Goal: Task Accomplishment & Management: Manage account settings

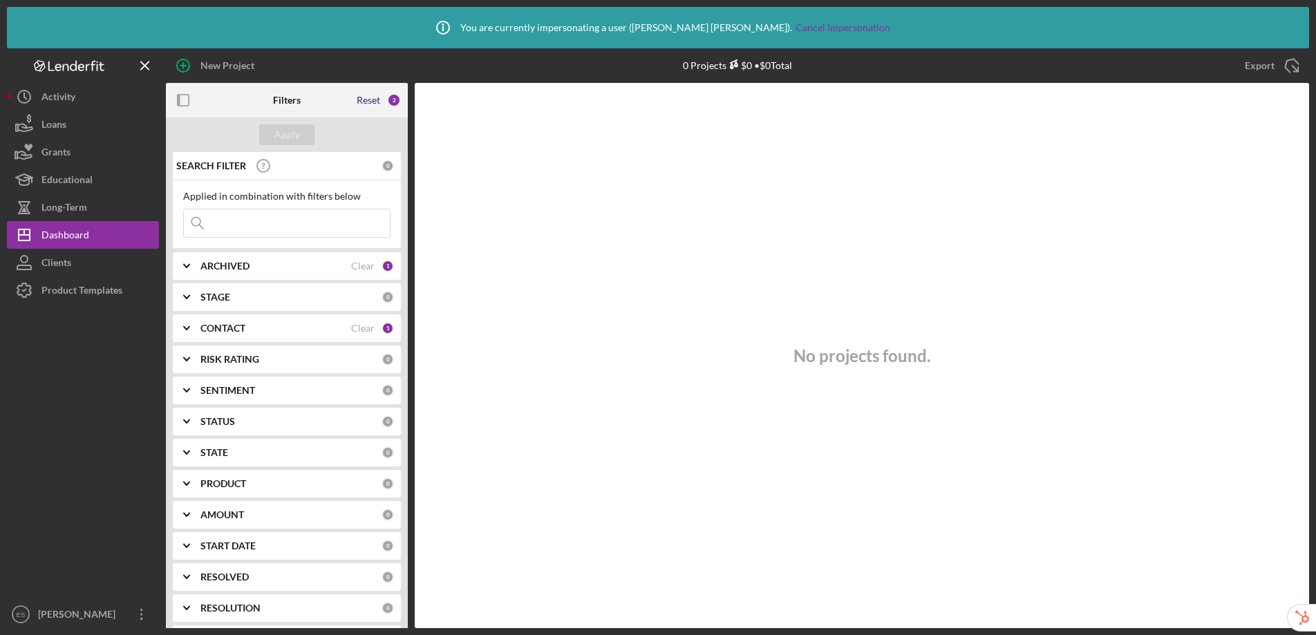
click at [368, 100] on div "Reset" at bounding box center [369, 100] width 24 height 11
click at [285, 138] on div "Apply" at bounding box center [287, 134] width 26 height 21
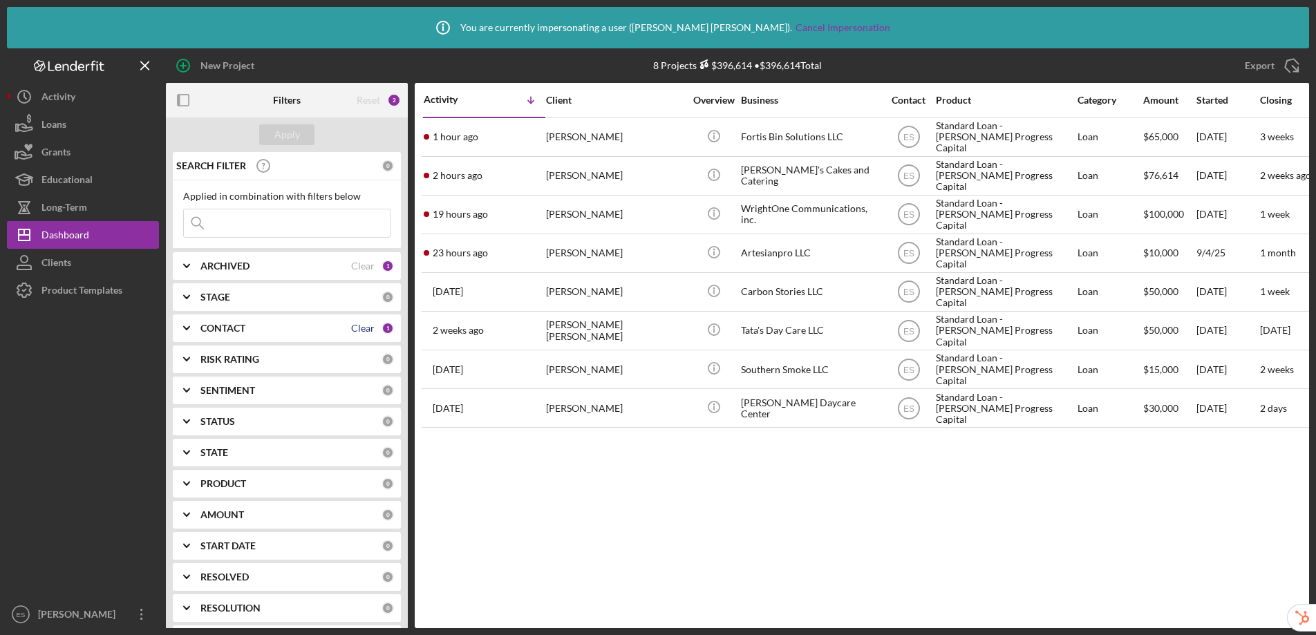
click at [359, 330] on div "Clear" at bounding box center [363, 328] width 24 height 11
click at [286, 129] on div "Apply" at bounding box center [287, 134] width 26 height 21
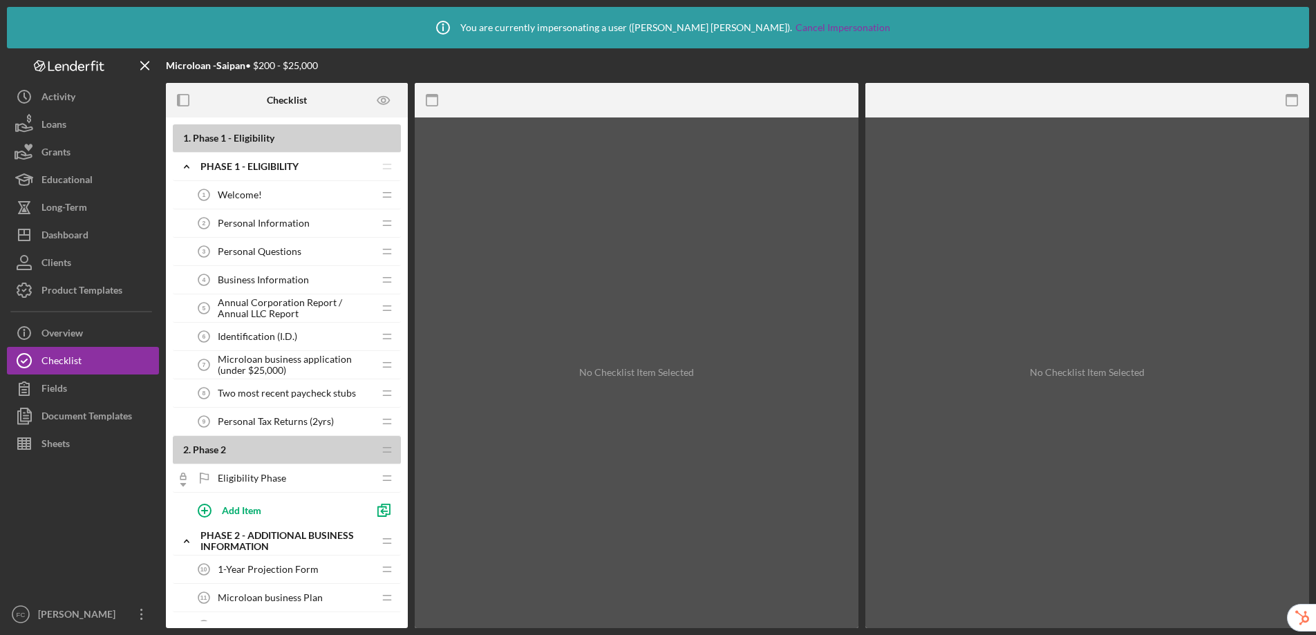
scroll to position [949, 0]
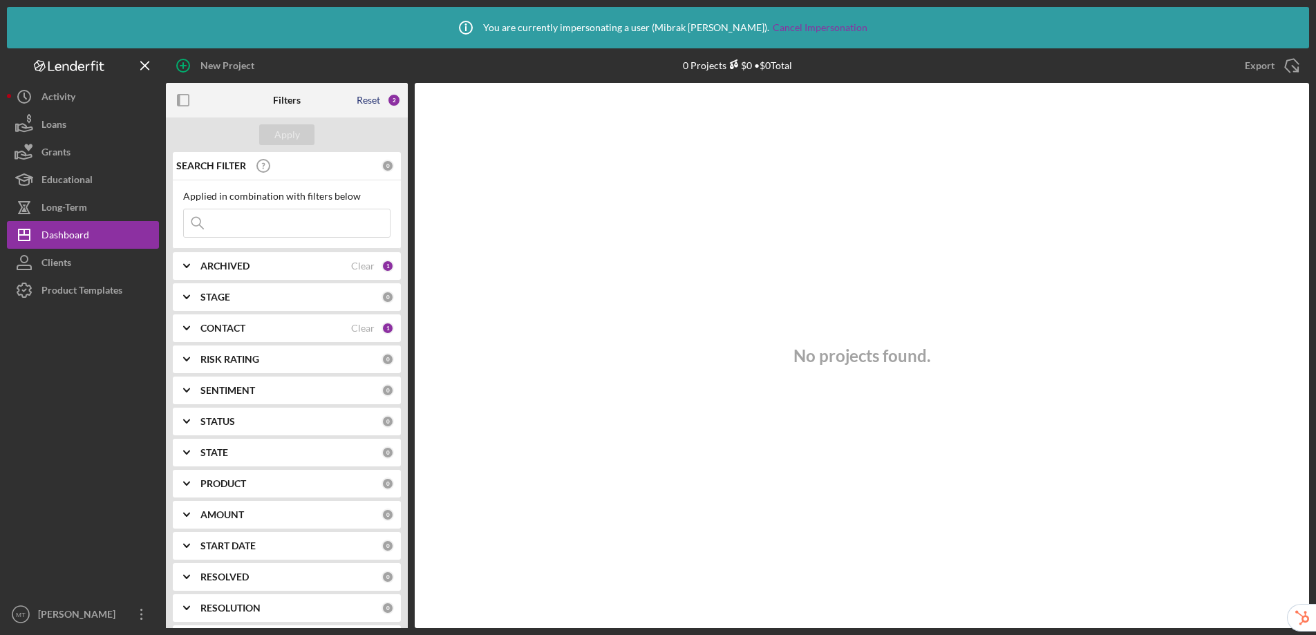
click at [366, 98] on div "Reset" at bounding box center [369, 100] width 24 height 11
click at [273, 134] on button "Apply" at bounding box center [286, 134] width 55 height 21
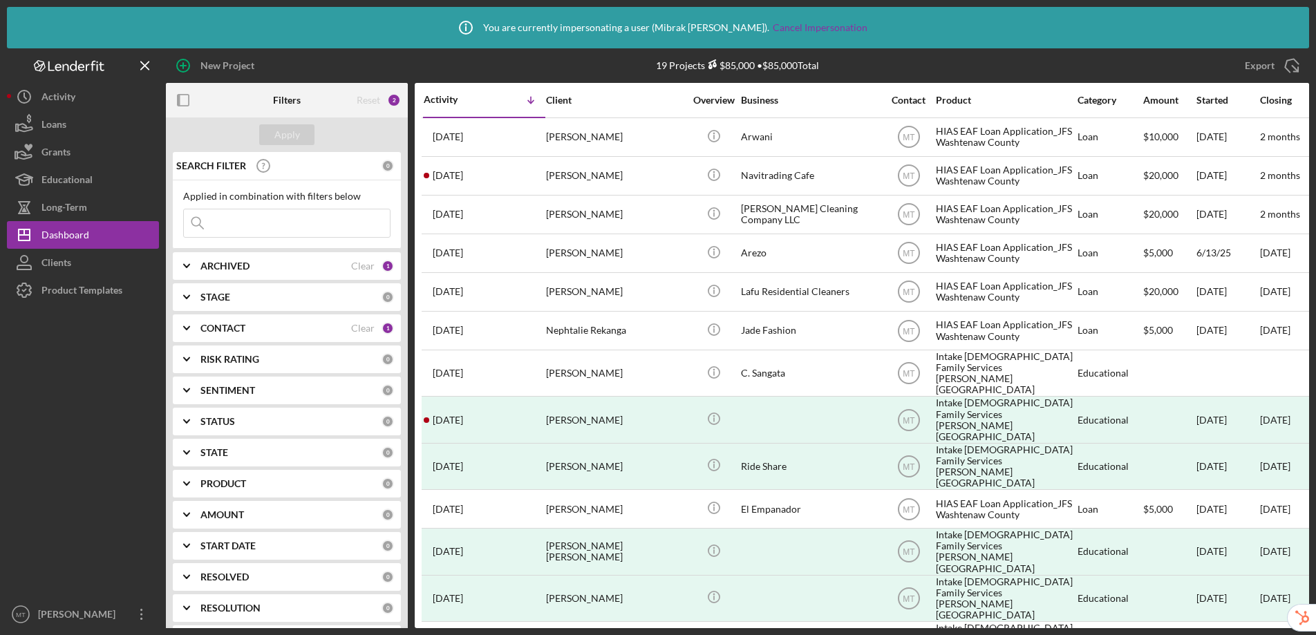
click at [224, 228] on input at bounding box center [287, 223] width 206 height 28
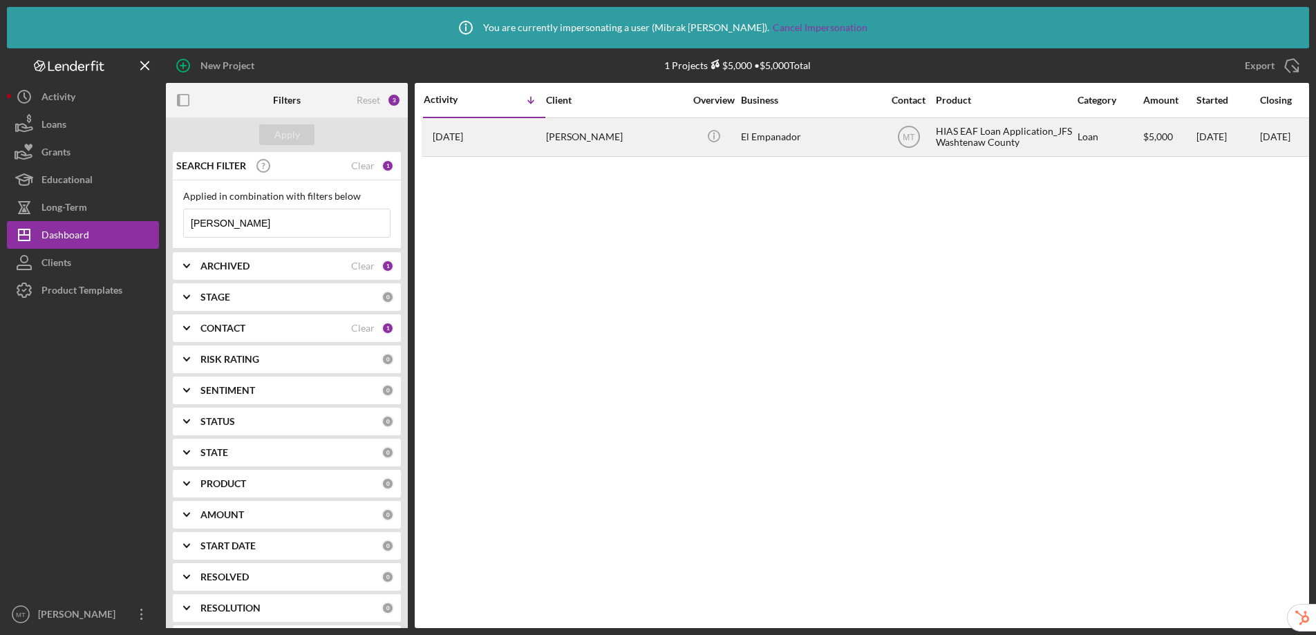
type input "heidi rodr"
click at [606, 133] on div "Heidi Rodriguez" at bounding box center [615, 137] width 138 height 37
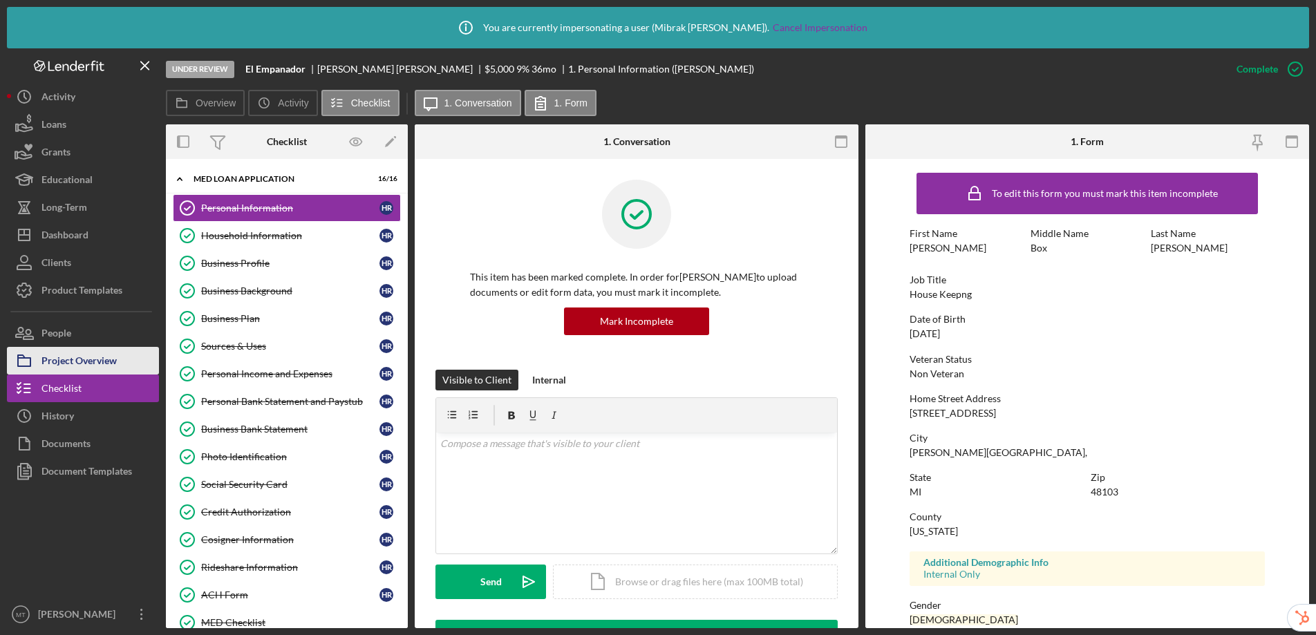
click at [71, 366] on div "Project Overview" at bounding box center [78, 362] width 75 height 31
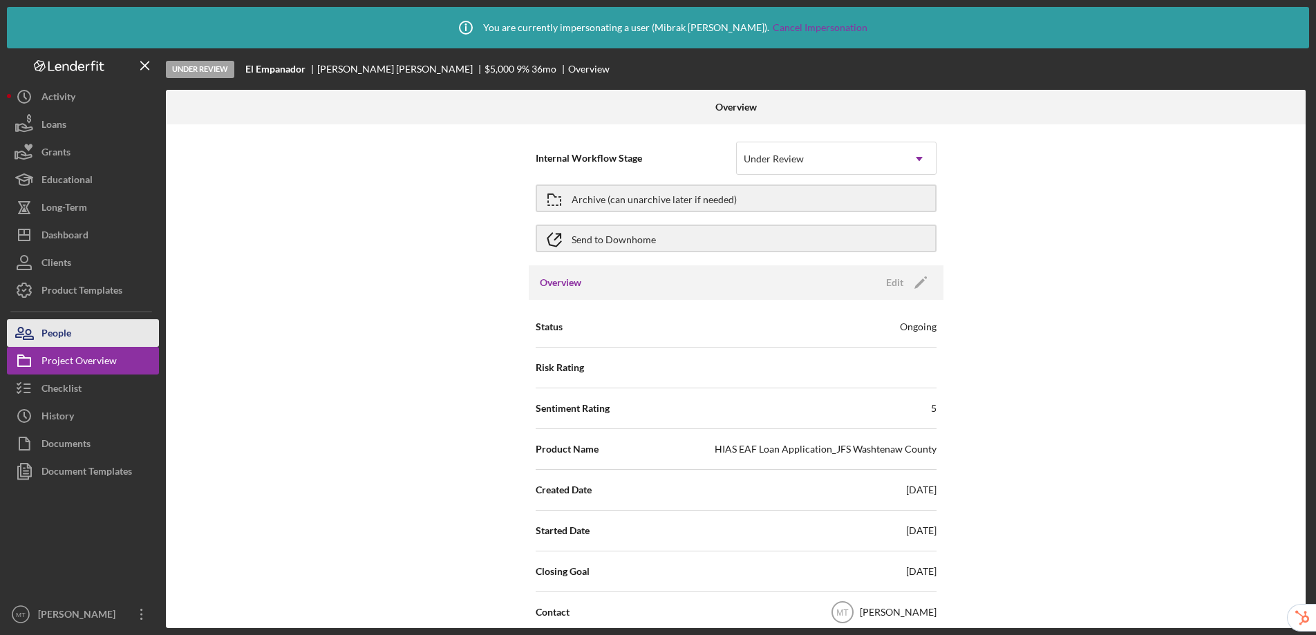
click at [64, 335] on div "People" at bounding box center [56, 334] width 30 height 31
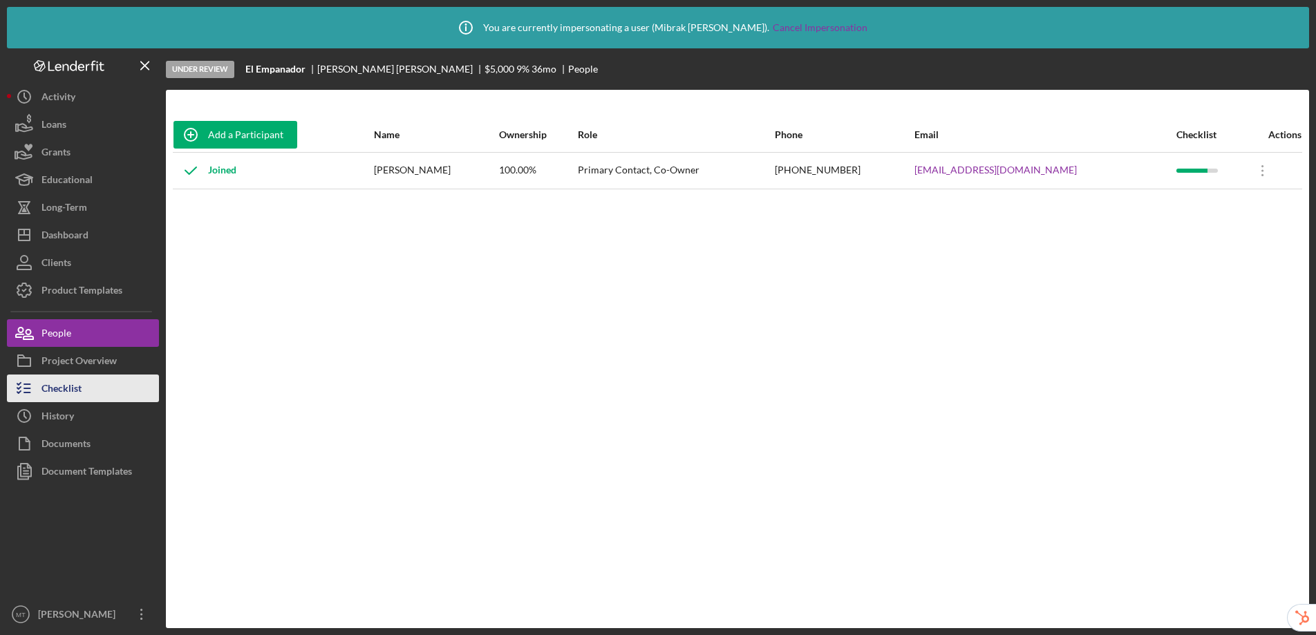
click at [71, 394] on div "Checklist" at bounding box center [61, 390] width 40 height 31
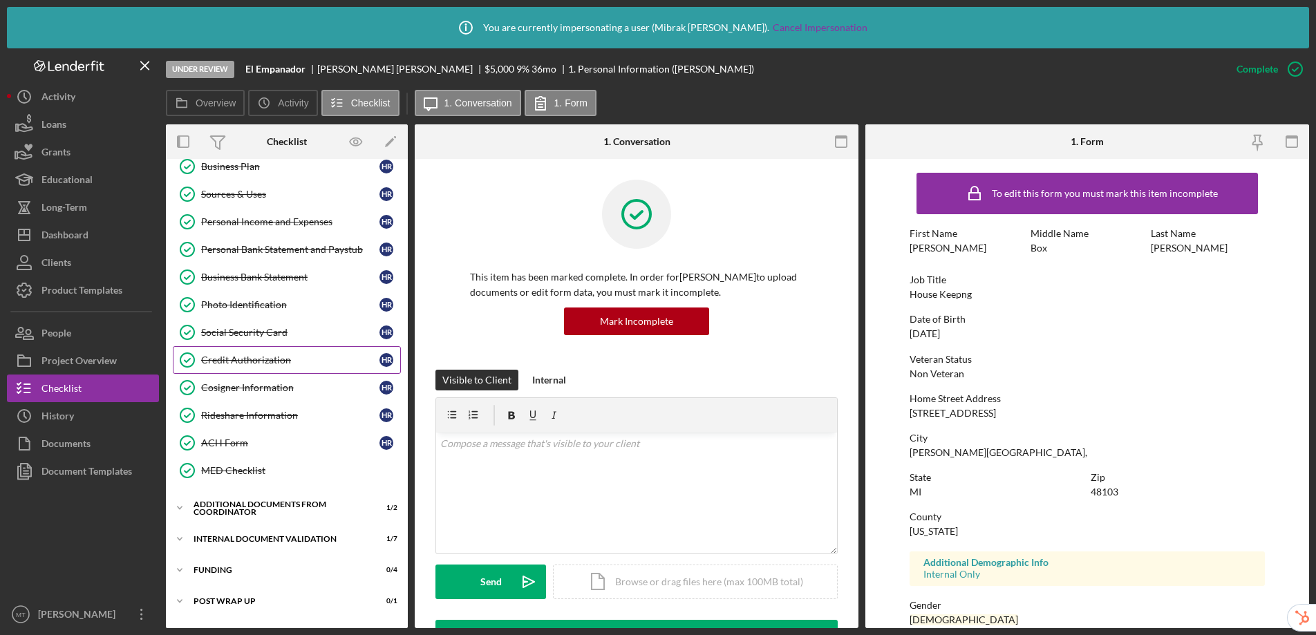
scroll to position [200, 0]
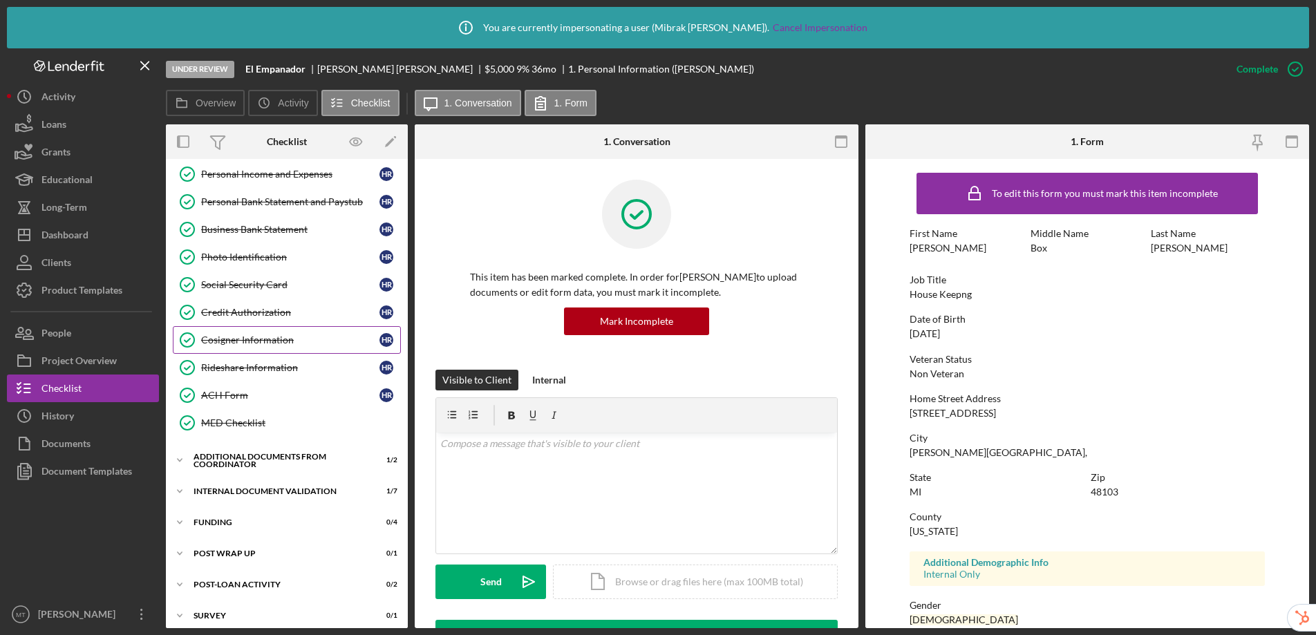
click at [281, 340] on div "Cosigner Information" at bounding box center [290, 340] width 178 height 11
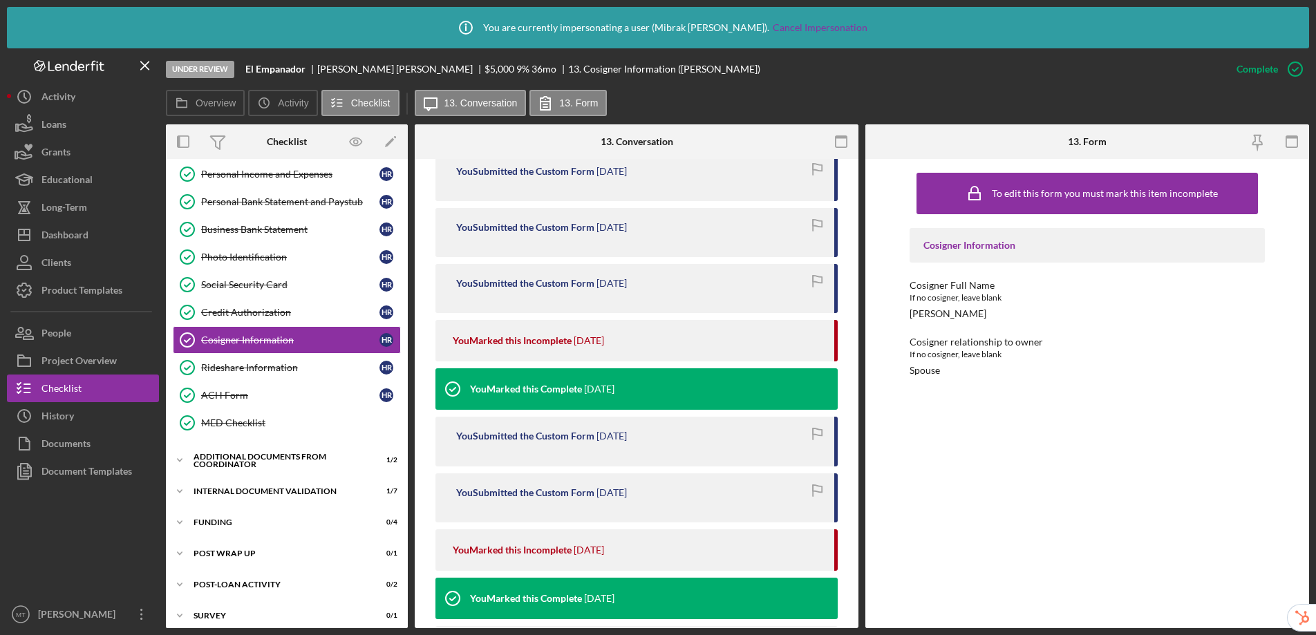
scroll to position [859, 0]
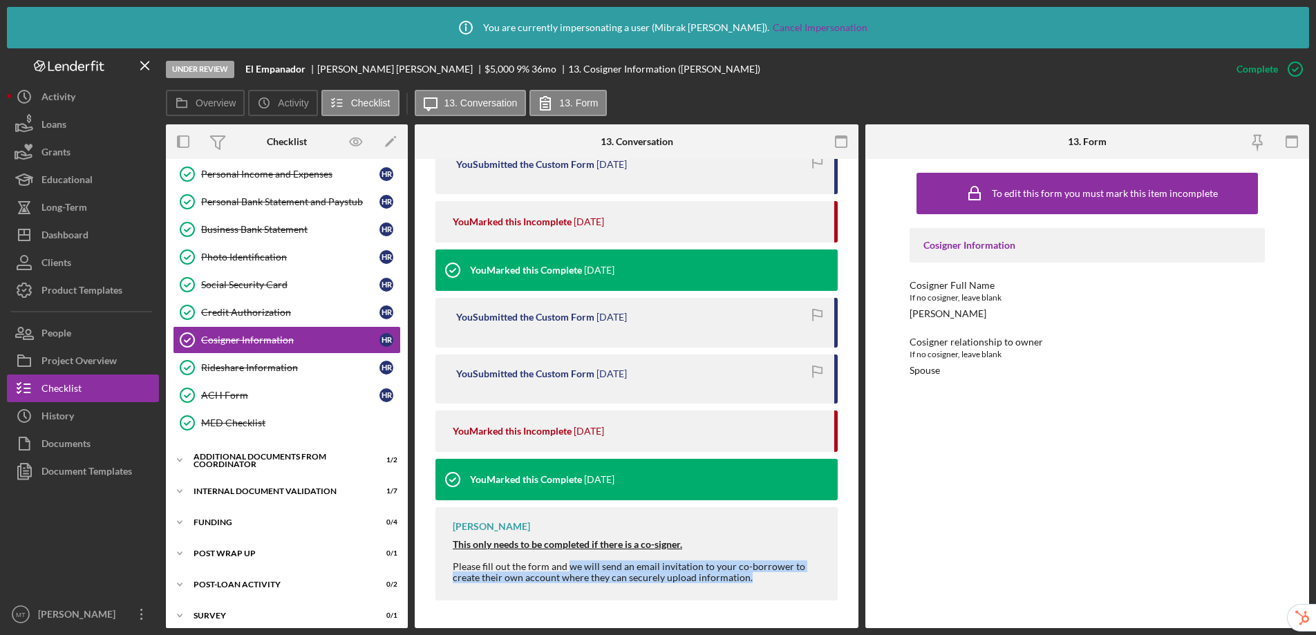
drag, startPoint x: 652, startPoint y: 572, endPoint x: 760, endPoint y: 574, distance: 107.8
click at [760, 574] on div "Please fill out the form and we will send an email invitation to your co-borrow…" at bounding box center [638, 572] width 371 height 22
click at [772, 581] on div "Please fill out the form and we will send an email invitation to your co-borrow…" at bounding box center [638, 572] width 371 height 22
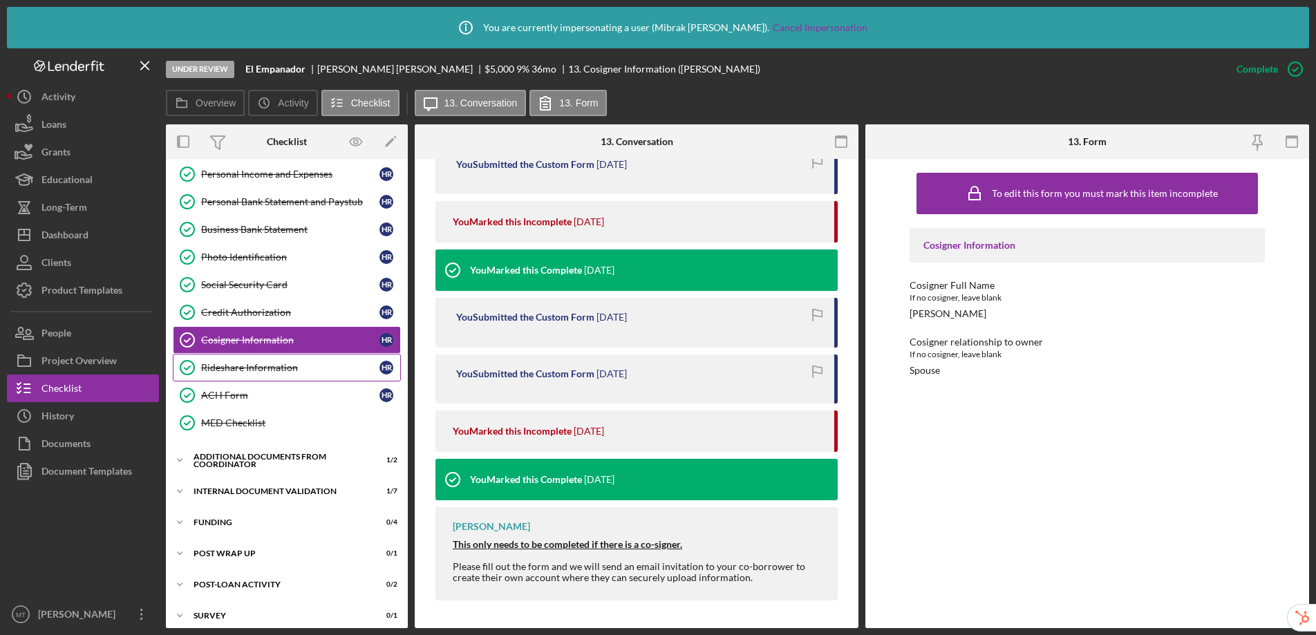
click at [268, 373] on link "Rideshare Information Rideshare Information H R" at bounding box center [287, 368] width 228 height 28
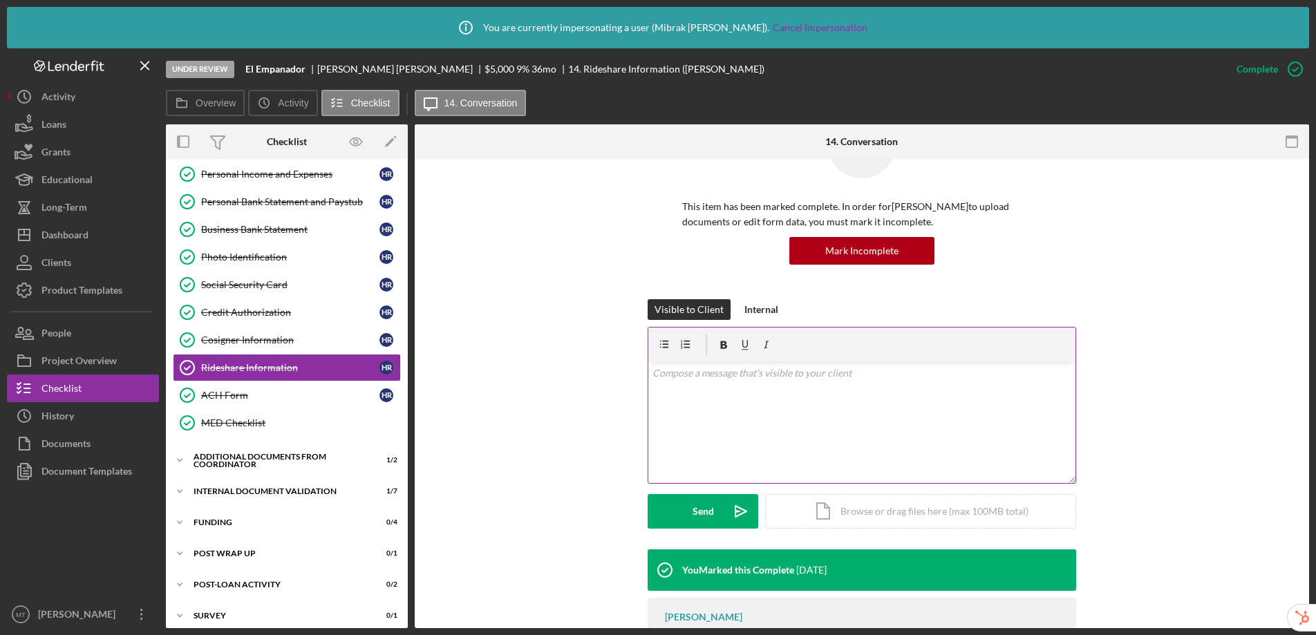
scroll to position [218, 0]
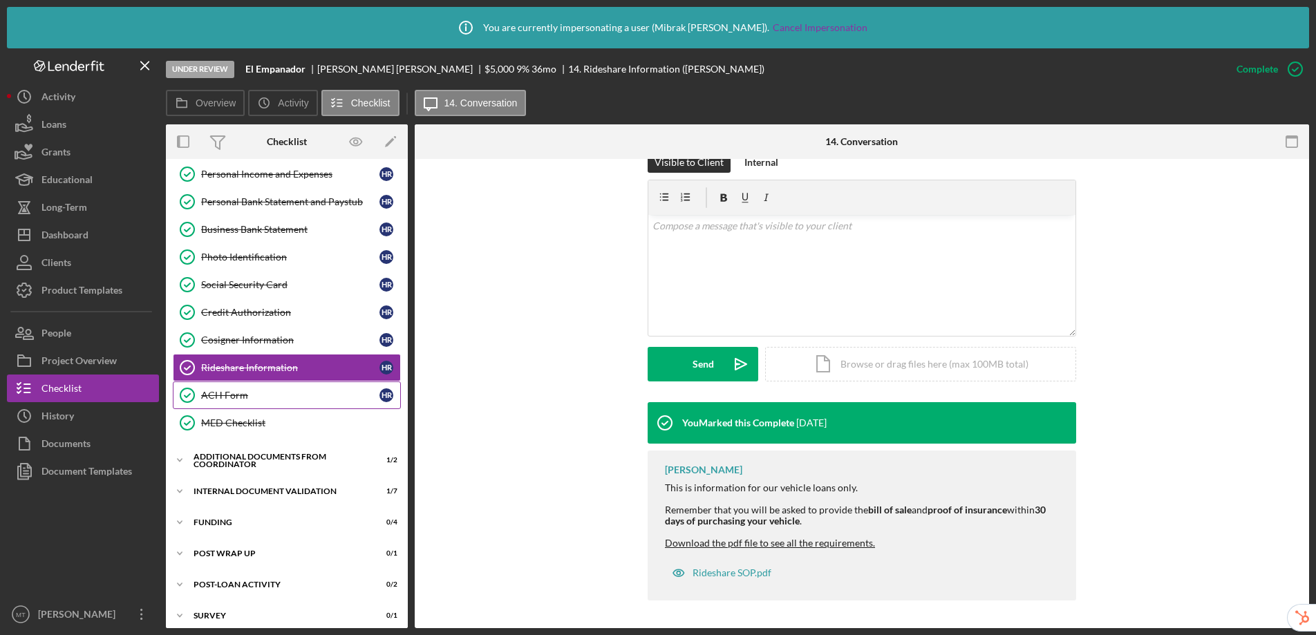
click at [278, 400] on div "ACH Form" at bounding box center [290, 395] width 178 height 11
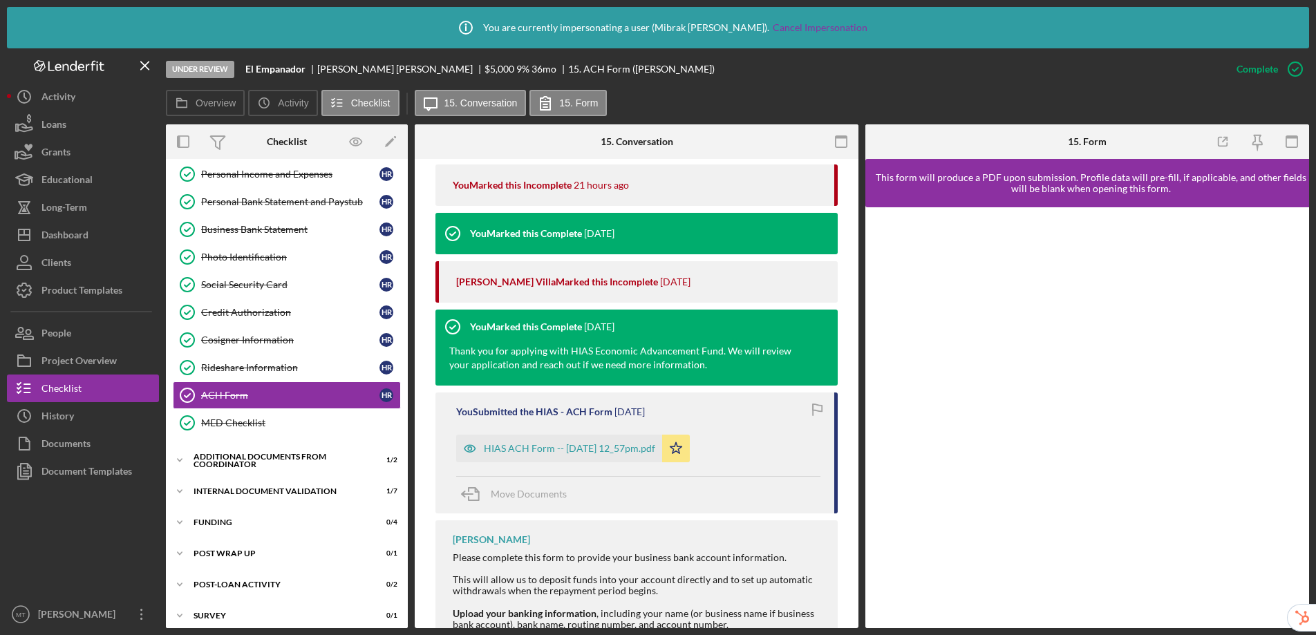
scroll to position [541, 0]
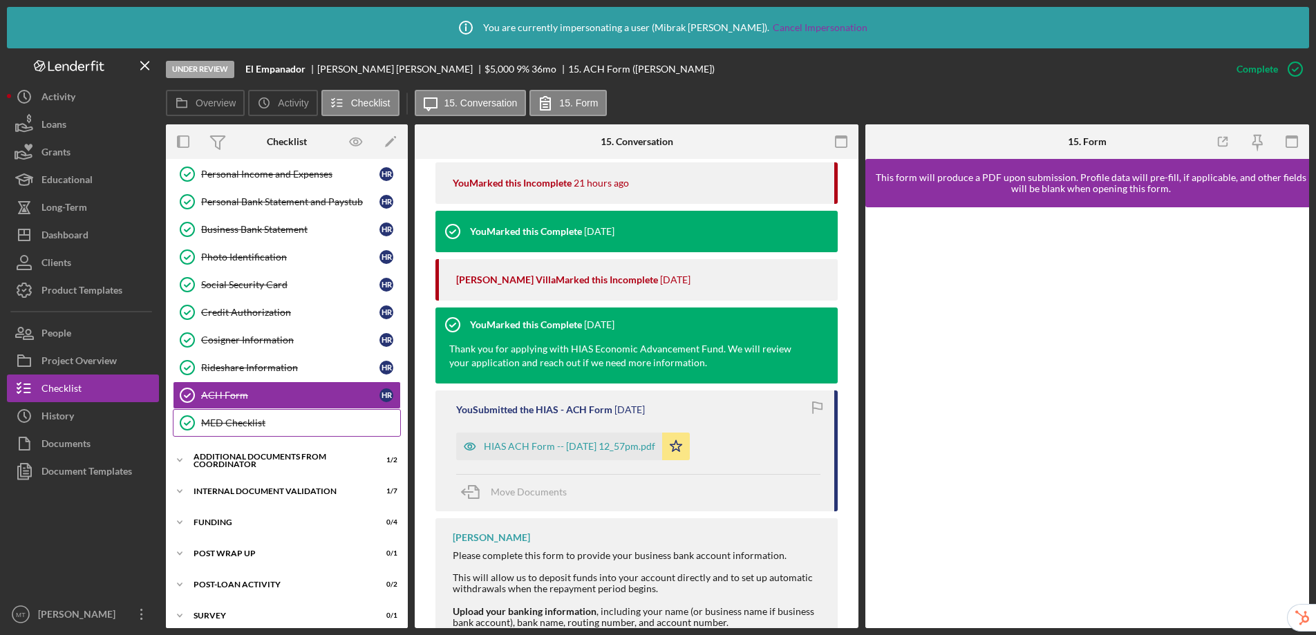
click at [324, 426] on div "MED Checklist" at bounding box center [300, 423] width 199 height 11
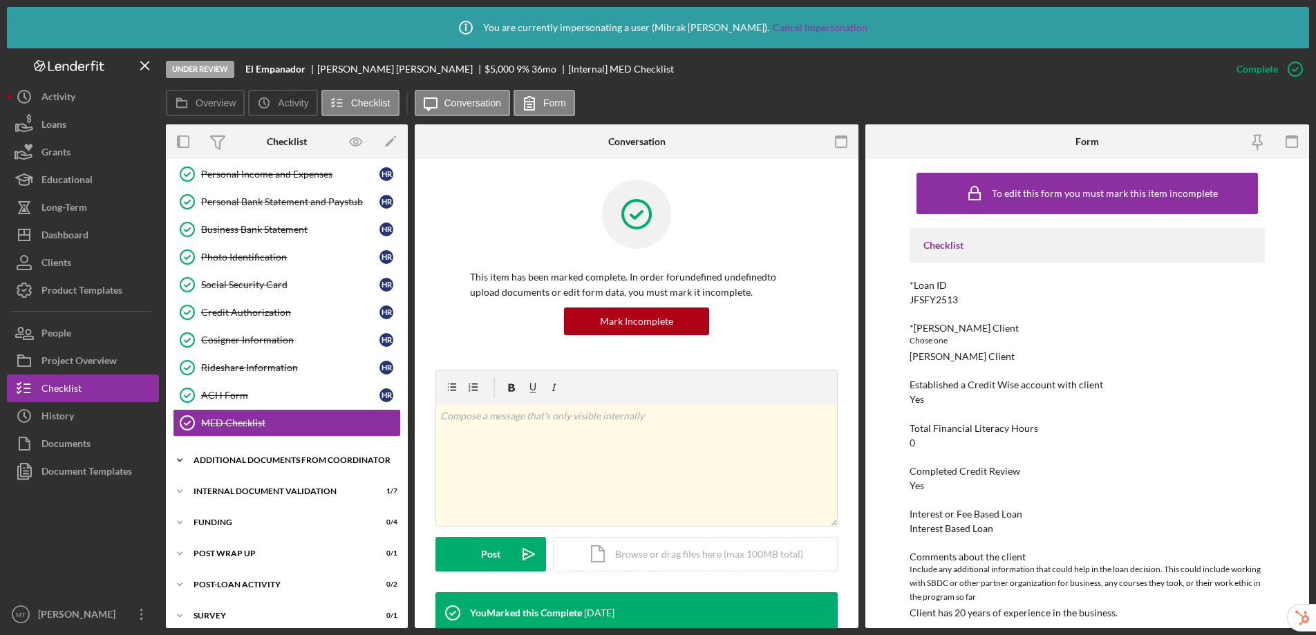
click at [308, 457] on div "Additional Documents from Coordinator" at bounding box center [292, 460] width 197 height 8
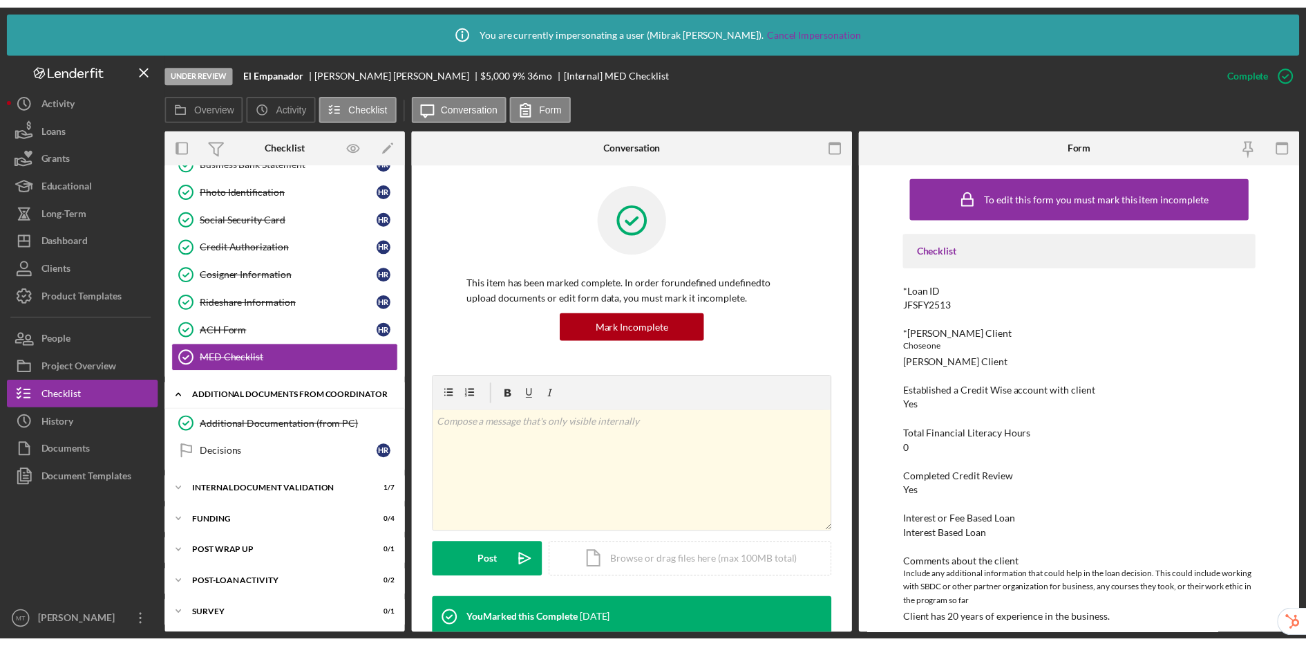
scroll to position [272, 0]
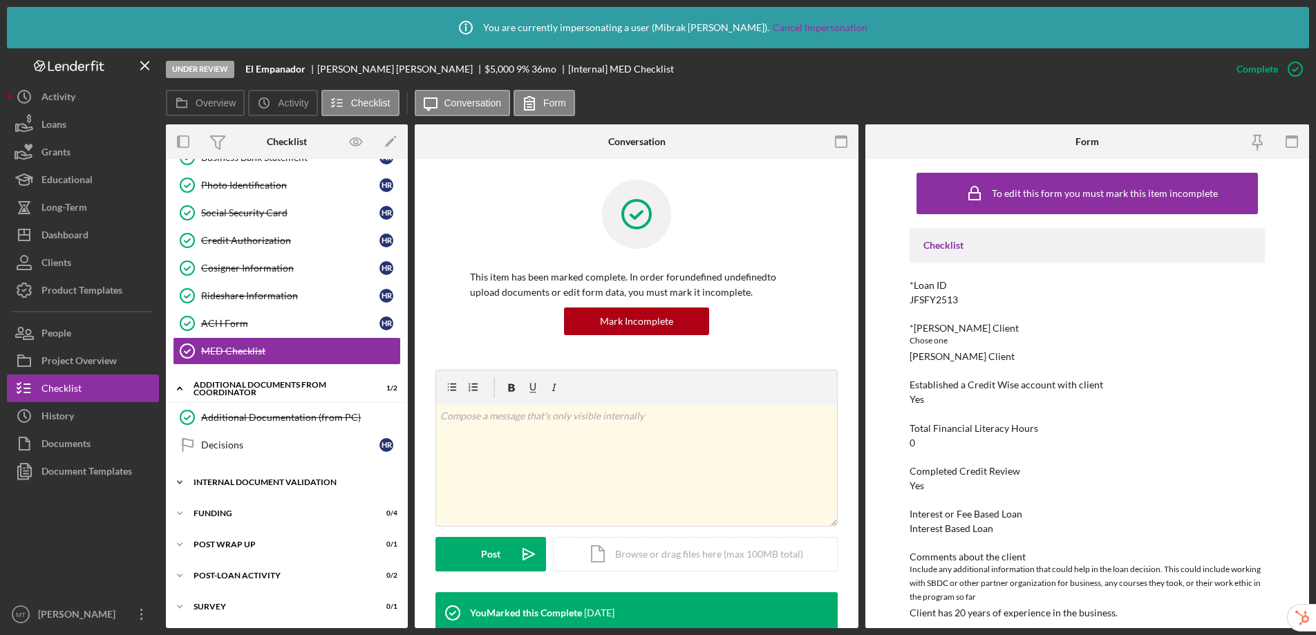
click at [306, 486] on div "Internal Document Validation" at bounding box center [292, 482] width 197 height 8
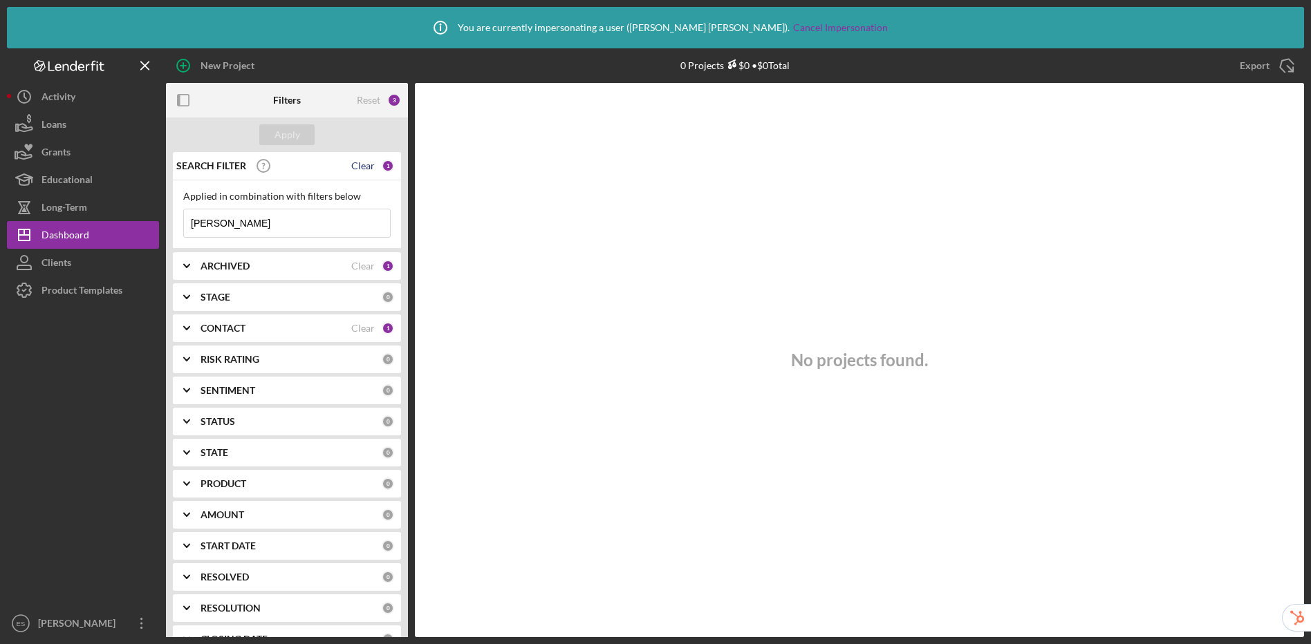
click at [358, 166] on div "Clear" at bounding box center [363, 165] width 24 height 11
click at [292, 132] on div "Apply" at bounding box center [287, 134] width 26 height 21
click at [53, 627] on div "Elisa Starnes" at bounding box center [80, 625] width 90 height 31
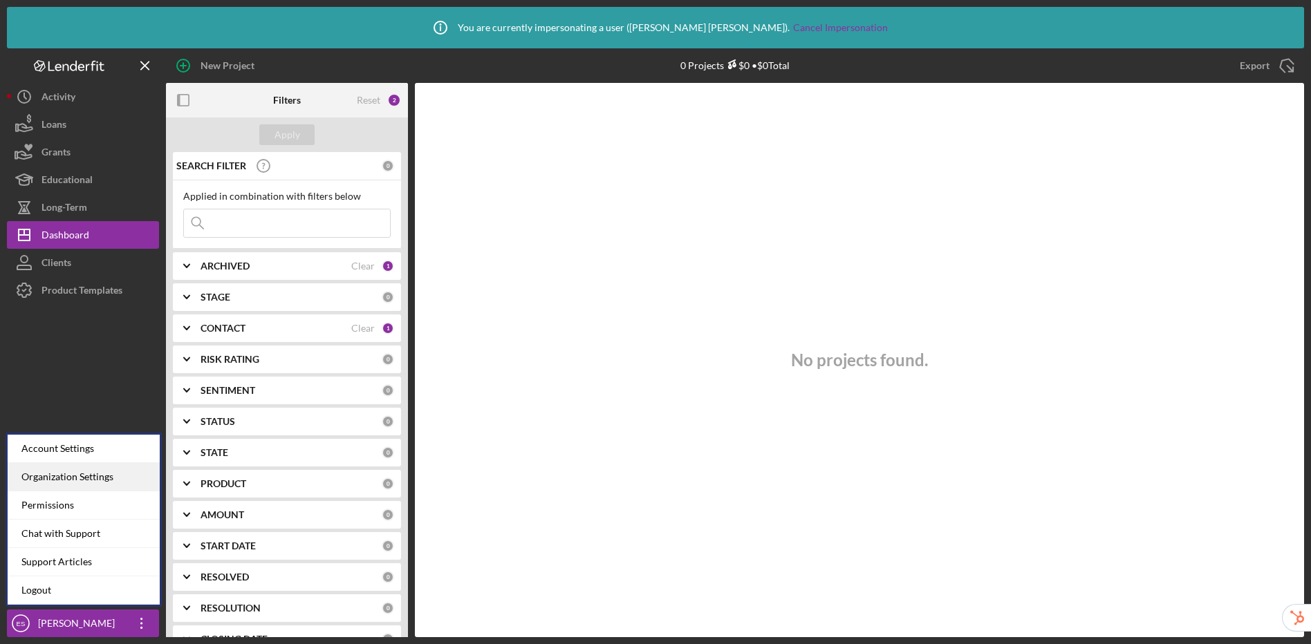
click at [64, 475] on div "Organization Settings" at bounding box center [84, 477] width 152 height 28
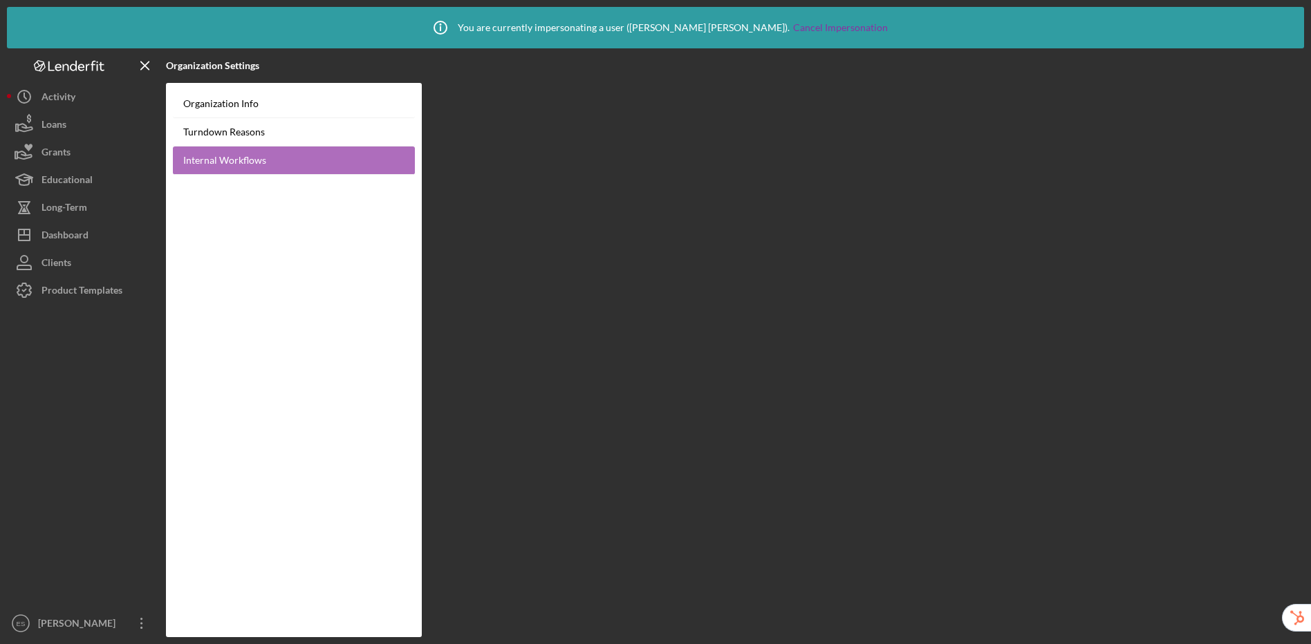
click at [238, 163] on link "Internal Workflows" at bounding box center [294, 161] width 242 height 28
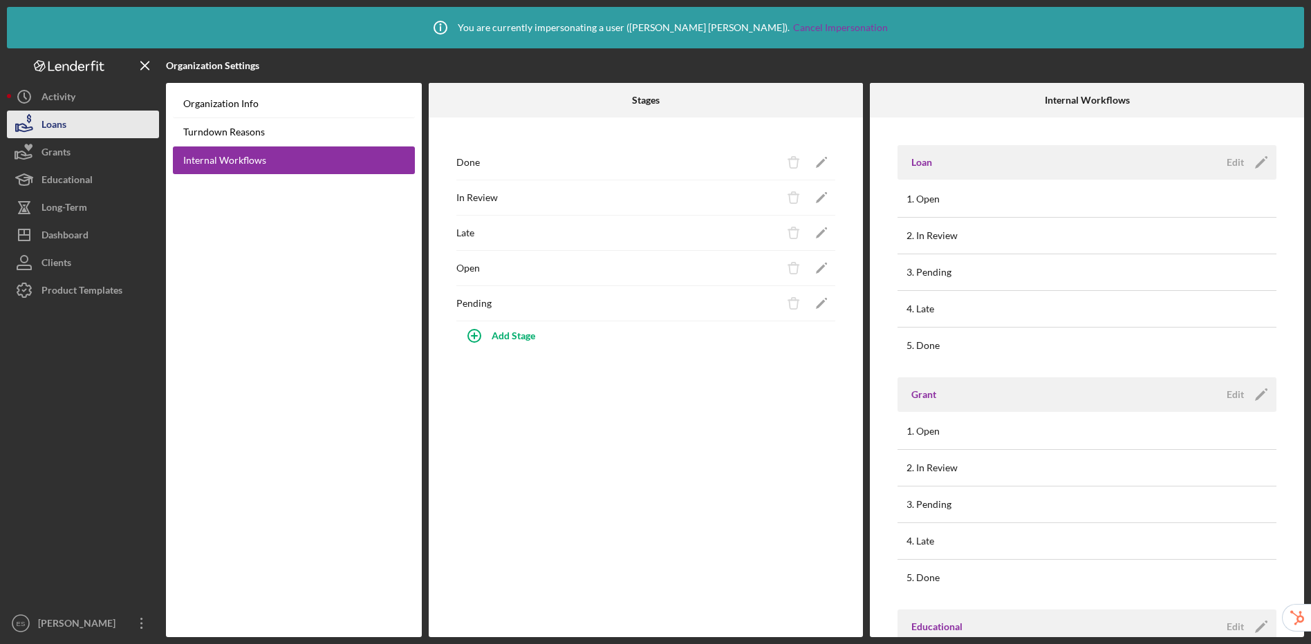
click at [62, 122] on div "Loans" at bounding box center [53, 126] width 25 height 31
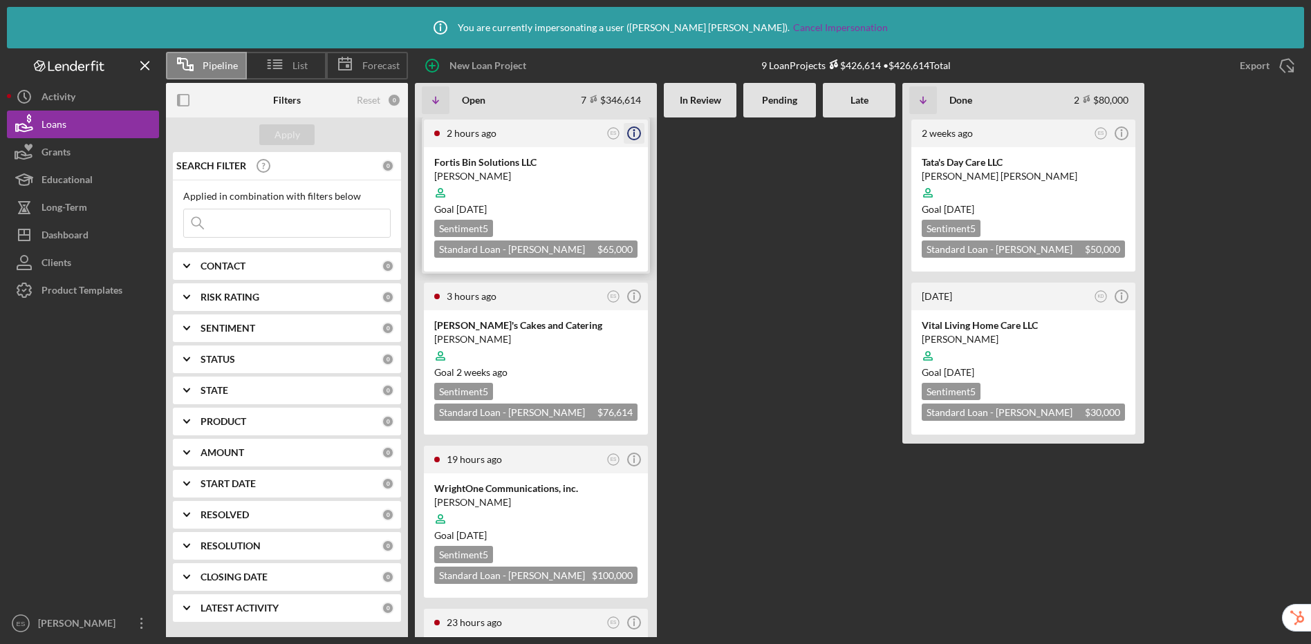
click at [633, 137] on icon "Icon/Info" at bounding box center [634, 133] width 35 height 35
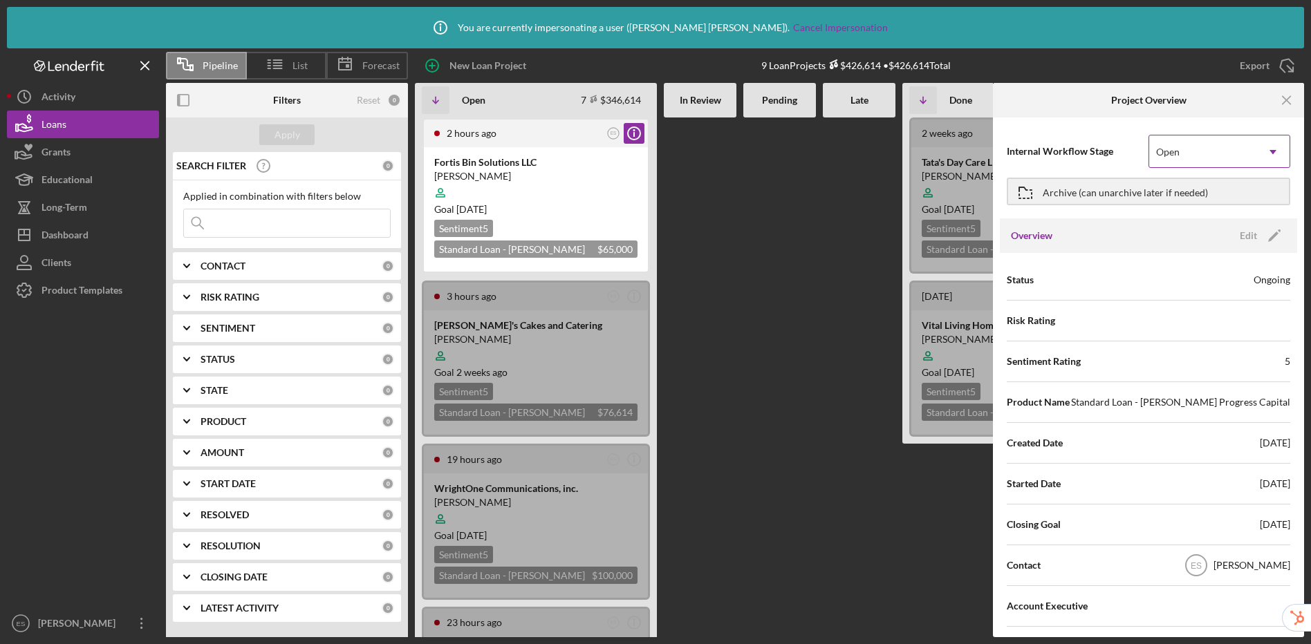
click at [1114, 153] on div "Open" at bounding box center [1202, 152] width 107 height 32
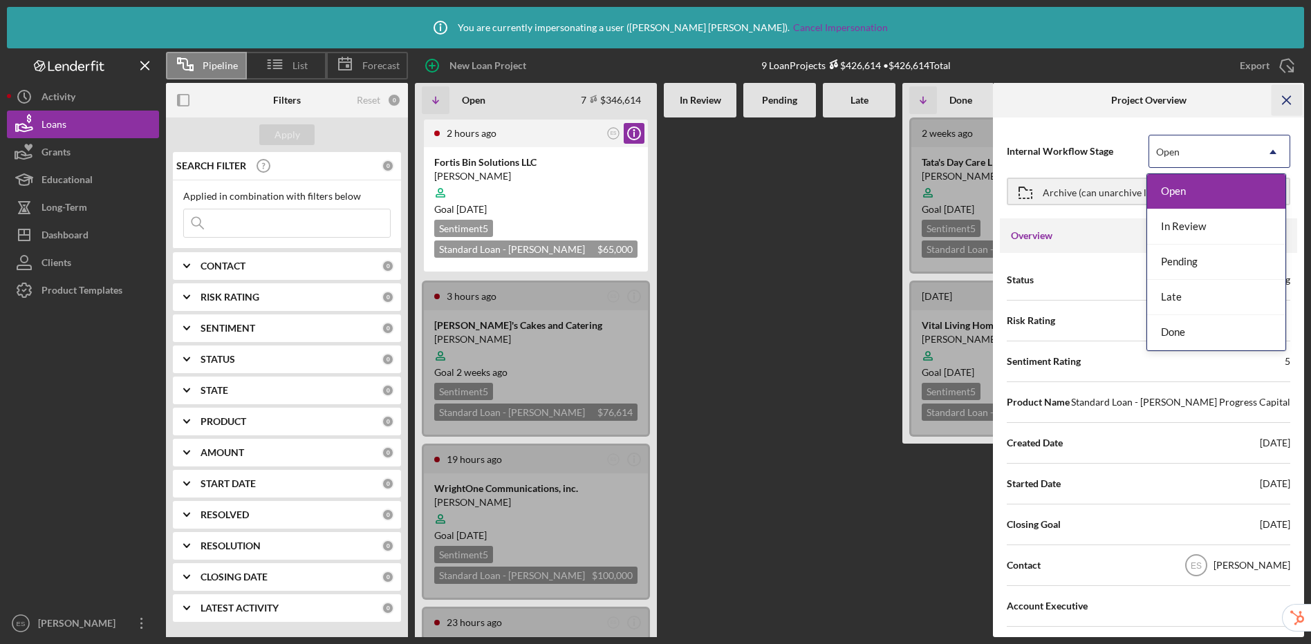
click at [1114, 102] on icon "Icon/Menu Close" at bounding box center [1286, 100] width 31 height 31
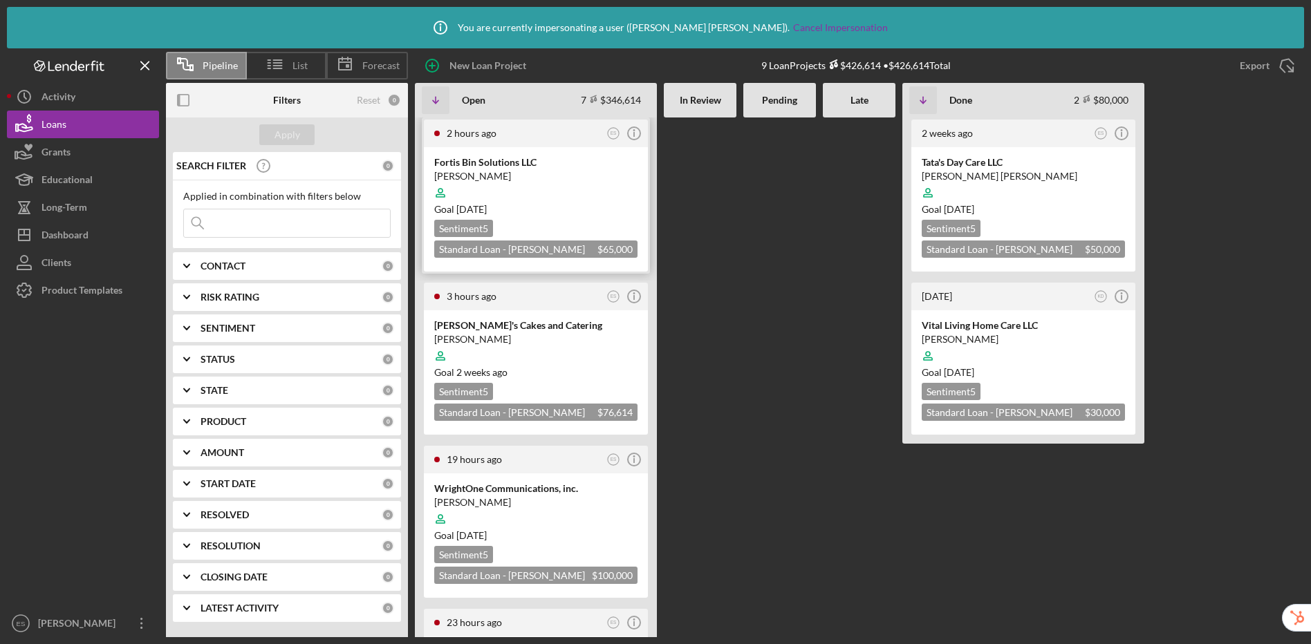
click at [587, 194] on div at bounding box center [535, 193] width 203 height 26
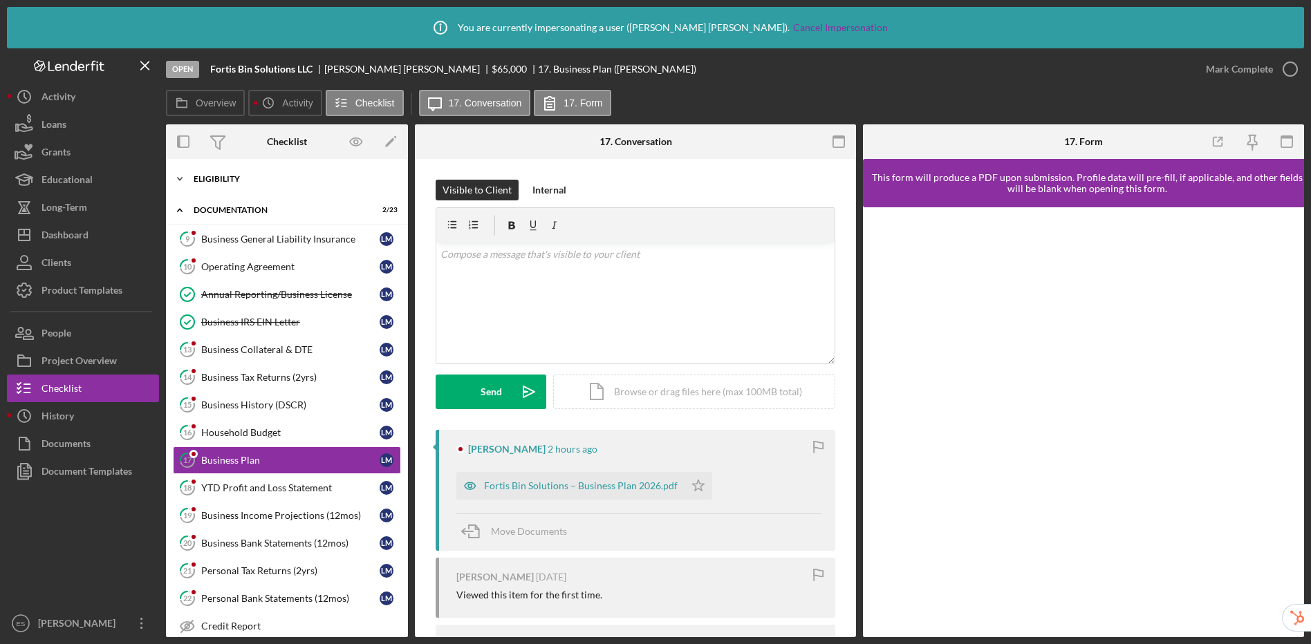
click at [253, 182] on div "Icon/Expander Eligibility 9 / 10" at bounding box center [287, 179] width 242 height 28
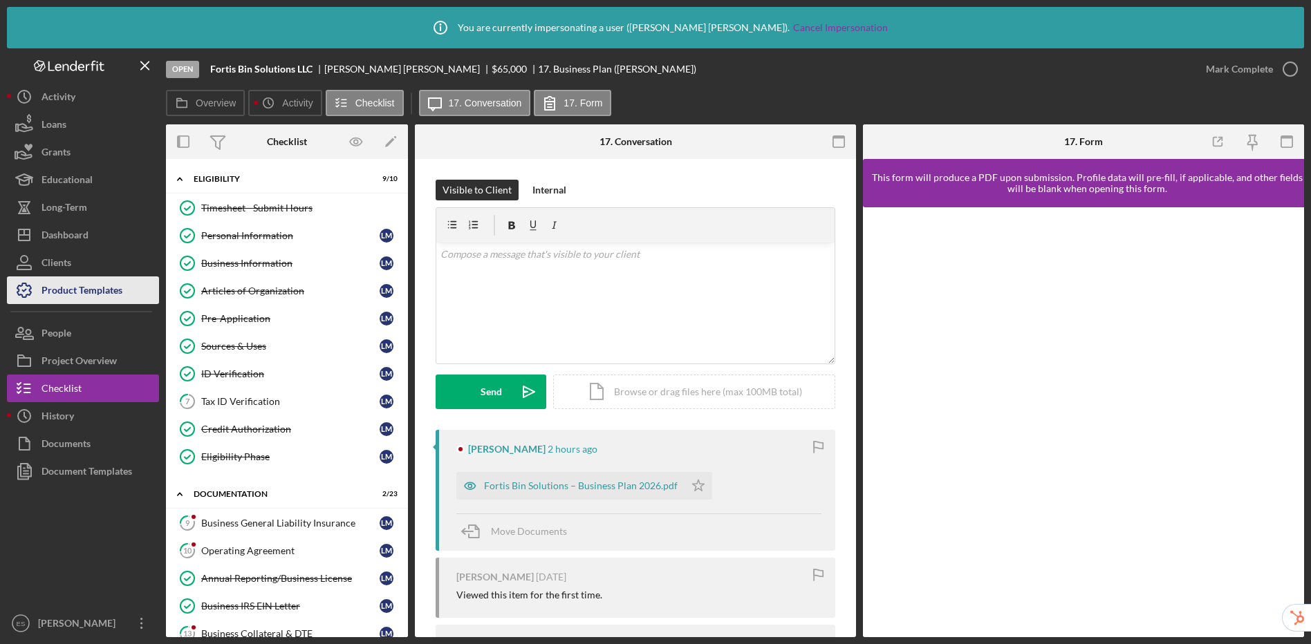
click at [100, 294] on div "Product Templates" at bounding box center [81, 292] width 81 height 31
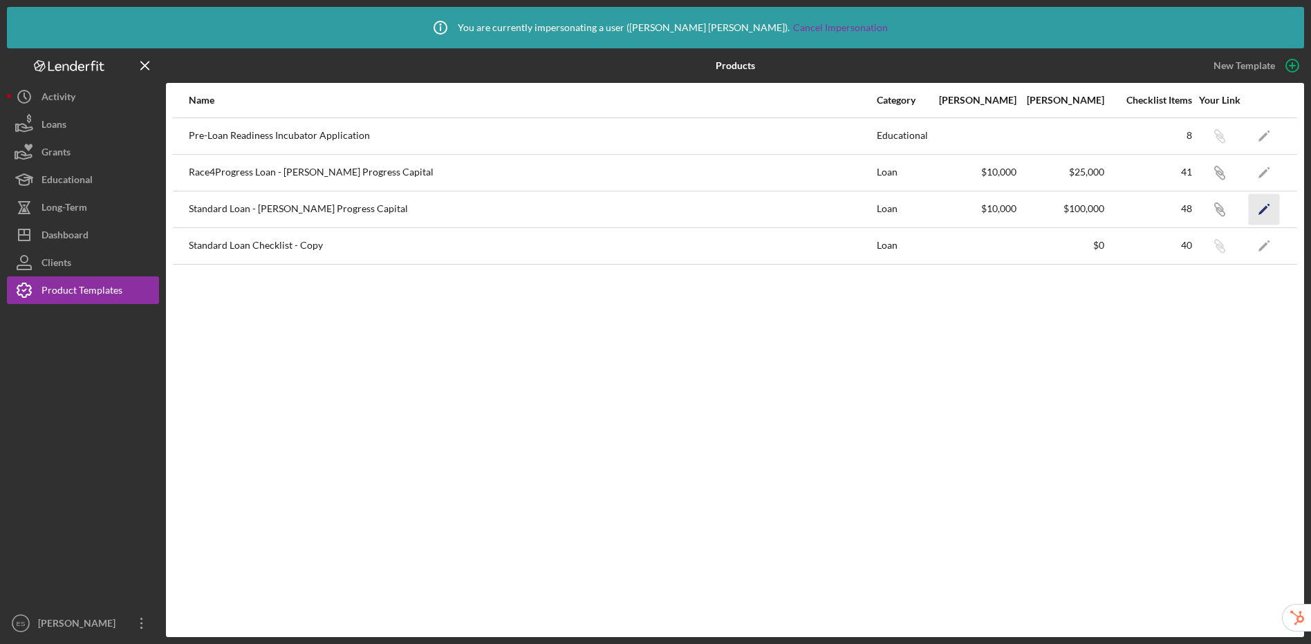
click at [1114, 209] on polygon "button" at bounding box center [1263, 210] width 10 height 10
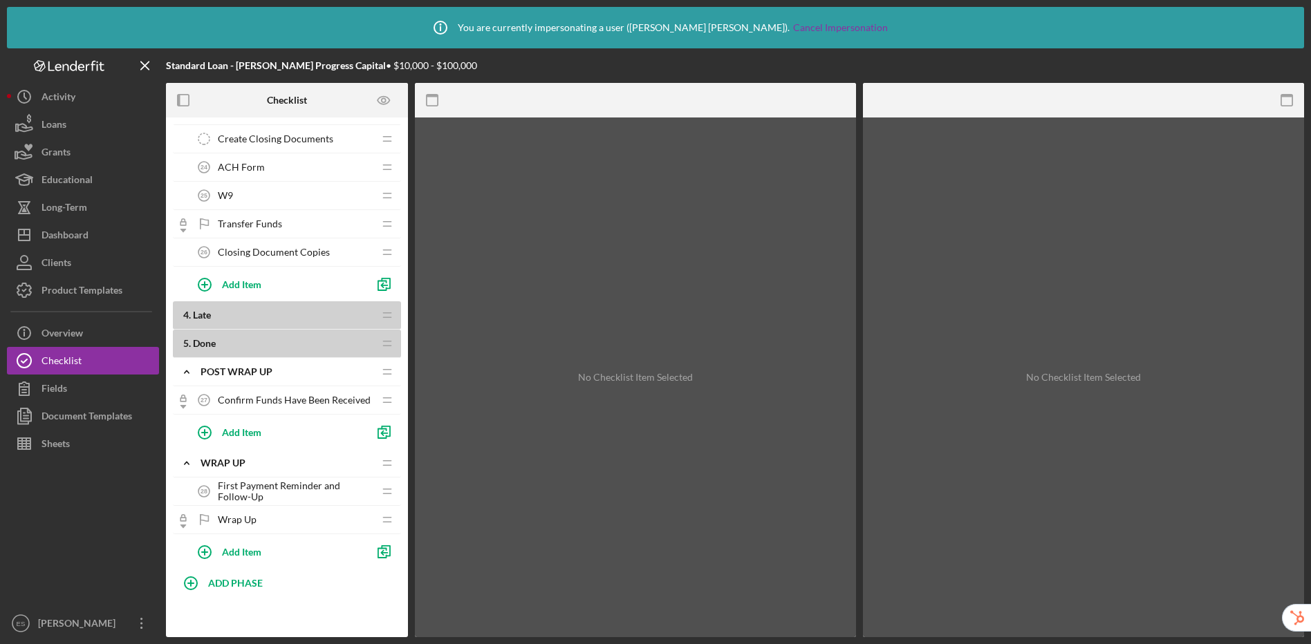
scroll to position [1436, 0]
click at [75, 631] on div "Elisa Starnes" at bounding box center [80, 625] width 90 height 31
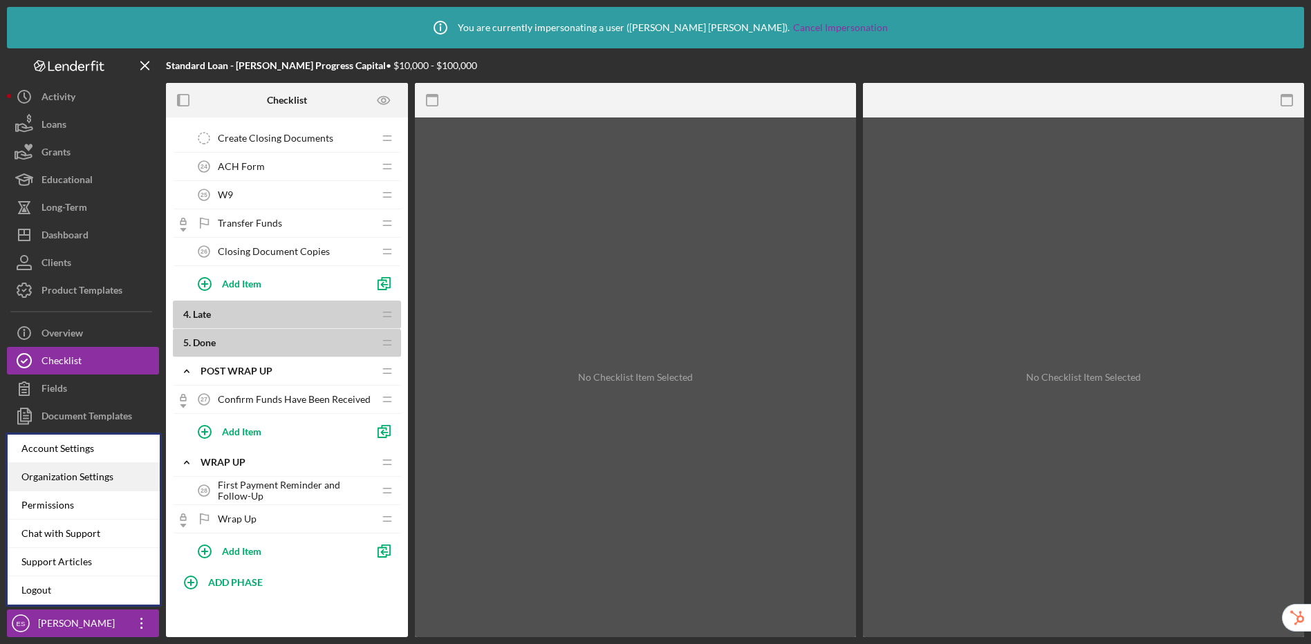
click at [93, 483] on div "Organization Settings" at bounding box center [84, 477] width 152 height 28
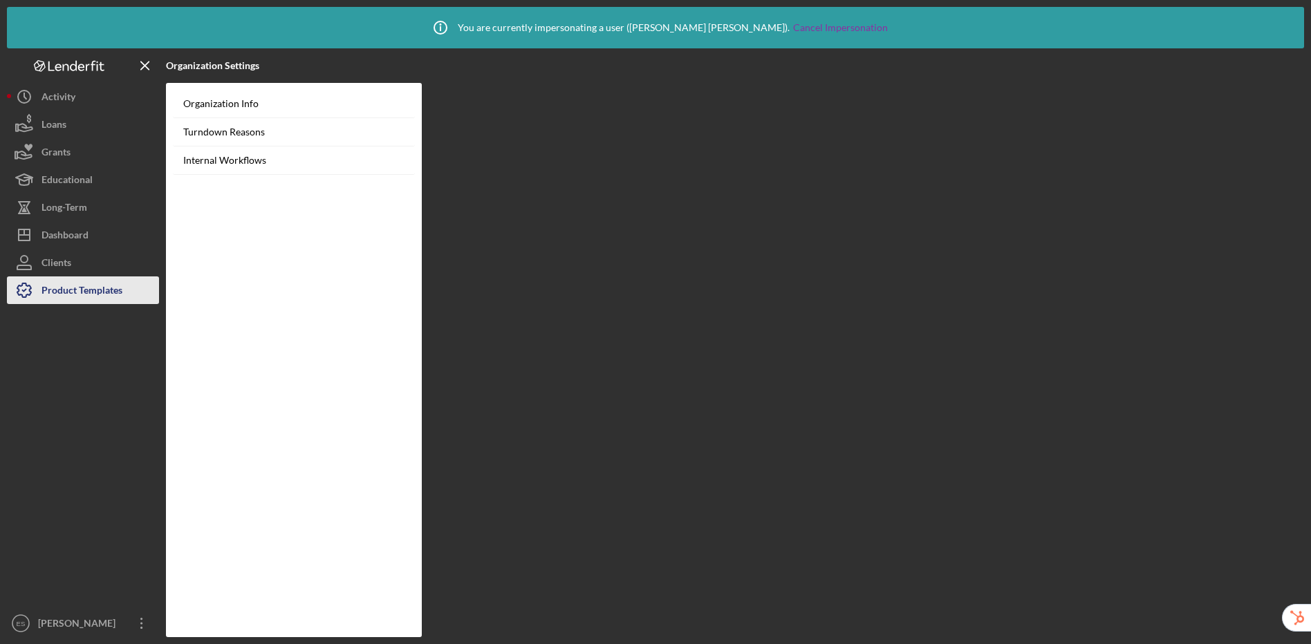
click at [101, 291] on div "Product Templates" at bounding box center [81, 292] width 81 height 31
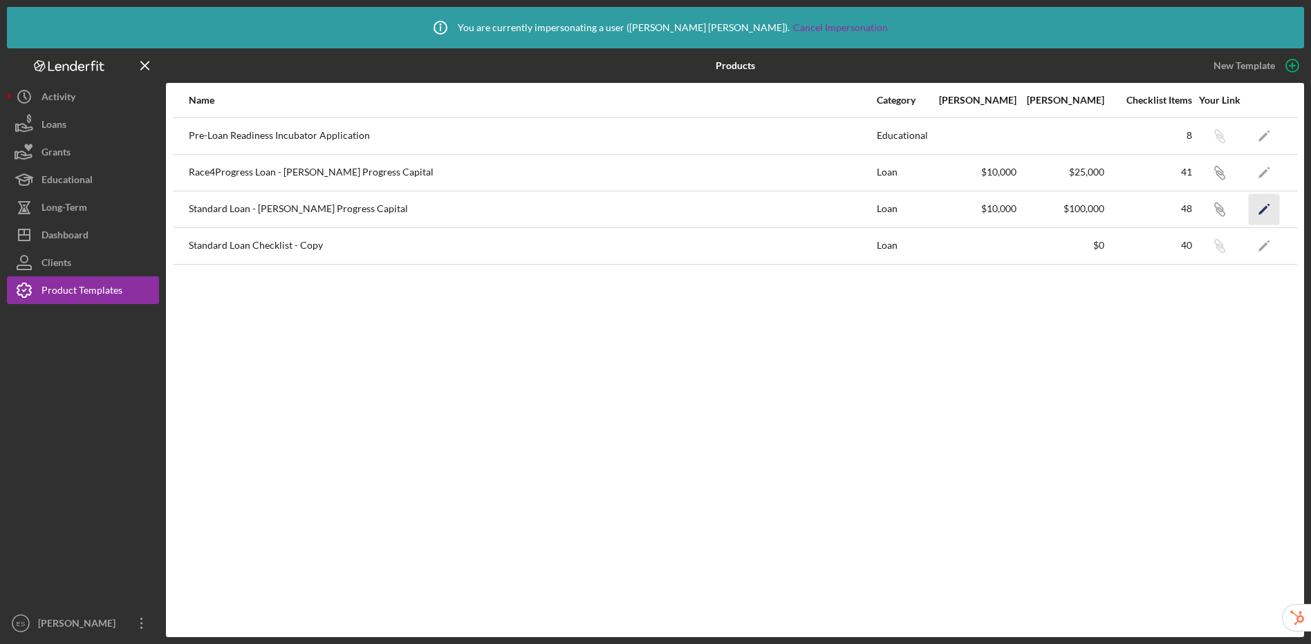
click at [1114, 208] on icon "Icon/Edit" at bounding box center [1263, 209] width 31 height 31
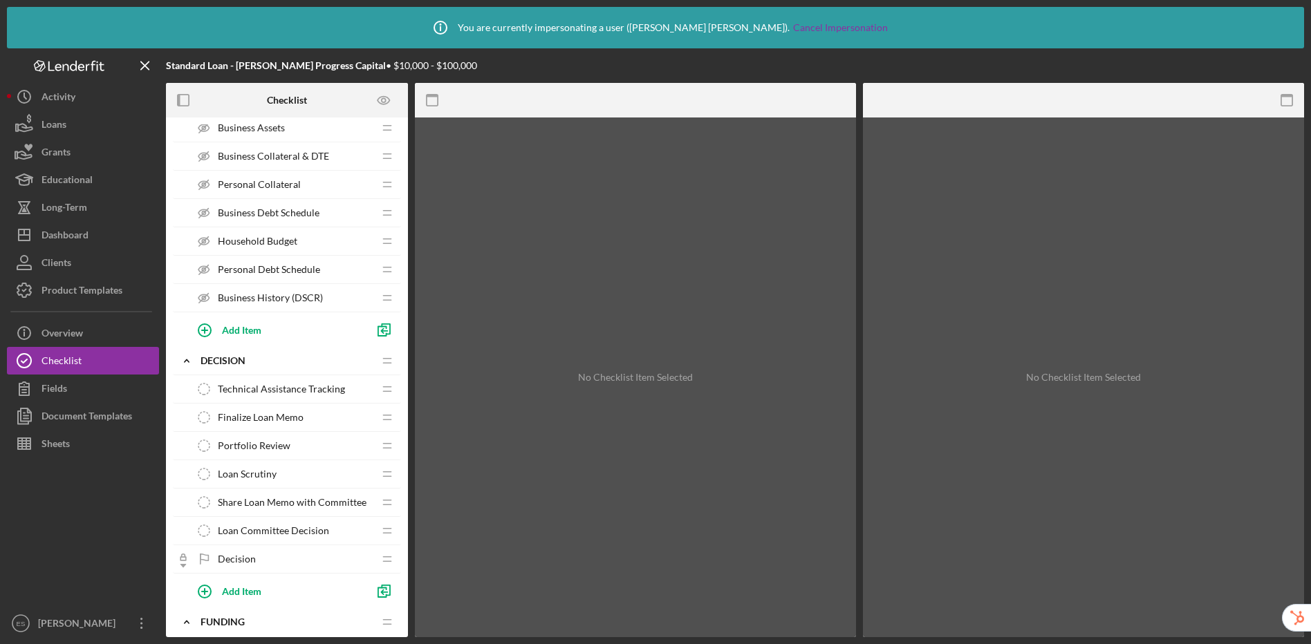
scroll to position [835, 0]
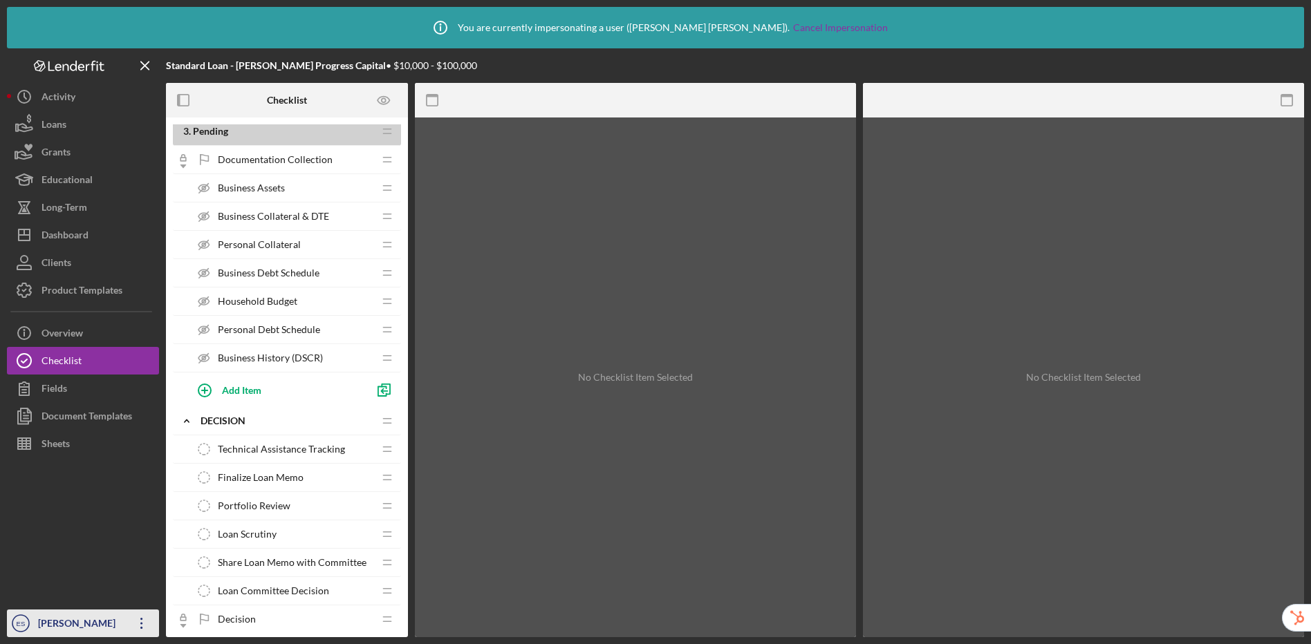
click at [71, 618] on div "Elisa Starnes" at bounding box center [80, 625] width 90 height 31
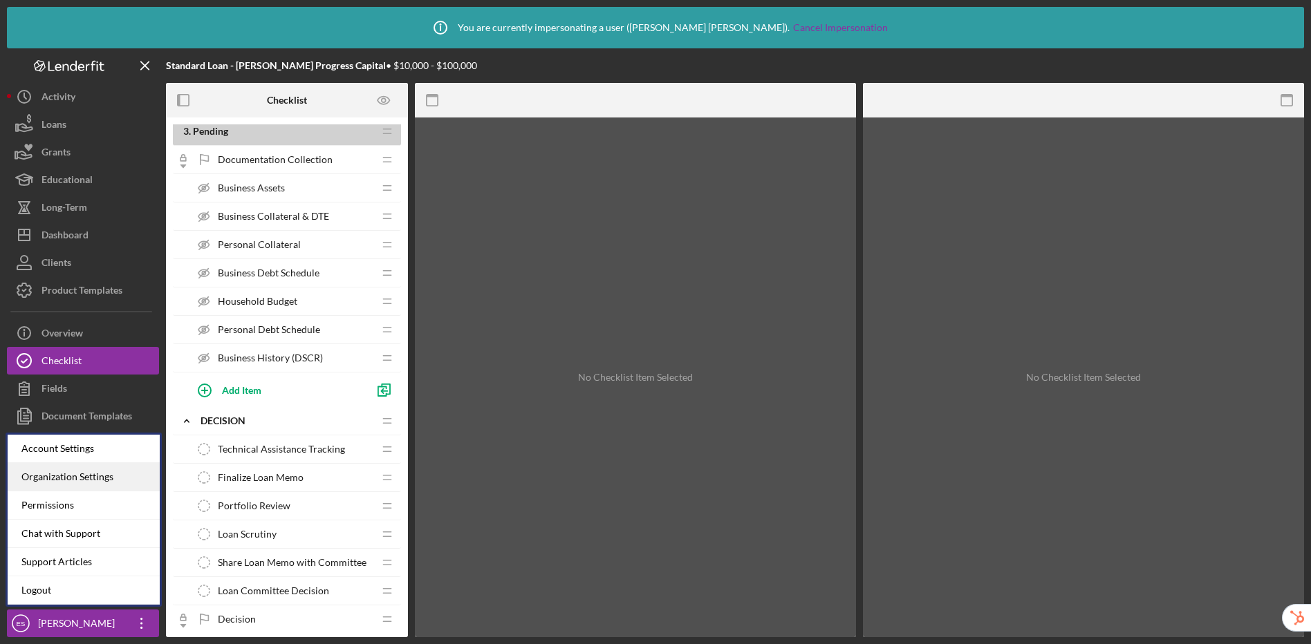
click at [106, 481] on div "Organization Settings" at bounding box center [84, 477] width 152 height 28
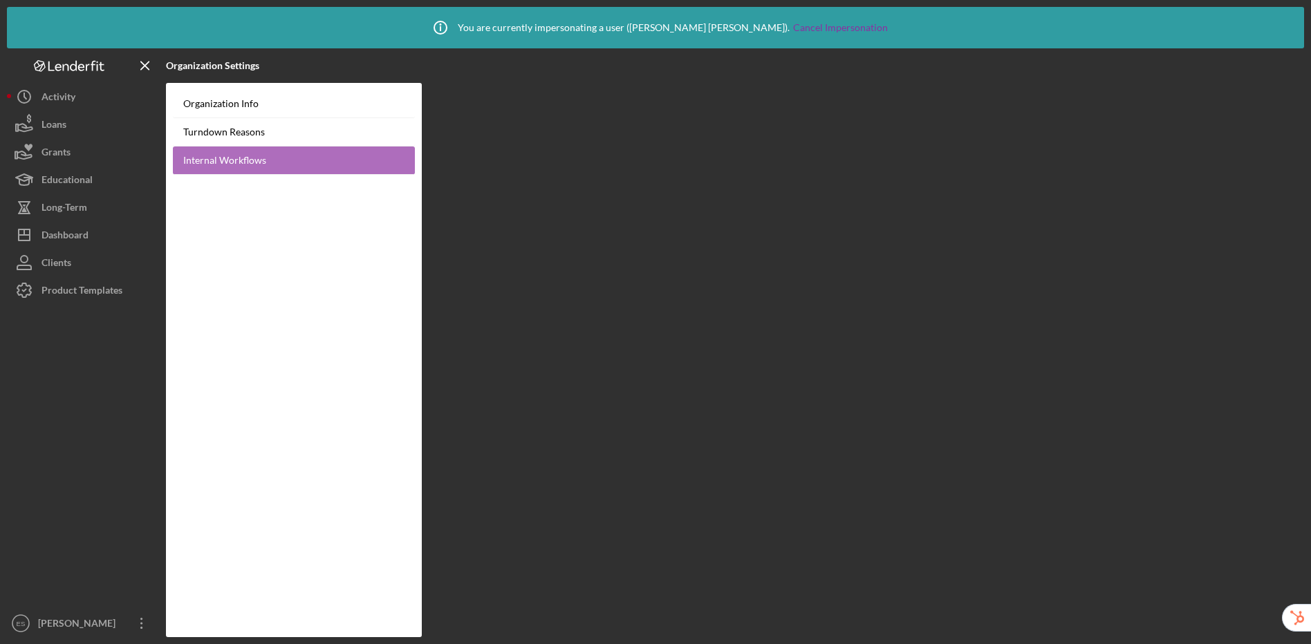
click at [307, 161] on link "Internal Workflows" at bounding box center [294, 161] width 242 height 28
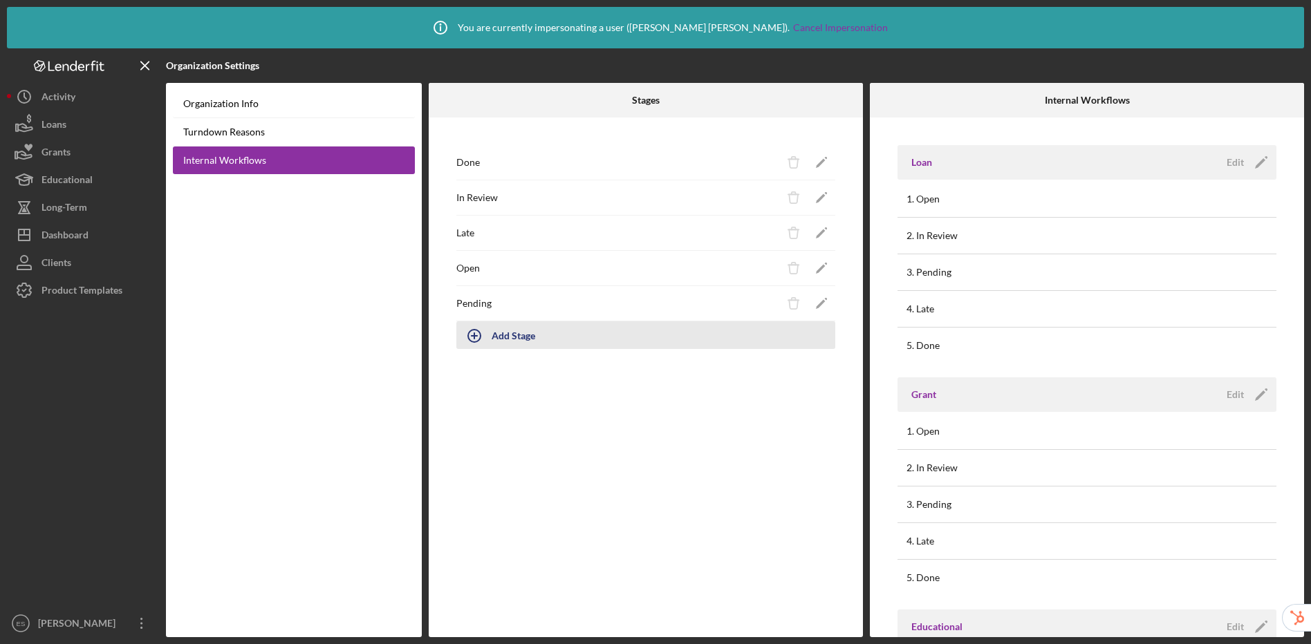
click at [514, 336] on div "Add Stage" at bounding box center [513, 335] width 44 height 26
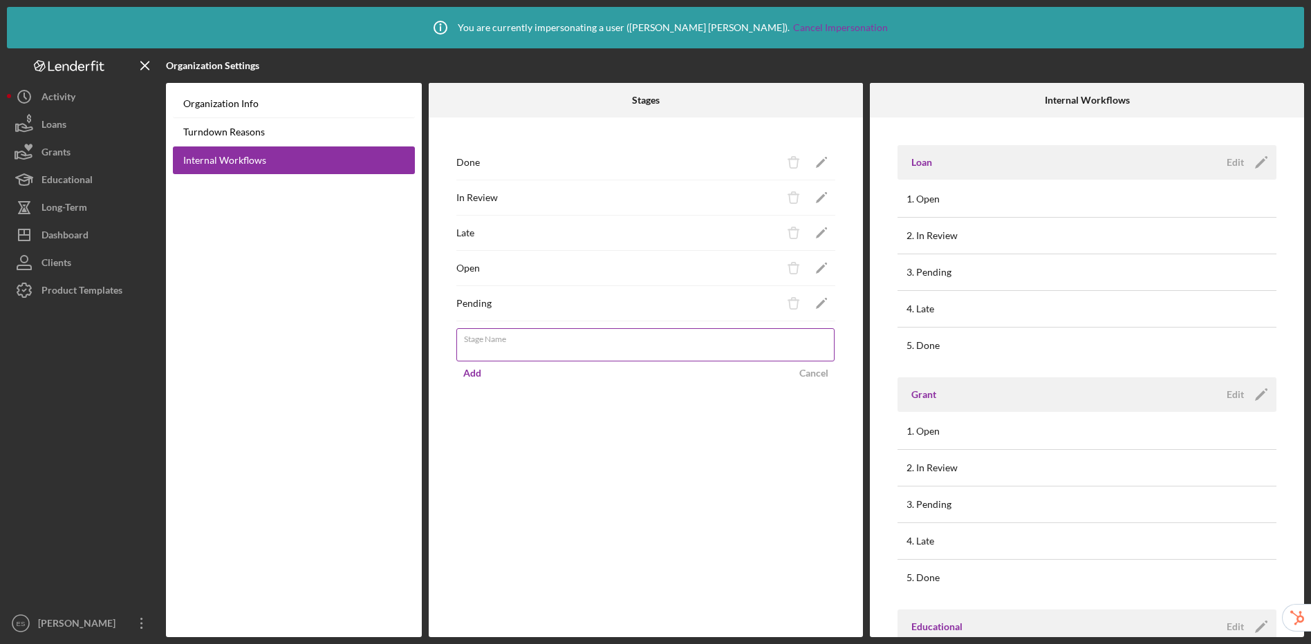
click at [521, 350] on input "Stage Name" at bounding box center [645, 344] width 378 height 33
click at [668, 352] on input "Stage Name" at bounding box center [645, 344] width 378 height 33
type input "Technical Assistance"
click at [776, 405] on div "Done Icon/Delete Icon/Edit In Review Icon/Delete Icon/Edit Late Icon/Delete Ico…" at bounding box center [646, 378] width 434 height 520
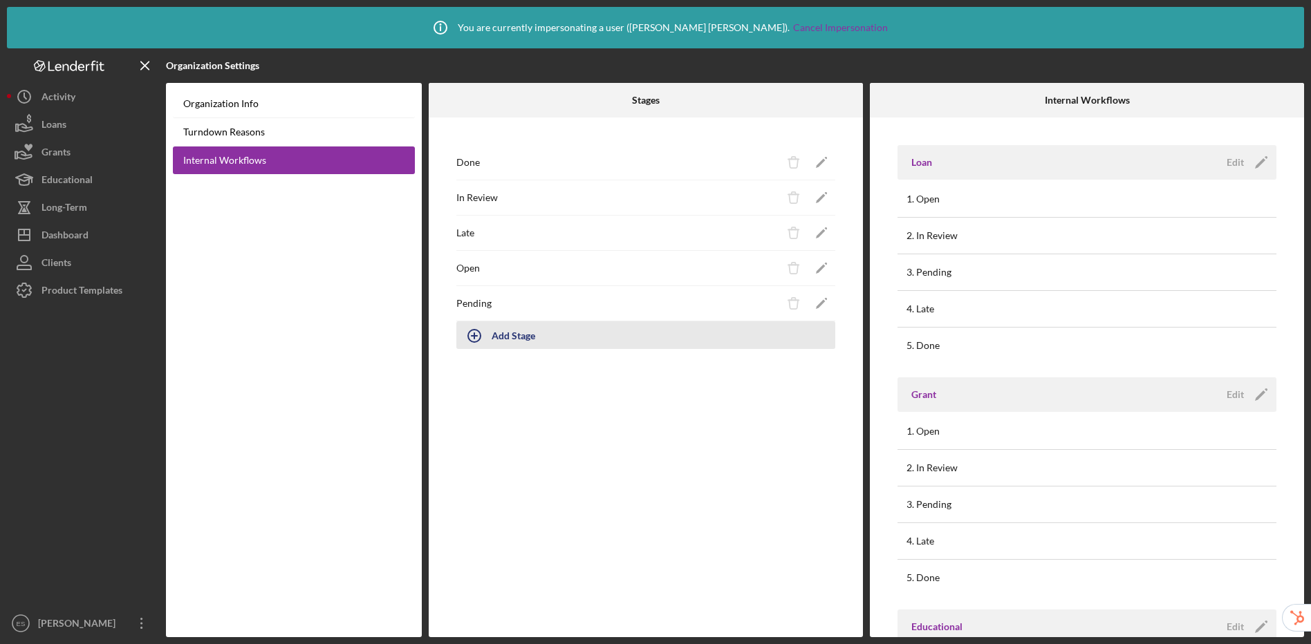
click at [512, 332] on div "Add Stage" at bounding box center [513, 335] width 44 height 26
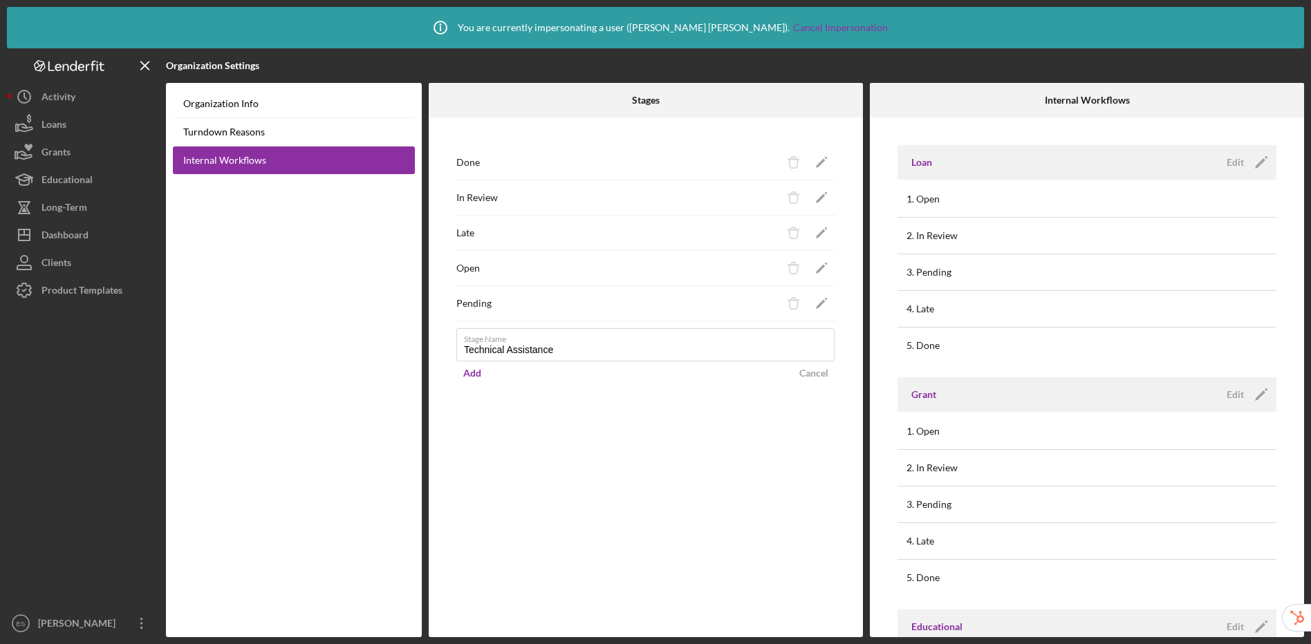
click at [0, 644] on com-1password-button at bounding box center [0, 644] width 0 height 0
type input "Technical Assistance"
click at [467, 373] on div "Add" at bounding box center [472, 373] width 18 height 21
click at [708, 465] on div "Done Icon/Delete Icon/Edit In Review Icon/Delete Icon/Edit Late Icon/Delete Ico…" at bounding box center [646, 378] width 434 height 520
click at [1114, 162] on button "Edit Icon/Edit" at bounding box center [1245, 162] width 55 height 21
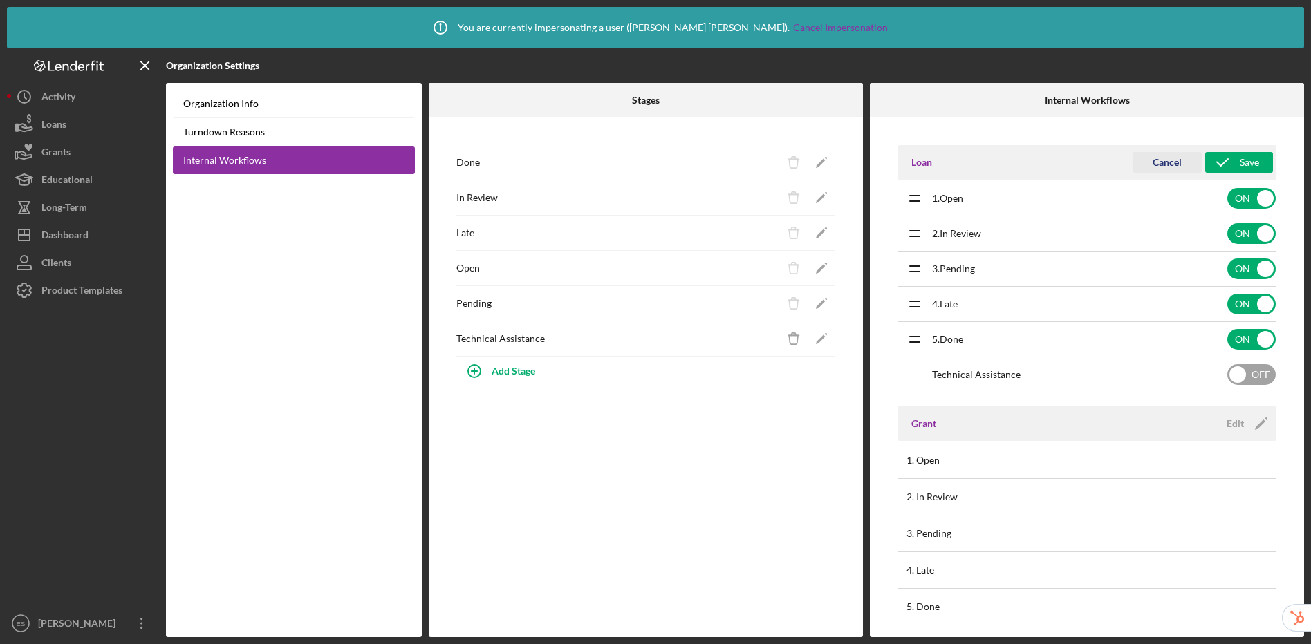
click at [1114, 372] on input "checkbox" at bounding box center [1251, 374] width 48 height 21
checkbox input "true"
click at [1114, 158] on icon "submit" at bounding box center [1222, 162] width 35 height 35
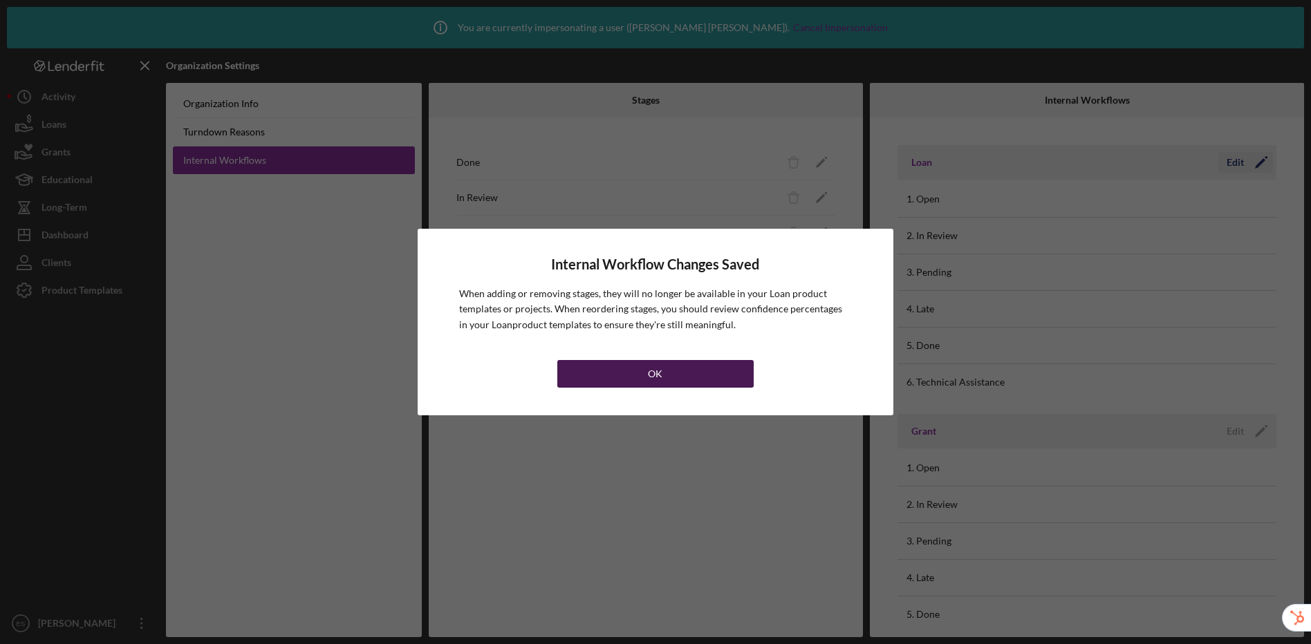
click at [706, 373] on button "OK" at bounding box center [655, 374] width 196 height 28
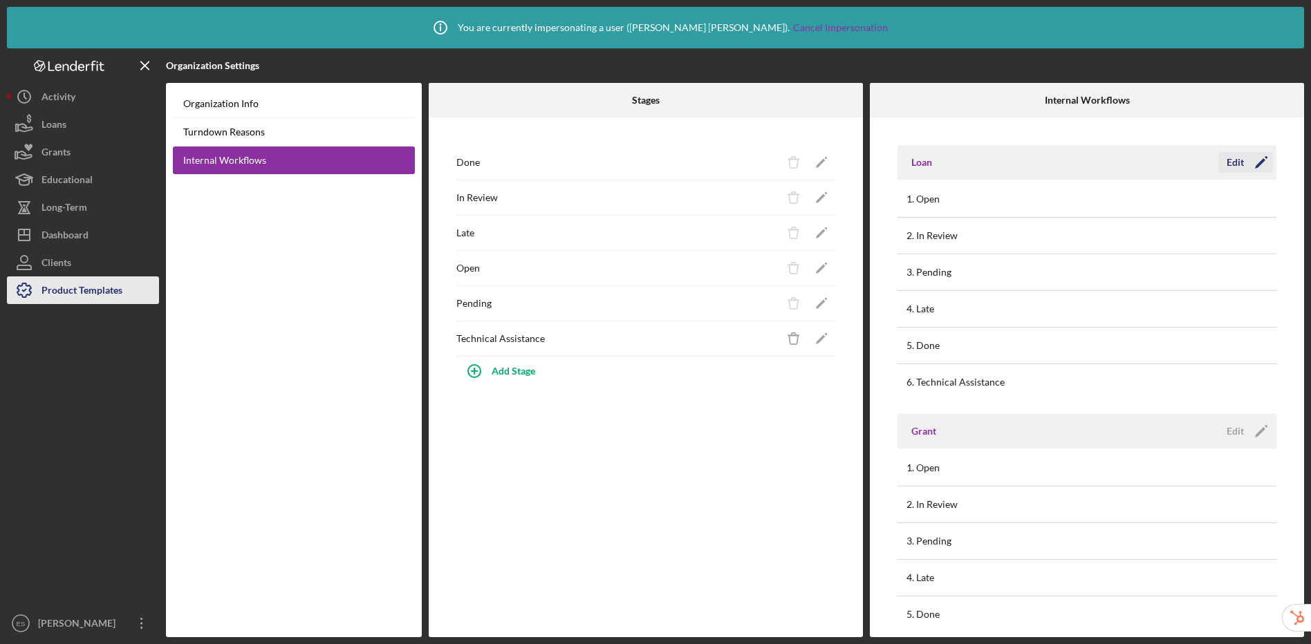
click at [102, 289] on div "Product Templates" at bounding box center [81, 292] width 81 height 31
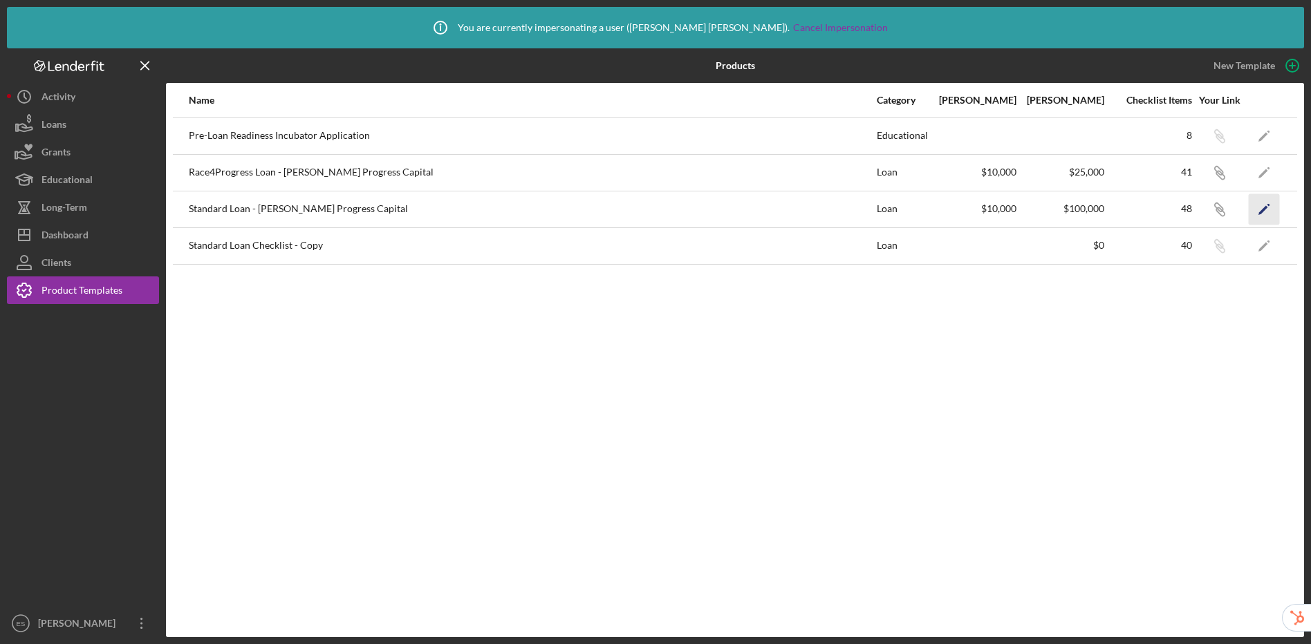
click at [1114, 212] on polygon "button" at bounding box center [1263, 210] width 10 height 10
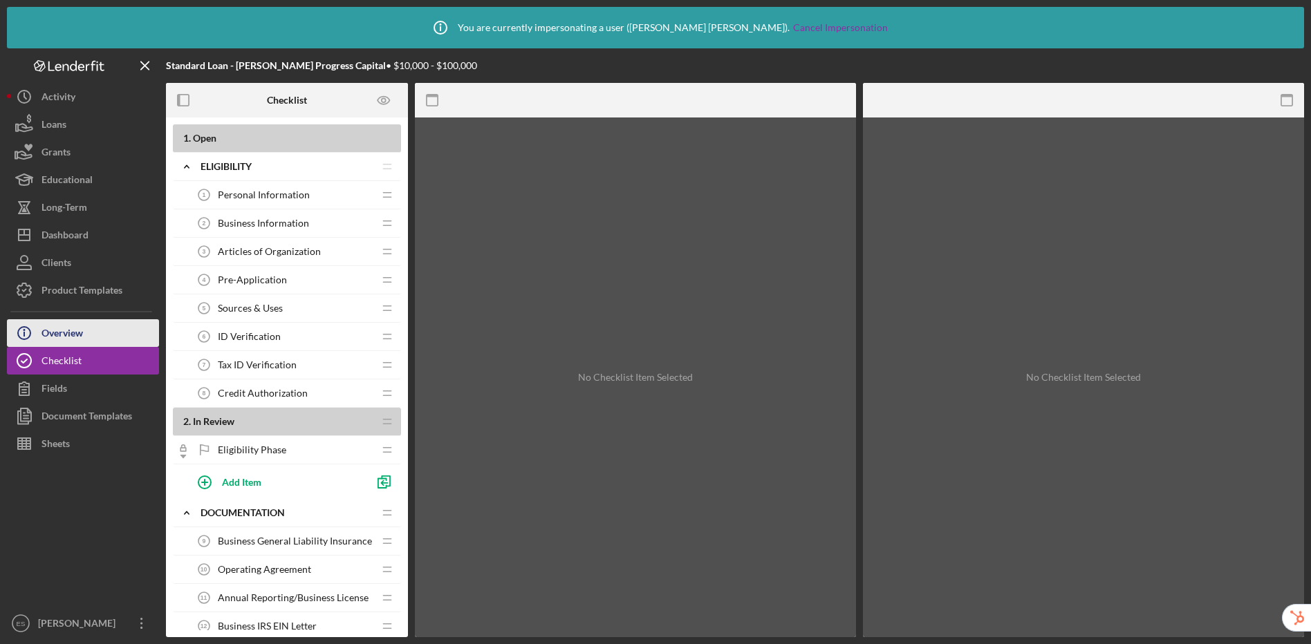
click at [77, 328] on div "Overview" at bounding box center [61, 334] width 41 height 31
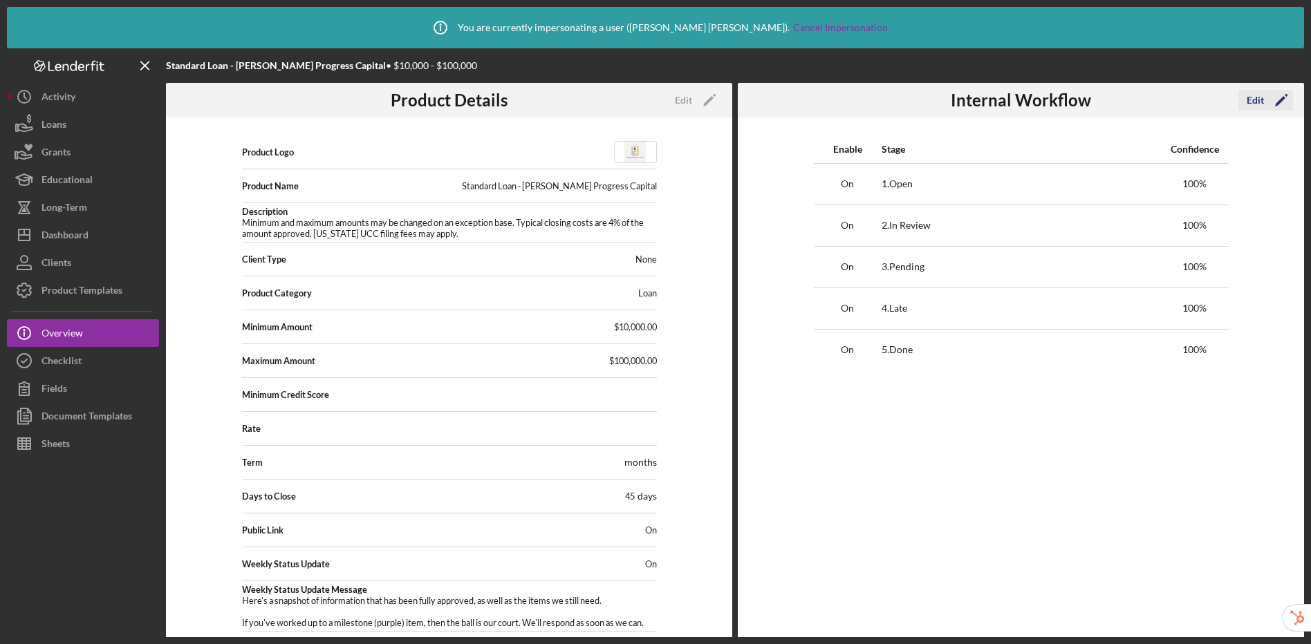
click at [1114, 99] on div "Edit" at bounding box center [1254, 100] width 17 height 21
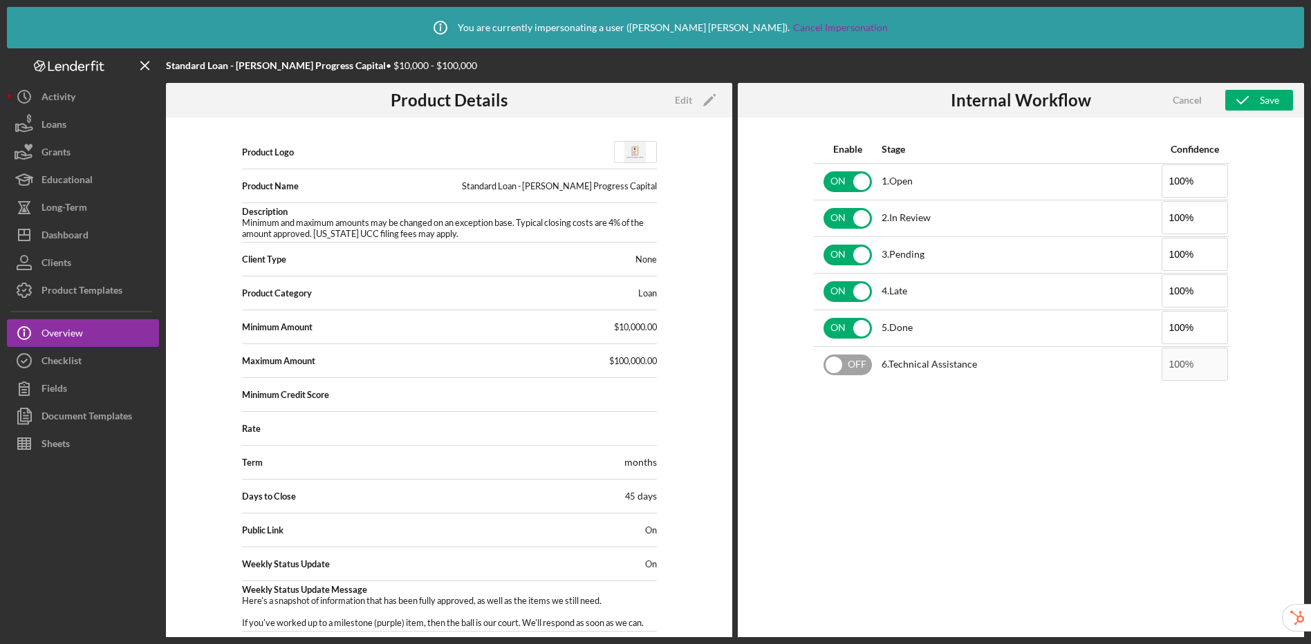
click at [833, 363] on input "checkbox" at bounding box center [847, 365] width 48 height 21
checkbox input "true"
click at [1114, 104] on div "Save" at bounding box center [1268, 100] width 19 height 21
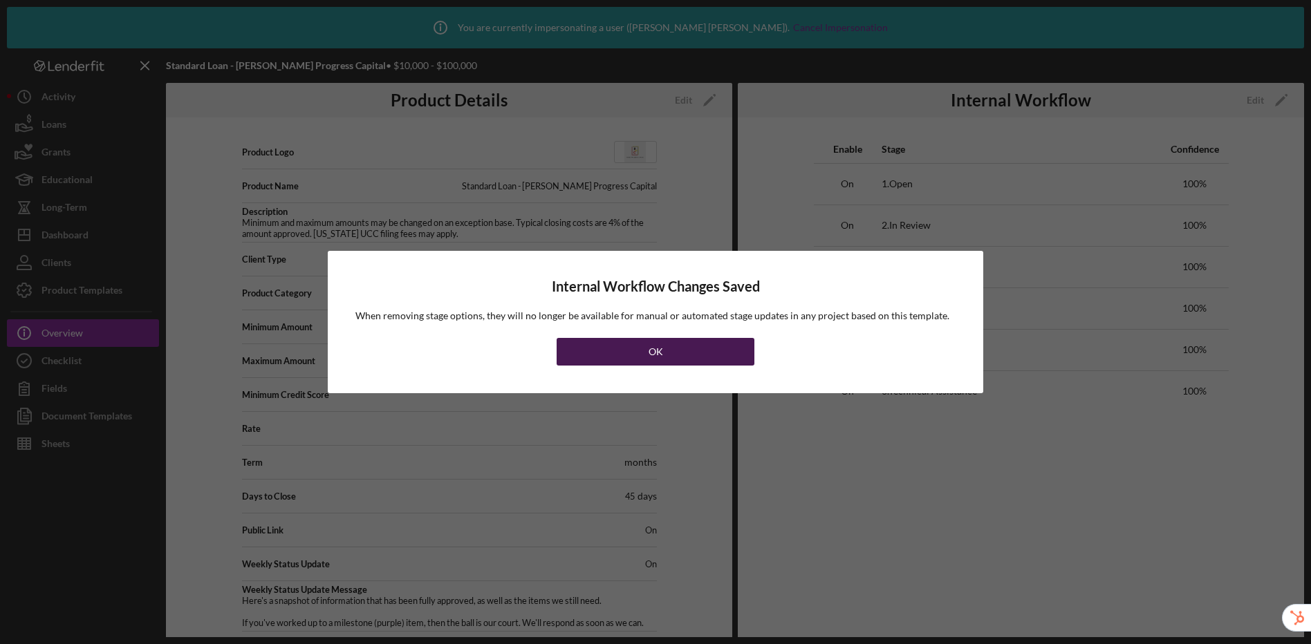
click at [704, 353] on button "OK" at bounding box center [655, 352] width 198 height 28
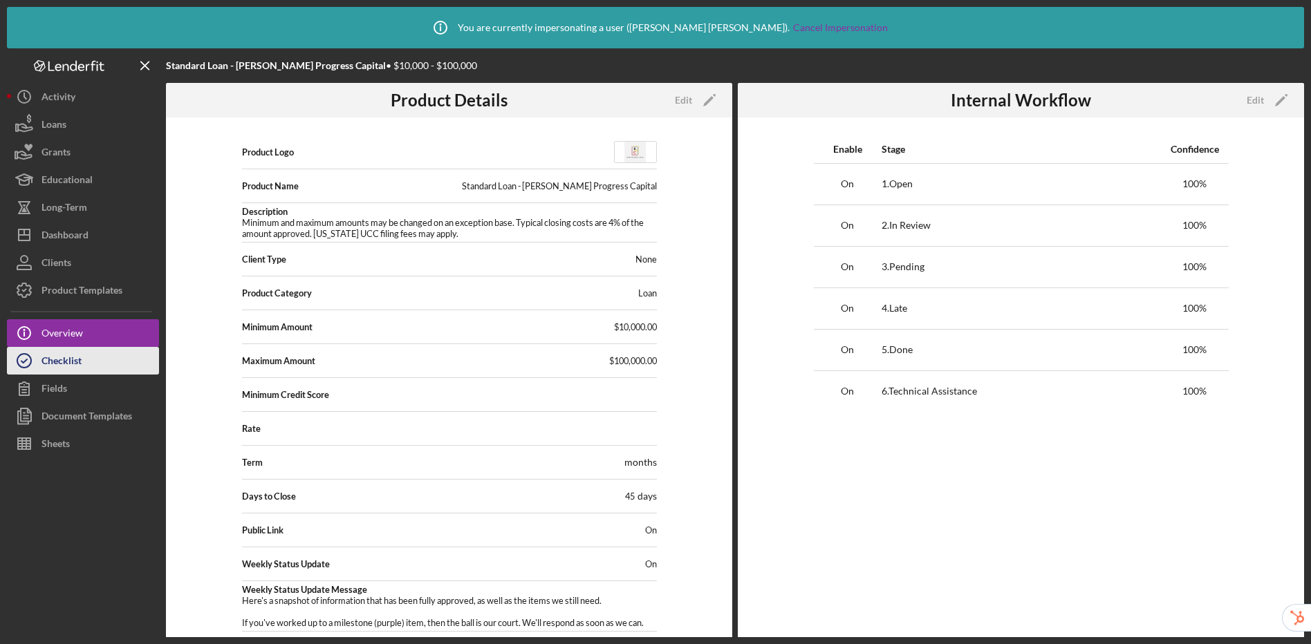
click at [74, 367] on div "Checklist" at bounding box center [61, 362] width 40 height 31
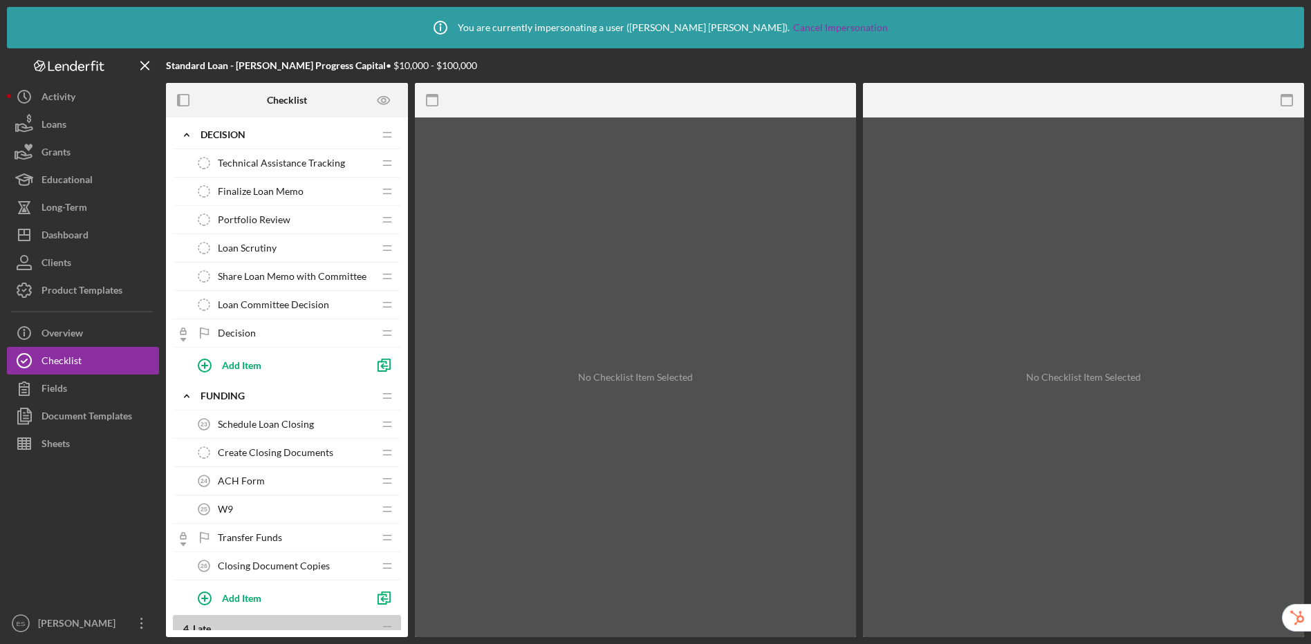
scroll to position [1464, 0]
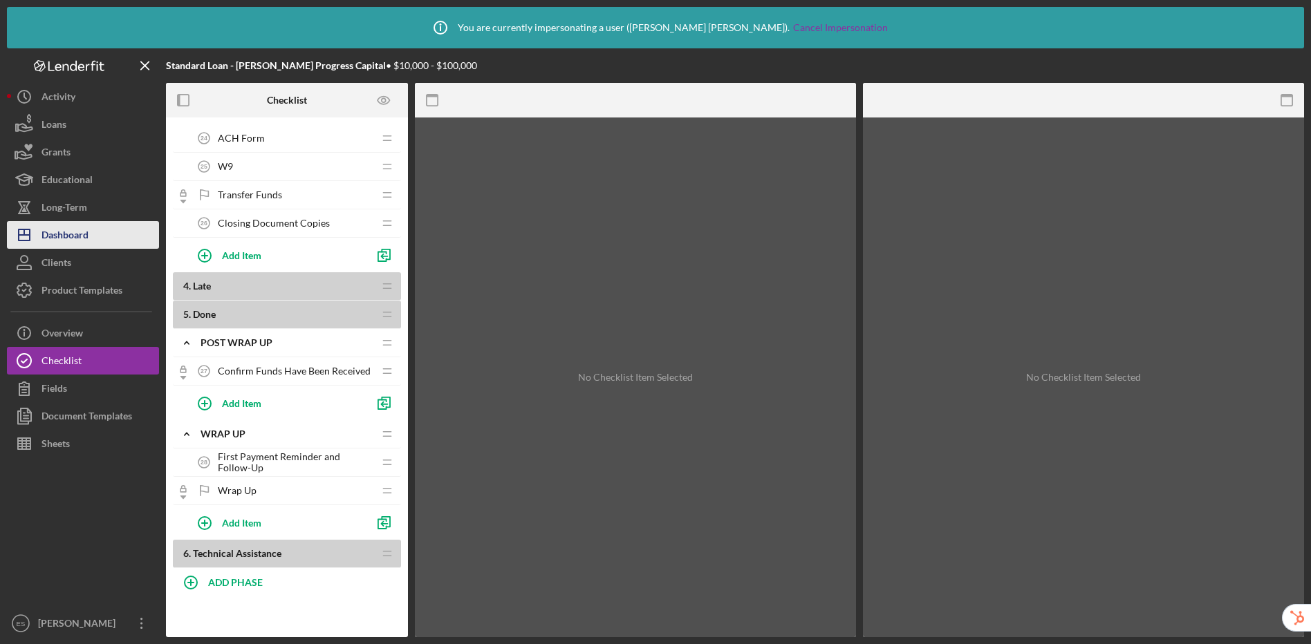
click at [73, 240] on div "Dashboard" at bounding box center [64, 236] width 47 height 31
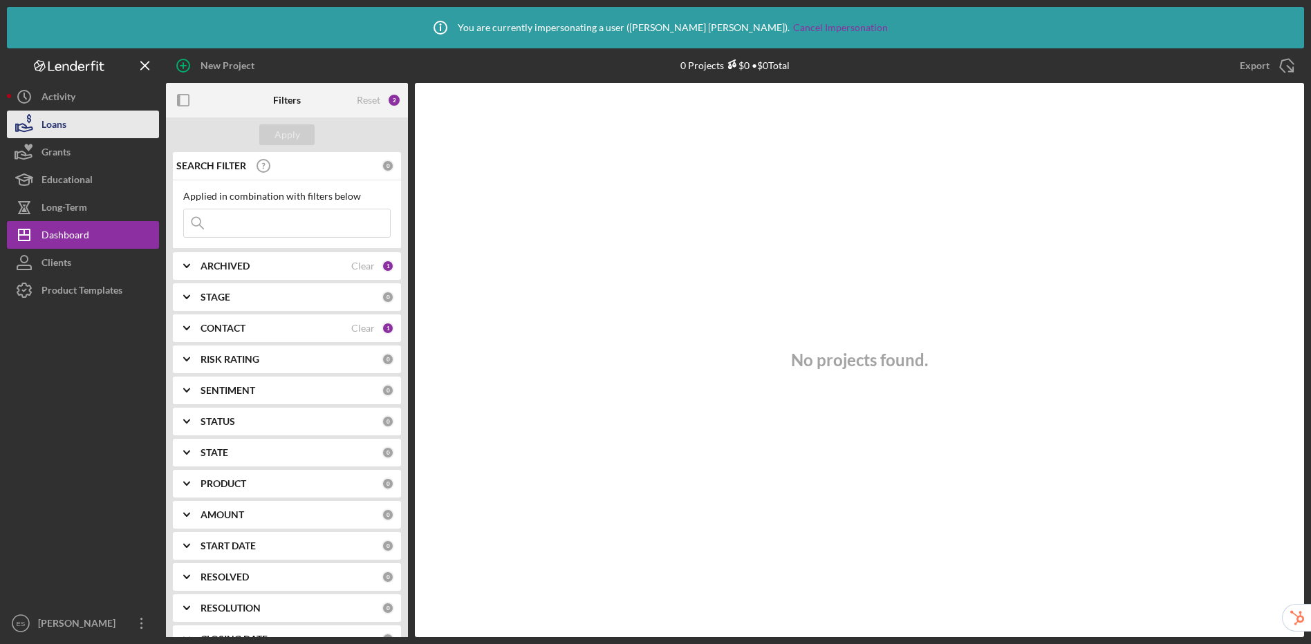
click at [32, 122] on icon "button" at bounding box center [24, 124] width 35 height 35
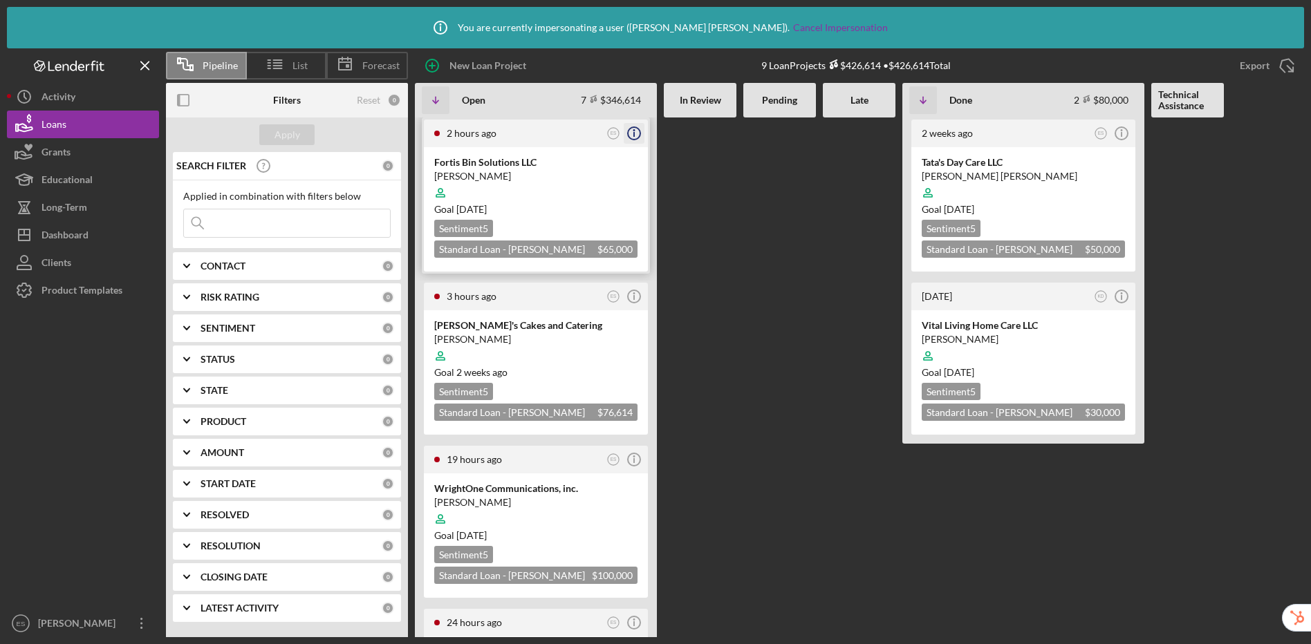
click at [634, 133] on line "button" at bounding box center [634, 134] width 0 height 5
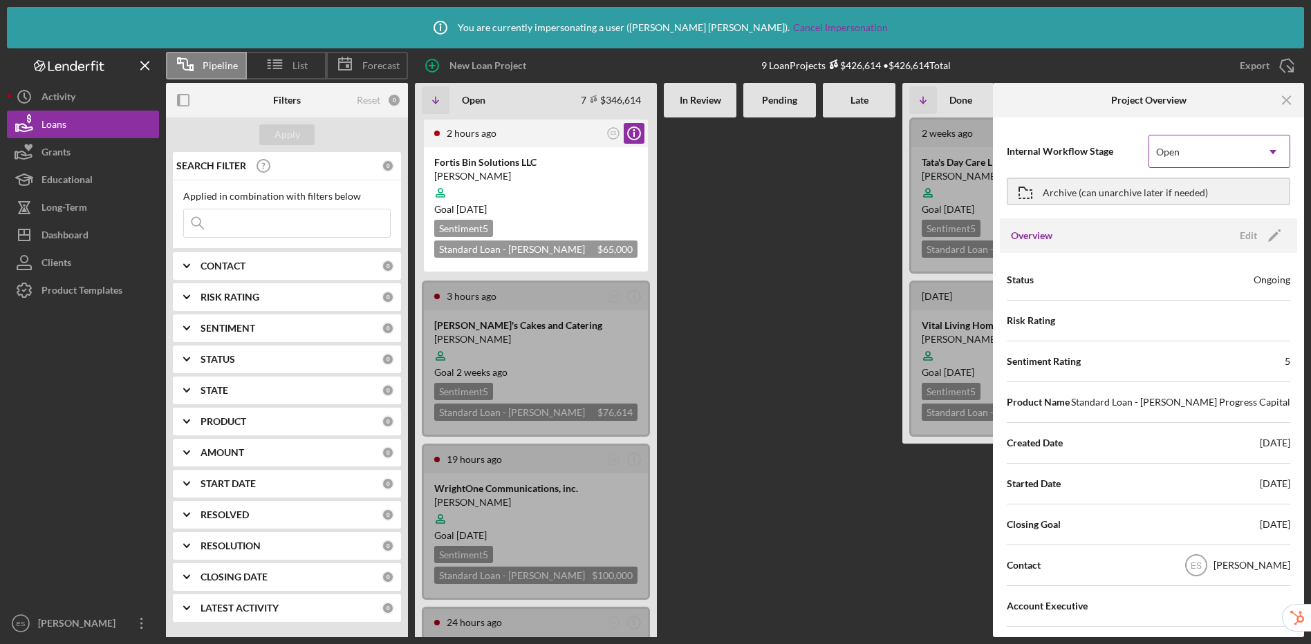
click at [1114, 150] on div "Open" at bounding box center [1202, 152] width 107 height 32
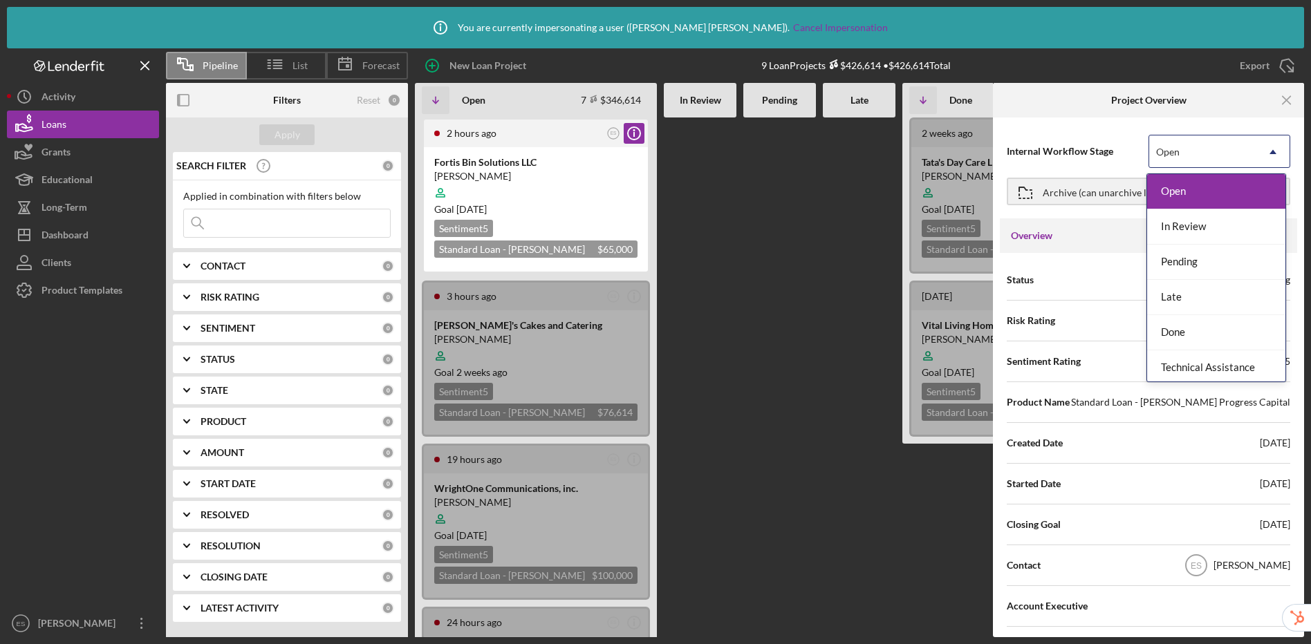
click at [1061, 99] on div at bounding box center [1045, 100] width 104 height 35
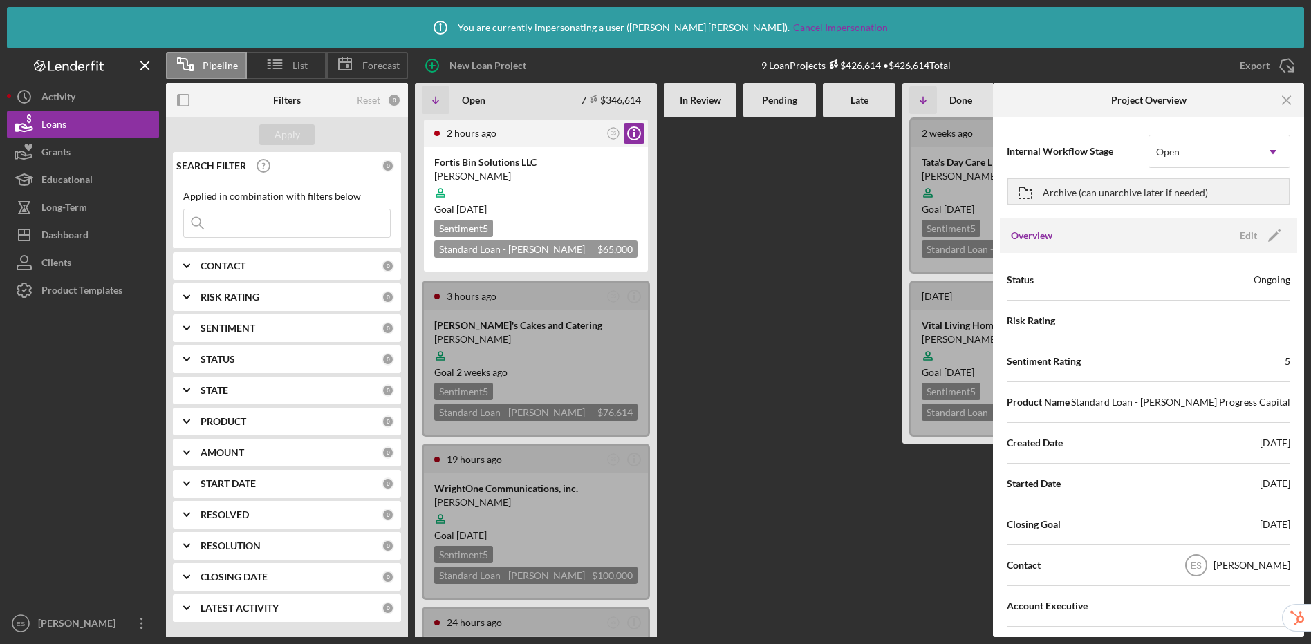
click at [770, 258] on div at bounding box center [779, 378] width 73 height 520
click at [1114, 101] on line "button" at bounding box center [1286, 100] width 8 height 8
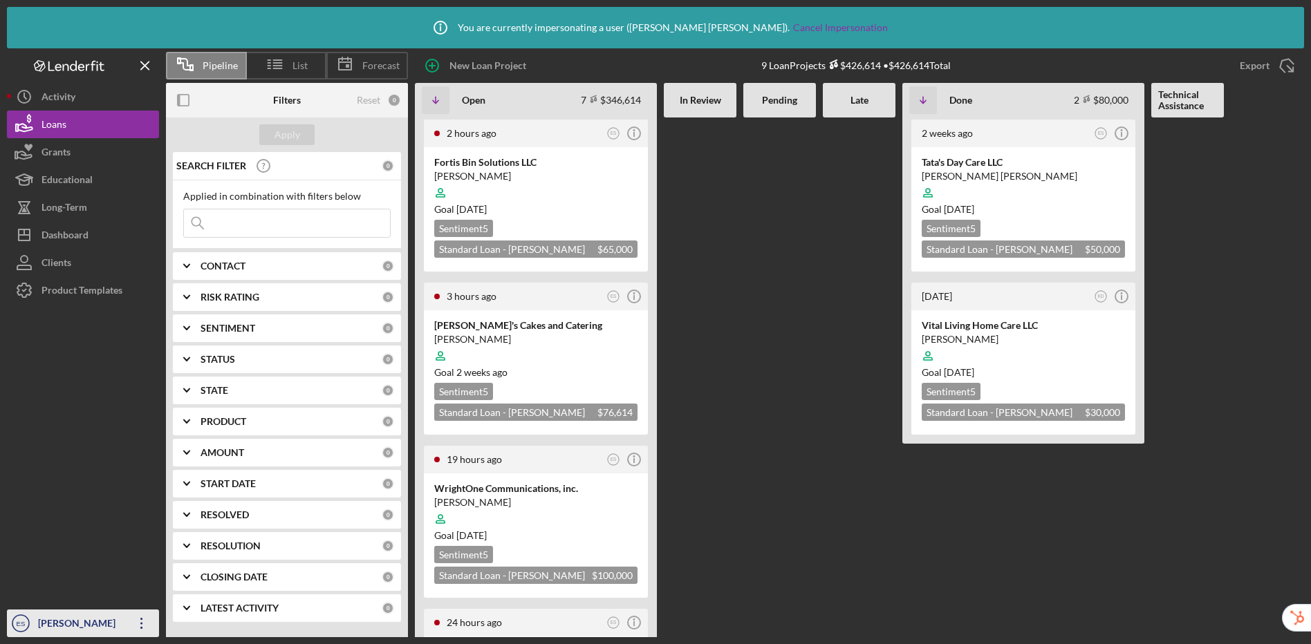
click at [68, 613] on div "Elisa Starnes" at bounding box center [80, 625] width 90 height 31
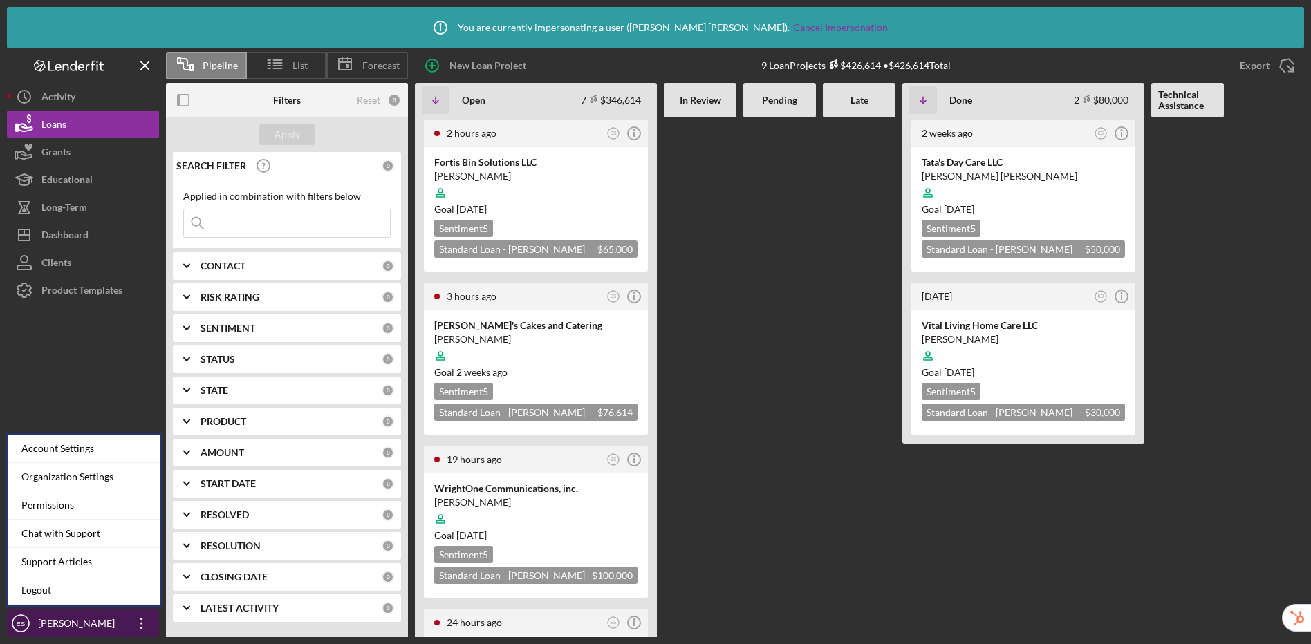
click at [68, 613] on div "Elisa Starnes" at bounding box center [80, 625] width 90 height 31
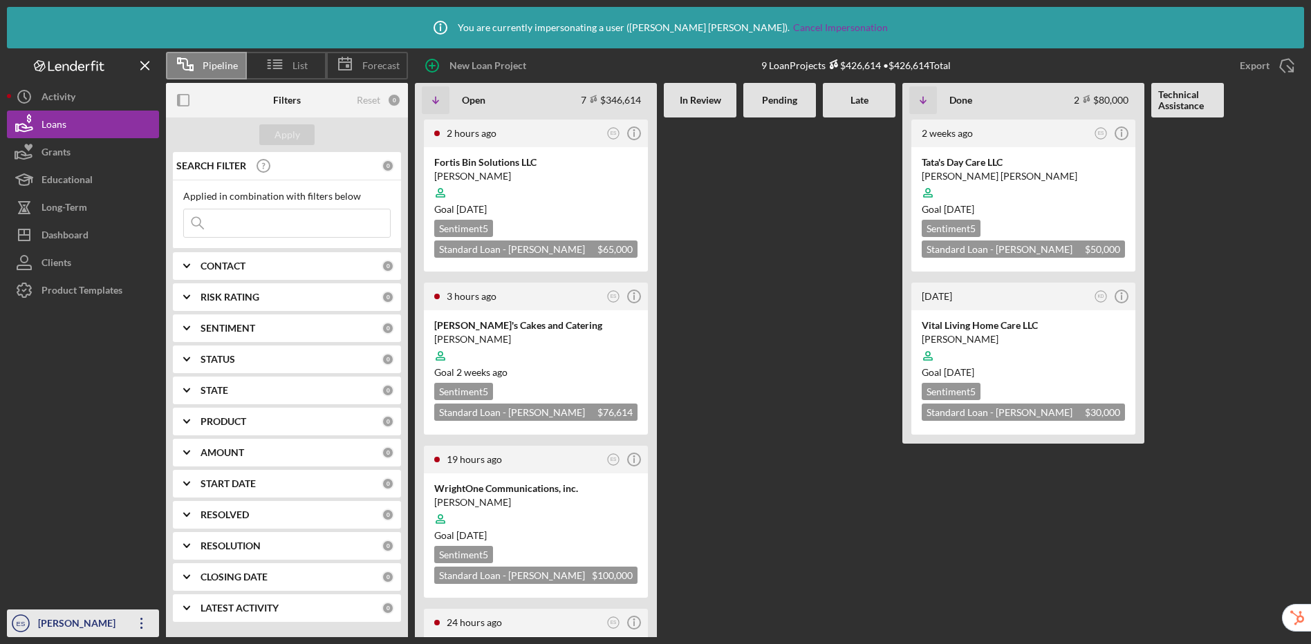
click at [77, 621] on div "Elisa Starnes" at bounding box center [80, 625] width 90 height 31
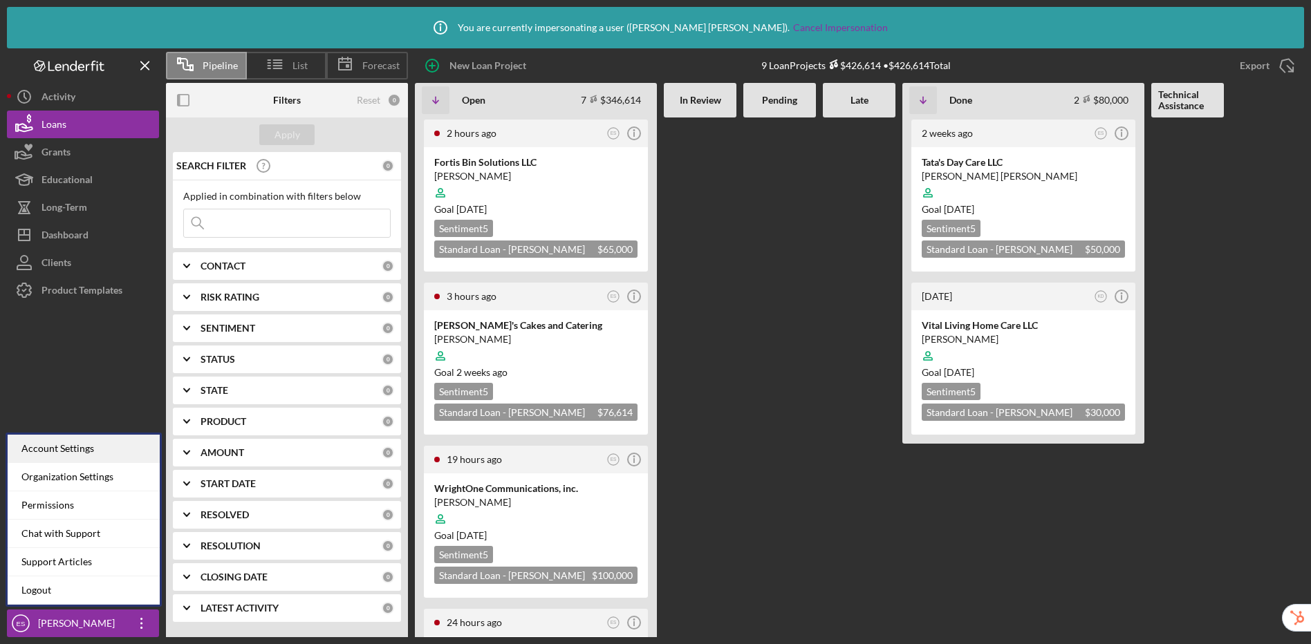
click at [89, 455] on div "Account Settings" at bounding box center [84, 449] width 152 height 28
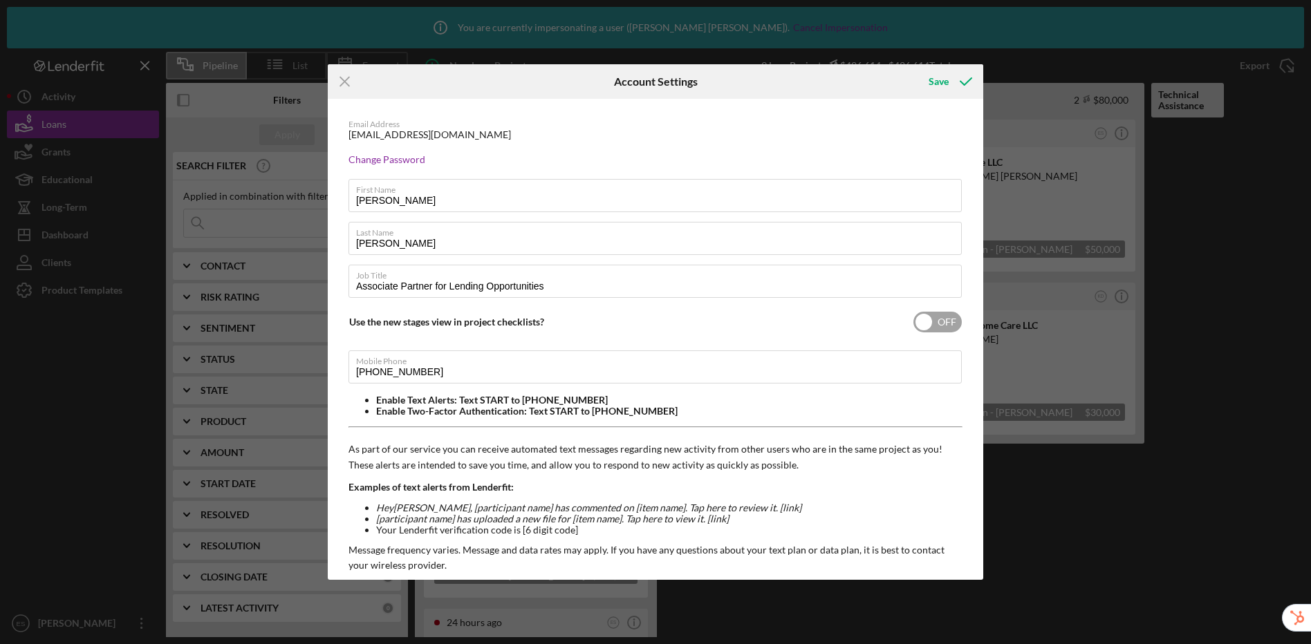
click at [941, 322] on input "checkbox" at bounding box center [937, 322] width 48 height 21
checkbox input "true"
click at [939, 79] on div "Save" at bounding box center [938, 82] width 20 height 28
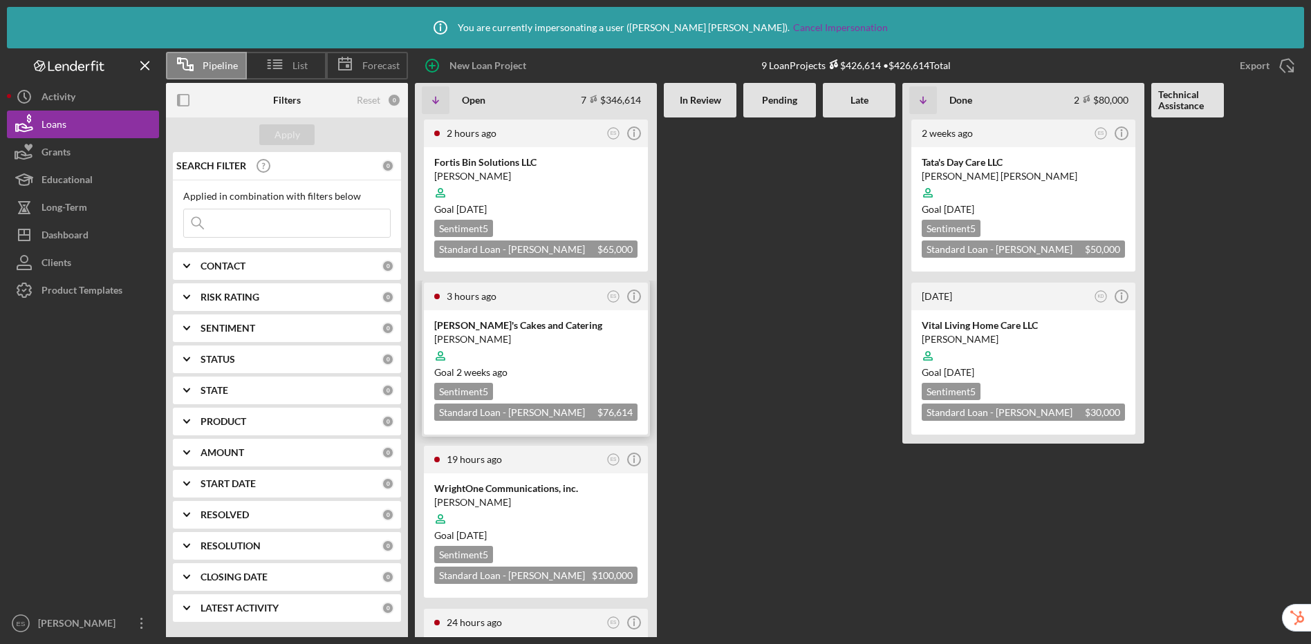
click at [578, 348] on div at bounding box center [535, 356] width 203 height 26
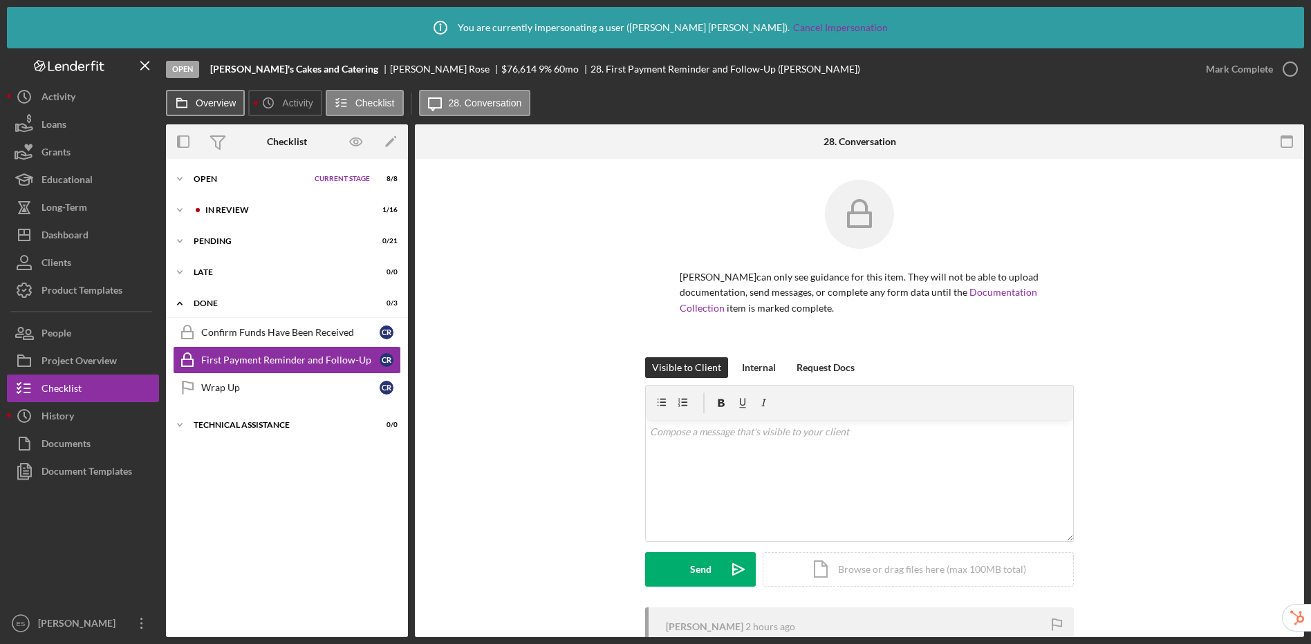
click at [197, 106] on label "Overview" at bounding box center [216, 102] width 40 height 11
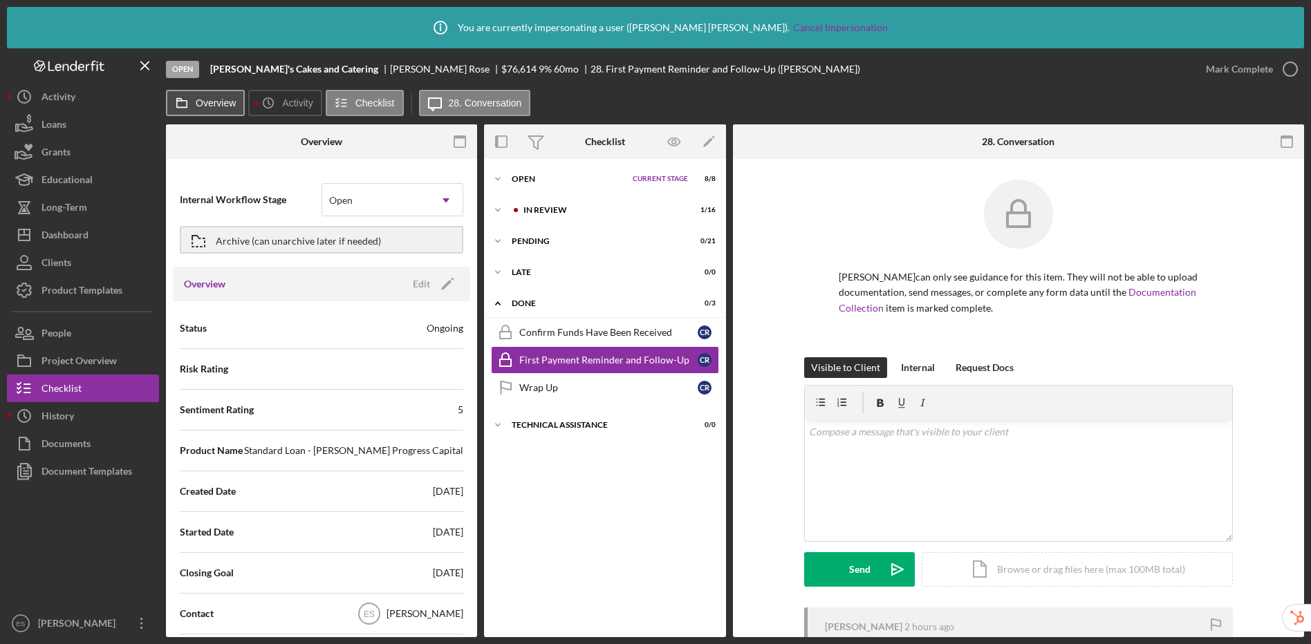
click at [197, 106] on label "Overview" at bounding box center [216, 102] width 40 height 11
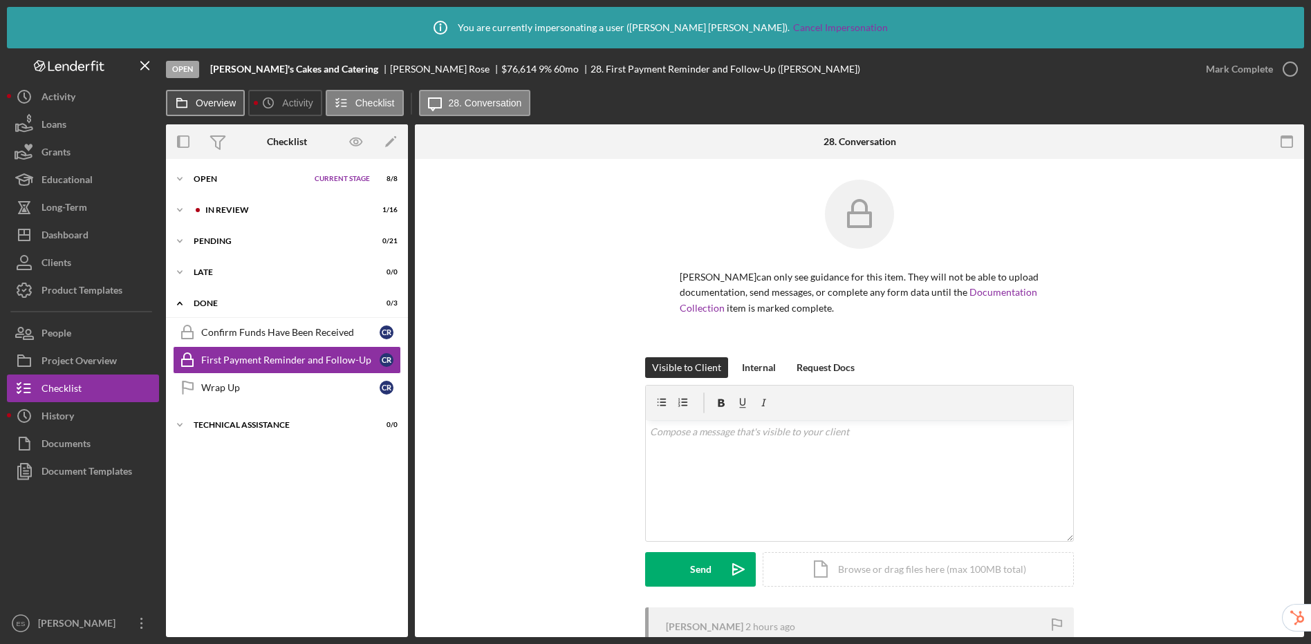
click at [197, 106] on label "Overview" at bounding box center [216, 102] width 40 height 11
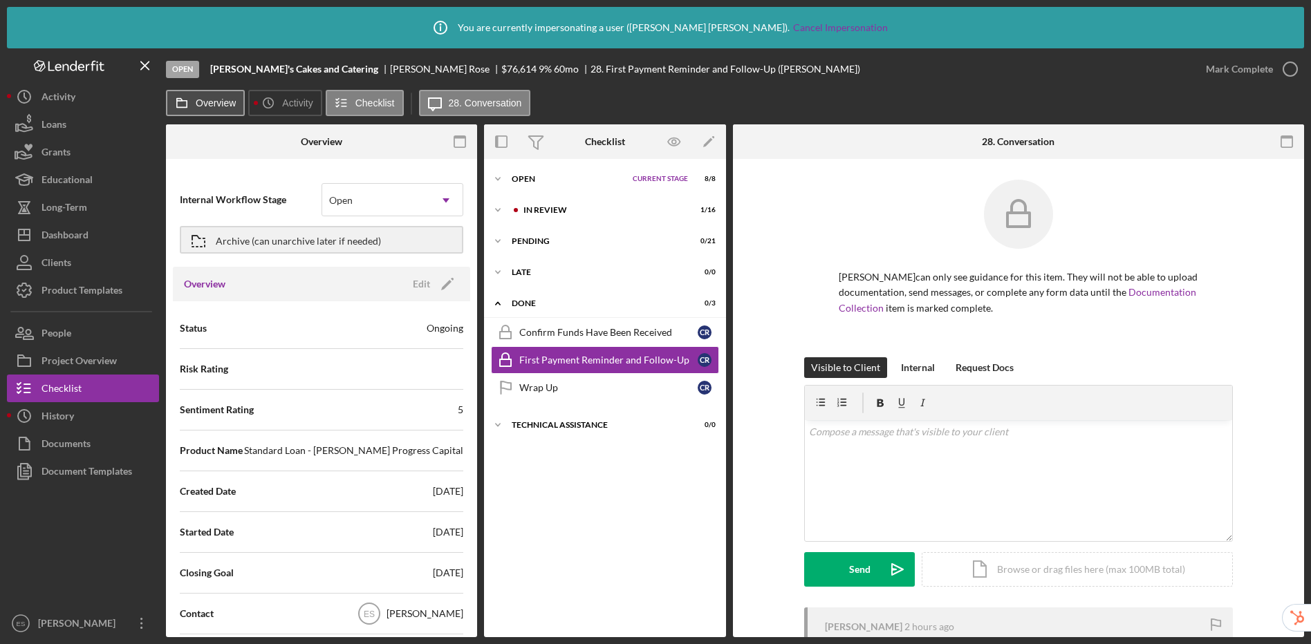
click at [207, 108] on label "Overview" at bounding box center [216, 102] width 40 height 11
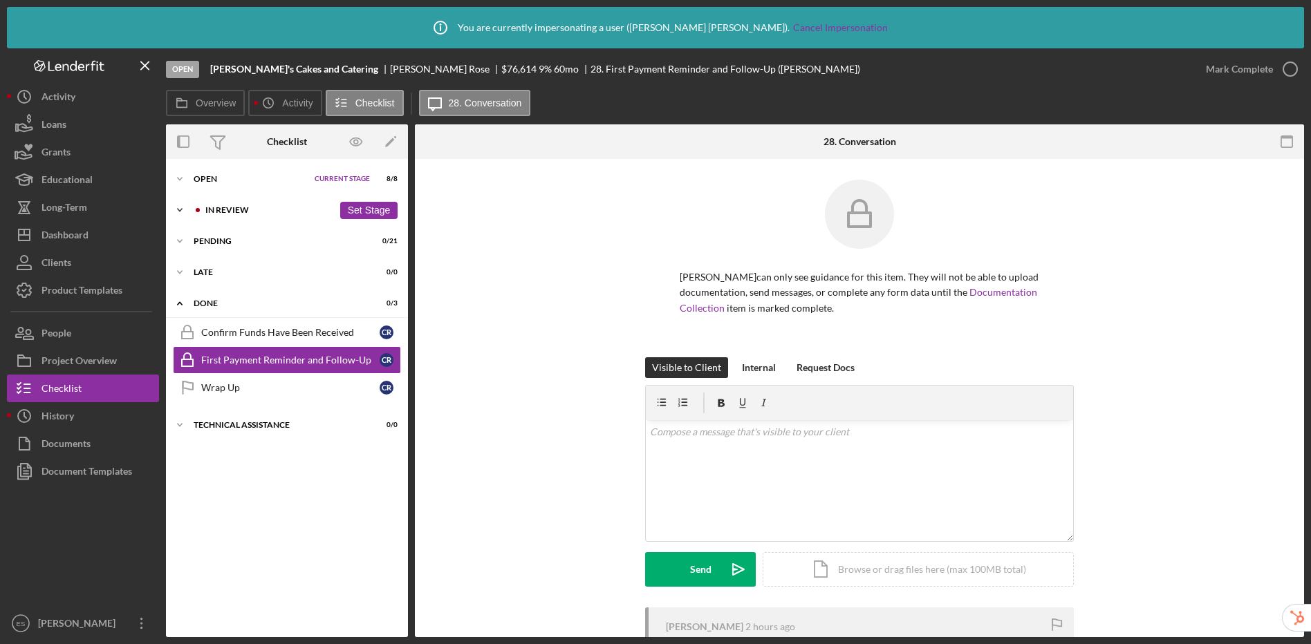
click at [178, 207] on icon "Icon/Expander" at bounding box center [180, 210] width 28 height 28
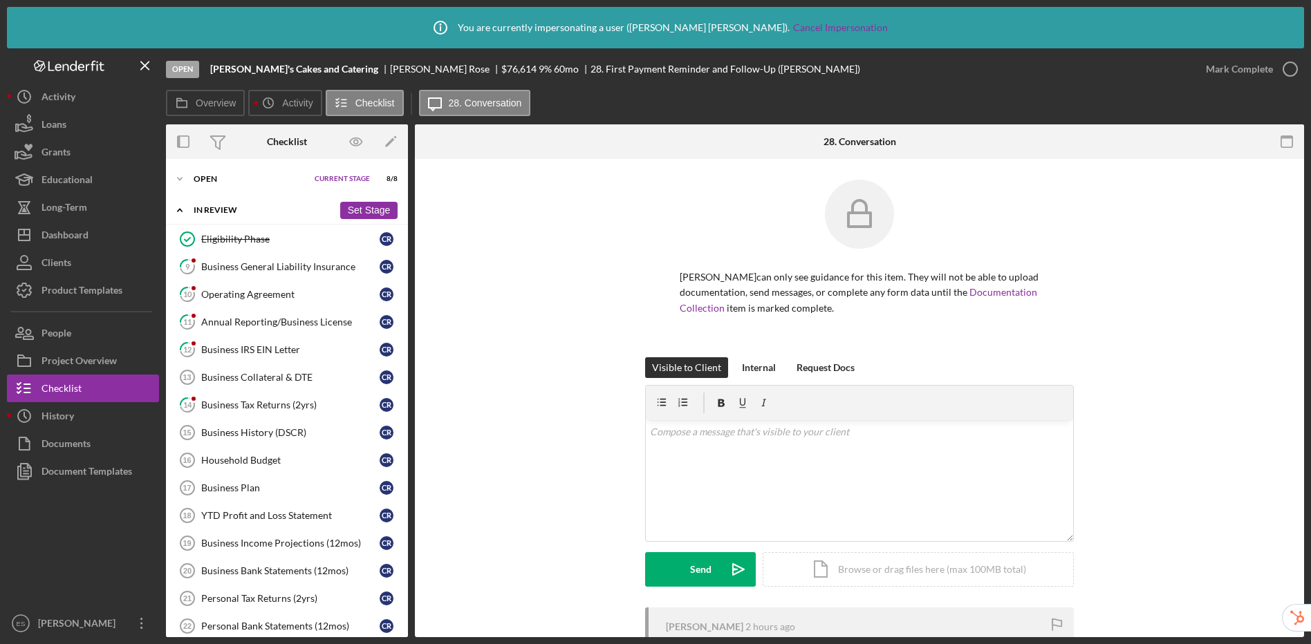
click at [180, 209] on polyline at bounding box center [180, 210] width 4 height 3
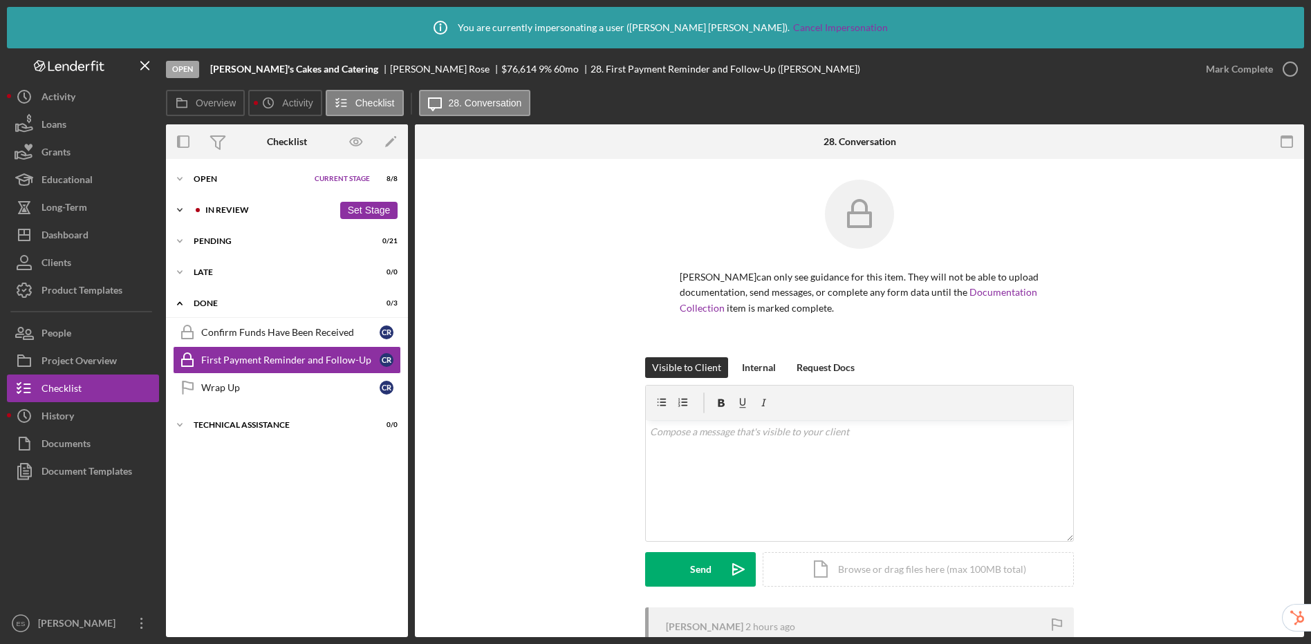
click at [180, 209] on icon "Icon/Expander" at bounding box center [180, 210] width 28 height 28
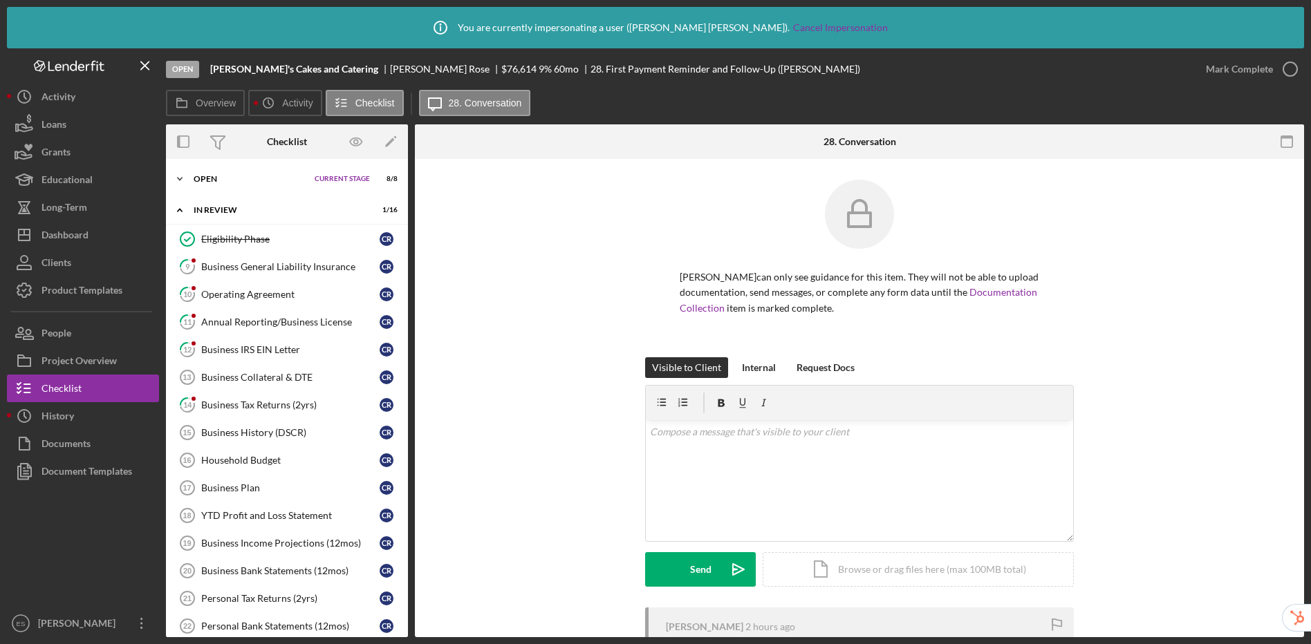
click at [180, 180] on icon "Icon/Expander" at bounding box center [180, 179] width 28 height 28
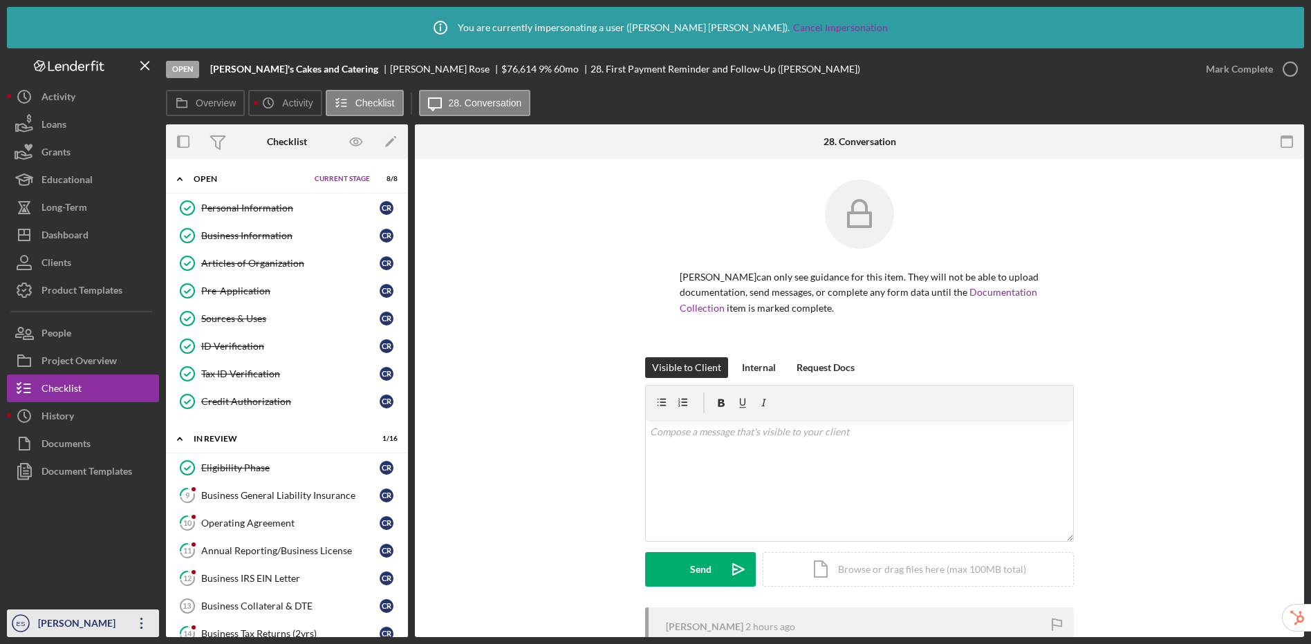
click at [76, 624] on div "Elisa Starnes" at bounding box center [80, 625] width 90 height 31
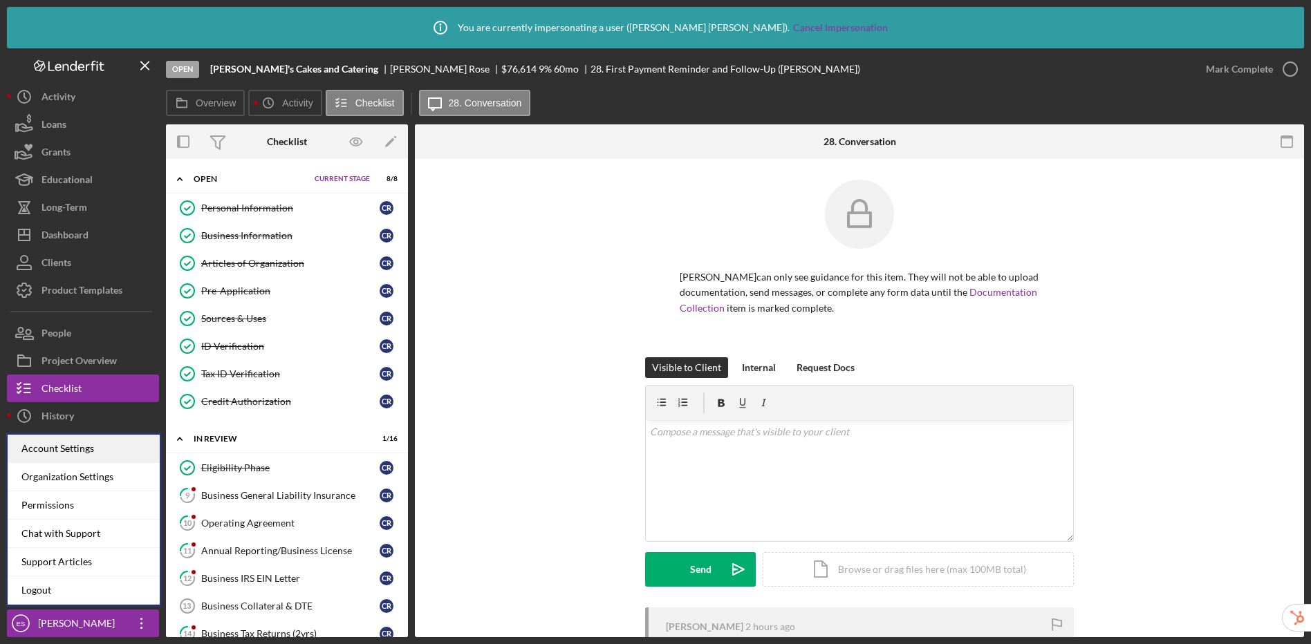
click at [82, 453] on div "Account Settings" at bounding box center [84, 449] width 152 height 28
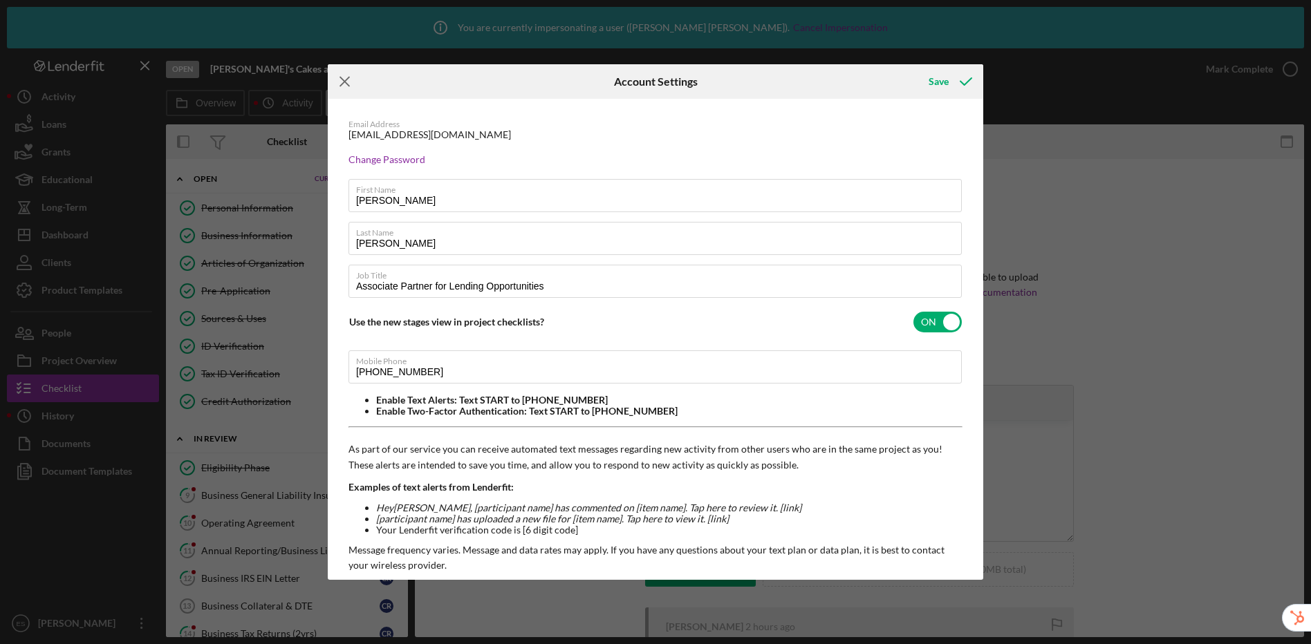
click at [348, 77] on line at bounding box center [344, 81] width 9 height 9
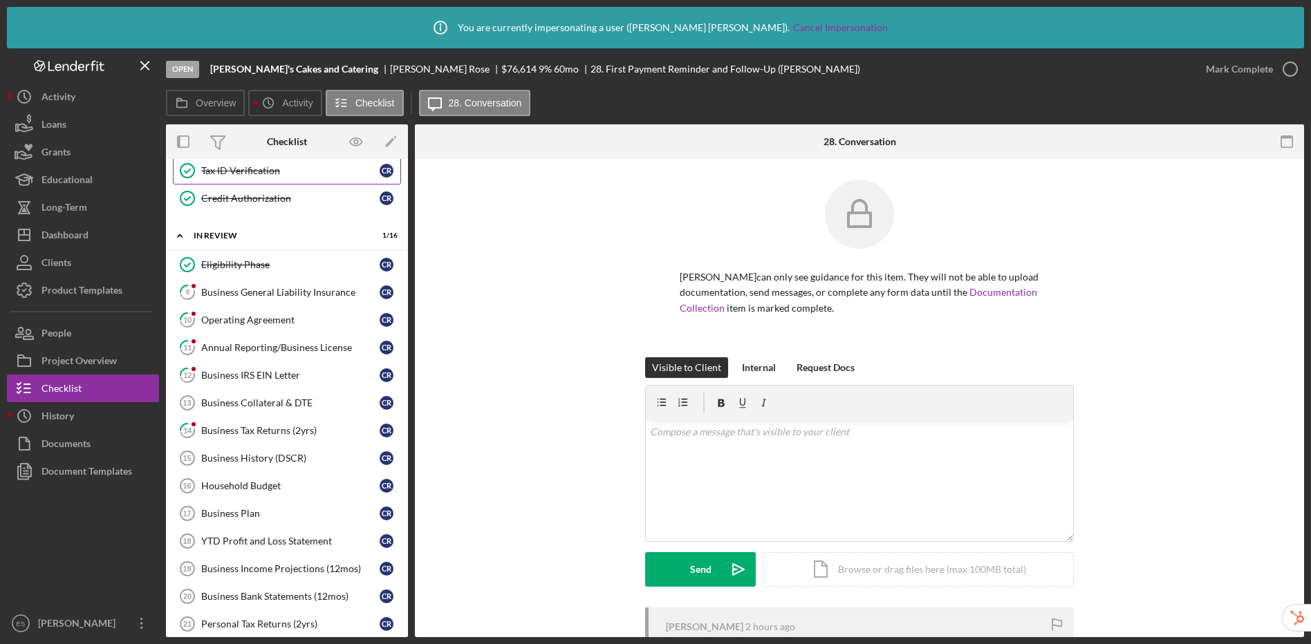
scroll to position [276, 0]
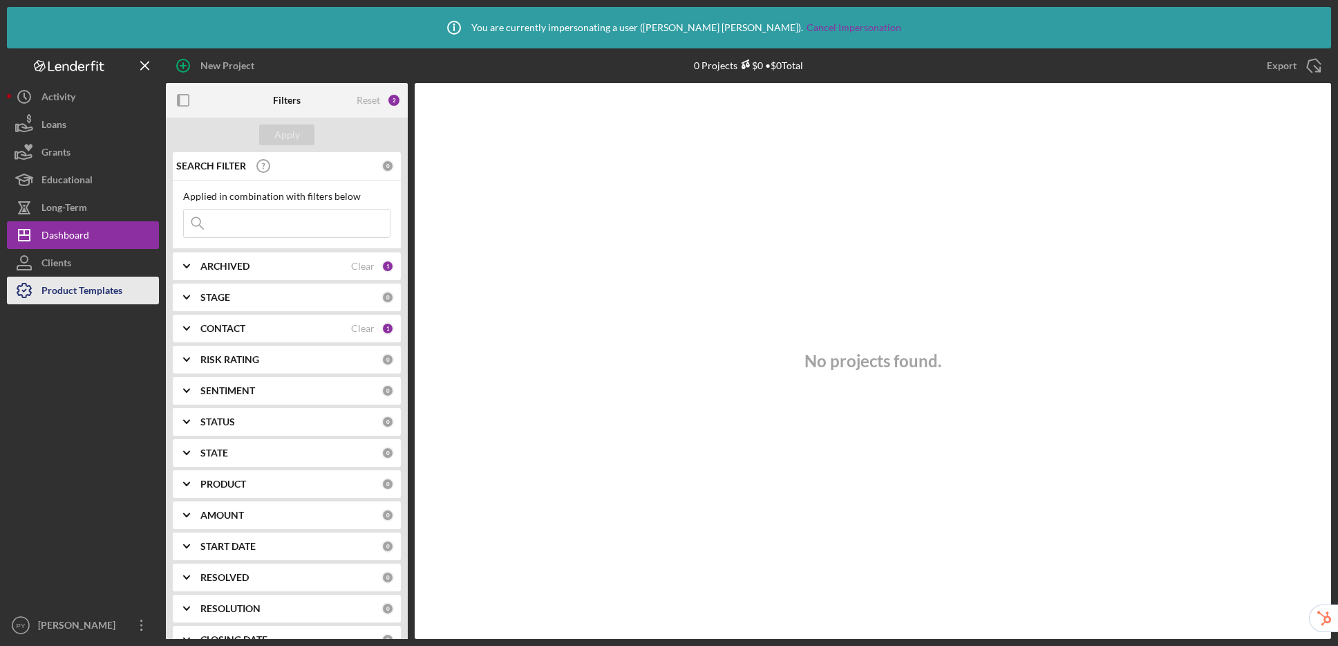
click at [99, 285] on div "Product Templates" at bounding box center [81, 292] width 81 height 31
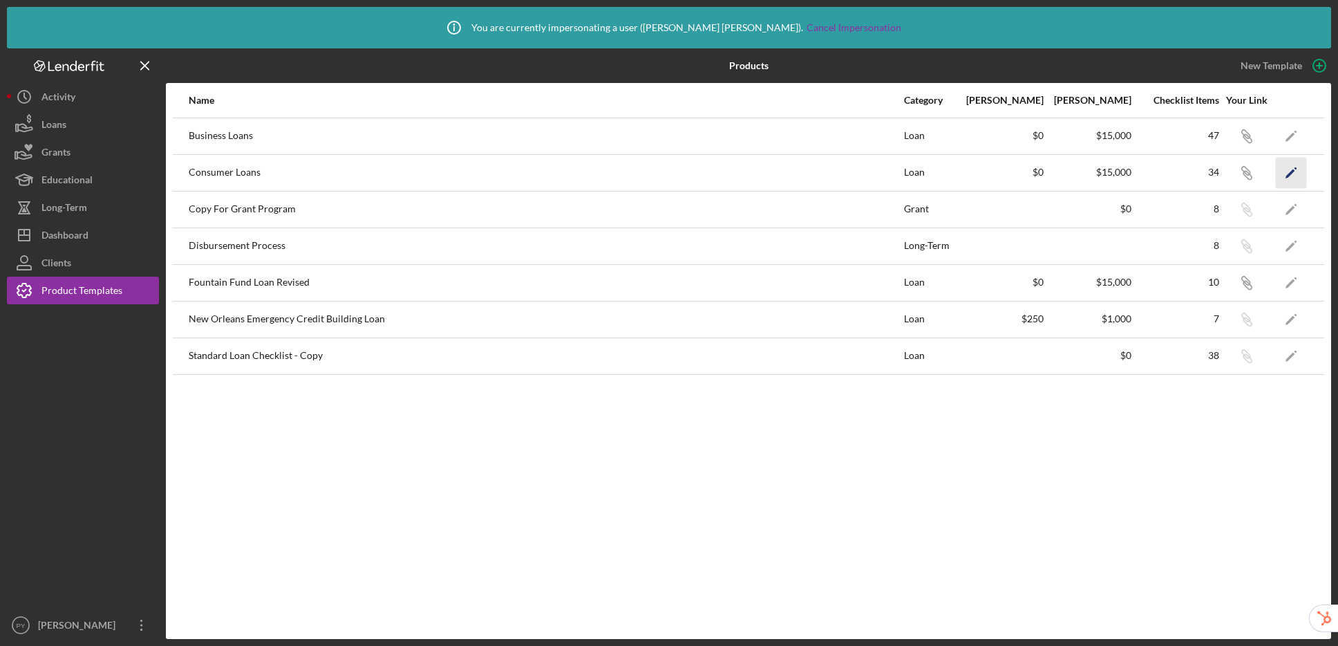
click at [1292, 176] on icon "Icon/Edit" at bounding box center [1291, 172] width 31 height 31
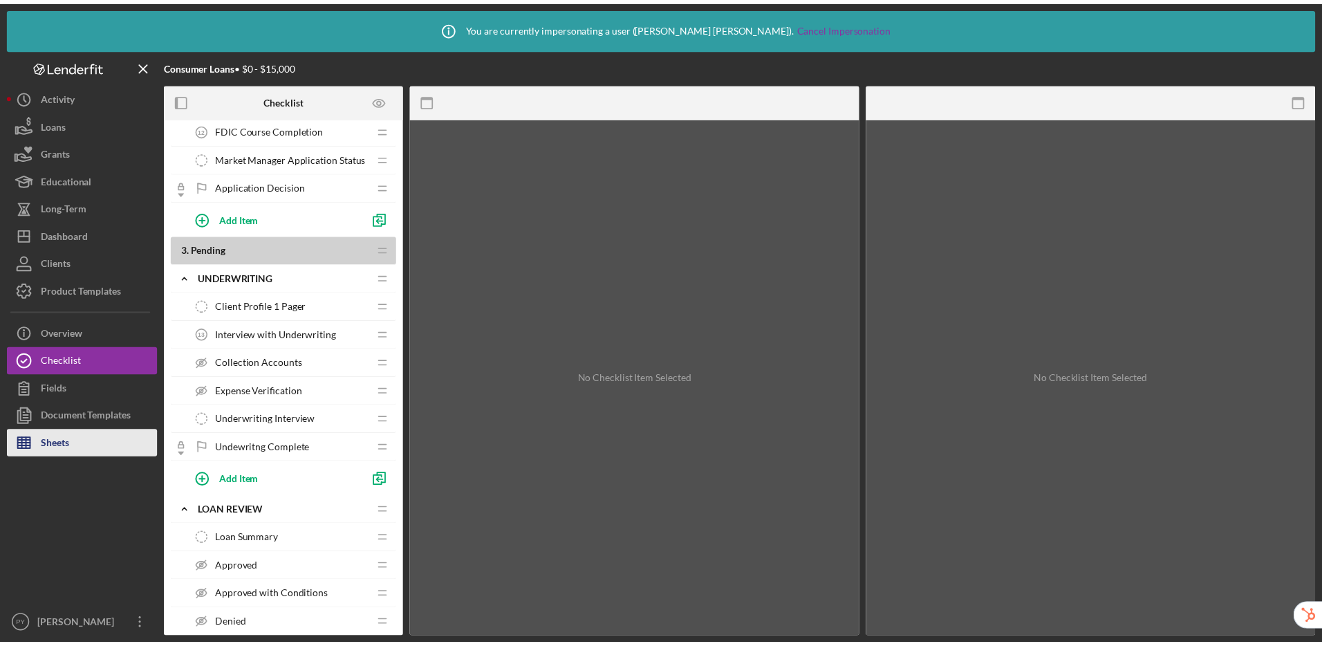
scroll to position [975, 0]
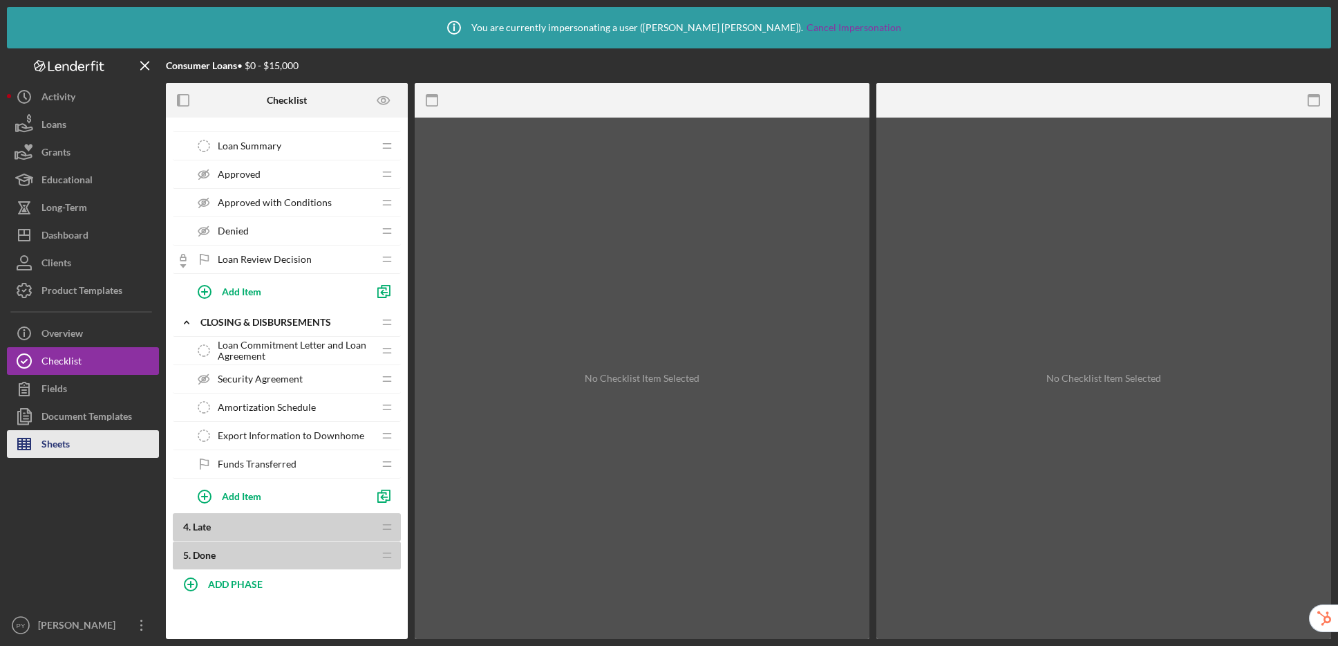
click at [113, 432] on button "Sheets" at bounding box center [83, 444] width 152 height 28
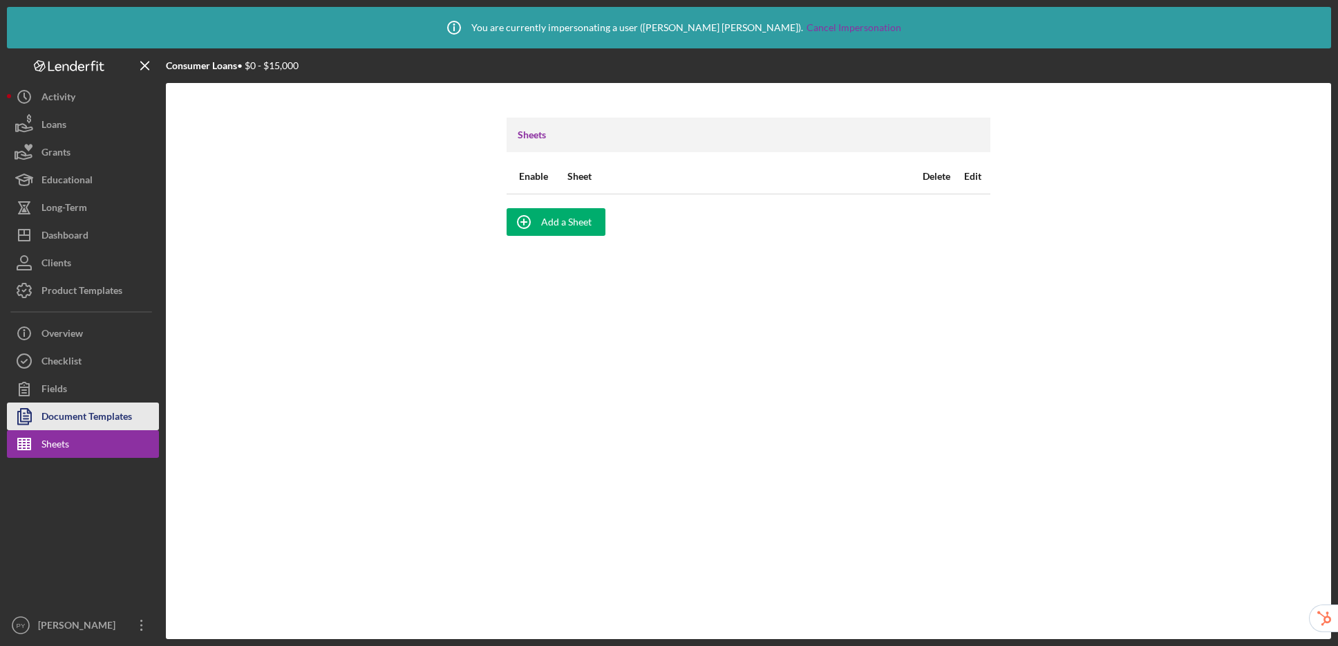
click at [122, 409] on div "Document Templates" at bounding box center [86, 417] width 91 height 31
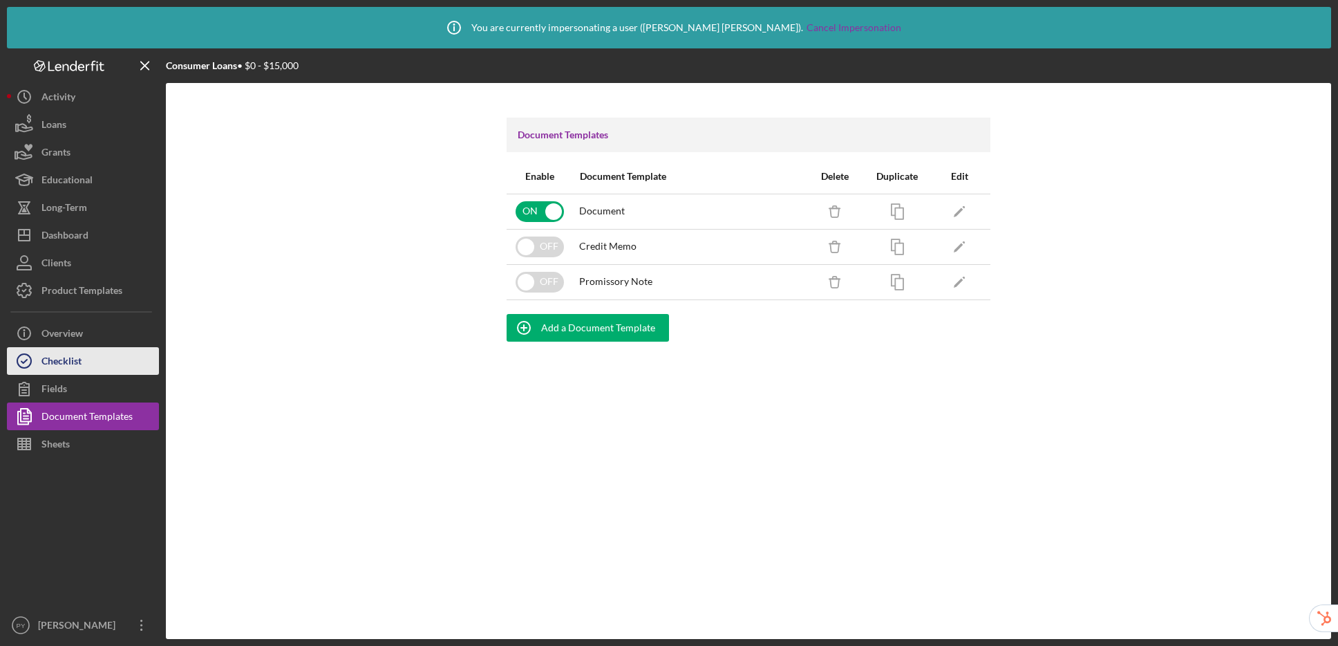
click at [96, 356] on button "Checklist" at bounding box center [83, 361] width 152 height 28
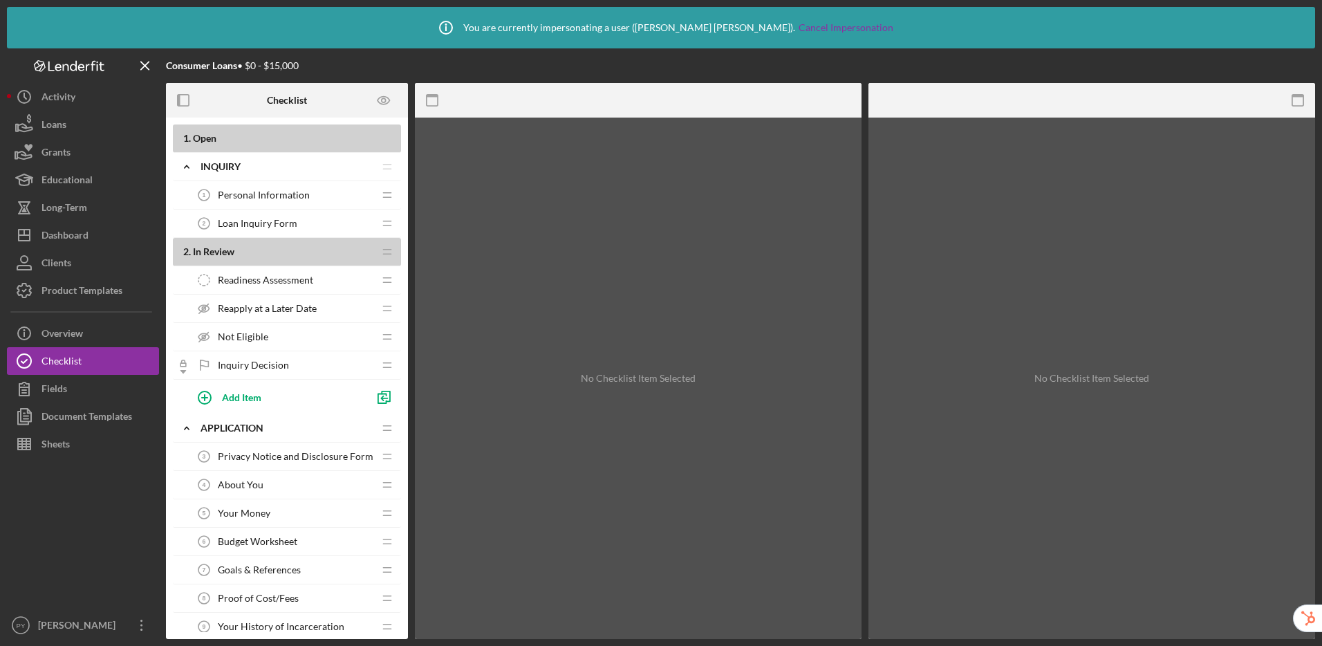
click at [281, 196] on span "Personal Information" at bounding box center [264, 194] width 92 height 11
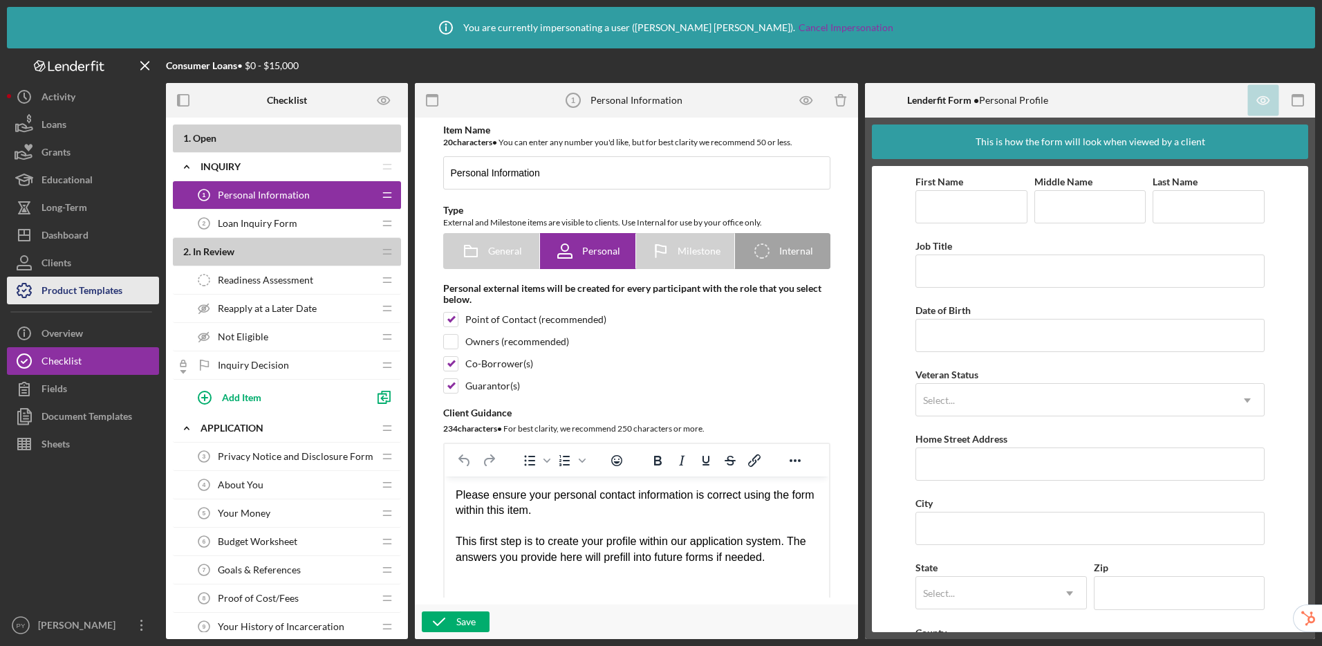
click at [85, 286] on div "Product Templates" at bounding box center [81, 292] width 81 height 31
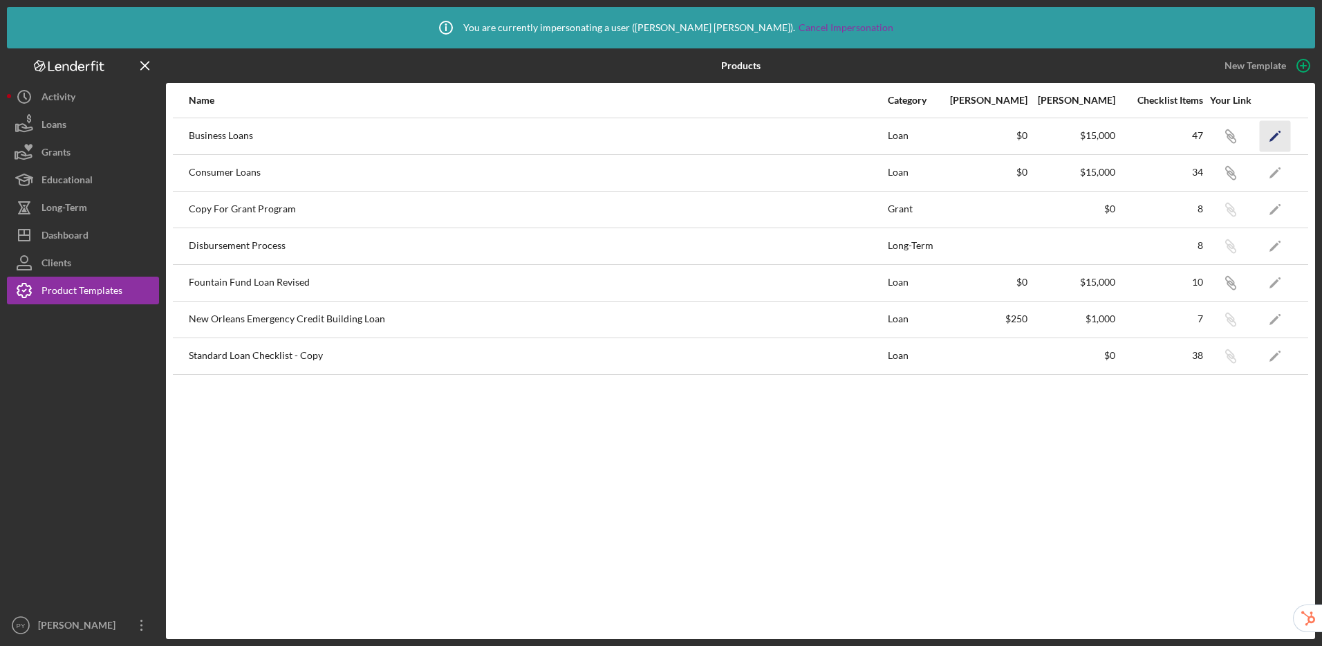
click at [1271, 133] on icon "Icon/Edit" at bounding box center [1274, 135] width 31 height 31
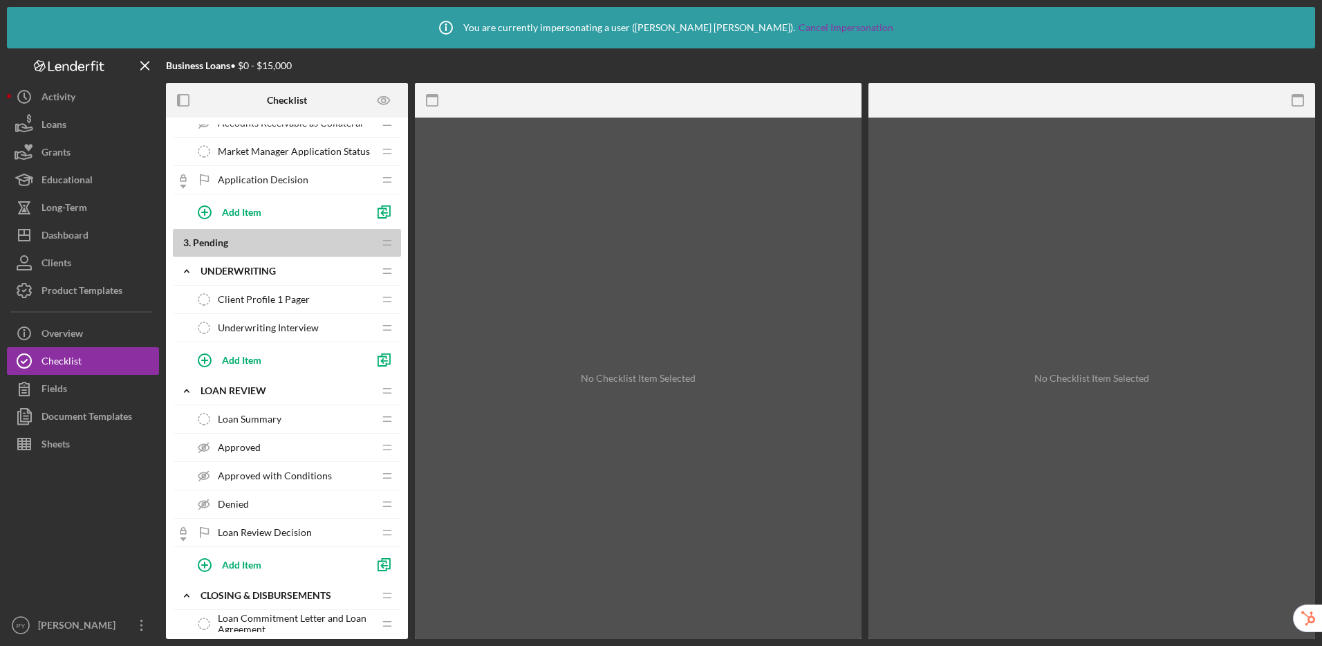
scroll to position [1343, 0]
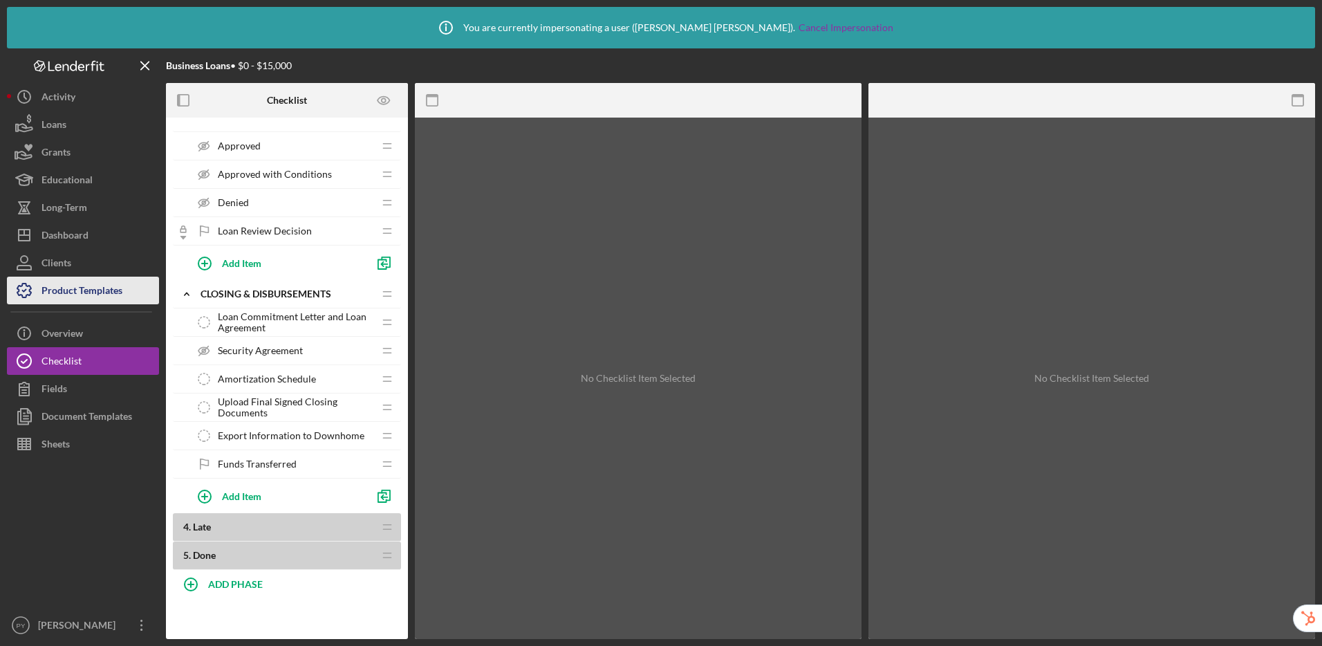
click at [77, 297] on div "Product Templates" at bounding box center [81, 292] width 81 height 31
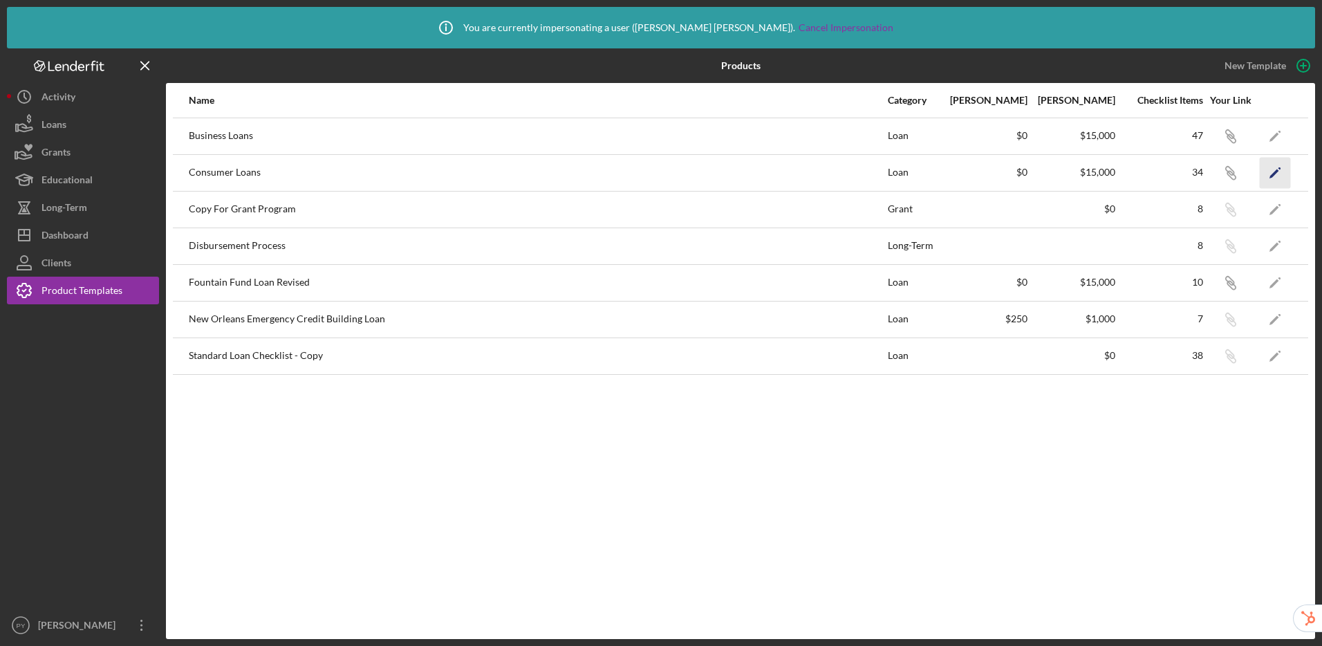
click at [1272, 169] on icon "Icon/Edit" at bounding box center [1274, 172] width 31 height 31
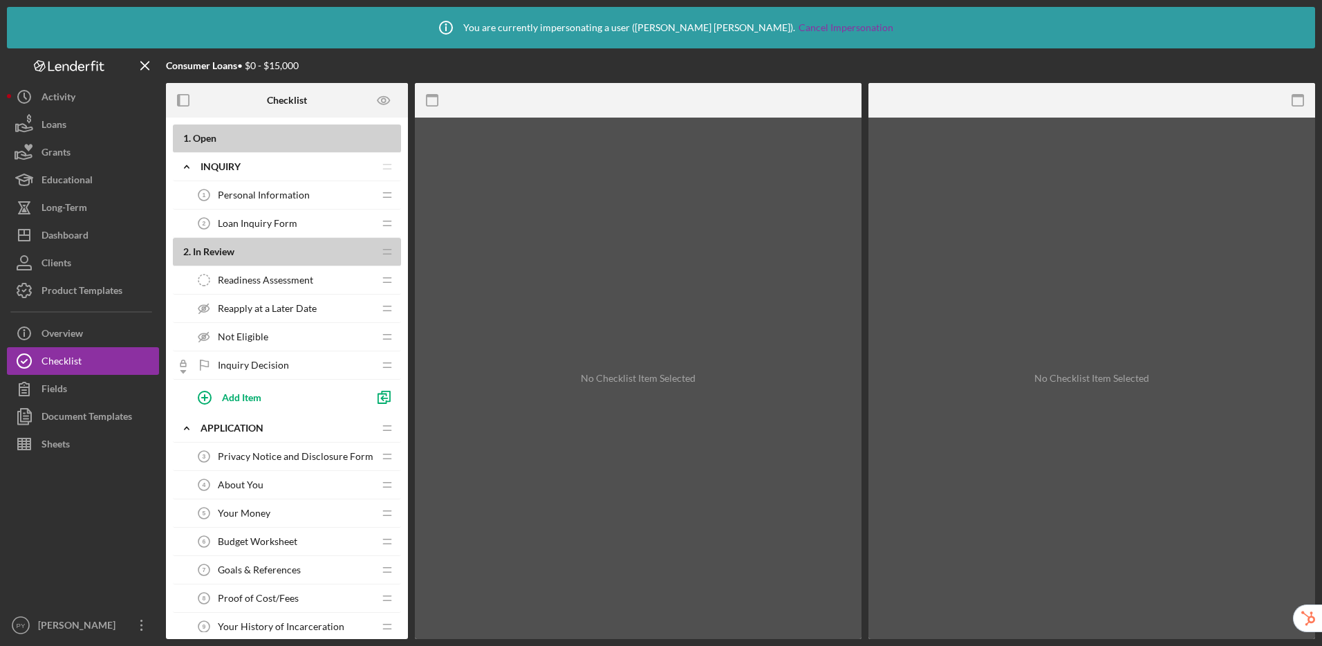
click at [290, 277] on span "Readiness Assessment" at bounding box center [265, 279] width 95 height 11
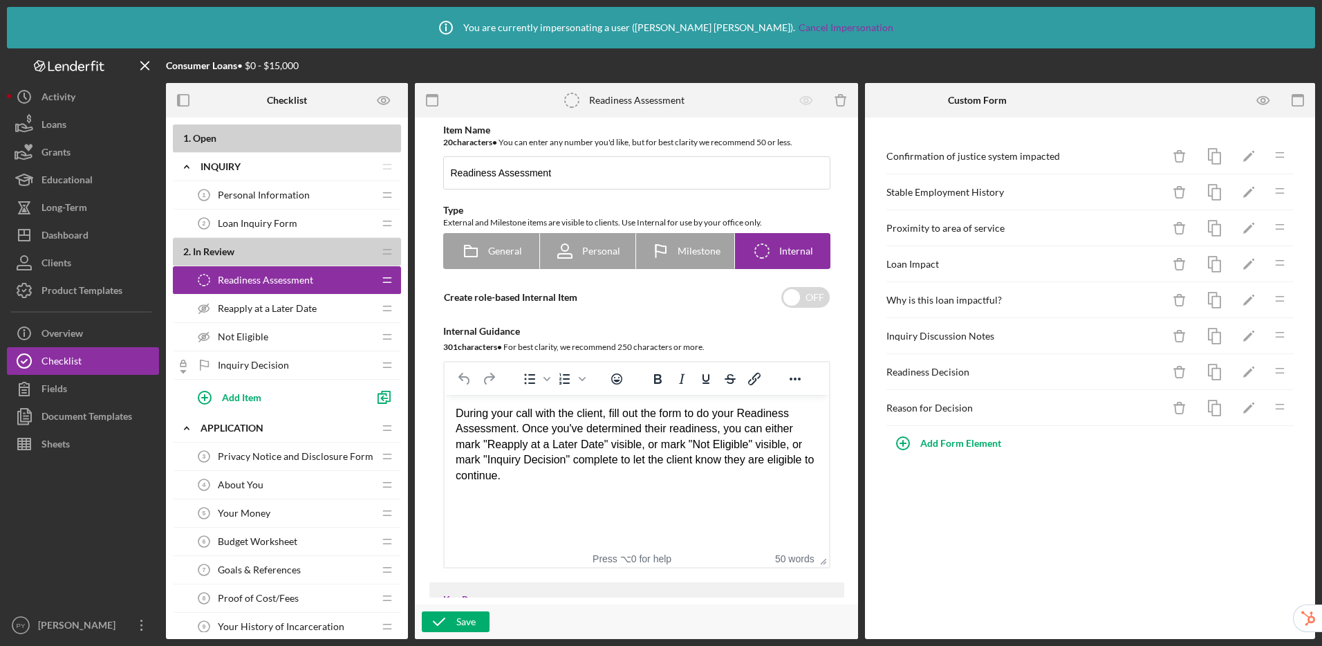
click at [283, 306] on span "Reapply at a Later Date" at bounding box center [267, 308] width 99 height 11
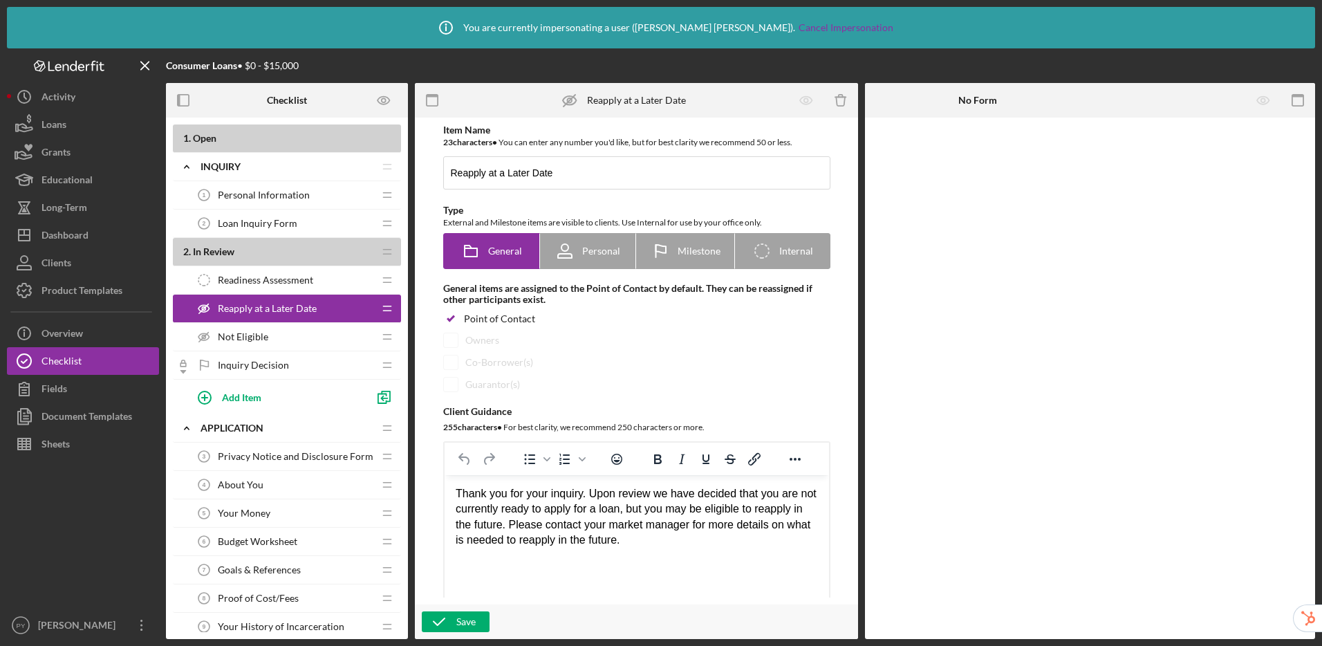
click at [265, 341] on span "Not Eligible" at bounding box center [243, 336] width 50 height 11
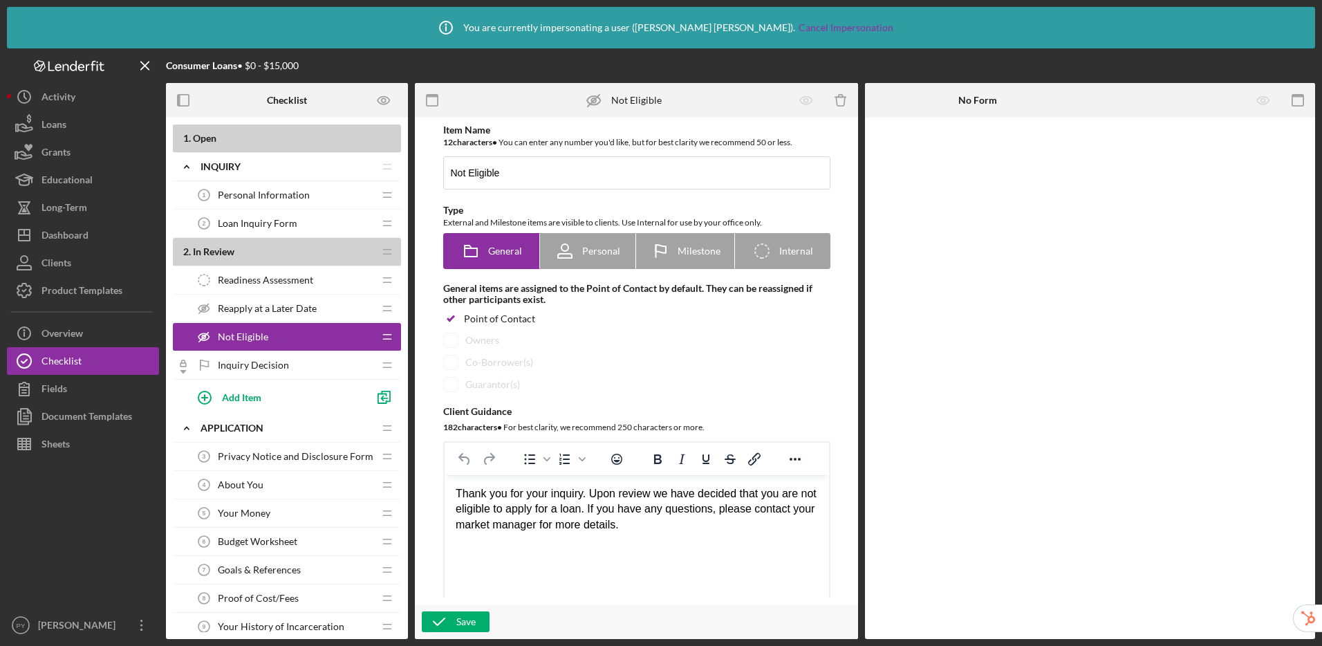
click at [280, 367] on span "Inquiry Decision" at bounding box center [253, 364] width 71 height 11
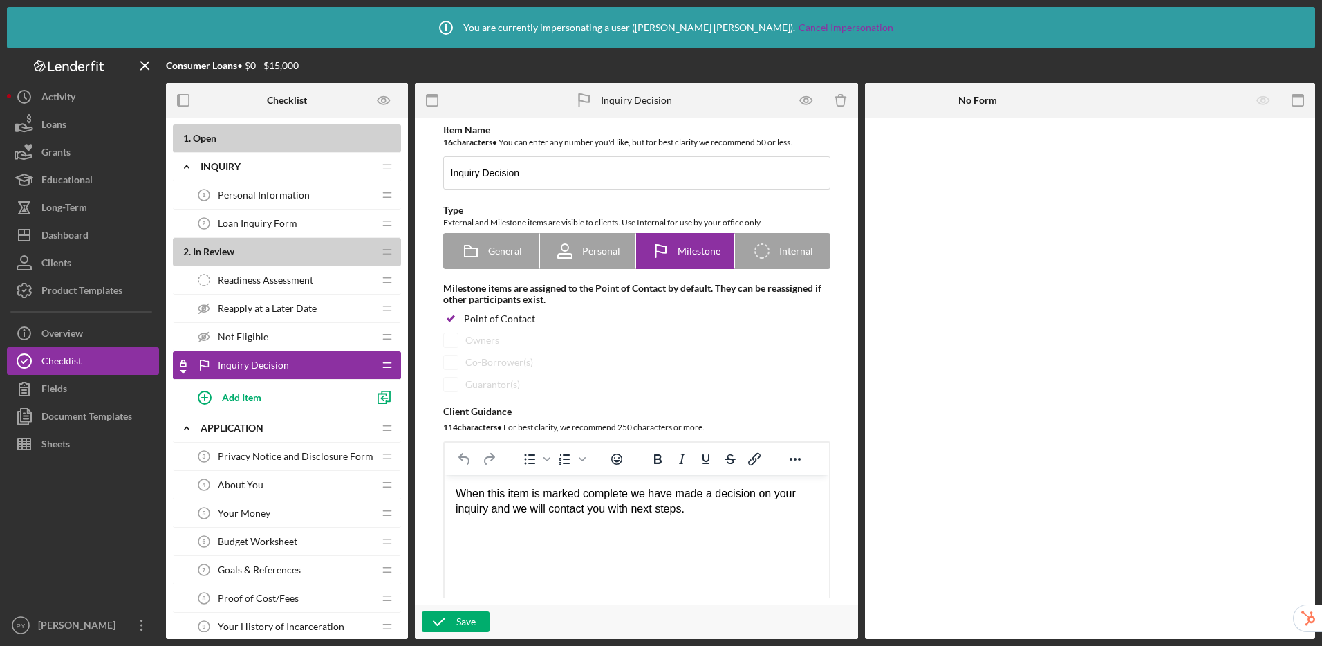
click at [266, 195] on span "Personal Information" at bounding box center [264, 194] width 92 height 11
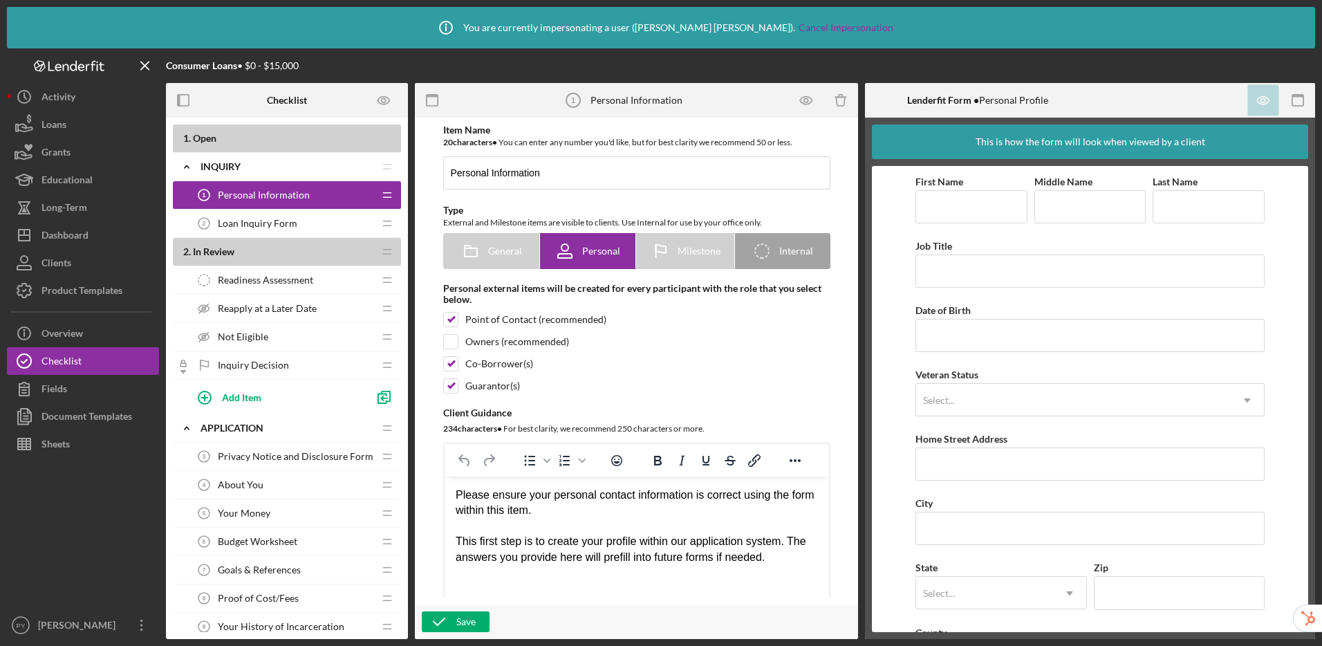
click at [241, 226] on span "Loan Inquiry Form" at bounding box center [257, 223] width 79 height 11
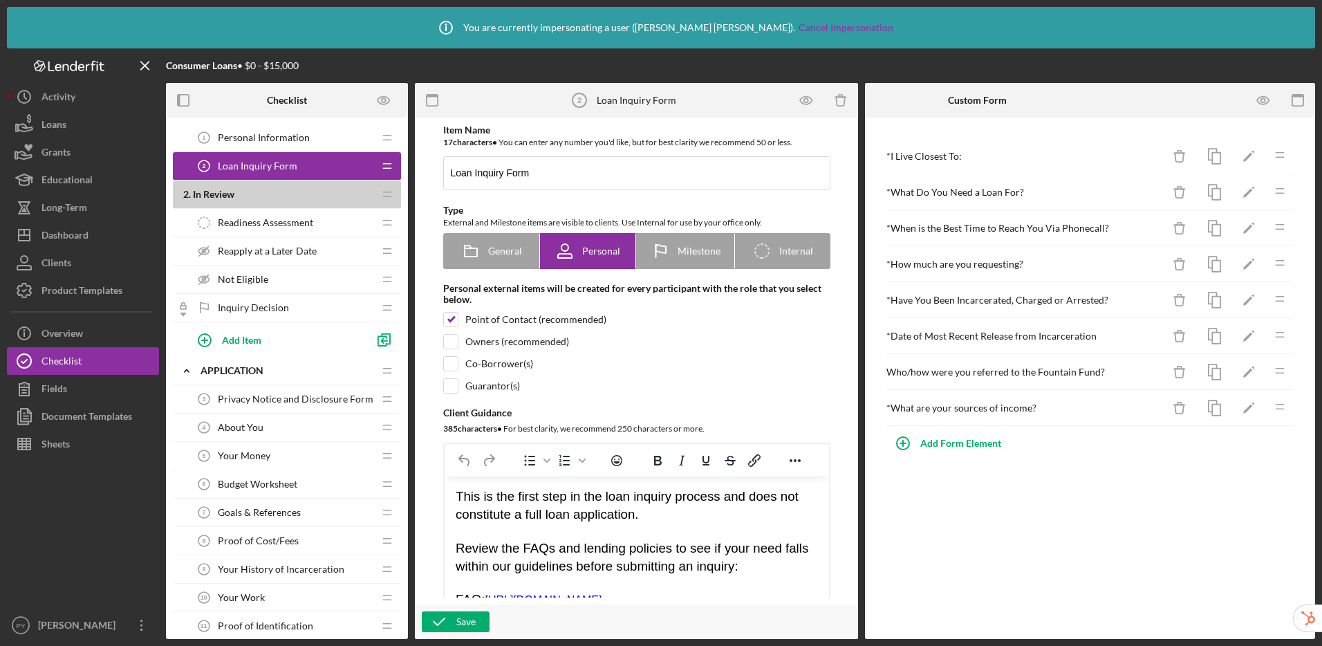
scroll to position [58, 0]
click at [281, 227] on span "Readiness Assessment" at bounding box center [265, 221] width 95 height 11
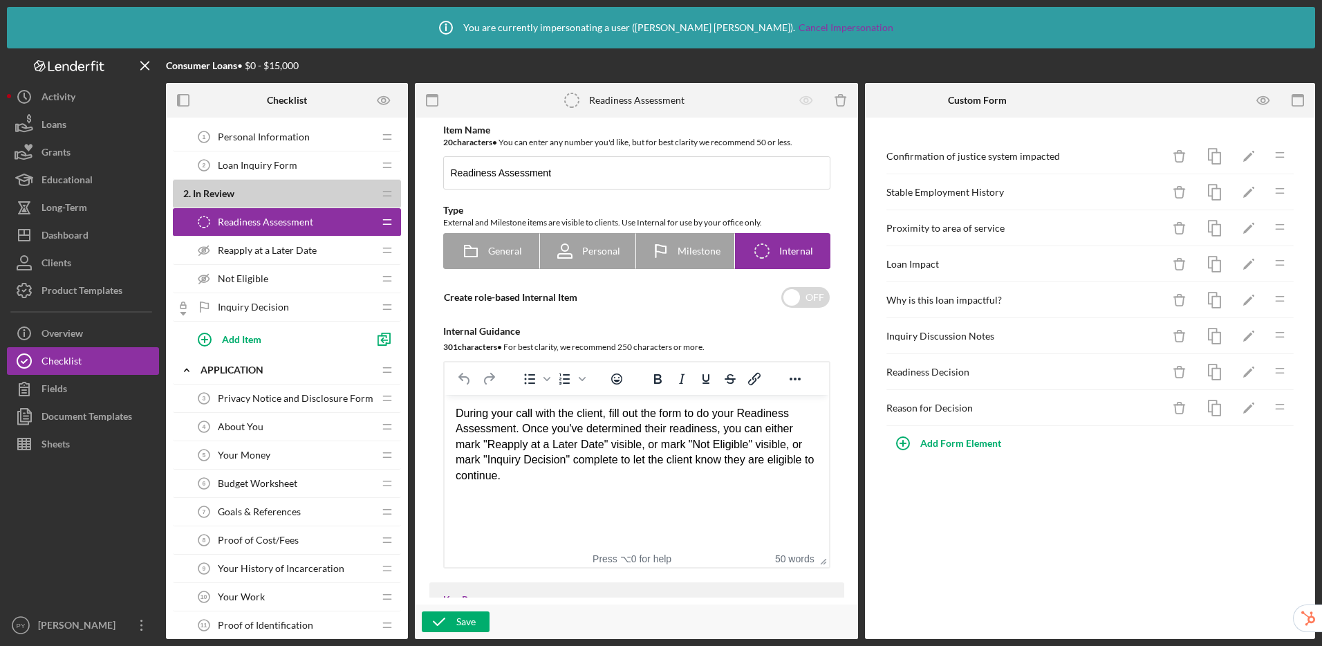
click at [277, 258] on div "Reapply at a Later Date Reapply at a Later Date" at bounding box center [281, 250] width 183 height 28
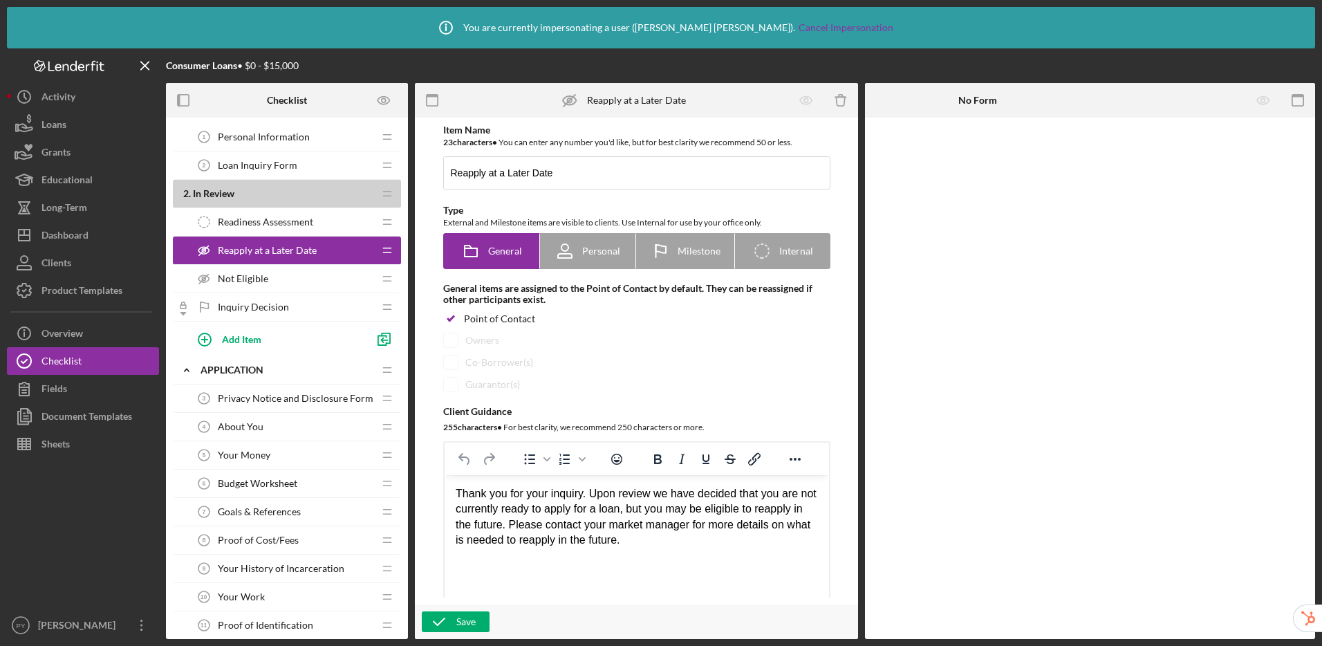
click at [266, 281] on span "Not Eligible" at bounding box center [243, 278] width 50 height 11
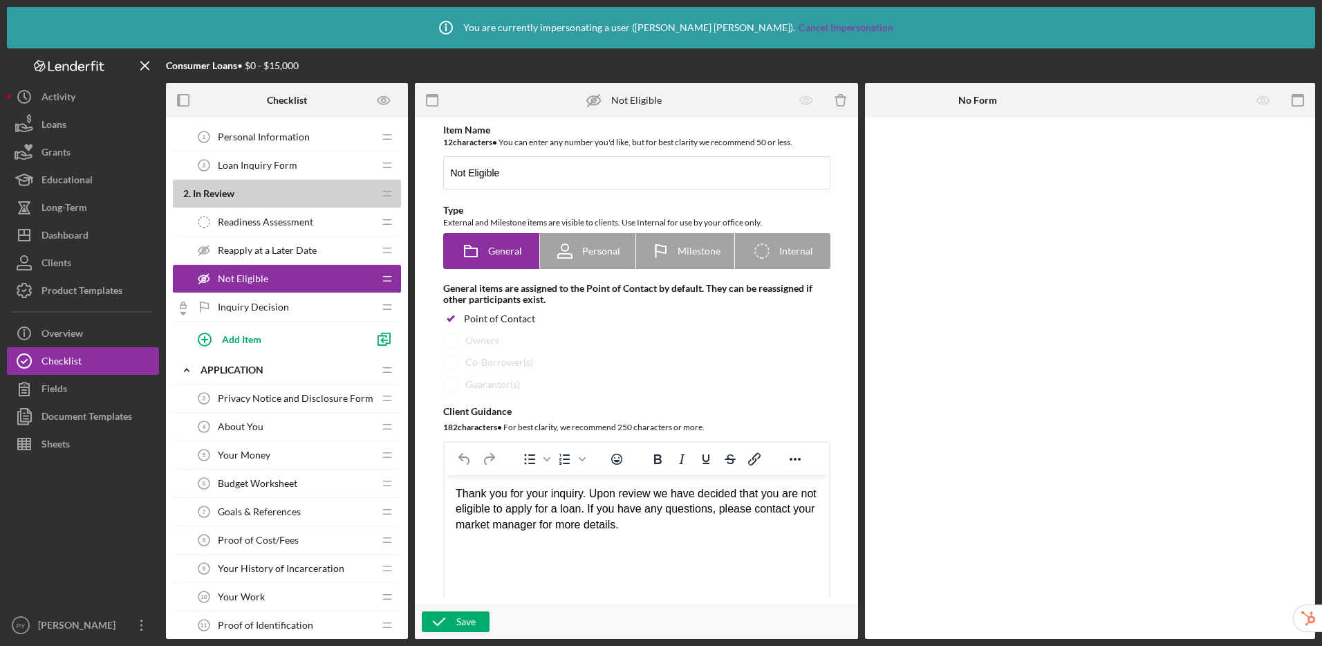
click at [267, 309] on span "Inquiry Decision" at bounding box center [253, 306] width 71 height 11
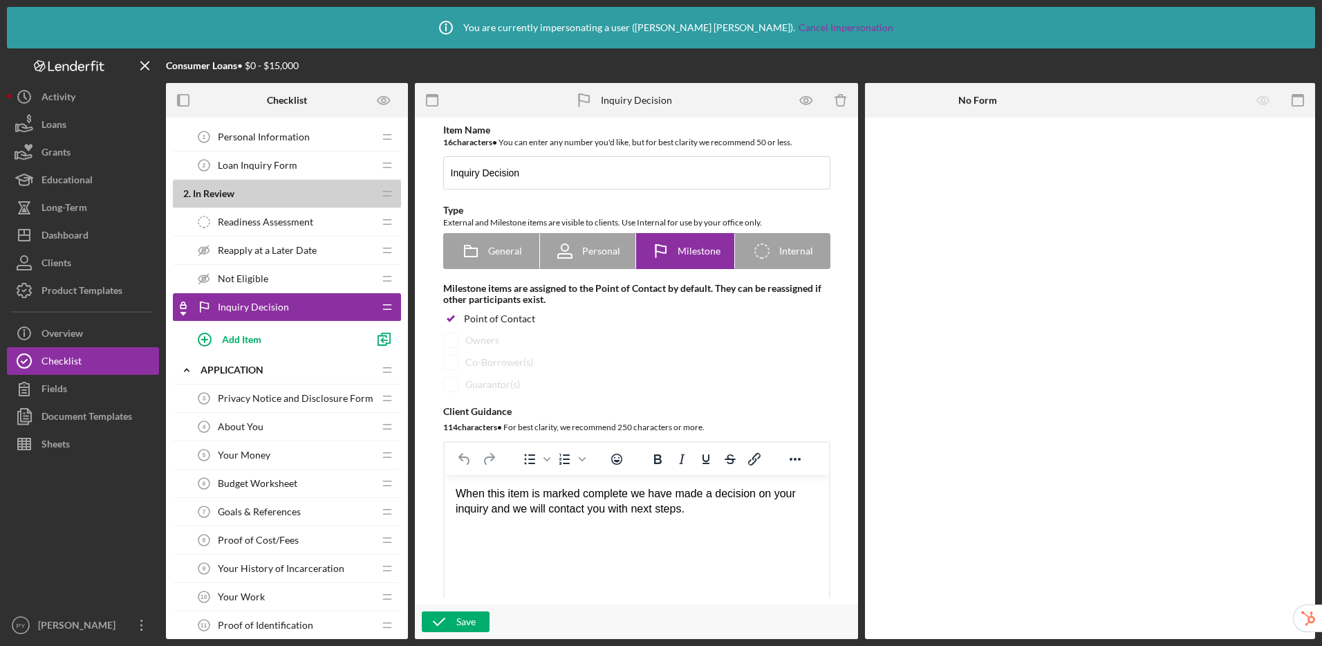
click at [281, 400] on span "Privacy Notice and Disclosure Form" at bounding box center [296, 398] width 156 height 11
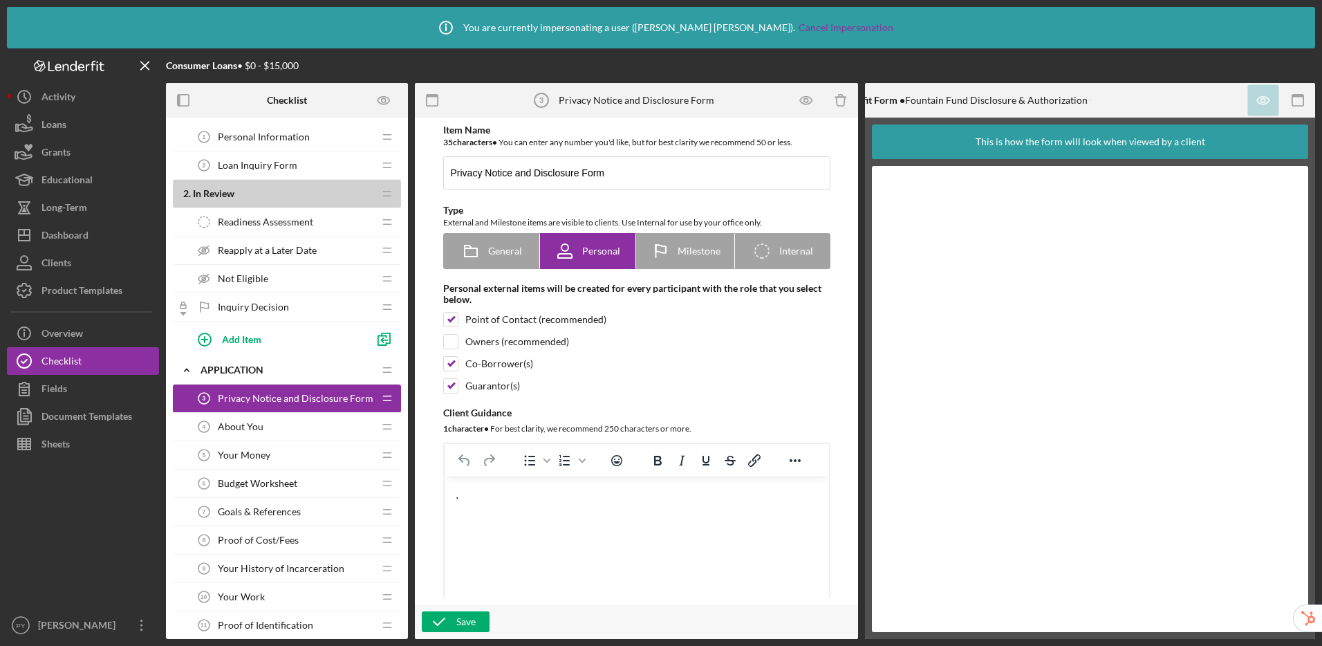
click at [277, 429] on div "About You 4 About You" at bounding box center [281, 427] width 183 height 28
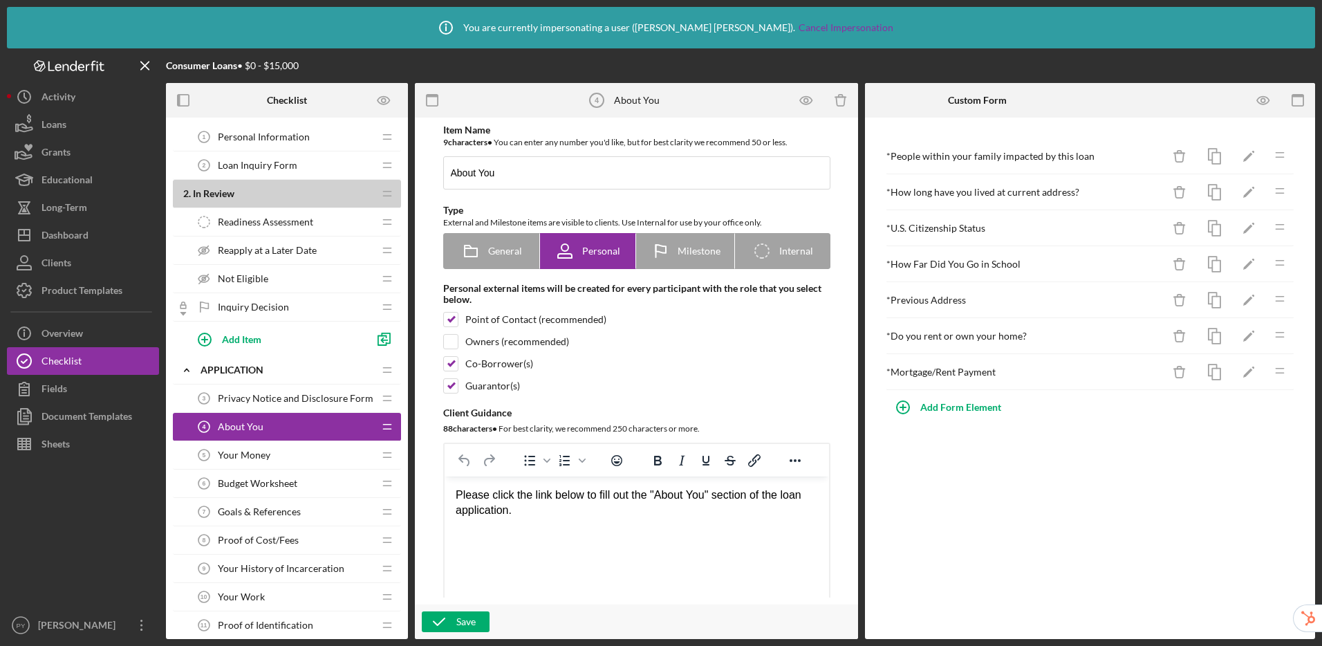
click at [279, 453] on div "Your Money 5 Your Money" at bounding box center [281, 455] width 183 height 28
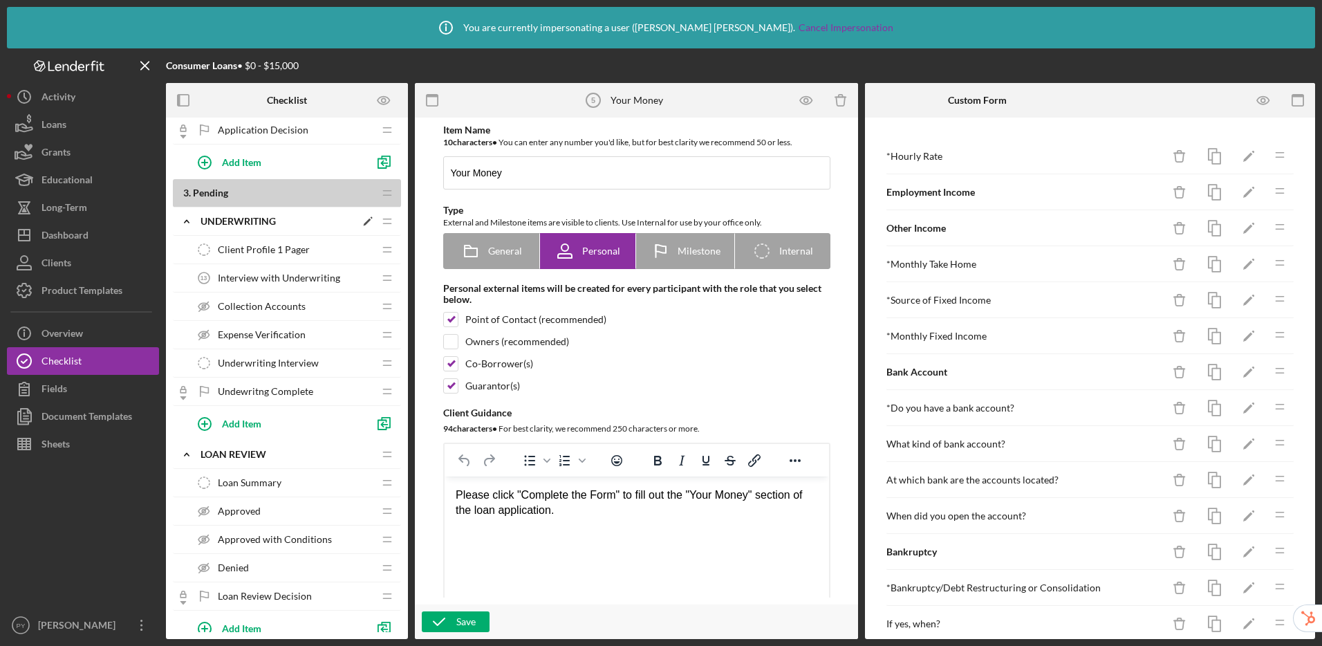
scroll to position [639, 0]
click at [277, 246] on span "Client Profile 1 Pager" at bounding box center [264, 248] width 92 height 11
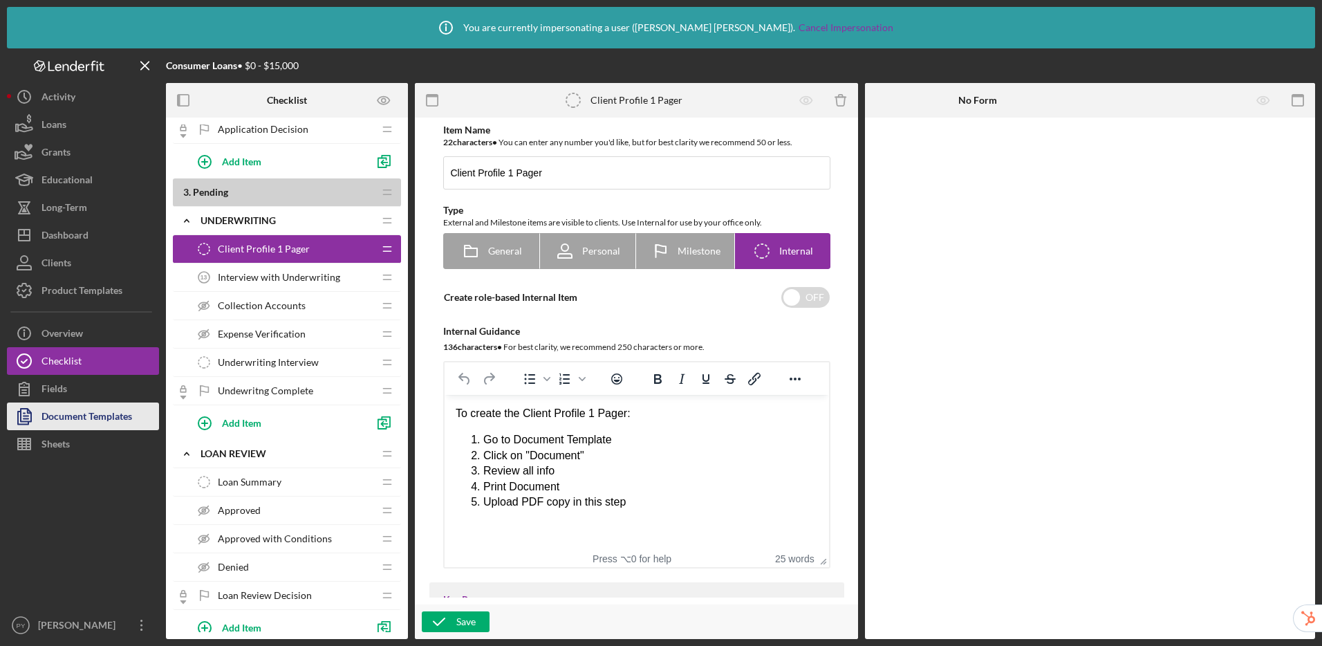
click at [85, 416] on div "Document Templates" at bounding box center [86, 417] width 91 height 31
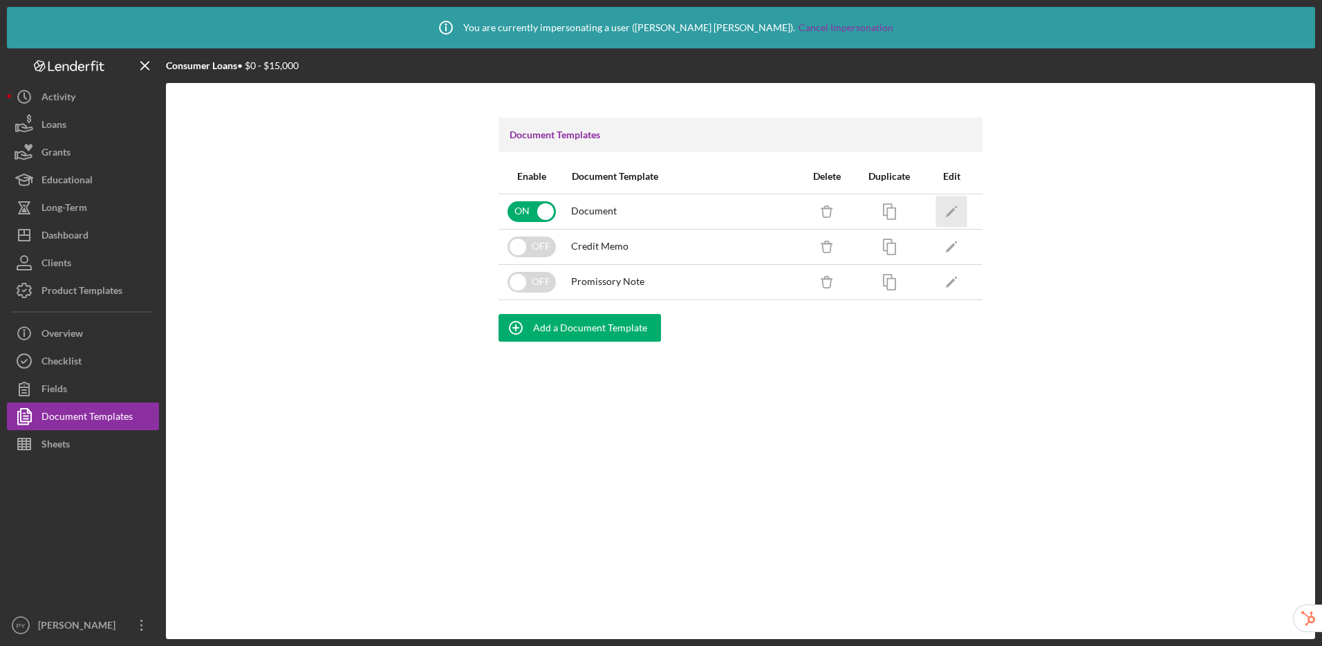
click at [953, 211] on polygon "button" at bounding box center [951, 212] width 10 height 10
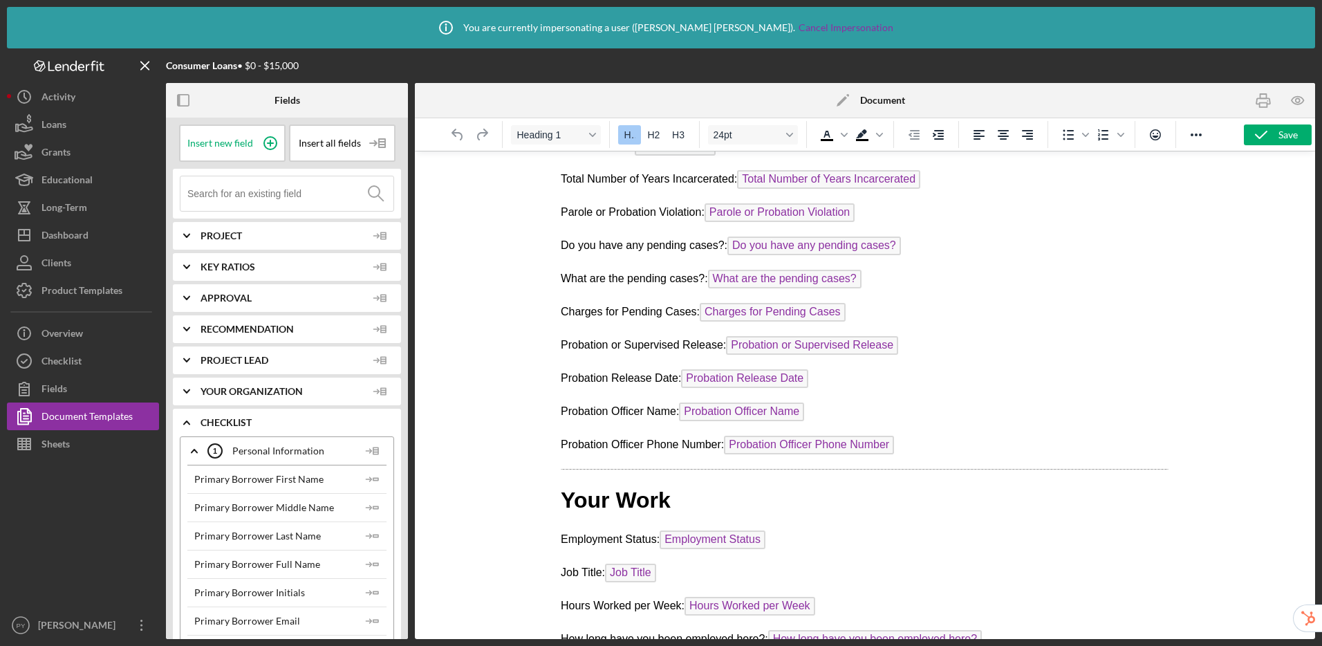
scroll to position [2078, 0]
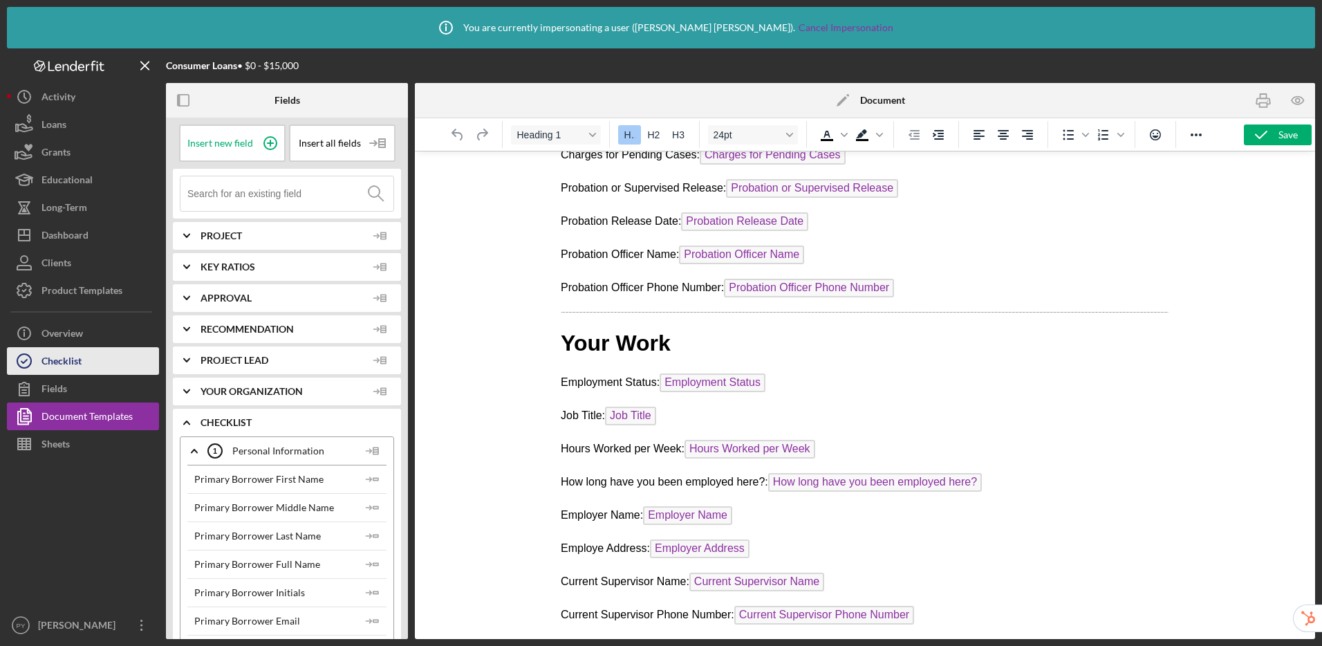
click at [88, 364] on button "Checklist" at bounding box center [83, 361] width 152 height 28
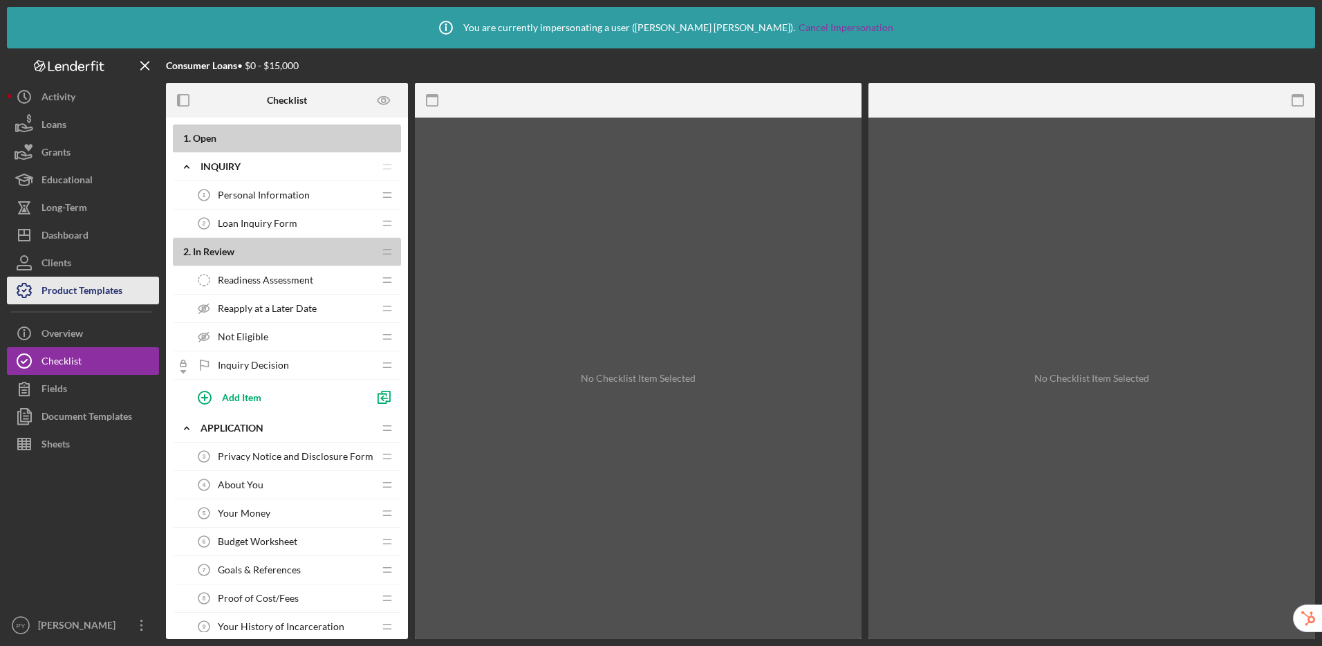
click at [88, 291] on div "Product Templates" at bounding box center [81, 292] width 81 height 31
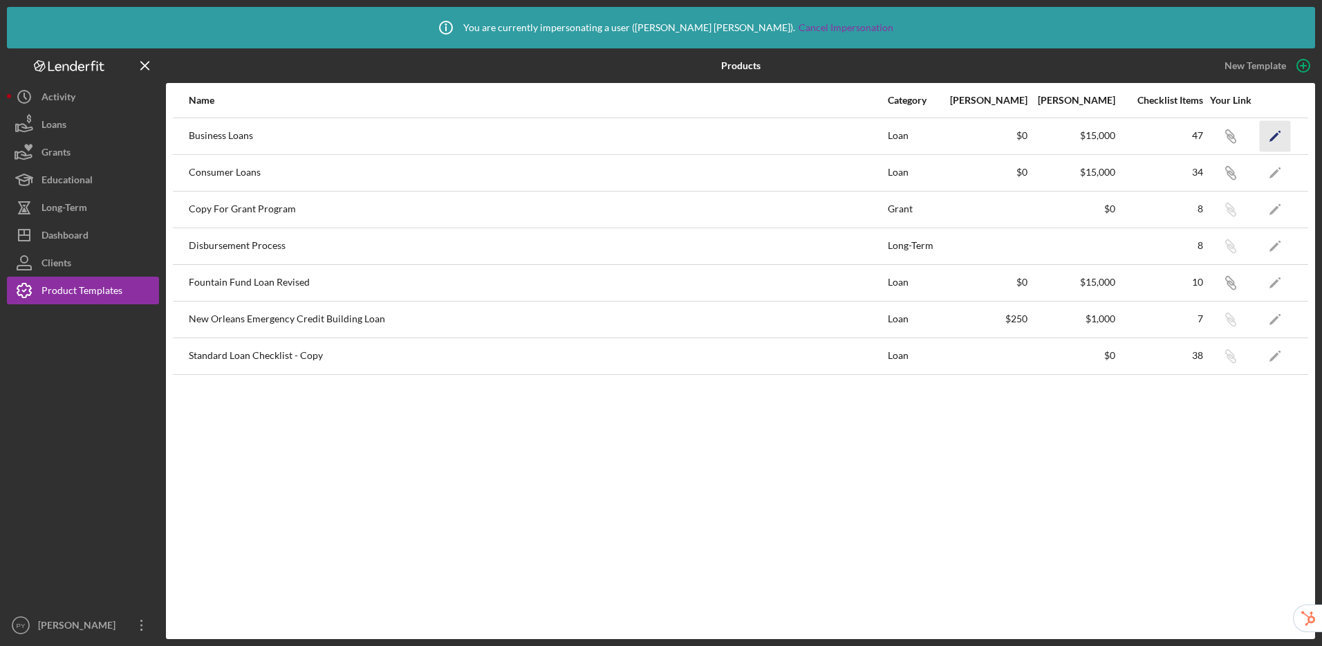
click at [1272, 142] on icon "Icon/Edit" at bounding box center [1274, 135] width 31 height 31
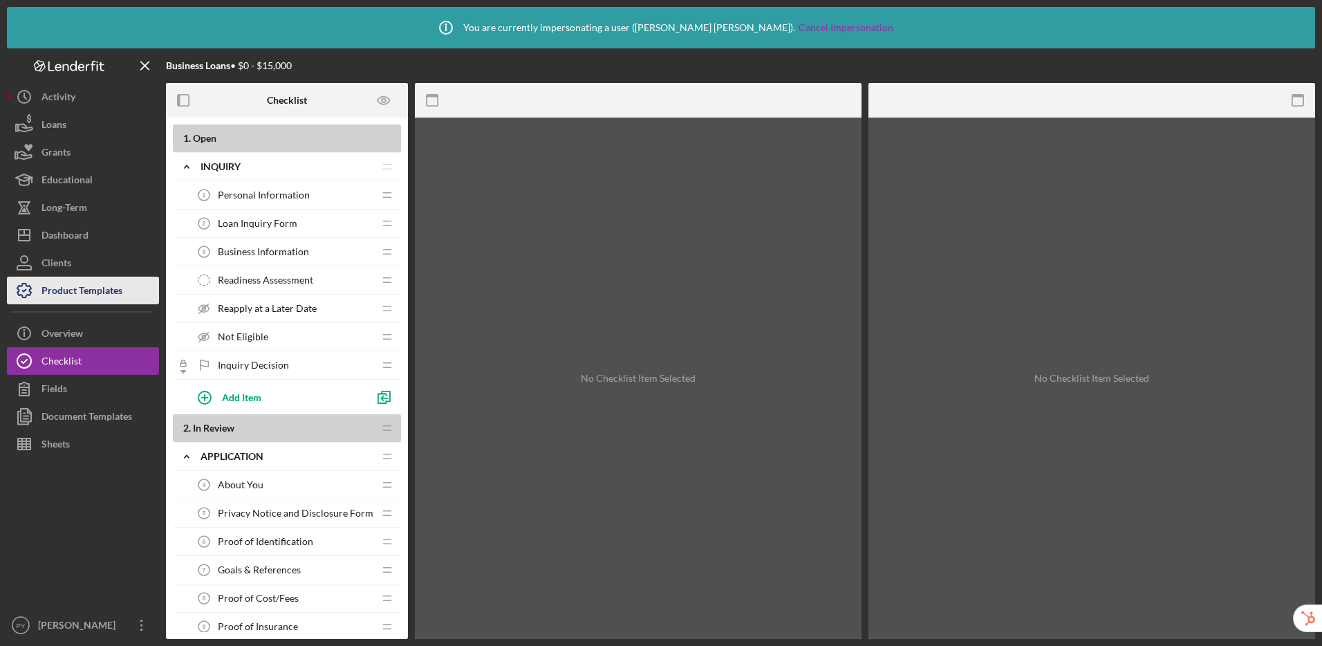
click at [78, 294] on div "Product Templates" at bounding box center [81, 292] width 81 height 31
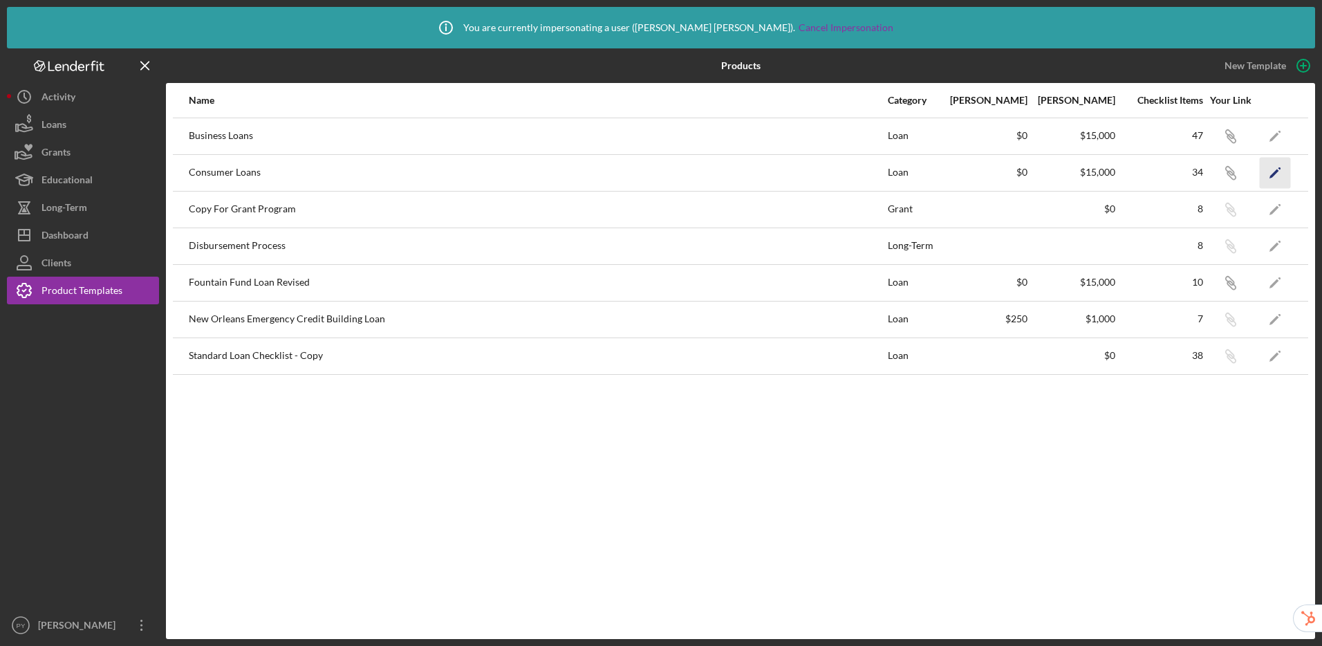
click at [1279, 173] on icon "Icon/Edit" at bounding box center [1274, 172] width 31 height 31
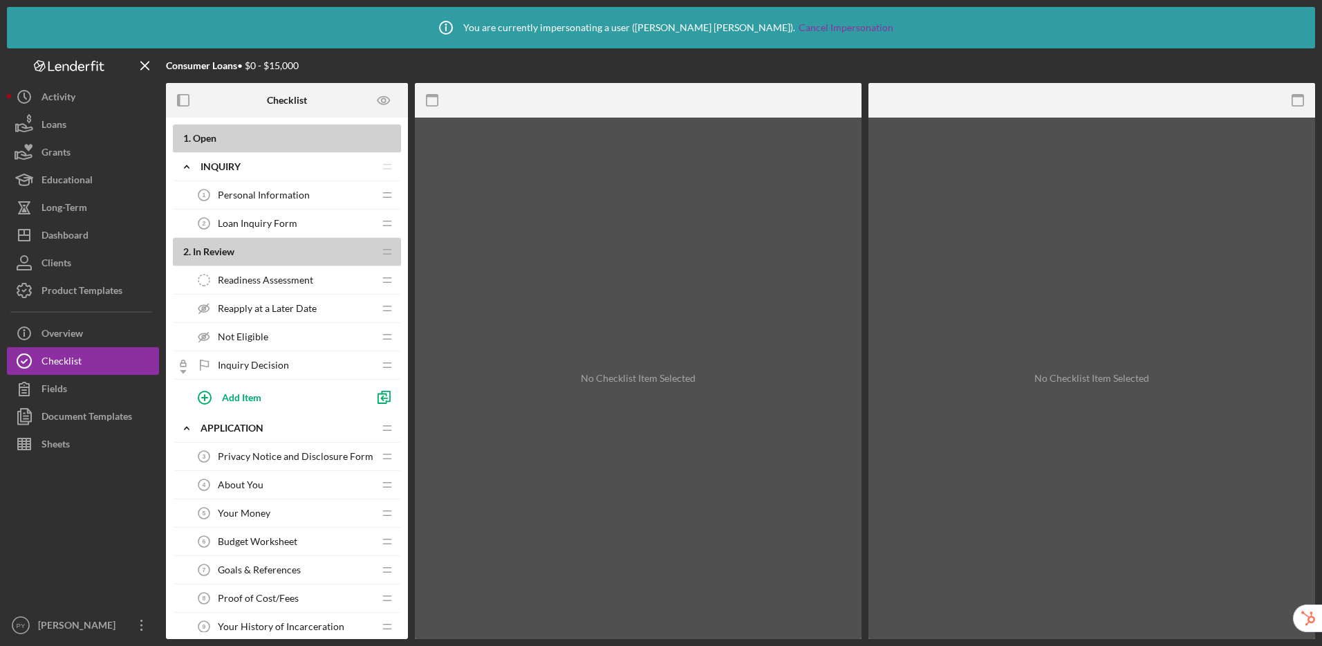
click at [273, 199] on span "Personal Information" at bounding box center [264, 194] width 92 height 11
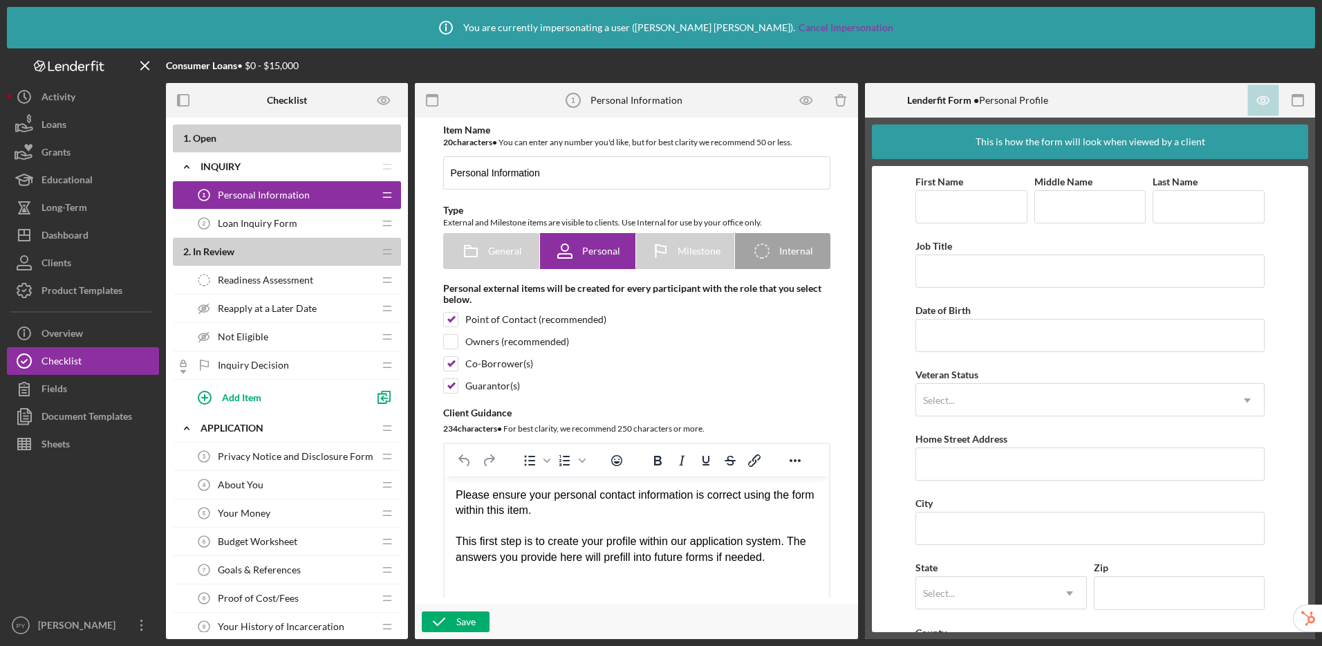
click at [280, 223] on span "Loan Inquiry Form" at bounding box center [257, 223] width 79 height 11
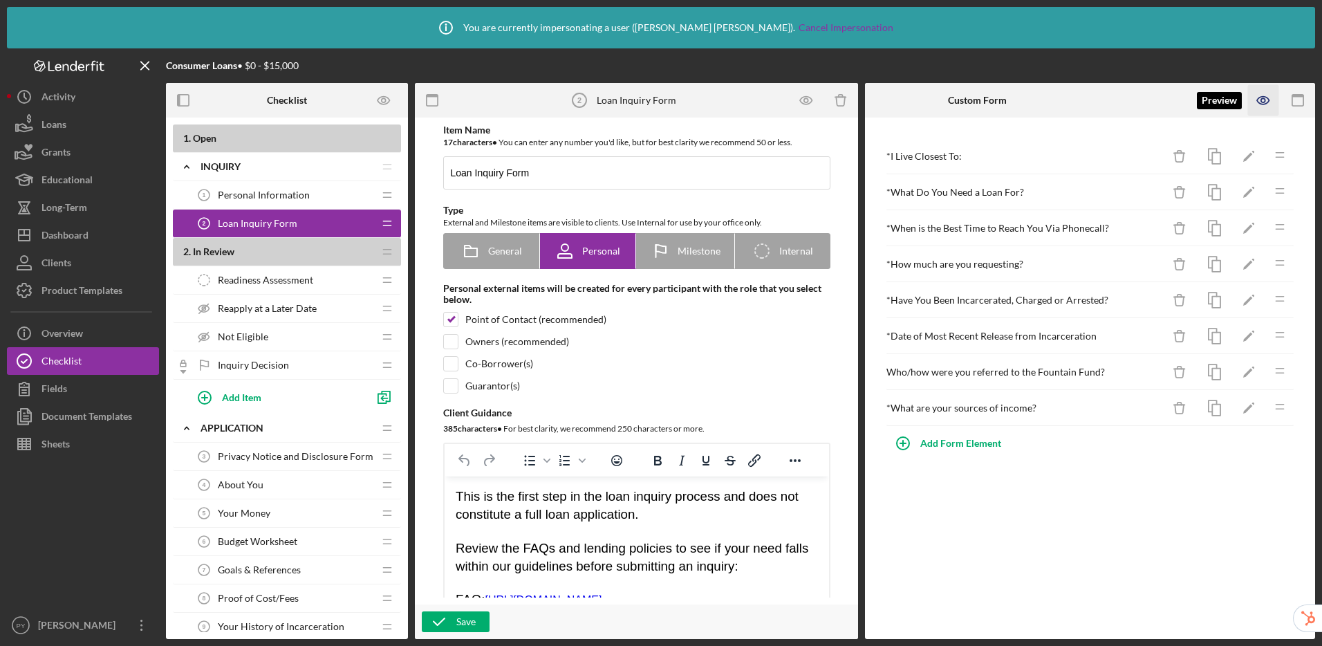
click at [1266, 104] on icon "button" at bounding box center [1263, 100] width 31 height 31
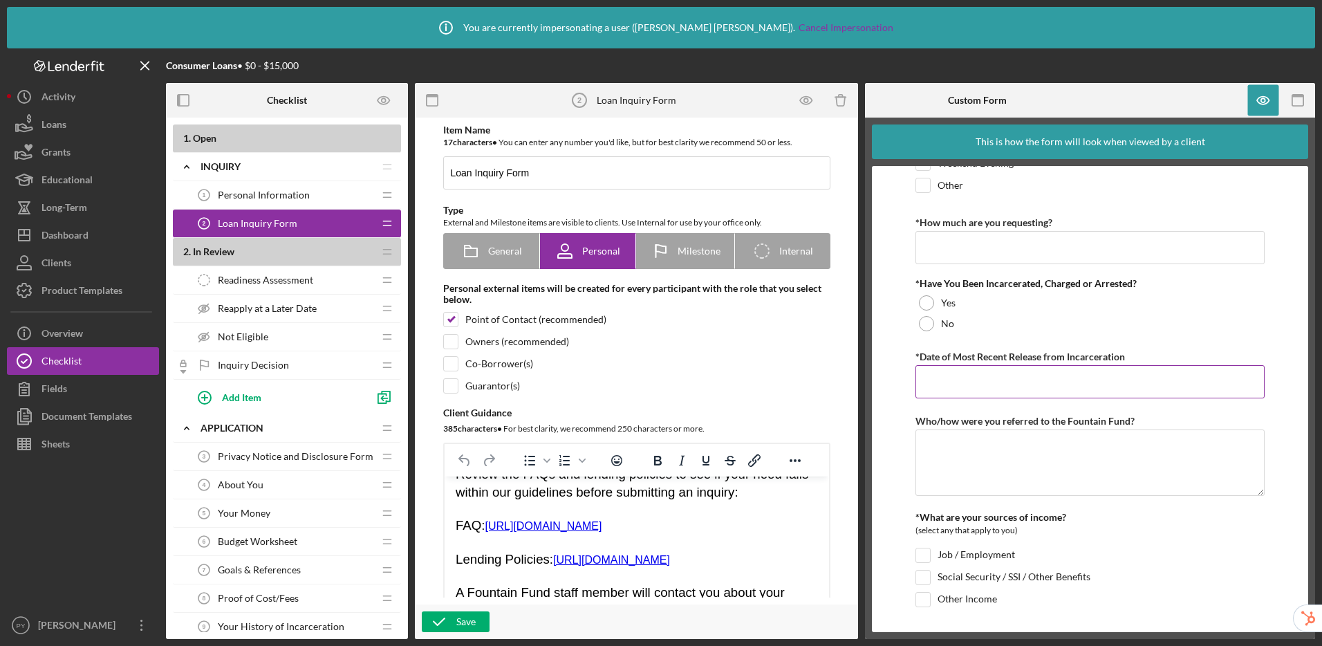
scroll to position [381, 0]
click at [300, 277] on span "Readiness Assessment" at bounding box center [265, 279] width 95 height 11
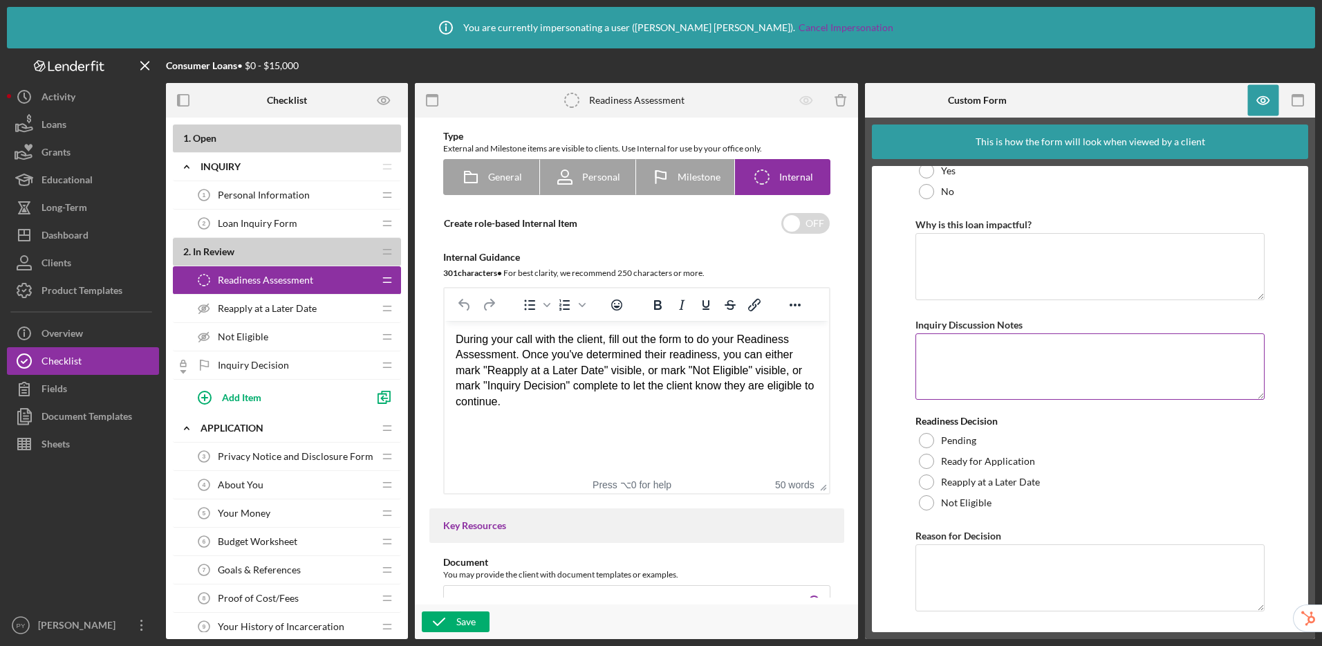
scroll to position [280, 0]
click at [248, 309] on span "Reapply at a Later Date" at bounding box center [267, 308] width 99 height 11
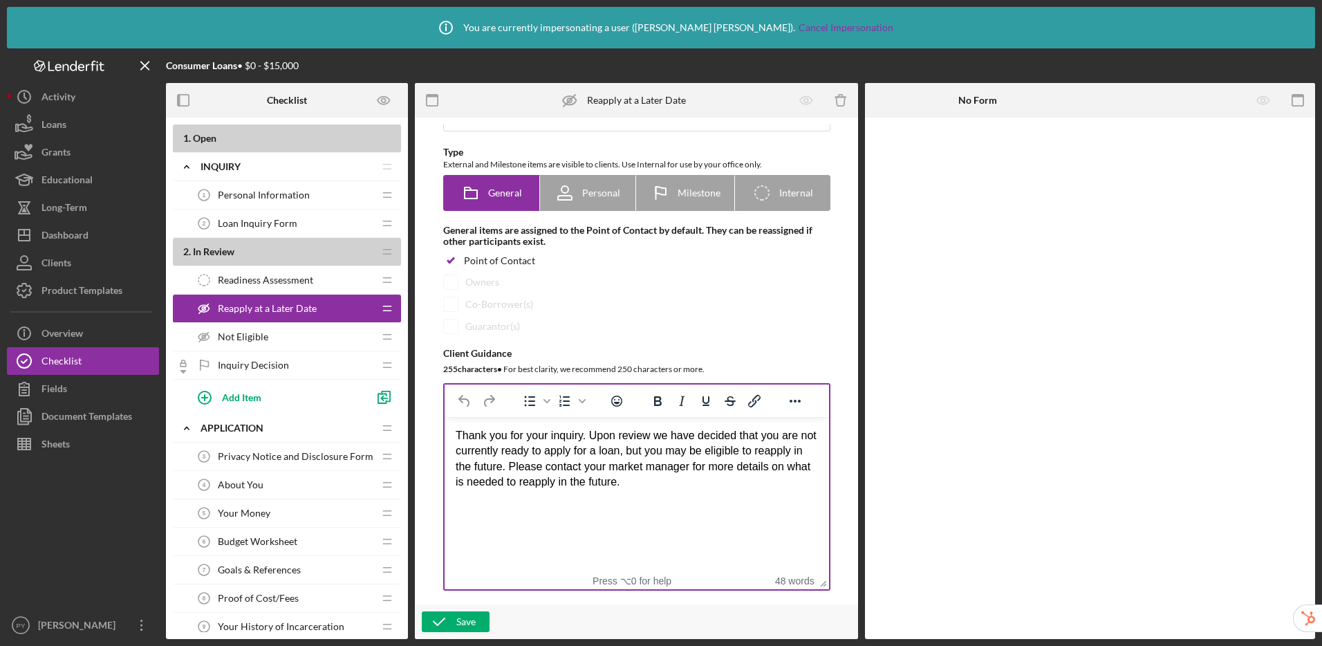
scroll to position [122, 0]
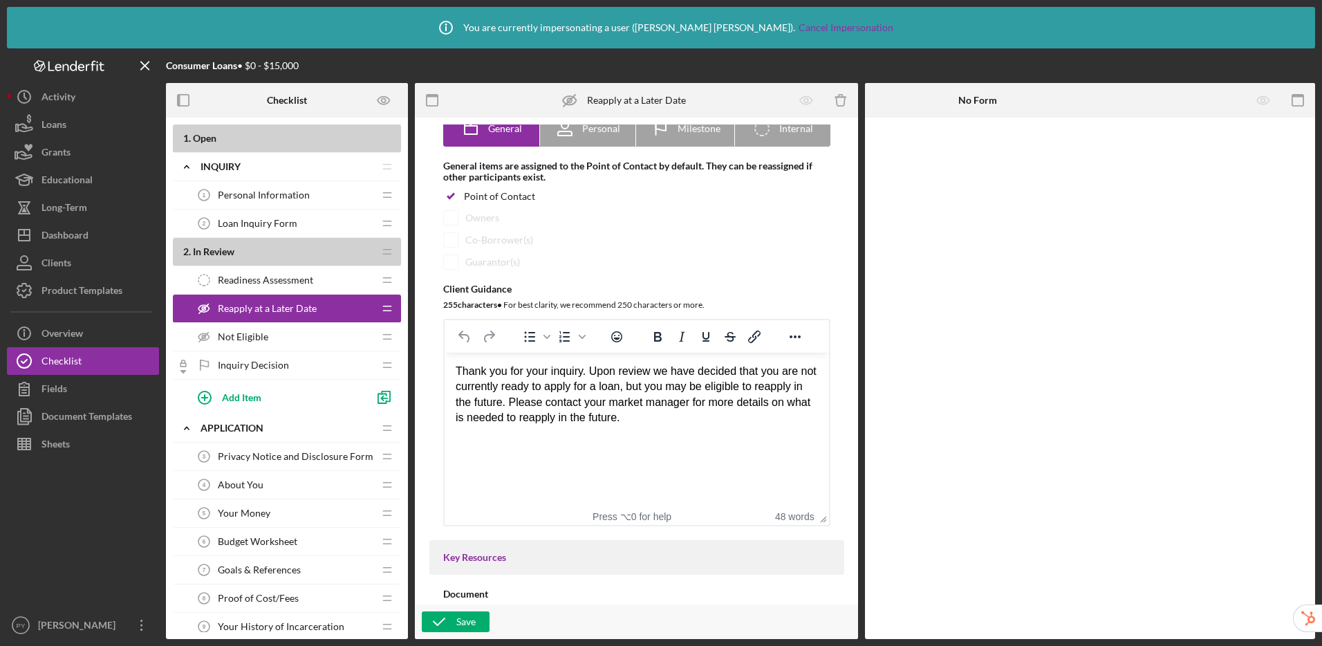
drag, startPoint x: 251, startPoint y: 279, endPoint x: 297, endPoint y: 281, distance: 45.7
click at [251, 279] on span "Readiness Assessment" at bounding box center [265, 279] width 95 height 11
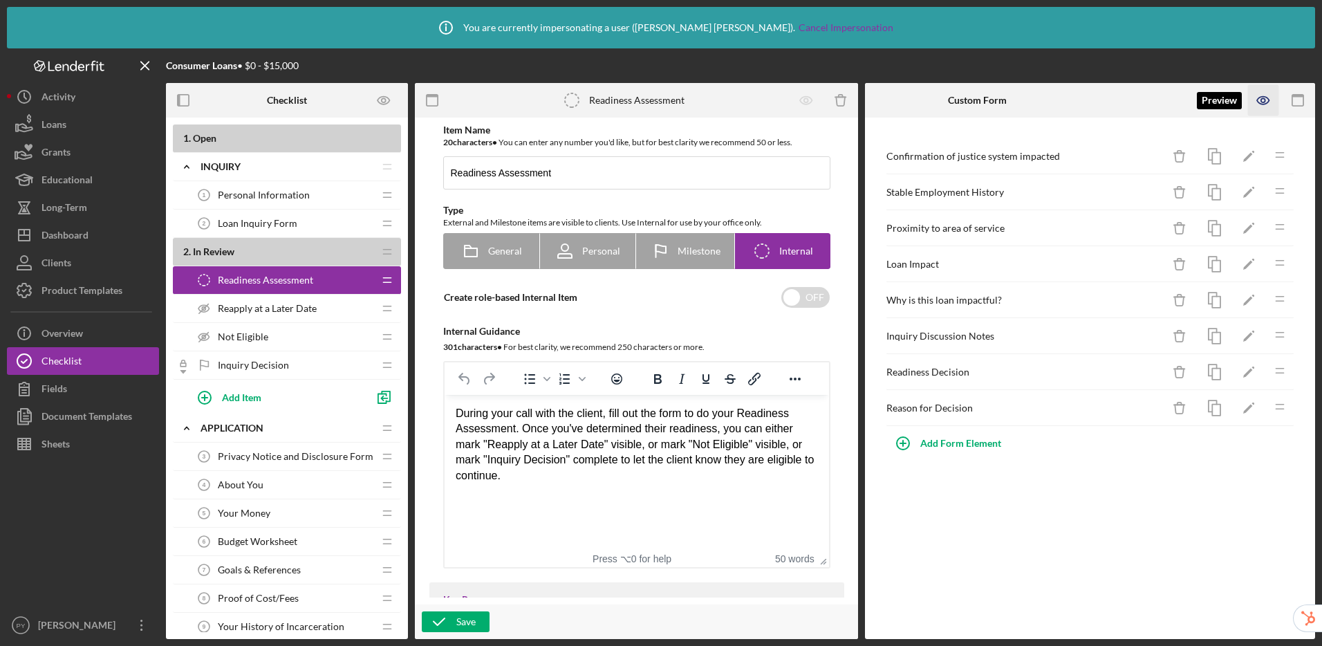
click at [1258, 102] on icon "button" at bounding box center [1263, 101] width 12 height 8
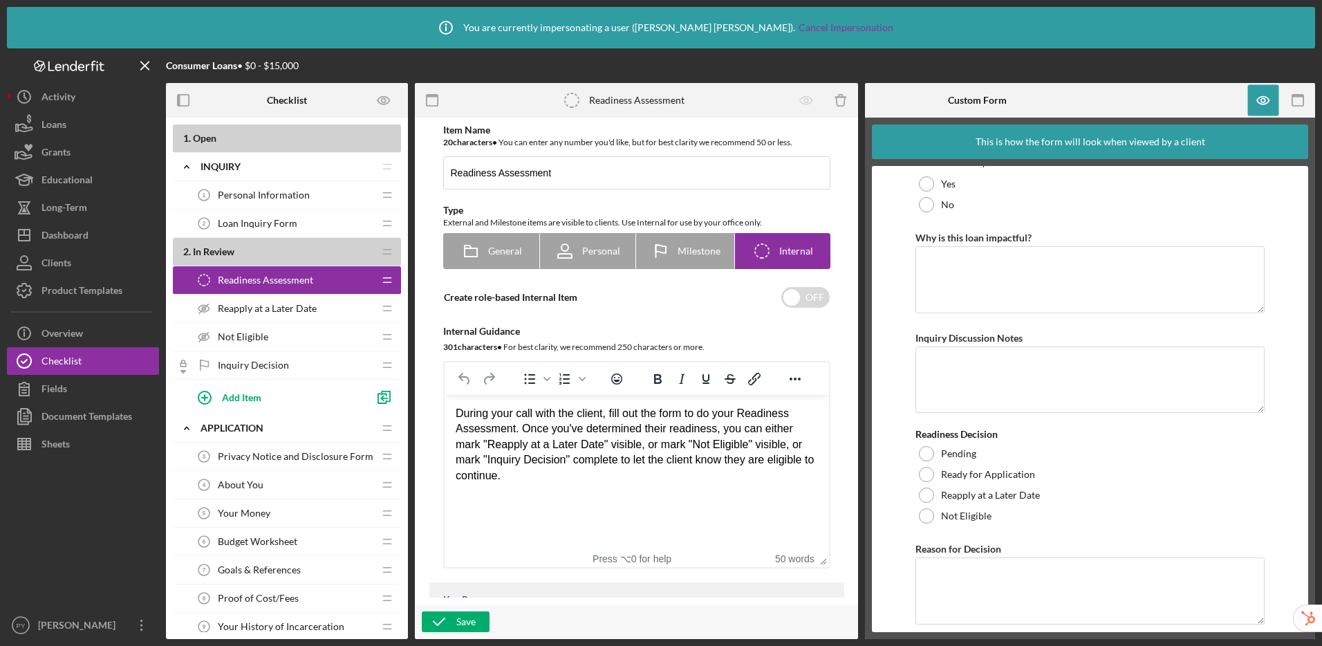
scroll to position [280, 0]
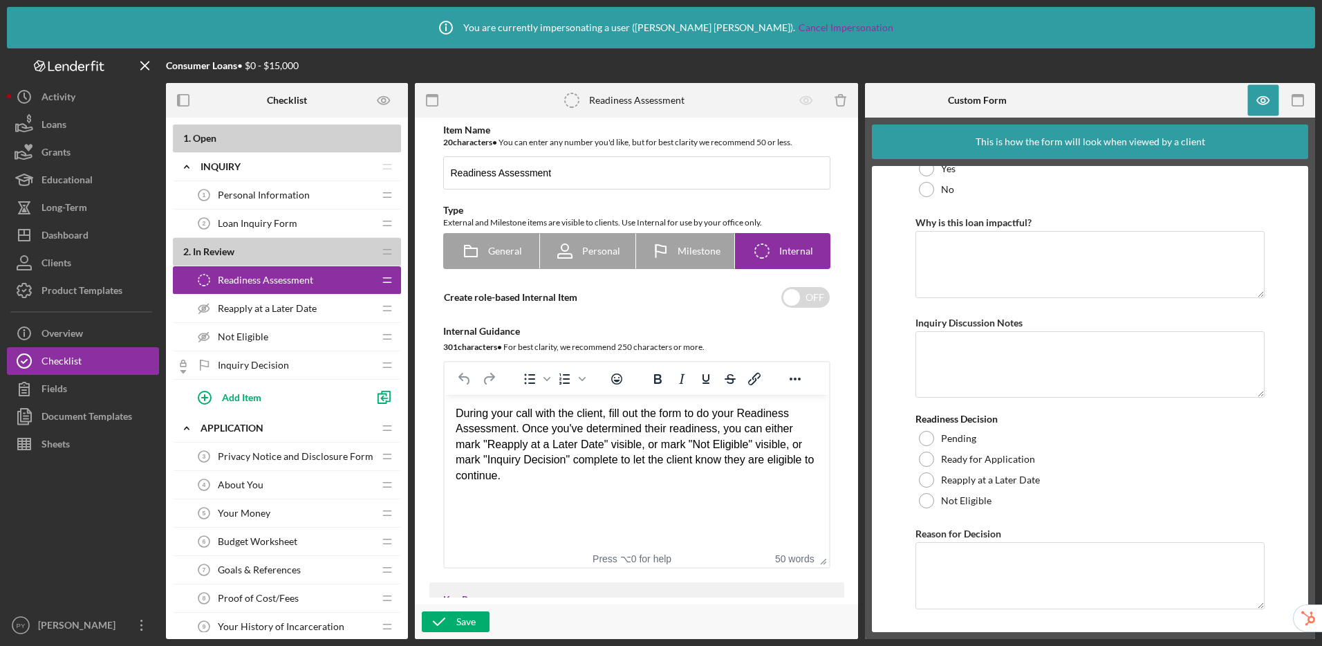
click at [247, 310] on span "Reapply at a Later Date" at bounding box center [267, 308] width 99 height 11
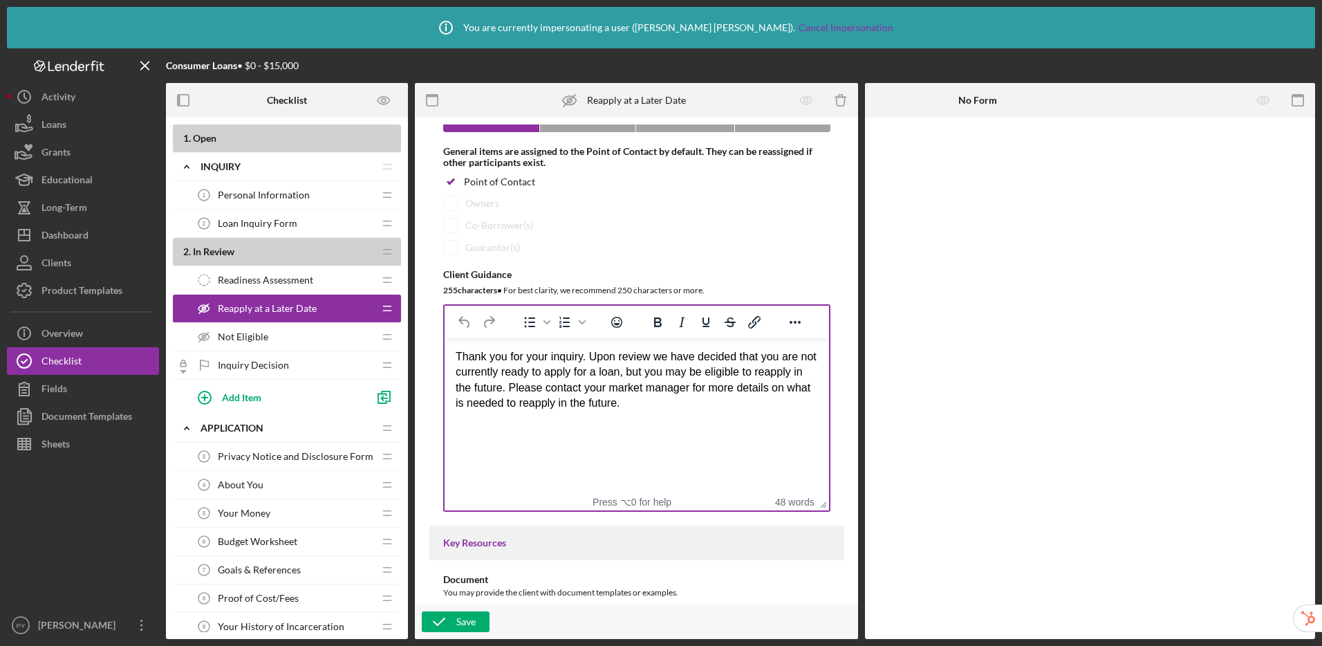
scroll to position [163, 0]
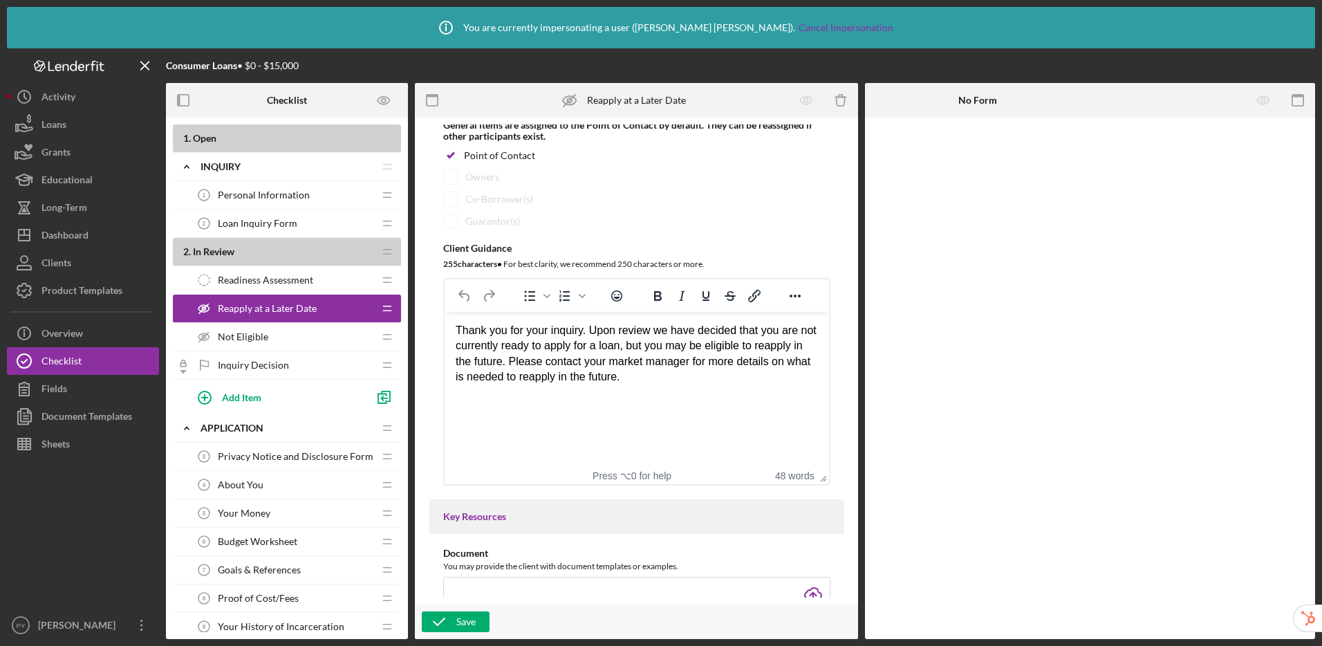
click at [276, 332] on div "Not Eligible Not Eligible" at bounding box center [281, 337] width 183 height 28
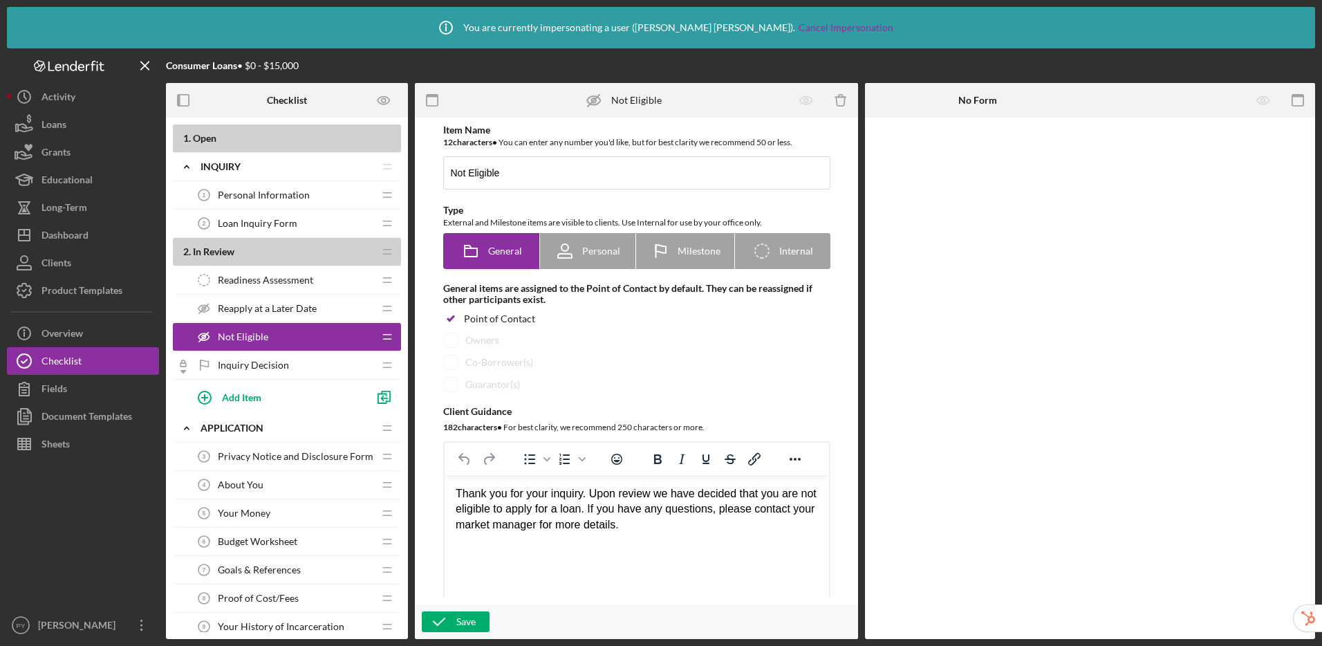
click at [282, 366] on span "Inquiry Decision" at bounding box center [253, 364] width 71 height 11
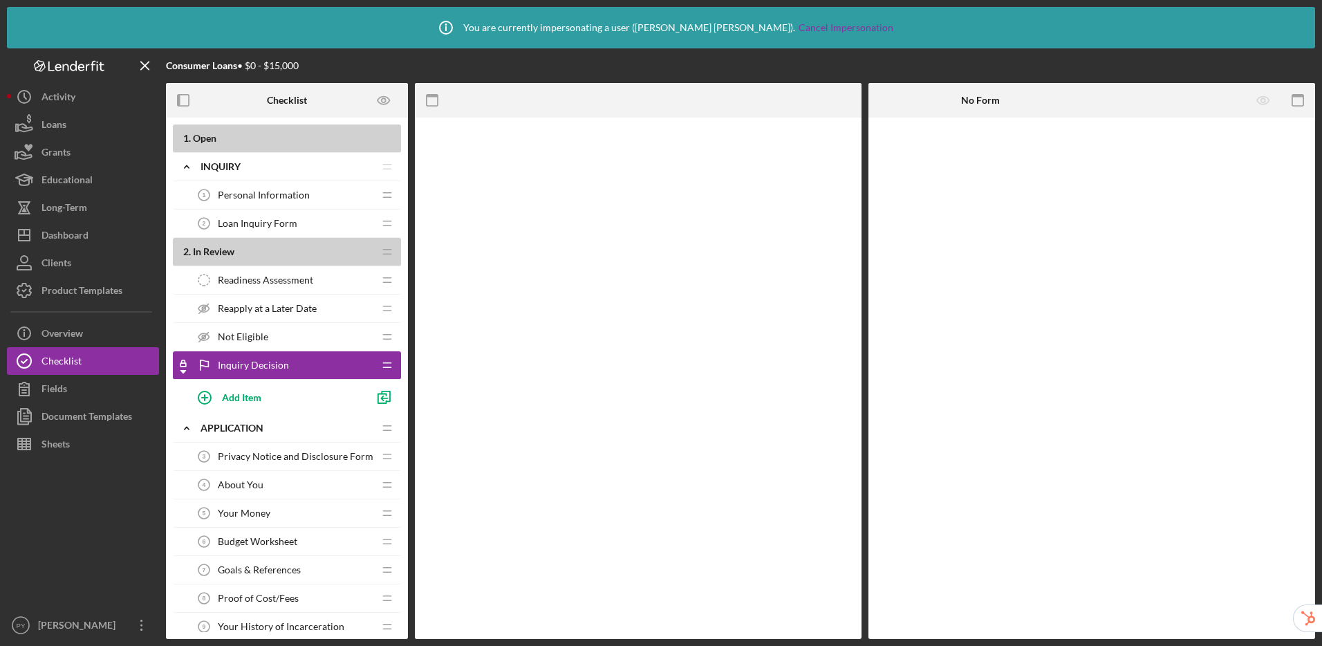
click at [299, 367] on div "Inquiry Decision Inquiry Decision" at bounding box center [281, 365] width 183 height 28
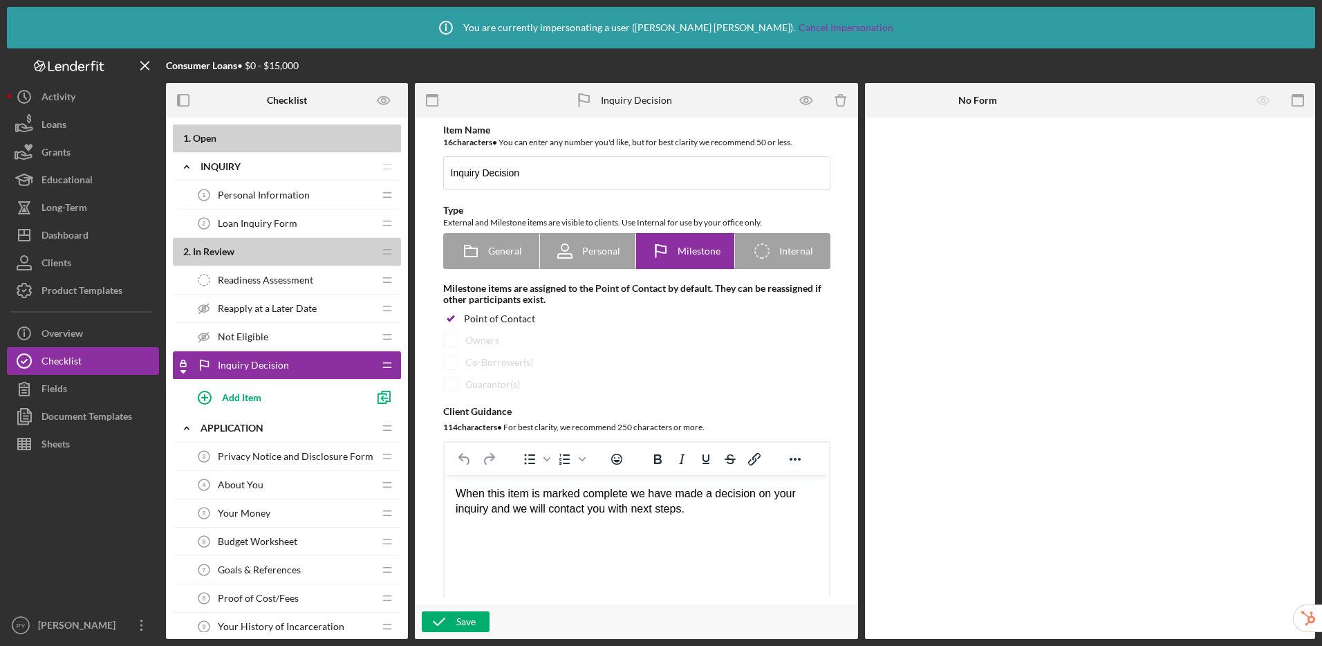
click at [279, 368] on span "Inquiry Decision" at bounding box center [253, 364] width 71 height 11
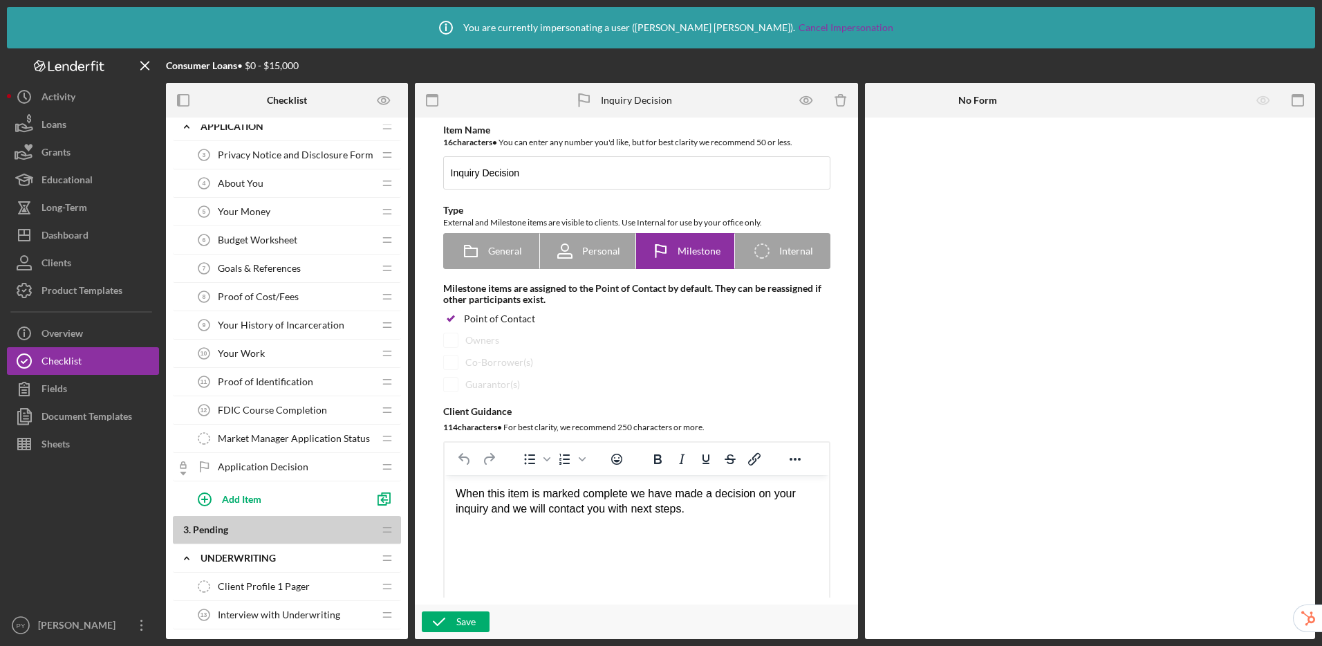
scroll to position [301, 0]
click at [268, 156] on span "Privacy Notice and Disclosure Form" at bounding box center [296, 155] width 156 height 11
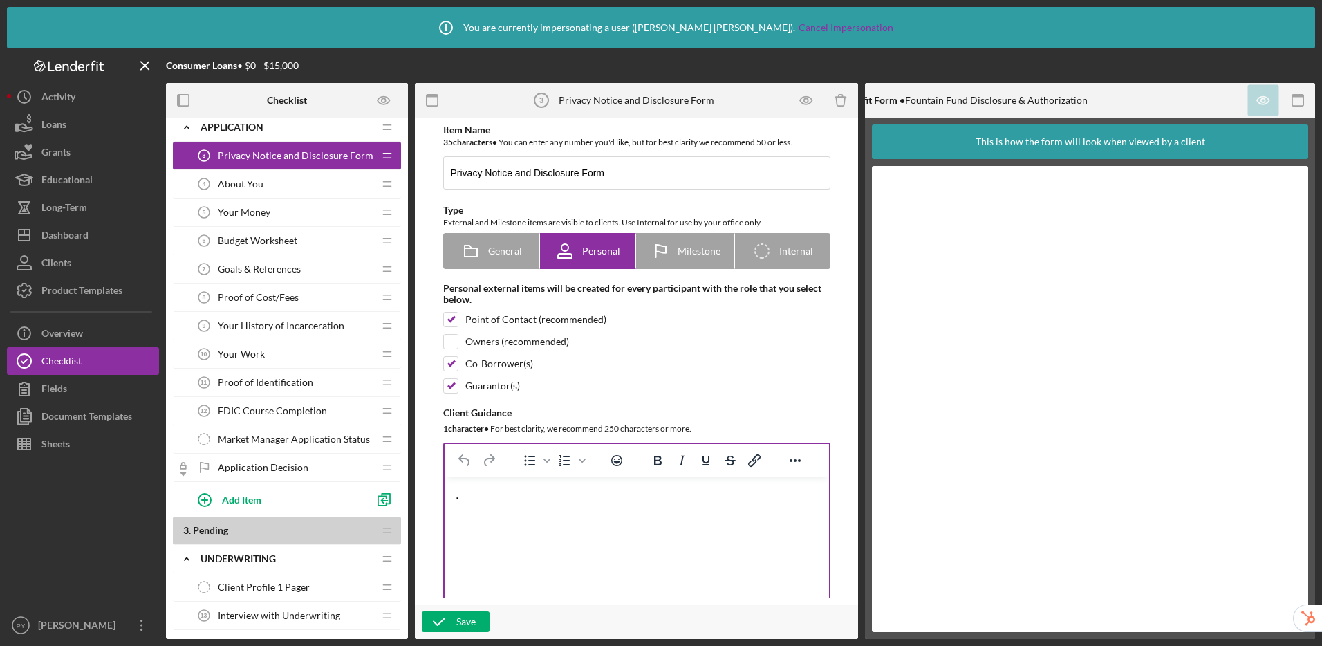
click at [563, 505] on html "." at bounding box center [636, 494] width 384 height 37
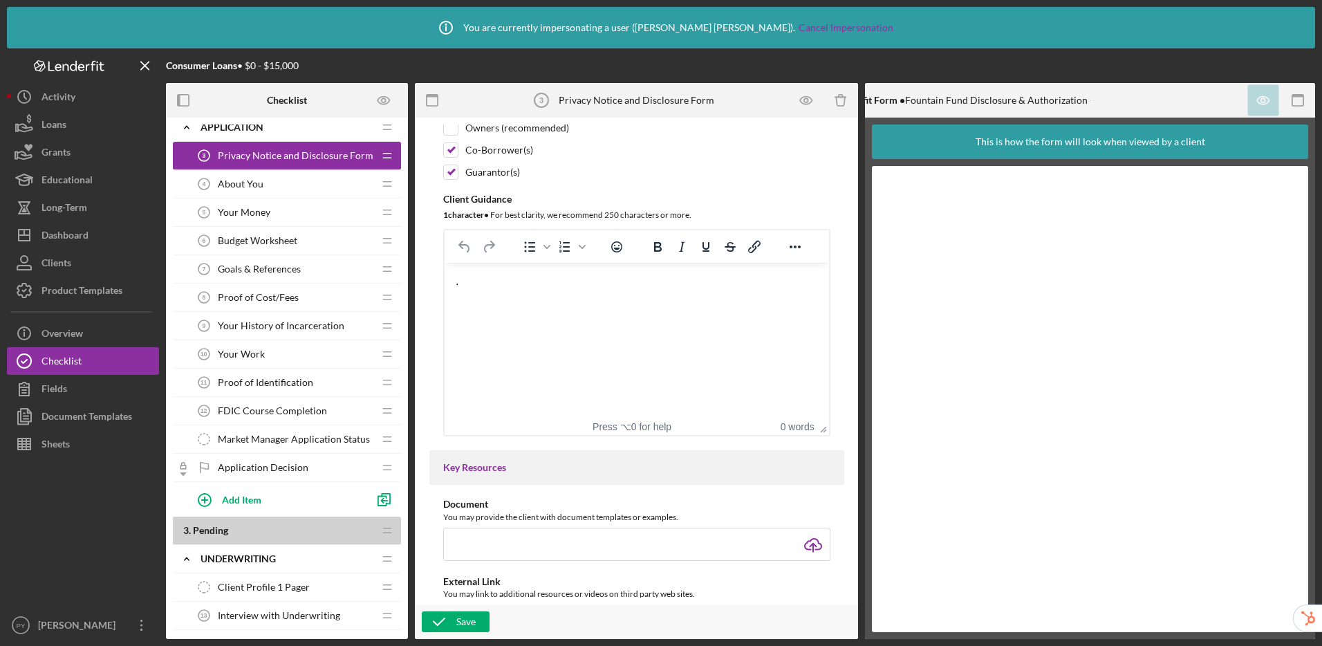
scroll to position [167, 0]
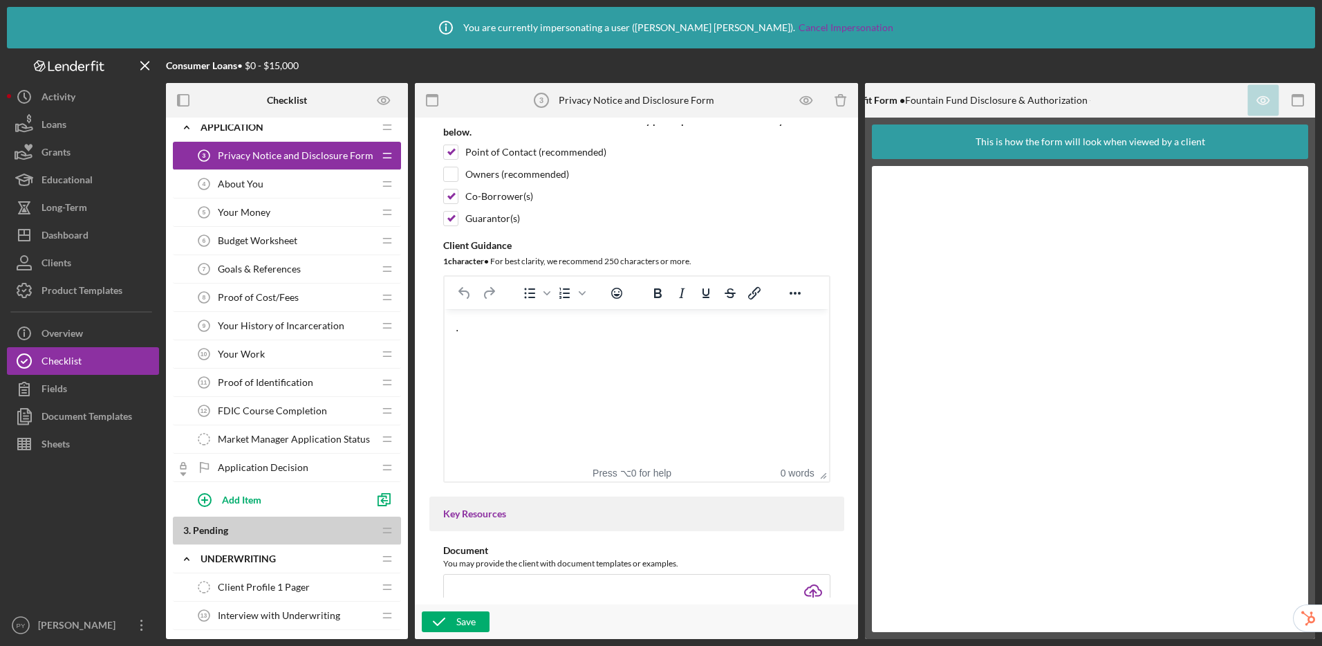
click at [284, 191] on div "About You 4 About You" at bounding box center [281, 184] width 183 height 28
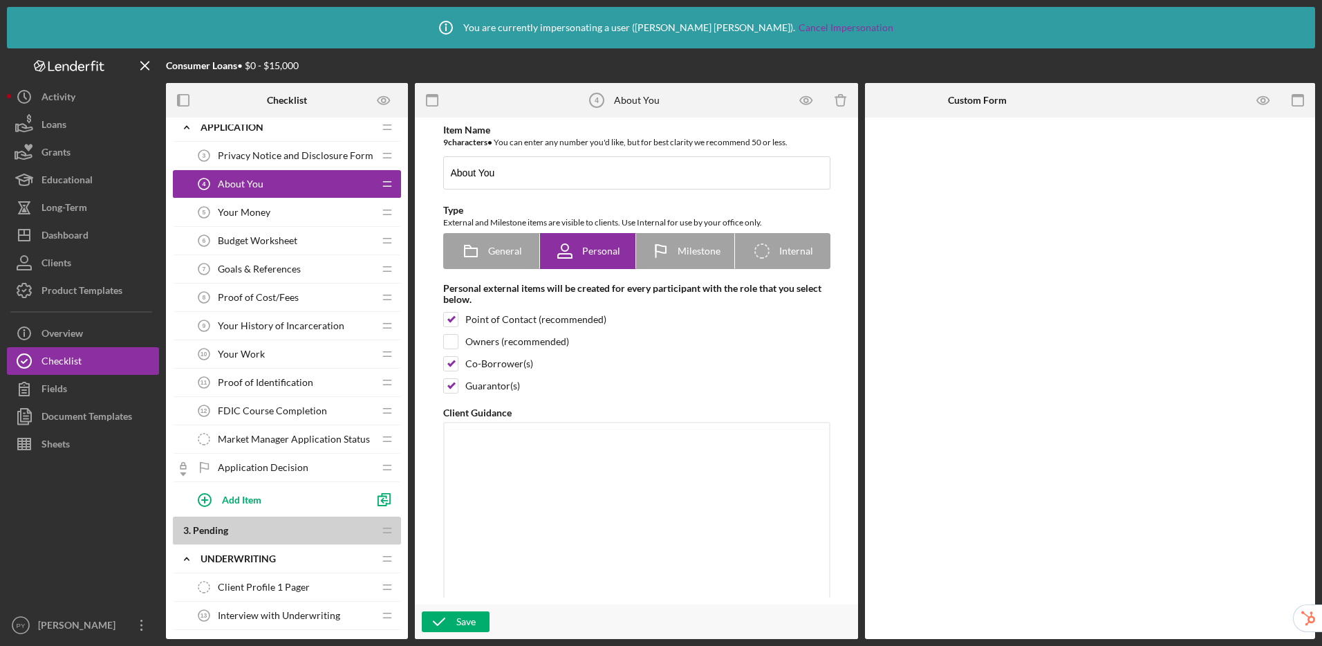
click at [294, 186] on div "About You 4 About You" at bounding box center [281, 184] width 183 height 28
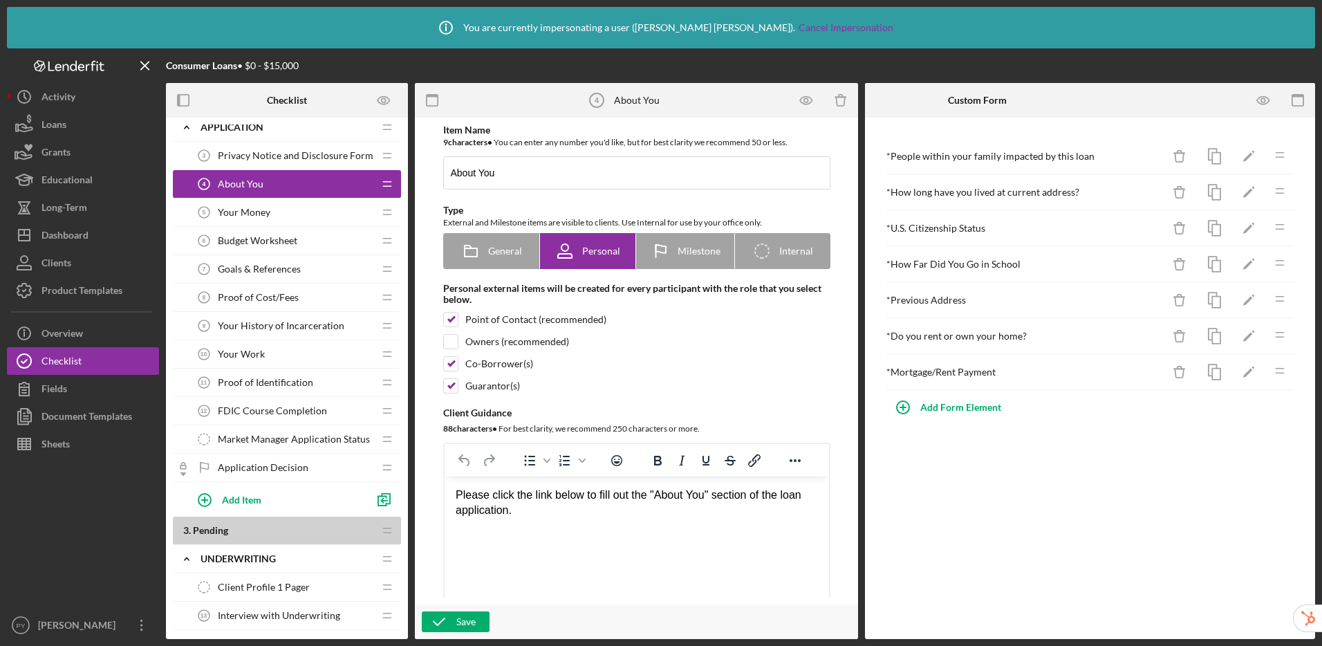
click at [298, 156] on span "Privacy Notice and Disclosure Form" at bounding box center [296, 155] width 156 height 11
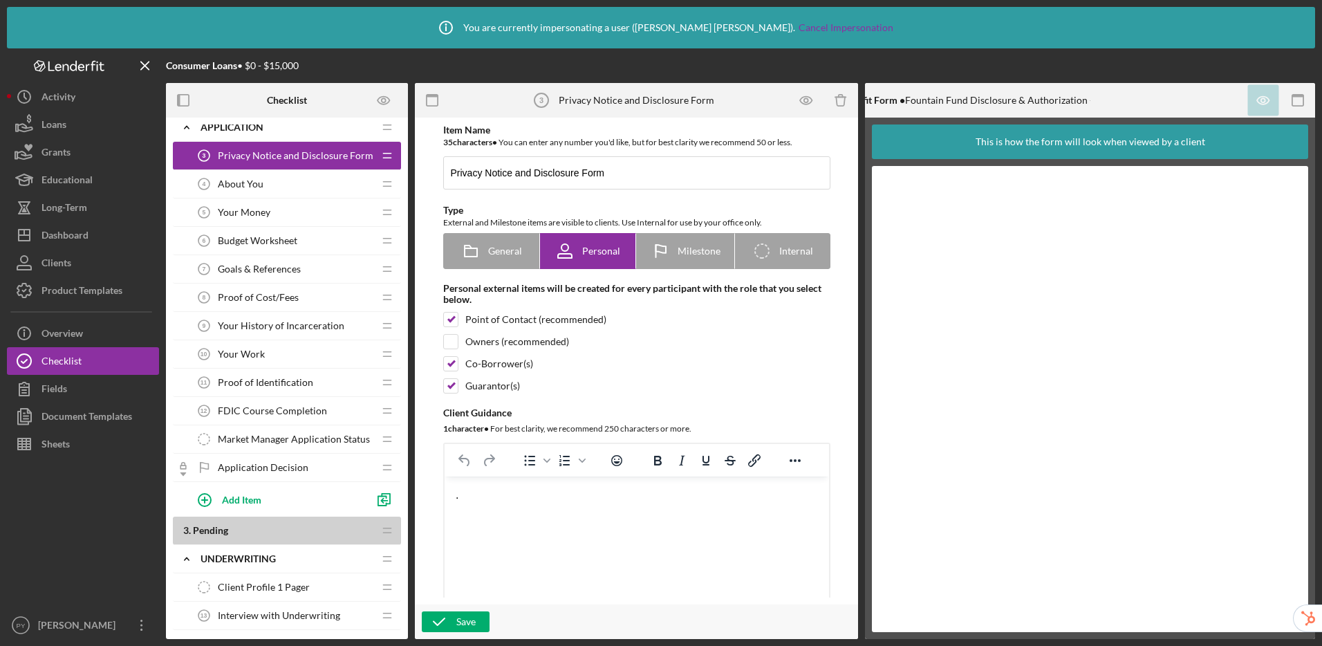
click at [294, 188] on div "About You 4 About You" at bounding box center [281, 184] width 183 height 28
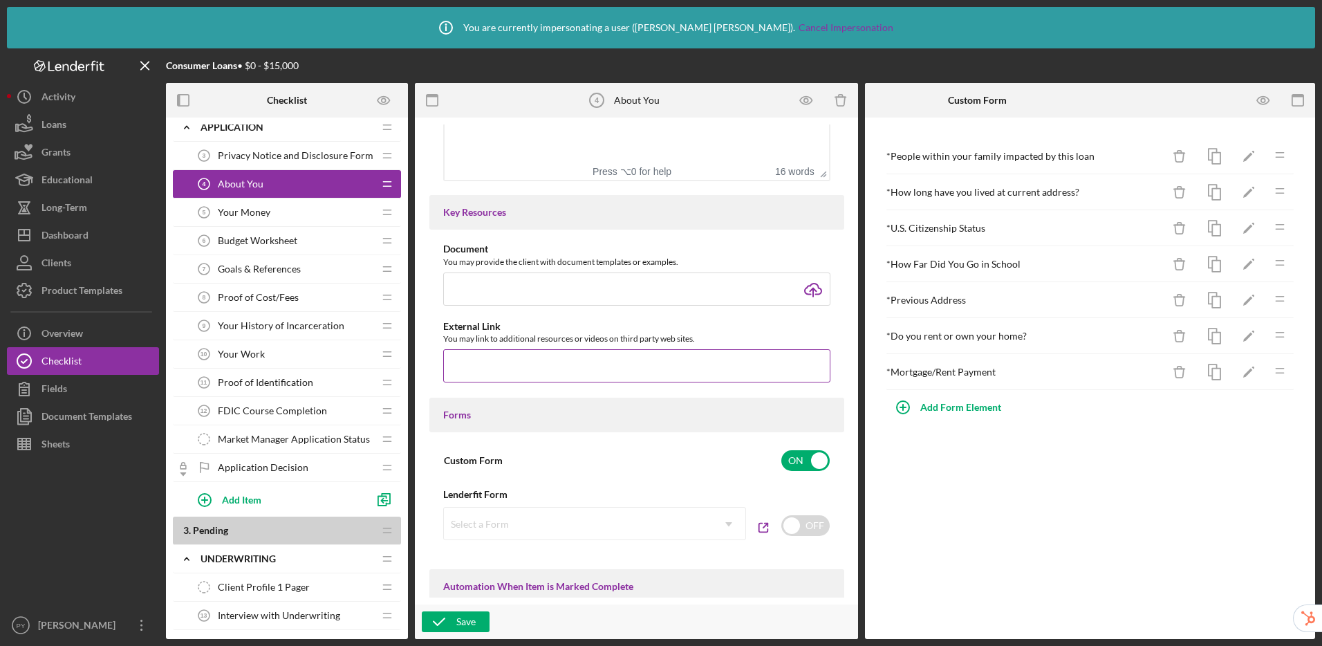
scroll to position [158, 0]
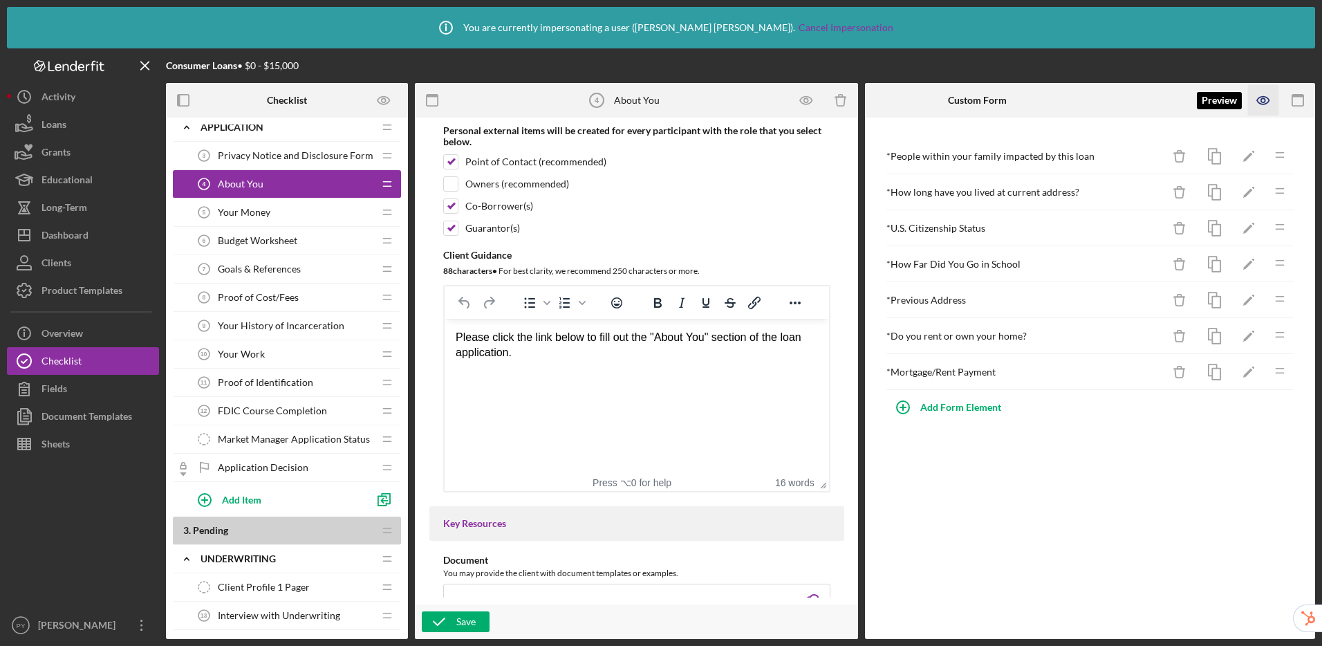
click at [1257, 102] on icon "button" at bounding box center [1263, 101] width 12 height 8
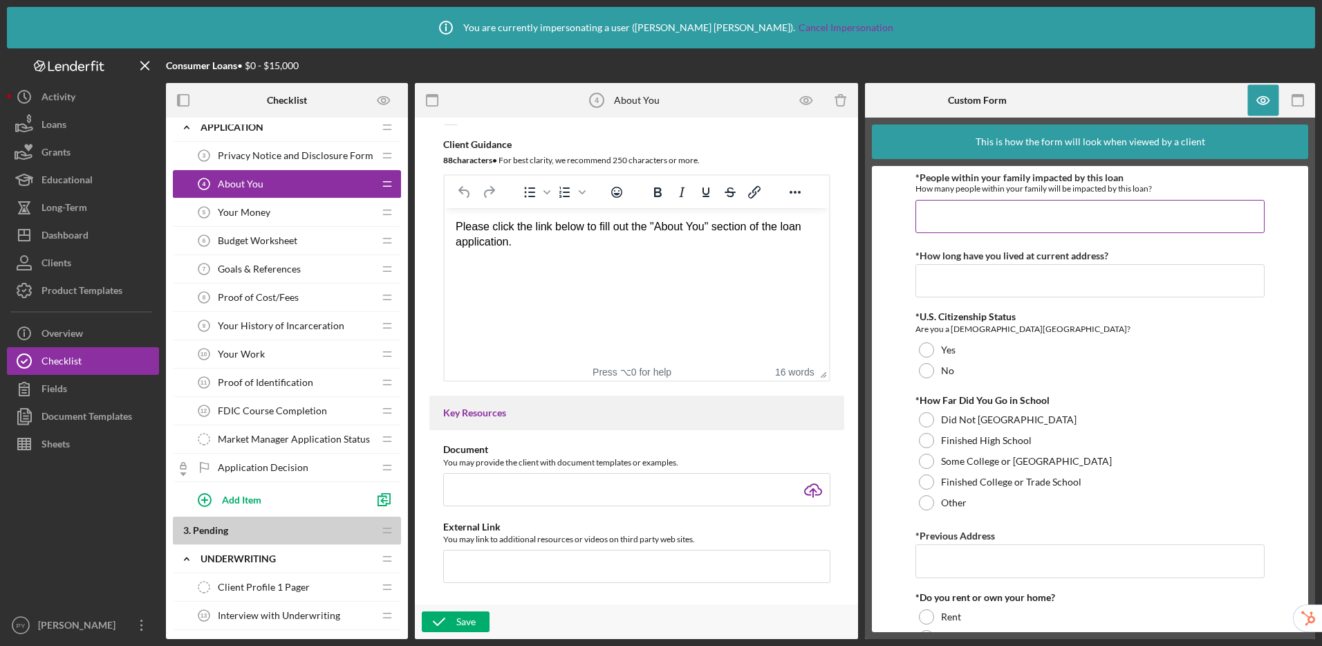
scroll to position [0, 0]
drag, startPoint x: 455, startPoint y: 225, endPoint x: 619, endPoint y: 223, distance: 163.8
click at [619, 223] on div "Please click the link below to fill out the "About You" section of the loan app…" at bounding box center [636, 234] width 362 height 31
click at [585, 229] on div "Please click the link below to fill out the "About You" section of the loan app…" at bounding box center [636, 234] width 362 height 31
drag, startPoint x: 517, startPoint y: 225, endPoint x: 583, endPoint y: 228, distance: 66.4
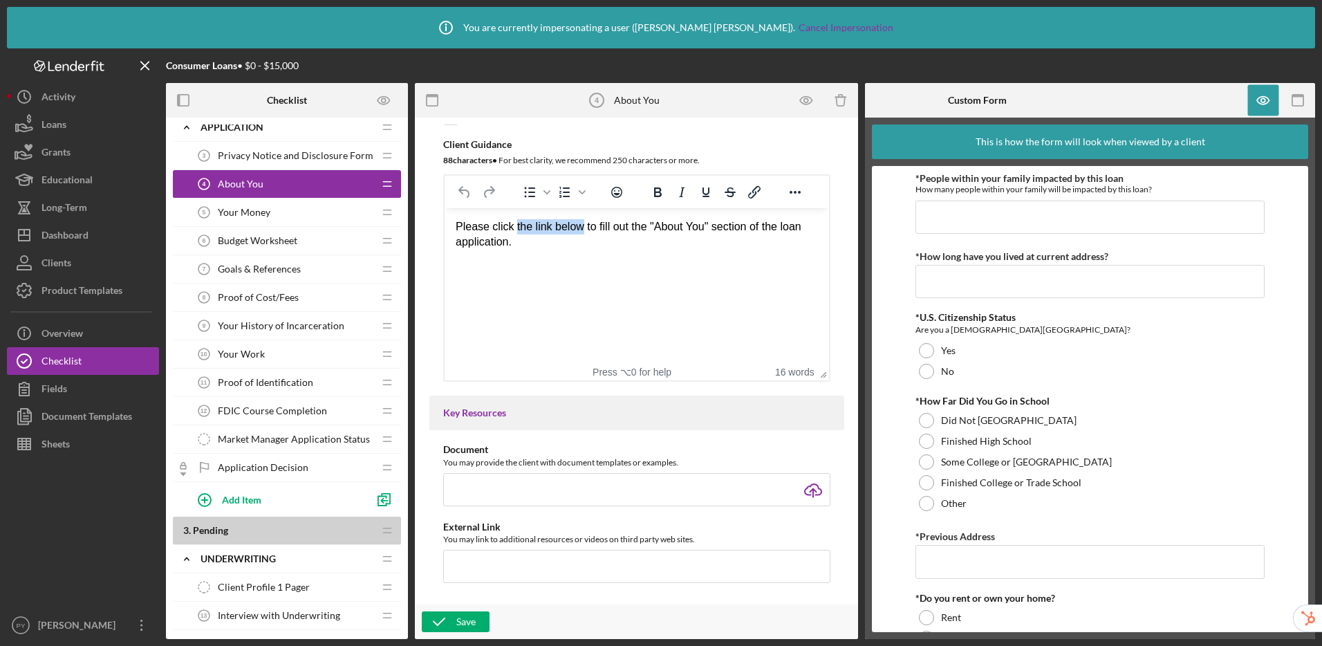
click at [583, 228] on div "Please click the link below to fill out the "About You" section of the loan app…" at bounding box center [636, 234] width 362 height 31
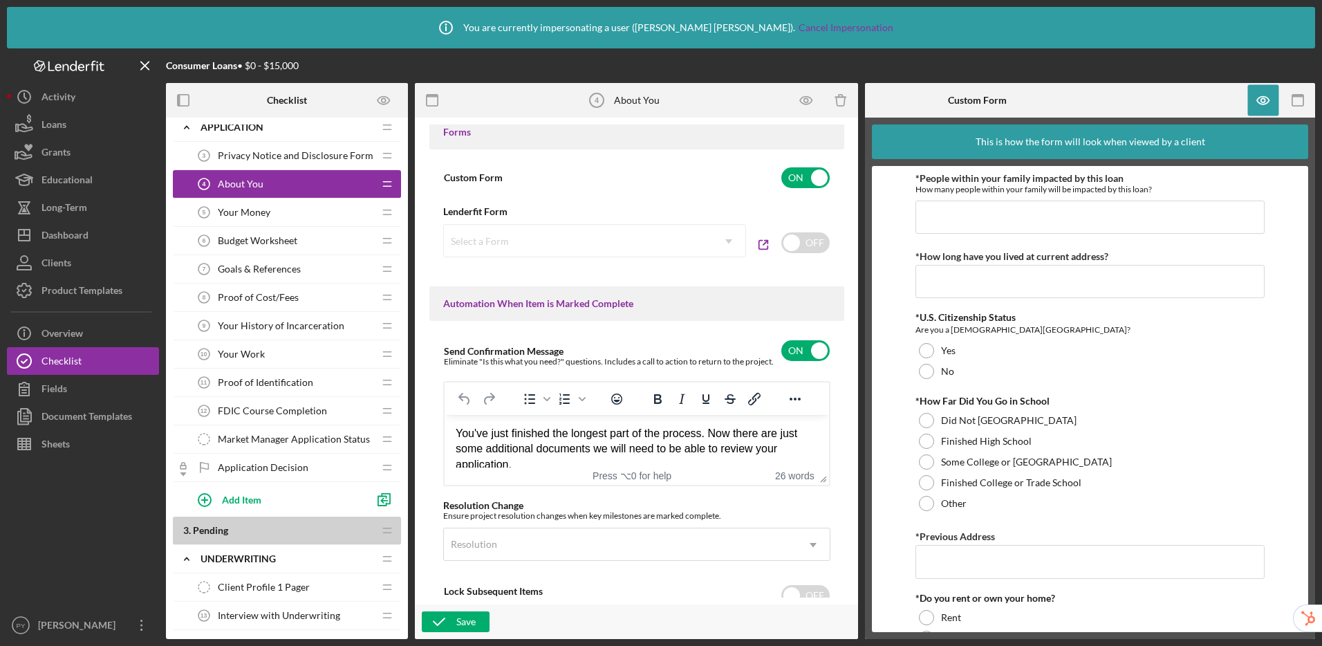
scroll to position [812, 0]
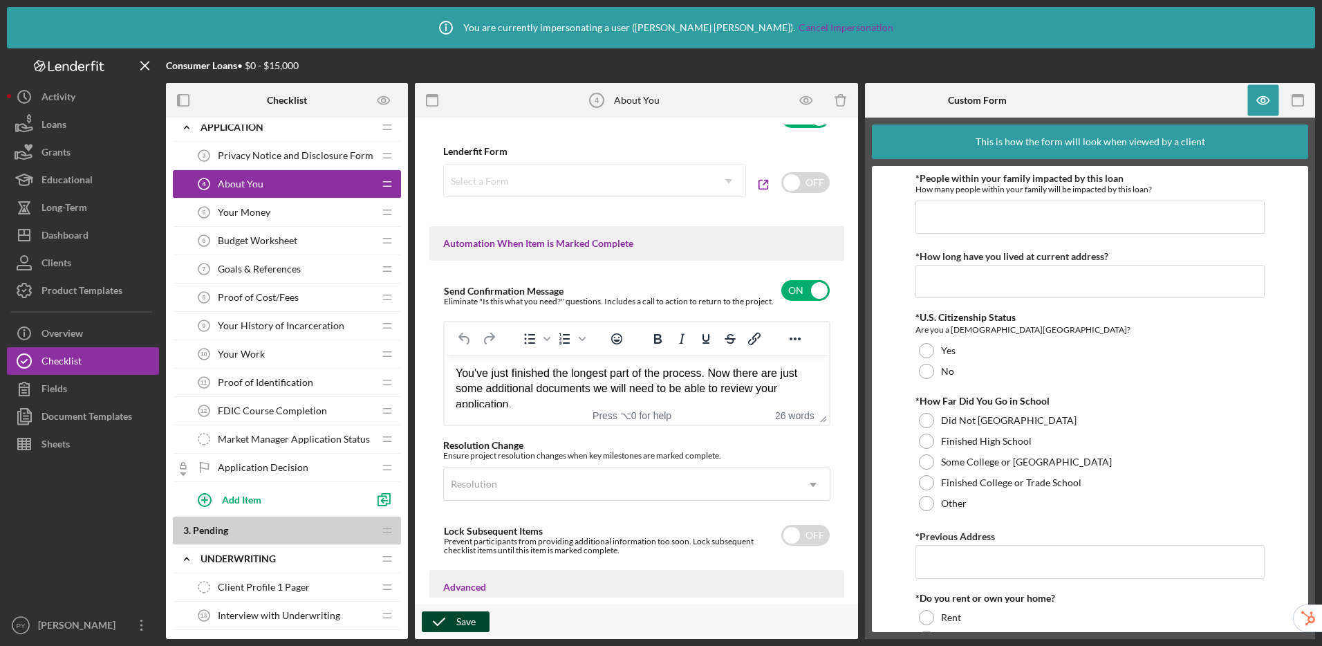
click at [476, 626] on button "Save" at bounding box center [456, 621] width 68 height 21
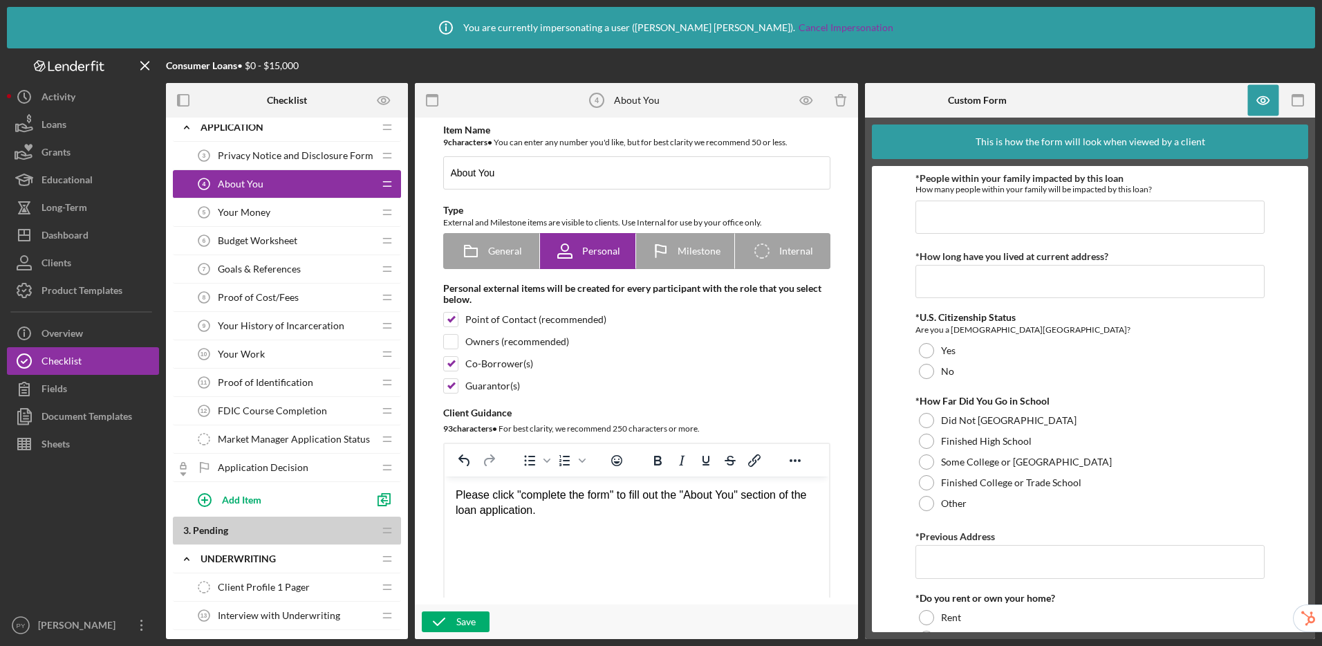
click at [310, 158] on span "Privacy Notice and Disclosure Form" at bounding box center [296, 155] width 156 height 11
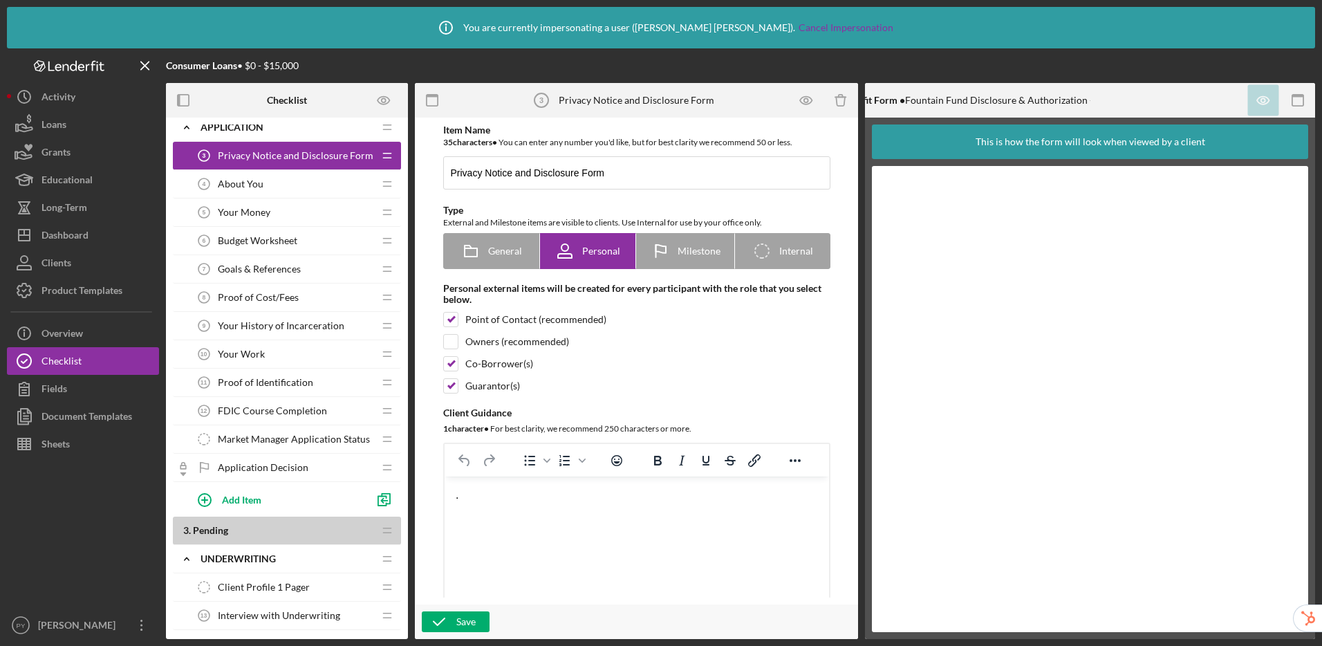
click at [254, 185] on span "About You" at bounding box center [241, 183] width 46 height 11
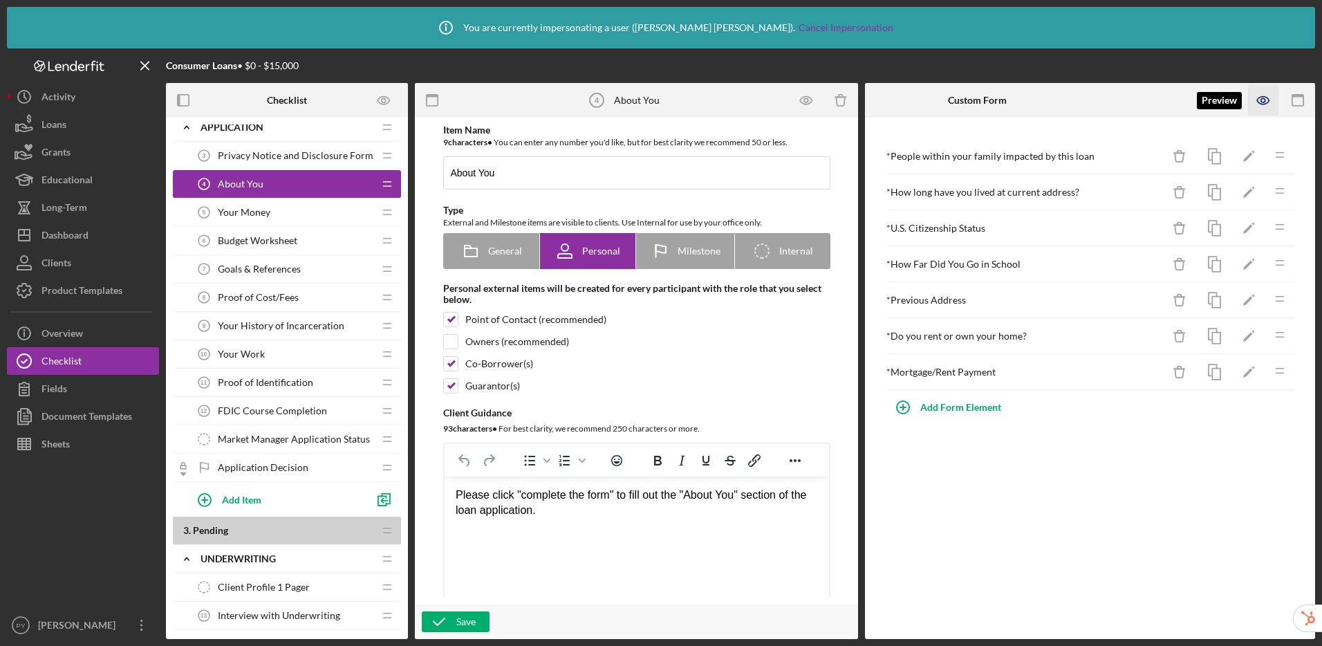
click at [1267, 97] on icon "button" at bounding box center [1263, 100] width 31 height 31
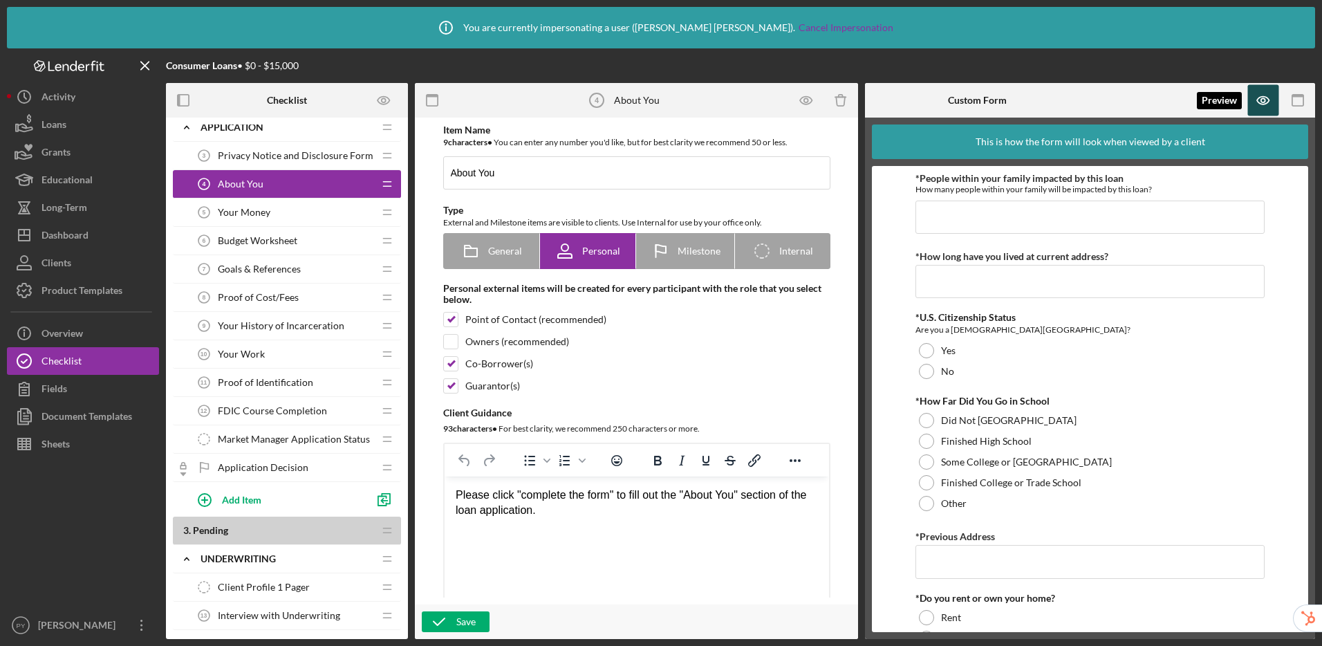
click at [1266, 100] on icon "button" at bounding box center [1263, 100] width 31 height 31
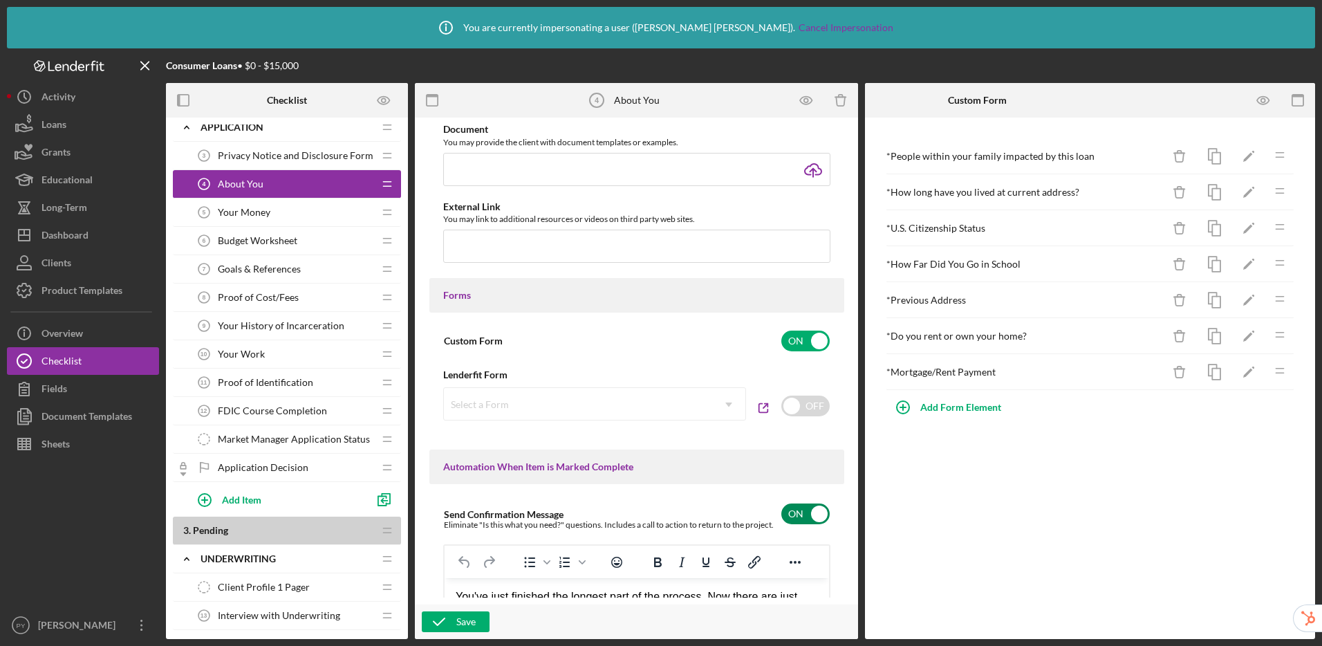
scroll to position [675, 0]
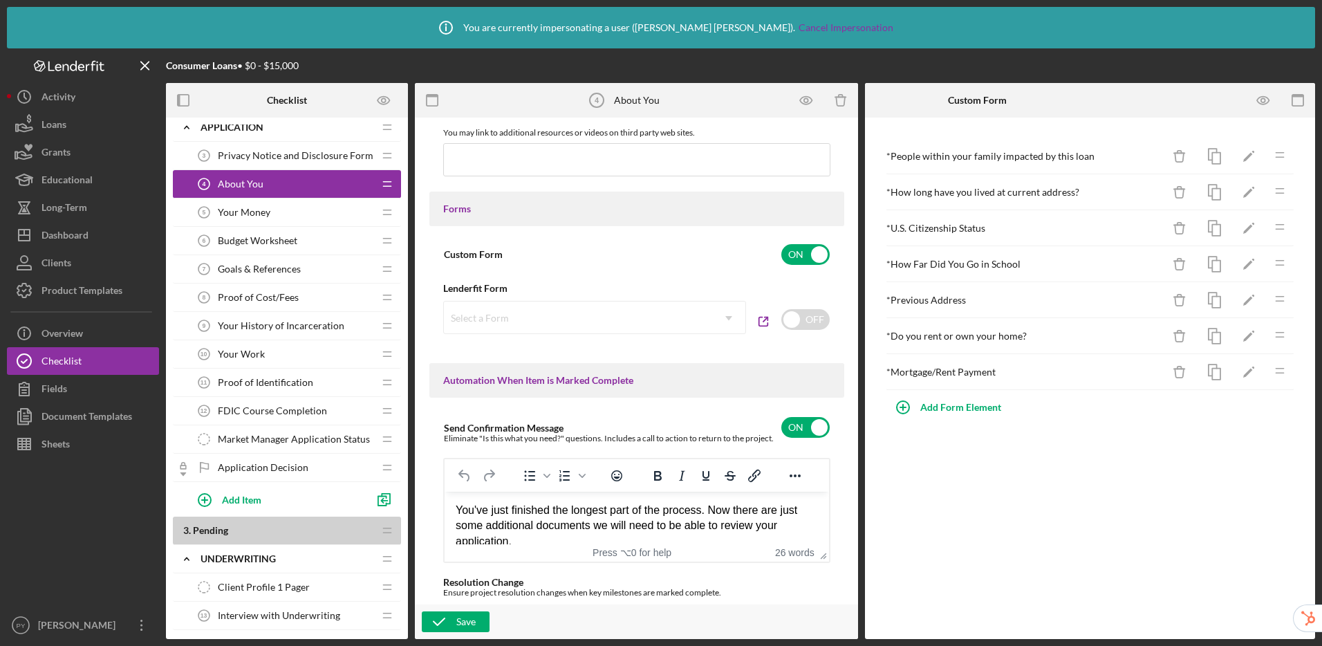
click at [238, 214] on span "Your Money" at bounding box center [244, 212] width 53 height 11
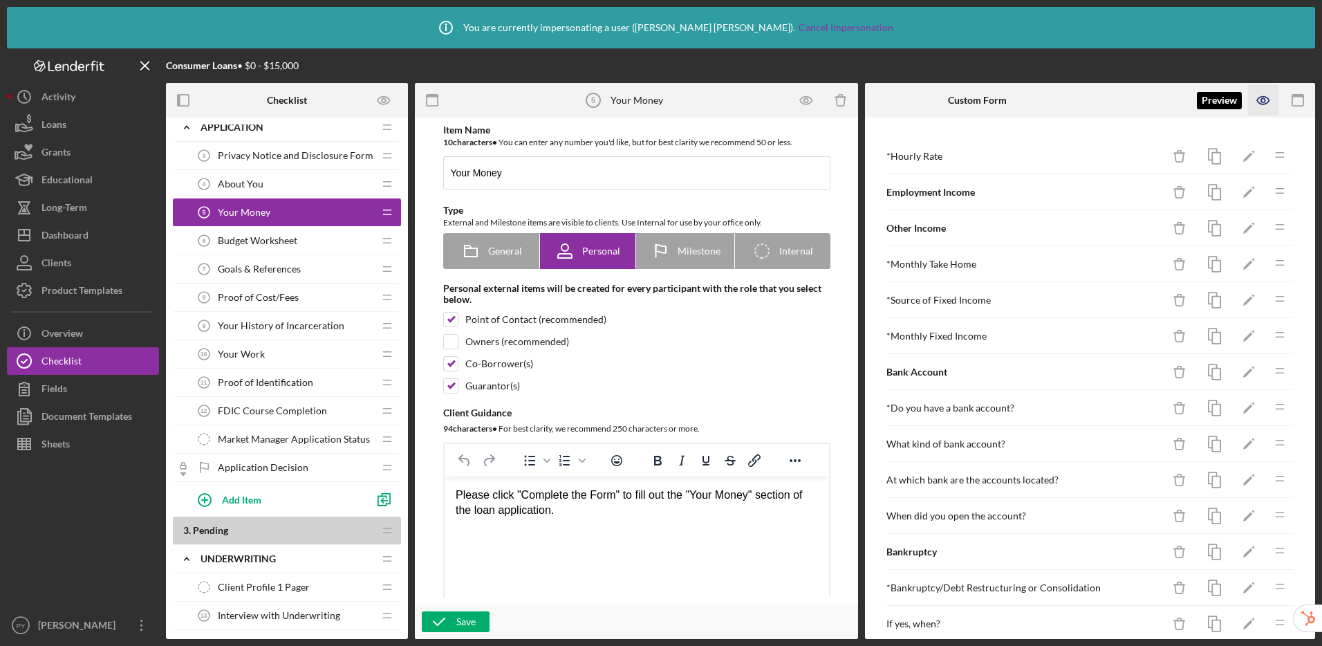
click at [1268, 104] on icon "button" at bounding box center [1263, 100] width 31 height 31
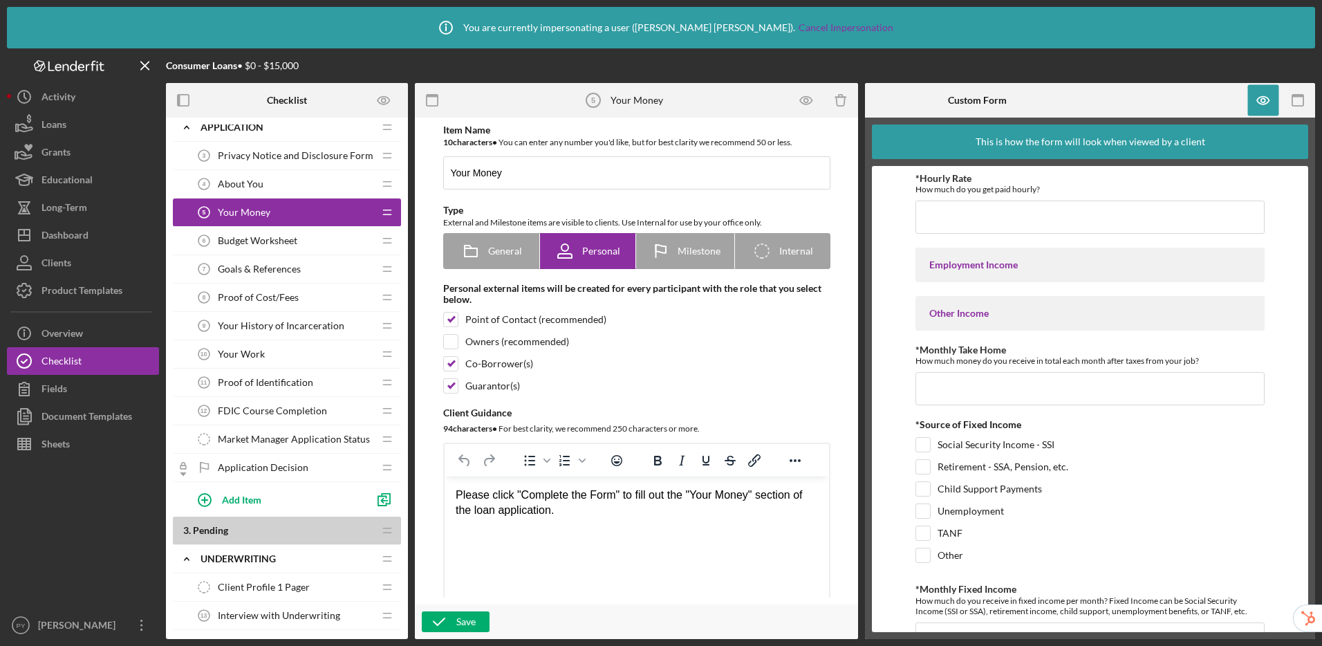
click at [252, 245] on span "Budget Worksheet" at bounding box center [257, 240] width 79 height 11
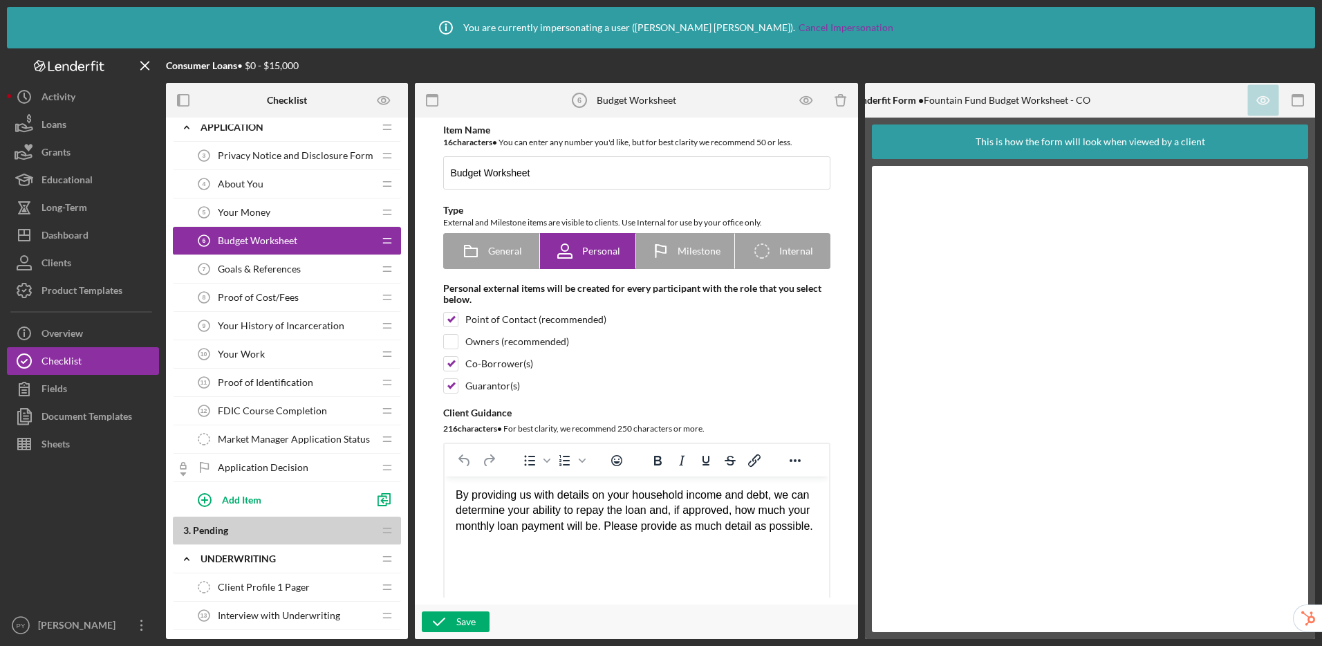
click at [262, 223] on div "Your Money 5 Your Money" at bounding box center [281, 212] width 183 height 28
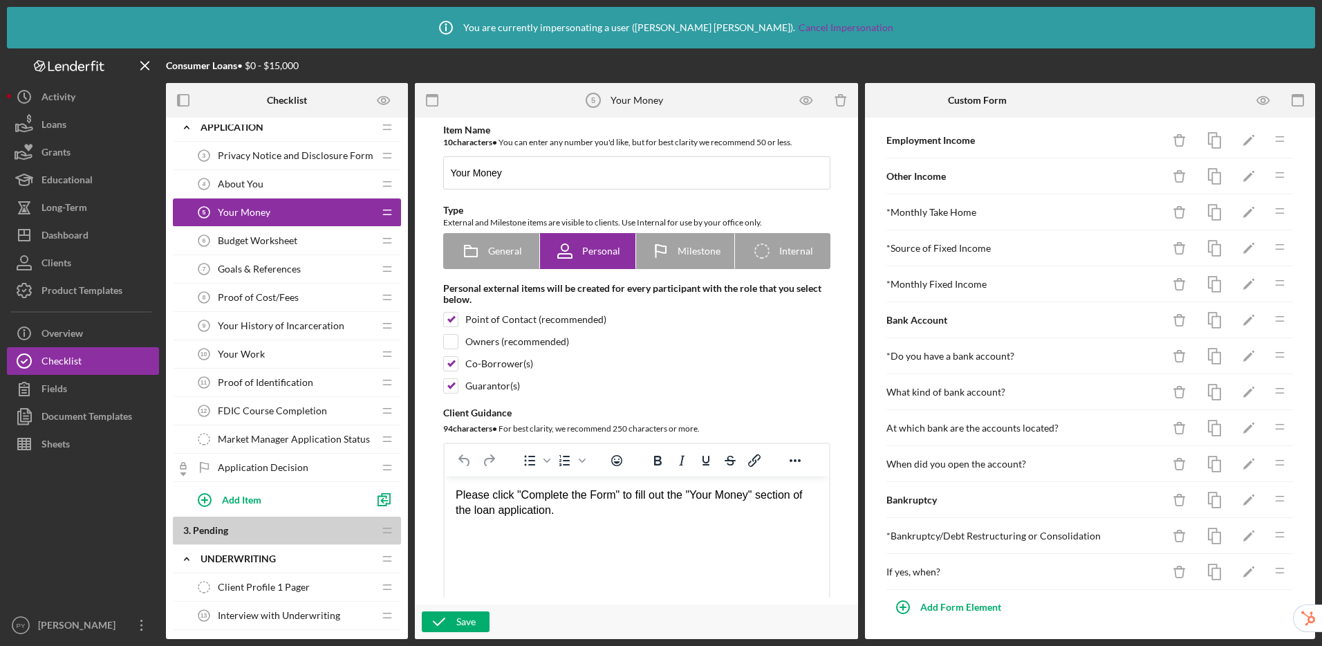
scroll to position [55, 0]
click at [1278, 98] on icon "button" at bounding box center [1263, 100] width 31 height 31
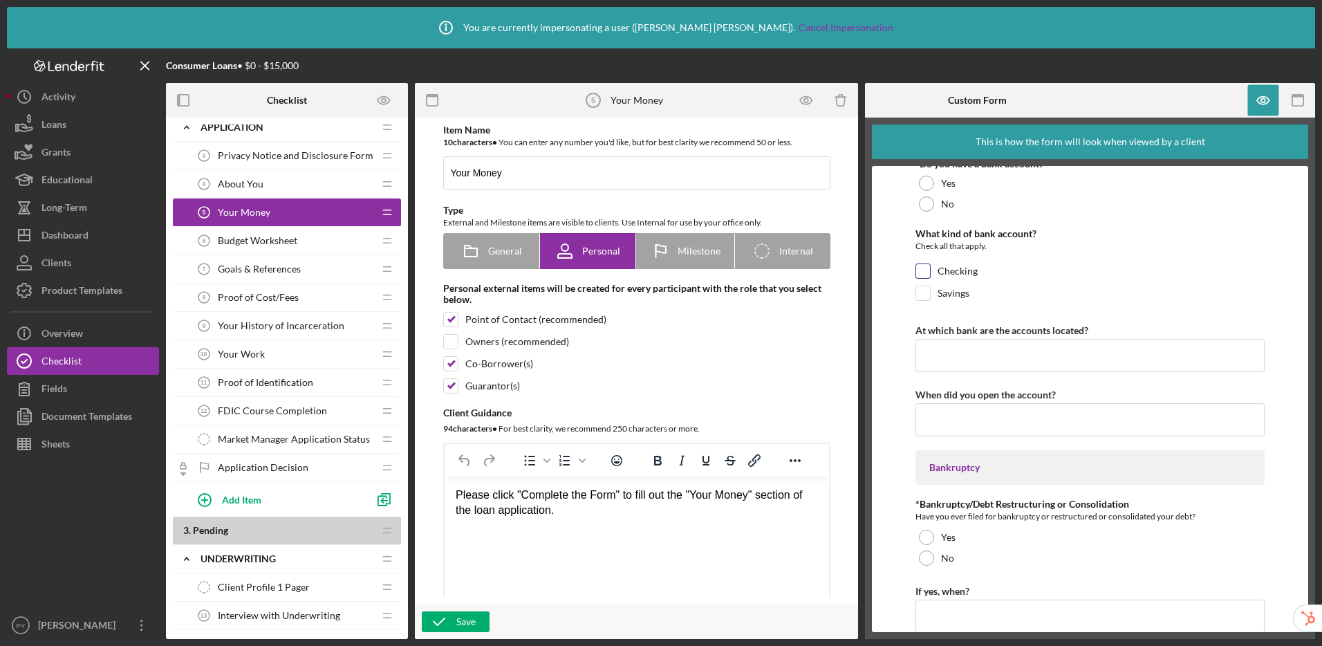
scroll to position [581, 0]
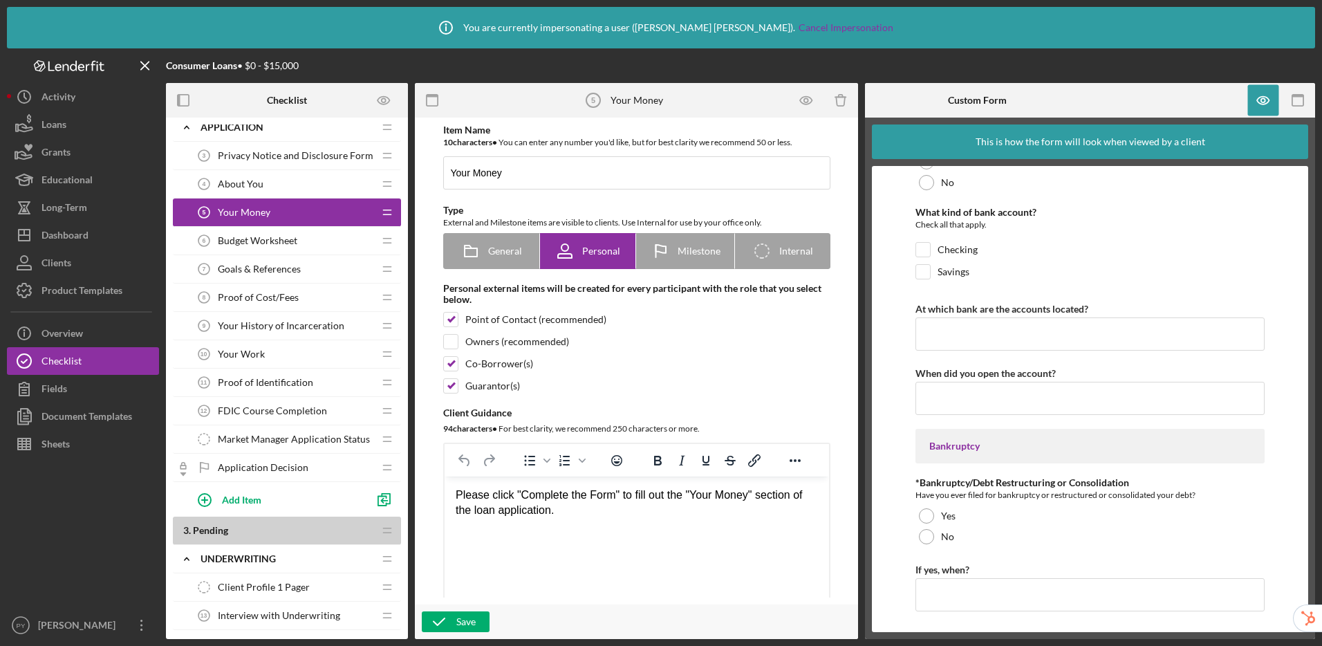
click at [289, 240] on span "Budget Worksheet" at bounding box center [257, 240] width 79 height 11
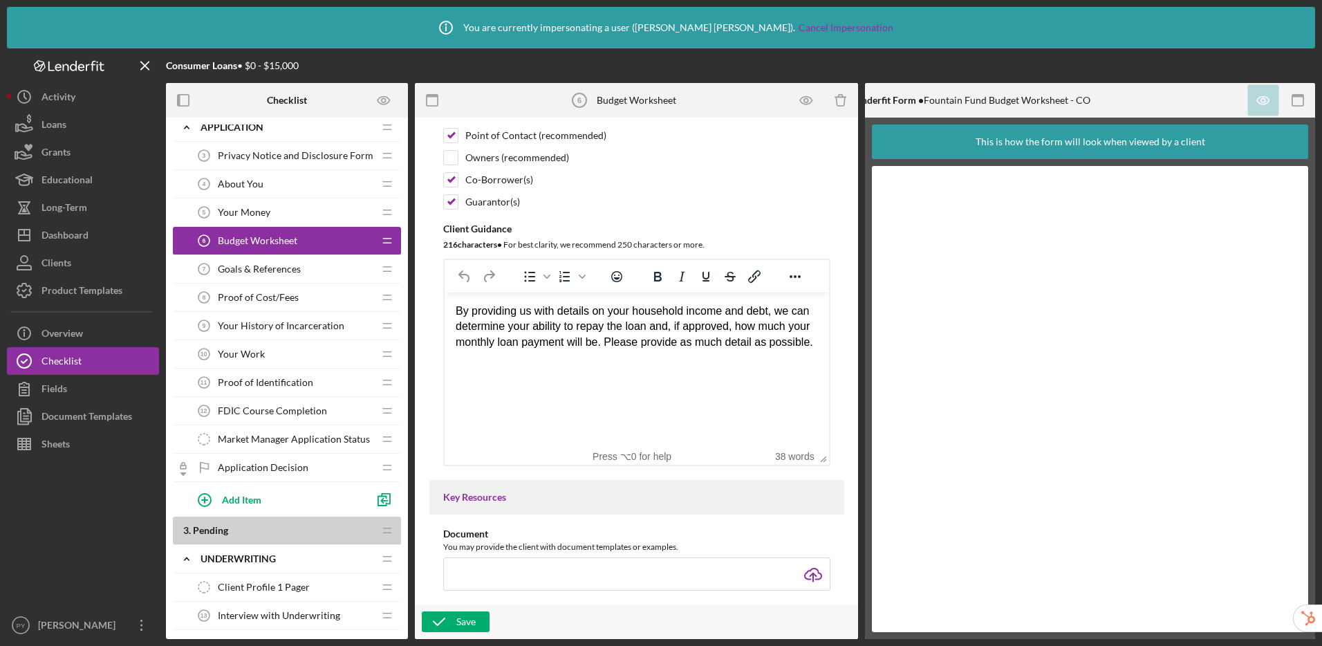
scroll to position [259, 0]
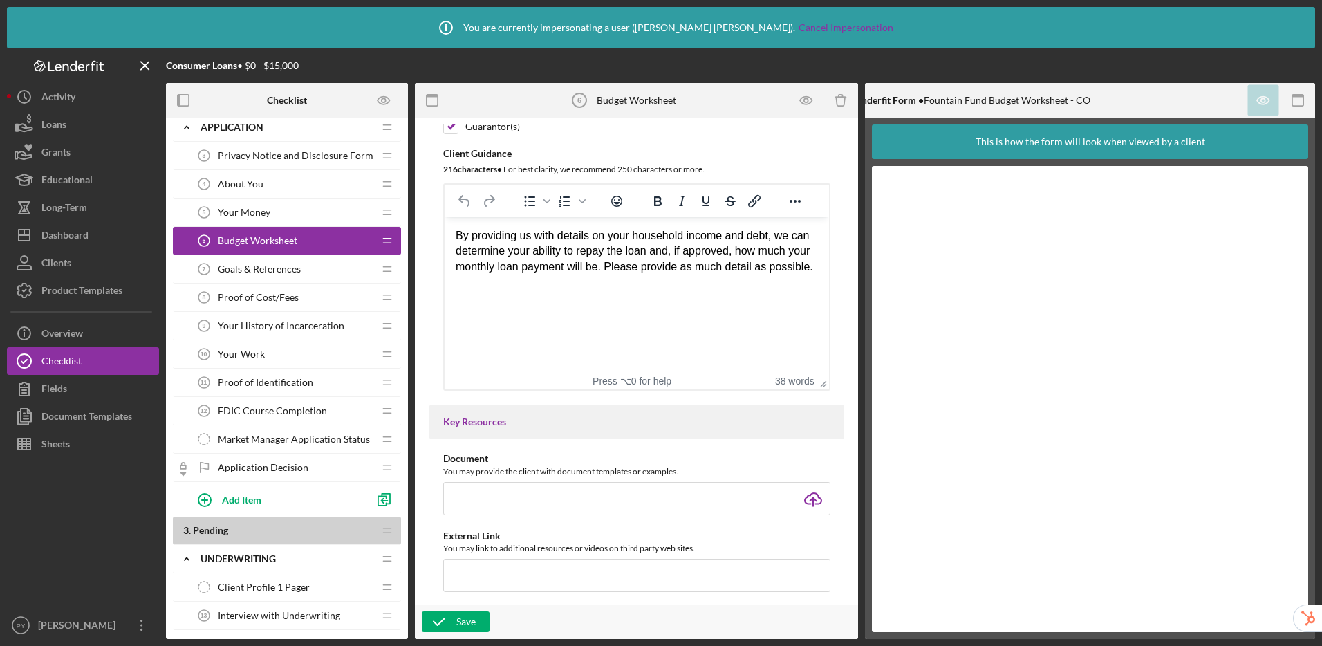
click at [321, 263] on div "Goals & References 7 Goals & References" at bounding box center [281, 269] width 183 height 28
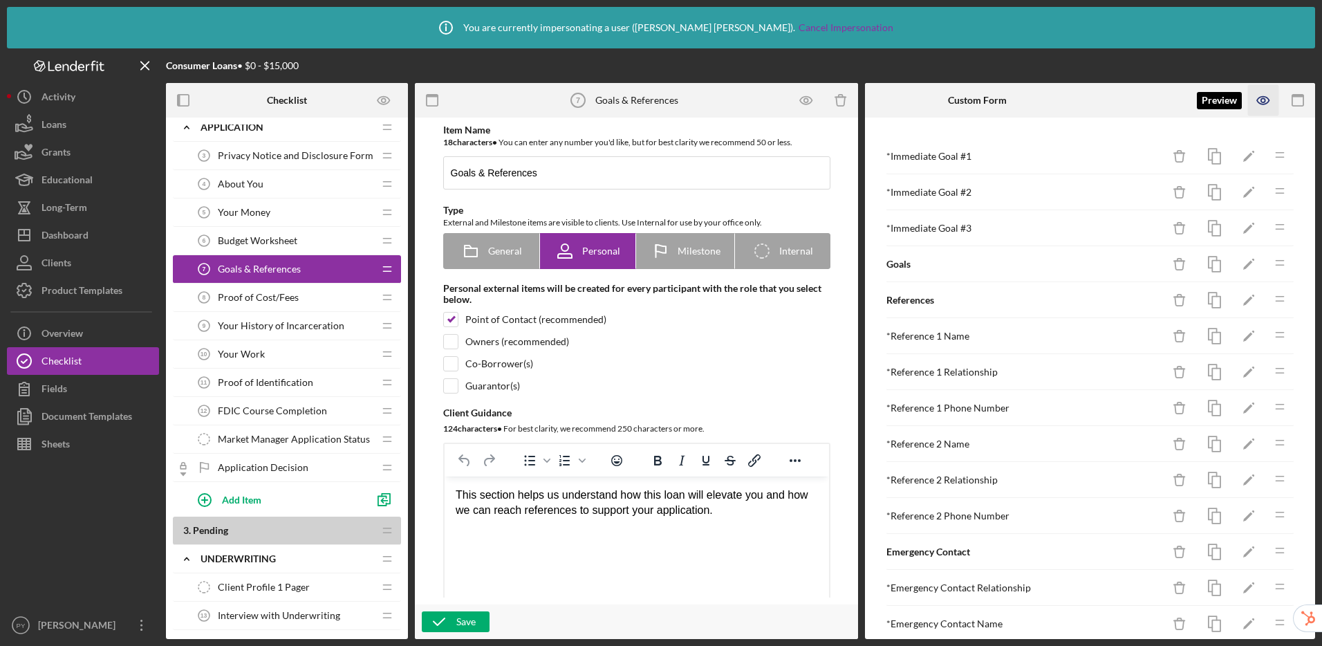
click at [1259, 93] on icon "button" at bounding box center [1263, 100] width 31 height 31
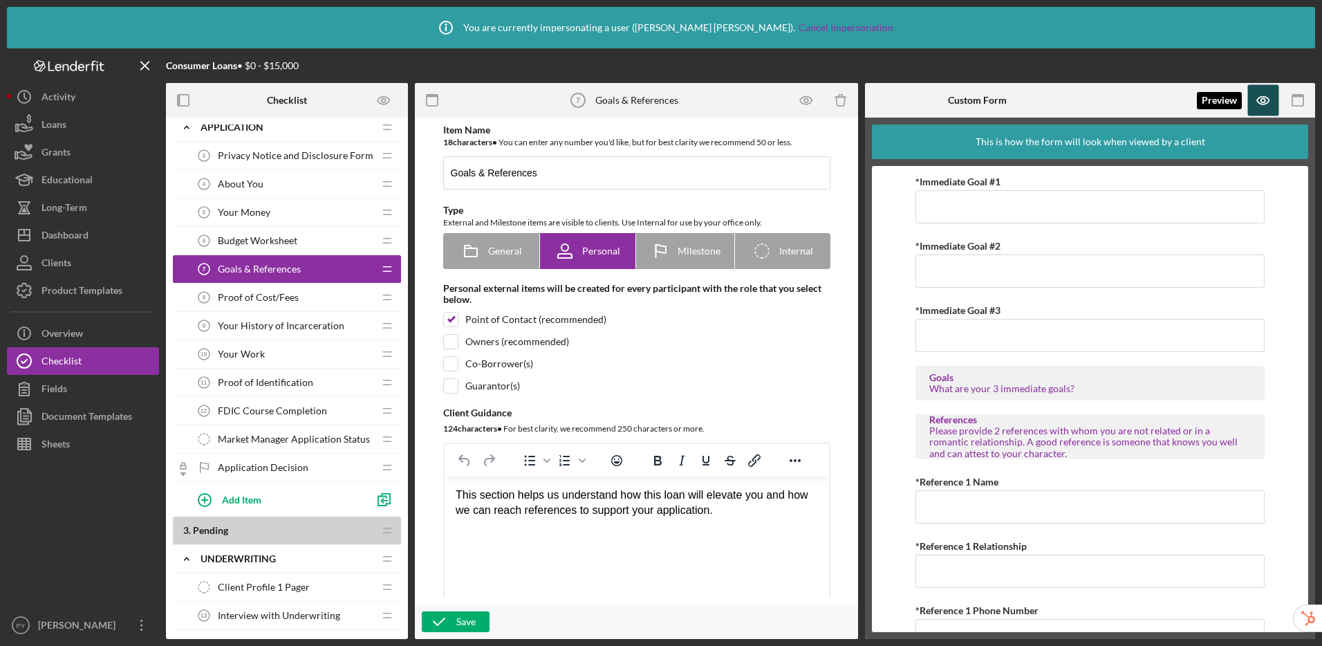
click at [1270, 100] on icon "button" at bounding box center [1263, 100] width 31 height 31
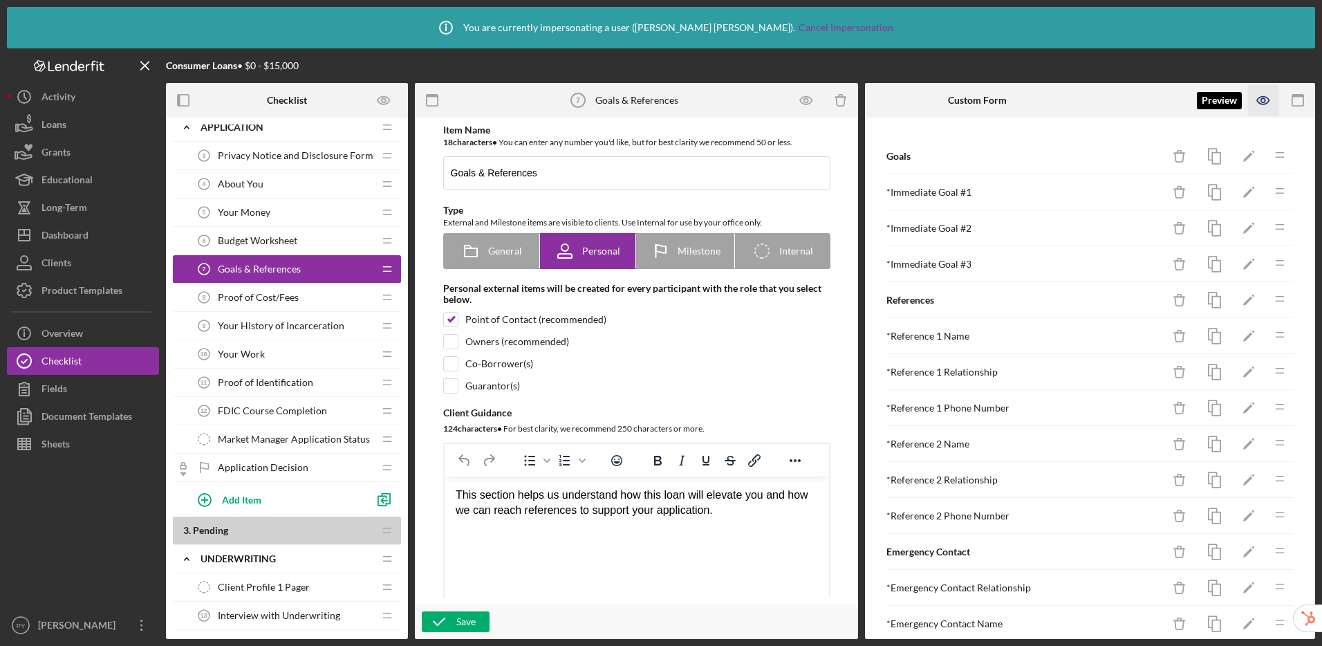
click at [1264, 101] on icon "button" at bounding box center [1263, 100] width 4 height 4
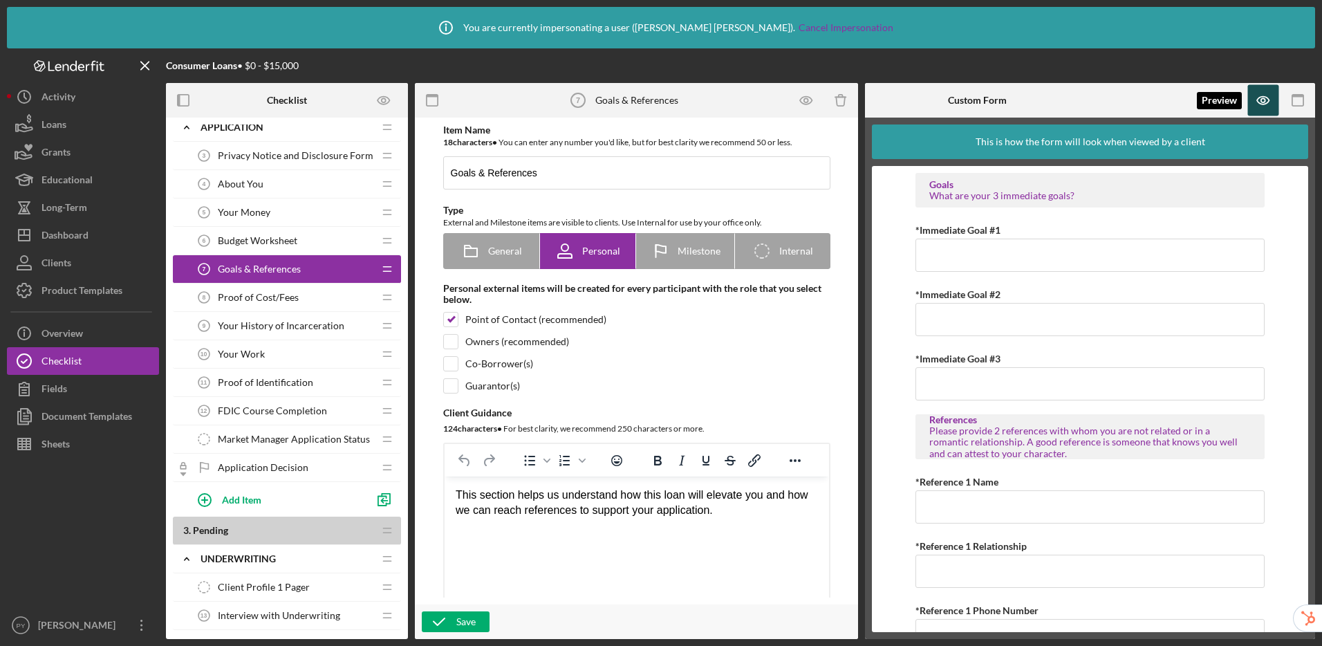
click at [1261, 98] on icon "button" at bounding box center [1263, 100] width 4 height 4
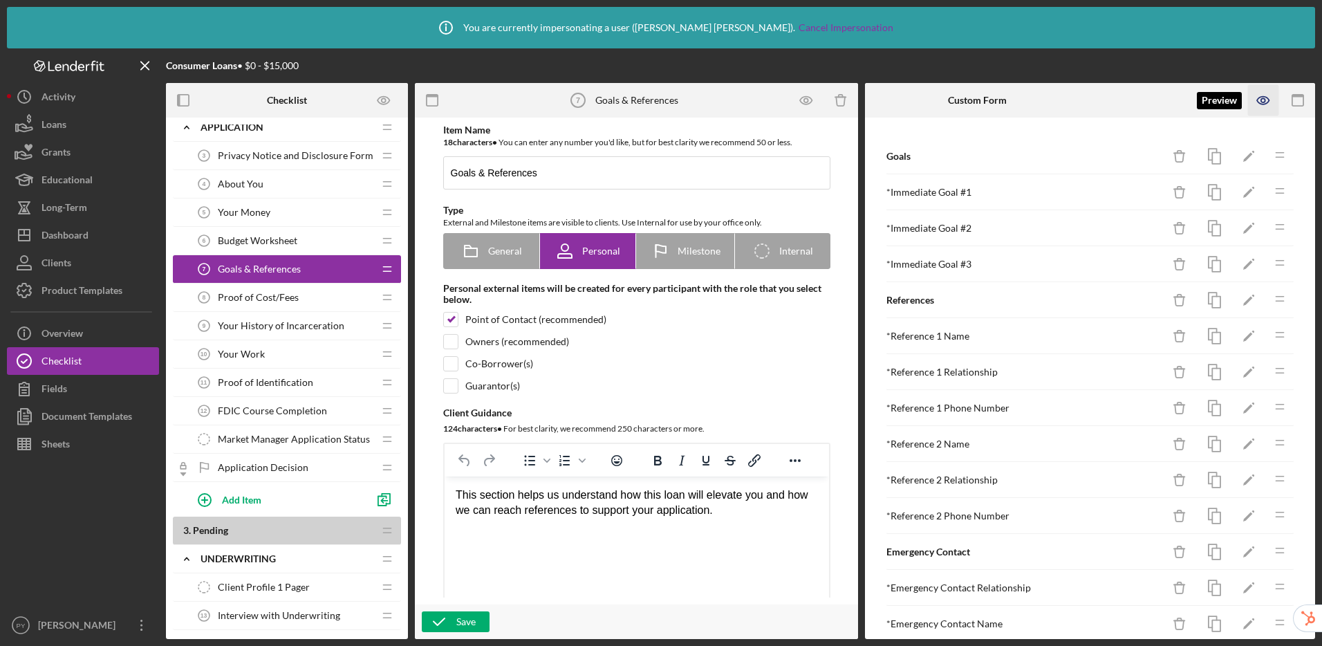
click at [1257, 105] on icon "button" at bounding box center [1263, 100] width 31 height 31
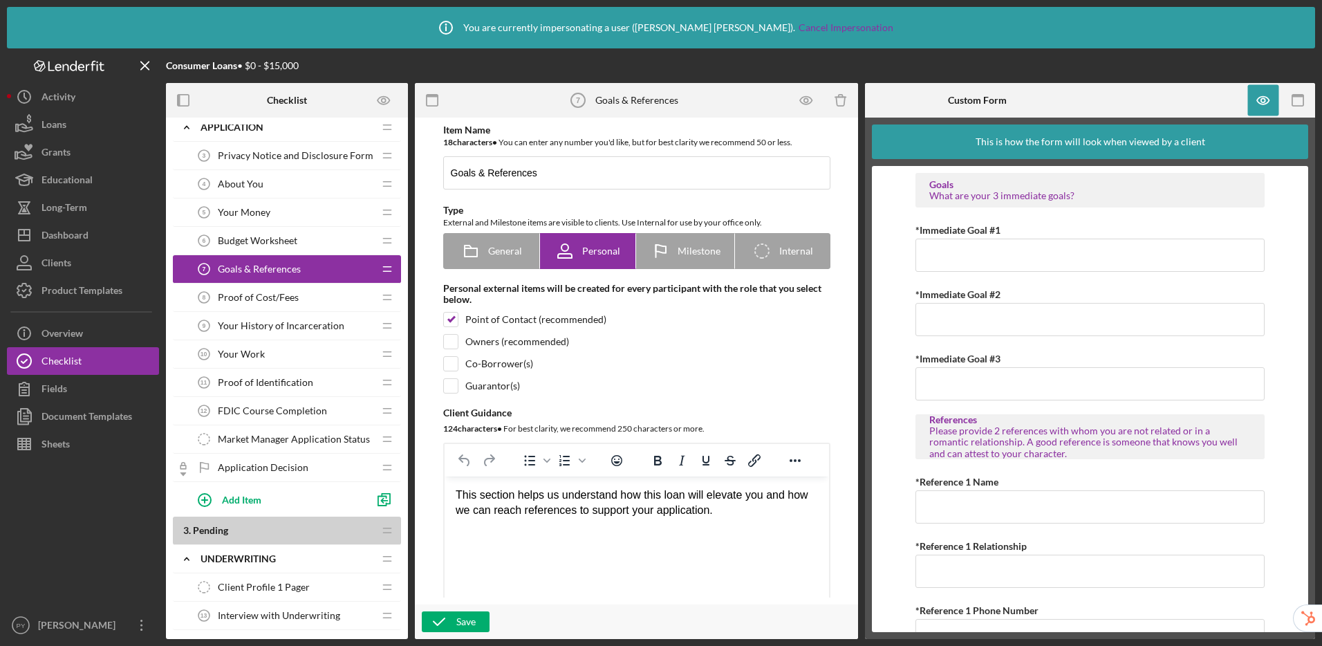
click at [269, 298] on span "Proof of Cost/Fees" at bounding box center [258, 297] width 81 height 11
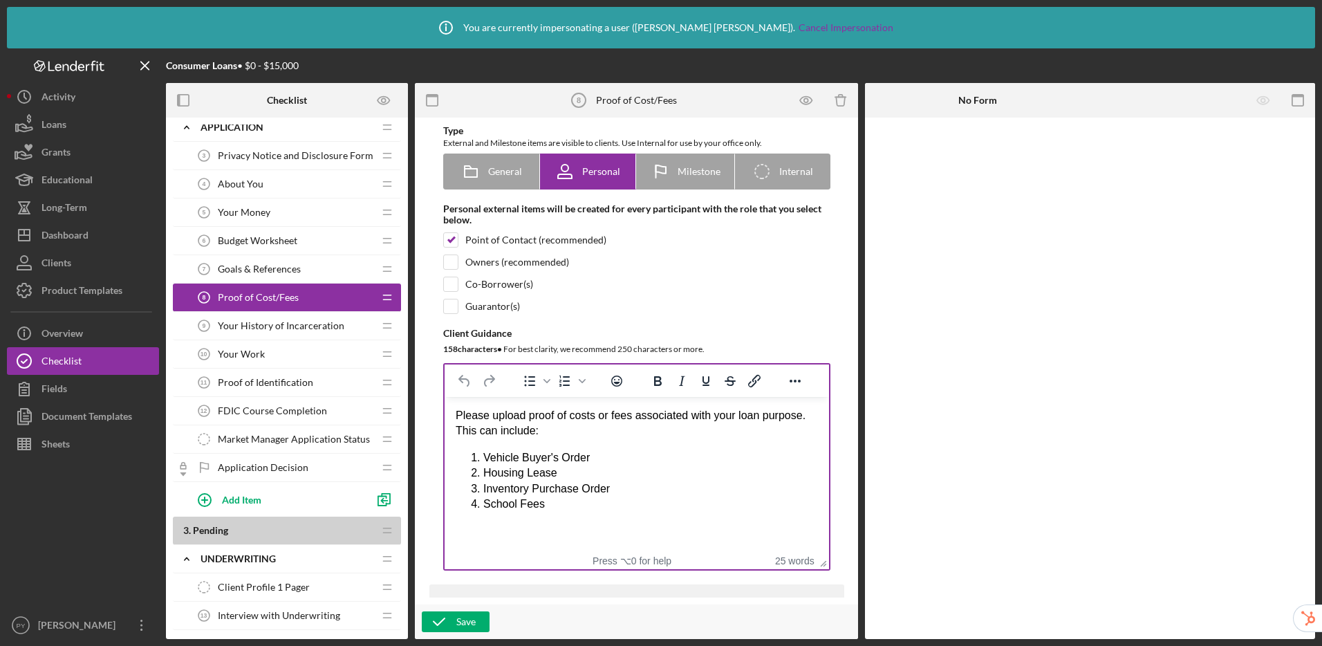
scroll to position [86, 0]
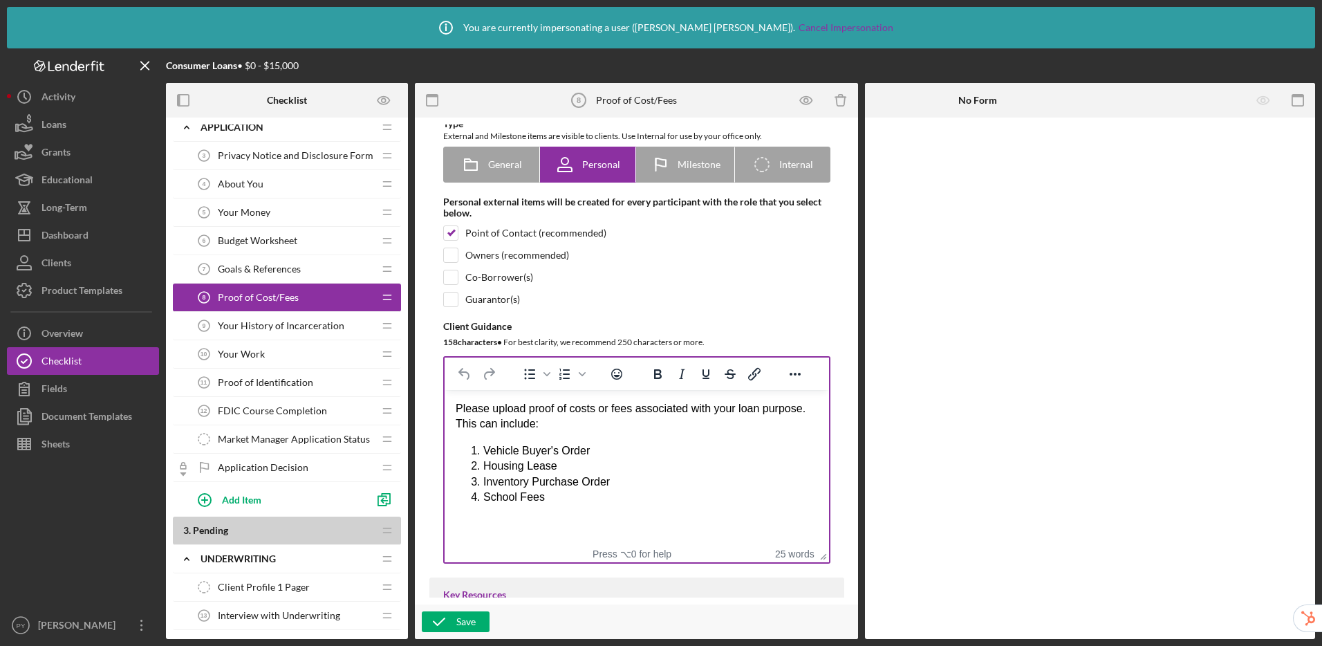
click at [571, 494] on li "School Fees" at bounding box center [649, 496] width 335 height 15
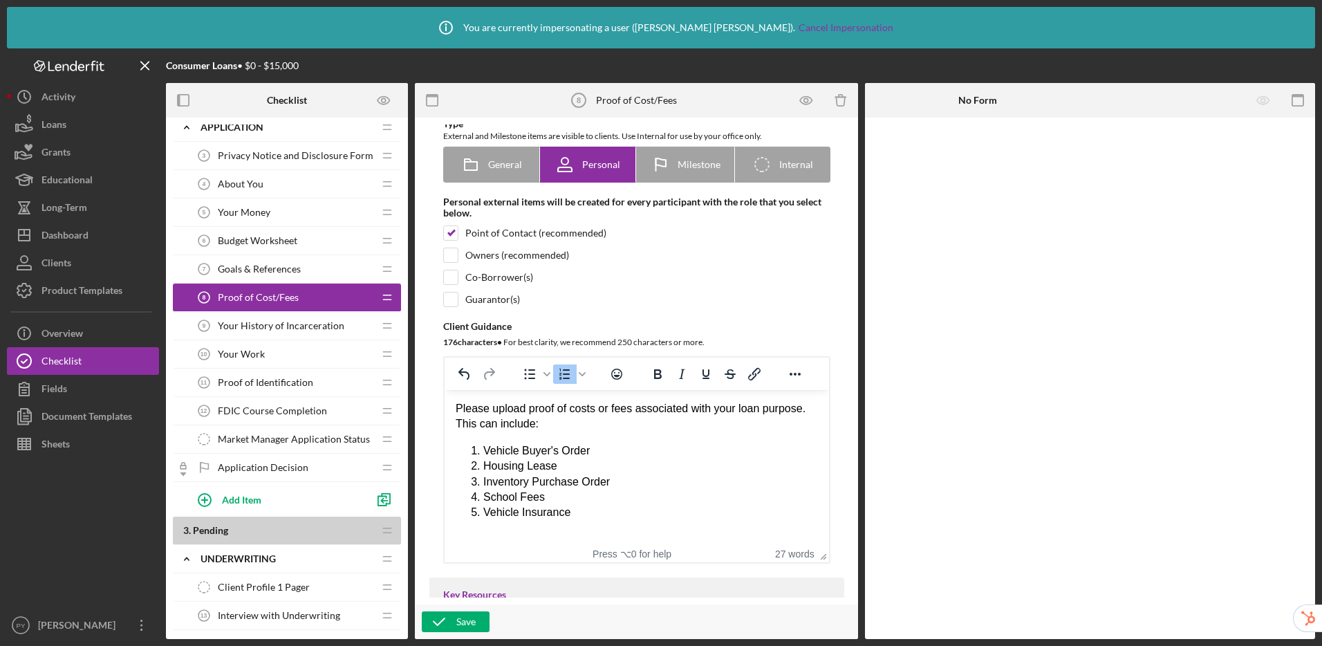
drag, startPoint x: 580, startPoint y: 514, endPoint x: 485, endPoint y: 512, distance: 95.4
click at [485, 512] on li "Vehicle Insurance" at bounding box center [649, 512] width 335 height 15
click at [615, 521] on html "Please upload proof of costs or fees associated with your loan purpose. This ca…" at bounding box center [636, 461] width 384 height 142
drag, startPoint x: 615, startPoint y: 522, endPoint x: 490, endPoint y: 517, distance: 124.5
click at [490, 517] on html "Please upload proof of costs or fees associated with your loan purpose. This ca…" at bounding box center [636, 461] width 384 height 142
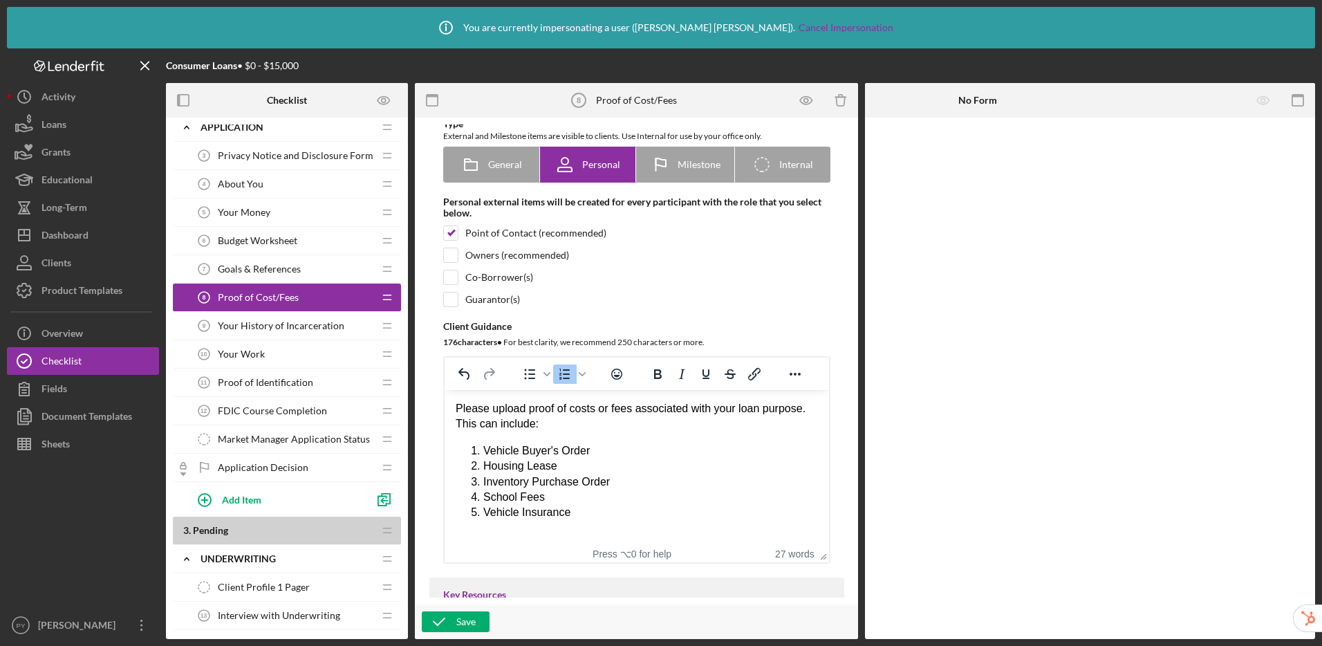
drag, startPoint x: 588, startPoint y: 510, endPoint x: 482, endPoint y: 510, distance: 105.8
click at [482, 510] on li "Vehicle Insurance" at bounding box center [649, 512] width 335 height 15
click at [615, 449] on li "Vehicle Buyer's Order" at bounding box center [649, 450] width 335 height 15
click at [537, 527] on li "Rich Text Area. Press ALT-0 for help." at bounding box center [649, 528] width 335 height 15
click at [462, 624] on div "Save" at bounding box center [465, 621] width 19 height 21
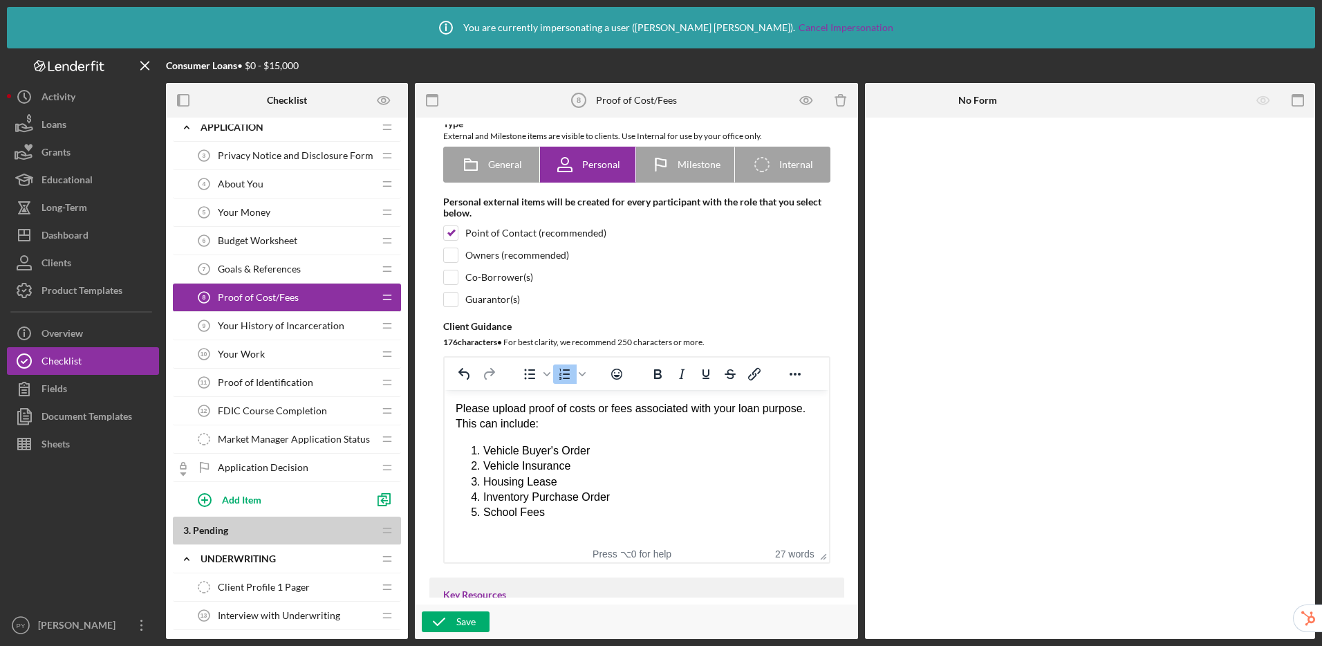
click at [278, 326] on span "Your History of Incarceration" at bounding box center [281, 325] width 127 height 11
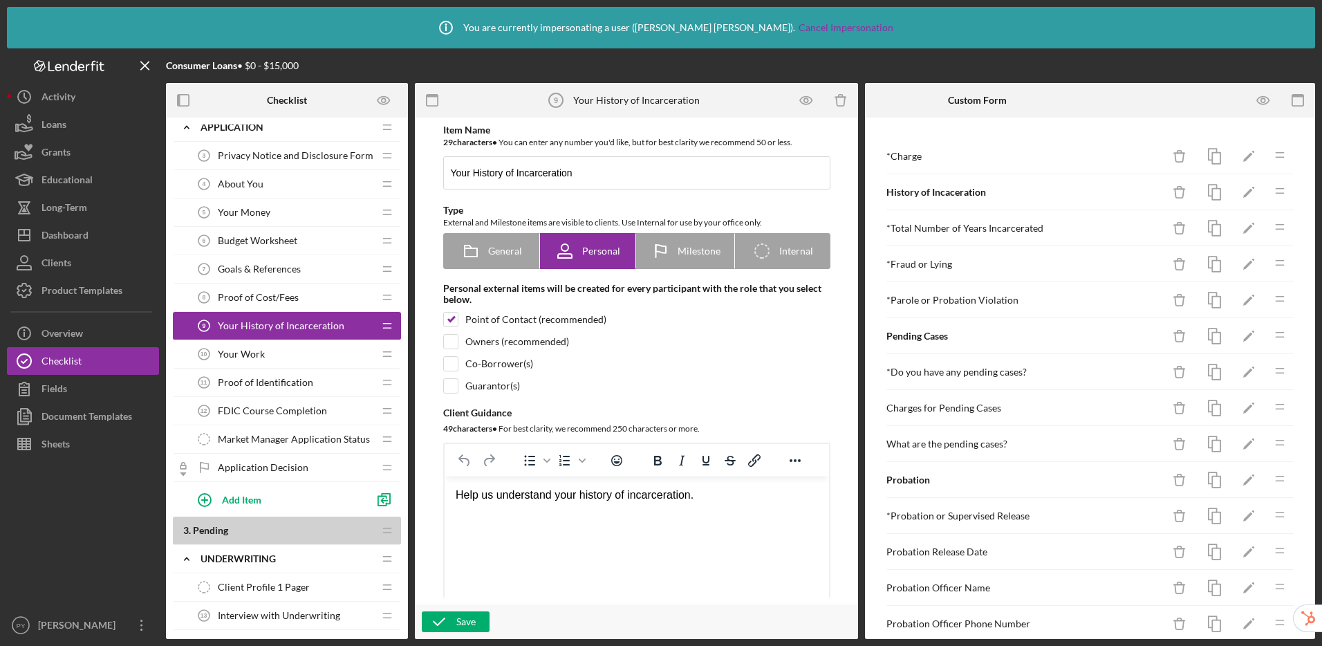
click at [250, 293] on span "Proof of Cost/Fees" at bounding box center [258, 297] width 81 height 11
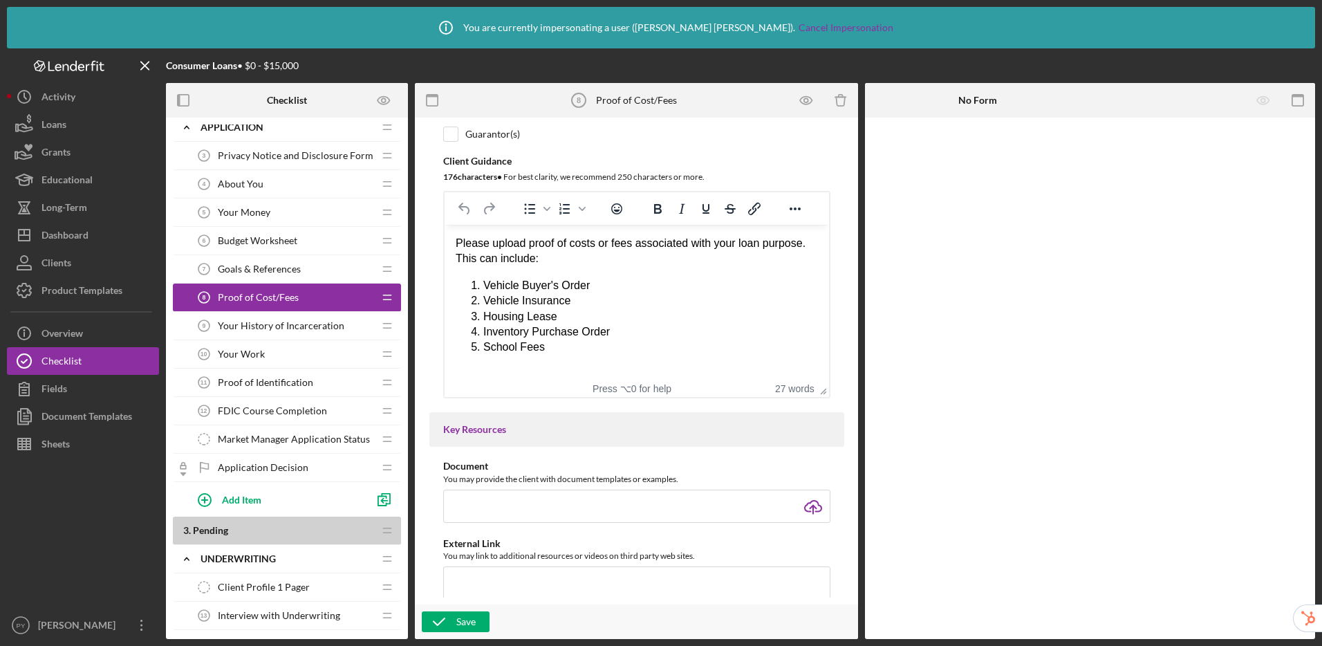
scroll to position [223, 0]
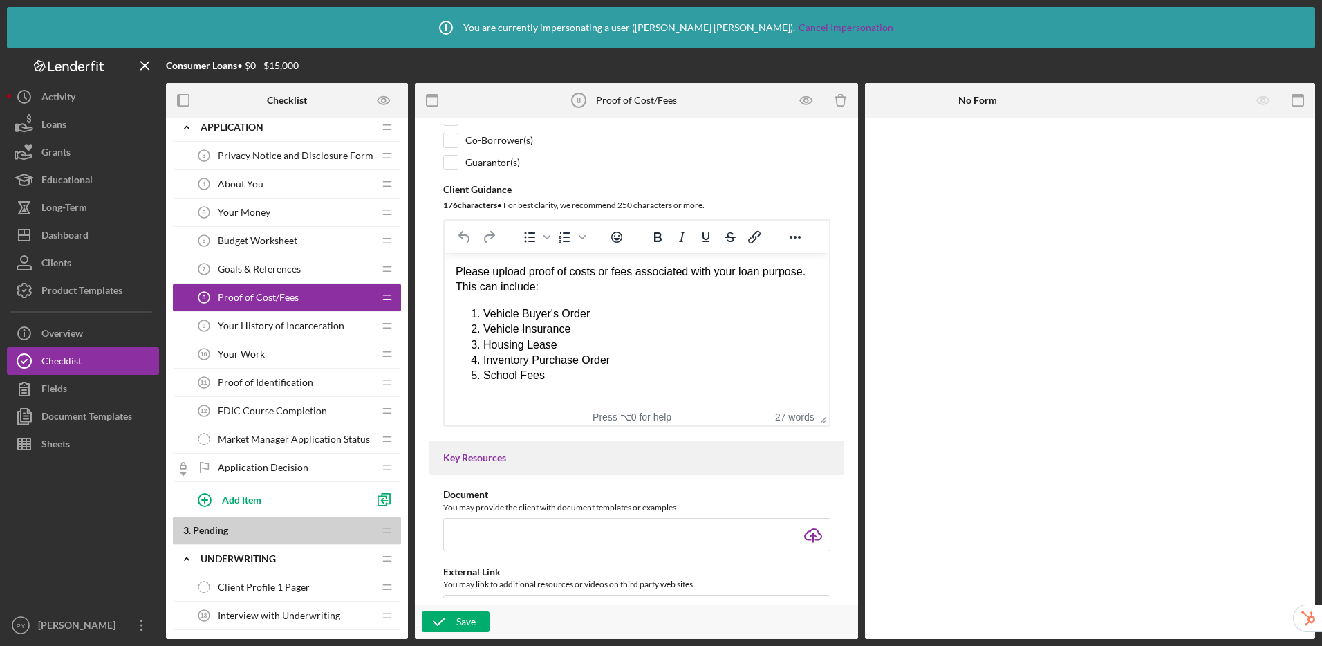
click at [639, 272] on div "Please upload proof of costs or fees associated with your loan purpose. This ca…" at bounding box center [636, 279] width 362 height 31
click at [587, 375] on li "School Fees" at bounding box center [649, 375] width 335 height 15
click at [527, 395] on li "Invoice of Services" at bounding box center [649, 391] width 335 height 15
click at [531, 393] on li "Invoice of Services" at bounding box center [649, 391] width 335 height 15
drag, startPoint x: 731, startPoint y: 272, endPoint x: 640, endPoint y: 271, distance: 91.2
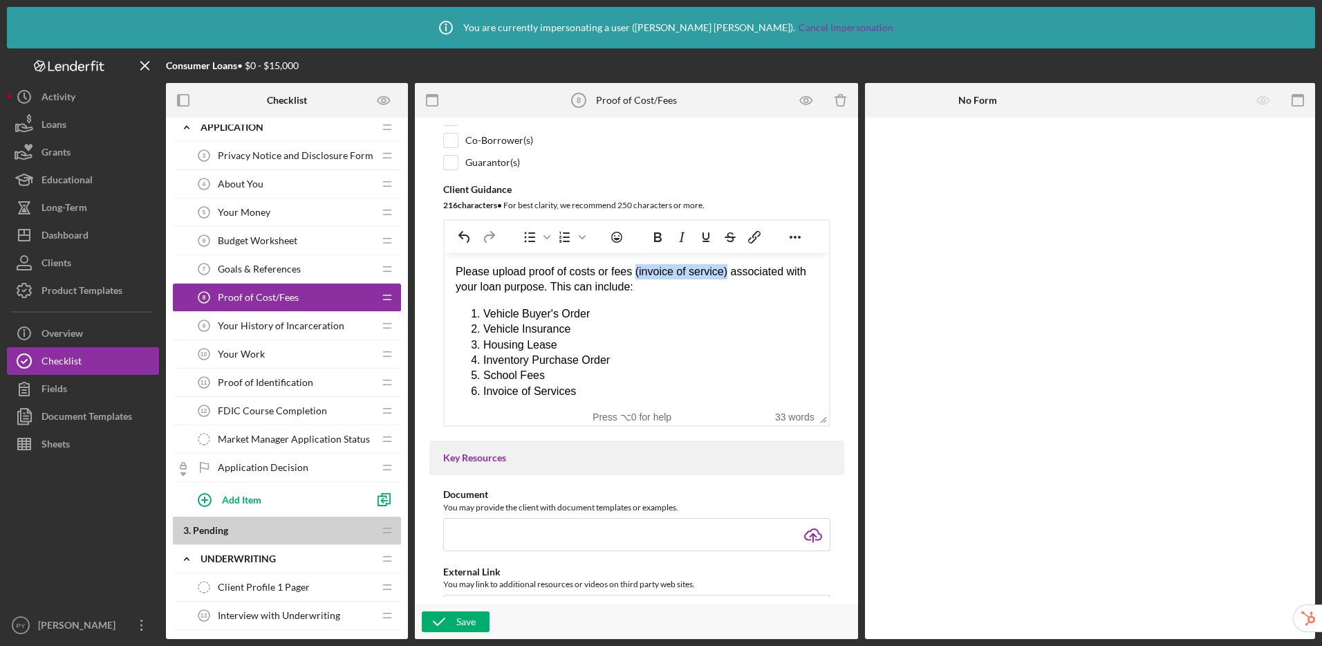
click at [640, 271] on div "Please upload proof of costs or fees (invoice of service) associated with your …" at bounding box center [636, 279] width 362 height 31
click at [627, 391] on li "Invoice of Services" at bounding box center [649, 391] width 335 height 15
click at [448, 620] on icon "button" at bounding box center [439, 621] width 35 height 35
click at [283, 324] on span "Your History of Incarceration" at bounding box center [281, 325] width 127 height 11
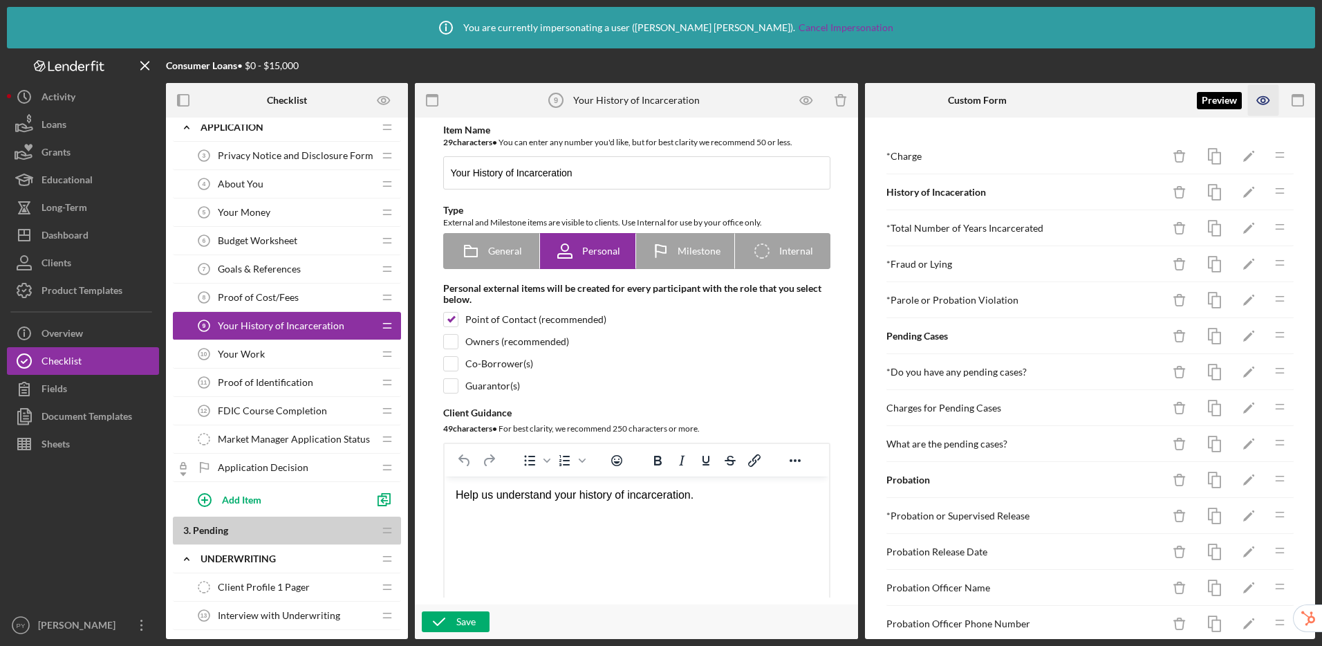
click at [1268, 103] on icon "button" at bounding box center [1263, 100] width 31 height 31
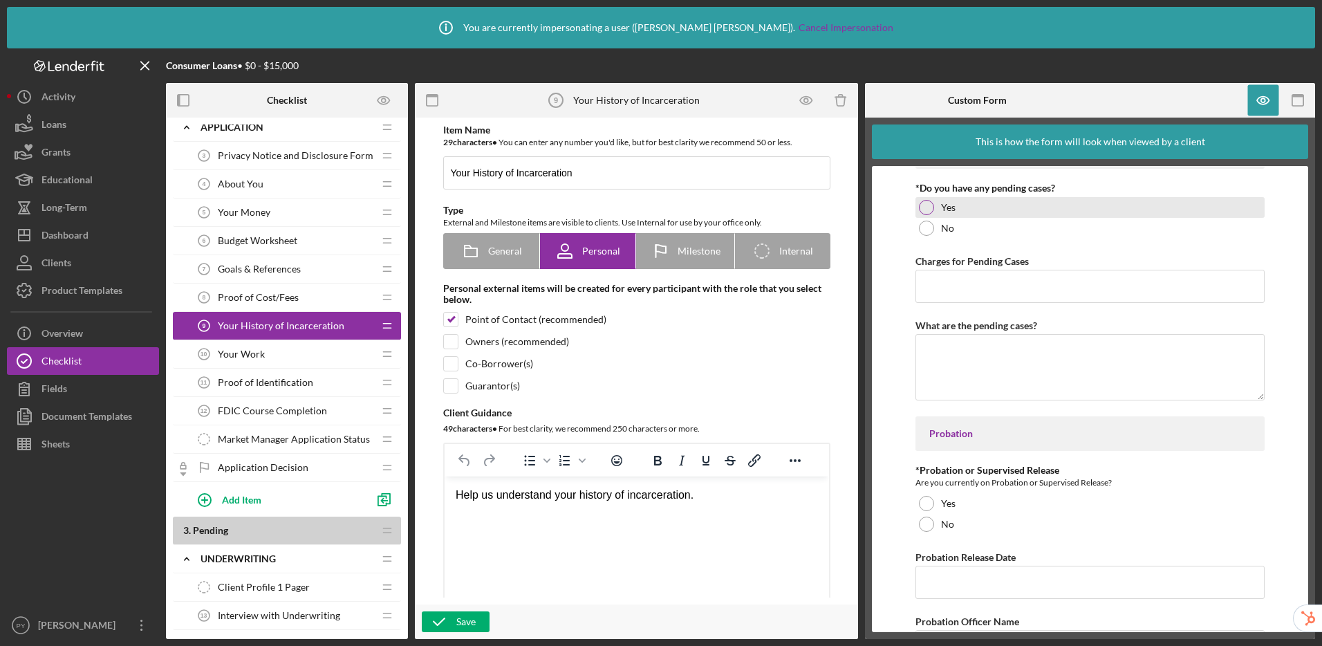
scroll to position [521, 0]
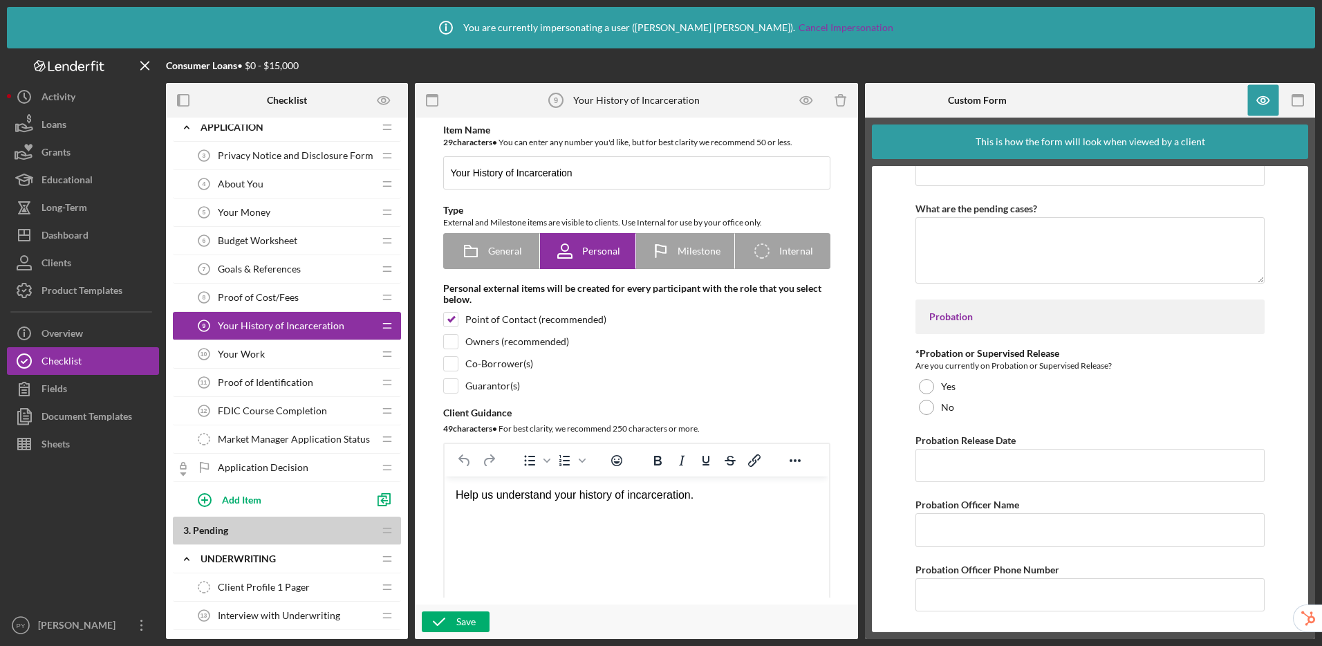
click at [252, 354] on span "Your Work" at bounding box center [241, 353] width 47 height 11
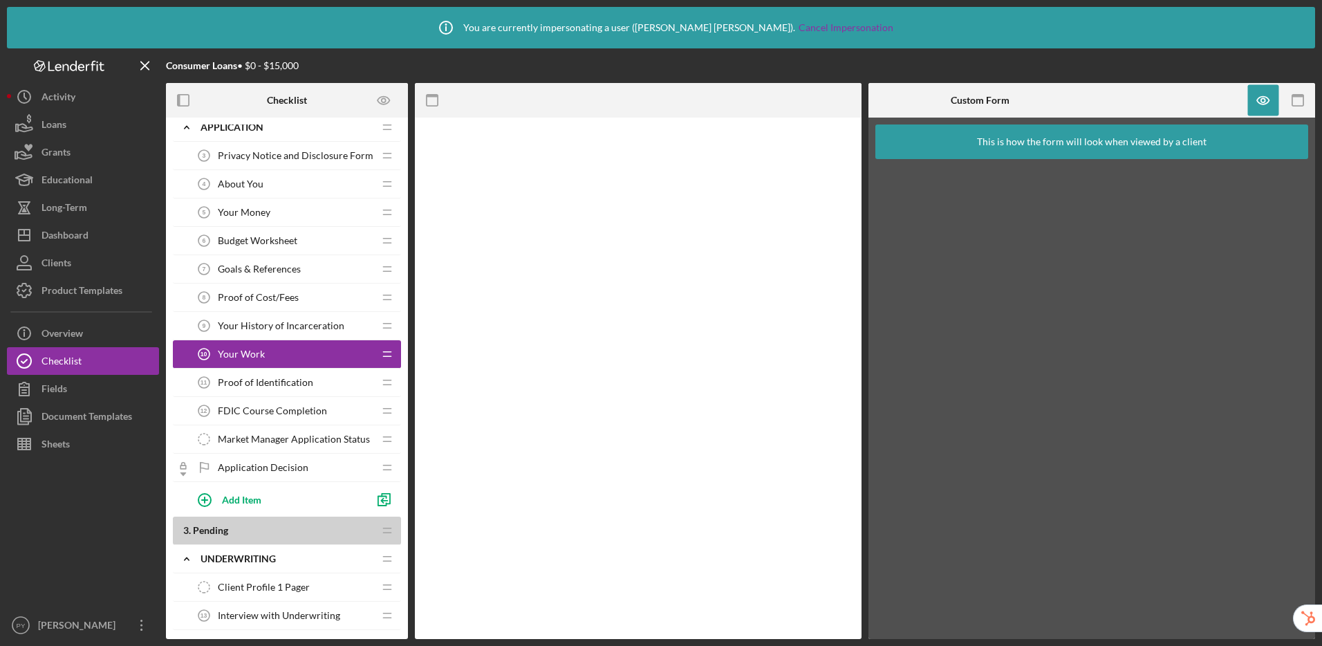
click at [277, 355] on div "Your Work 10 Your Work" at bounding box center [281, 354] width 183 height 28
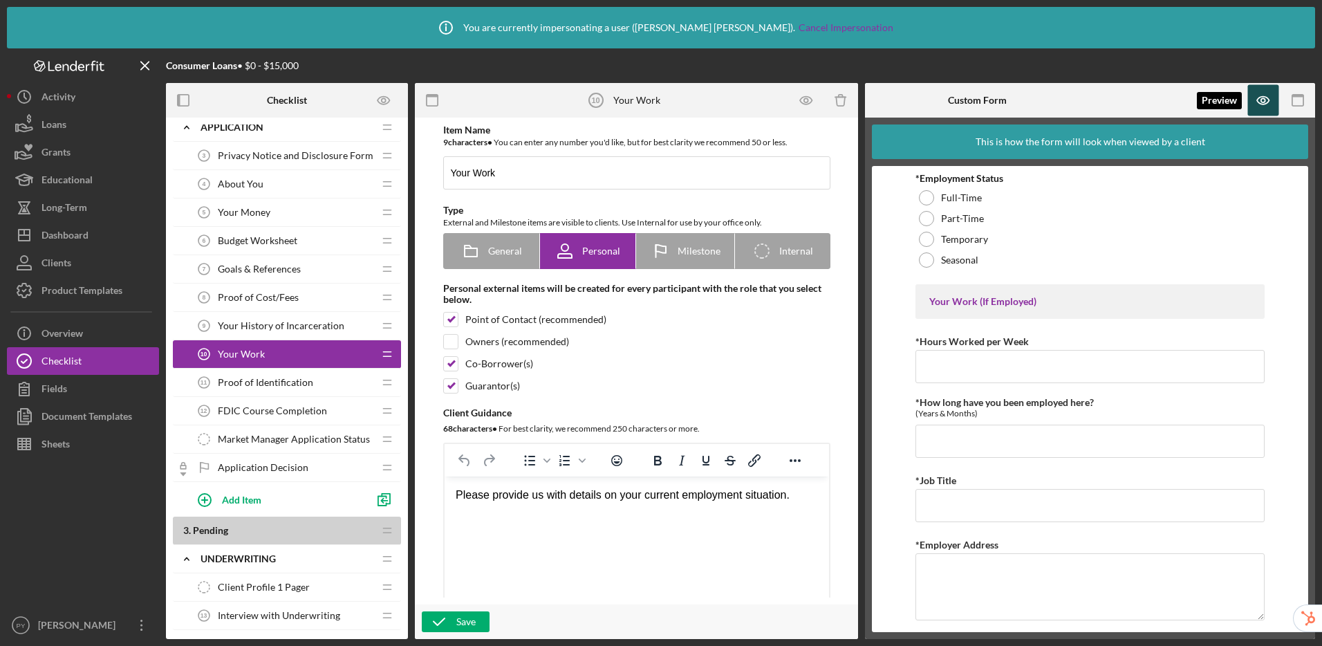
click at [1258, 101] on icon "button" at bounding box center [1263, 100] width 31 height 31
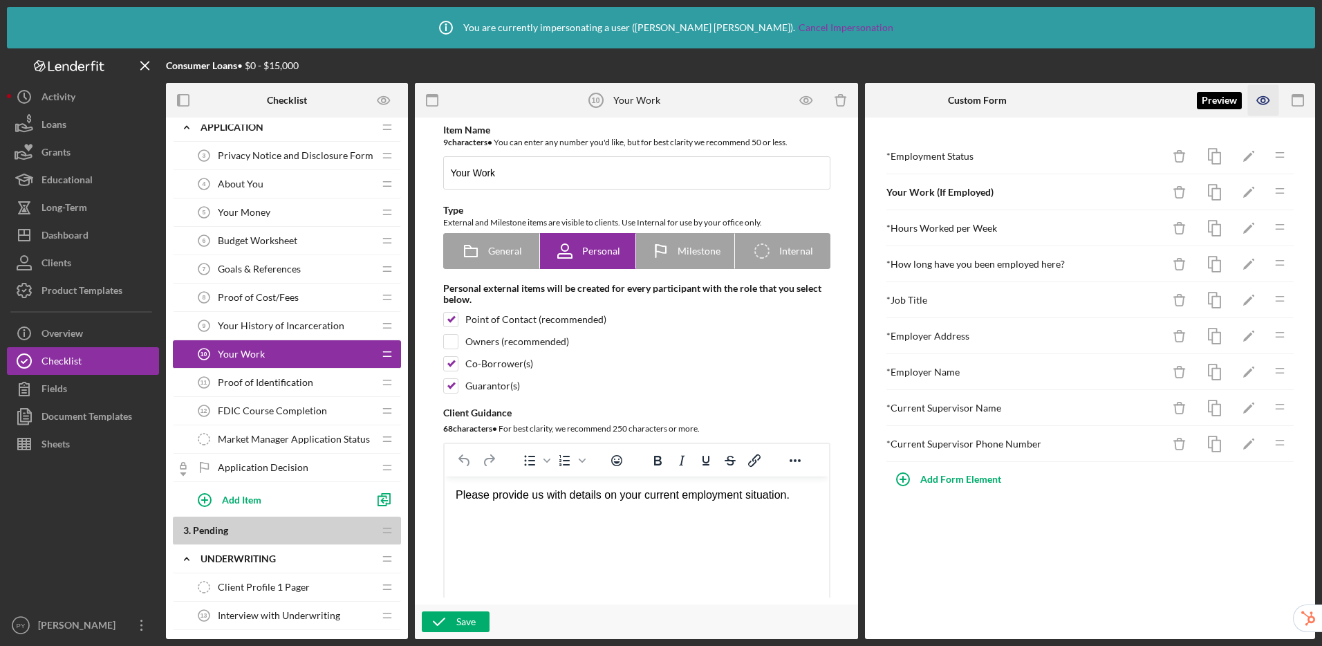
click at [1255, 97] on icon "button" at bounding box center [1263, 100] width 31 height 31
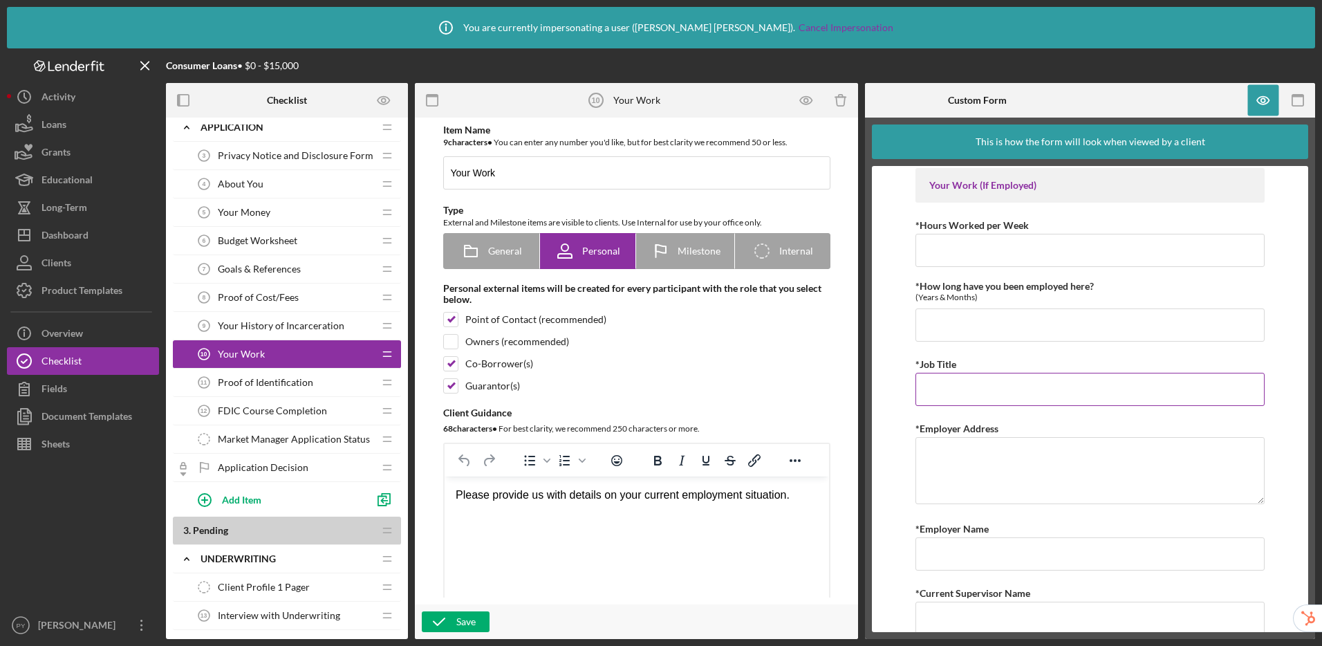
scroll to position [108, 0]
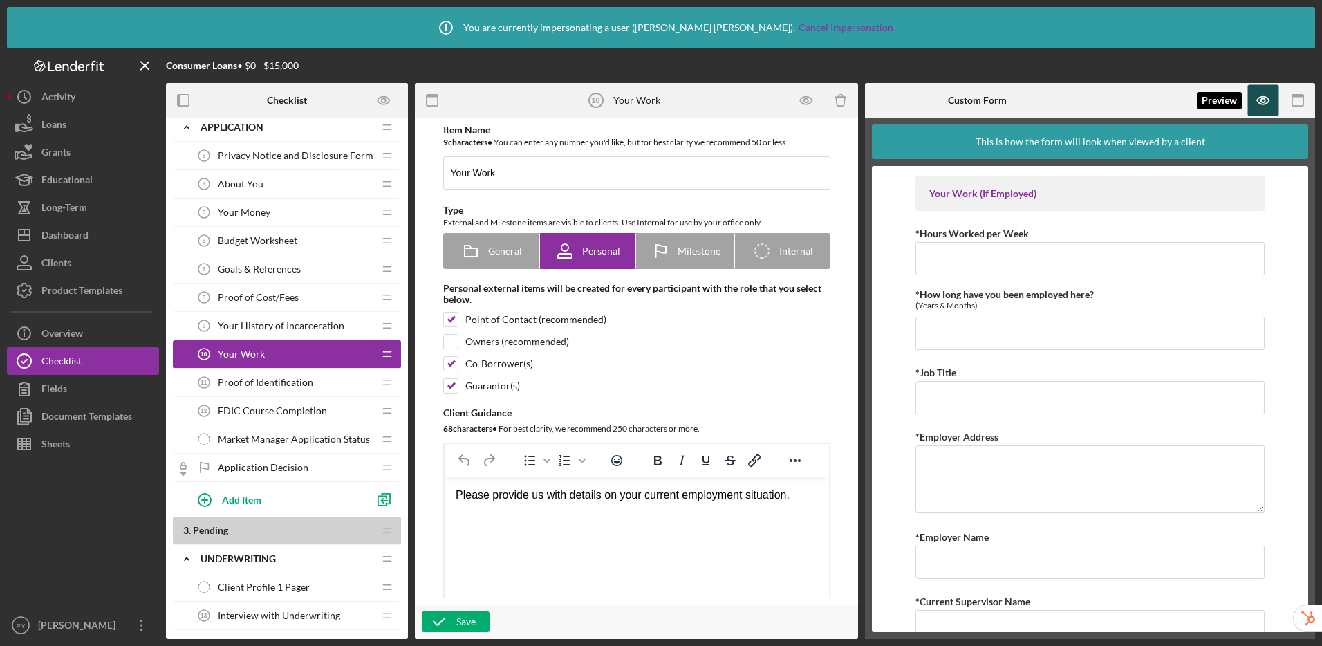
click at [1266, 105] on icon "button" at bounding box center [1263, 100] width 31 height 31
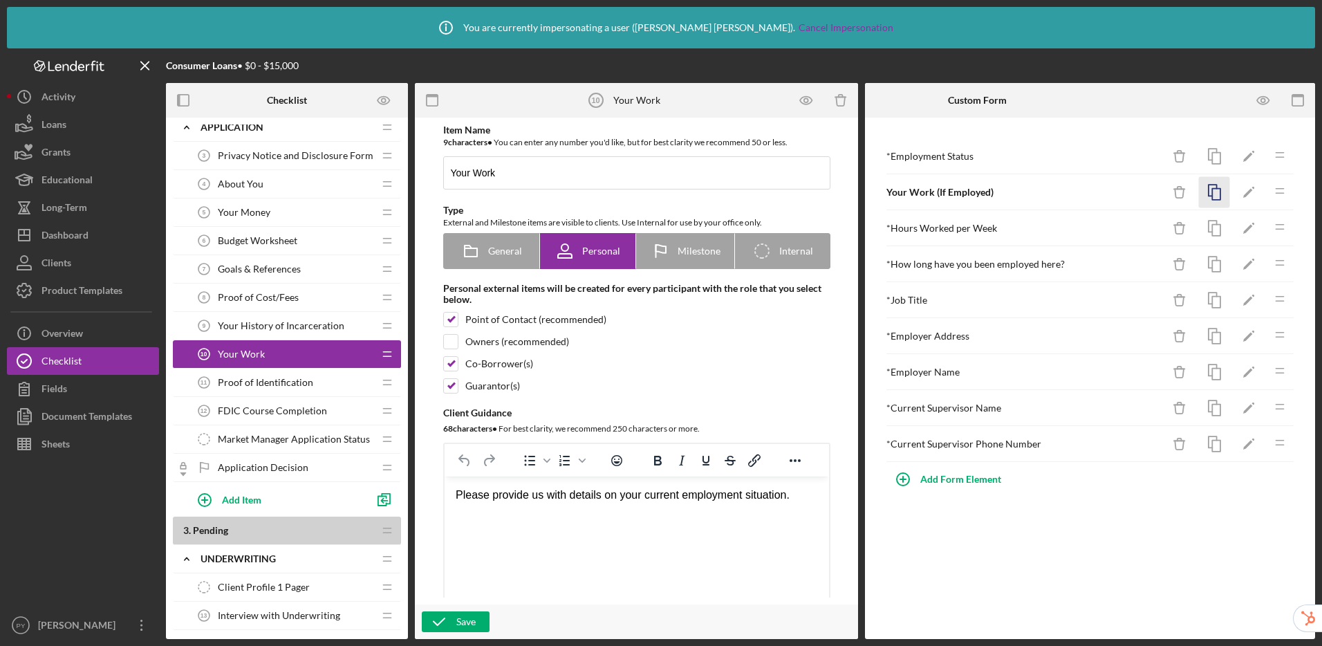
click at [1213, 190] on icon "button" at bounding box center [1214, 192] width 31 height 31
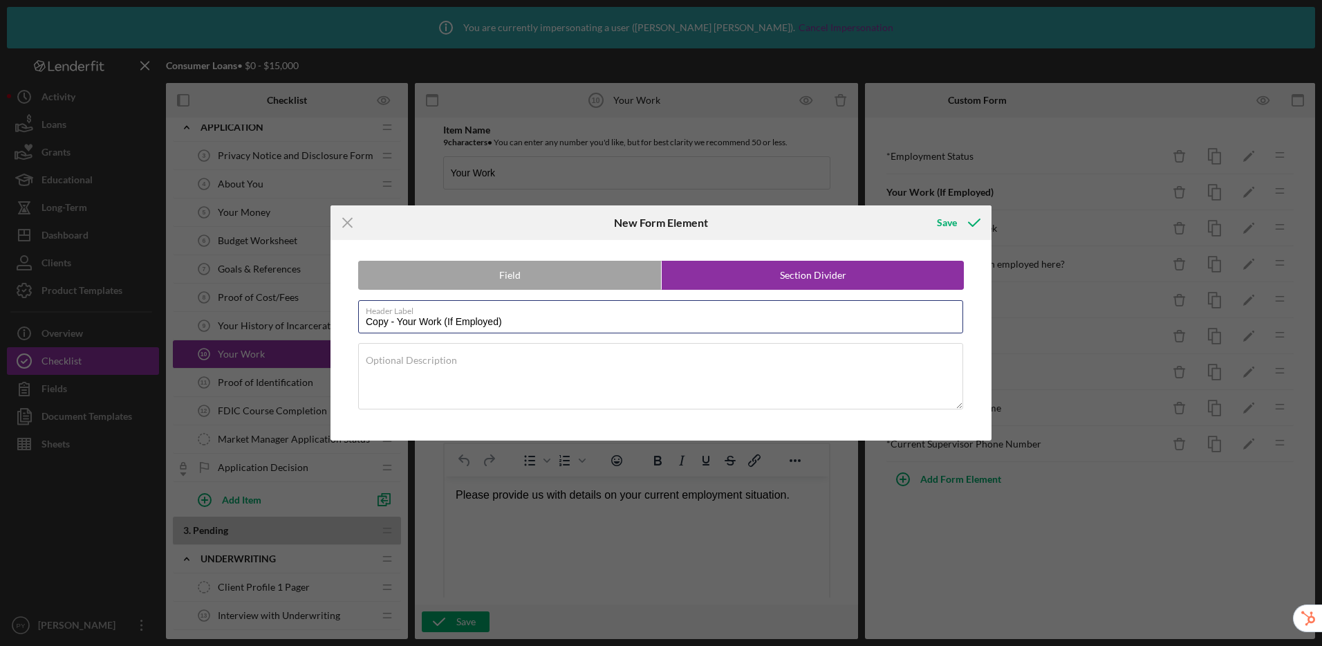
drag, startPoint x: 397, startPoint y: 324, endPoint x: 338, endPoint y: 321, distance: 58.8
click at [338, 321] on div "Field Section Divider Header Label Copy - Your Work (If Employed) Optional Desc…" at bounding box center [660, 340] width 647 height 200
click at [498, 322] on input "Your Work (If Employed)" at bounding box center [660, 316] width 605 height 33
type input "Your Work (If Employed) - Second Job"
click at [946, 219] on div "Save" at bounding box center [947, 223] width 20 height 28
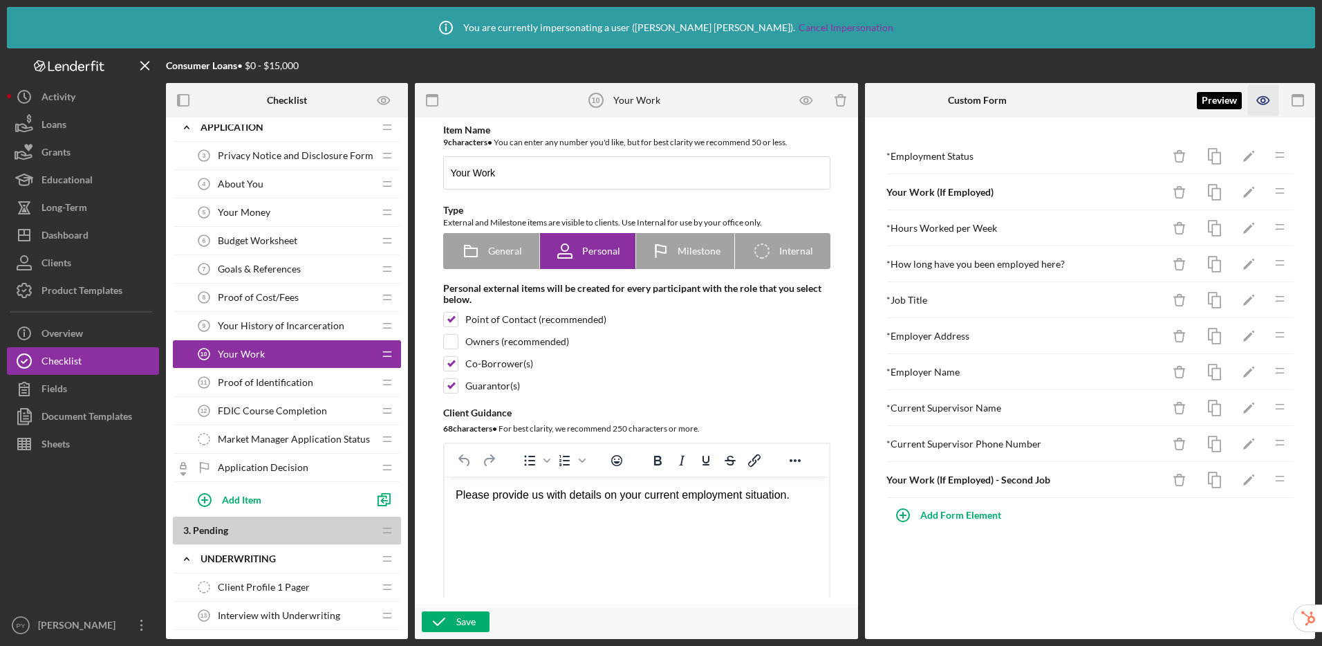
click at [1259, 102] on icon "button" at bounding box center [1263, 100] width 31 height 31
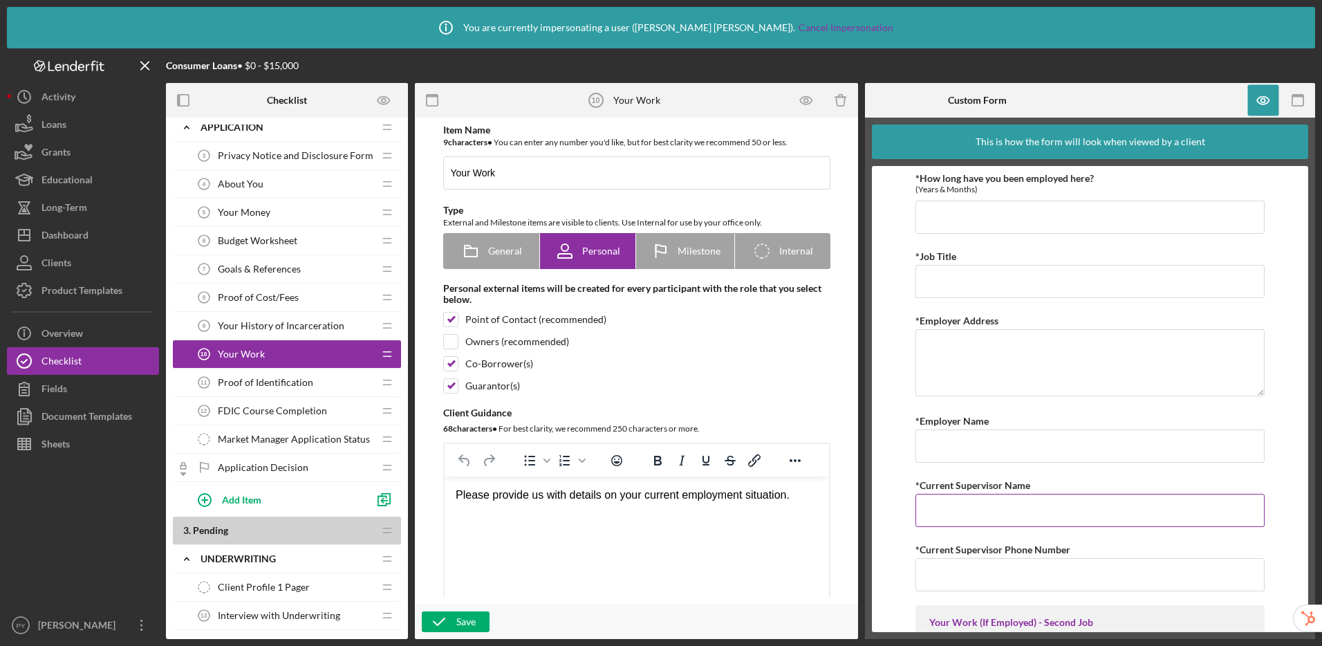
scroll to position [252, 0]
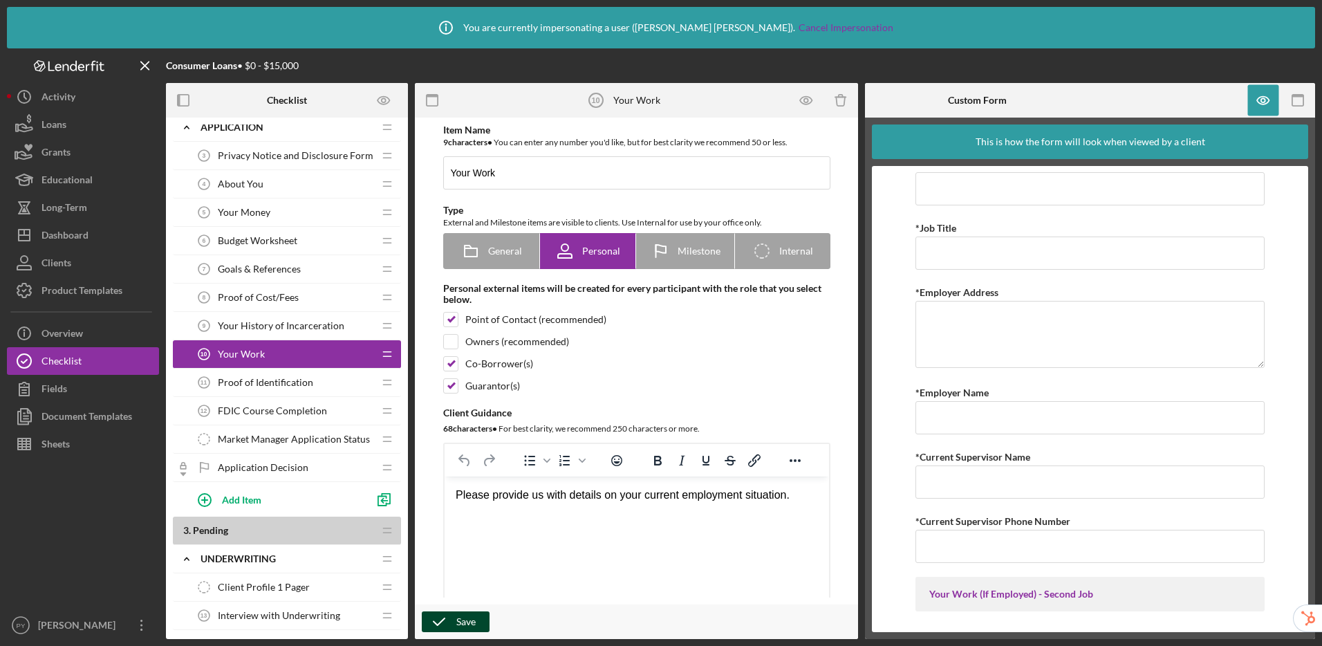
click at [462, 624] on div "Save" at bounding box center [465, 621] width 19 height 21
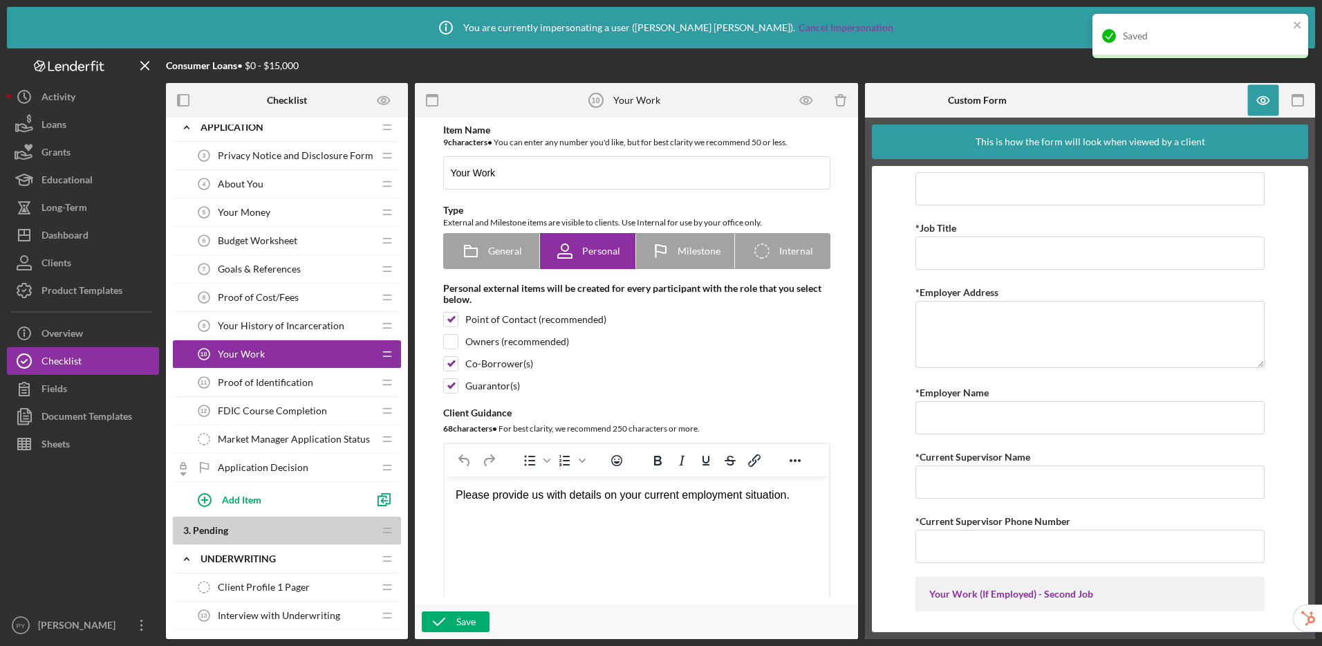
click at [279, 377] on span "Proof of Identification" at bounding box center [265, 382] width 95 height 11
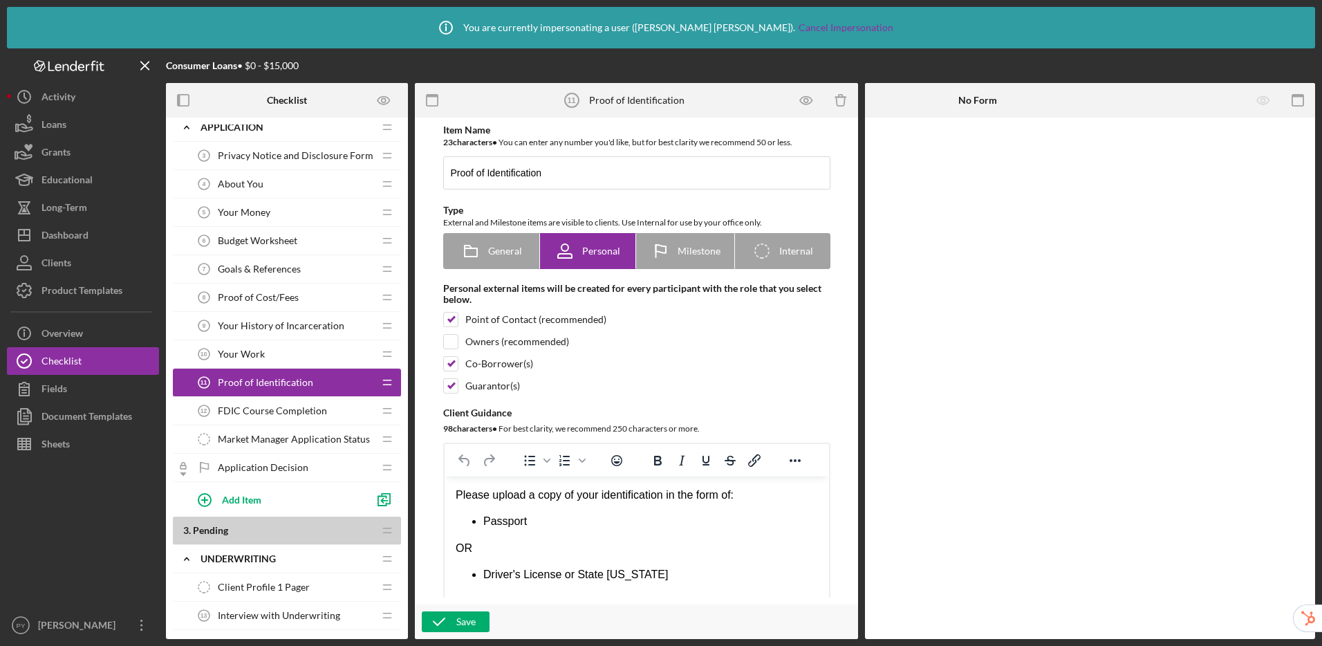
click at [288, 412] on span "FDIC Course Completion" at bounding box center [272, 410] width 109 height 11
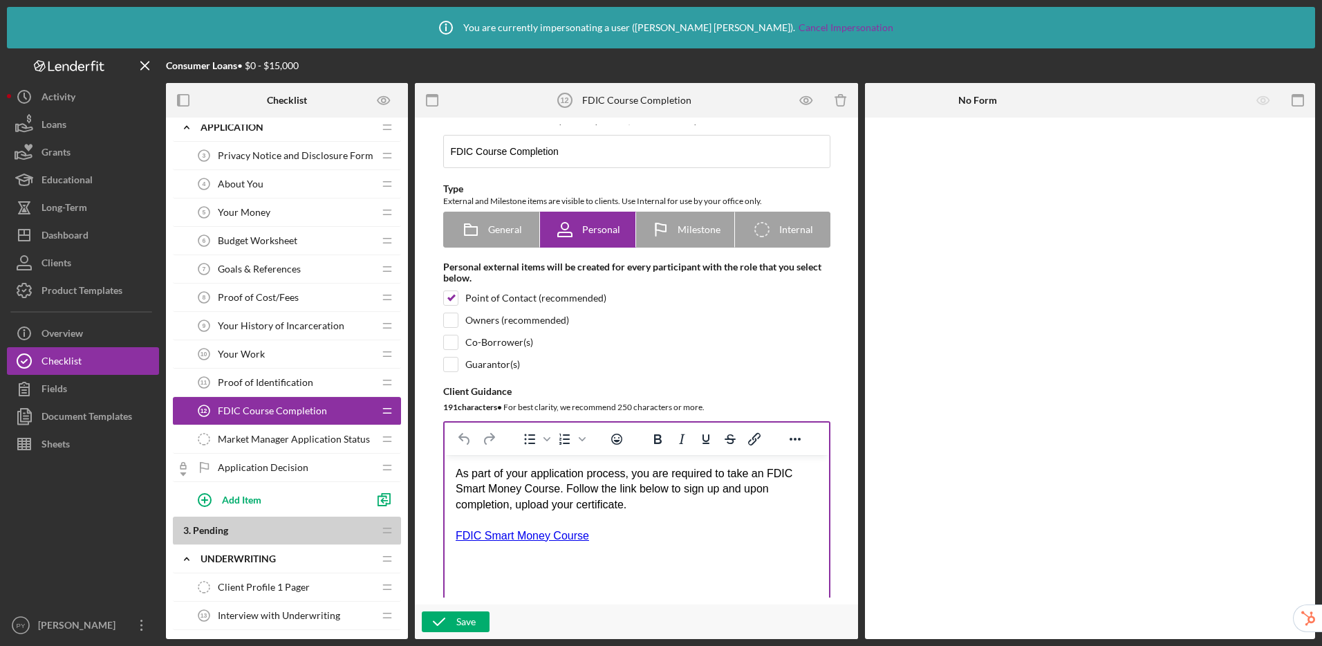
scroll to position [289, 0]
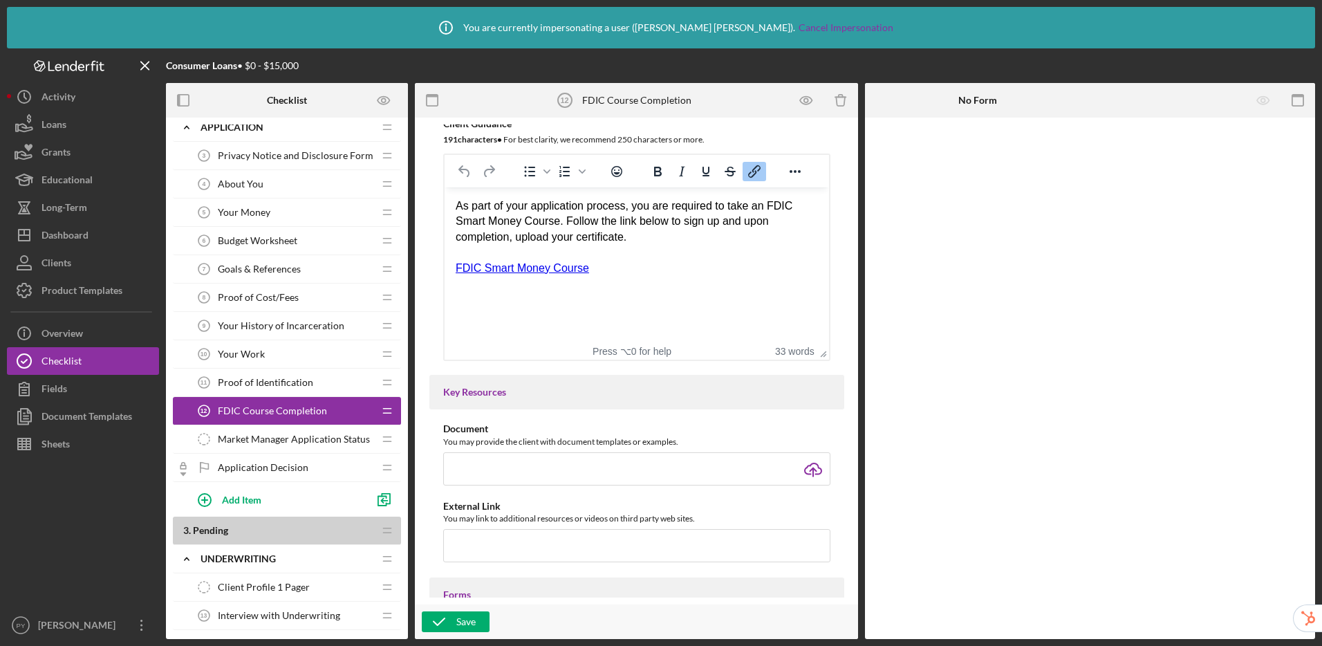
click at [521, 271] on link "FDIC Smart Money Course" at bounding box center [521, 268] width 133 height 12
click at [554, 270] on link "FDIC Smart Money Course" at bounding box center [521, 268] width 133 height 12
click at [800, 109] on icon "button" at bounding box center [806, 100] width 31 height 31
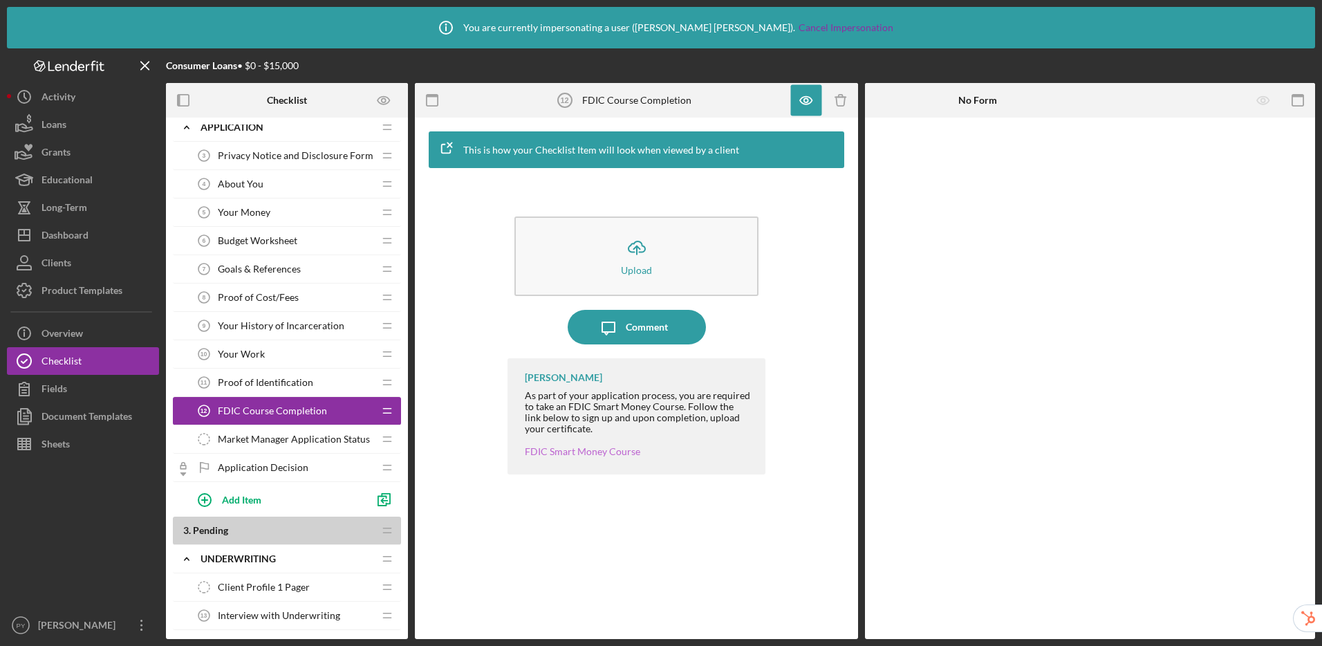
click at [580, 451] on link "FDIC Smart Money Course" at bounding box center [582, 451] width 115 height 12
click at [798, 102] on icon "button" at bounding box center [806, 100] width 31 height 31
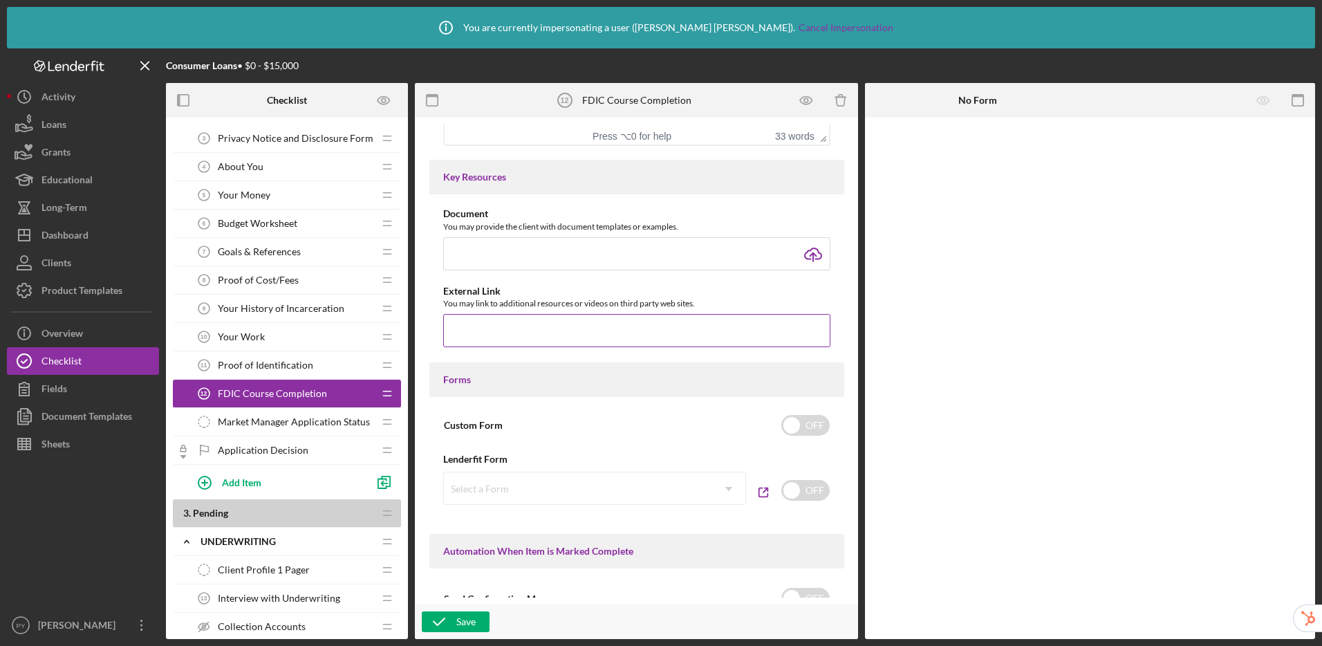
scroll to position [507, 0]
click at [807, 423] on input "checkbox" at bounding box center [805, 421] width 48 height 21
checkbox input "true"
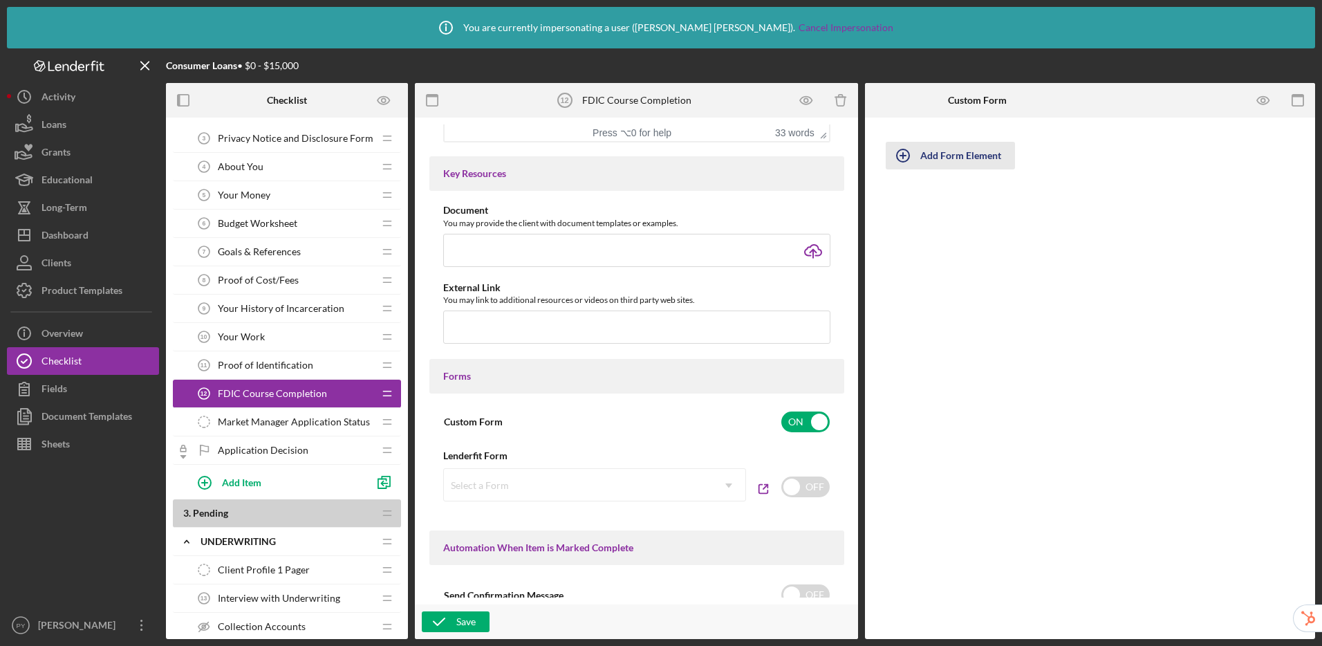
click at [955, 156] on div "Add Form Element" at bounding box center [960, 156] width 81 height 28
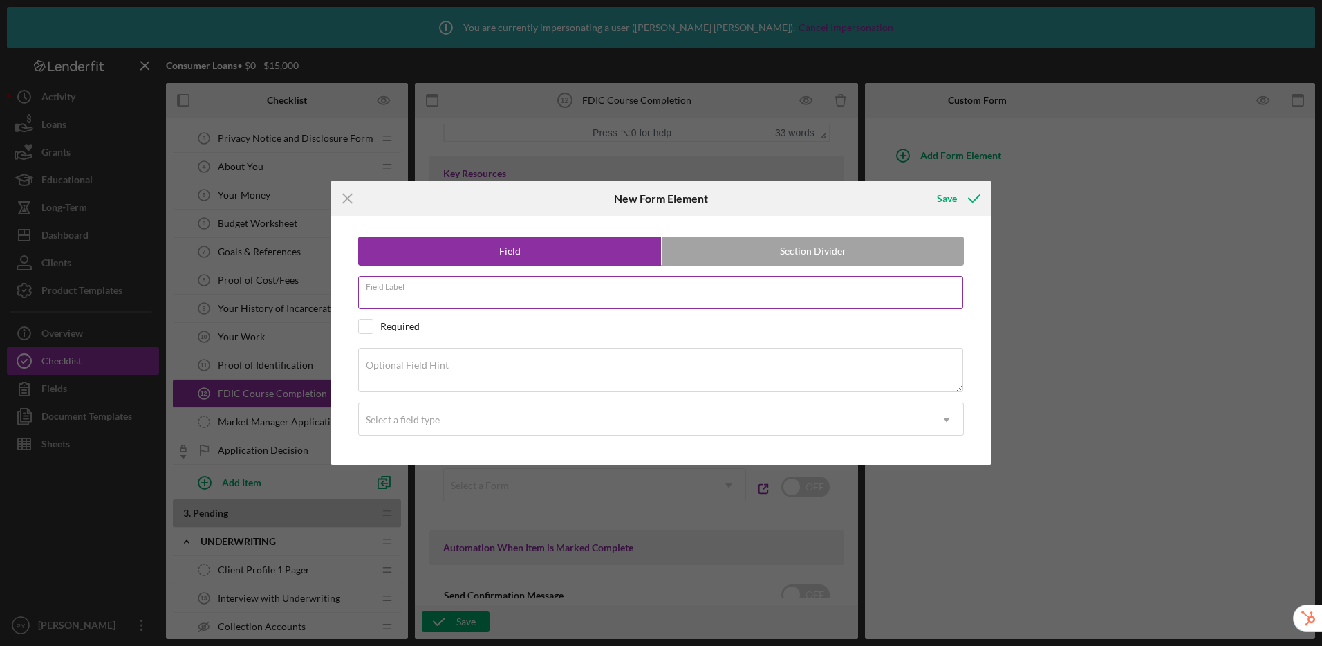
click at [516, 296] on input "Field Label" at bounding box center [660, 292] width 605 height 33
type input "Did you upload the certificate?"
click at [435, 423] on div "Select a field type" at bounding box center [403, 419] width 74 height 11
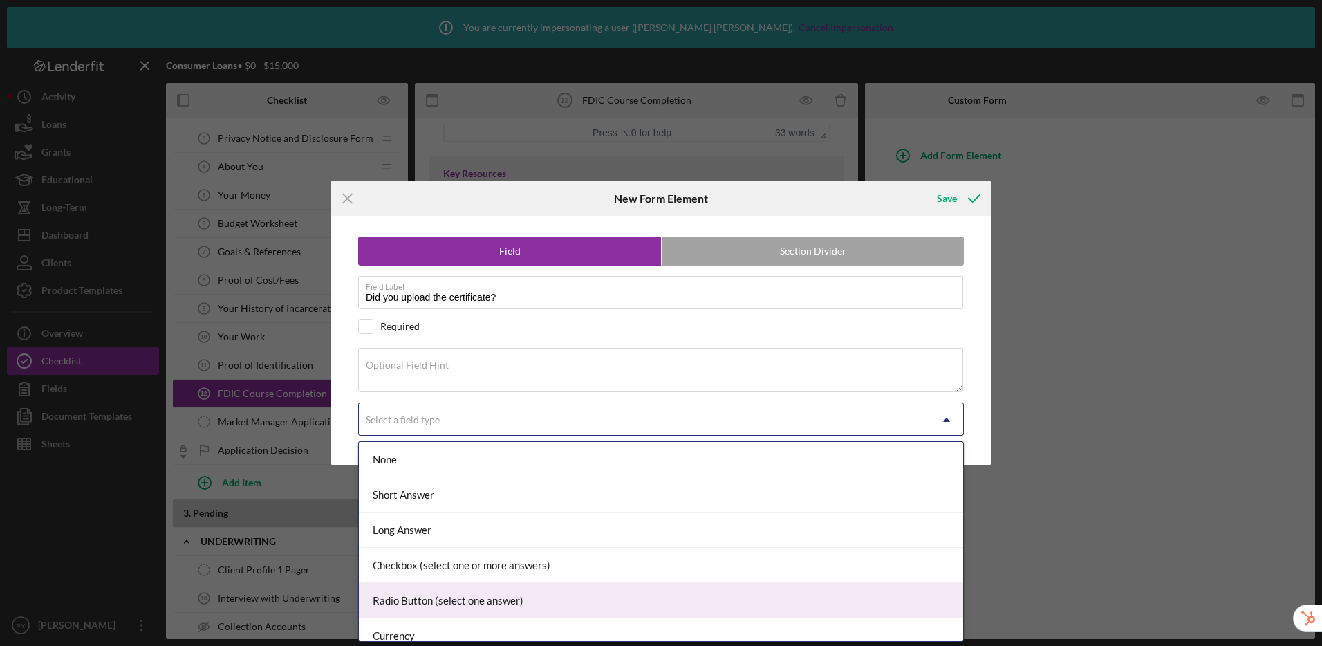
click at [440, 598] on div "Radio Button (select one answer)" at bounding box center [661, 600] width 604 height 35
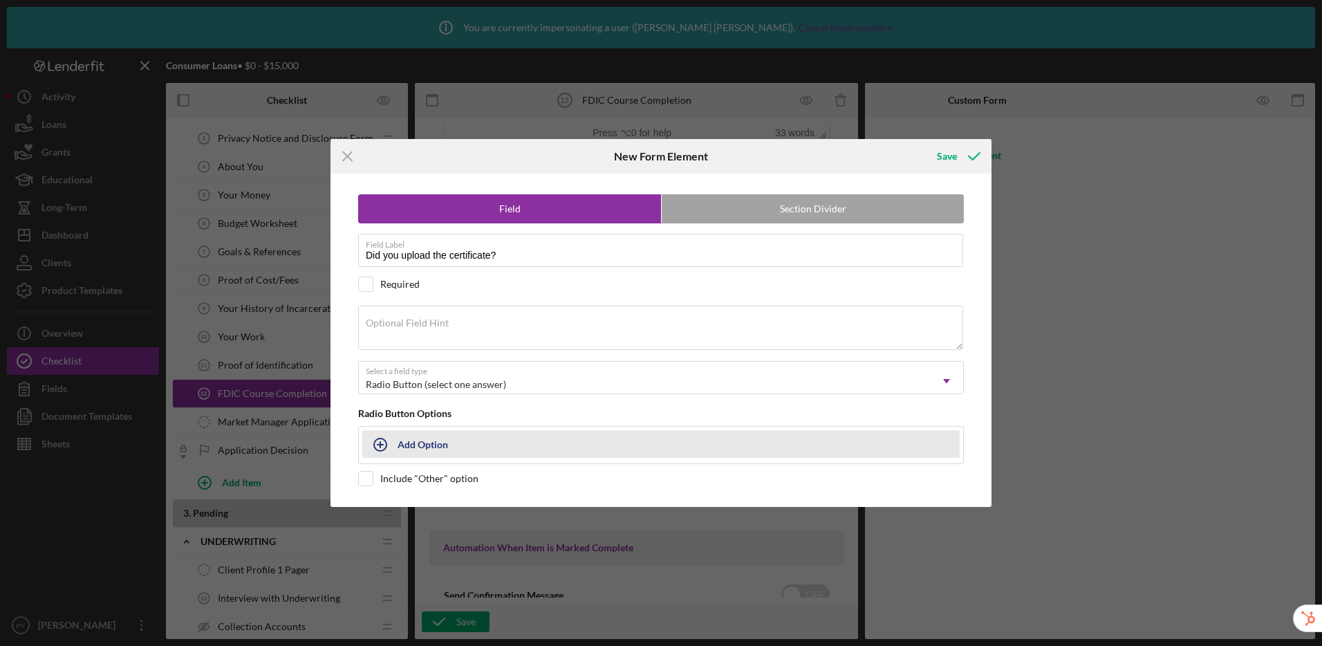
click at [411, 446] on div "Add Option" at bounding box center [422, 444] width 50 height 26
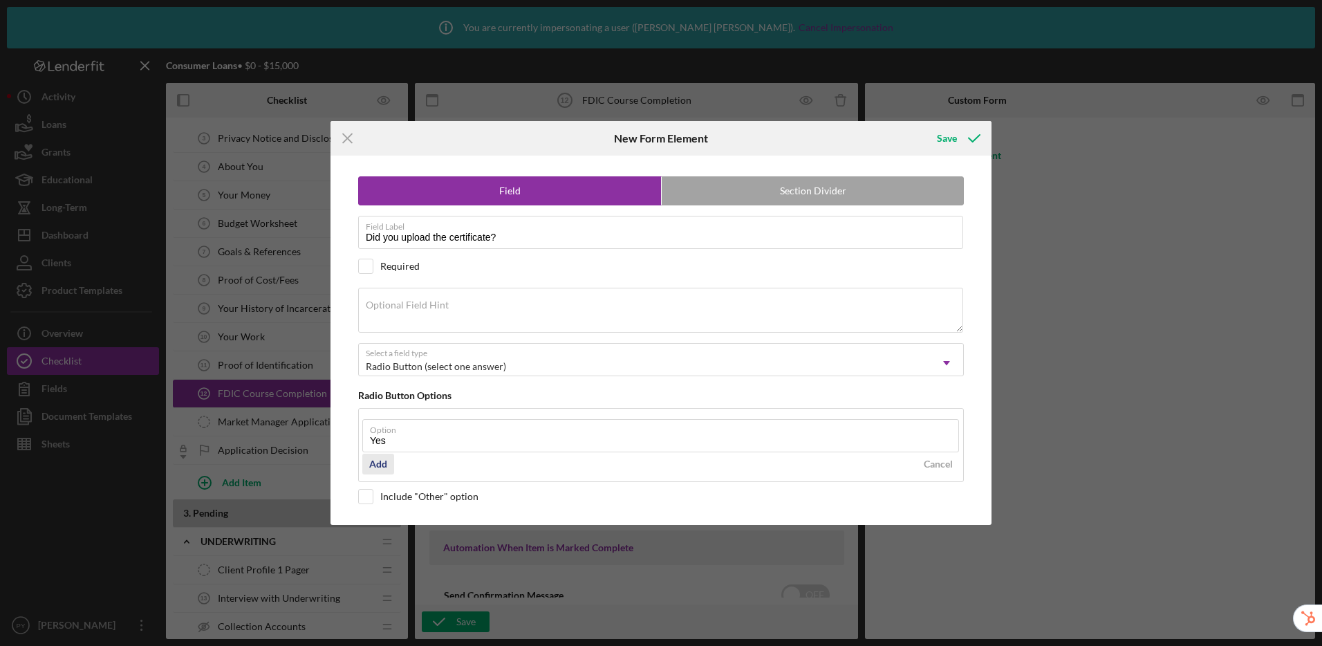
type input "Yes"
click at [386, 465] on div "Add" at bounding box center [378, 463] width 18 height 21
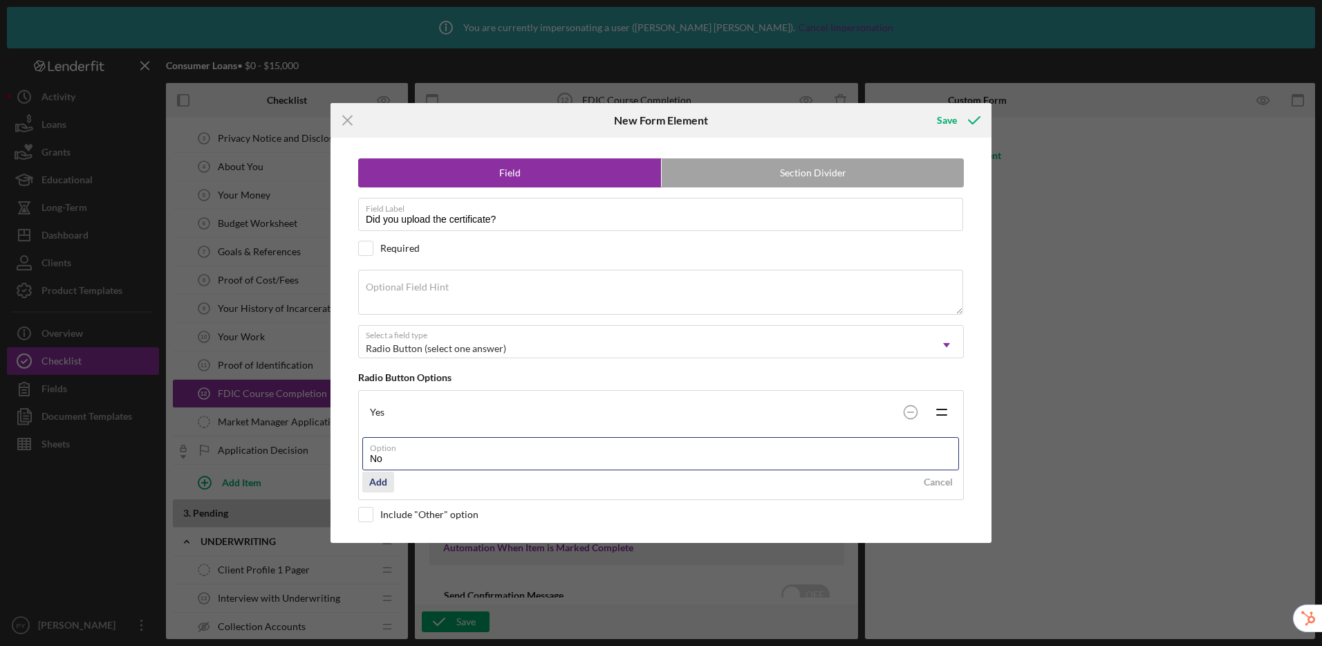
type input "No"
click at [378, 481] on div "Add" at bounding box center [378, 481] width 18 height 21
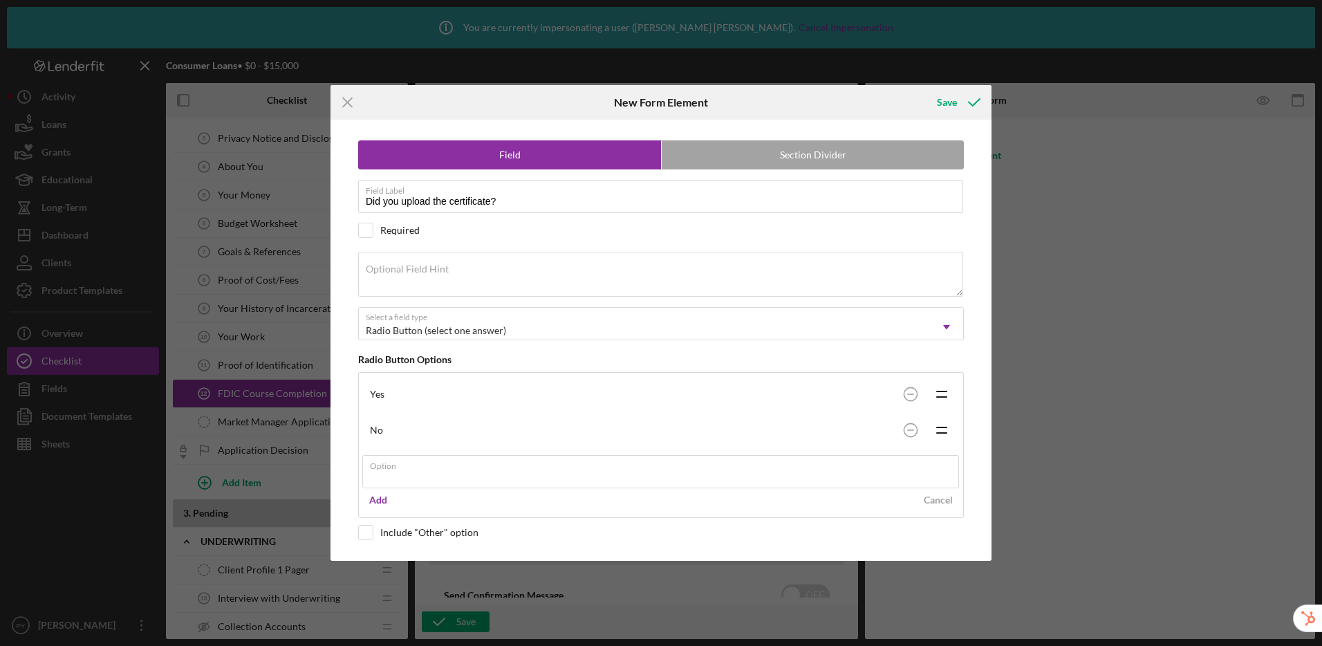
click at [947, 96] on div "Icon/Menu Close New Form Element Save Field Section Divider Field Label Did you…" at bounding box center [661, 323] width 1322 height 646
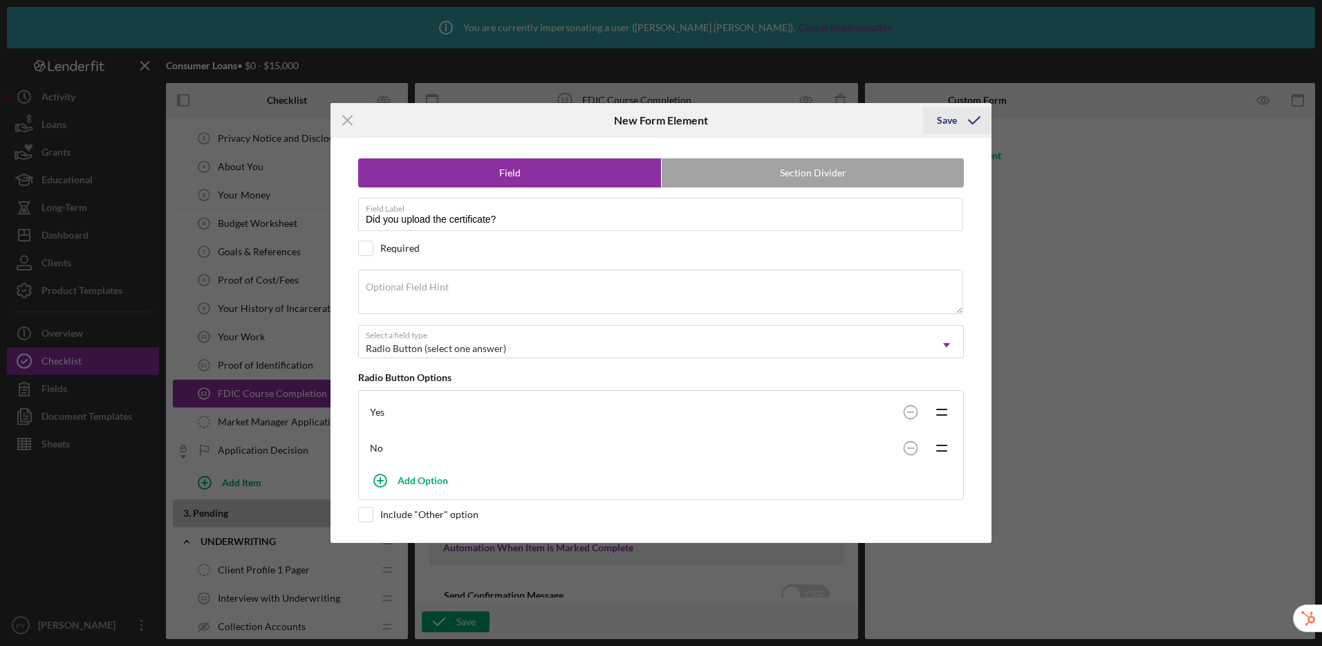
click at [946, 118] on div "Save" at bounding box center [947, 120] width 20 height 28
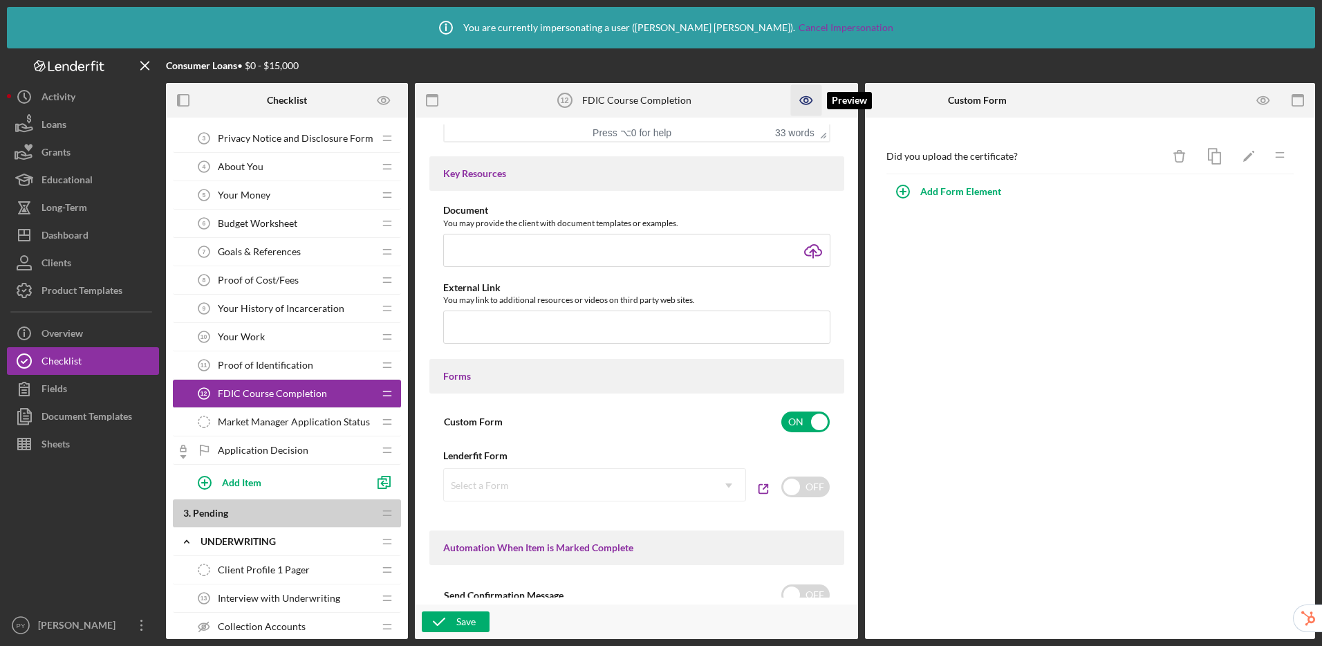
click at [815, 98] on icon "button" at bounding box center [806, 100] width 31 height 31
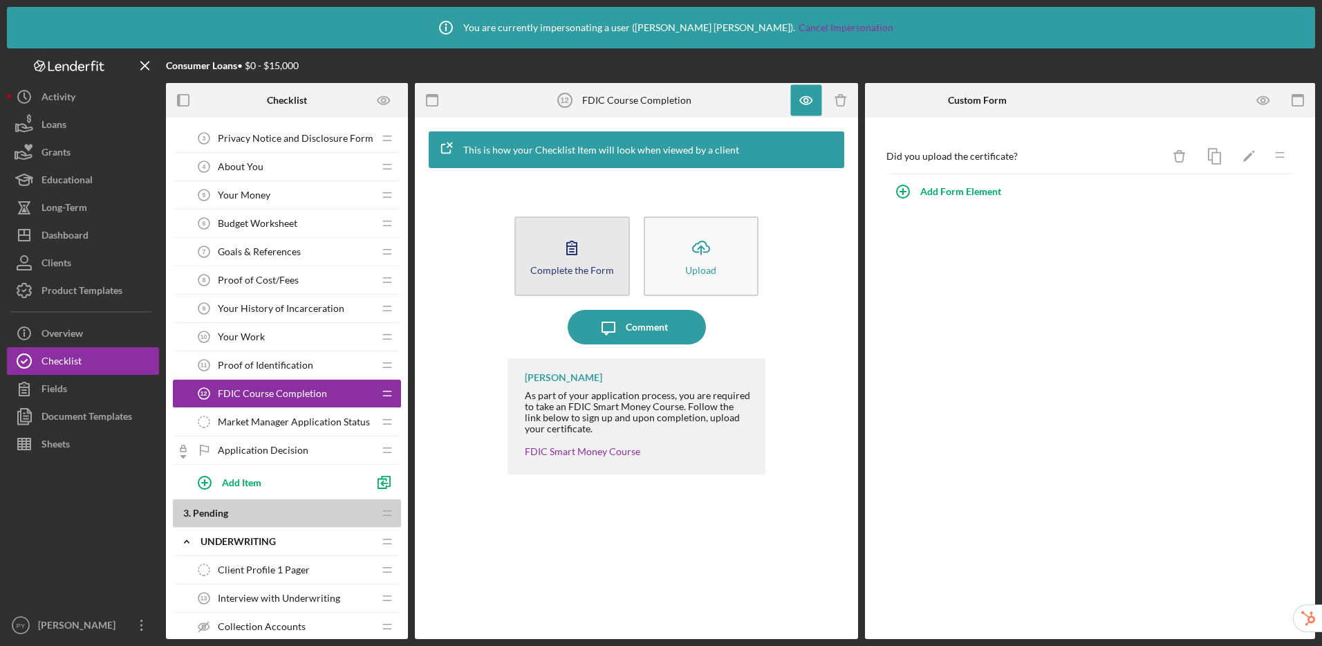
click at [568, 247] on icon "button" at bounding box center [571, 247] width 35 height 35
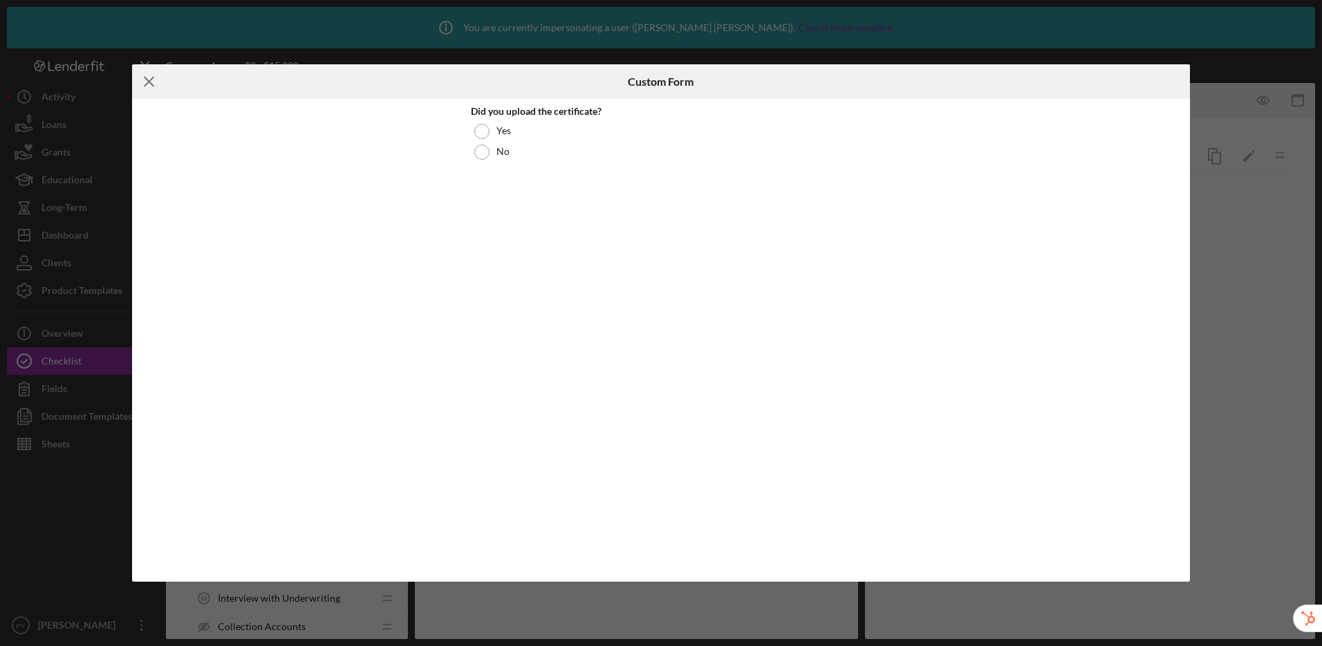
click at [141, 81] on icon "Icon/Menu Close" at bounding box center [149, 81] width 35 height 35
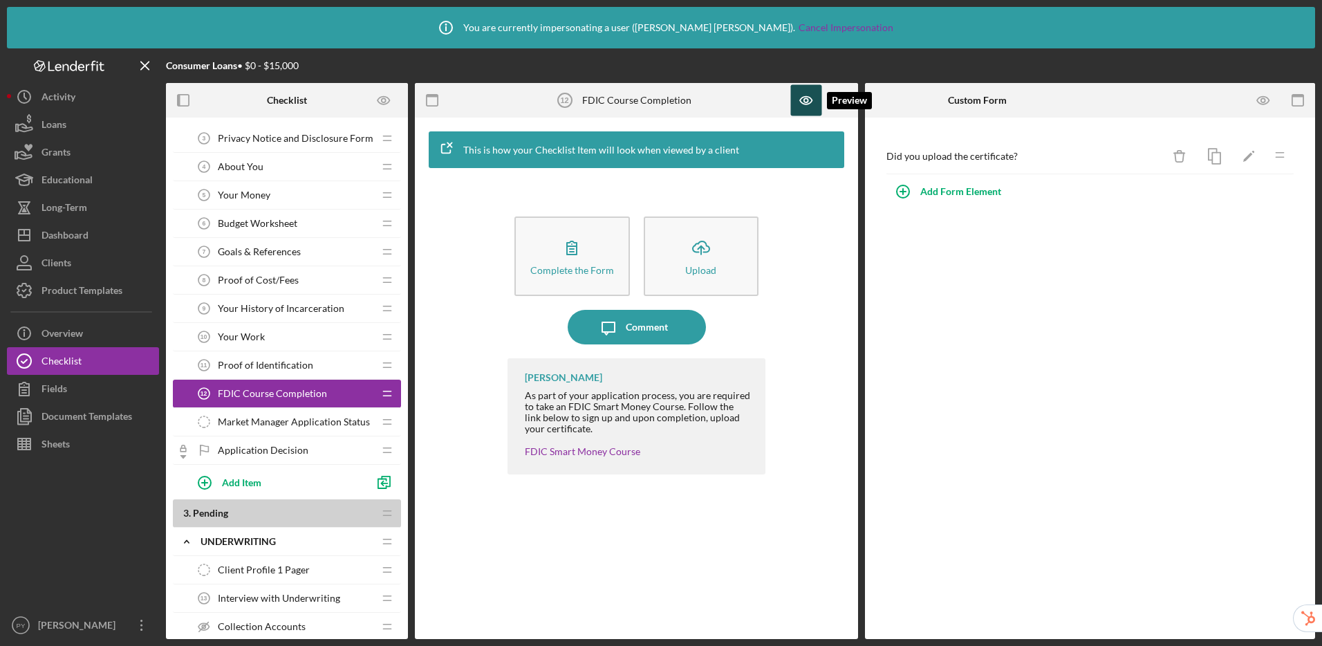
click at [804, 94] on icon "button" at bounding box center [806, 100] width 31 height 31
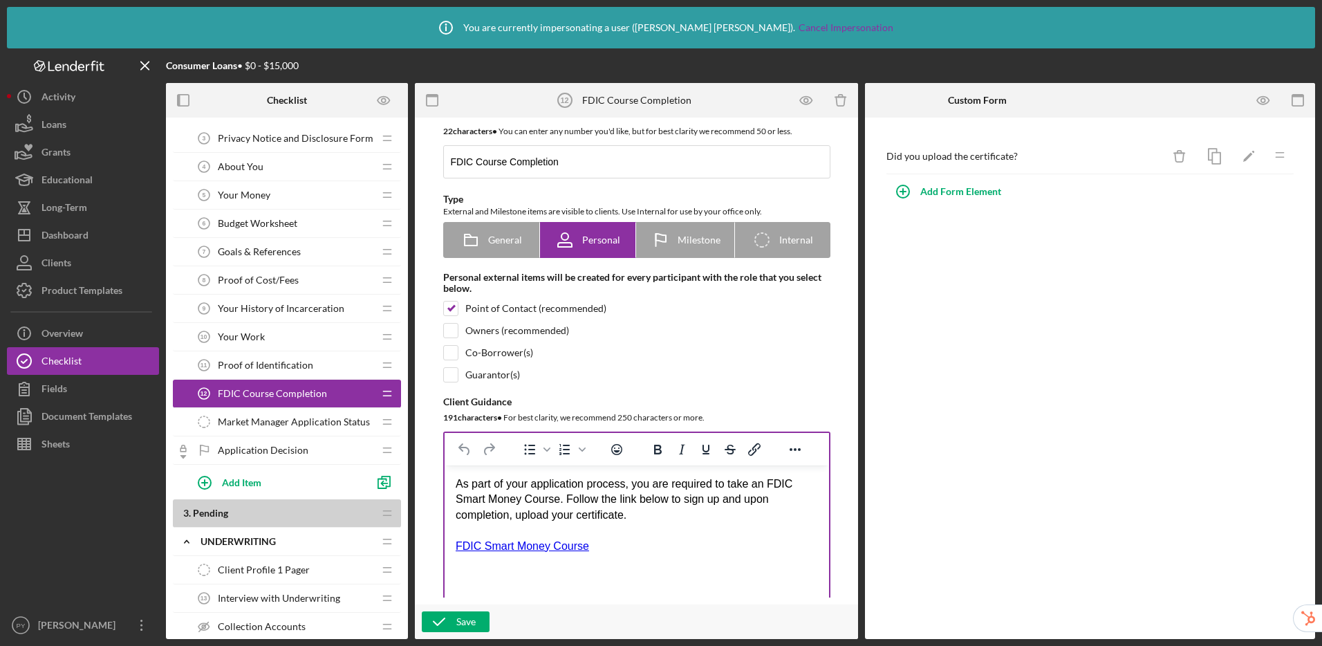
scroll to position [24, 0]
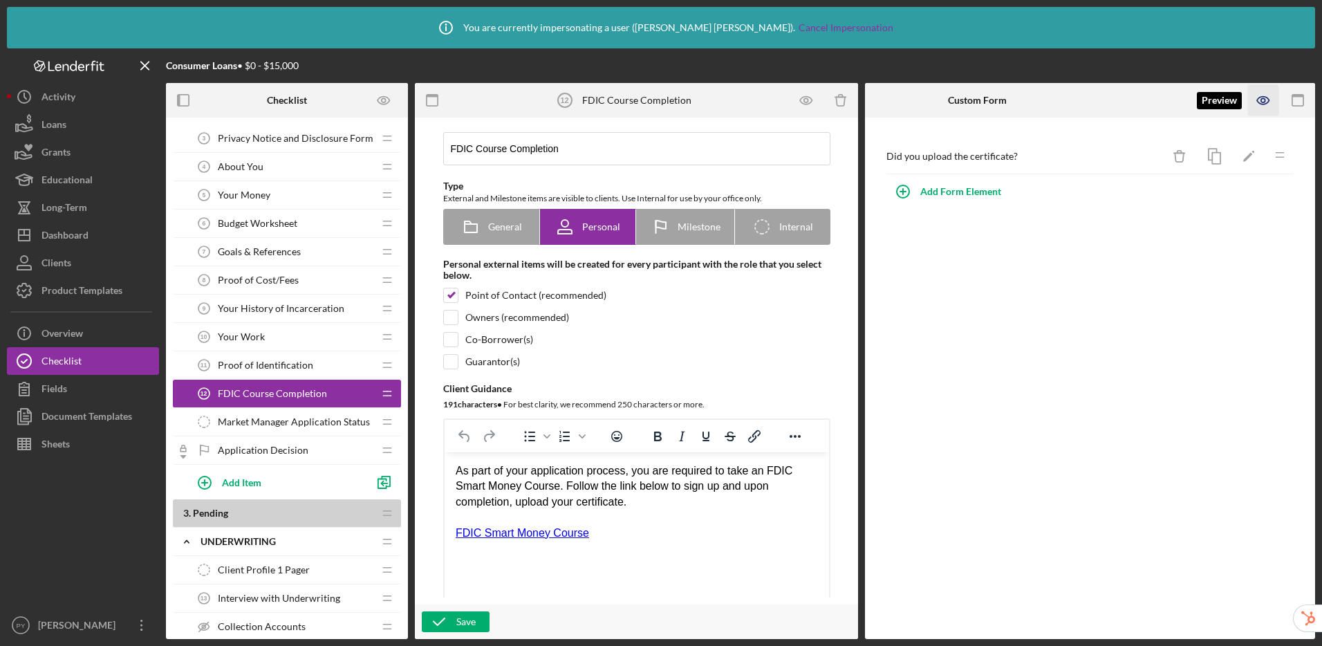
click at [1262, 104] on icon "button" at bounding box center [1263, 101] width 12 height 8
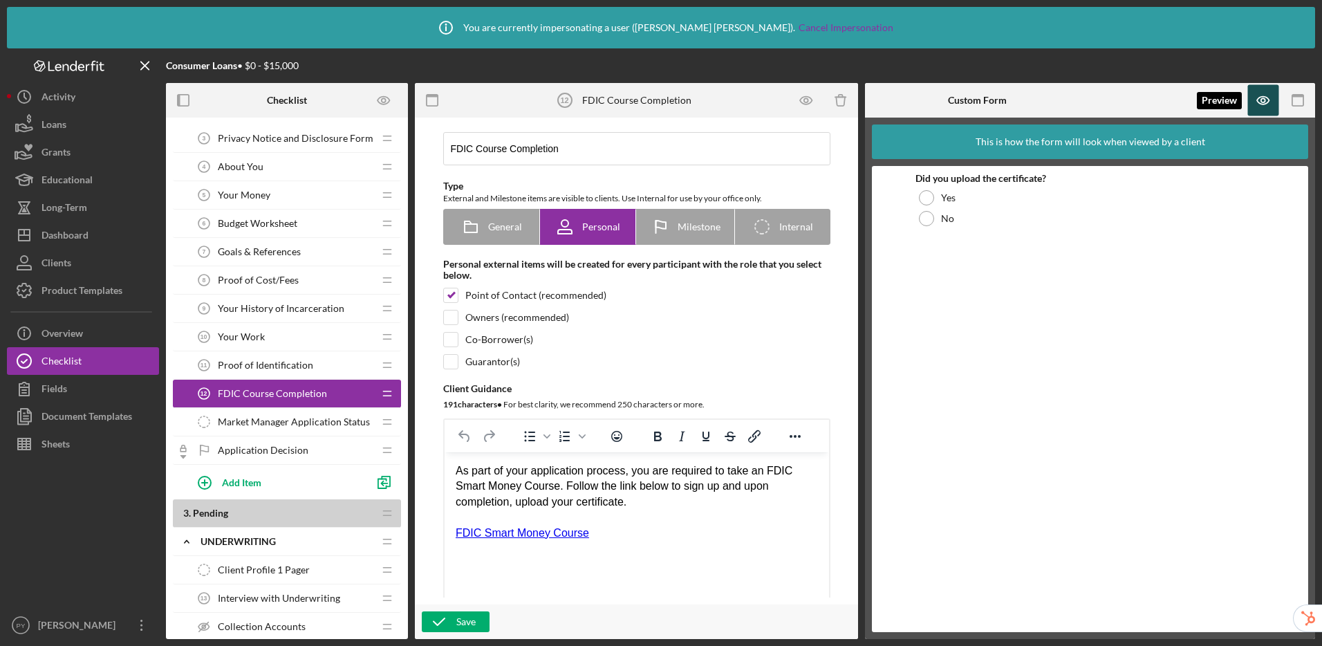
click at [1266, 101] on icon "button" at bounding box center [1263, 100] width 31 height 31
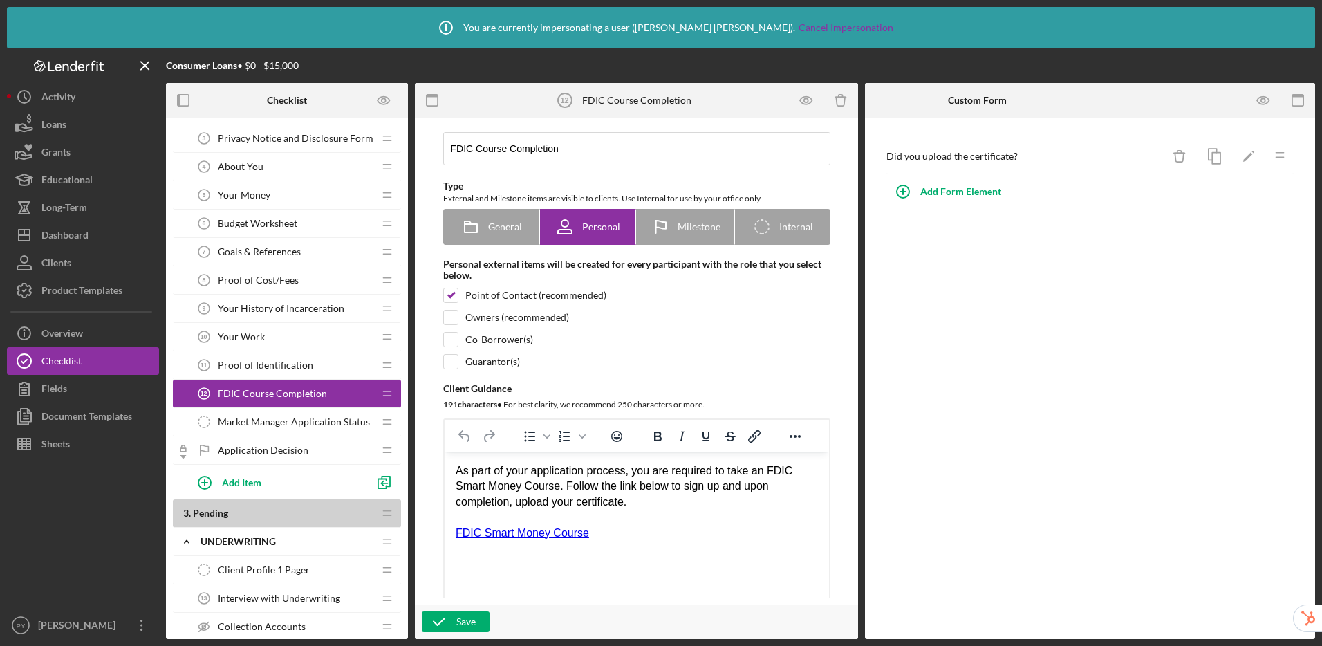
click at [240, 422] on span "Market Manager Application Status" at bounding box center [294, 421] width 152 height 11
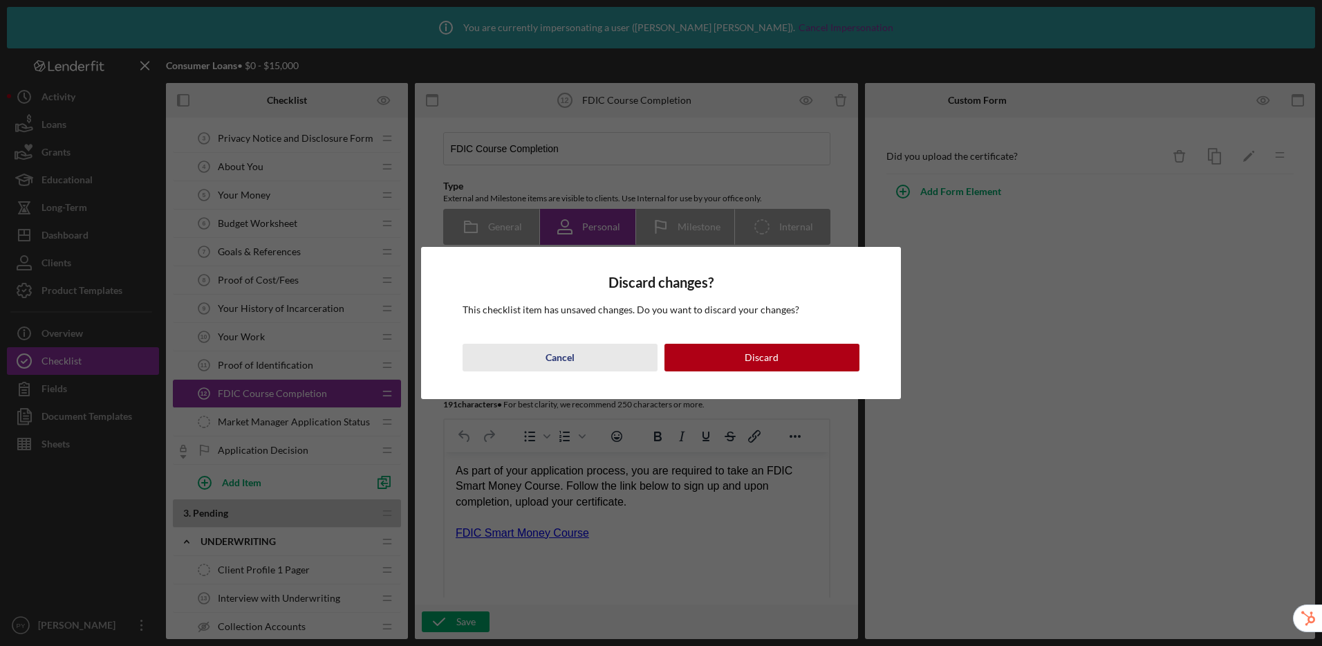
click at [562, 349] on div "Cancel" at bounding box center [559, 358] width 29 height 28
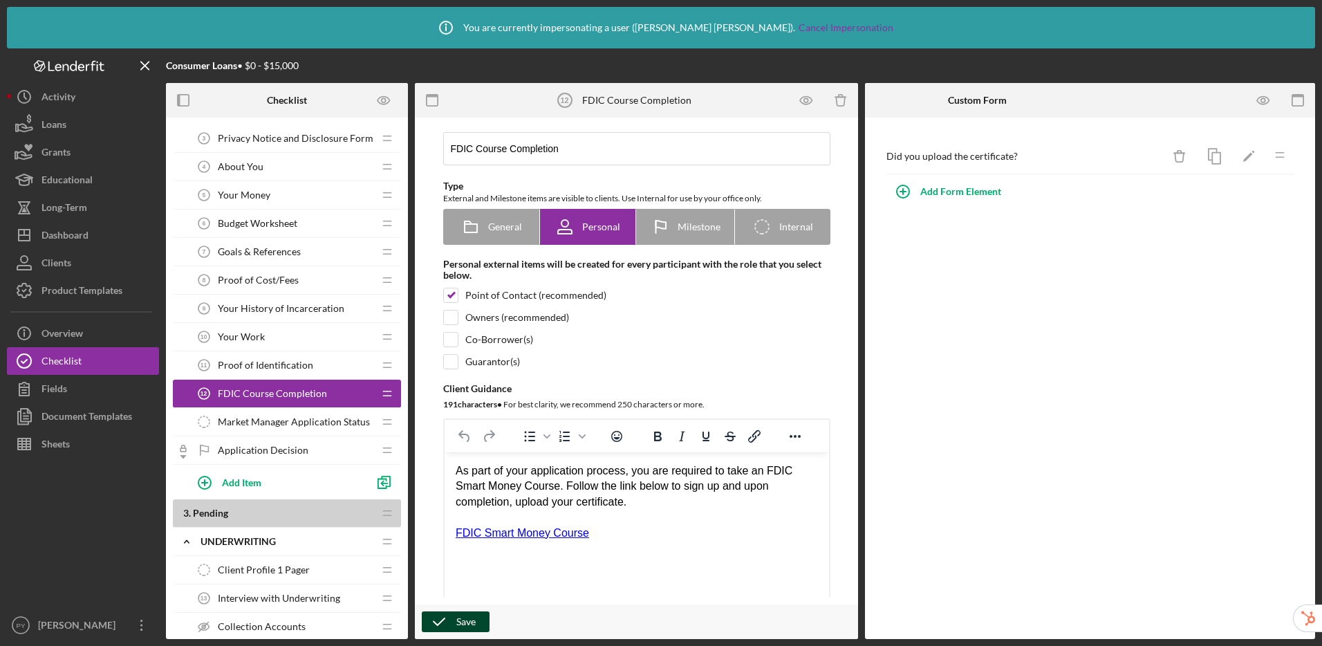
click at [473, 623] on div "Save" at bounding box center [465, 621] width 19 height 21
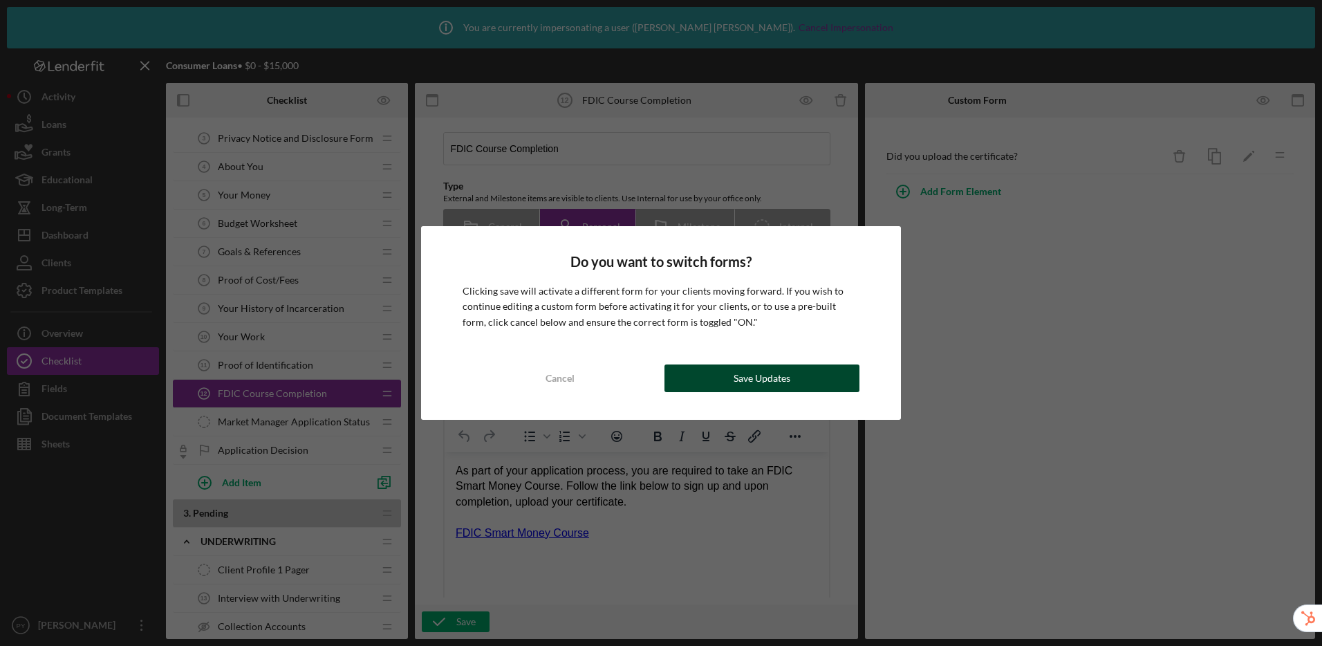
click at [731, 375] on button "Save Updates" at bounding box center [761, 378] width 195 height 28
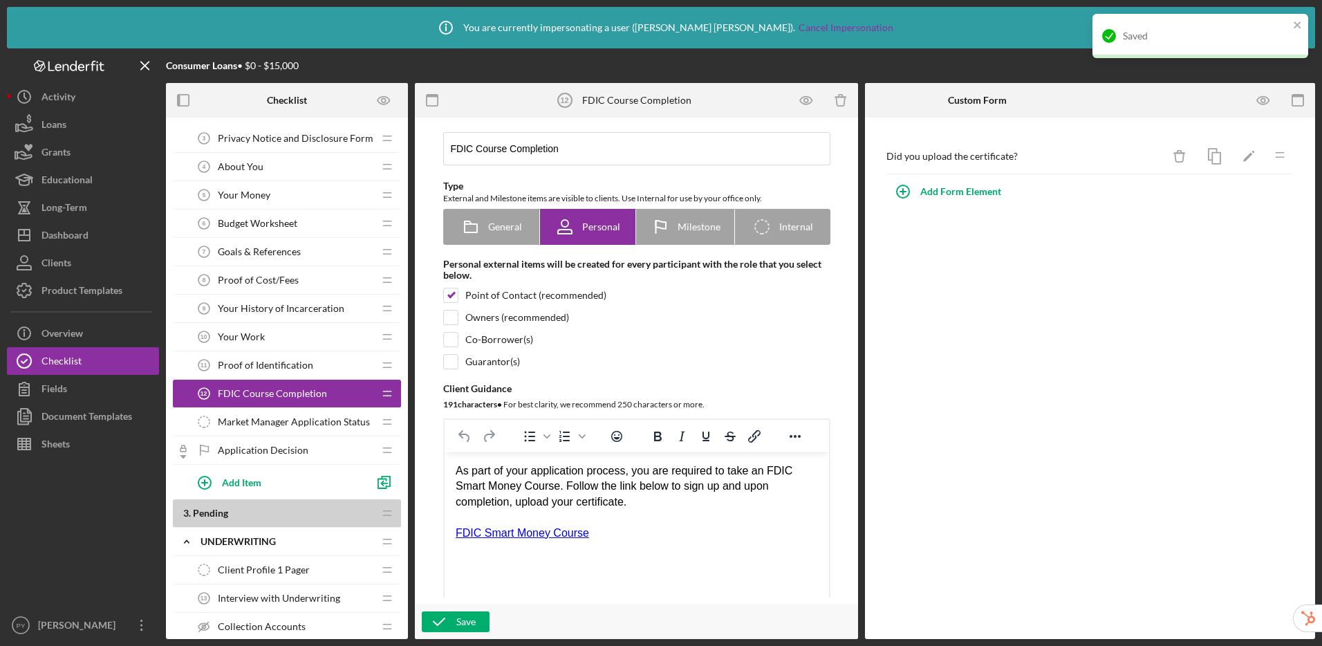
click at [291, 425] on span "Market Manager Application Status" at bounding box center [294, 421] width 152 height 11
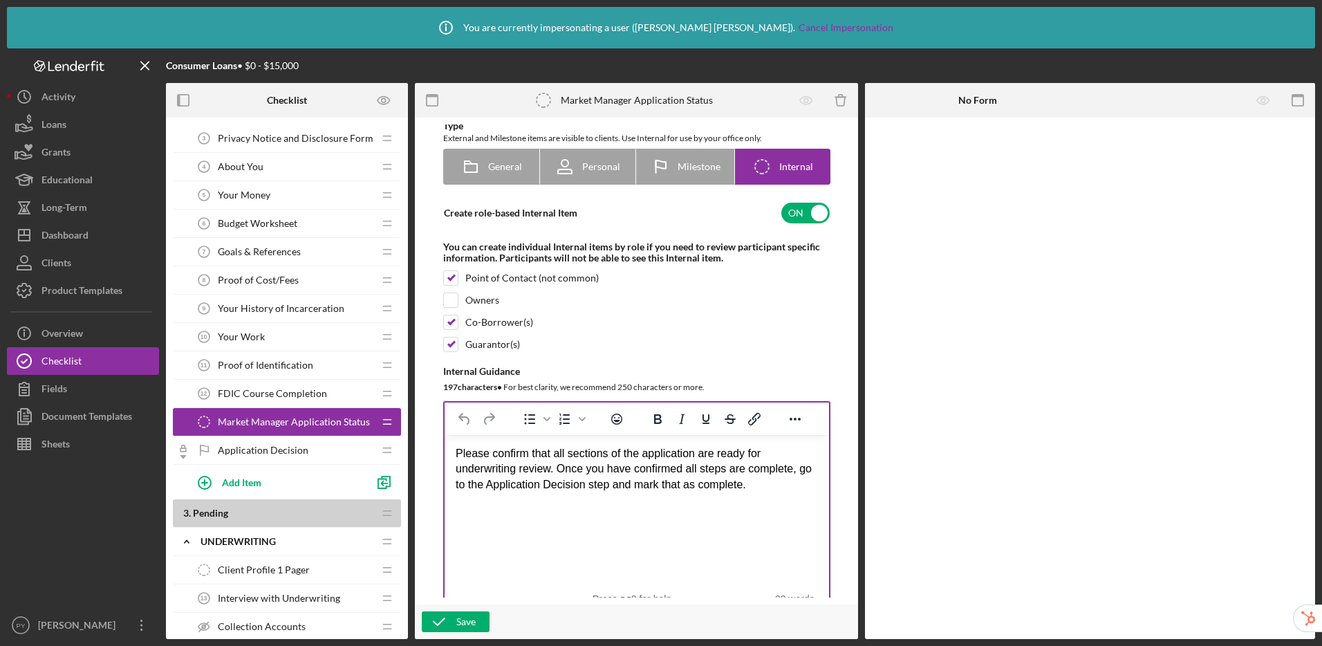
scroll to position [96, 0]
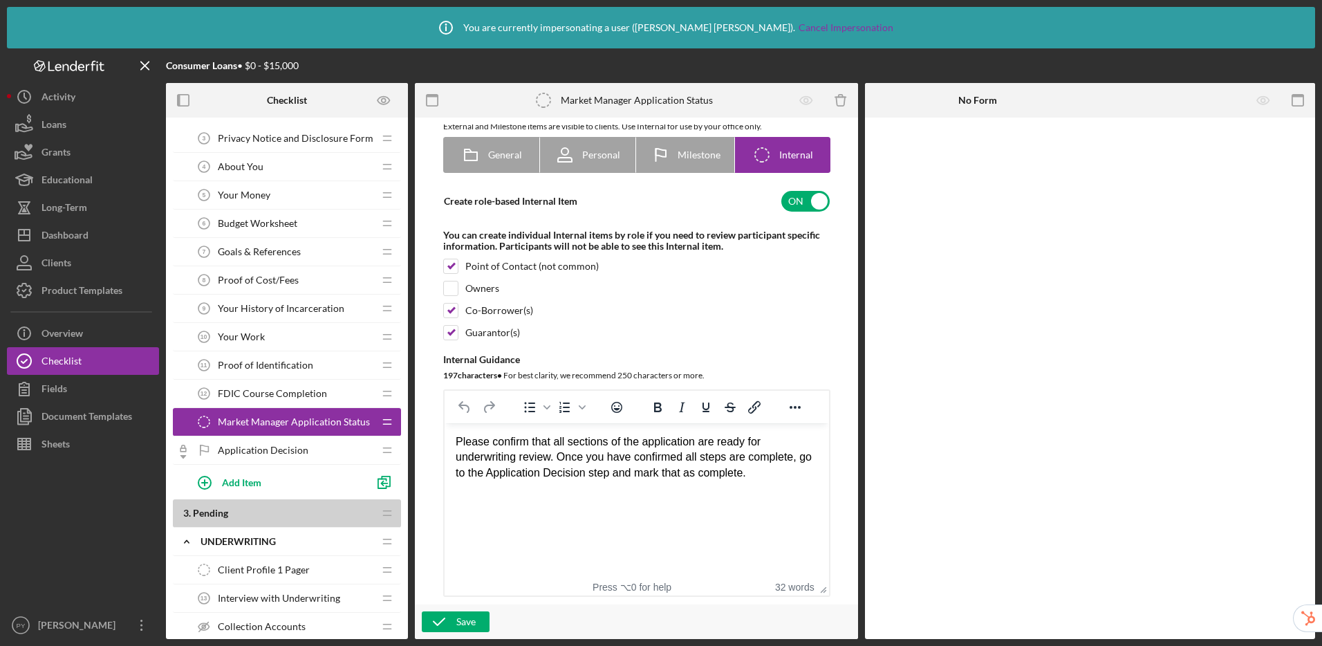
click at [286, 451] on span "Application Decision" at bounding box center [263, 449] width 91 height 11
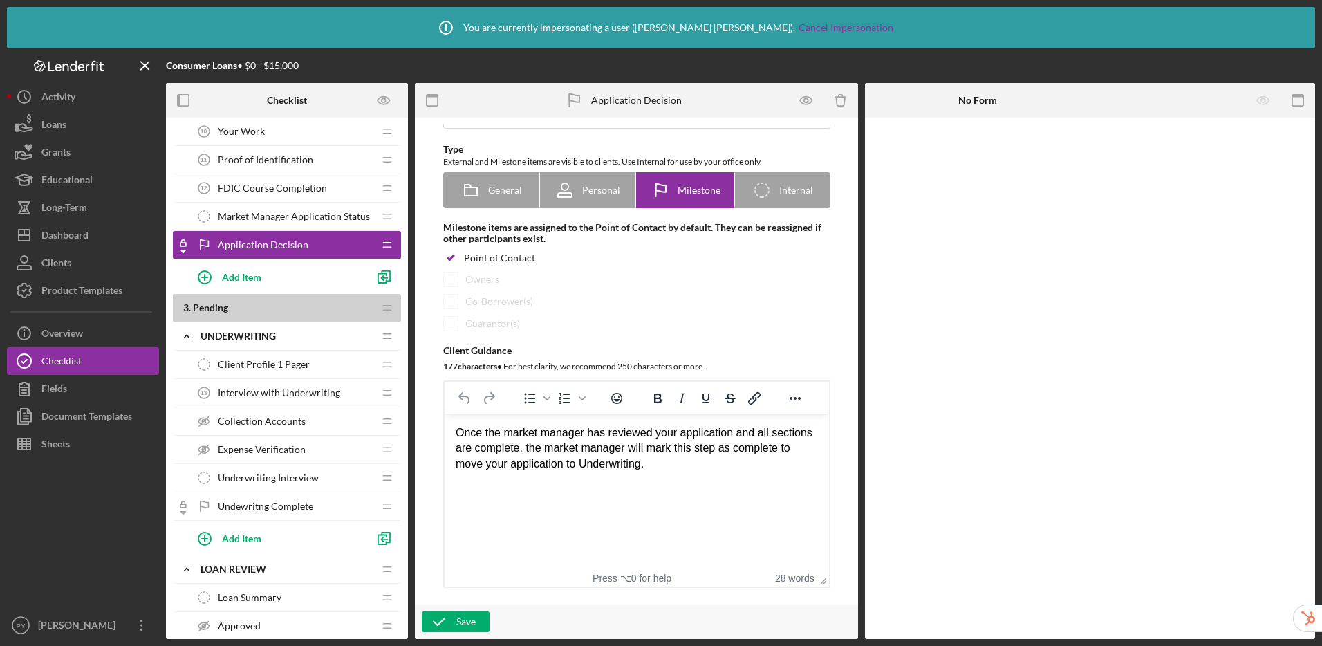
scroll to position [509, 0]
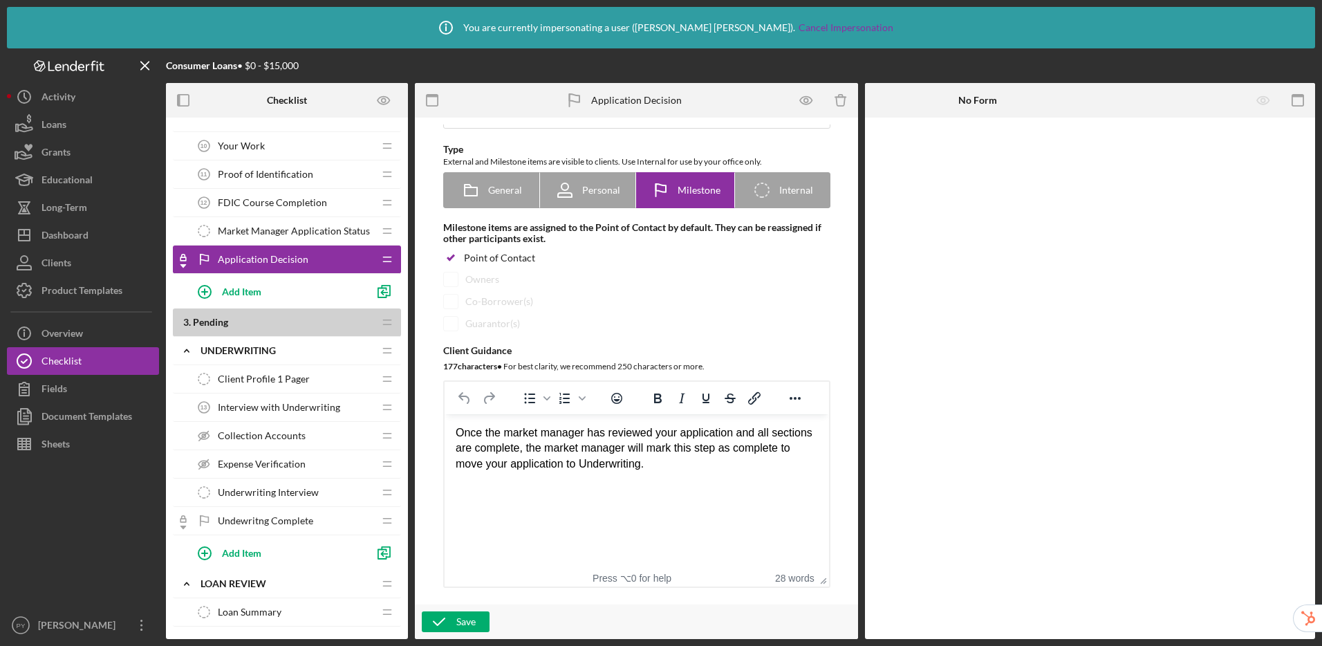
click at [250, 377] on span "Client Profile 1 Pager" at bounding box center [264, 378] width 92 height 11
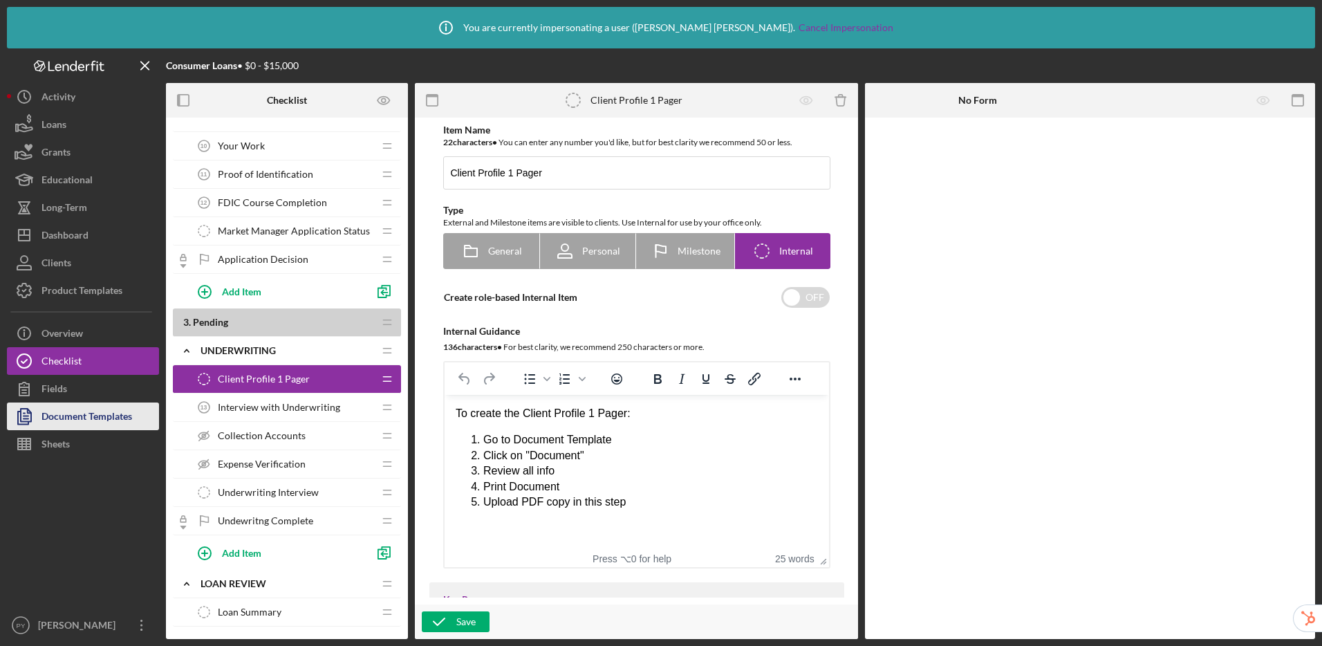
click at [75, 418] on div "Document Templates" at bounding box center [86, 417] width 91 height 31
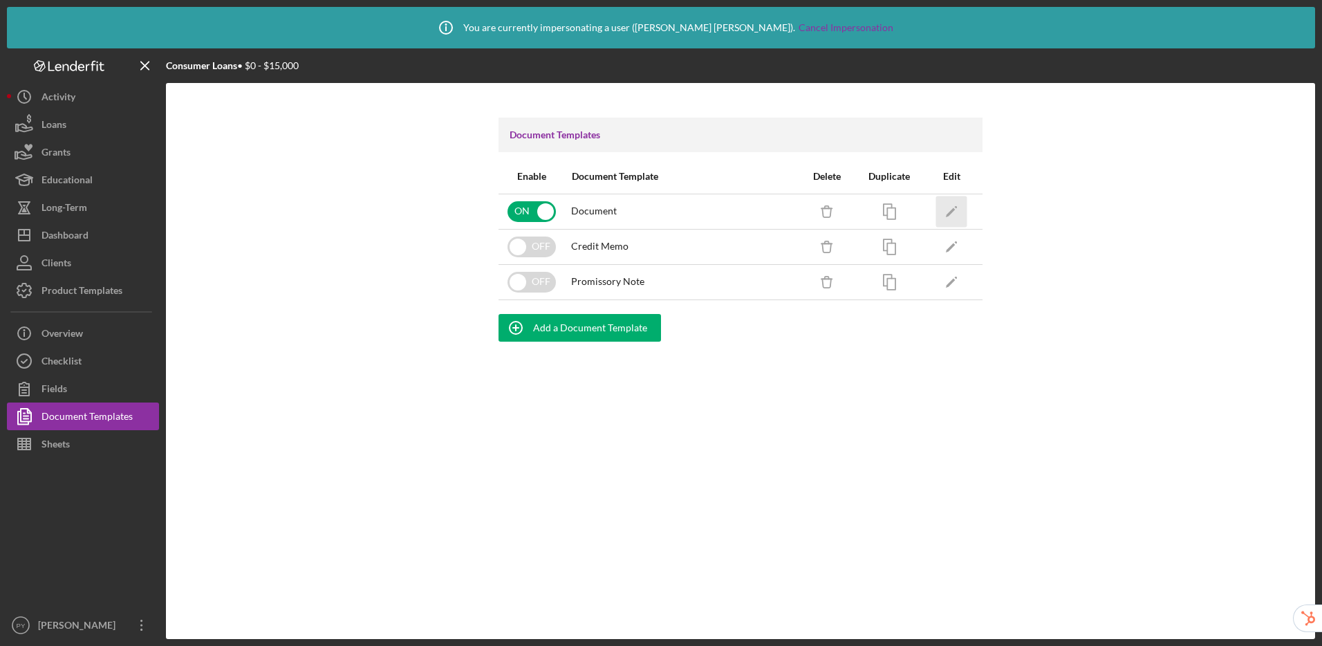
click at [945, 212] on icon "Icon/Edit" at bounding box center [951, 211] width 31 height 31
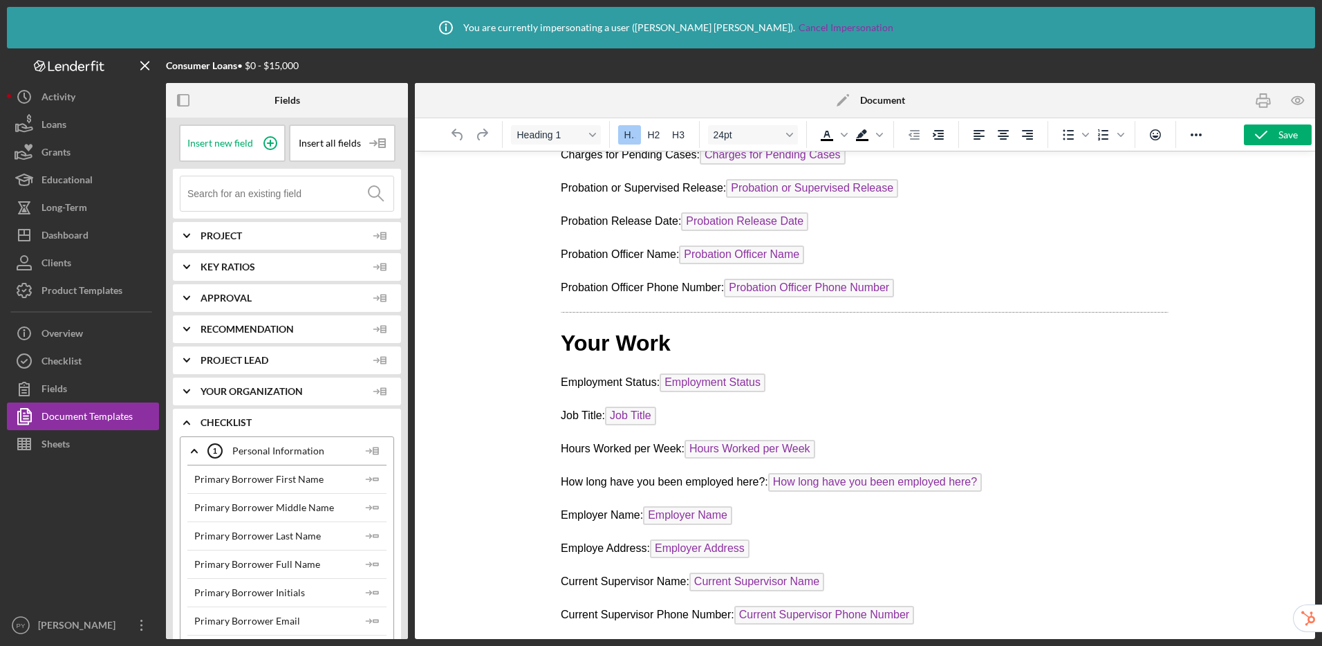
scroll to position [2078, 0]
click at [1292, 101] on icon "button" at bounding box center [1297, 100] width 31 height 31
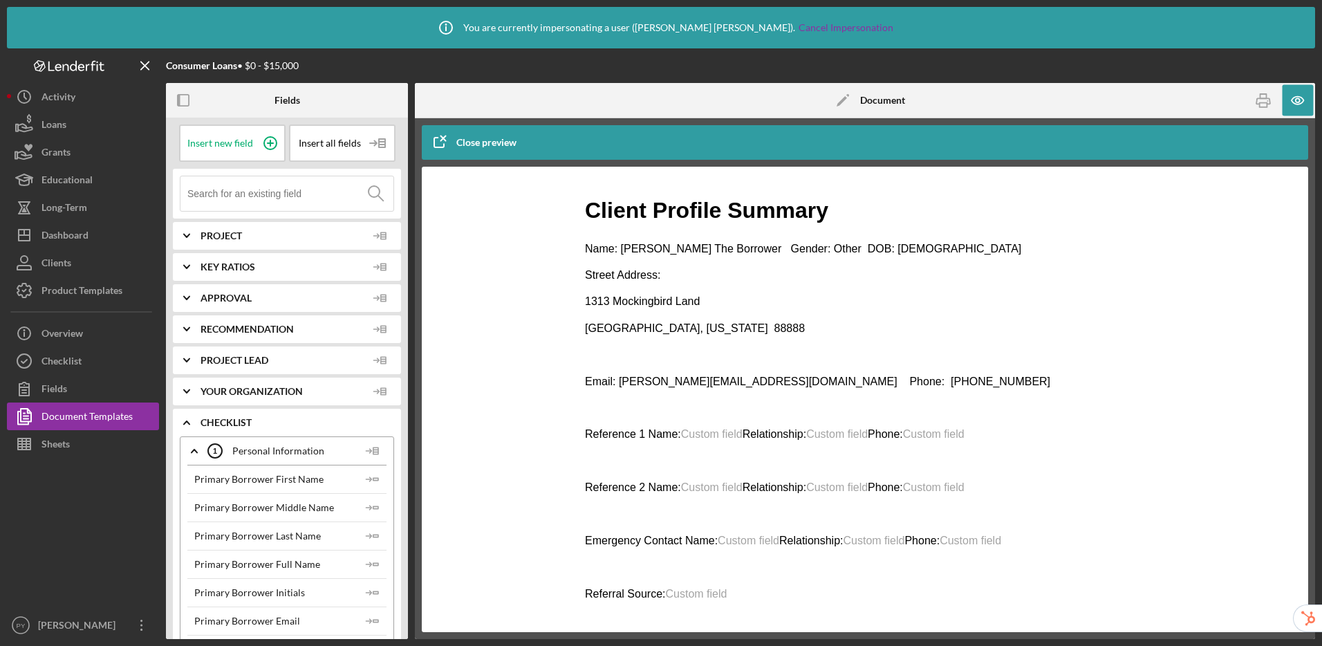
scroll to position [19, 0]
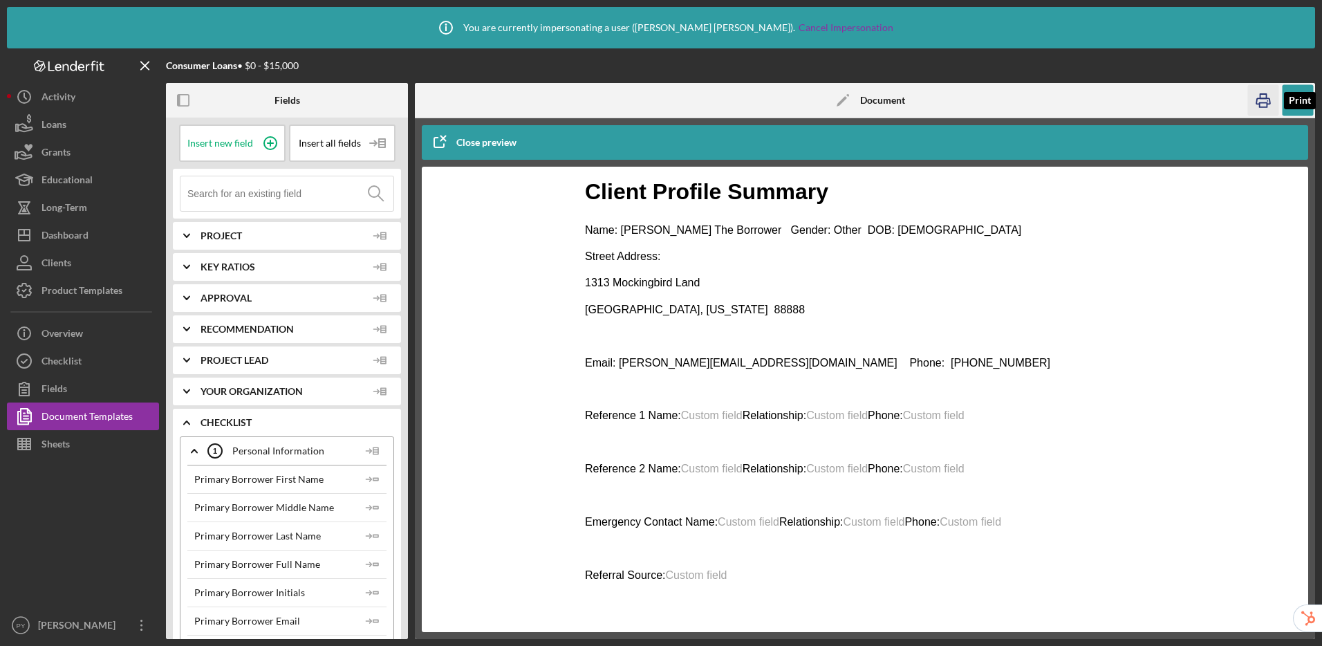
click at [1260, 103] on rect "button" at bounding box center [1263, 105] width 8 height 4
click at [456, 131] on button "Close preview" at bounding box center [476, 143] width 109 height 28
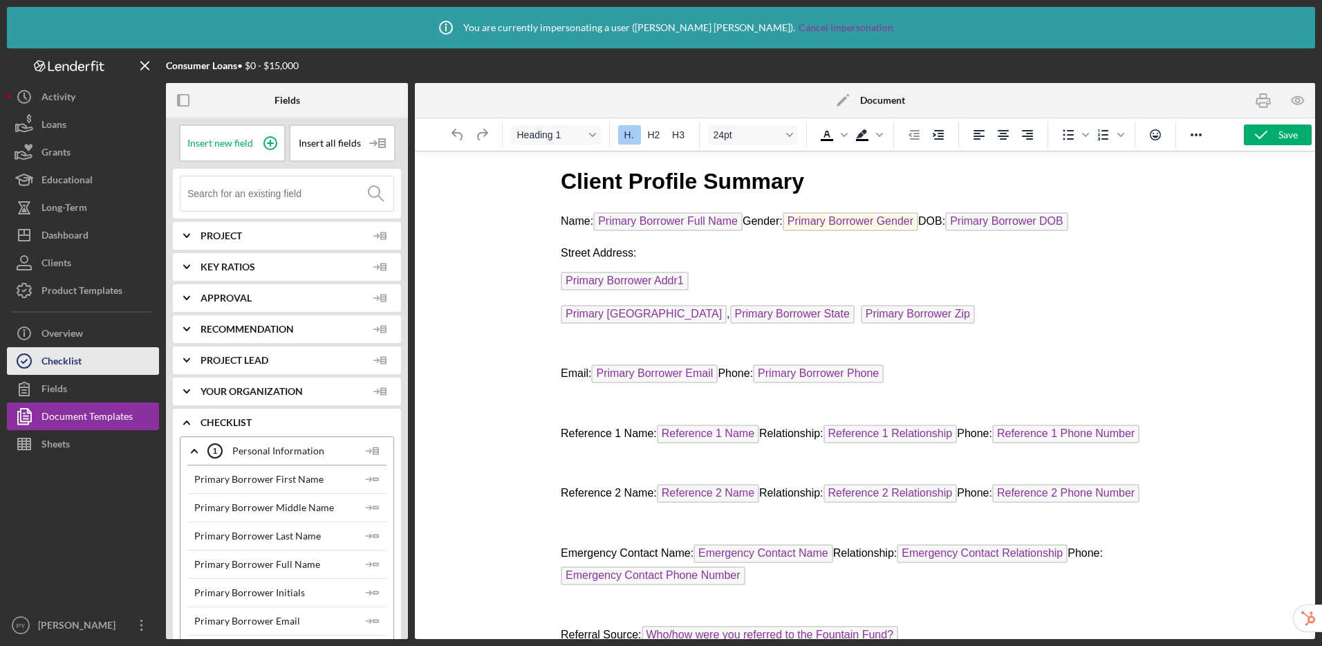
scroll to position [0, 0]
click at [71, 364] on div "Checklist" at bounding box center [61, 362] width 40 height 31
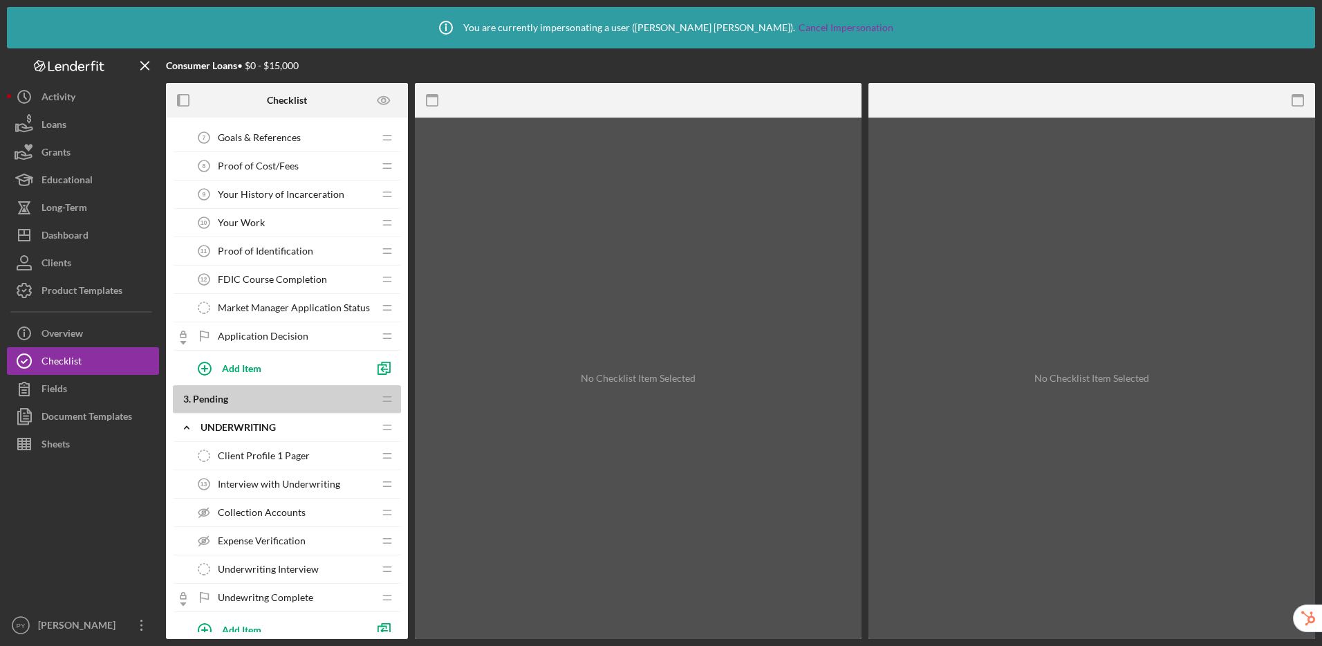
scroll to position [435, 0]
click at [285, 449] on span "Client Profile 1 Pager" at bounding box center [264, 452] width 92 height 11
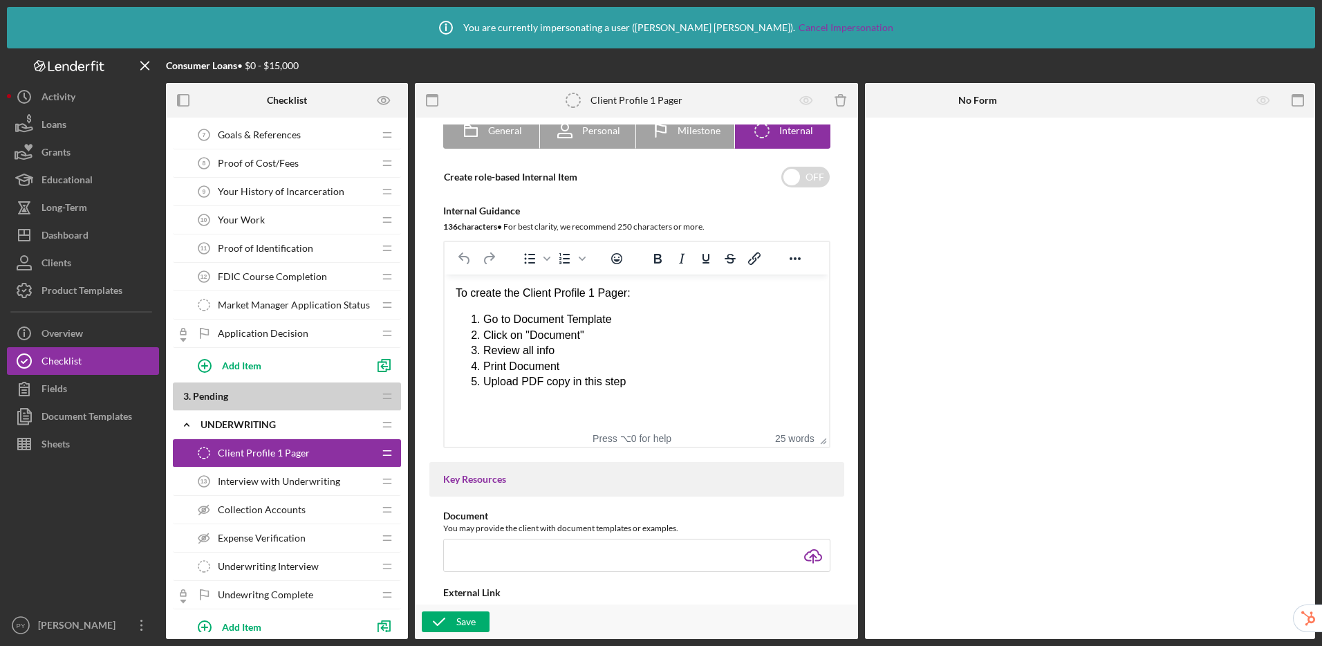
scroll to position [207, 0]
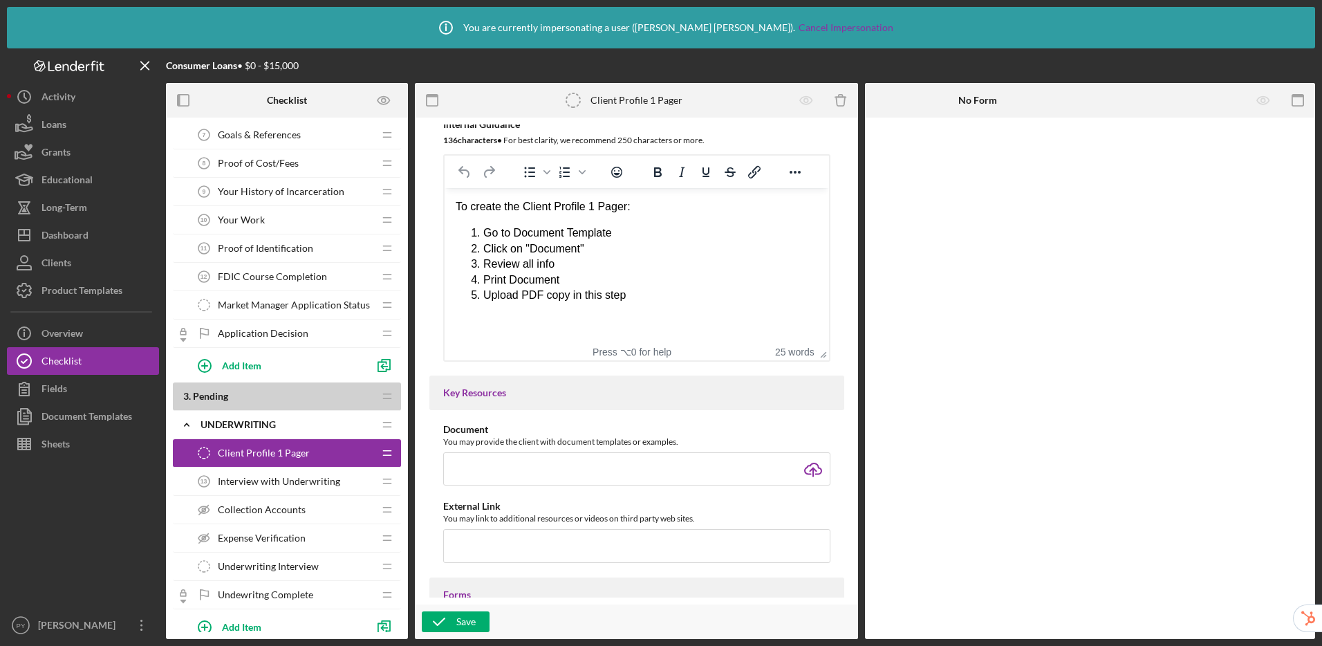
click at [302, 481] on span "Interview with Underwriting" at bounding box center [279, 481] width 122 height 11
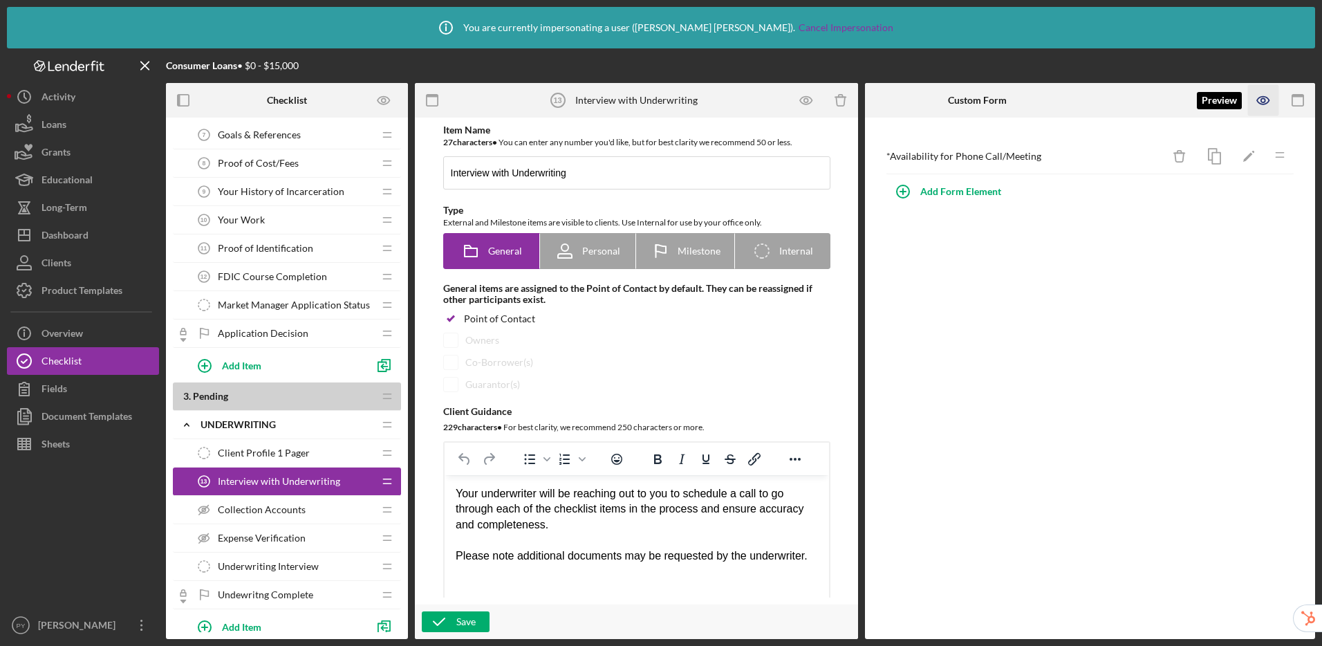
click at [1261, 94] on icon "button" at bounding box center [1263, 100] width 31 height 31
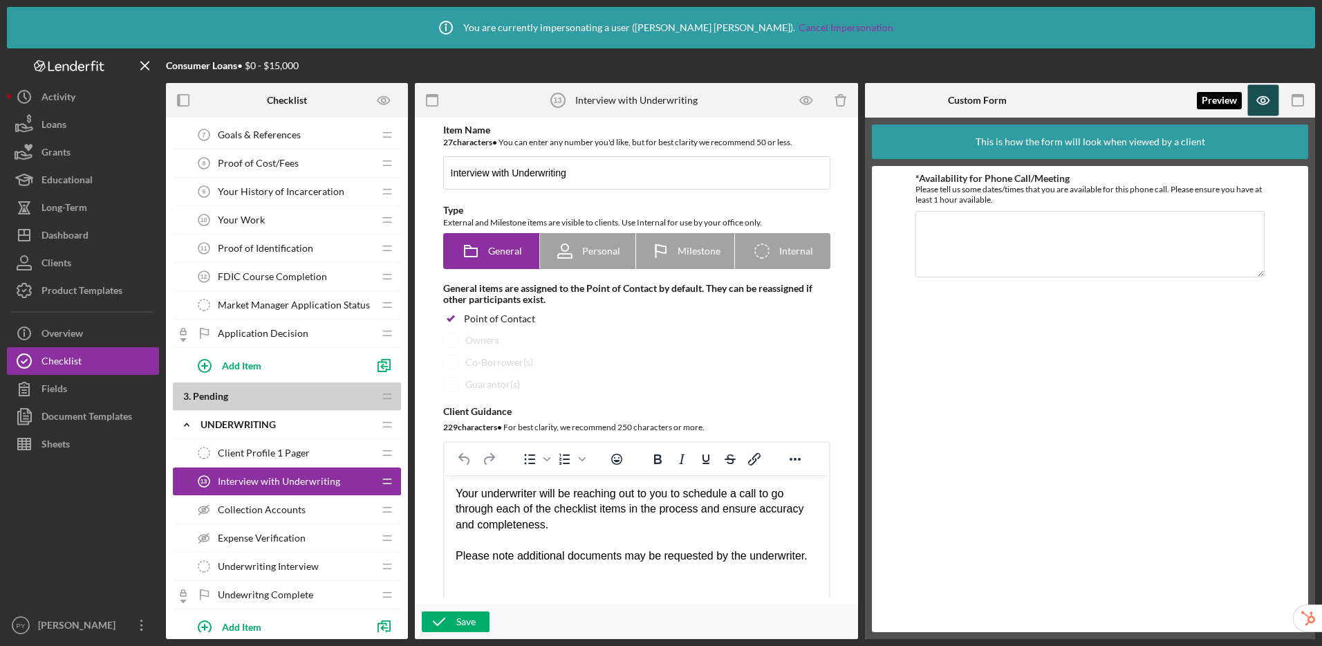
click at [1264, 104] on icon "button" at bounding box center [1263, 101] width 12 height 8
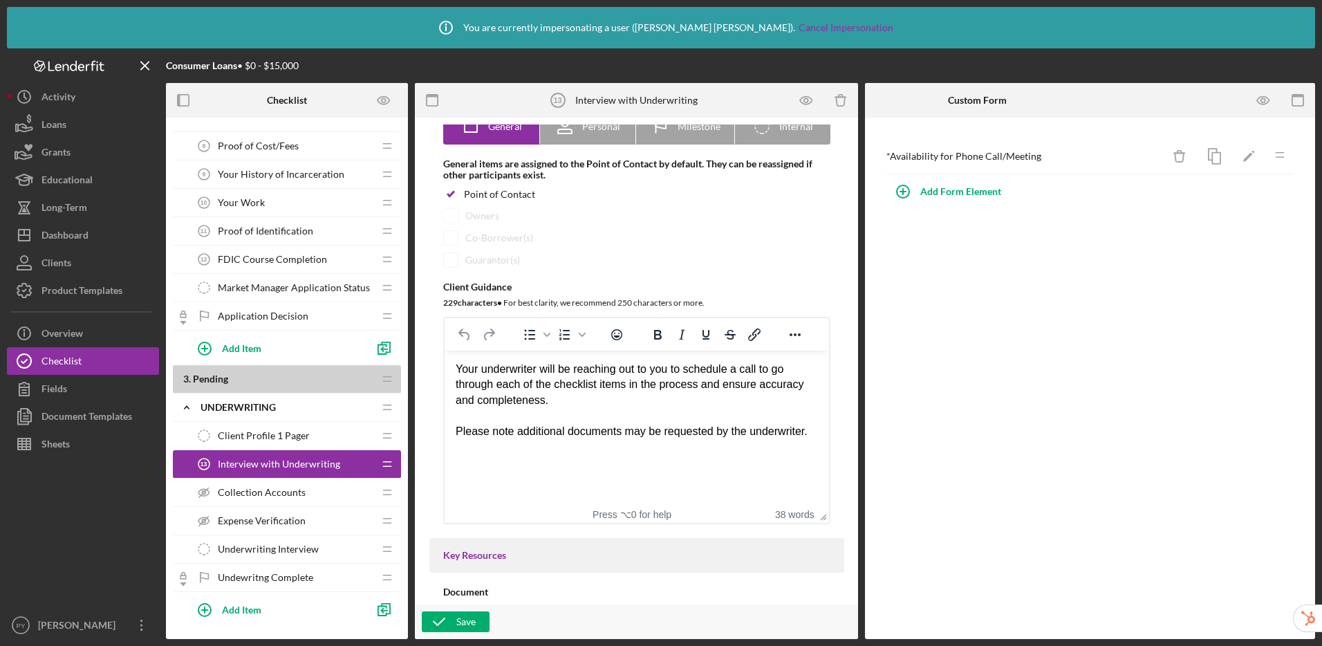
scroll to position [460, 0]
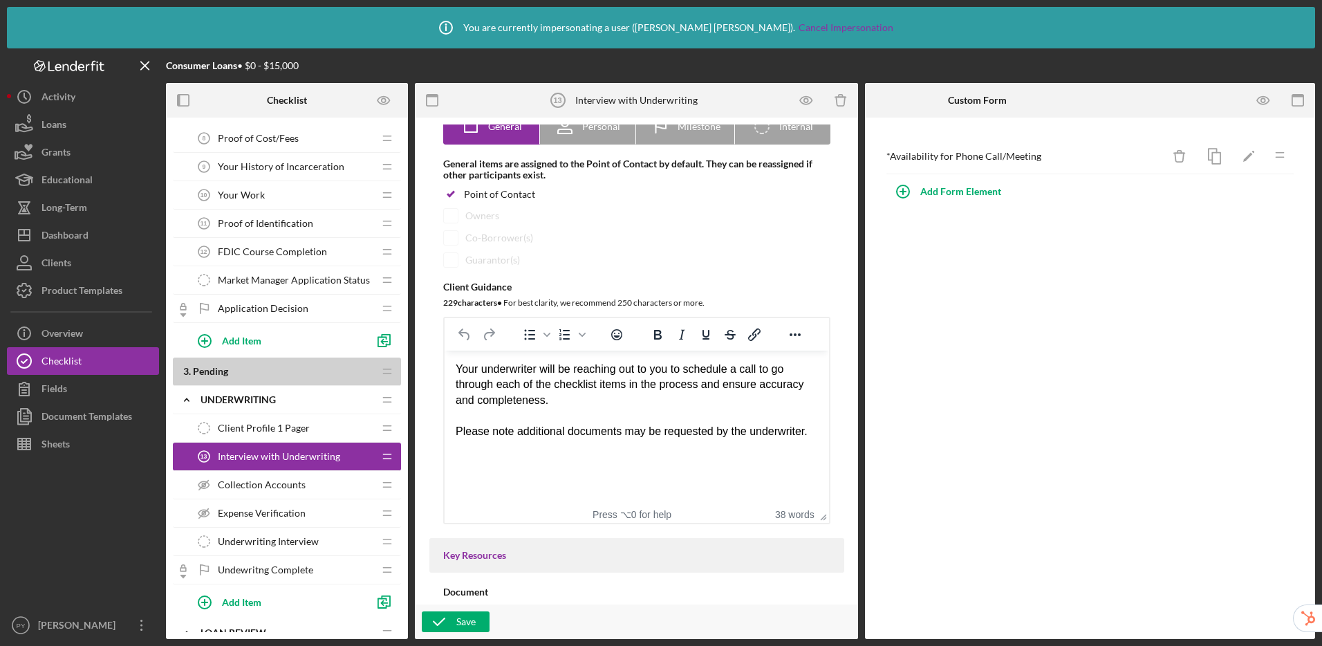
click at [250, 485] on span "Collection Accounts" at bounding box center [262, 484] width 88 height 11
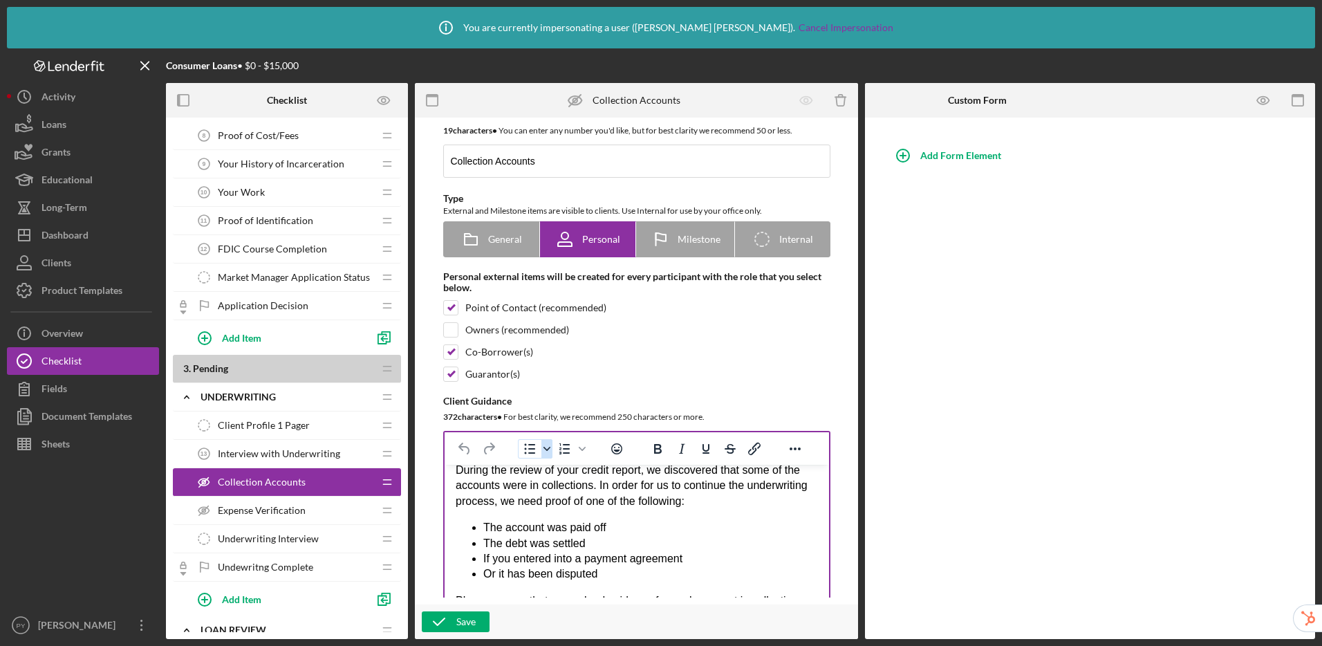
scroll to position [74, 0]
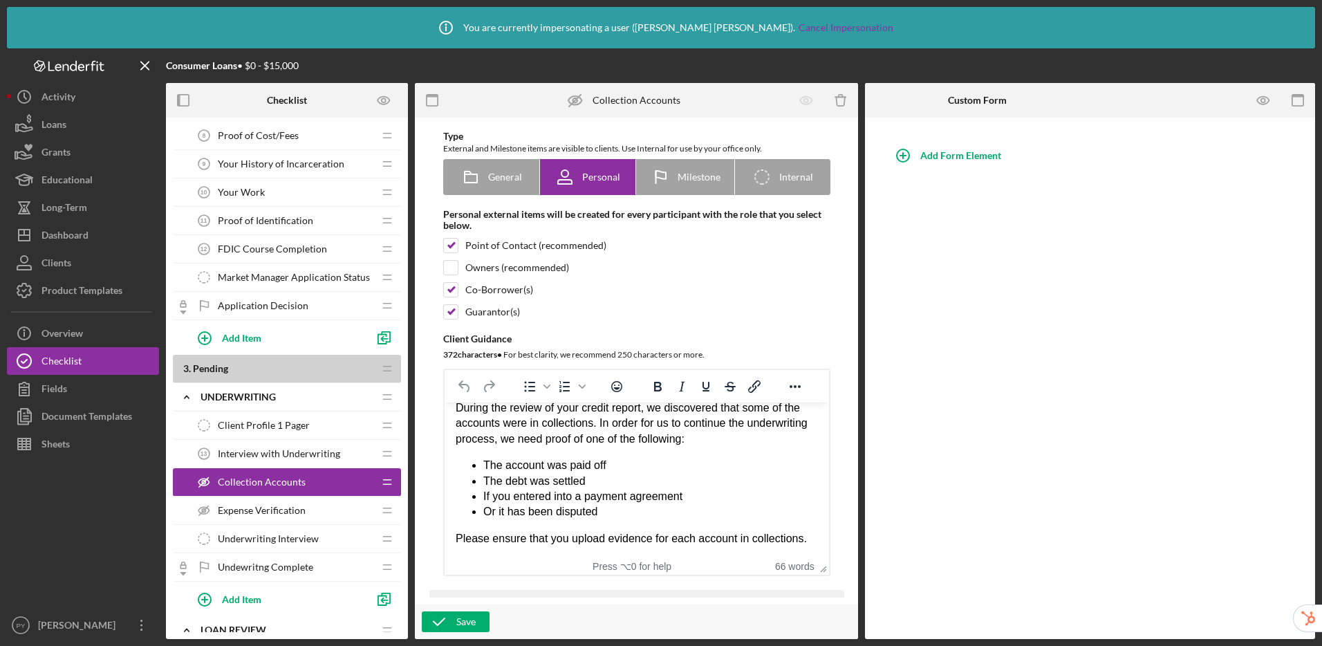
click at [249, 508] on span "Expense Verification" at bounding box center [262, 510] width 88 height 11
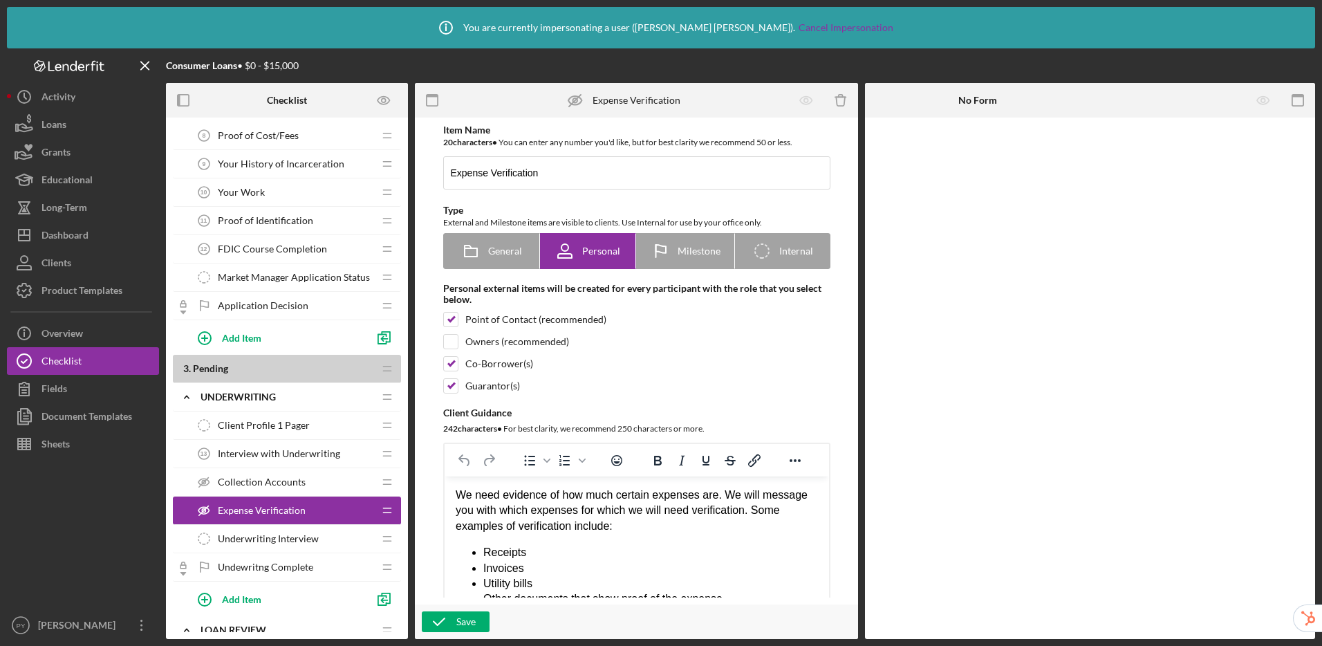
click at [261, 488] on div "Collection Accounts Collection Accounts" at bounding box center [281, 482] width 183 height 28
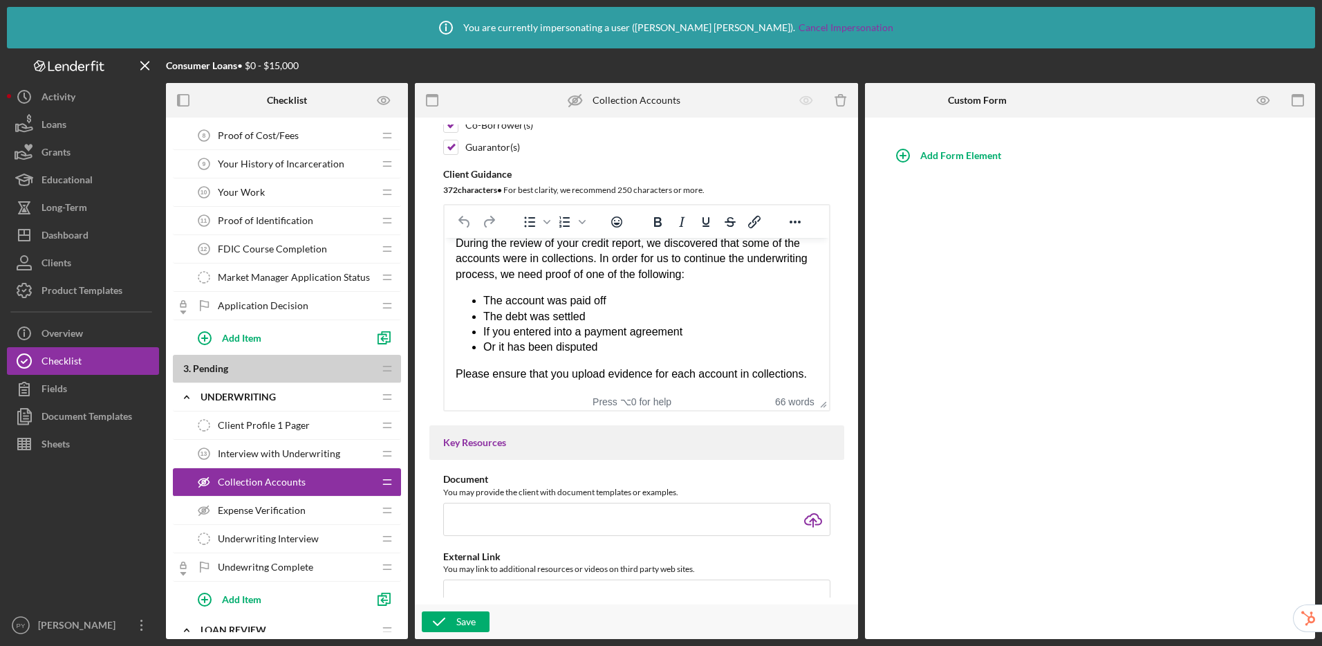
scroll to position [816, 0]
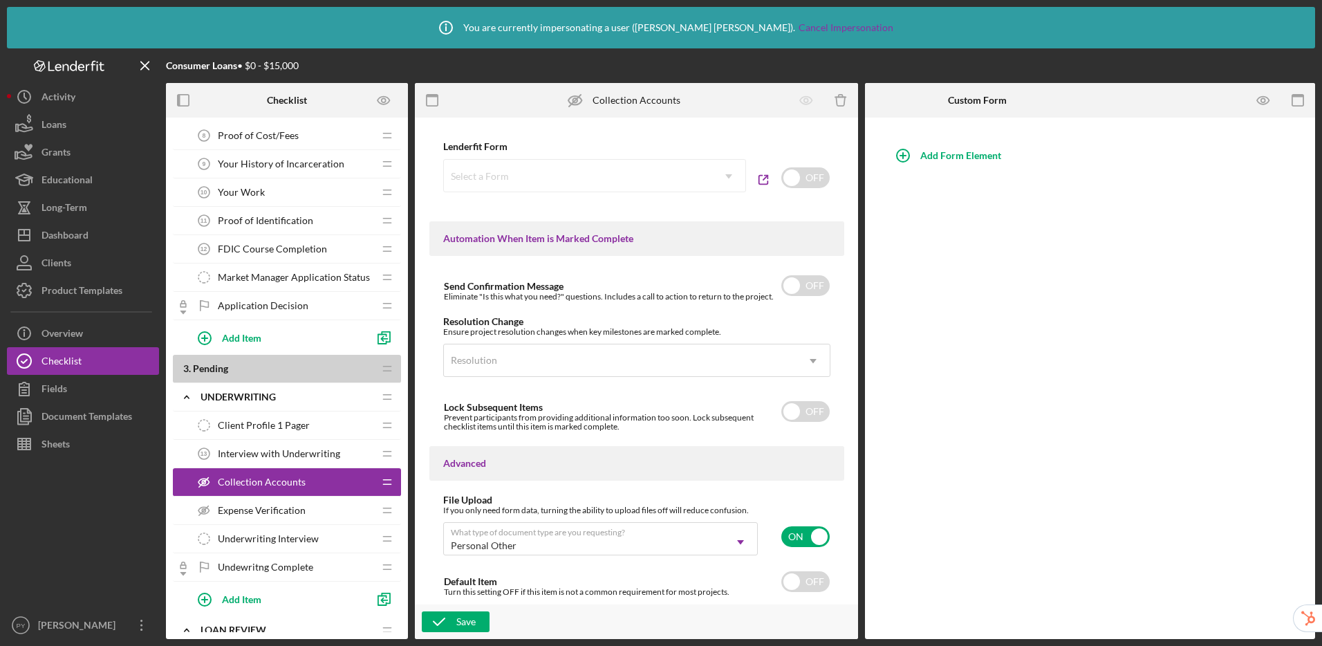
click at [292, 510] on span "Expense Verification" at bounding box center [262, 510] width 88 height 11
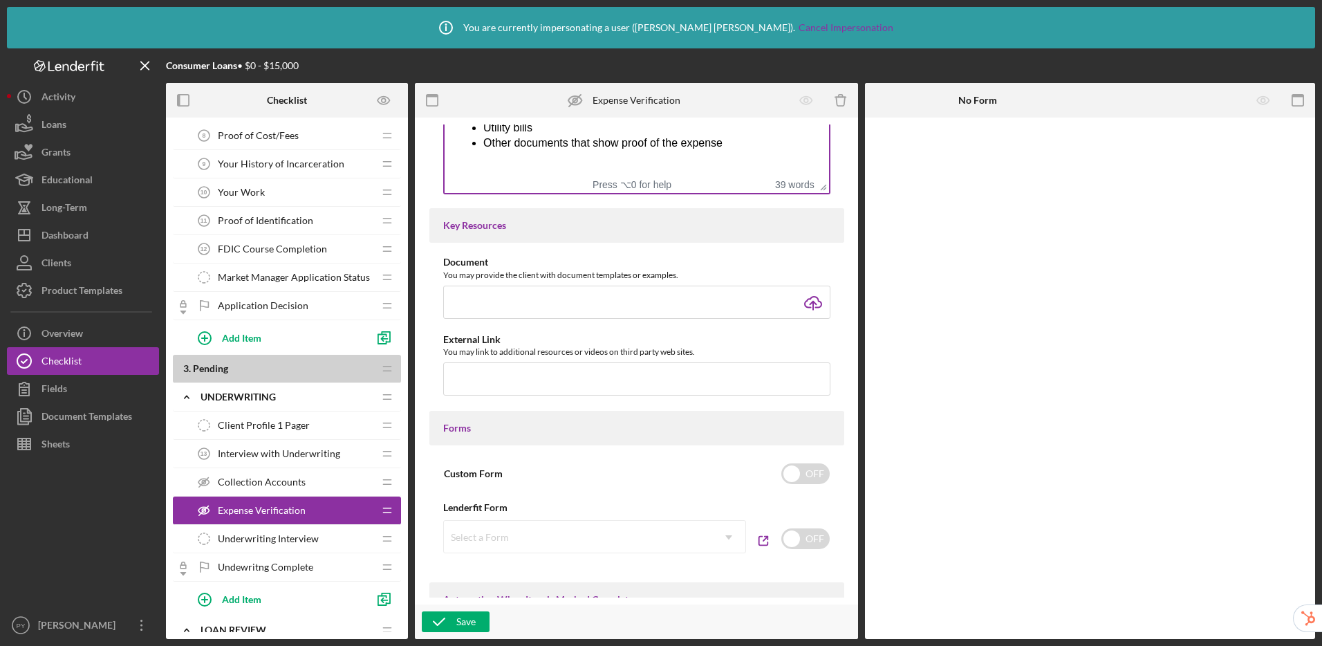
scroll to position [816, 0]
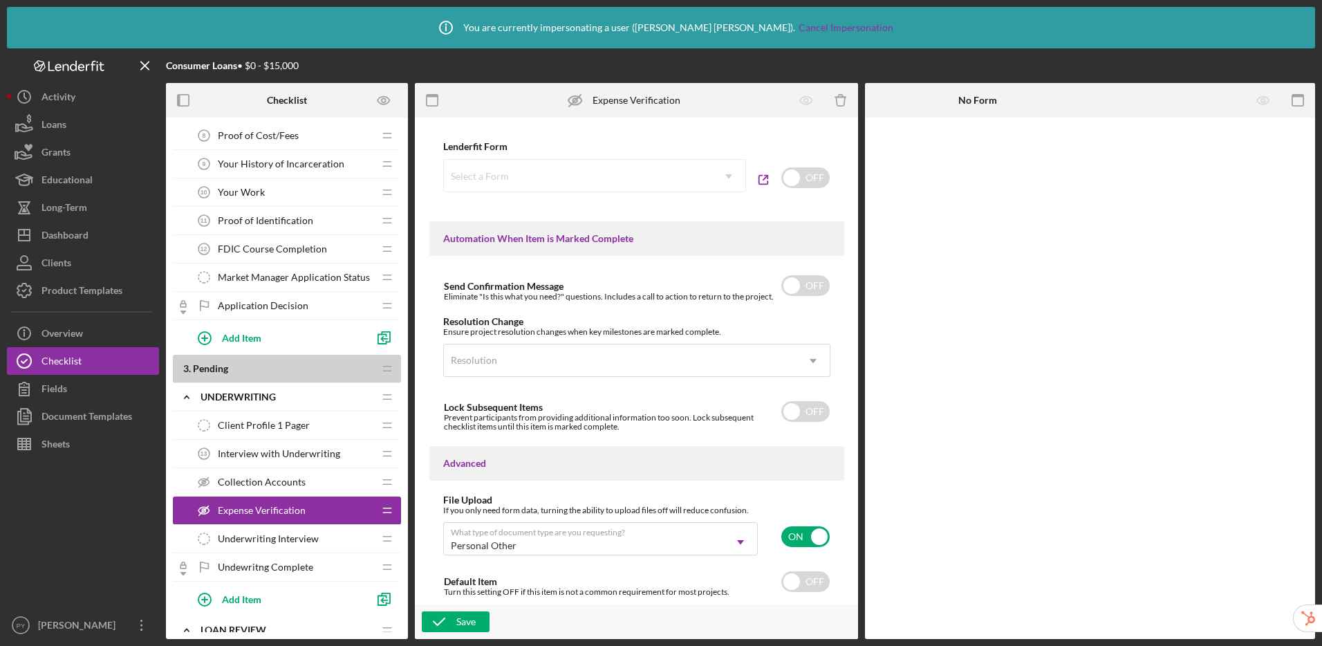
click at [282, 541] on span "Underwriting Interview" at bounding box center [268, 538] width 101 height 11
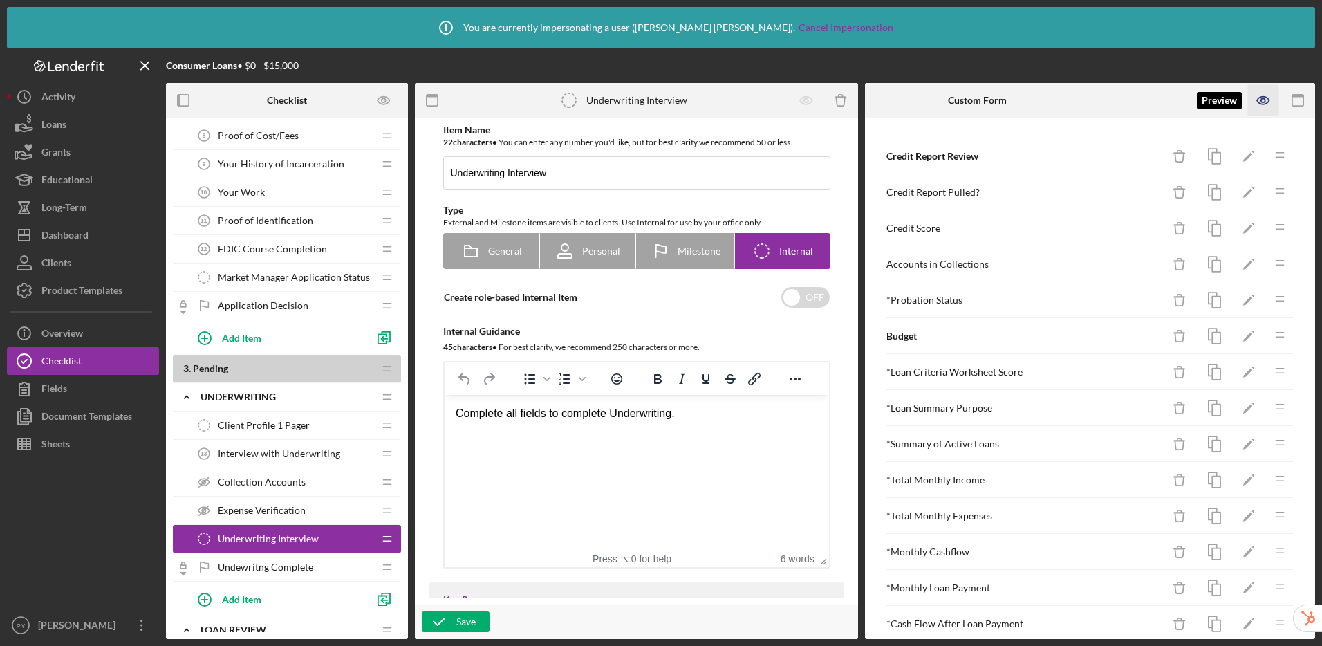
click at [1266, 102] on icon "button" at bounding box center [1263, 100] width 31 height 31
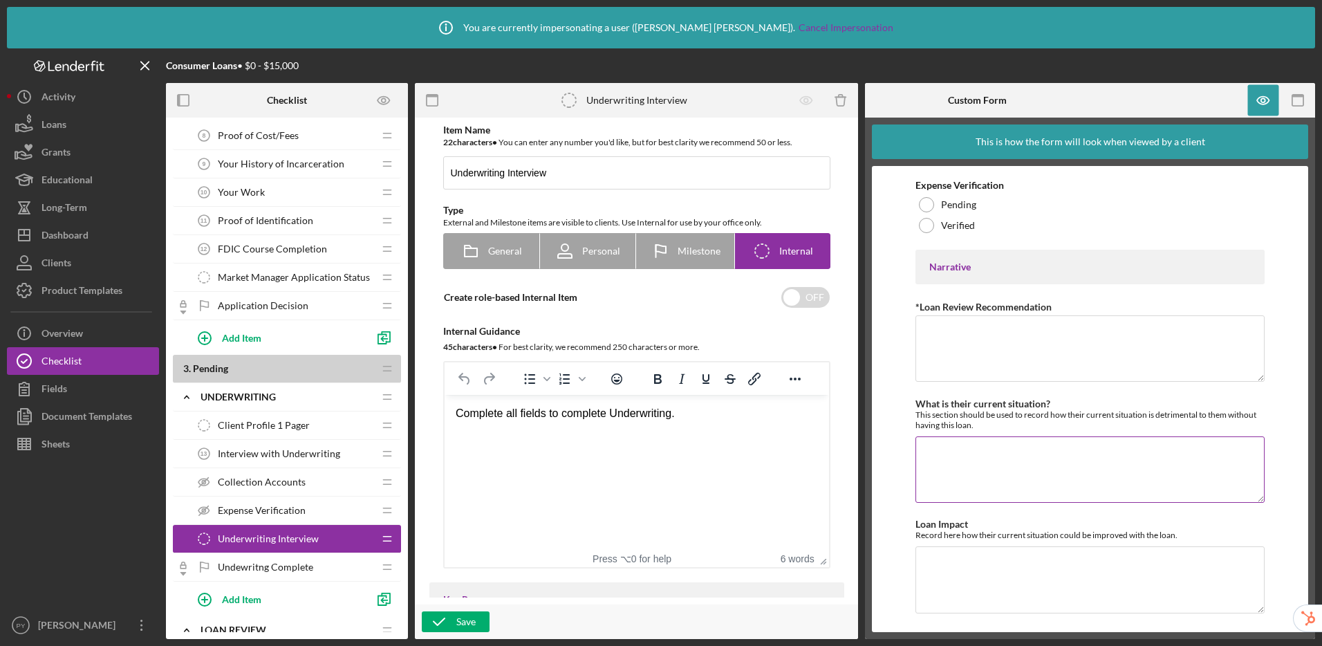
scroll to position [2313, 0]
click at [1269, 104] on icon "button" at bounding box center [1263, 100] width 31 height 31
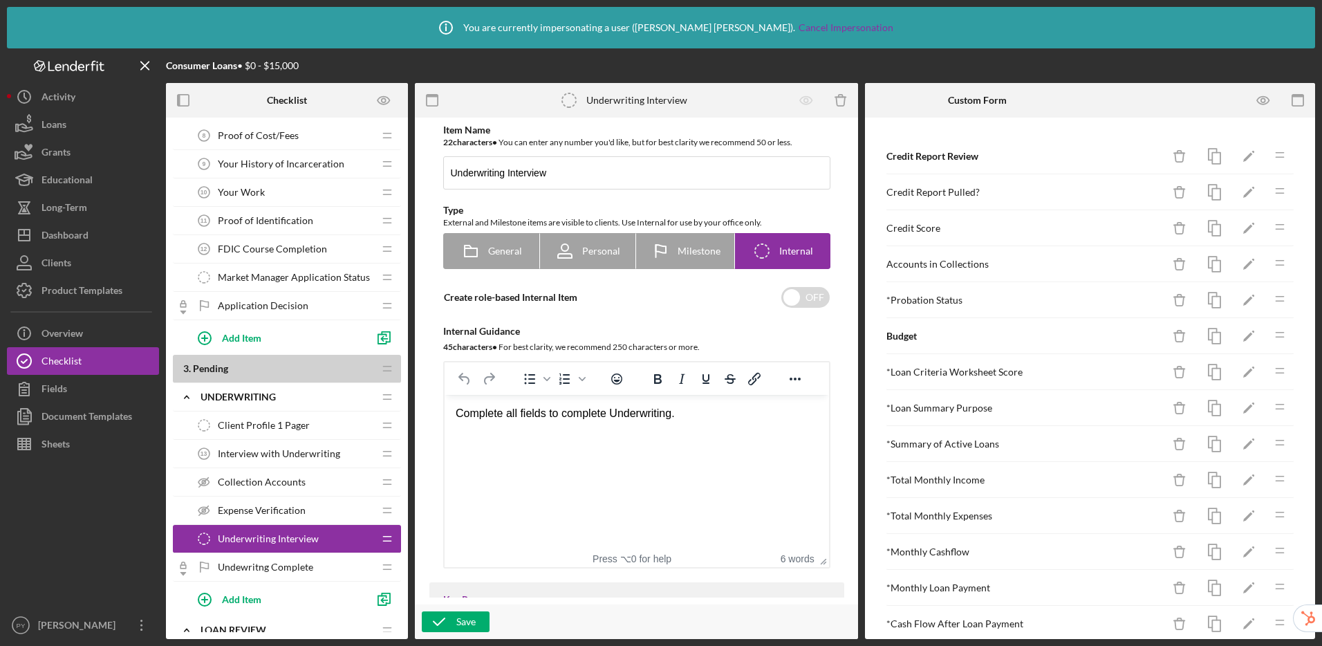
click at [266, 568] on span "Undewritng Complete" at bounding box center [265, 566] width 95 height 11
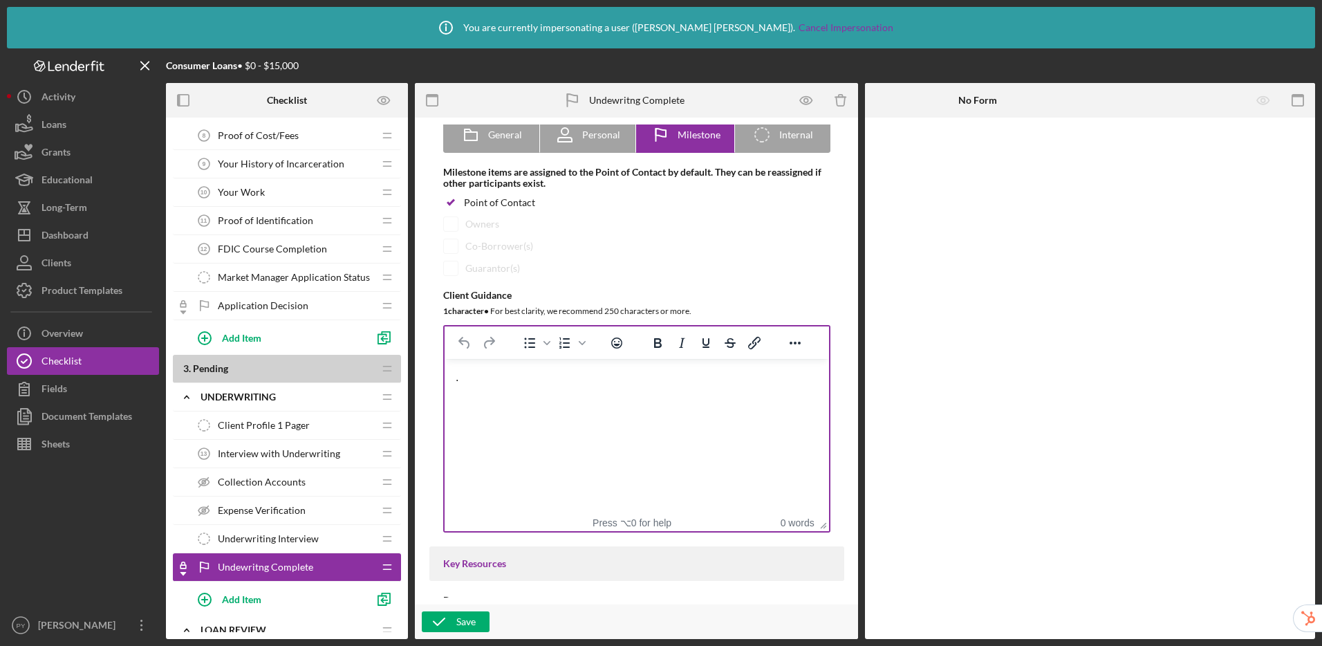
scroll to position [129, 0]
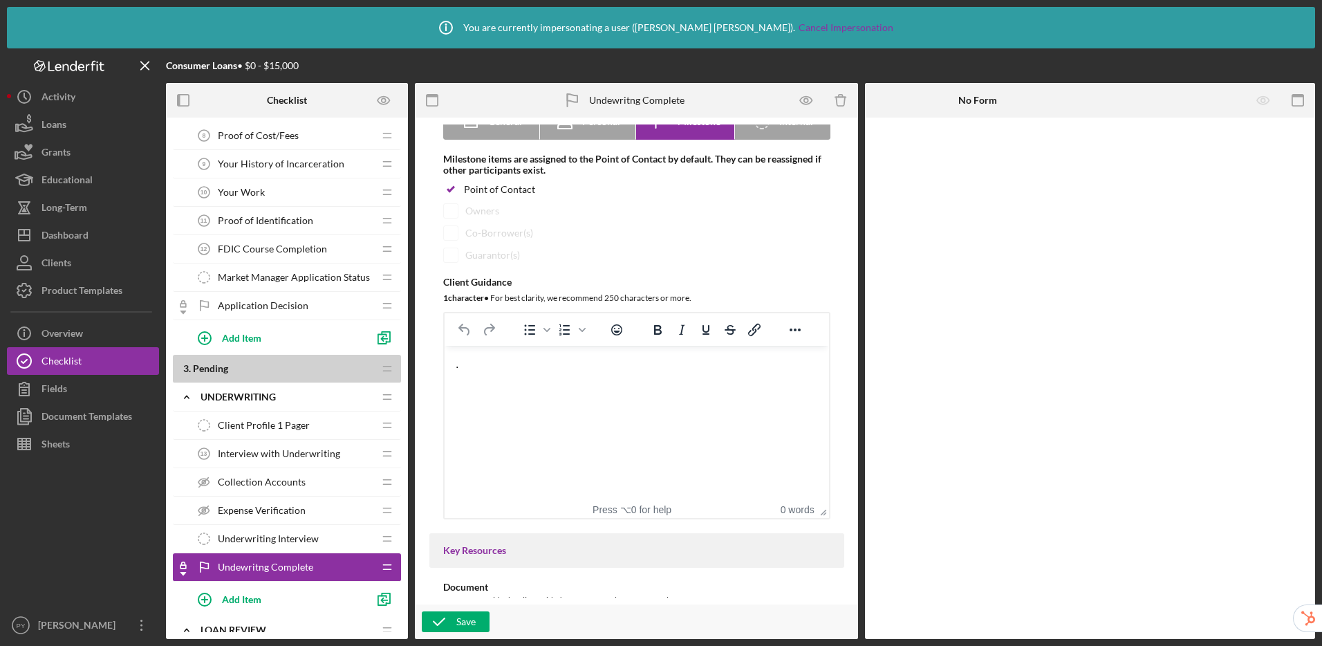
click at [303, 533] on span "Underwriting Interview" at bounding box center [268, 538] width 101 height 11
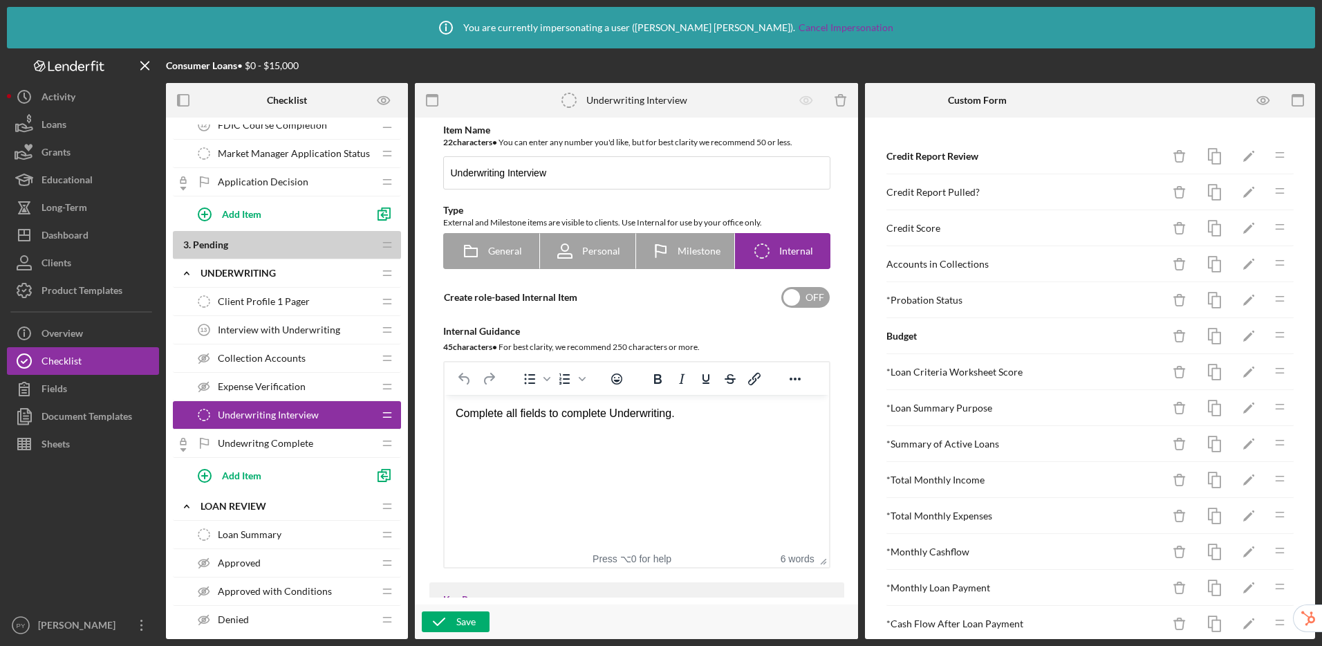
scroll to position [559, 0]
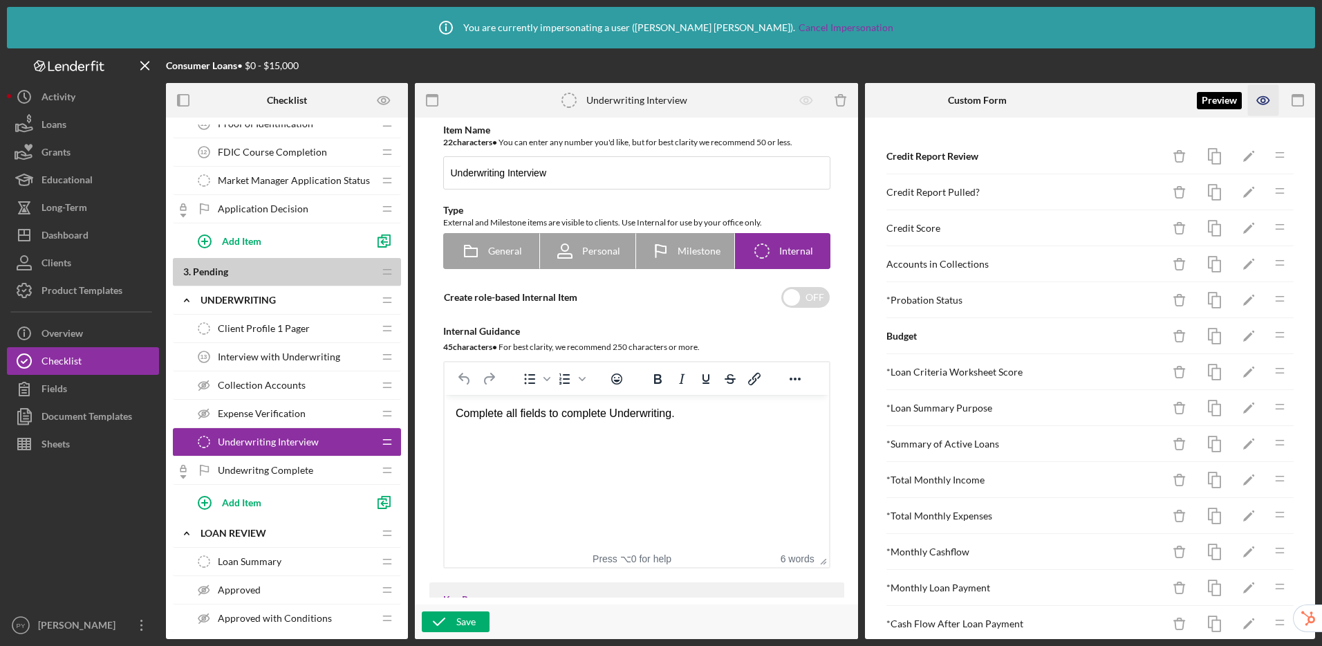
click at [1259, 104] on icon "button" at bounding box center [1263, 101] width 12 height 8
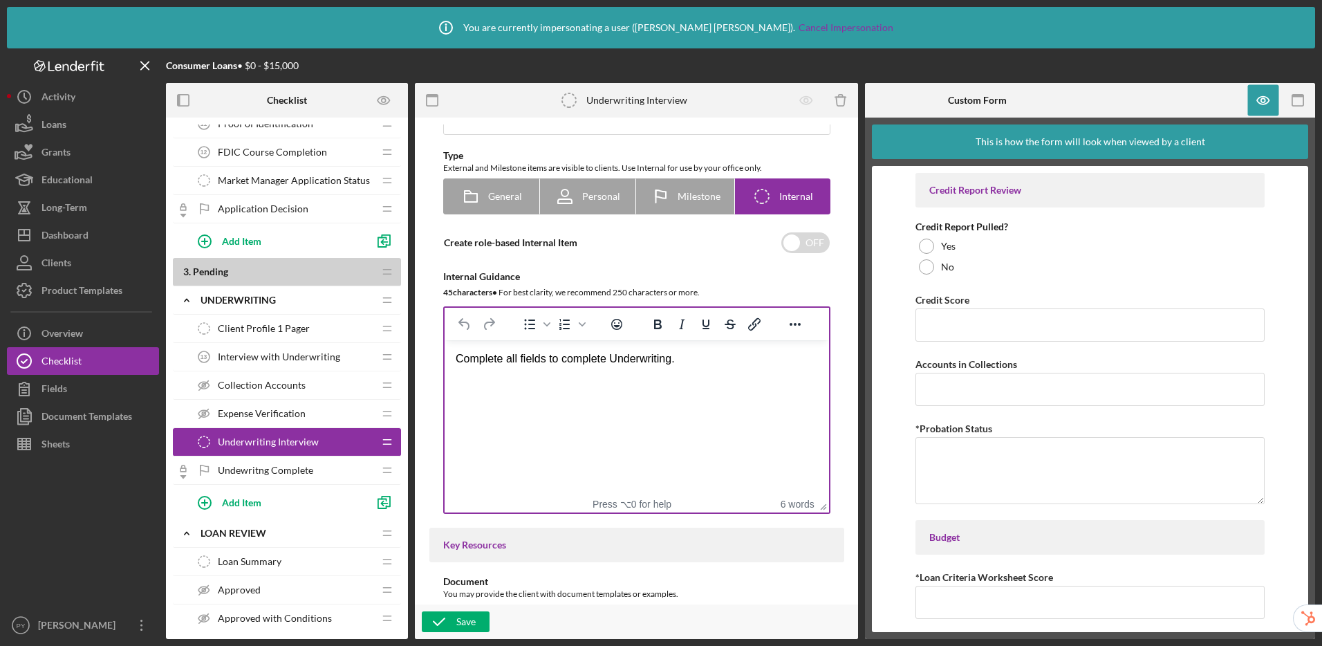
scroll to position [64, 0]
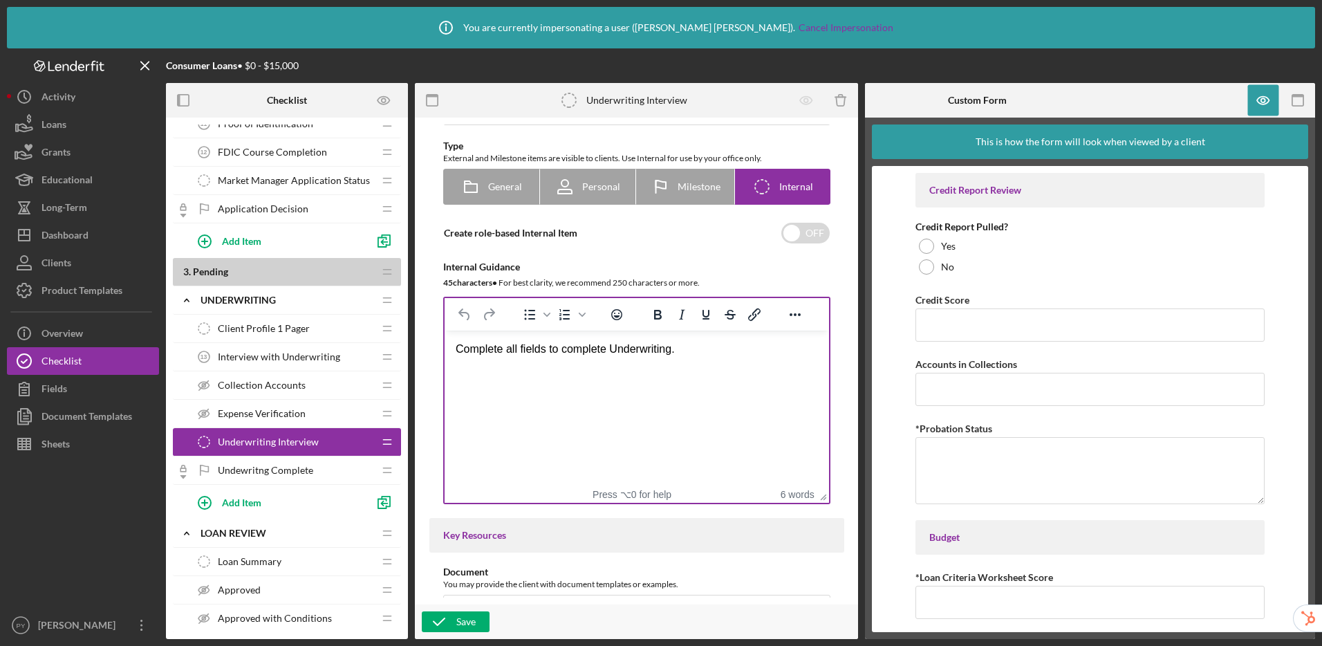
click at [715, 344] on div "Complete all fields to complete Underwriting." at bounding box center [636, 348] width 362 height 15
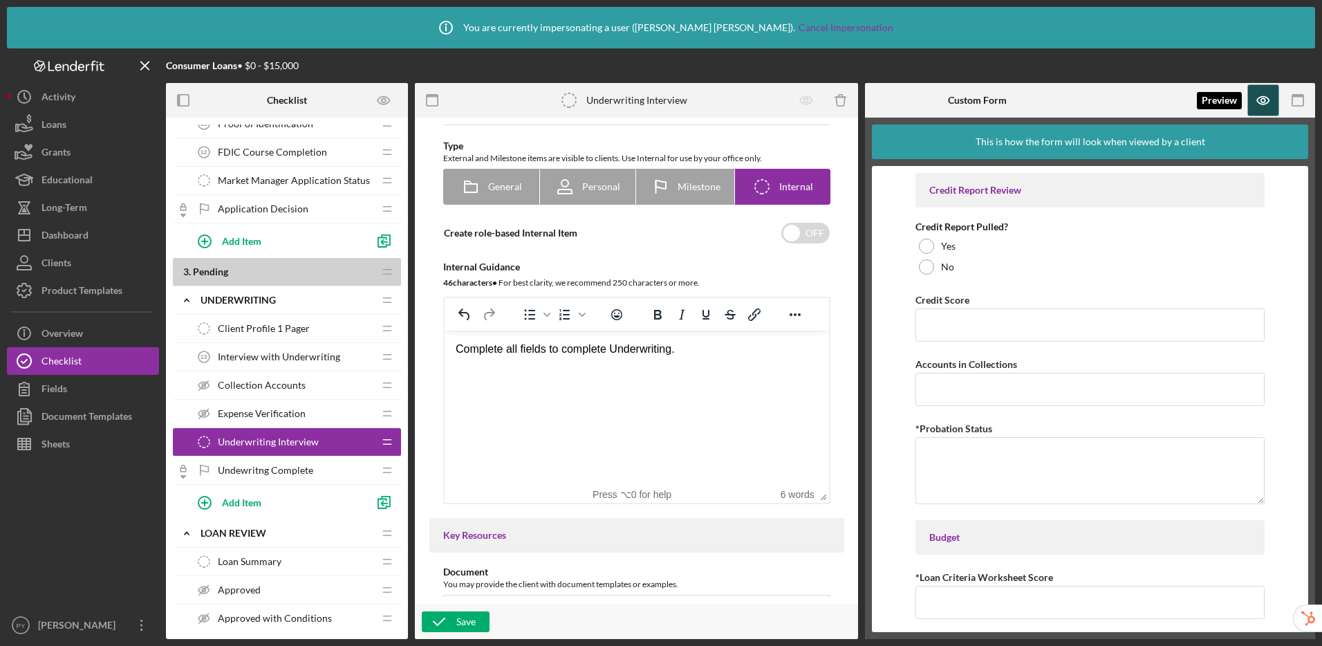
click at [1264, 104] on icon "button" at bounding box center [1263, 101] width 12 height 8
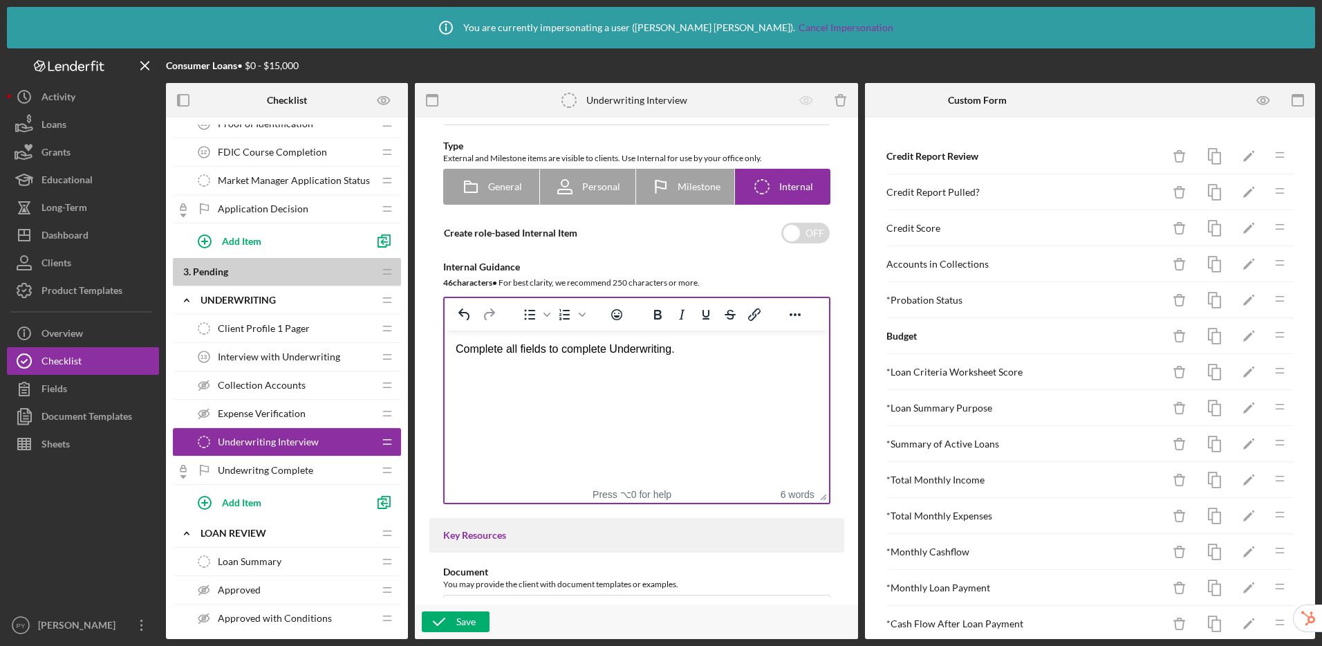
scroll to position [0, 0]
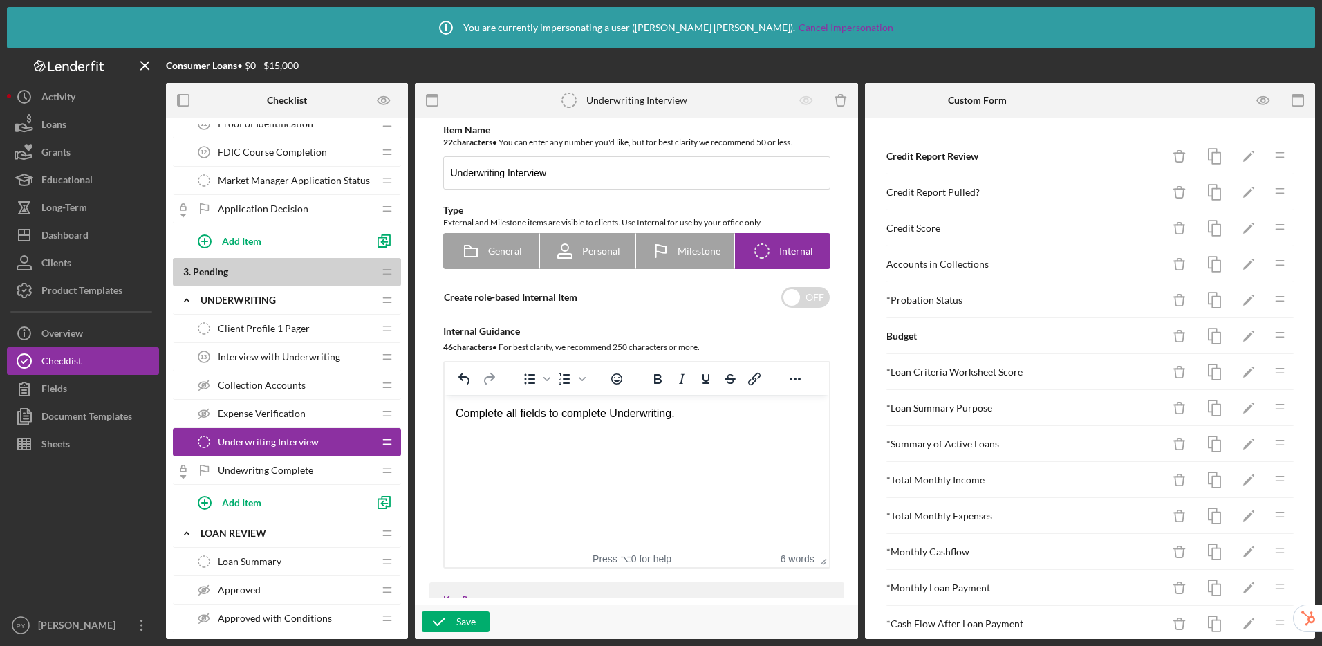
click at [734, 422] on html "Complete all fields to complete Underwriting." at bounding box center [636, 413] width 384 height 37
click at [456, 417] on div "Complete all fields to complete Underwriting." at bounding box center [636, 413] width 362 height 15
click at [563, 384] on icon "Numbered list" at bounding box center [564, 379] width 17 height 17
click at [733, 416] on li "Complete all fields to complete Underwriting." at bounding box center [649, 413] width 335 height 15
click at [453, 619] on icon "button" at bounding box center [439, 621] width 35 height 35
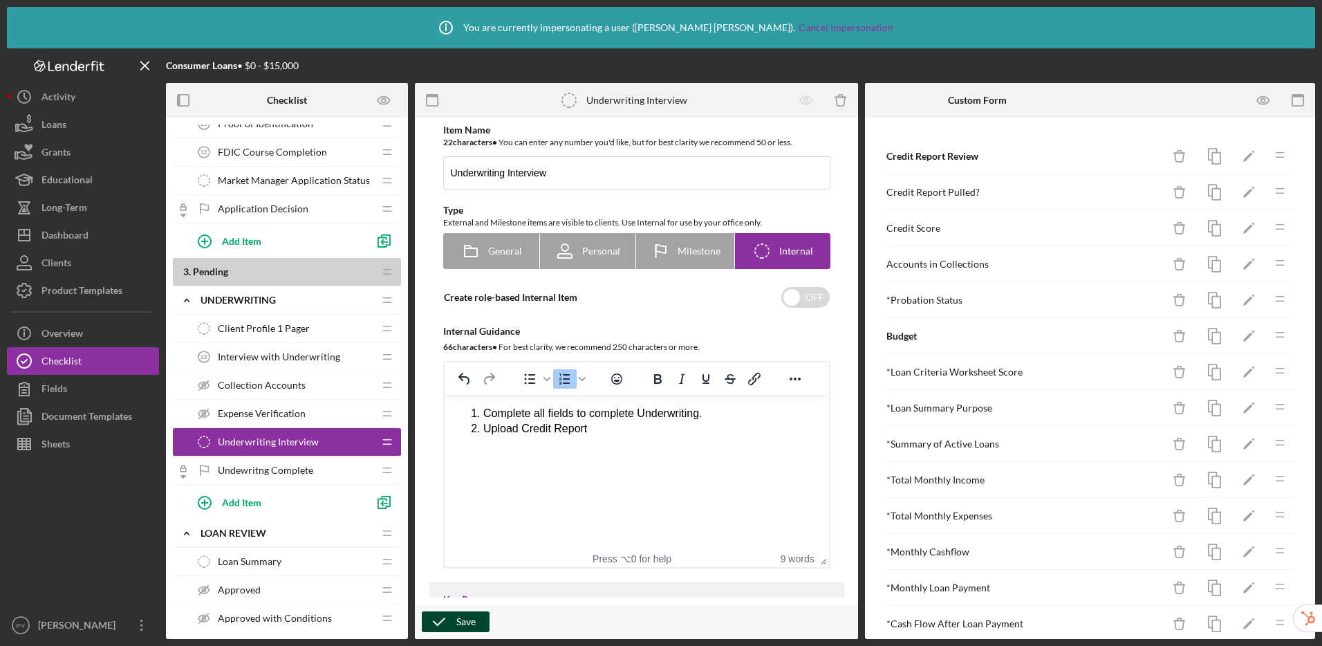
click at [243, 475] on span "Undewritng Complete" at bounding box center [265, 470] width 95 height 11
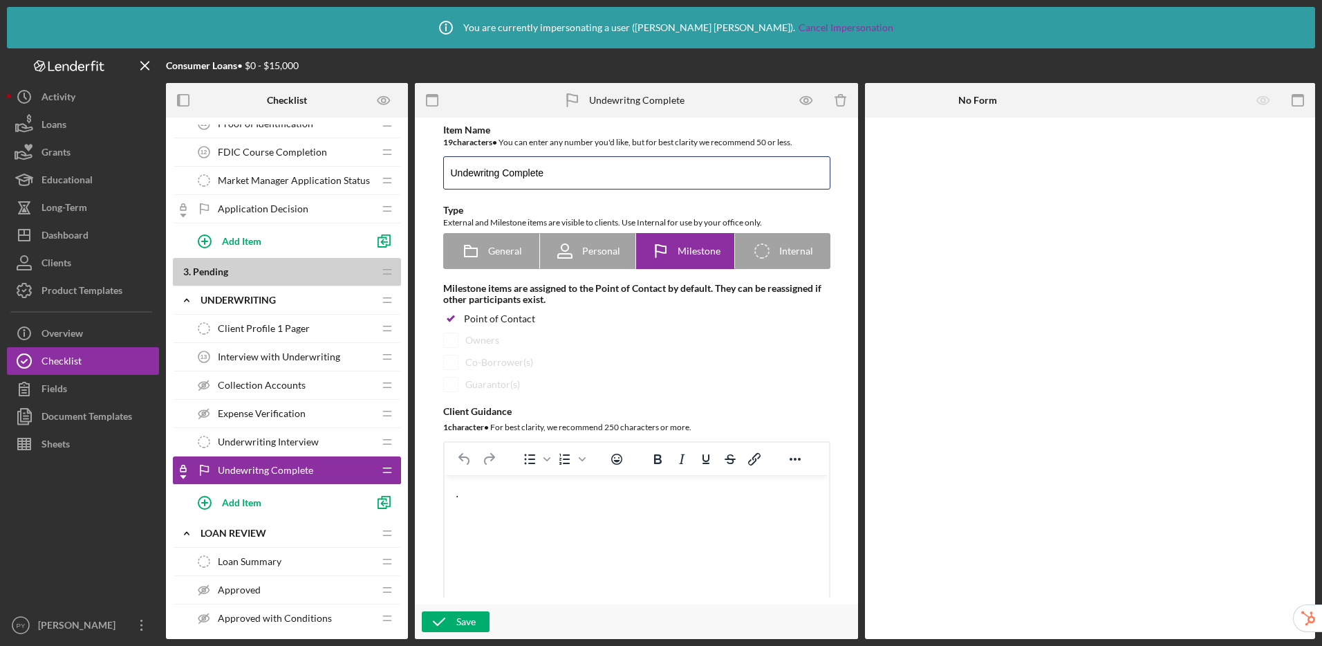
drag, startPoint x: 487, startPoint y: 173, endPoint x: 512, endPoint y: 147, distance: 36.7
click at [487, 173] on input "Undewritng Complete" at bounding box center [636, 172] width 387 height 33
type input "Undewriting Complete"
click at [448, 623] on icon "button" at bounding box center [439, 621] width 35 height 35
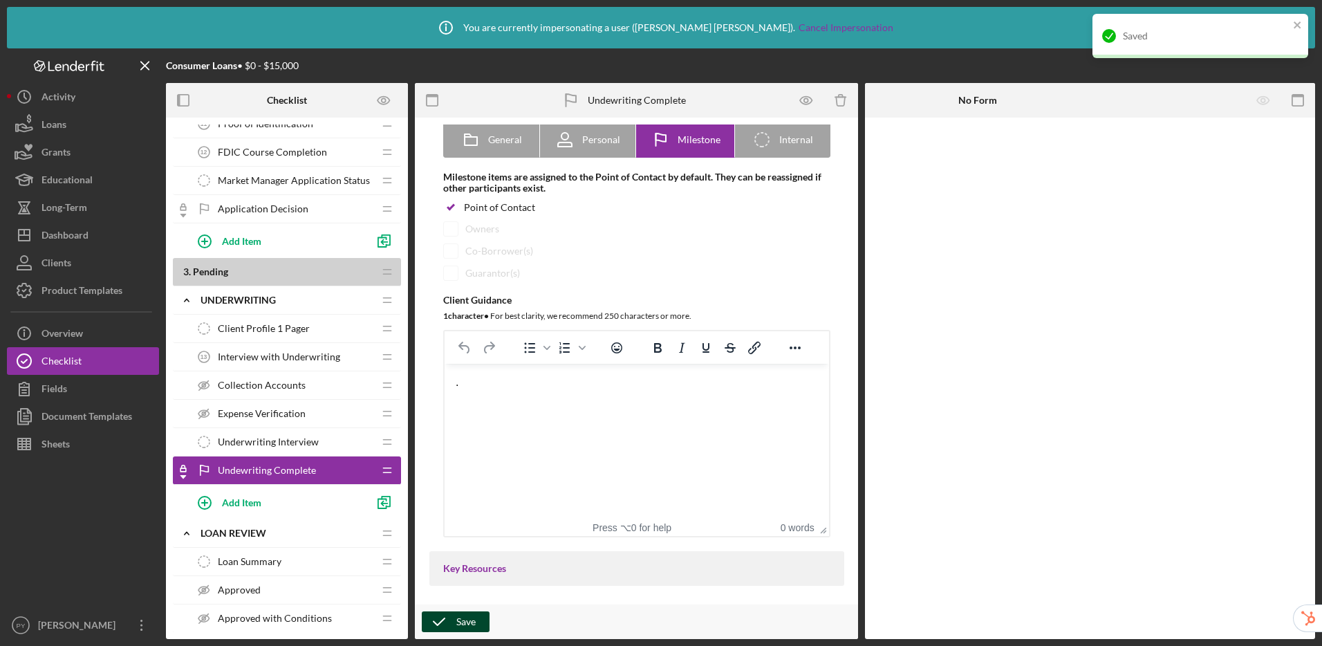
scroll to position [113, 0]
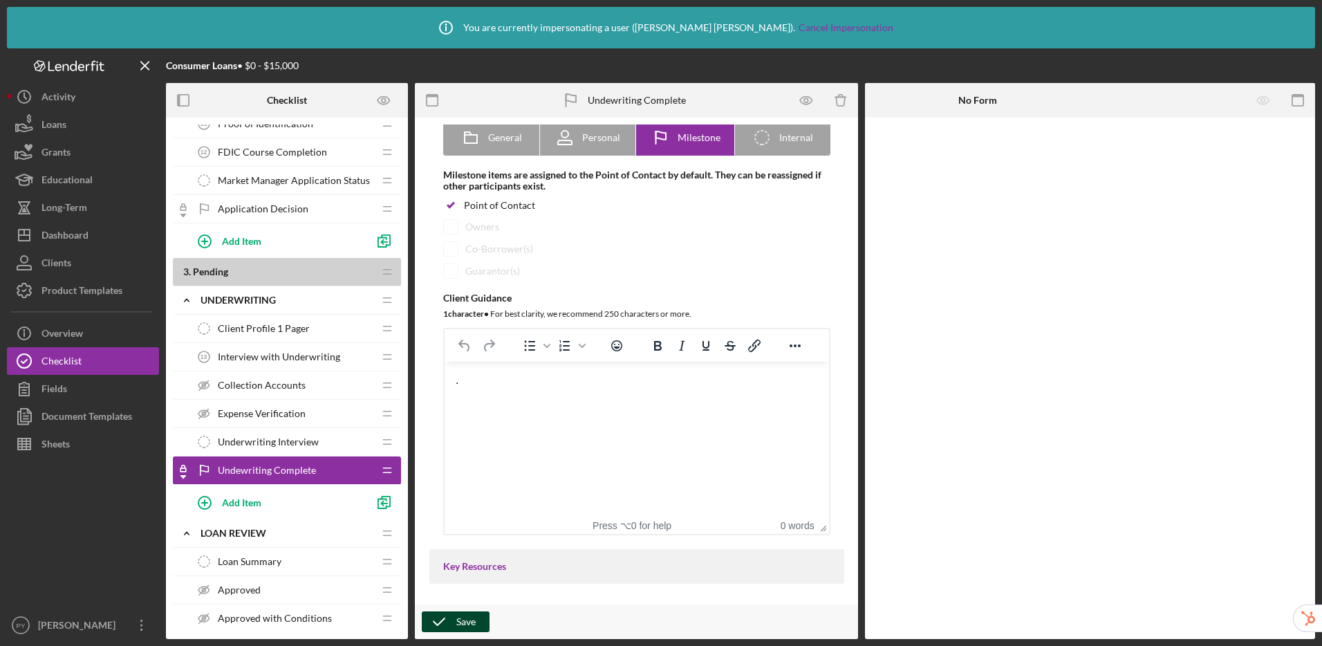
click at [283, 209] on span "Application Decision" at bounding box center [263, 208] width 91 height 11
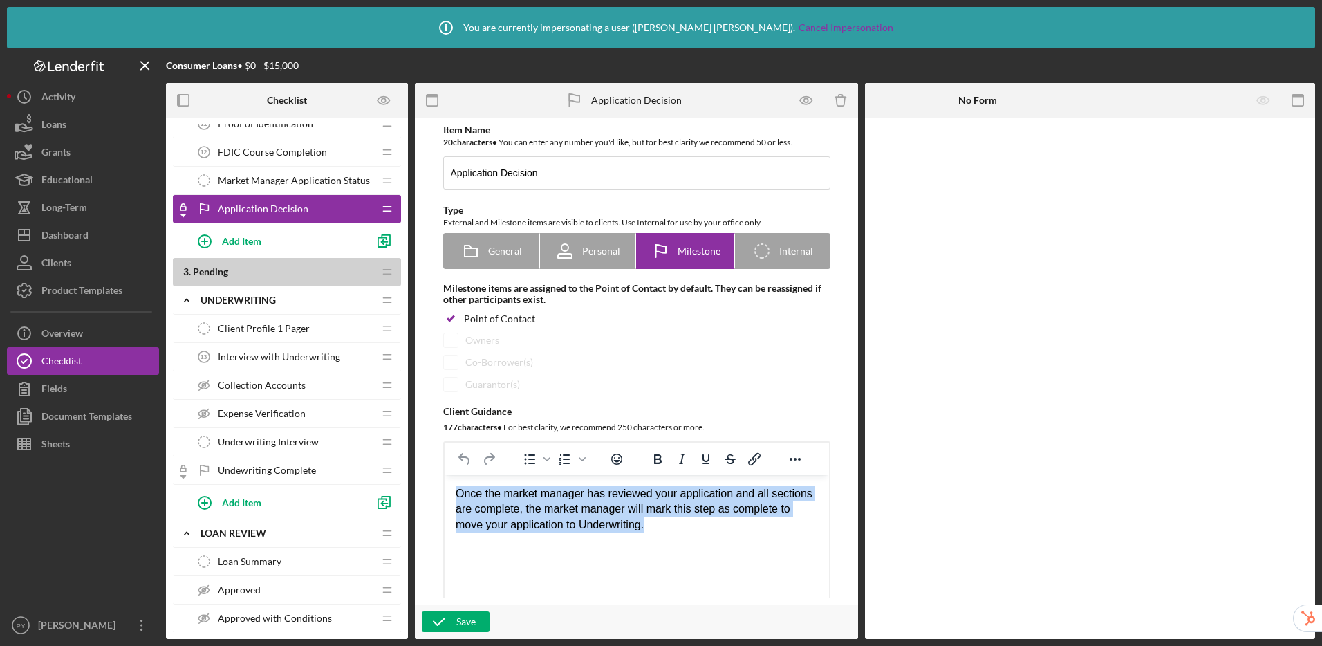
drag, startPoint x: 456, startPoint y: 492, endPoint x: 685, endPoint y: 537, distance: 233.9
click at [685, 537] on html "Once the market manager has reviewed your application and all sections are comp…" at bounding box center [636, 509] width 384 height 68
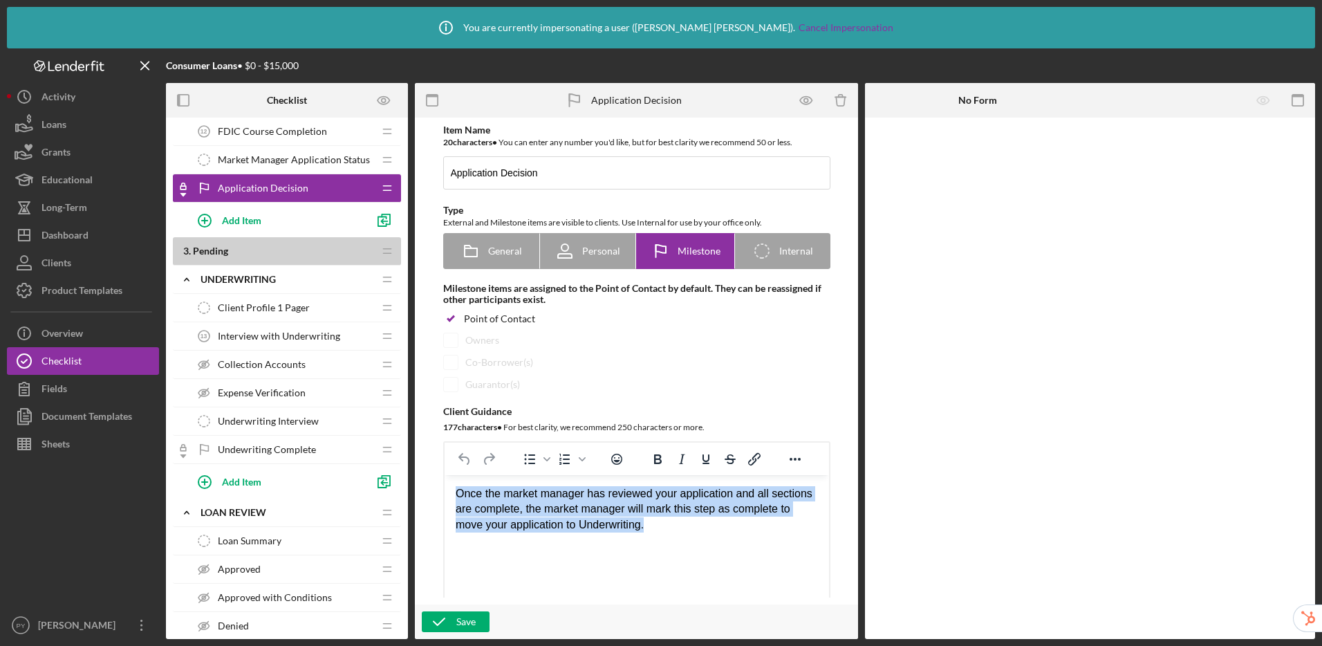
copy div "Once the market manager has reviewed your application and all sections are comp…"
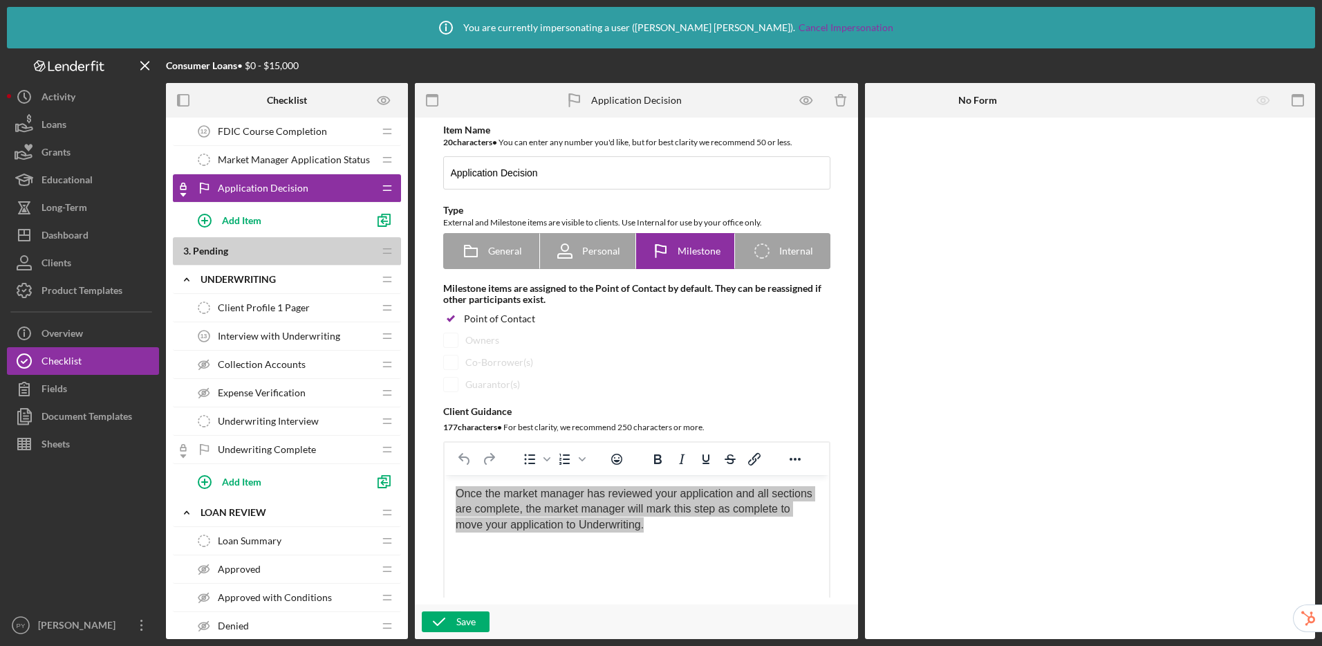
click at [254, 449] on span "Undewriting Complete" at bounding box center [267, 449] width 98 height 11
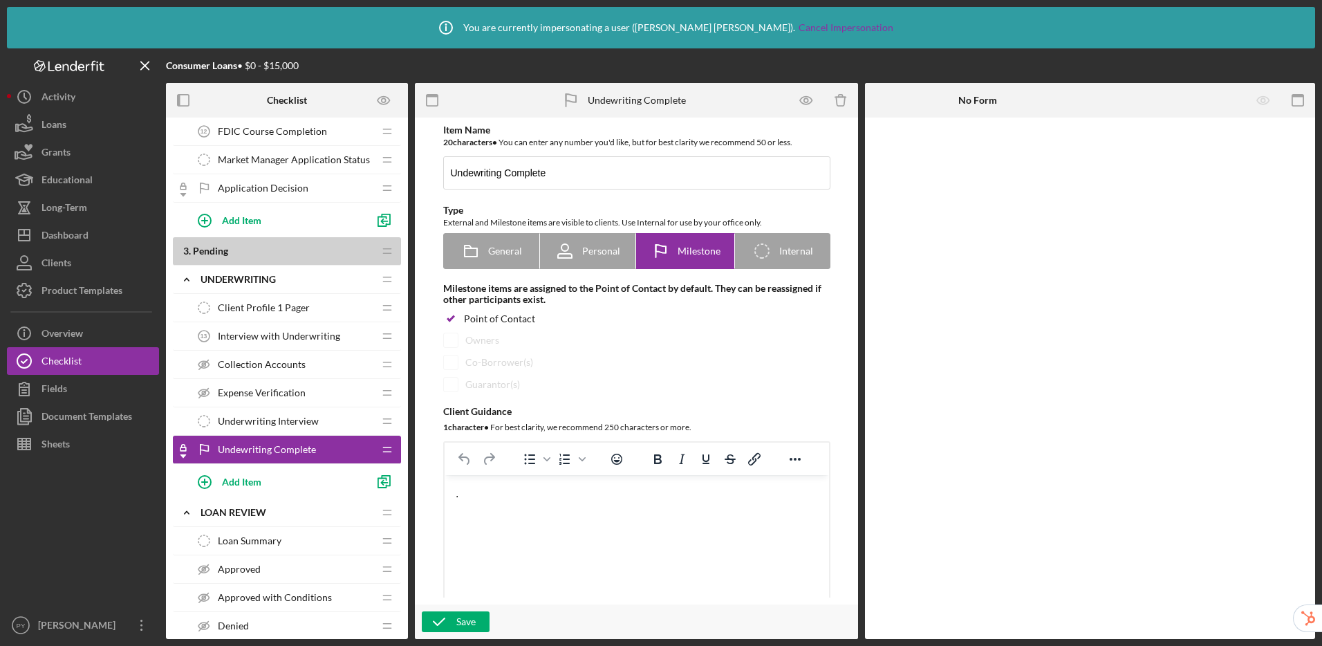
click at [260, 187] on span "Application Decision" at bounding box center [263, 187] width 91 height 11
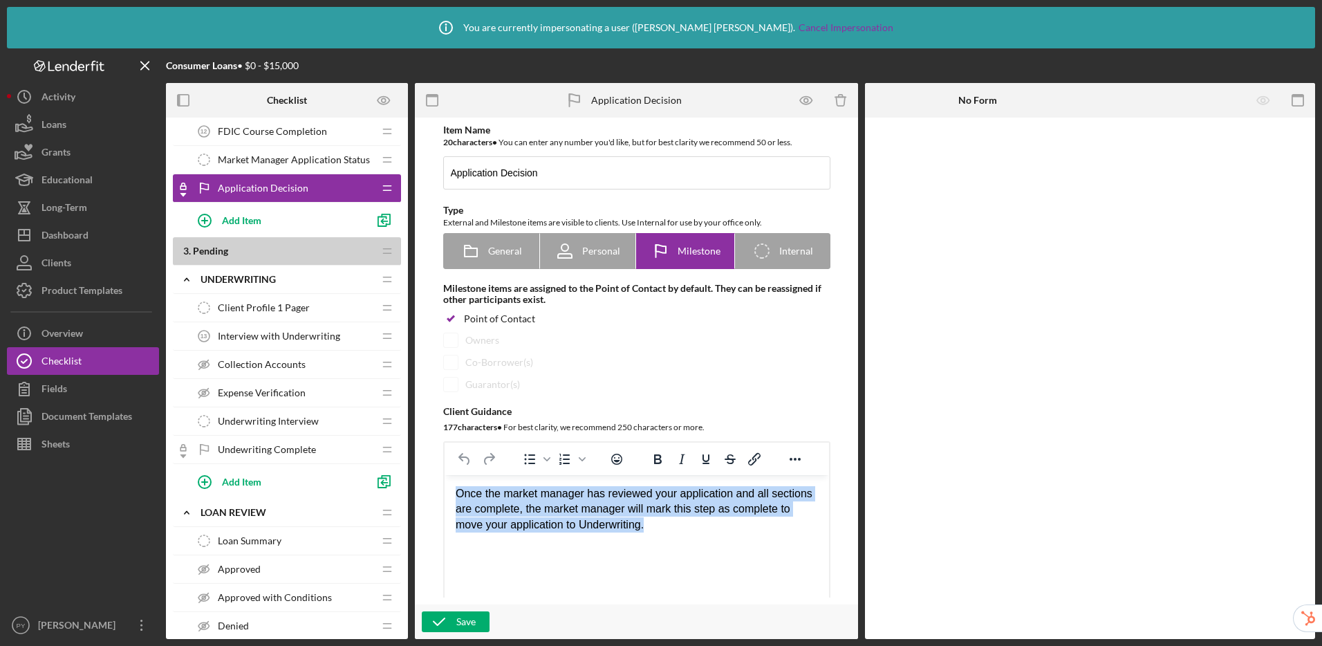
drag, startPoint x: 648, startPoint y: 526, endPoint x: 448, endPoint y: 486, distance: 204.4
click at [448, 486] on html "Once the market manager has reviewed your application and all sections are comp…" at bounding box center [636, 509] width 384 height 68
copy div "Once the market manager has reviewed your application and all sections are comp…"
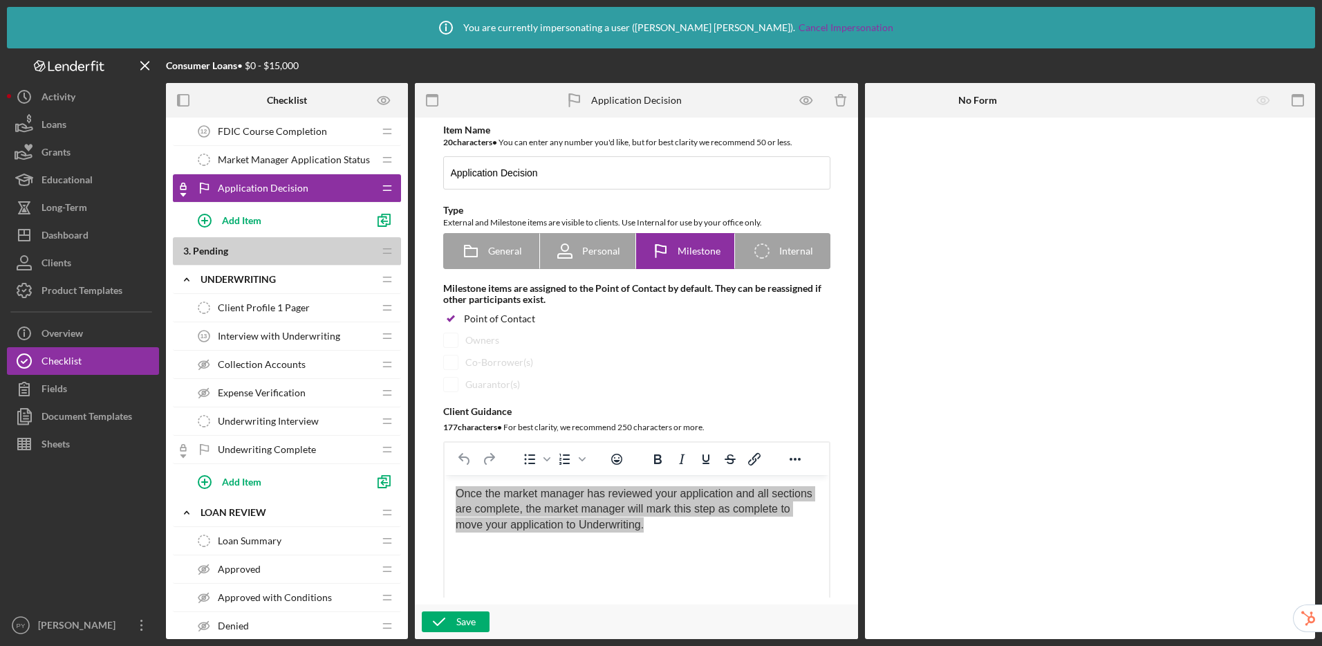
click at [288, 447] on span "Undewriting Complete" at bounding box center [267, 449] width 98 height 11
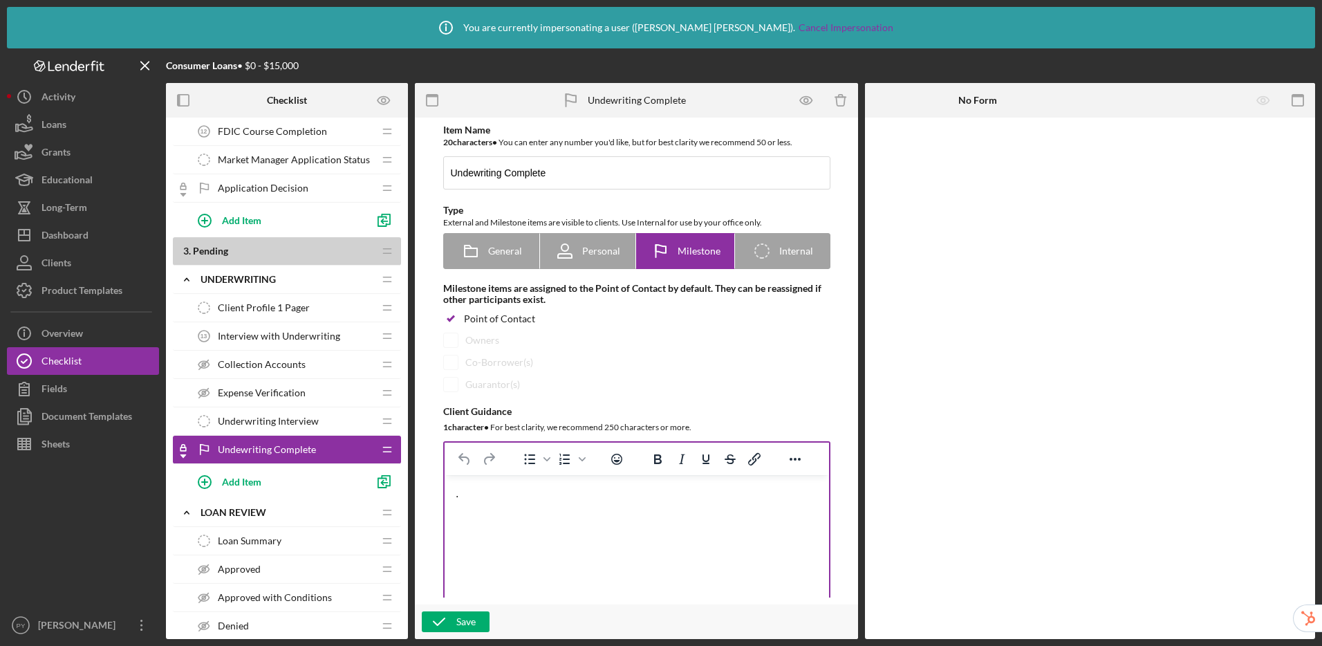
click at [509, 490] on div "." at bounding box center [636, 493] width 362 height 15
drag, startPoint x: 501, startPoint y: 498, endPoint x: 435, endPoint y: 492, distance: 66.0
click at [444, 492] on html "." at bounding box center [636, 493] width 384 height 37
paste body "Rich Text Area. Press ALT-0 for help."
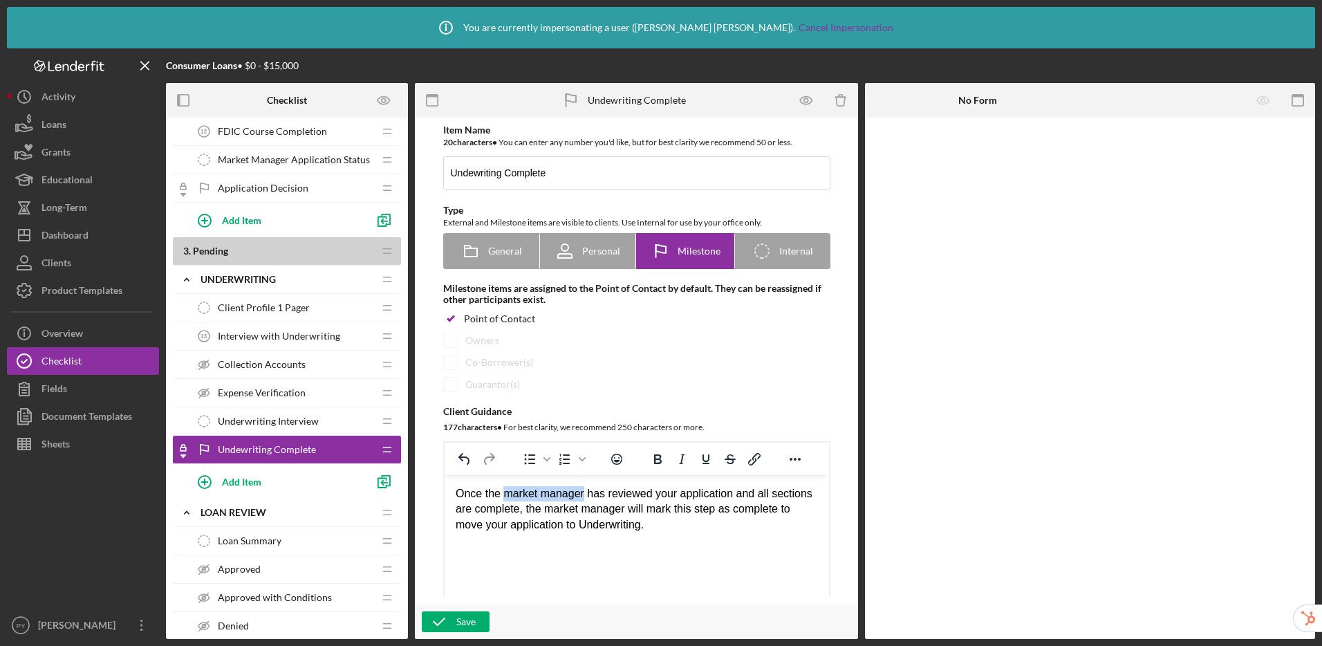
drag, startPoint x: 584, startPoint y: 493, endPoint x: 503, endPoint y: 489, distance: 81.0
click at [503, 489] on div "Once the market manager has reviewed your application and all sections are comp…" at bounding box center [636, 509] width 362 height 46
drag, startPoint x: 635, startPoint y: 525, endPoint x: 550, endPoint y: 525, distance: 85.0
click at [553, 525] on div "Once the underwriter has reviewed your application and all sections are complet…" at bounding box center [636, 509] width 362 height 46
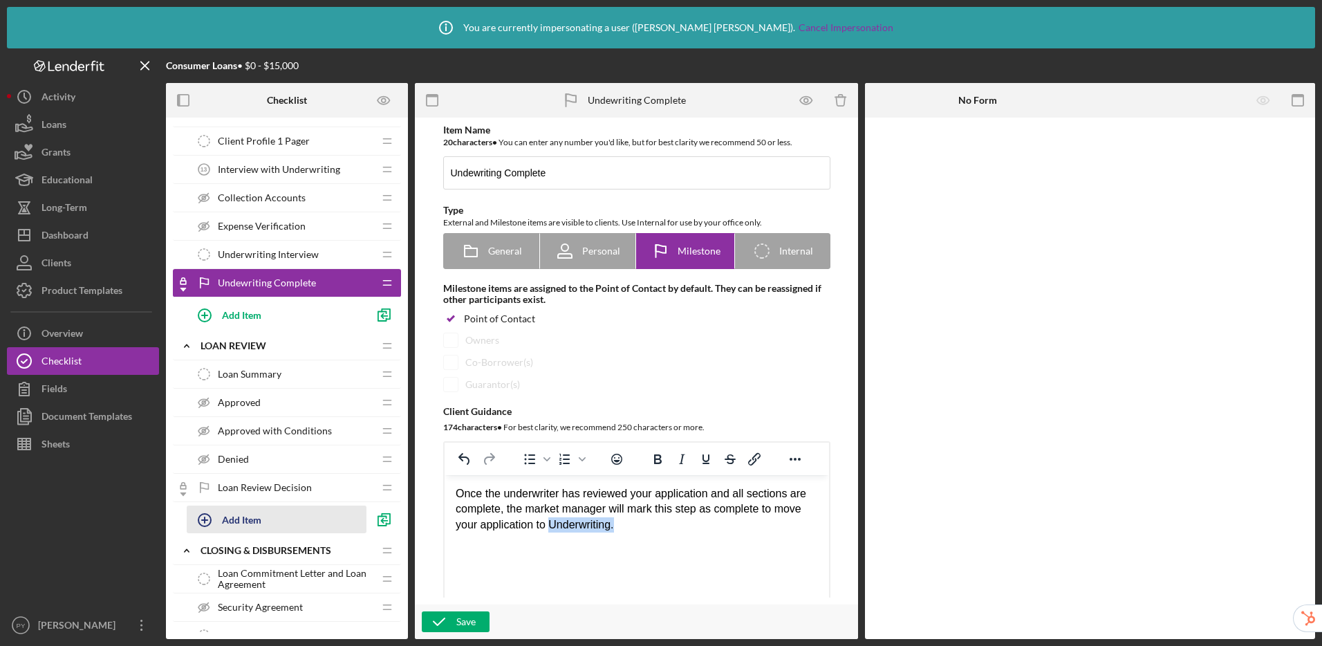
scroll to position [749, 0]
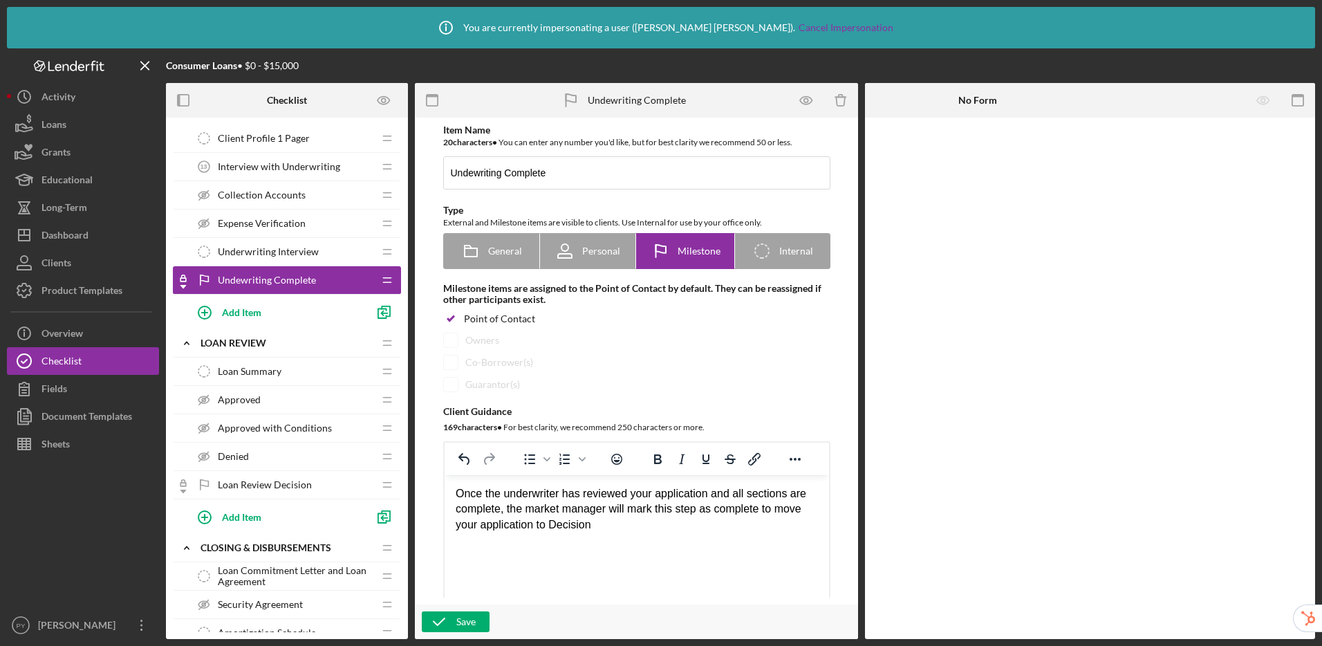
click at [508, 492] on div "Once the underwriter has reviewed your application and all sections are complet…" at bounding box center [636, 509] width 362 height 46
click at [655, 532] on div "Once the Underwriter has reviewed your application and all sections are complet…" at bounding box center [636, 509] width 362 height 46
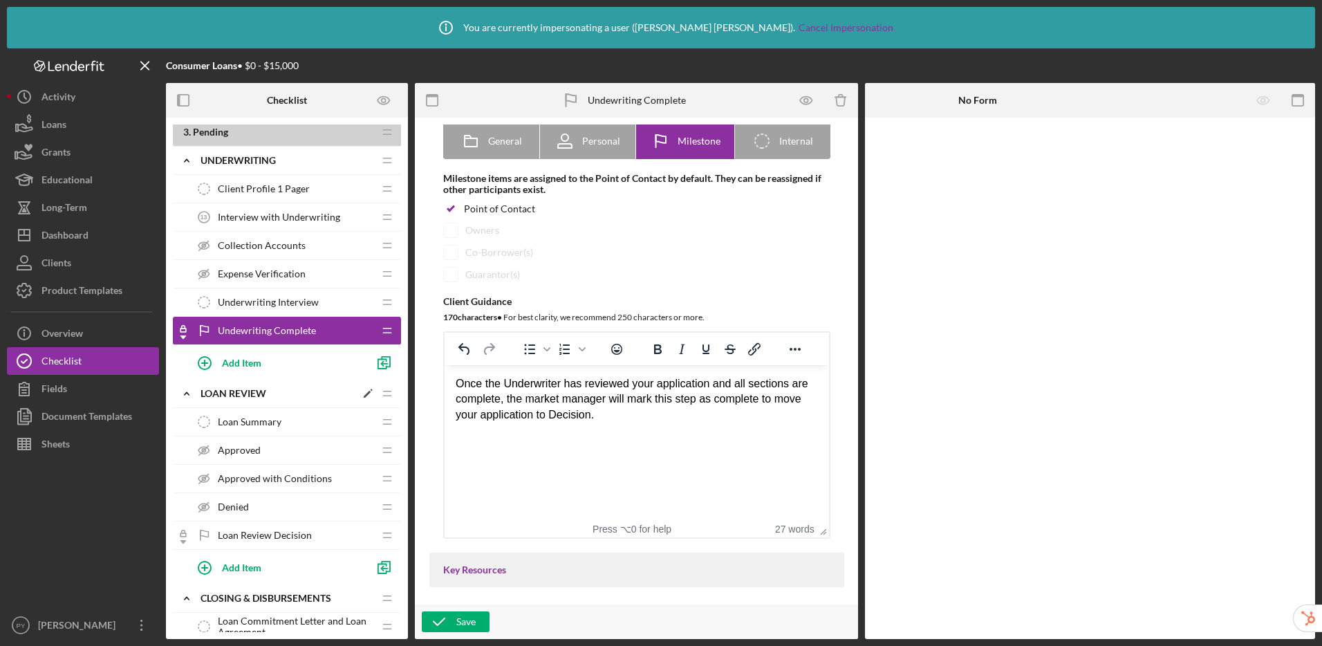
scroll to position [697, 0]
drag, startPoint x: 530, startPoint y: 397, endPoint x: 600, endPoint y: 397, distance: 69.8
click at [600, 397] on div "Once the Underwriter has reviewed your application and all sections are complet…" at bounding box center [636, 399] width 362 height 46
click at [629, 426] on html "Once the Underwriter has reviewed your application and all sections are complet…" at bounding box center [636, 399] width 384 height 68
drag, startPoint x: 607, startPoint y: 400, endPoint x: 531, endPoint y: 393, distance: 76.3
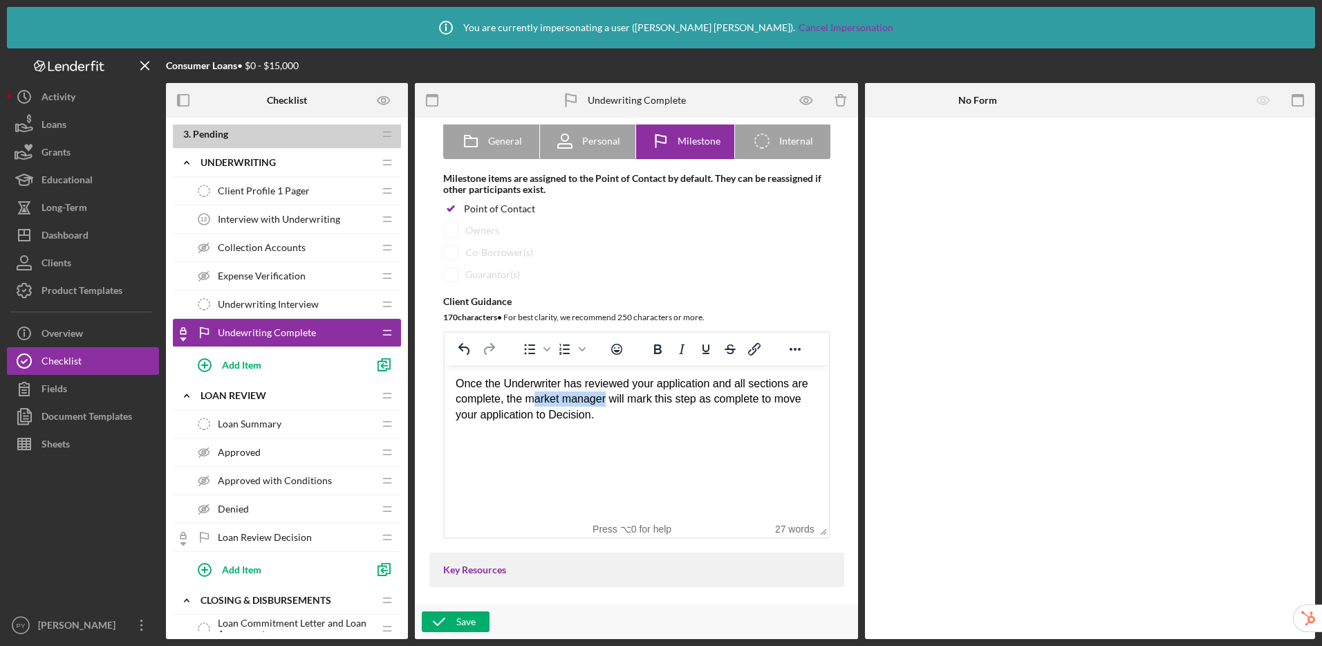
click at [531, 393] on div "Once the Underwriter has reviewed your application and all sections are complet…" at bounding box center [636, 399] width 362 height 46
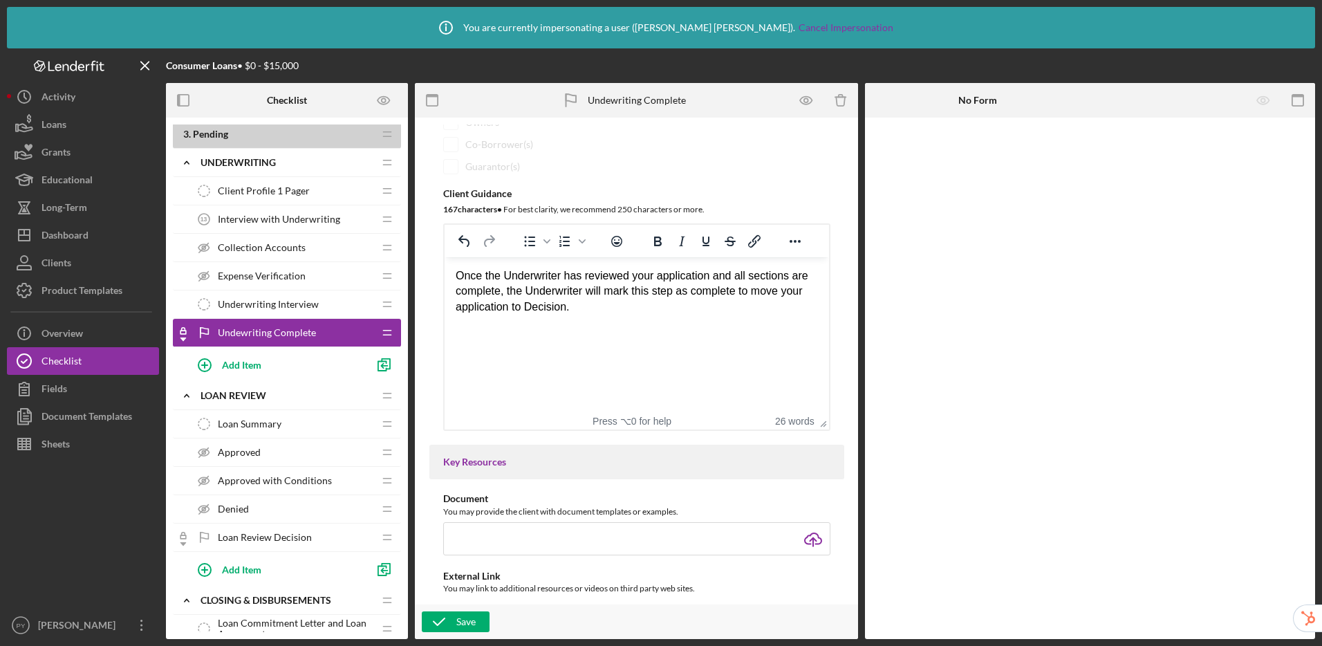
scroll to position [158, 0]
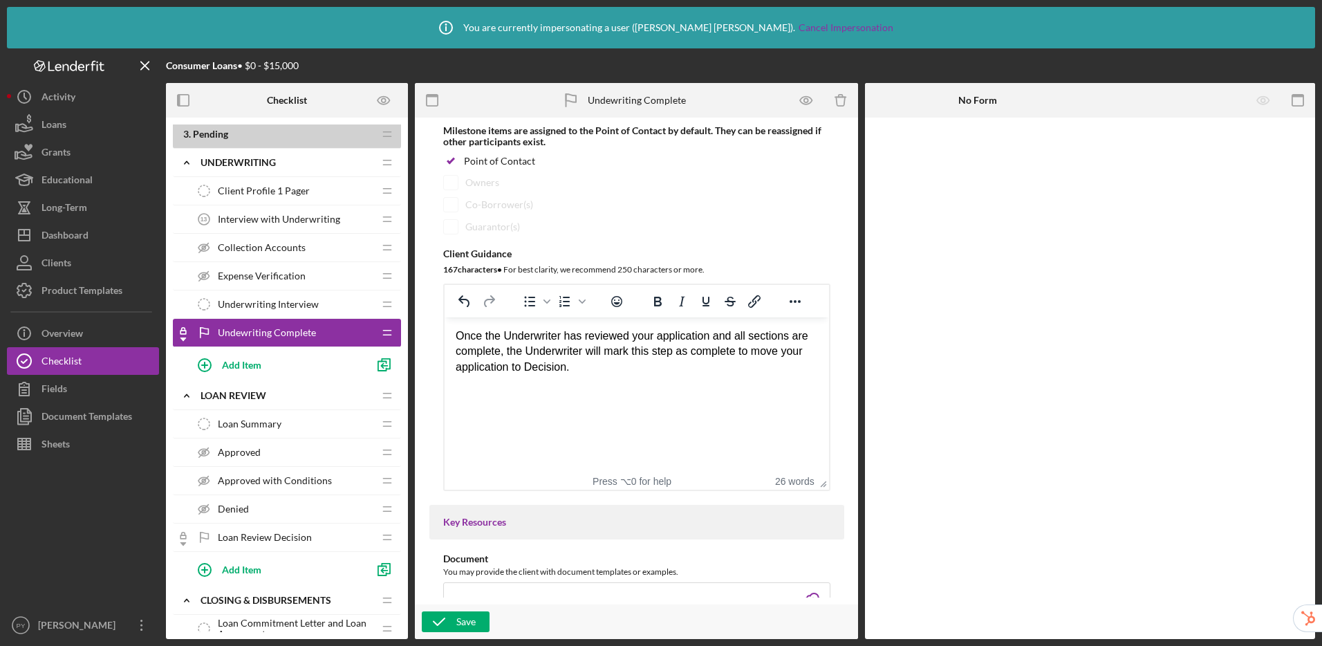
click at [570, 371] on div "Once the Underwriter has reviewed your application and all sections are complet…" at bounding box center [636, 351] width 362 height 46
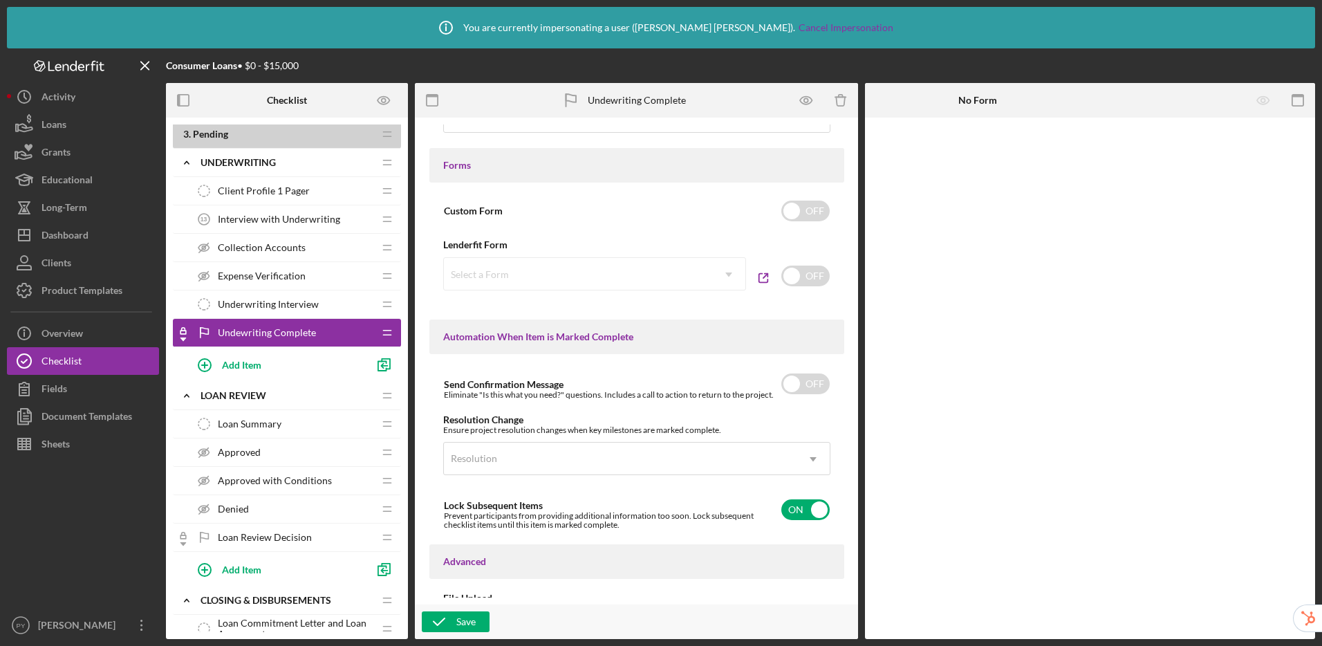
scroll to position [805, 0]
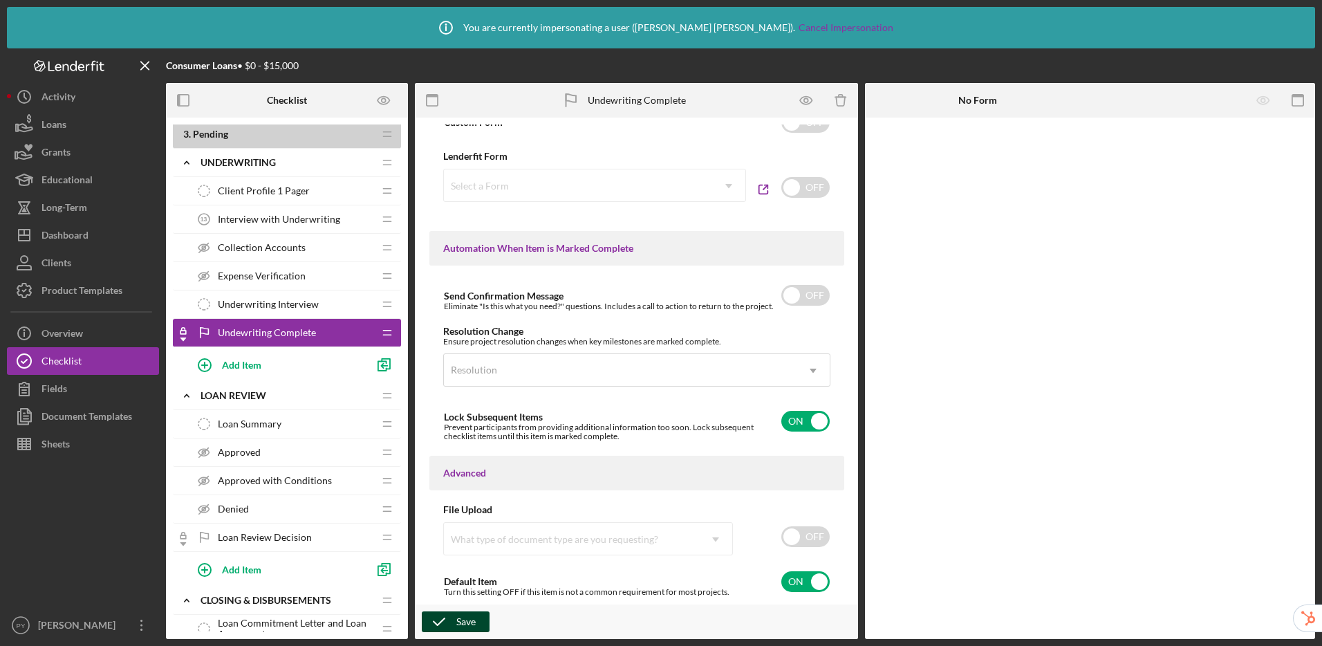
click at [456, 626] on div "Save" at bounding box center [465, 621] width 19 height 21
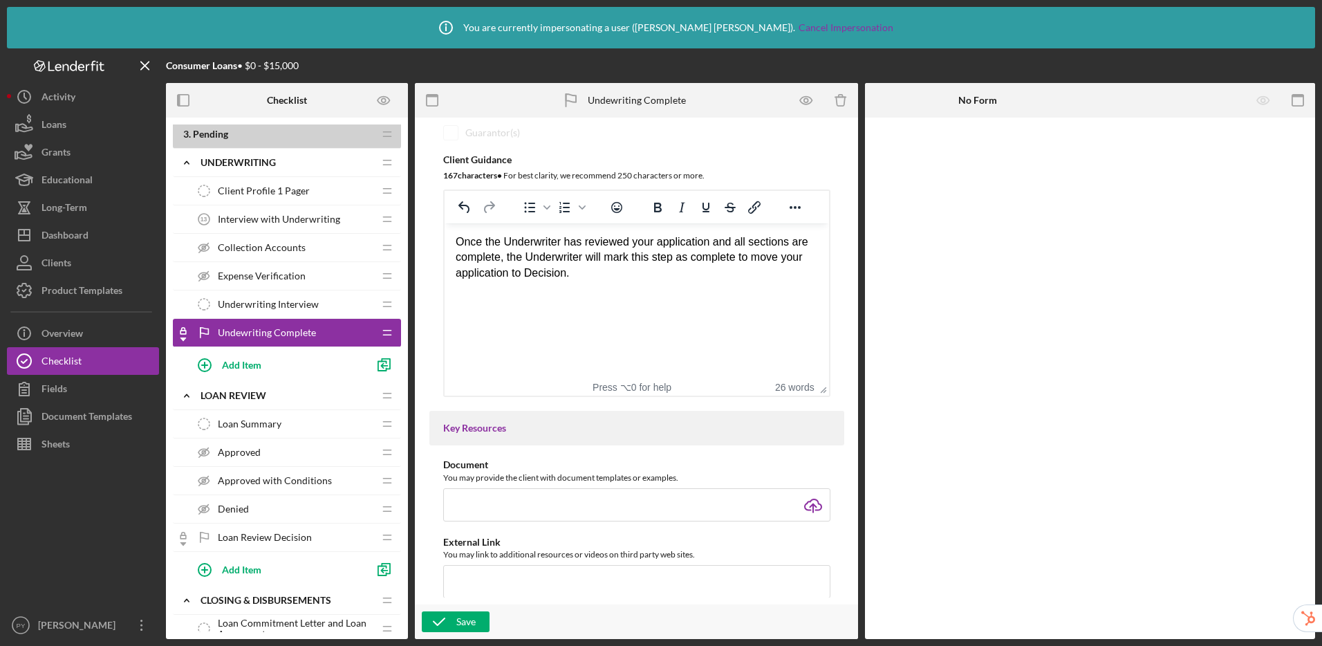
scroll to position [251, 0]
click at [244, 367] on div "Add Item" at bounding box center [241, 364] width 39 height 26
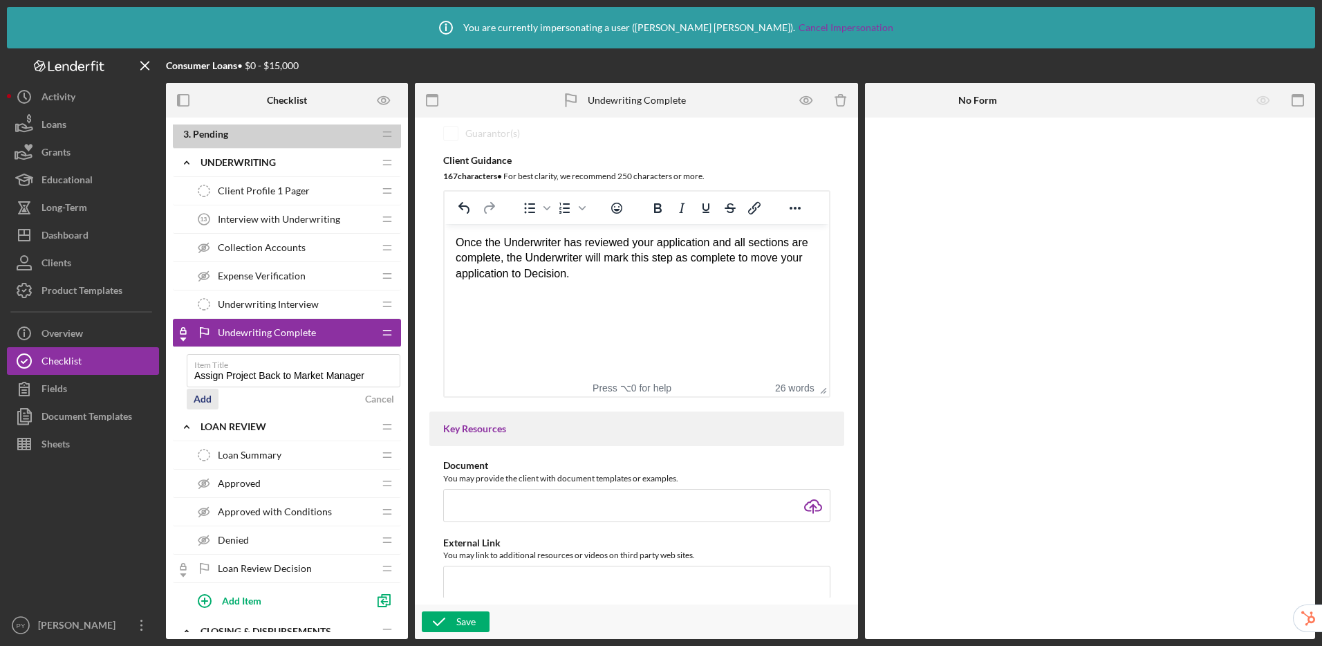
type input "Assign Project Back to Market Manager"
click at [203, 398] on div "Add" at bounding box center [203, 398] width 18 height 21
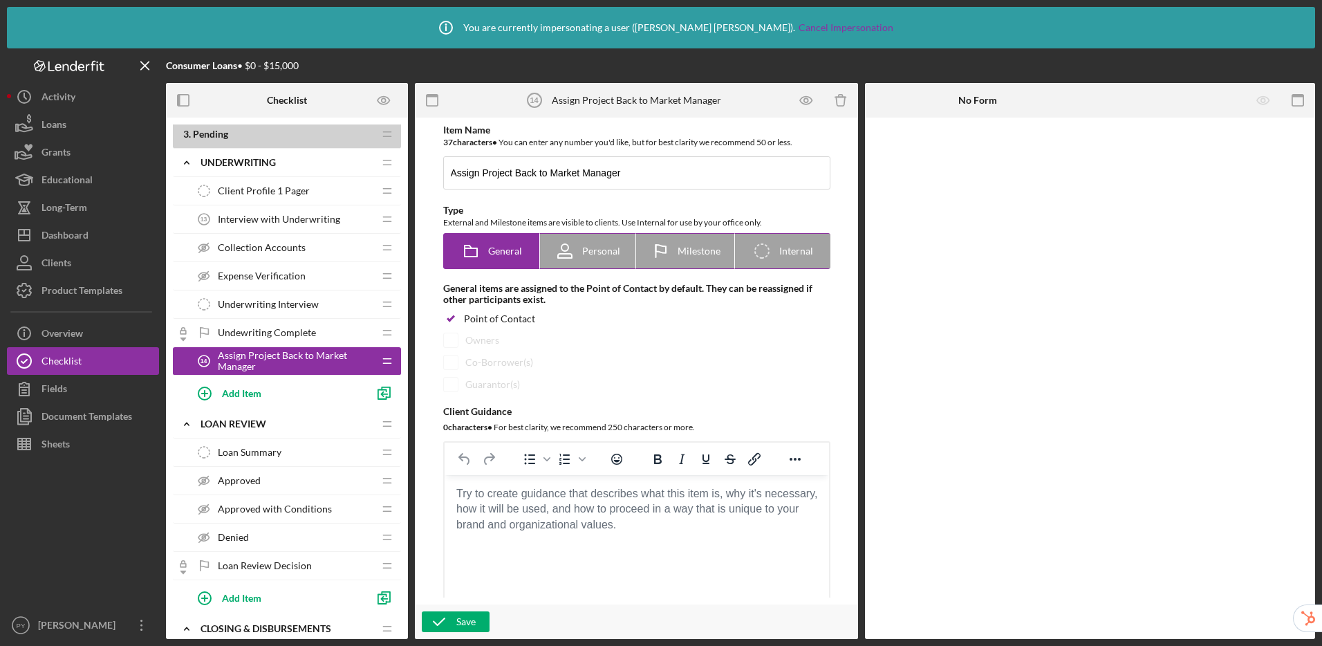
click at [757, 252] on icon "Icon/Checklist Item Internal" at bounding box center [761, 251] width 35 height 35
radio input "false"
radio input "true"
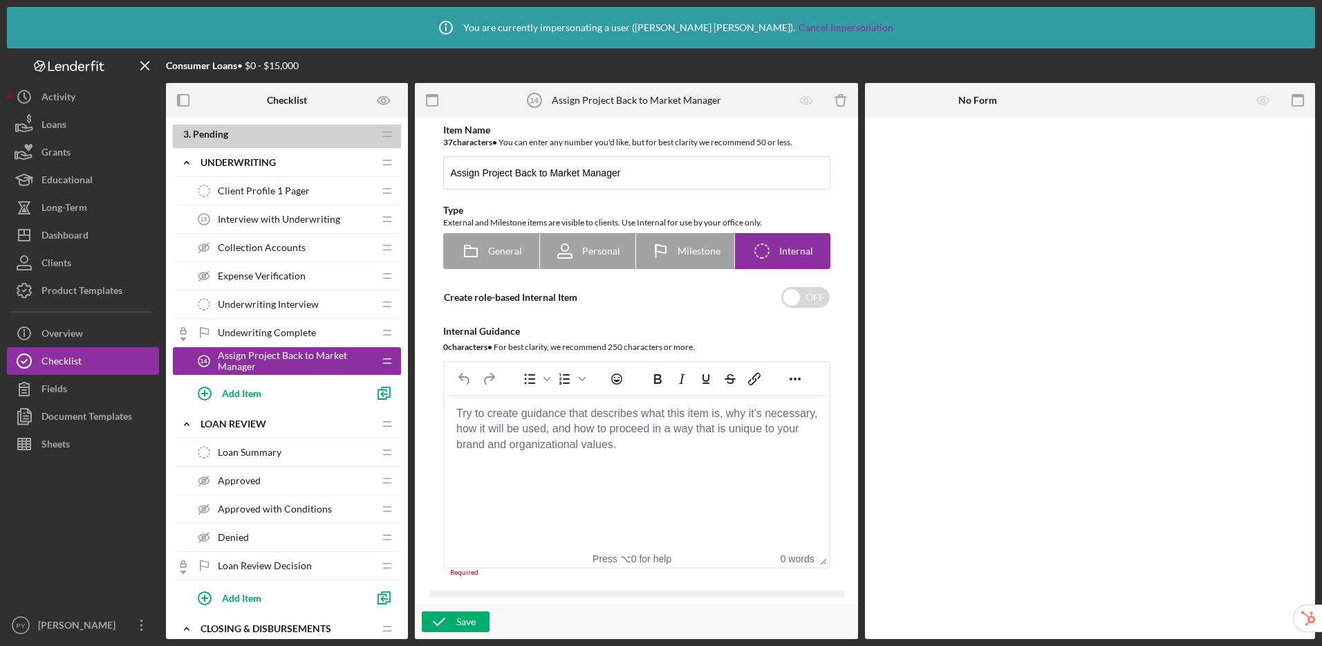
click at [564, 418] on body "Rich Text Area. Press ALT-0 for help." at bounding box center [636, 413] width 362 height 15
click at [456, 431] on div "Go to Project Overview" at bounding box center [636, 428] width 362 height 15
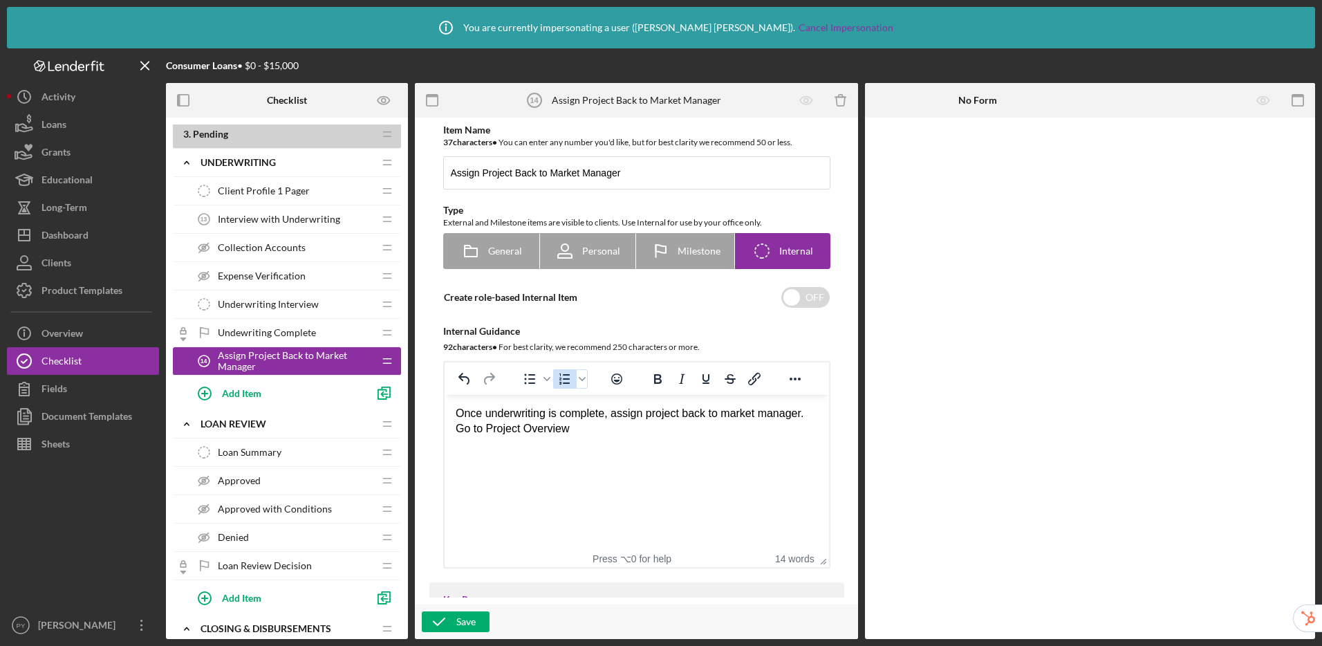
click at [560, 386] on icon "Numbered list" at bounding box center [564, 379] width 17 height 17
click at [615, 440] on li "Go to Project Overview" at bounding box center [649, 439] width 335 height 15
click at [731, 417] on div "Once underwriting is complete, assign project back to market manager." at bounding box center [636, 413] width 362 height 15
drag, startPoint x: 731, startPoint y: 417, endPoint x: 814, endPoint y: 410, distance: 83.2
click at [814, 410] on div "Once underwriting is complete, assign project back to market manager." at bounding box center [636, 413] width 362 height 15
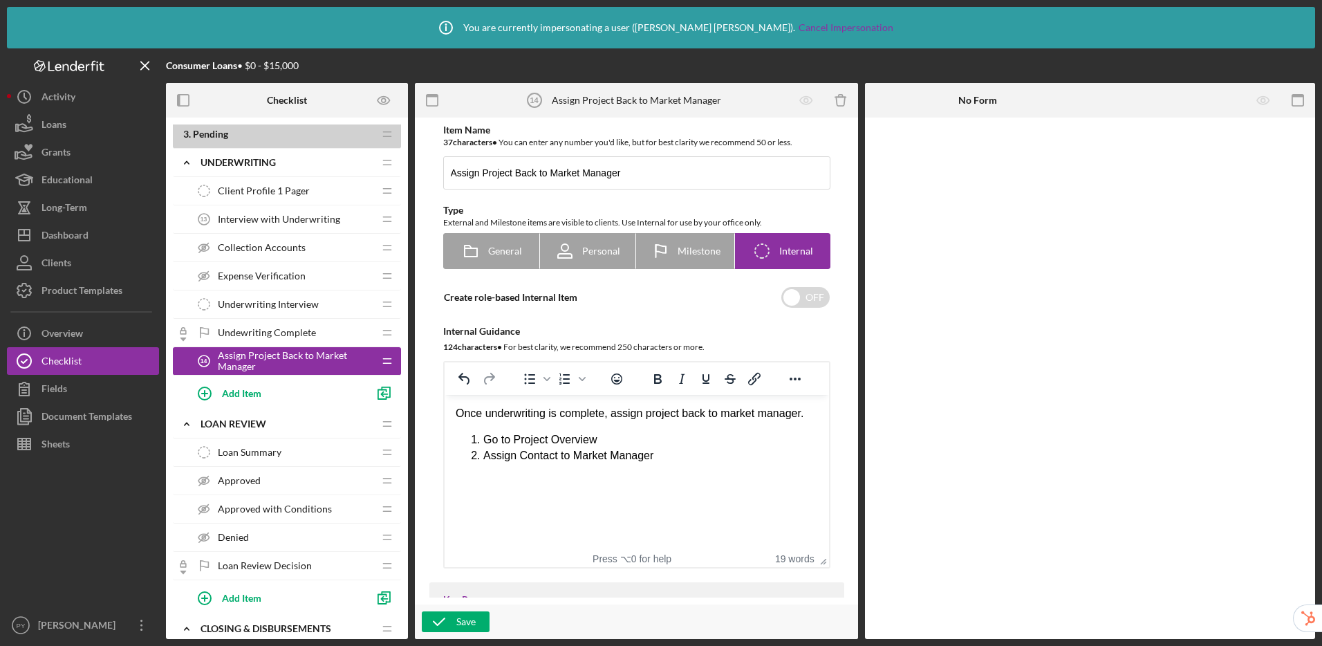
click at [821, 417] on html "Once underwriting is complete, assign project back to market manager. Go to Pro…" at bounding box center [636, 434] width 384 height 79
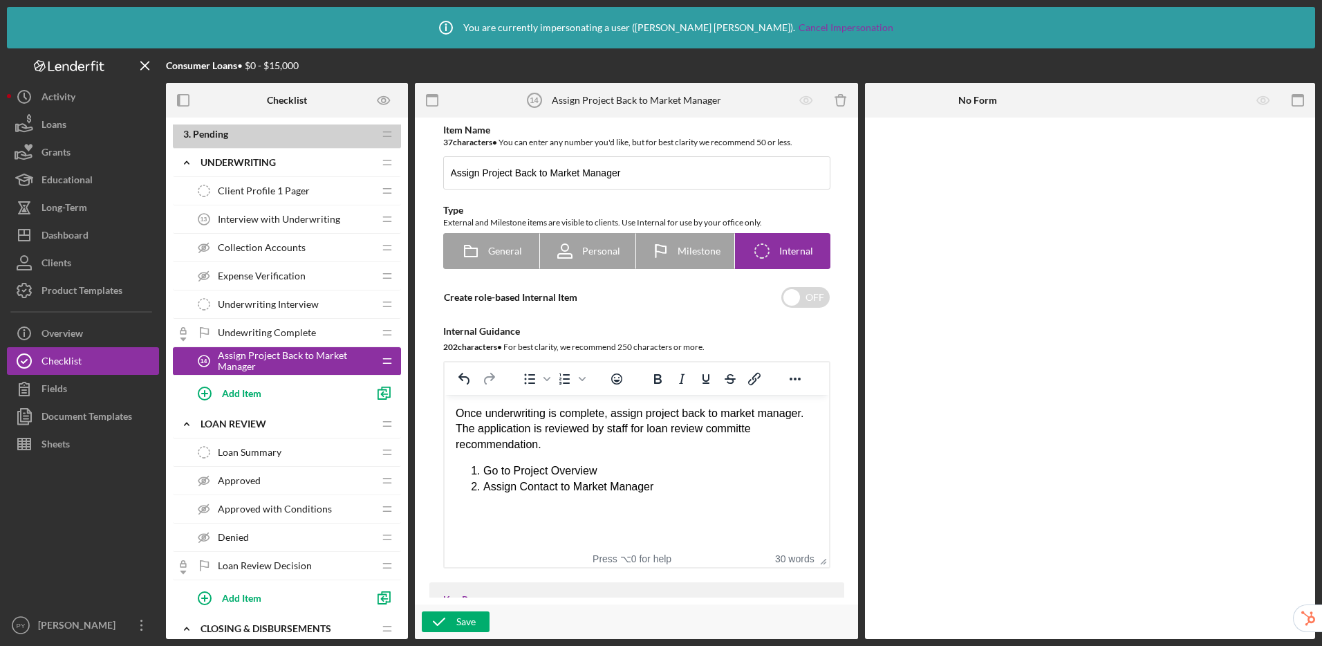
click at [741, 427] on div "The application is reviewed by staff for loan review committe recommendation." at bounding box center [636, 436] width 362 height 31
click at [720, 448] on div "The application is reviewed by staff for loan review committee recommendation." at bounding box center [636, 436] width 362 height 31
click at [822, 414] on html "Once underwriting is complete, assign project back to market manager. The appli…" at bounding box center [636, 450] width 384 height 111
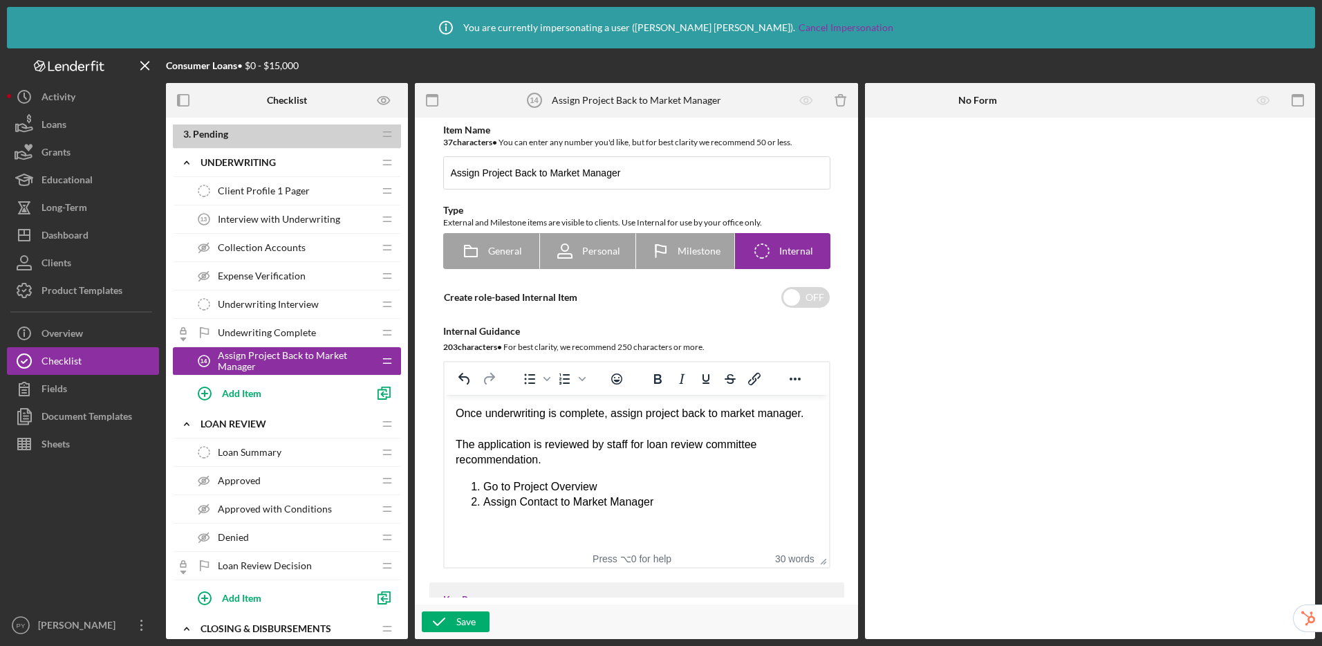
click at [679, 512] on html "Once underwriting is complete, assign project back to market manager. The appli…" at bounding box center [636, 458] width 384 height 126
drag, startPoint x: 668, startPoint y: 507, endPoint x: 478, endPoint y: 487, distance: 191.8
click at [478, 487] on ol "Go to Project Overview Assign Contact to Market Manager" at bounding box center [636, 494] width 362 height 31
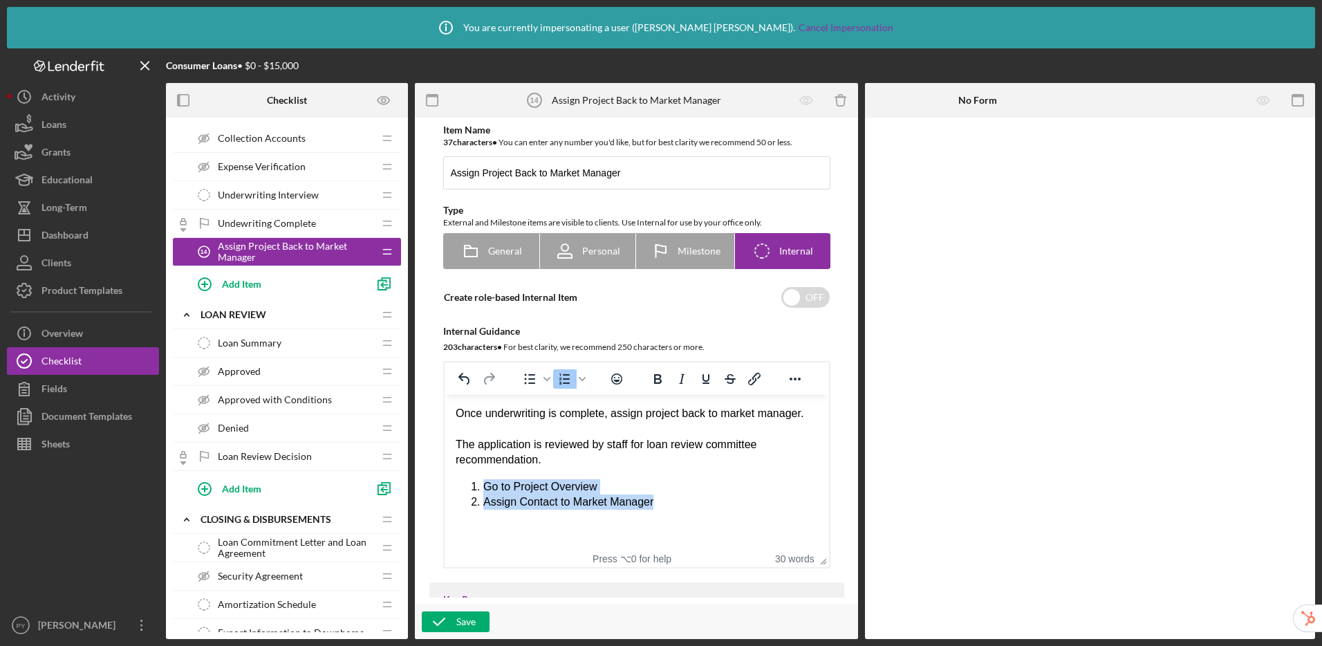
scroll to position [3, 0]
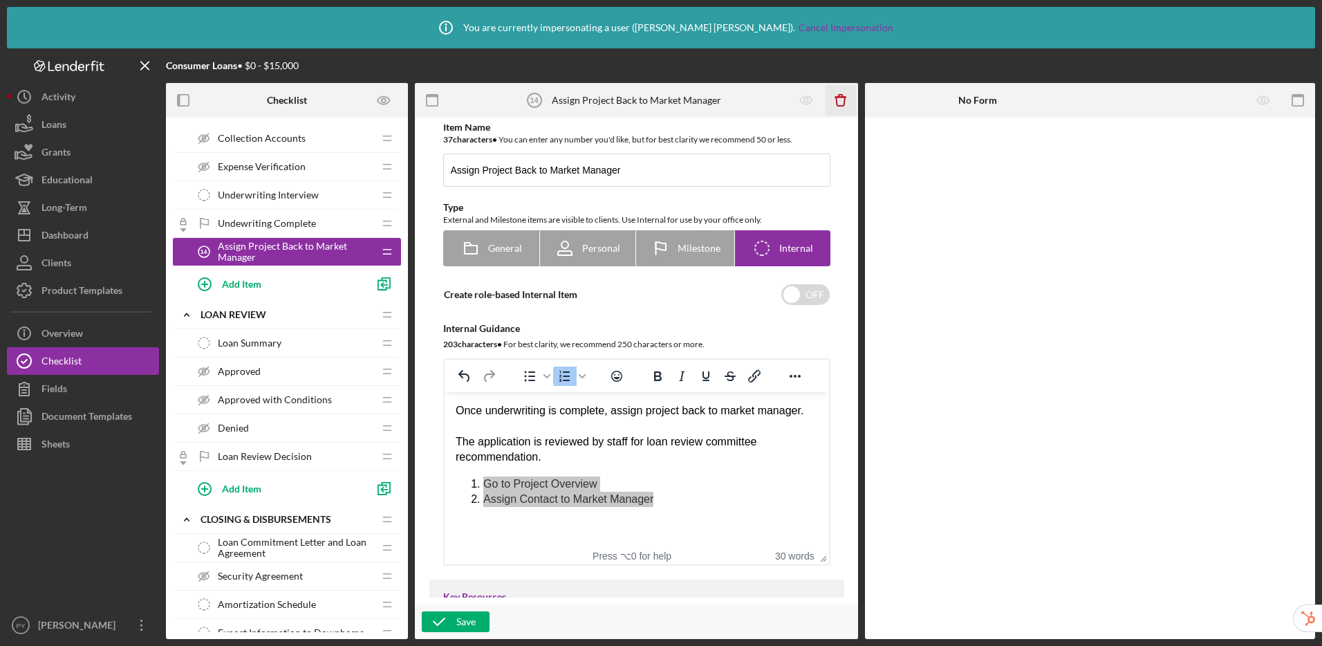
click at [842, 104] on icon "Icon/Delete" at bounding box center [840, 100] width 31 height 31
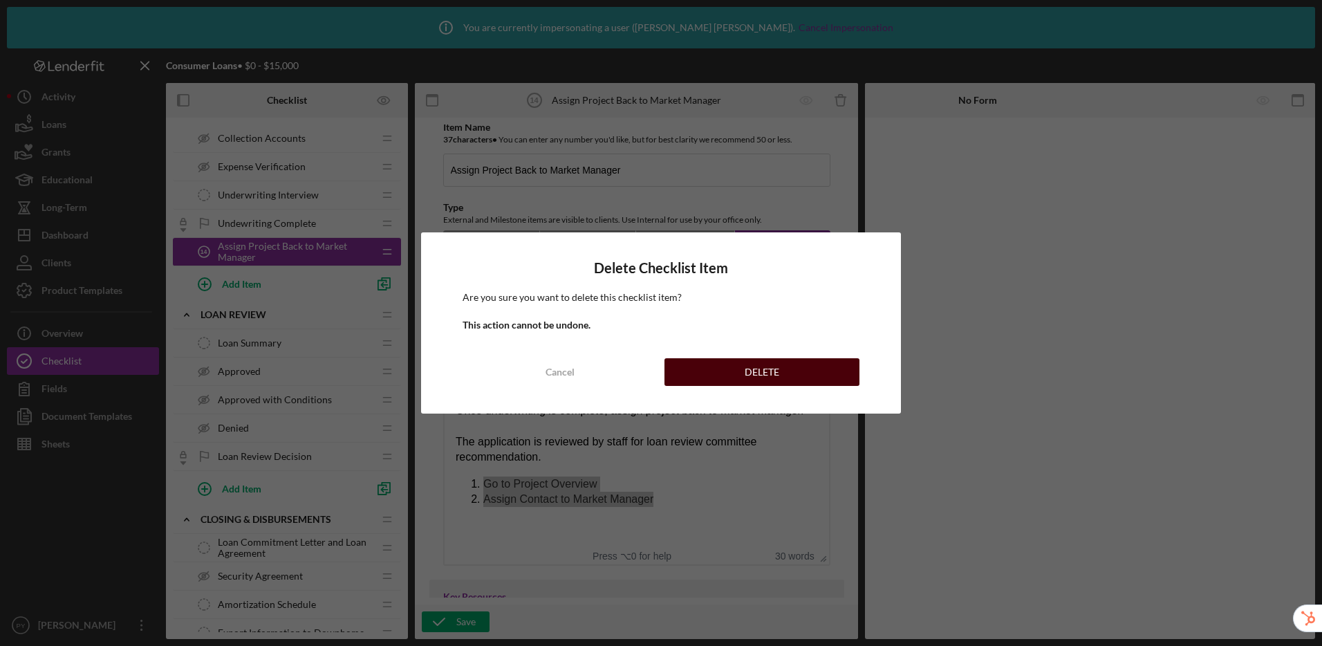
click at [790, 373] on button "DELETE" at bounding box center [761, 372] width 195 height 28
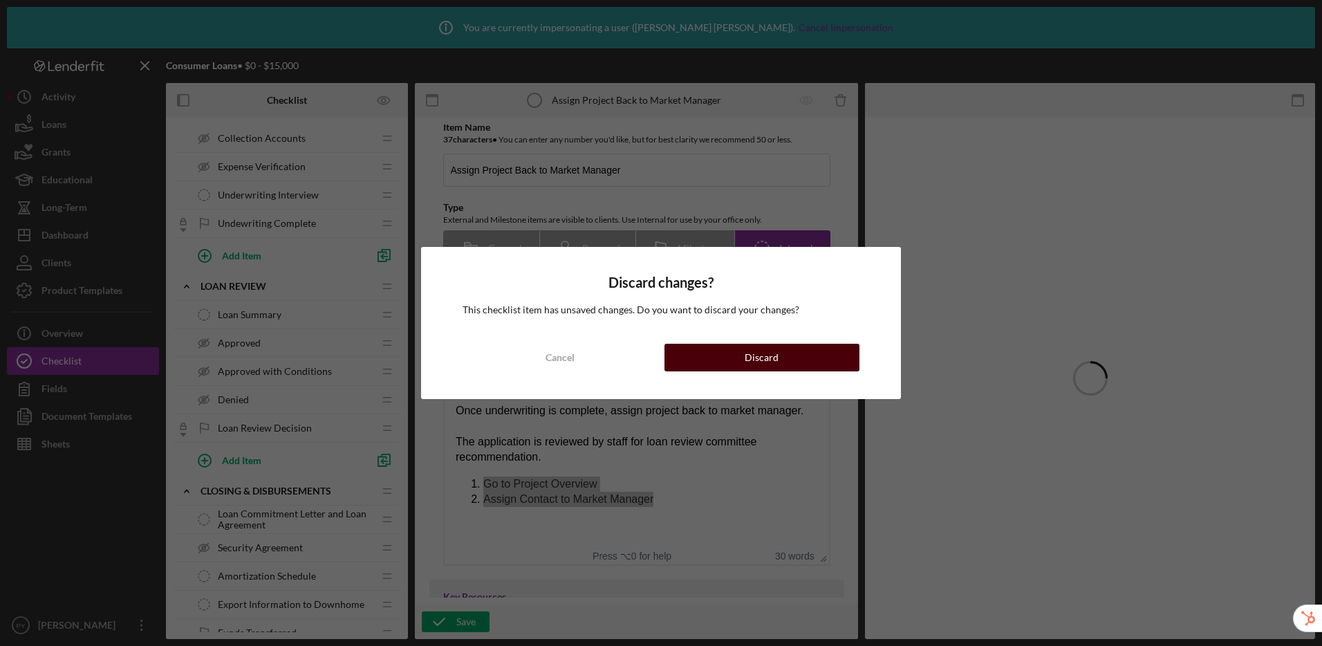
click at [711, 363] on button "Discard" at bounding box center [761, 358] width 195 height 28
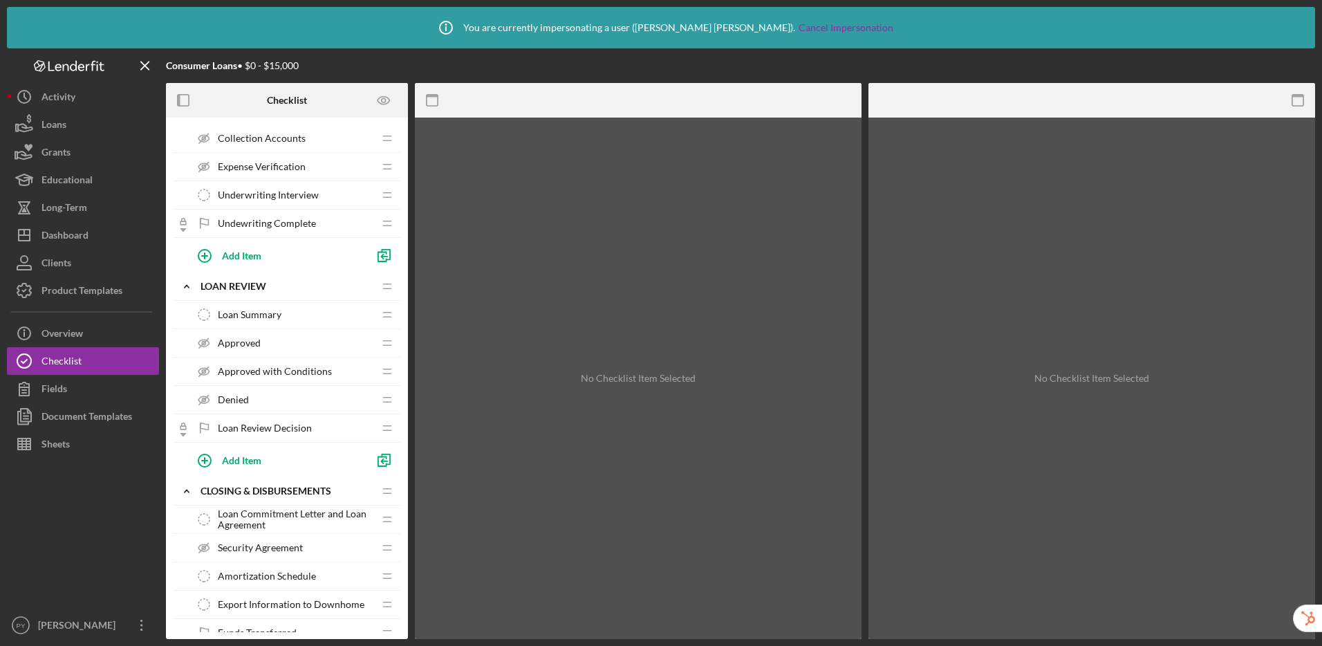
click at [279, 315] on span "Loan Summary" at bounding box center [250, 314] width 64 height 11
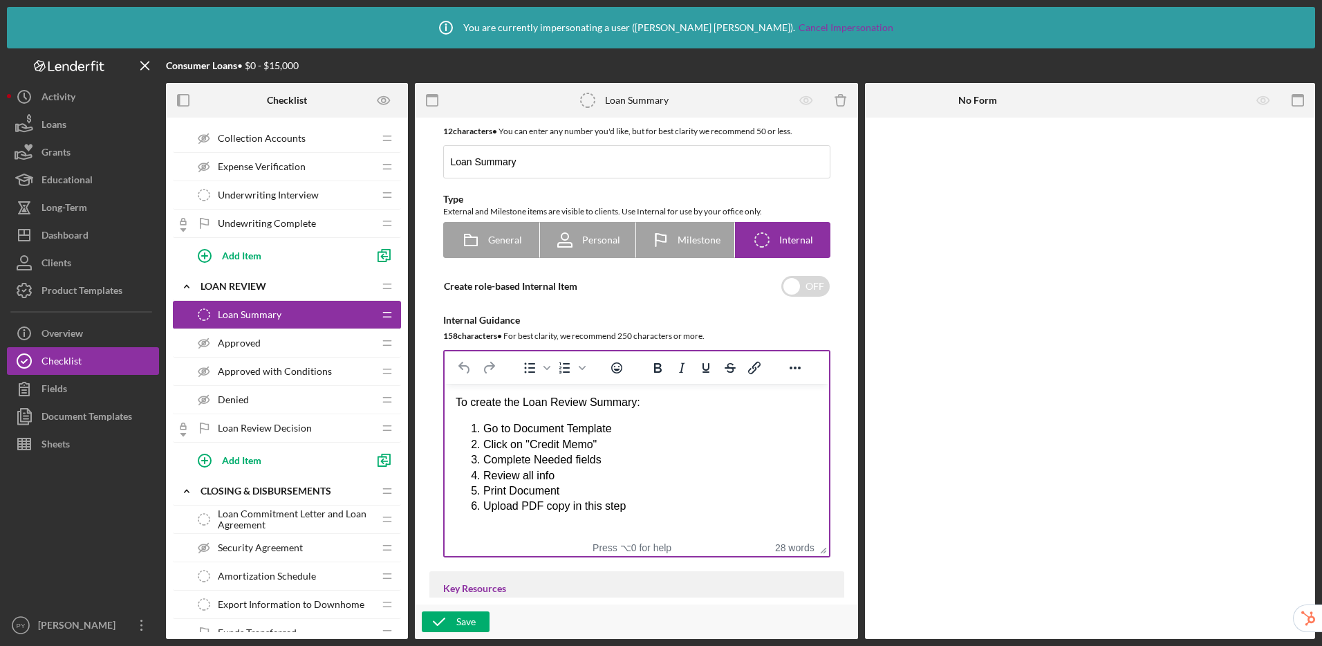
scroll to position [23, 0]
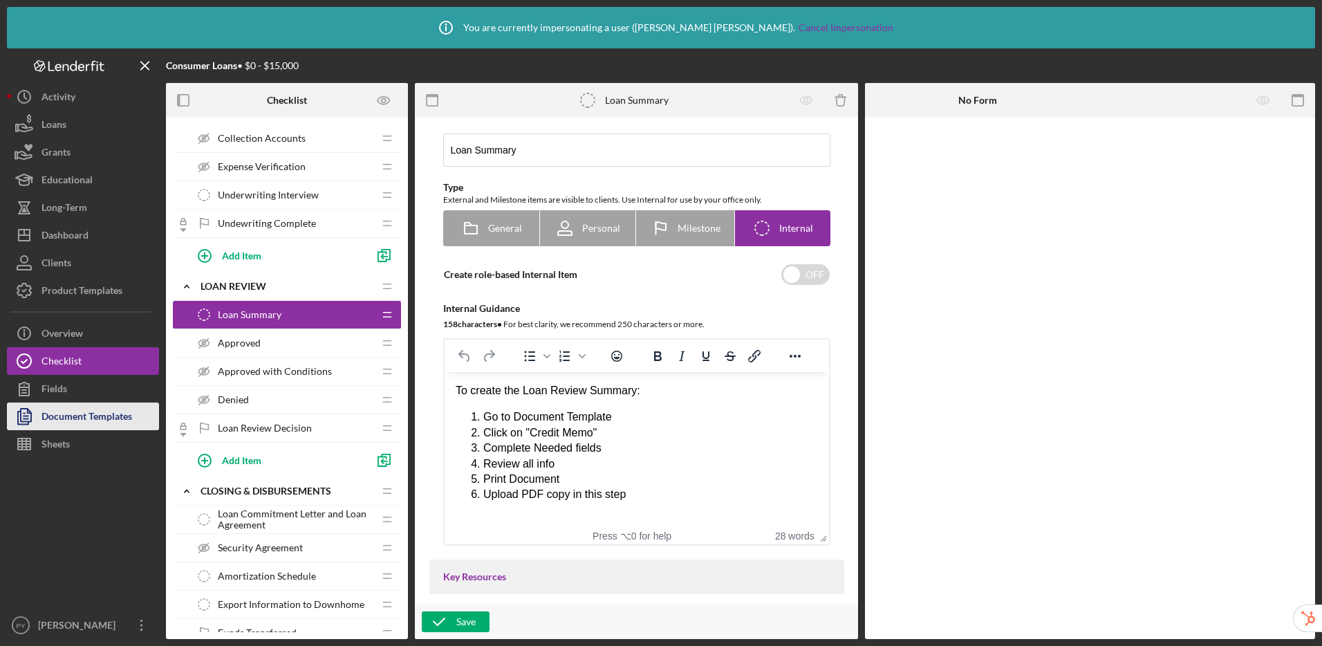
click at [87, 406] on div "Document Templates" at bounding box center [86, 417] width 91 height 31
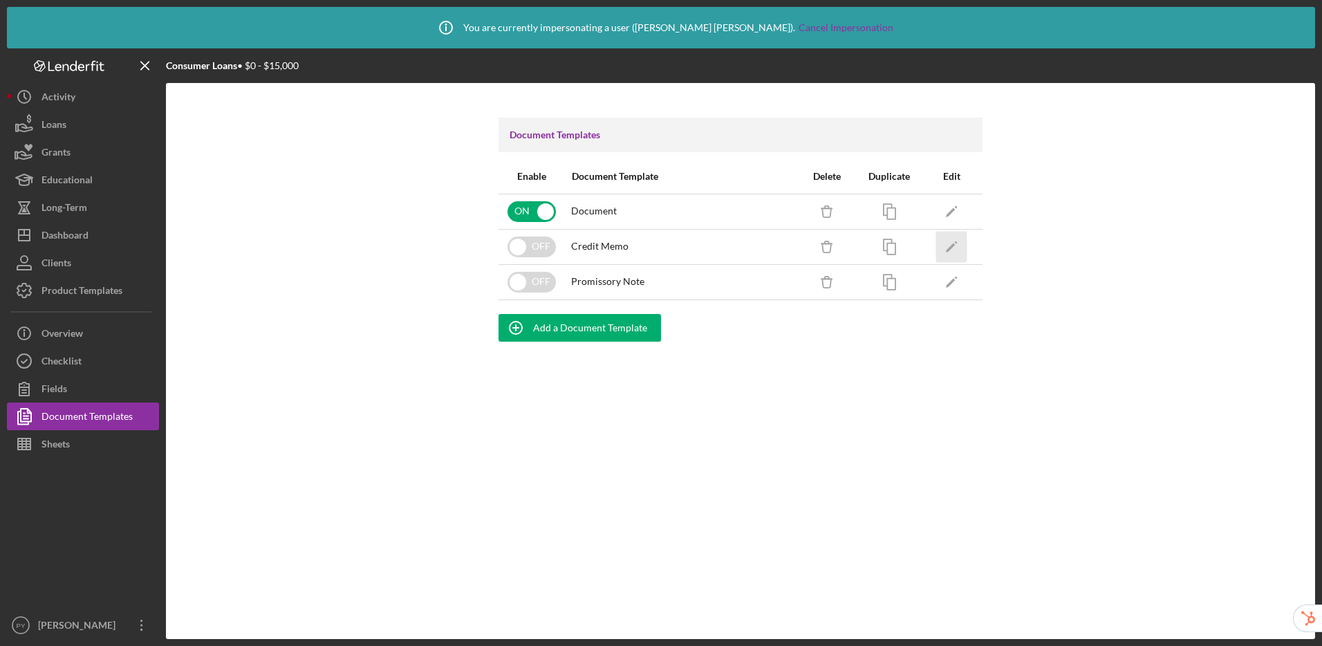
click at [944, 244] on icon "Icon/Edit" at bounding box center [951, 246] width 31 height 31
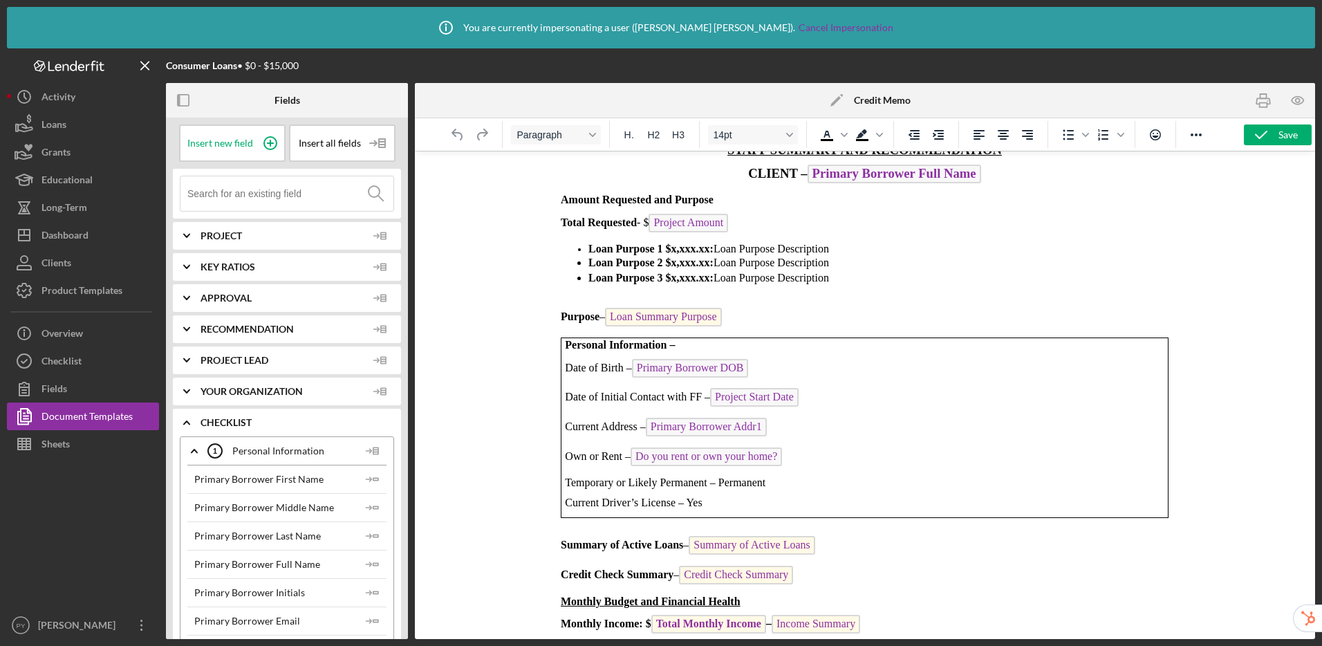
scroll to position [28, 0]
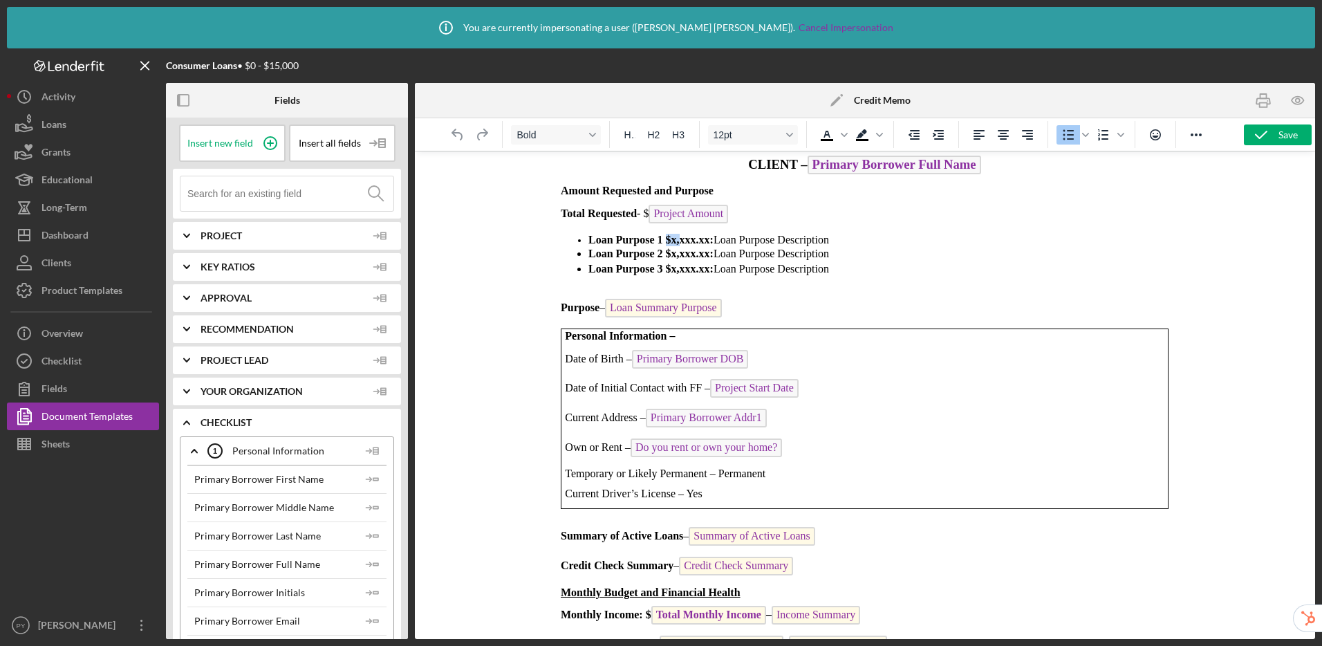
drag, startPoint x: 666, startPoint y: 241, endPoint x: 682, endPoint y: 243, distance: 15.3
click at [682, 243] on strong "Loan Purpose 1 $x,xxx.xx:" at bounding box center [650, 240] width 125 height 12
drag, startPoint x: 861, startPoint y: 276, endPoint x: 577, endPoint y: 238, distance: 286.6
click at [877, 263] on li "Loan Purpose 3 $x,xxx.xx: Loan Purpose Description" at bounding box center [878, 268] width 580 height 15
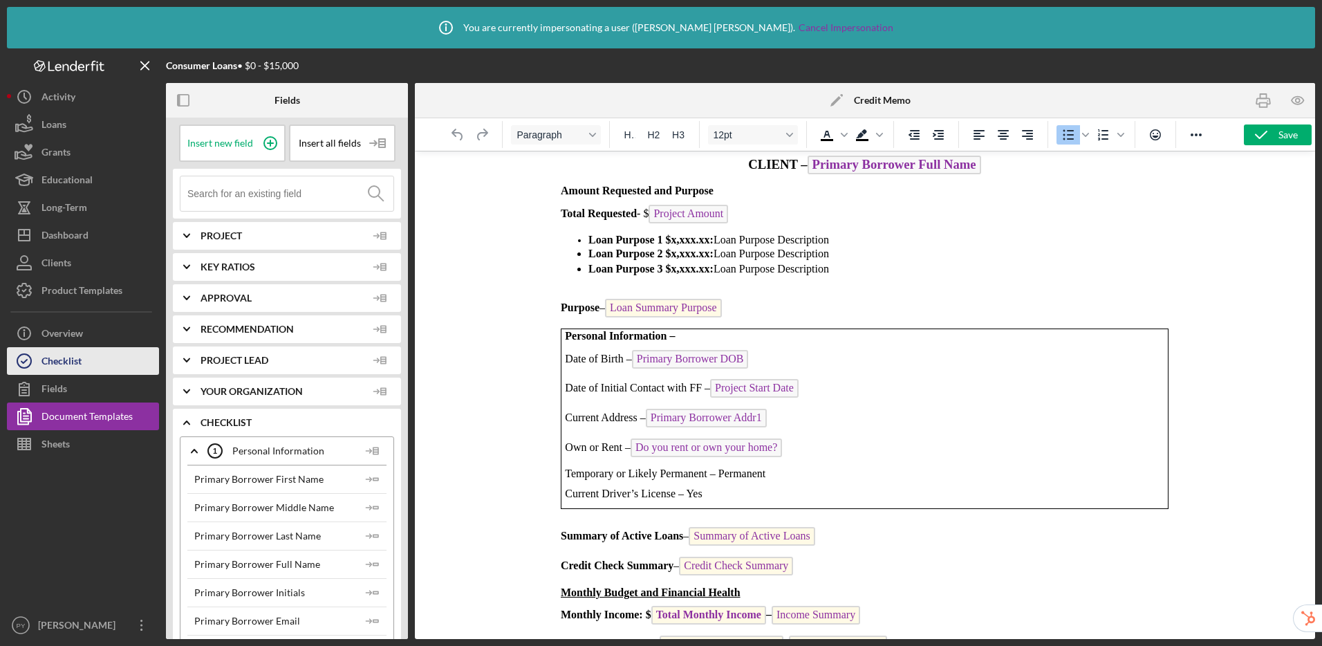
click at [124, 353] on button "Checklist" at bounding box center [83, 361] width 152 height 28
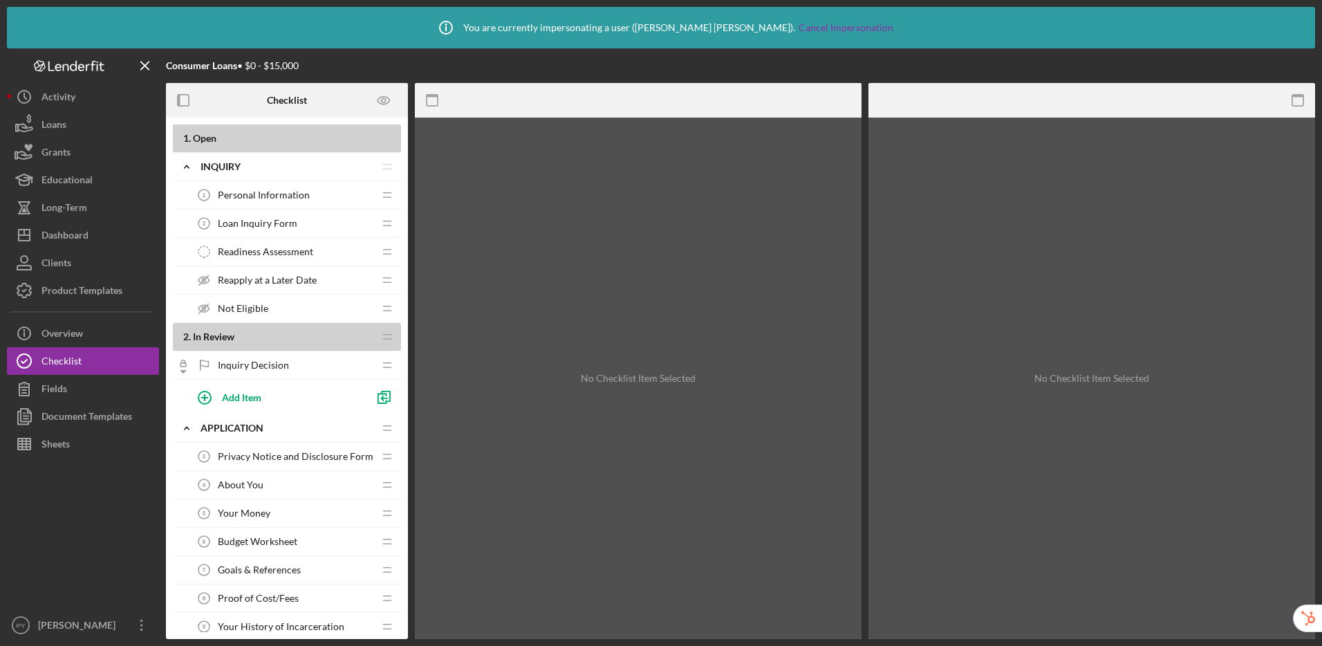
click at [306, 225] on div "Loan Inquiry Form 2 Loan Inquiry Form" at bounding box center [281, 223] width 183 height 28
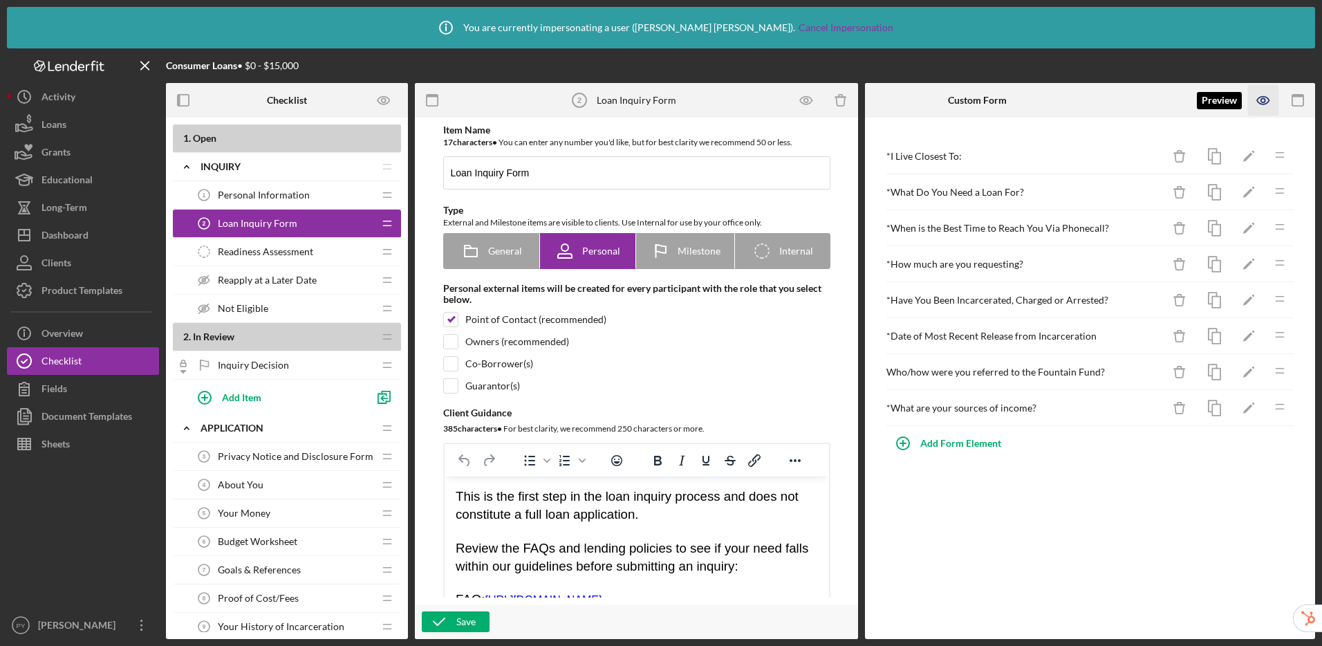
click at [1259, 102] on icon "button" at bounding box center [1263, 101] width 12 height 8
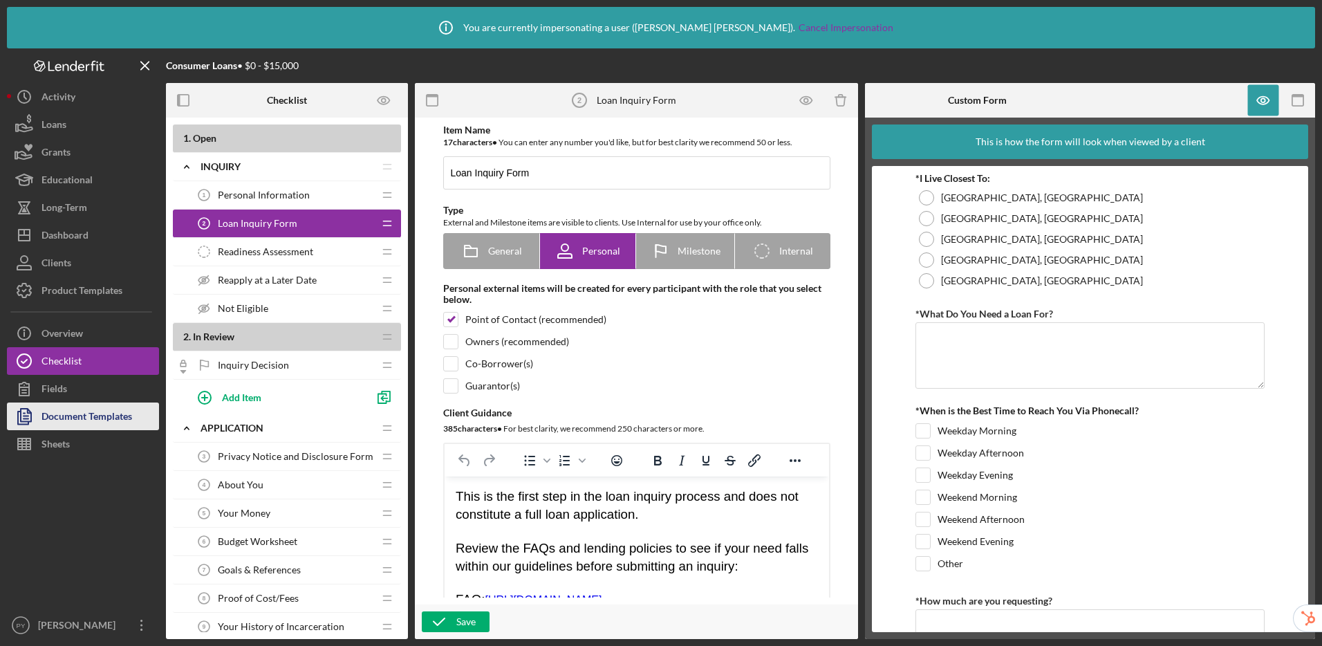
click at [95, 422] on div "Document Templates" at bounding box center [86, 417] width 91 height 31
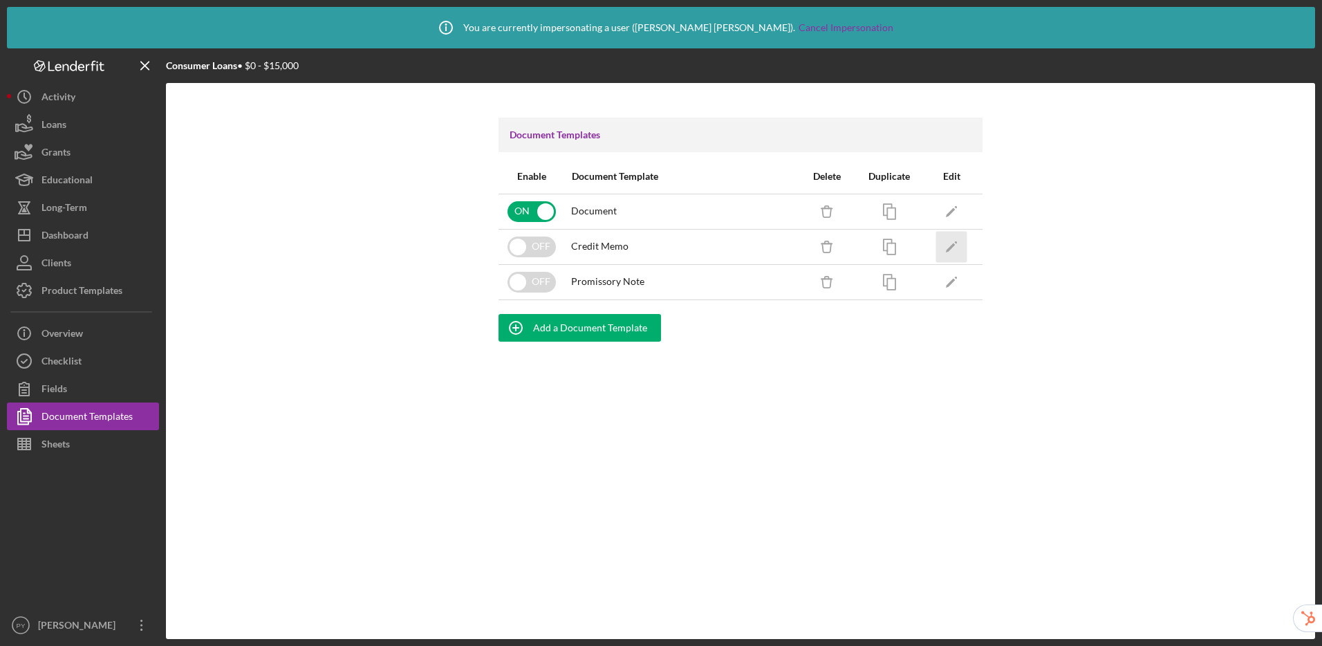
click at [945, 247] on icon "Icon/Edit" at bounding box center [951, 246] width 31 height 31
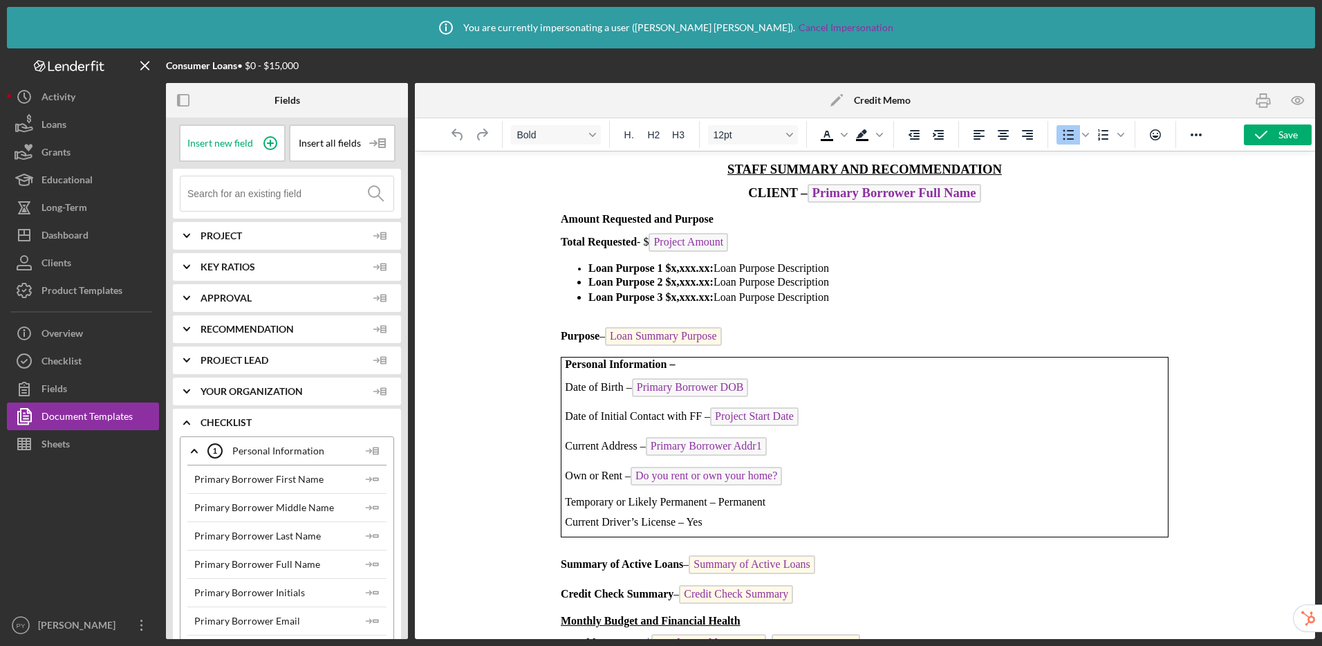
drag, startPoint x: 590, startPoint y: 267, endPoint x: 851, endPoint y: 293, distance: 261.9
click at [851, 293] on ul "Loan Purpose 1 $x,xxx.xx: Loan Purpose Description Loan Purpose 2 $x,xxx.xx: Lo…" at bounding box center [865, 283] width 608 height 43
click at [589, 268] on strong "Loan Purpose 1 $x,xxx.xx:" at bounding box center [650, 268] width 125 height 12
drag, startPoint x: 587, startPoint y: 267, endPoint x: 848, endPoint y: 300, distance: 263.4
click at [848, 300] on ul "Loan Purpose 1 $x,xxx.xx: Loan Purpose Description Loan Purpose 2 $x,xxx.xx: Lo…" at bounding box center [865, 283] width 608 height 43
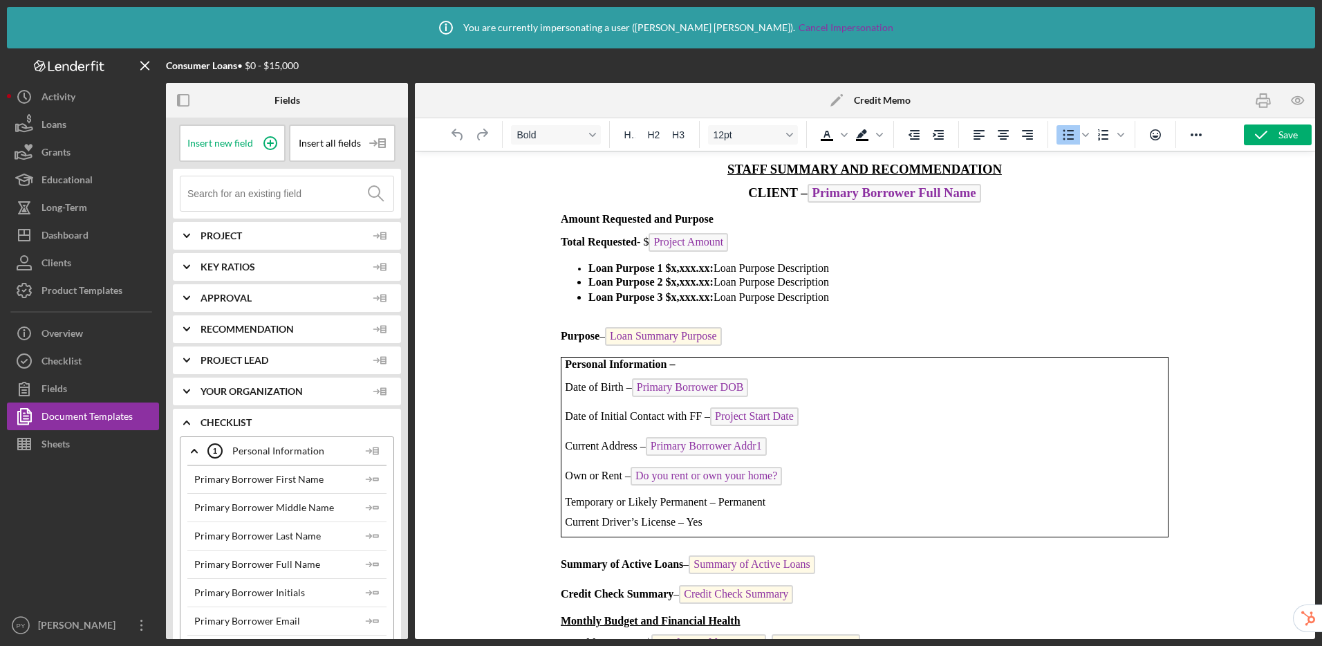
click at [864, 304] on li "Loan Purpose 3 $x,xxx.xx: Loan Purpose Description" at bounding box center [878, 297] width 580 height 15
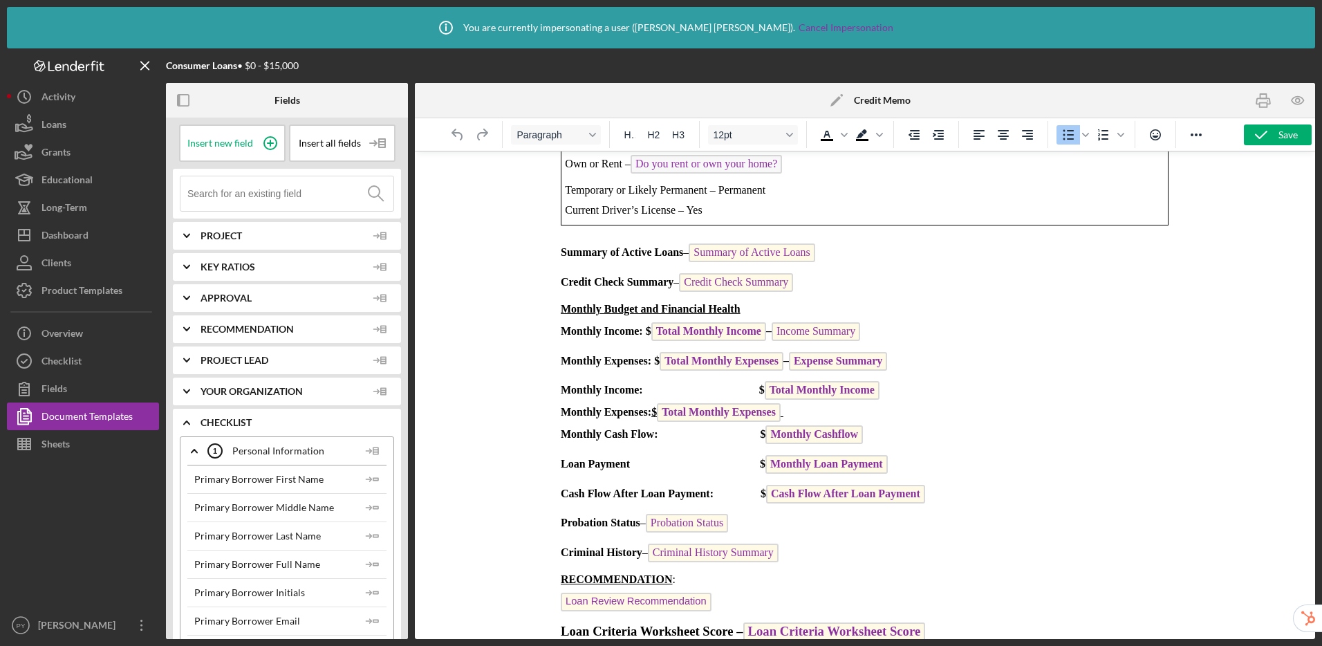
scroll to position [370, 0]
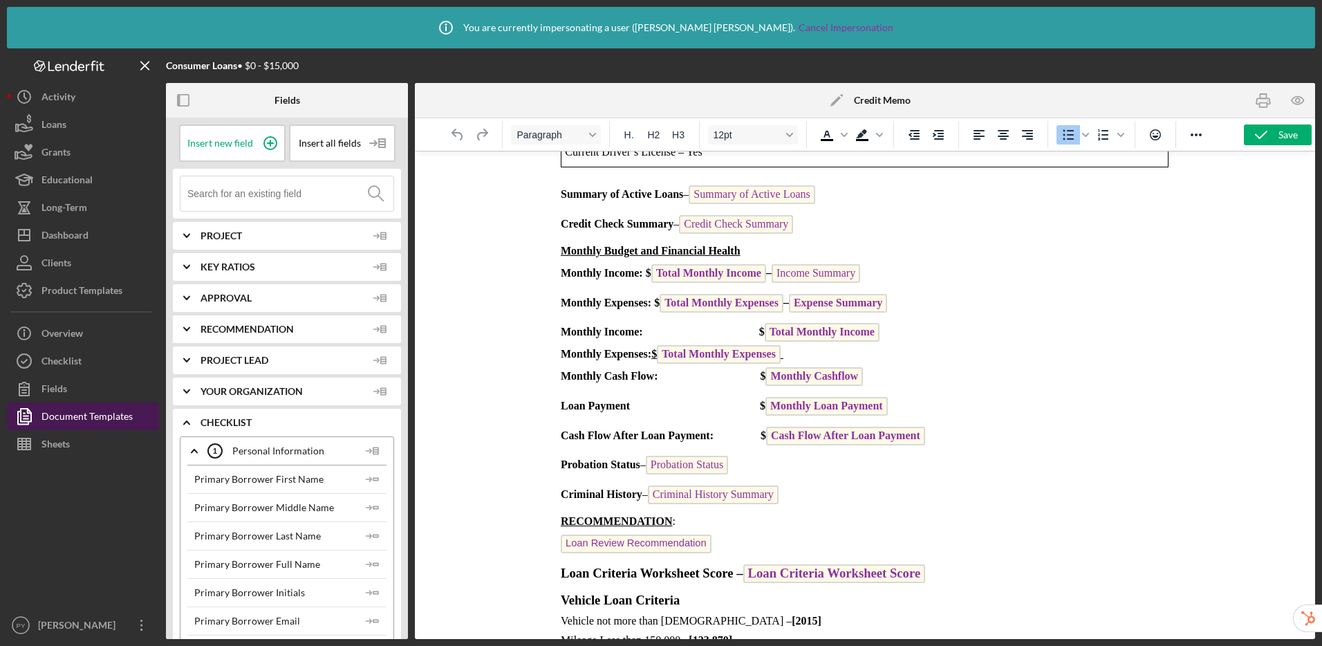
click at [88, 420] on div "Document Templates" at bounding box center [86, 417] width 91 height 31
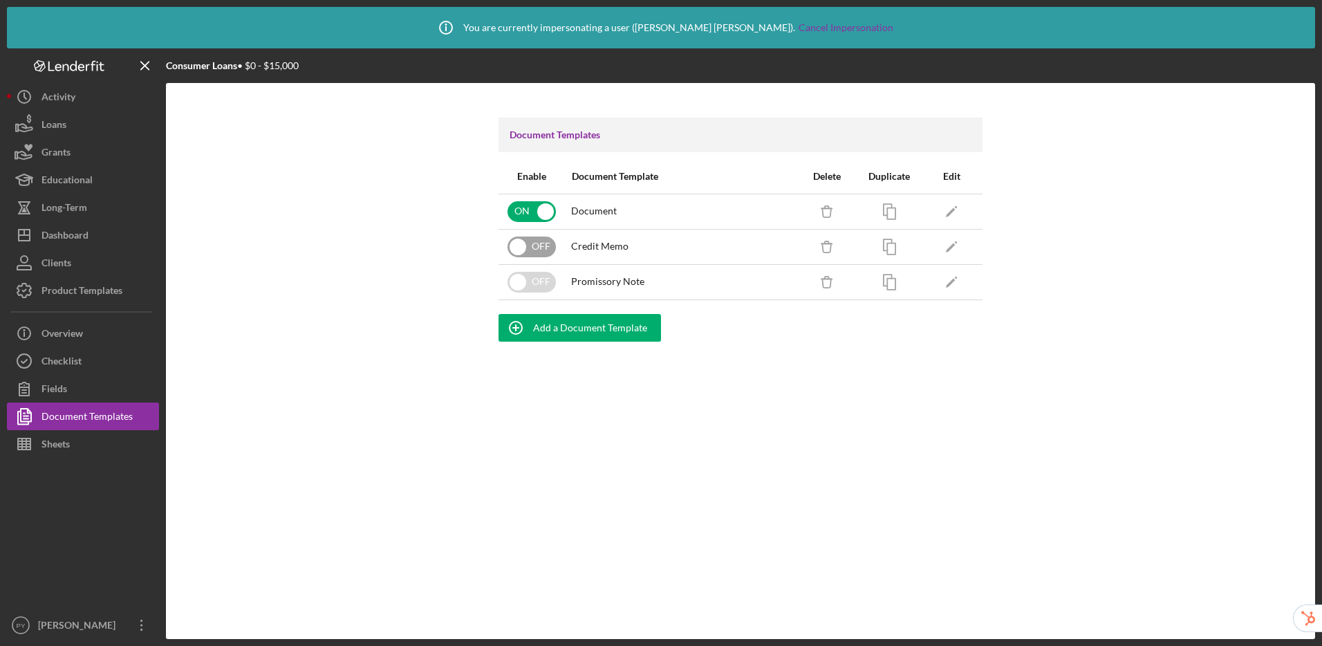
click at [547, 250] on input "checkbox" at bounding box center [531, 246] width 48 height 21
checkbox input "true"
click at [104, 367] on button "Checklist" at bounding box center [83, 361] width 152 height 28
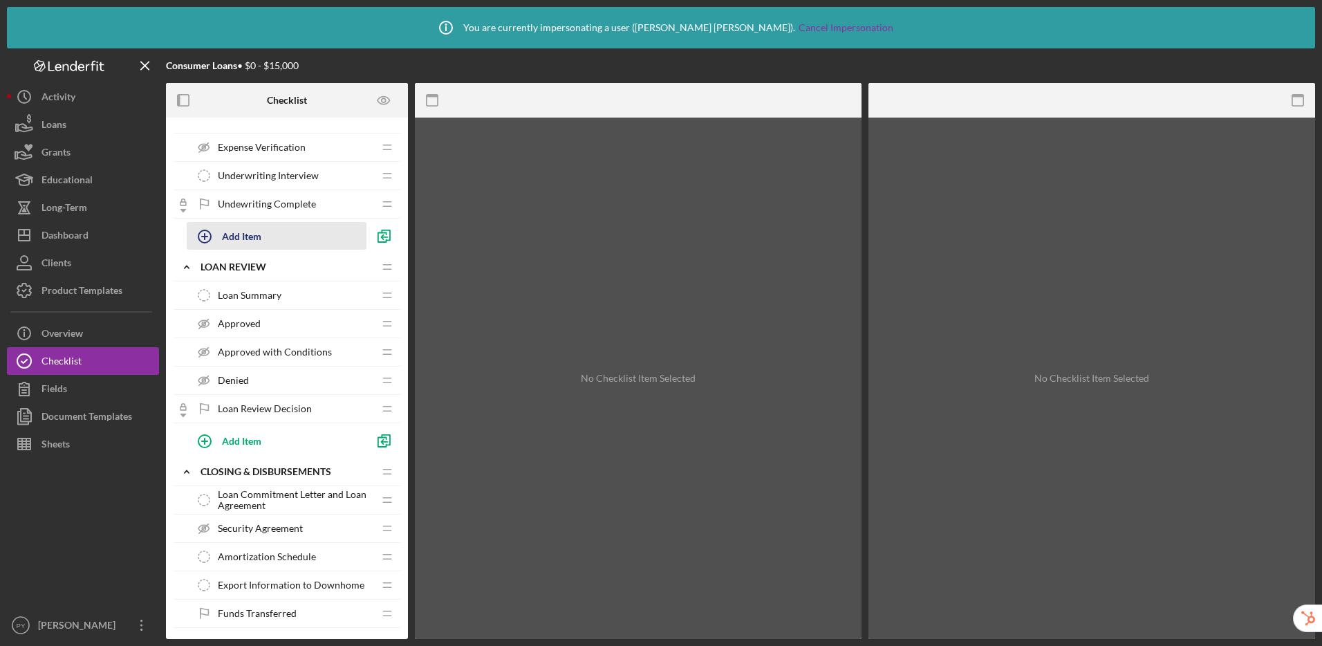
scroll to position [858, 0]
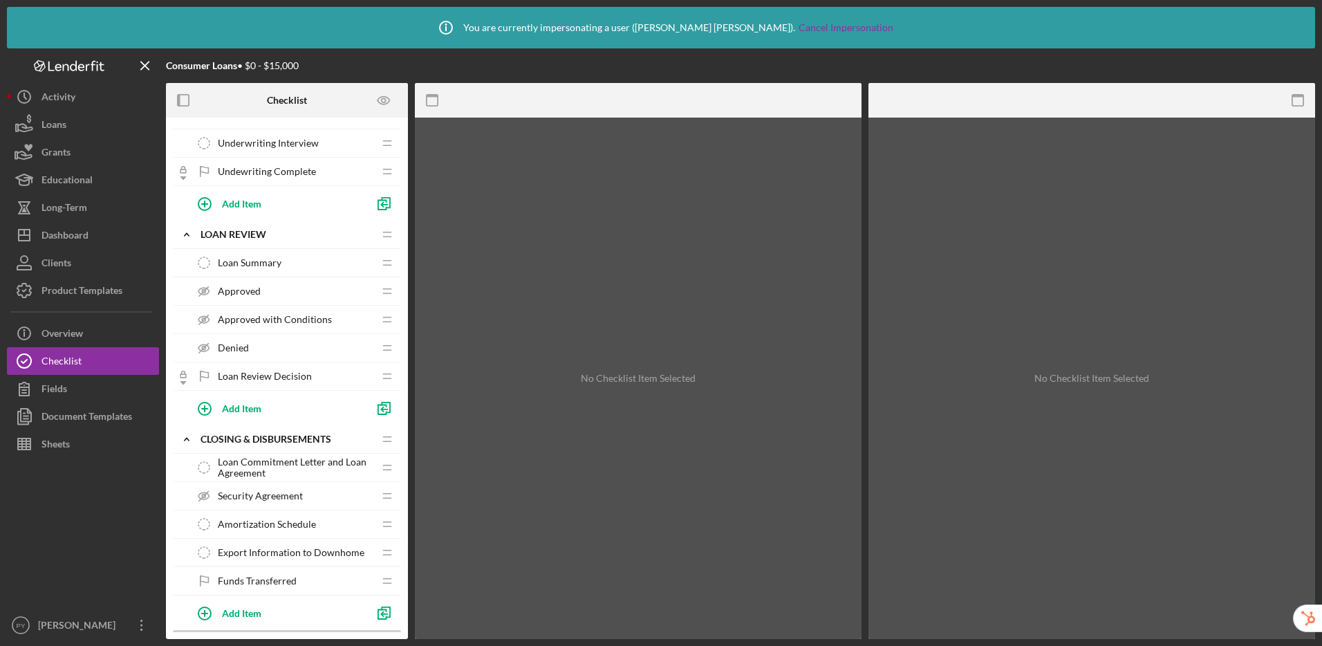
click at [290, 264] on div "Loan Summary Loan Summary" at bounding box center [281, 263] width 183 height 28
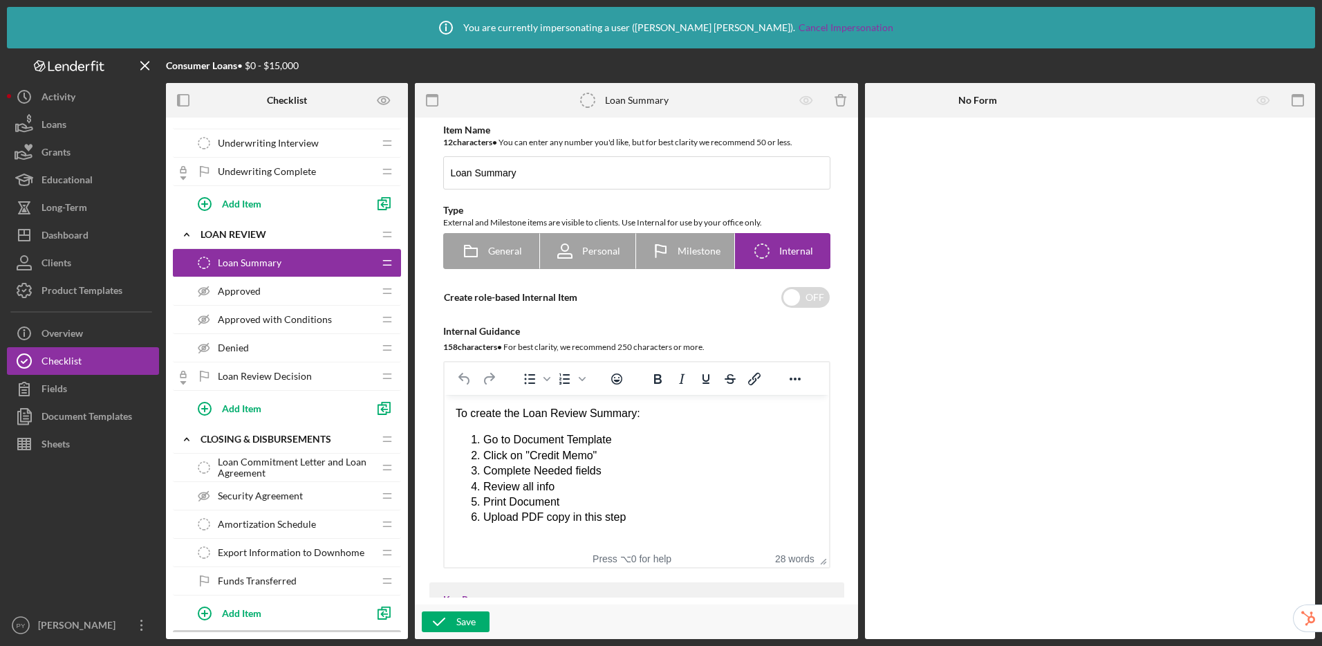
click at [268, 292] on div "Approved Approved" at bounding box center [281, 291] width 183 height 28
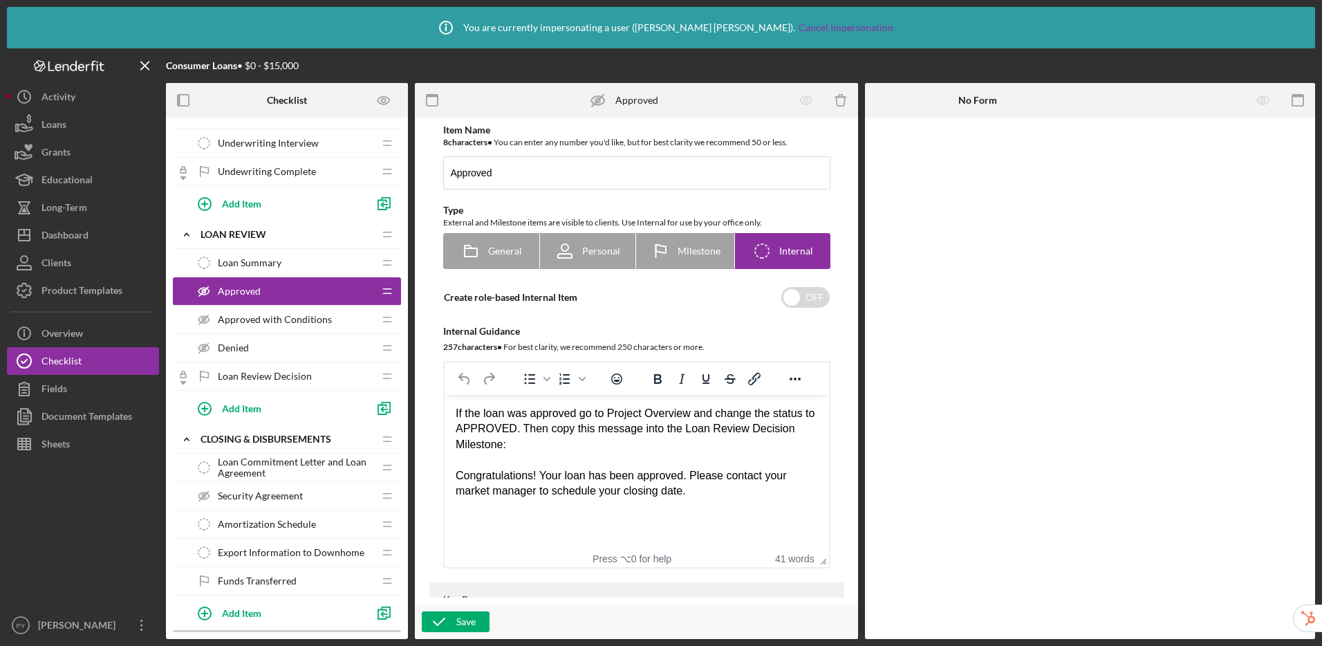
click at [243, 257] on span "Loan Summary" at bounding box center [250, 262] width 64 height 11
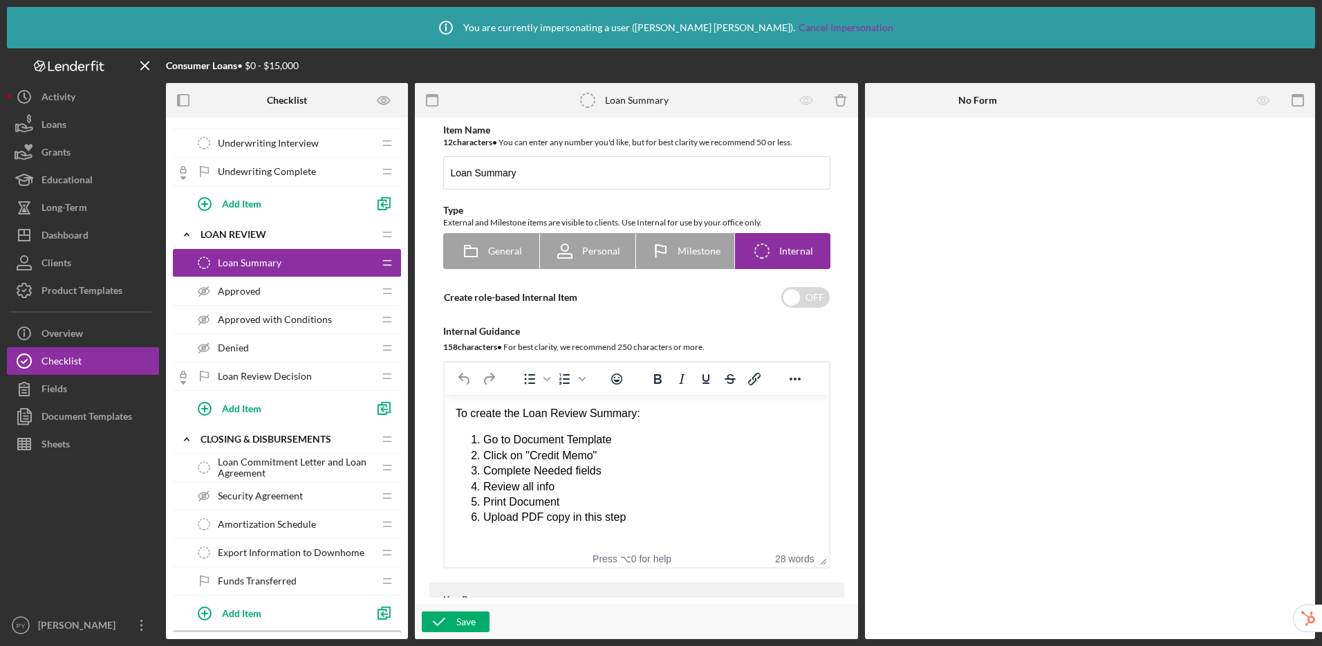
click at [280, 300] on div "Approved Approved" at bounding box center [281, 291] width 183 height 28
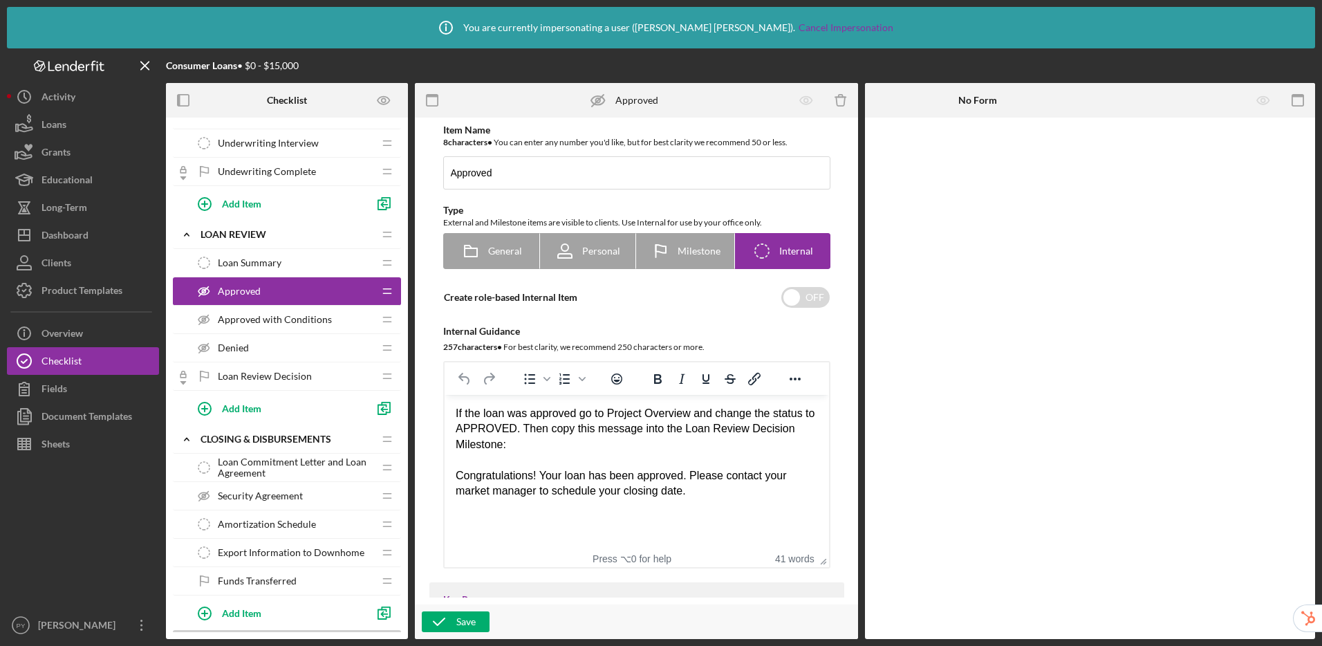
click at [279, 324] on span "Approved with Conditions" at bounding box center [275, 319] width 114 height 11
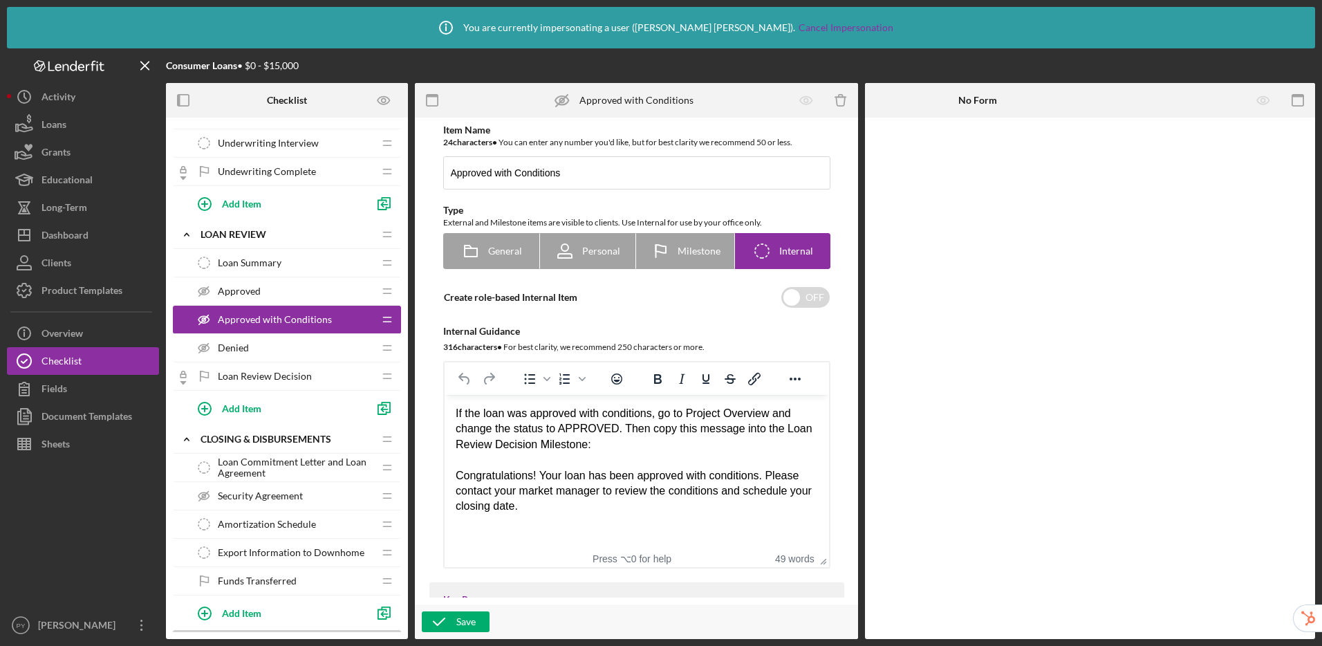
click at [277, 350] on div "Denied Denied" at bounding box center [281, 348] width 183 height 28
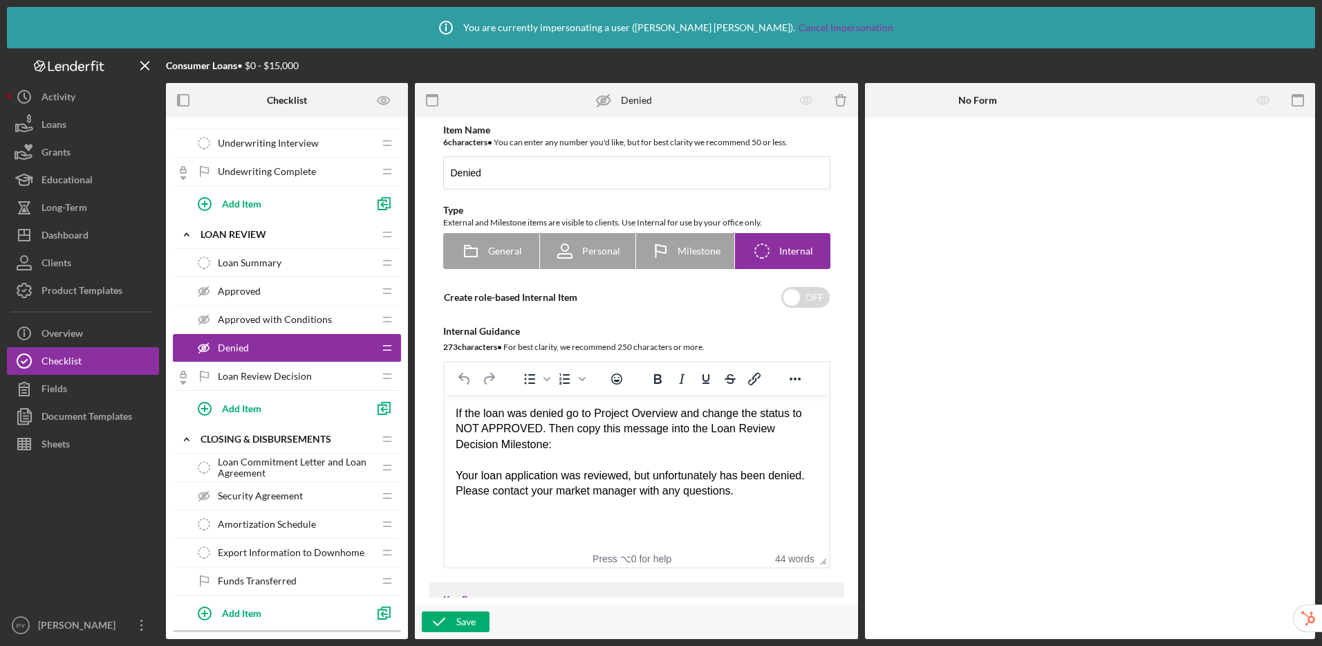
click at [276, 289] on div "Approved Approved" at bounding box center [281, 291] width 183 height 28
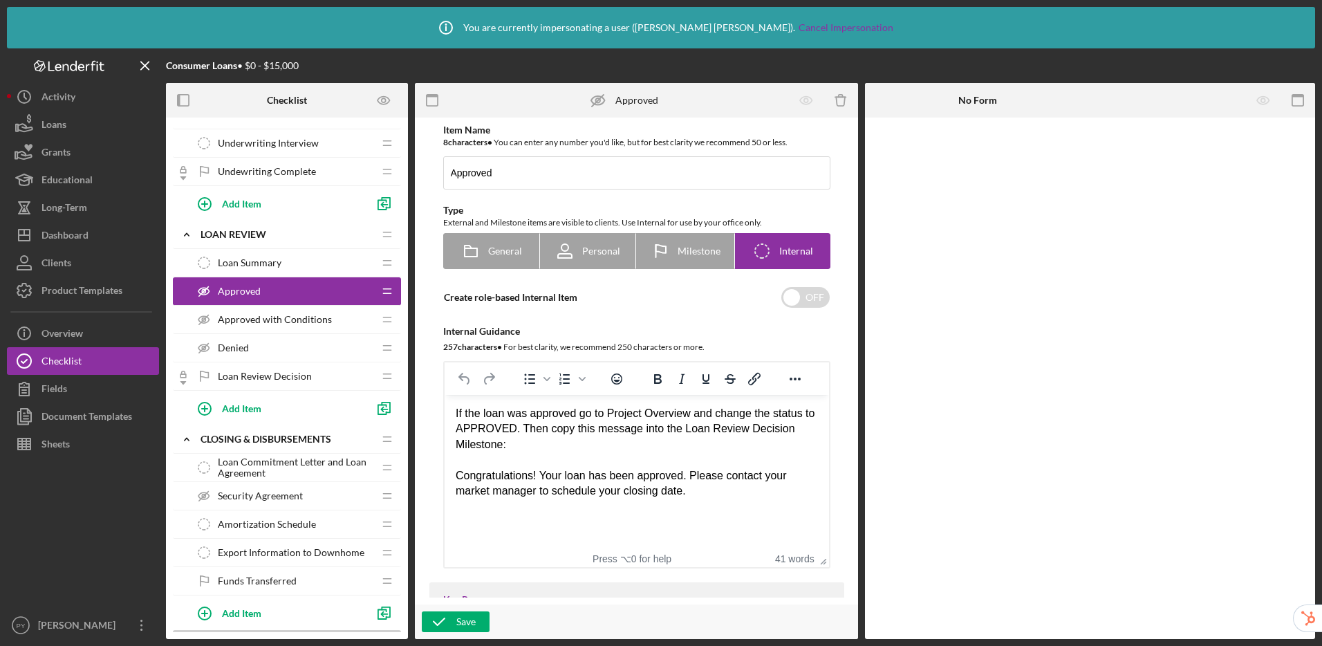
drag, startPoint x: 453, startPoint y: 474, endPoint x: 656, endPoint y: 503, distance: 205.4
click at [656, 503] on html "If the loan was approved go to Project Overview and change the status to APPROV…" at bounding box center [636, 452] width 384 height 115
drag, startPoint x: 709, startPoint y: 493, endPoint x: 556, endPoint y: 480, distance: 154.0
click at [556, 480] on div "Congratulations! Your loan has been approved. Please contact your market manage…" at bounding box center [636, 483] width 362 height 31
click at [249, 374] on span "Loan Review Decision" at bounding box center [265, 376] width 94 height 11
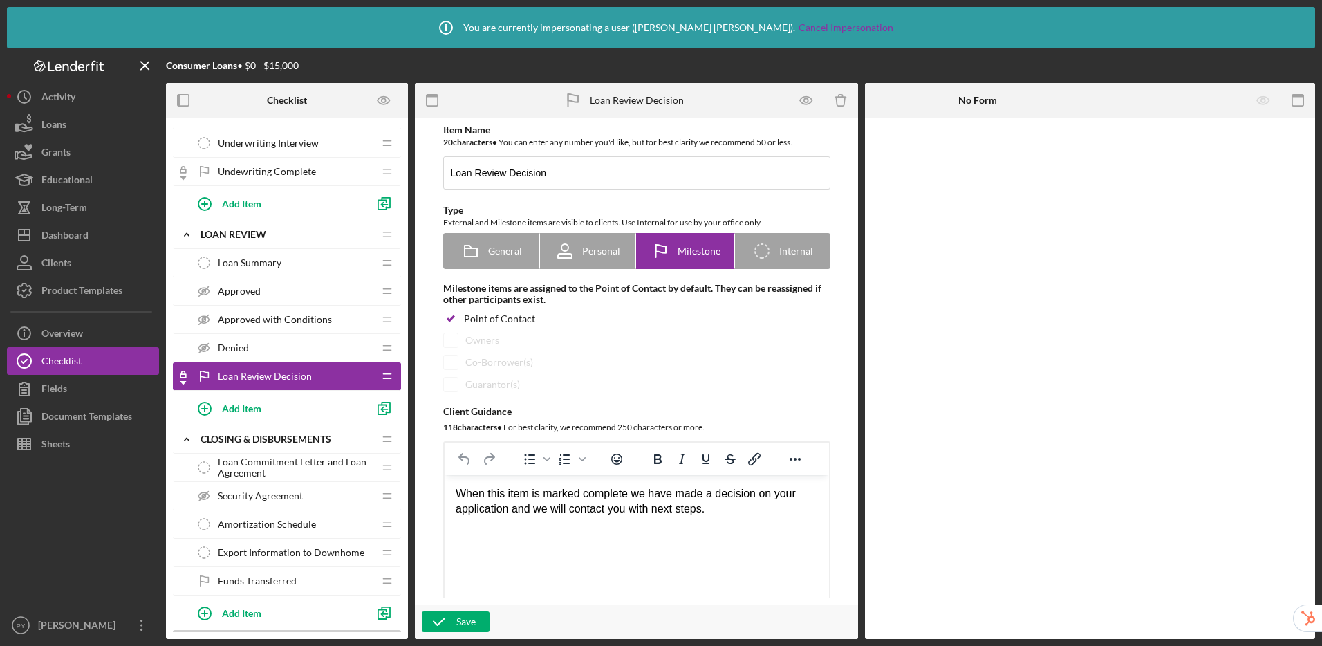
click at [229, 288] on span "Approved" at bounding box center [239, 290] width 43 height 11
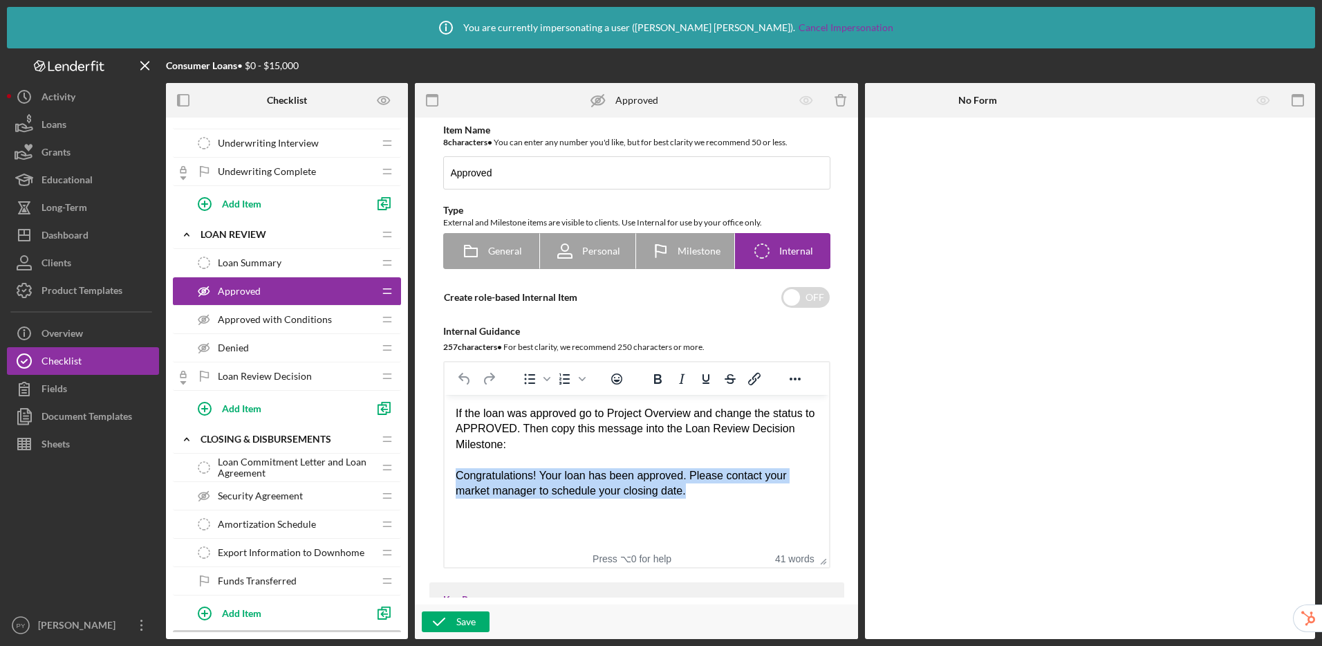
drag, startPoint x: 454, startPoint y: 474, endPoint x: 700, endPoint y: 498, distance: 246.6
click at [700, 498] on html "If the loan was approved go to Project Overview and change the status to APPROV…" at bounding box center [636, 452] width 384 height 115
click at [288, 377] on span "Loan Review Decision" at bounding box center [265, 376] width 94 height 11
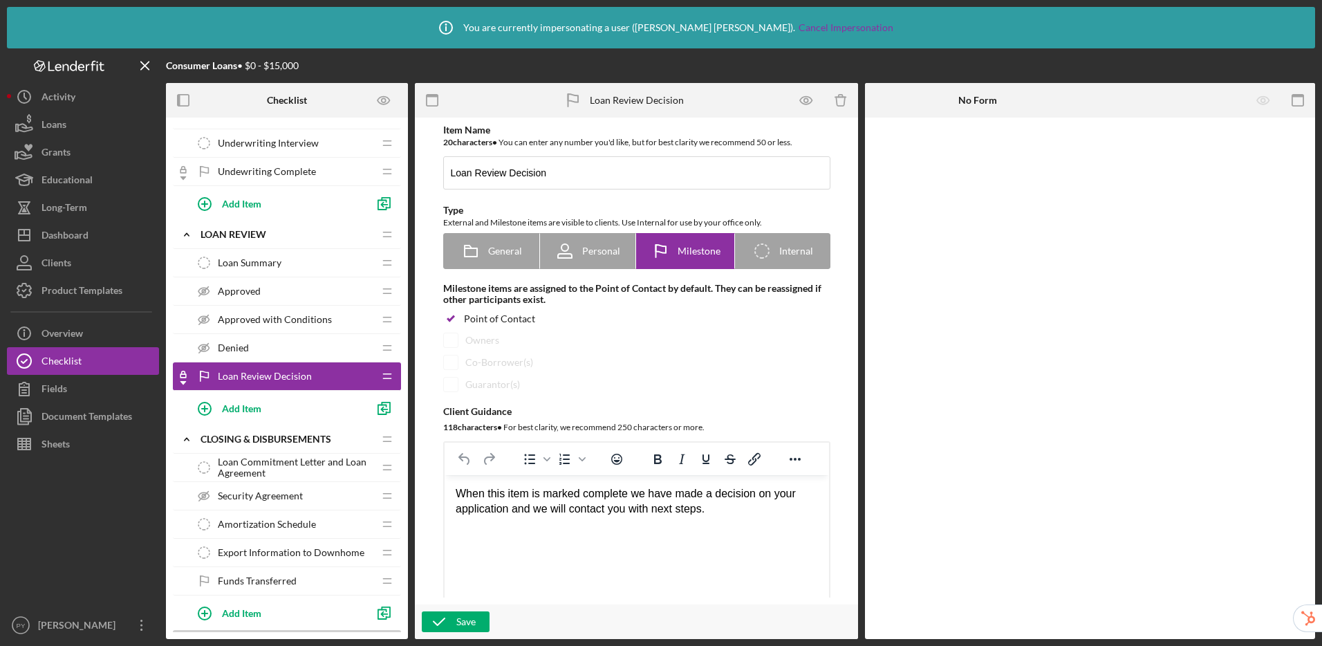
click at [236, 319] on span "Approved with Conditions" at bounding box center [275, 319] width 114 height 11
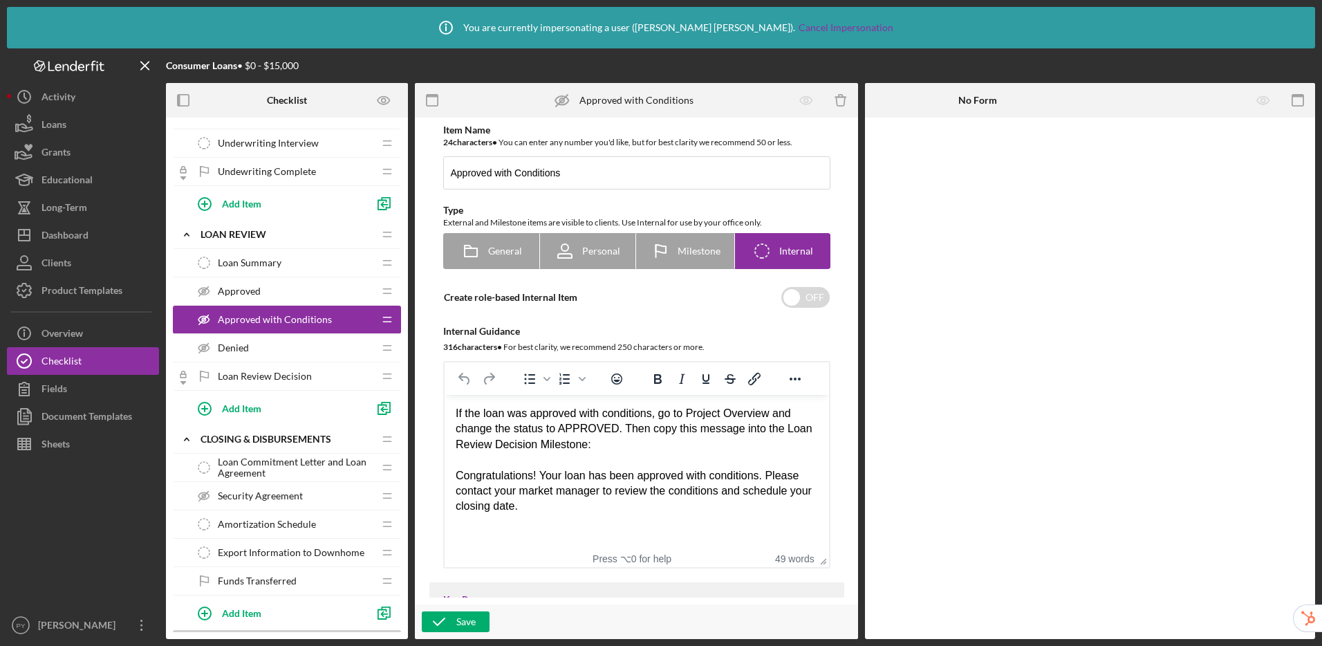
click at [274, 350] on div "Denied Denied" at bounding box center [281, 348] width 183 height 28
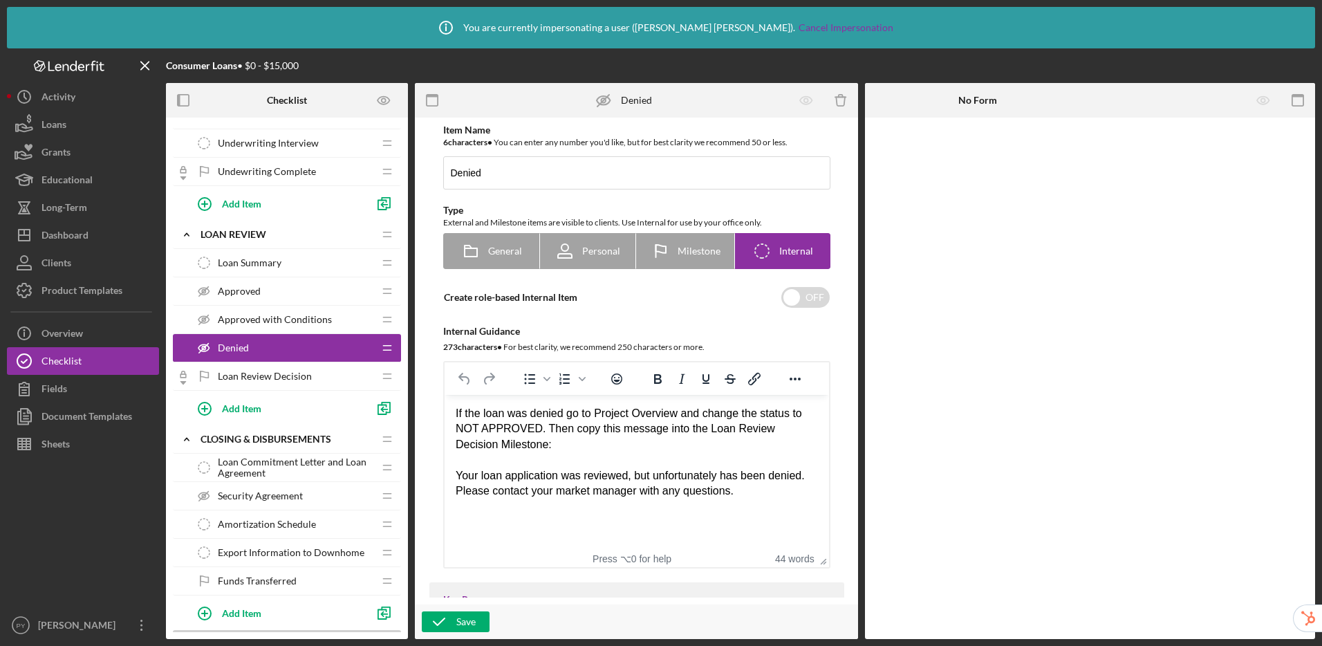
click at [251, 377] on span "Loan Review Decision" at bounding box center [265, 376] width 94 height 11
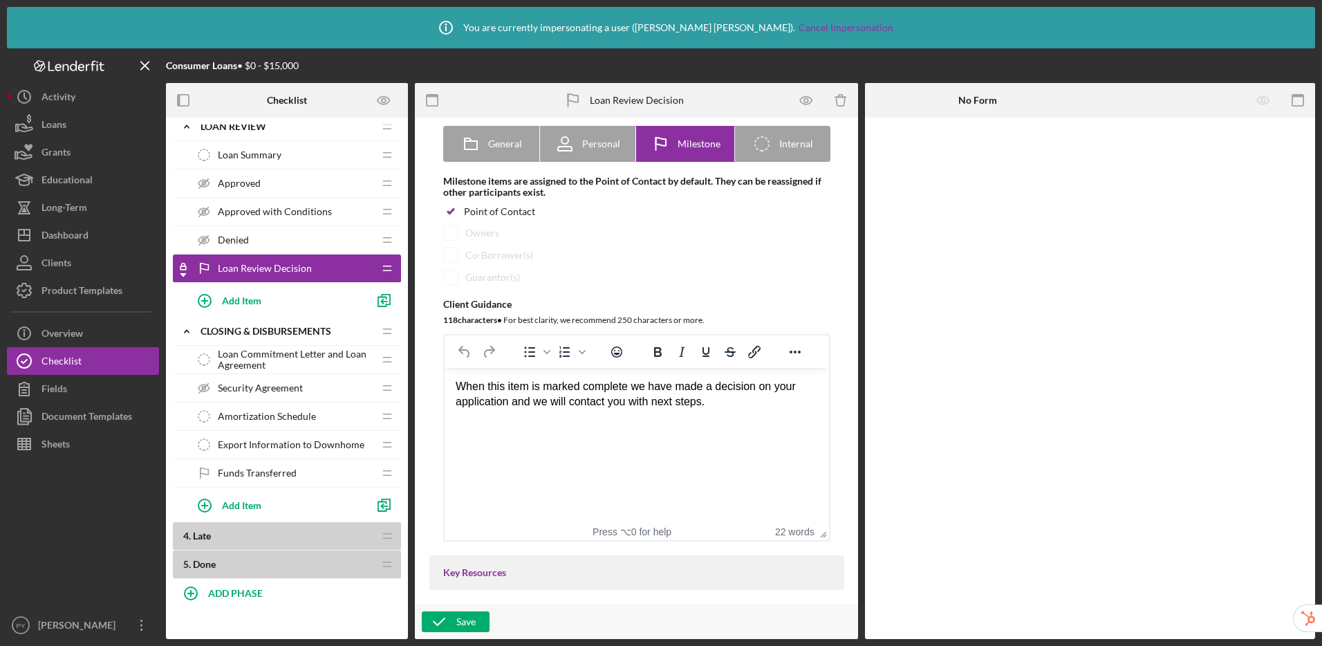
scroll to position [975, 0]
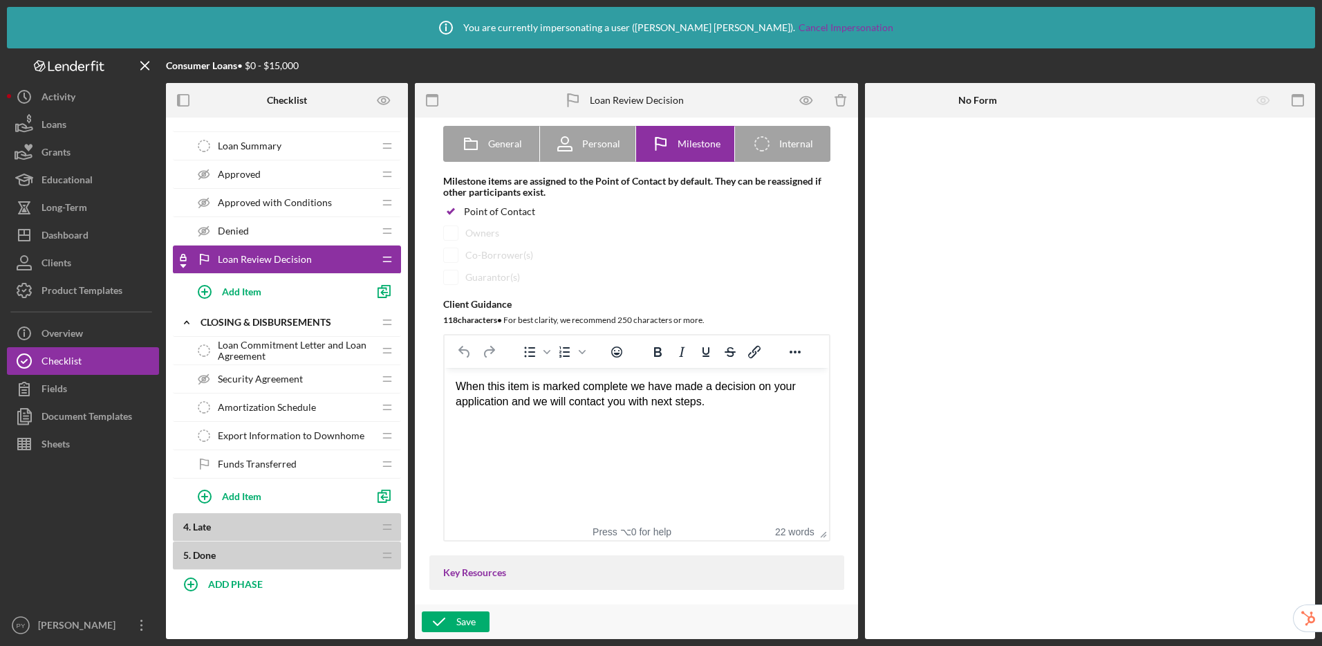
click at [297, 355] on span "Loan Commitment Letter and Loan Agreement" at bounding box center [296, 350] width 156 height 22
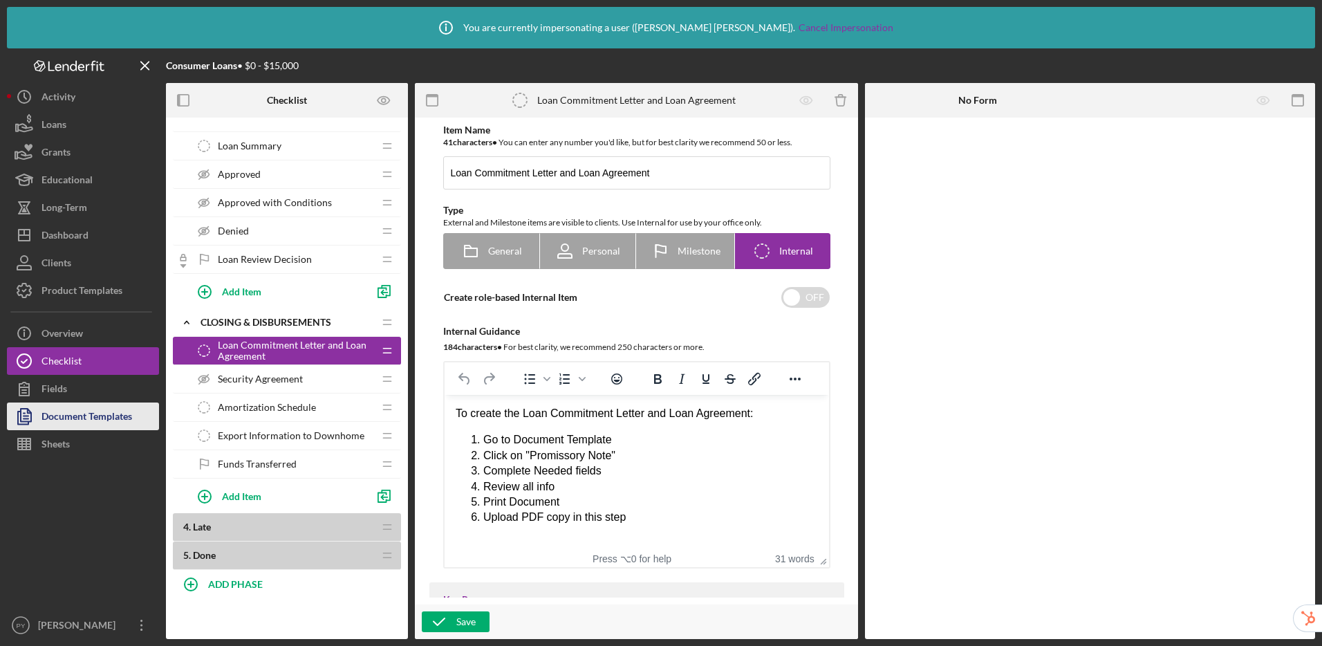
click at [88, 413] on div "Document Templates" at bounding box center [86, 417] width 91 height 31
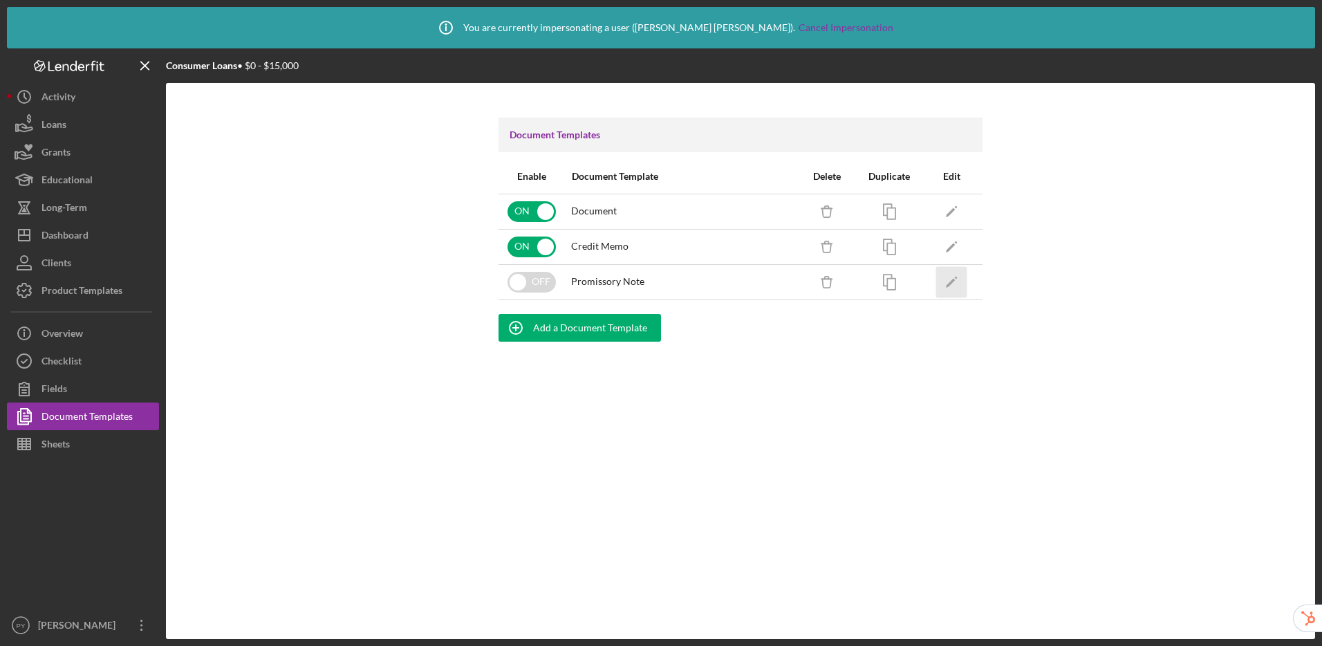
click at [942, 282] on icon "Icon/Edit" at bounding box center [951, 281] width 31 height 31
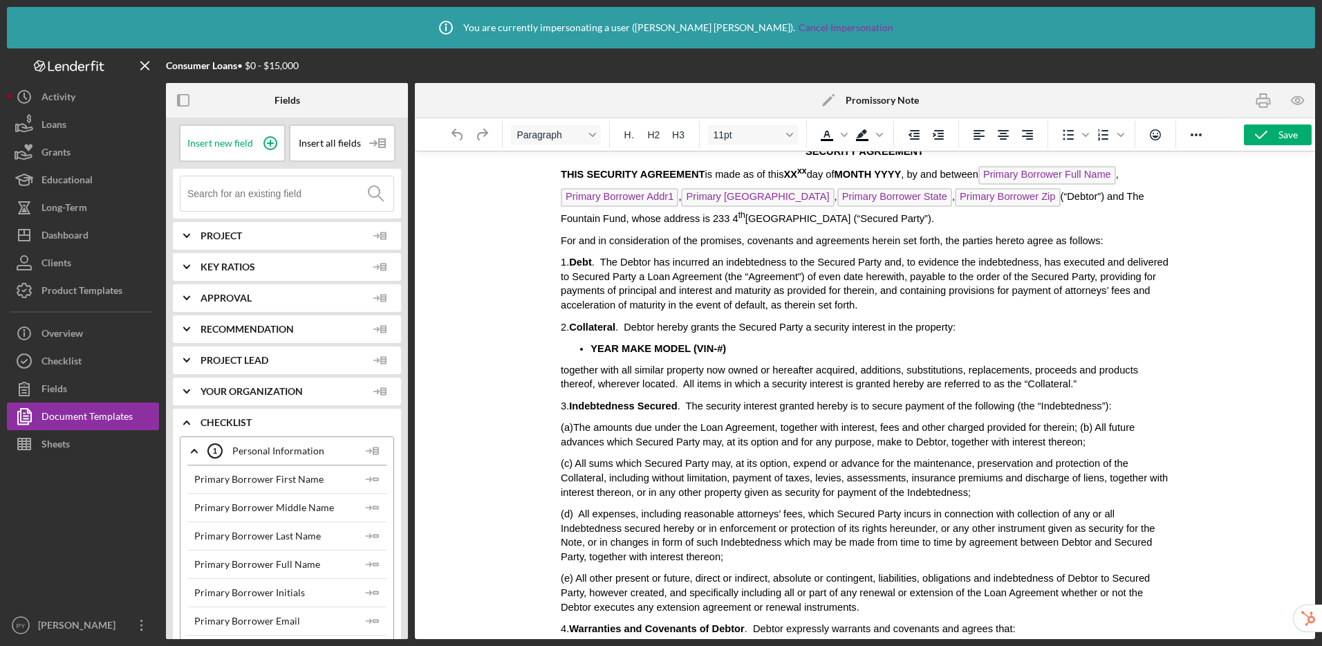
scroll to position [19, 0]
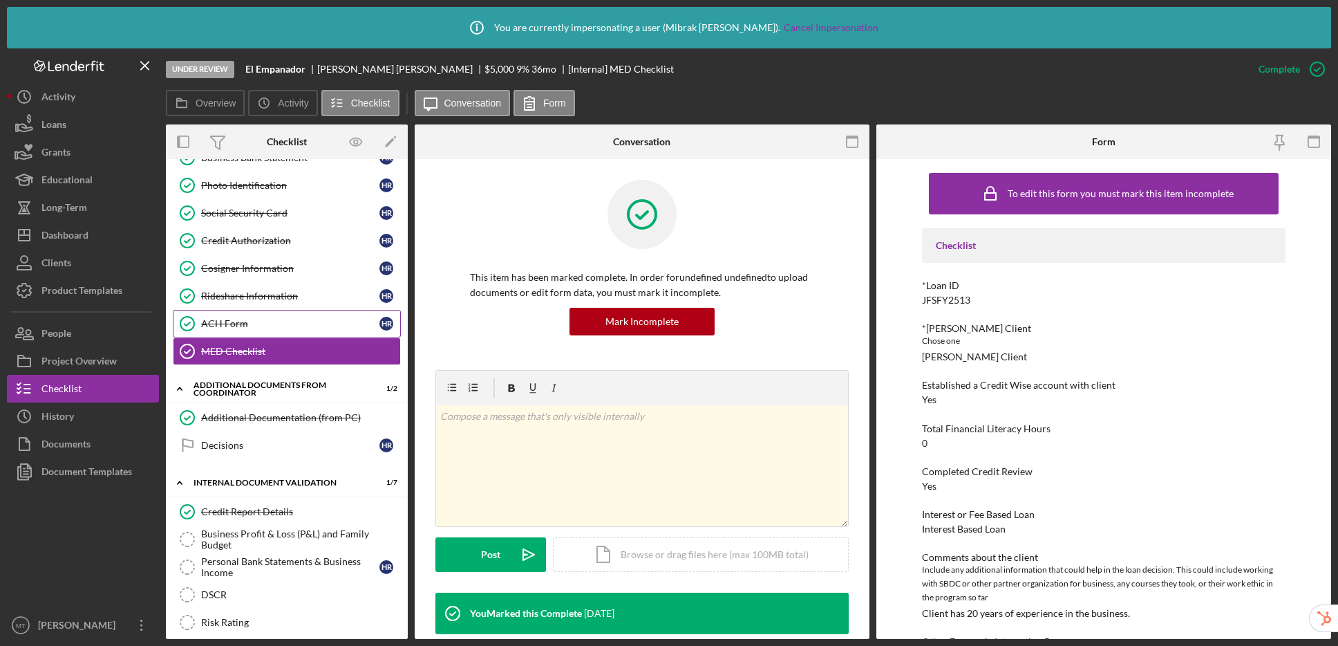
scroll to position [269, 0]
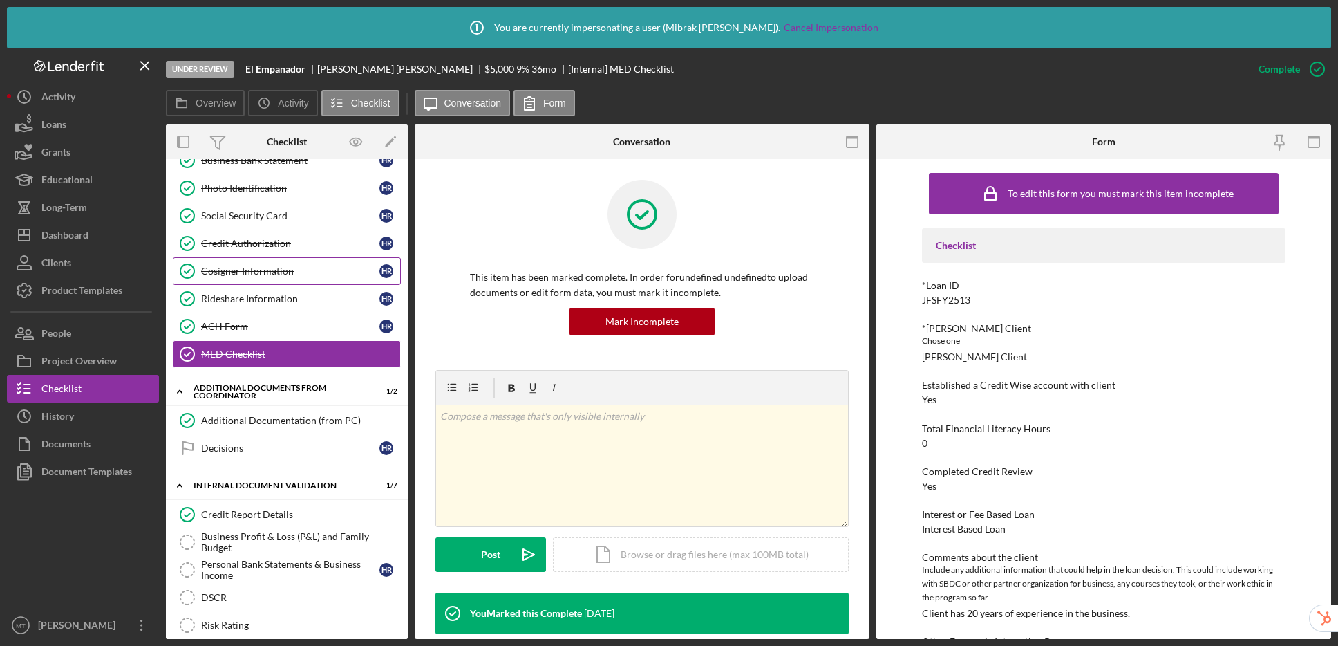
click at [271, 264] on link "Cosigner Information Cosigner Information H R" at bounding box center [287, 271] width 228 height 28
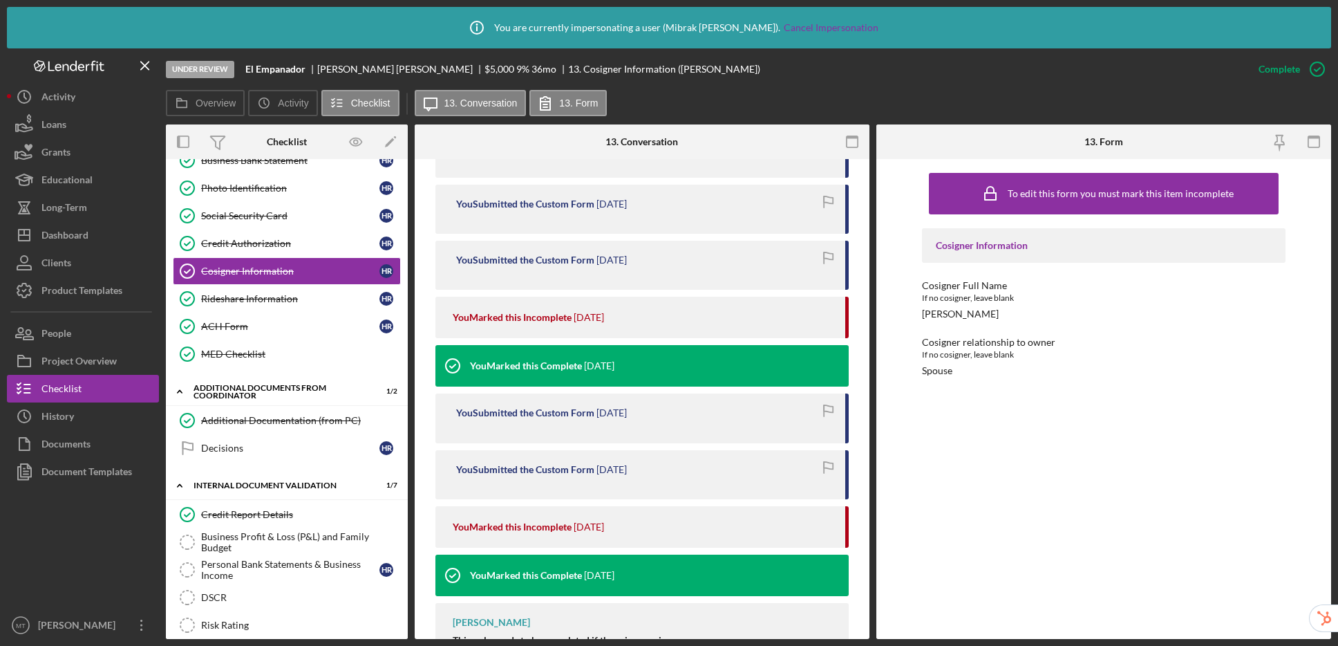
scroll to position [849, 0]
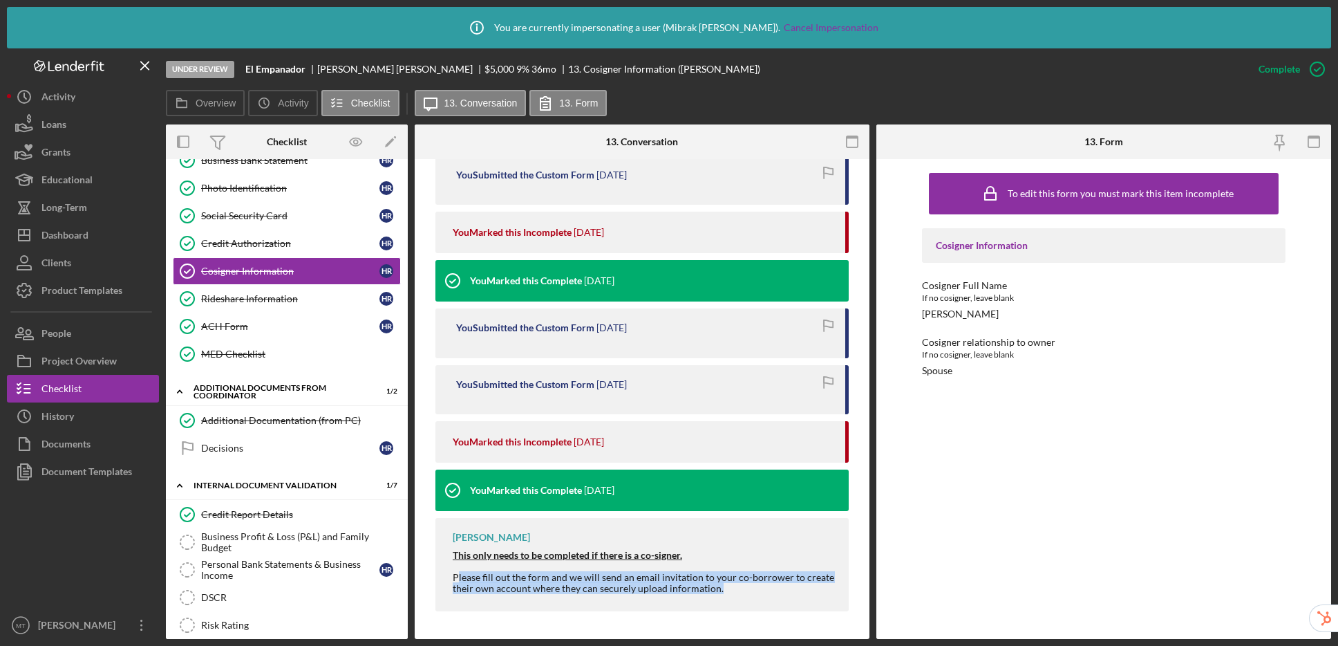
drag, startPoint x: 458, startPoint y: 577, endPoint x: 776, endPoint y: 598, distance: 319.4
click at [776, 598] on div "Mibrak Tewolde This only needs to be completed if there is a co-signer. Please …" at bounding box center [641, 564] width 413 height 93
click at [817, 593] on div "Please fill out the form and we will send an email invitation to your co-borrow…" at bounding box center [644, 583] width 382 height 22
drag, startPoint x: 761, startPoint y: 592, endPoint x: 444, endPoint y: 536, distance: 321.5
click at [444, 536] on div "Mibrak Tewolde This only needs to be completed if there is a co-signer. Please …" at bounding box center [641, 564] width 413 height 93
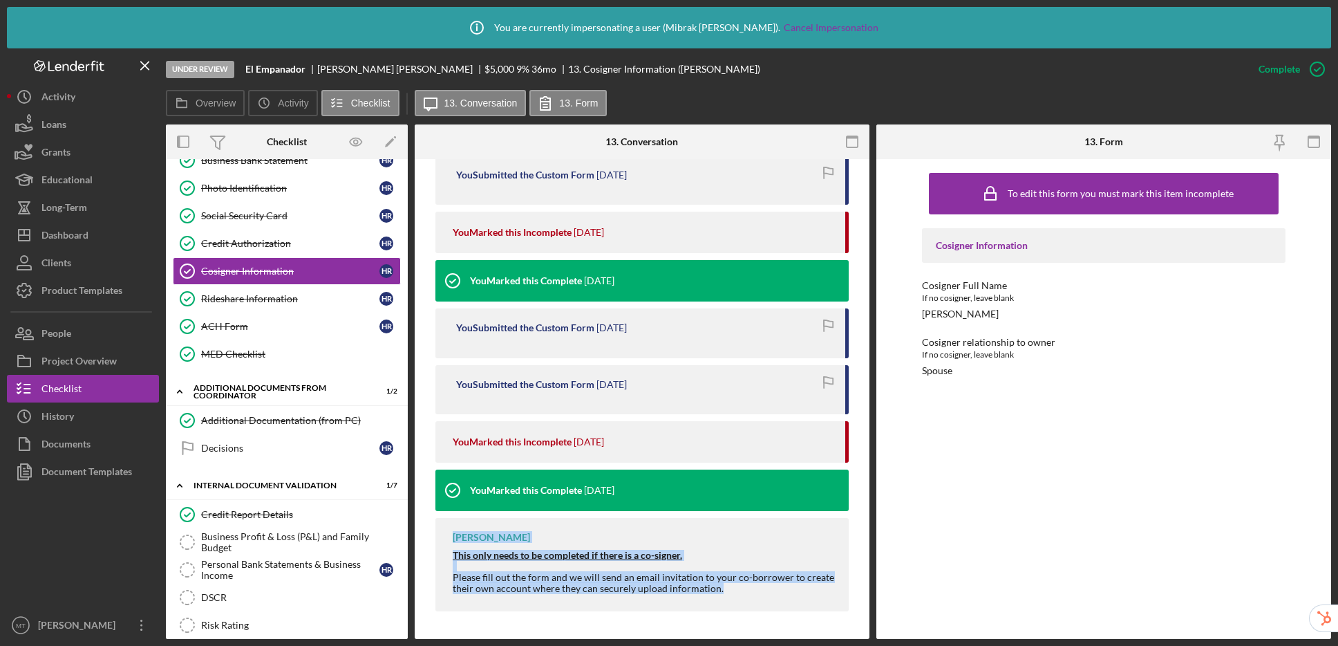
click at [440, 545] on div "Mibrak Tewolde This only needs to be completed if there is a co-signer. Please …" at bounding box center [641, 564] width 413 height 93
drag, startPoint x: 459, startPoint y: 577, endPoint x: 731, endPoint y: 594, distance: 272.2
click at [731, 594] on div "Mibrak Tewolde This only needs to be completed if there is a co-signer. Please …" at bounding box center [641, 564] width 413 height 93
click at [756, 590] on div "Please fill out the form and we will send an email invitation to your co-borrow…" at bounding box center [644, 583] width 382 height 22
drag, startPoint x: 730, startPoint y: 592, endPoint x: 426, endPoint y: 527, distance: 311.0
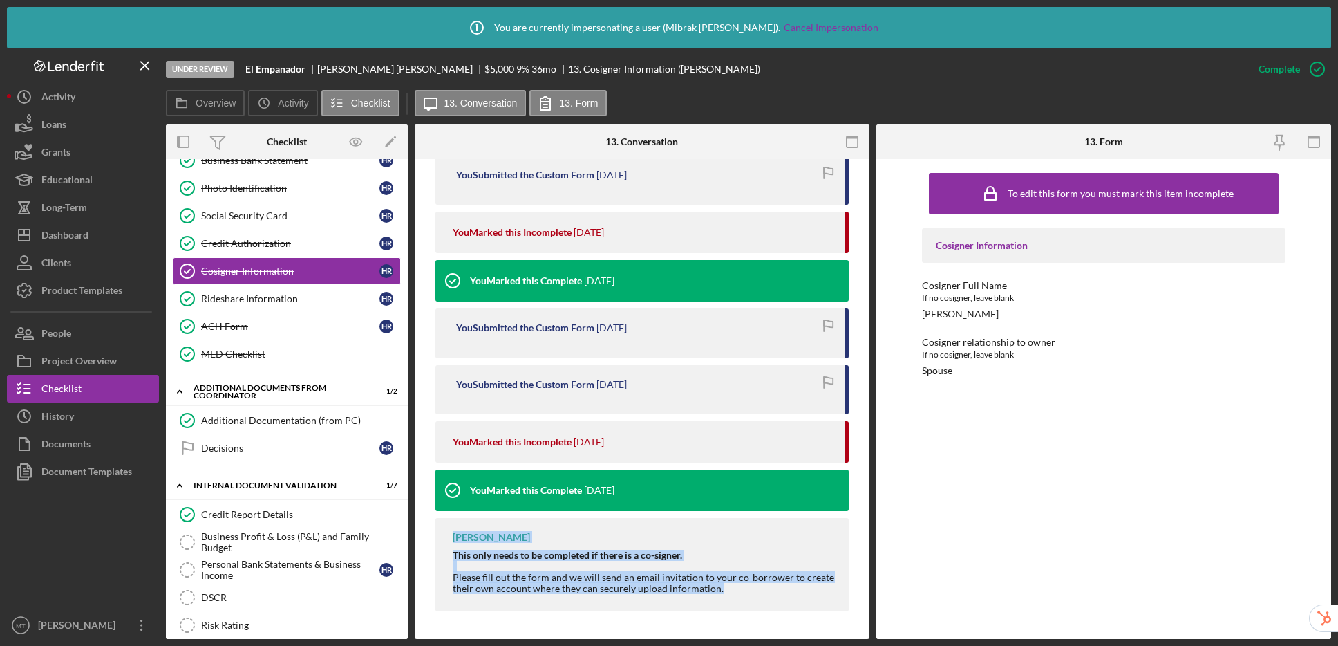
click at [451, 555] on div "Mibrak Tewolde This only needs to be completed if there is a co-signer. Please …" at bounding box center [641, 564] width 413 height 93
drag, startPoint x: 449, startPoint y: 575, endPoint x: 751, endPoint y: 597, distance: 302.2
click at [751, 597] on div "Mibrak Tewolde This only needs to be completed if there is a co-signer. Please …" at bounding box center [641, 564] width 413 height 93
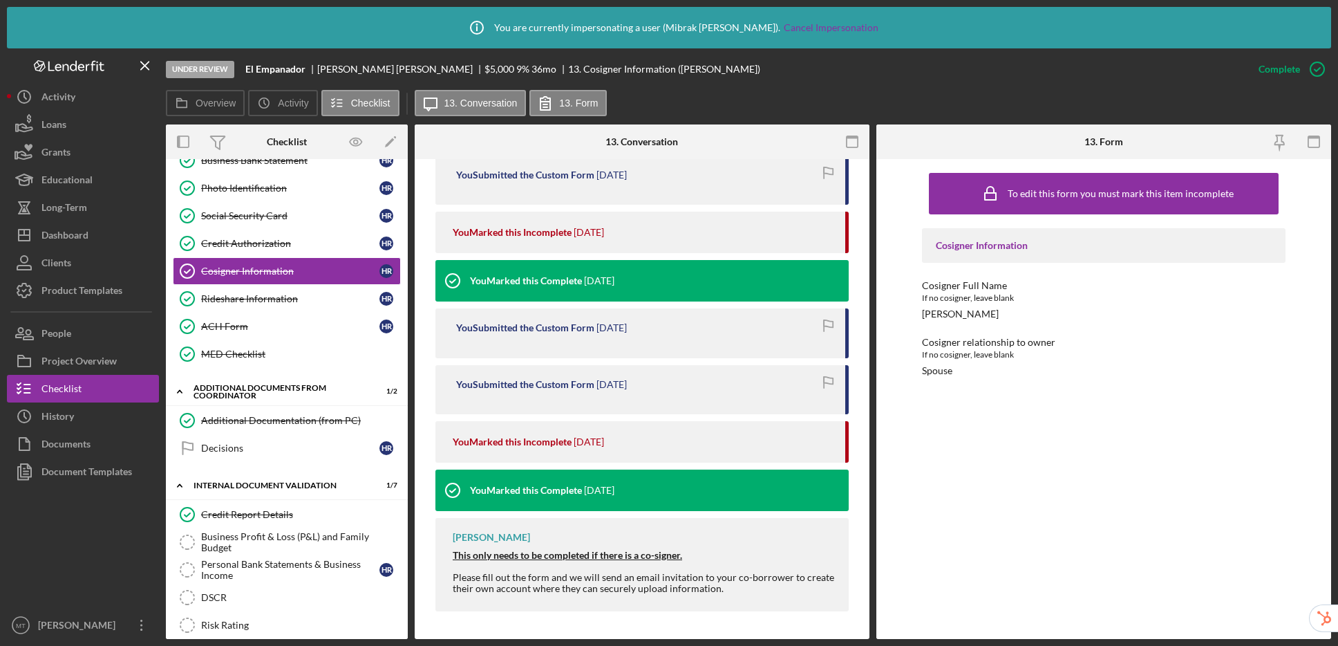
click at [756, 593] on div "Mibrak Tewolde This only needs to be completed if there is a co-signer. Please …" at bounding box center [641, 564] width 413 height 93
click at [394, 141] on icon "Icon/Edit" at bounding box center [390, 142] width 31 height 31
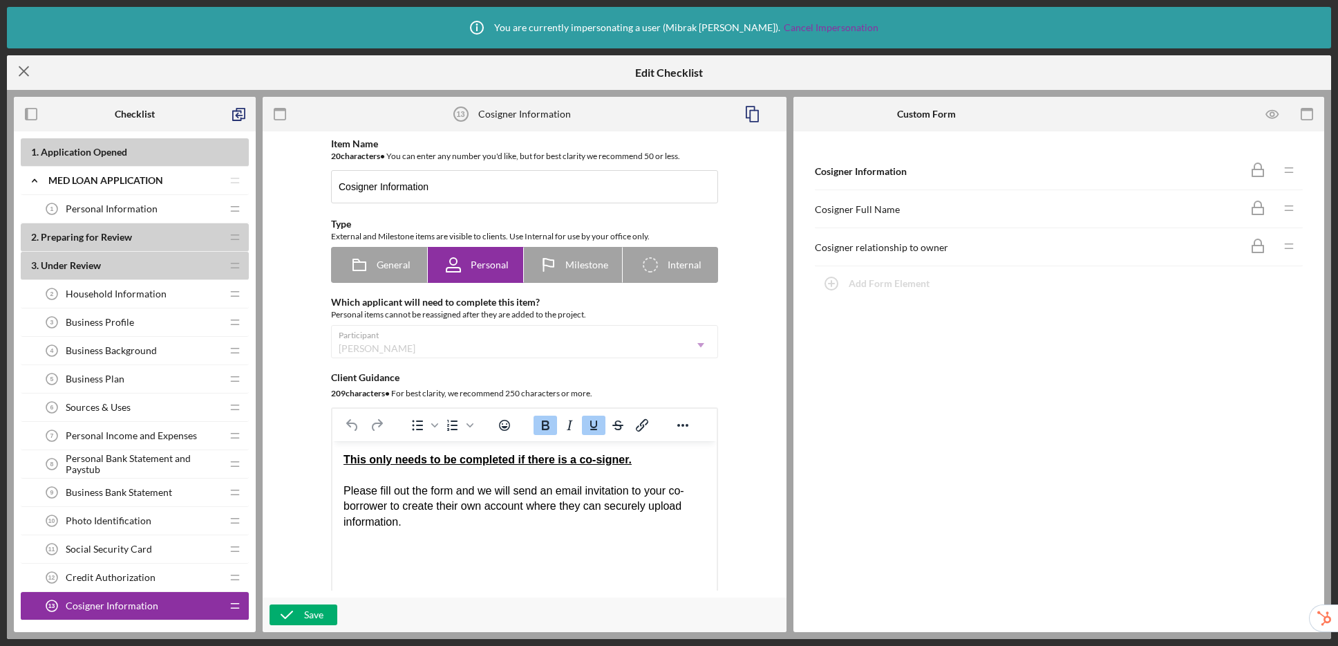
click at [24, 71] on line at bounding box center [23, 71] width 9 height 9
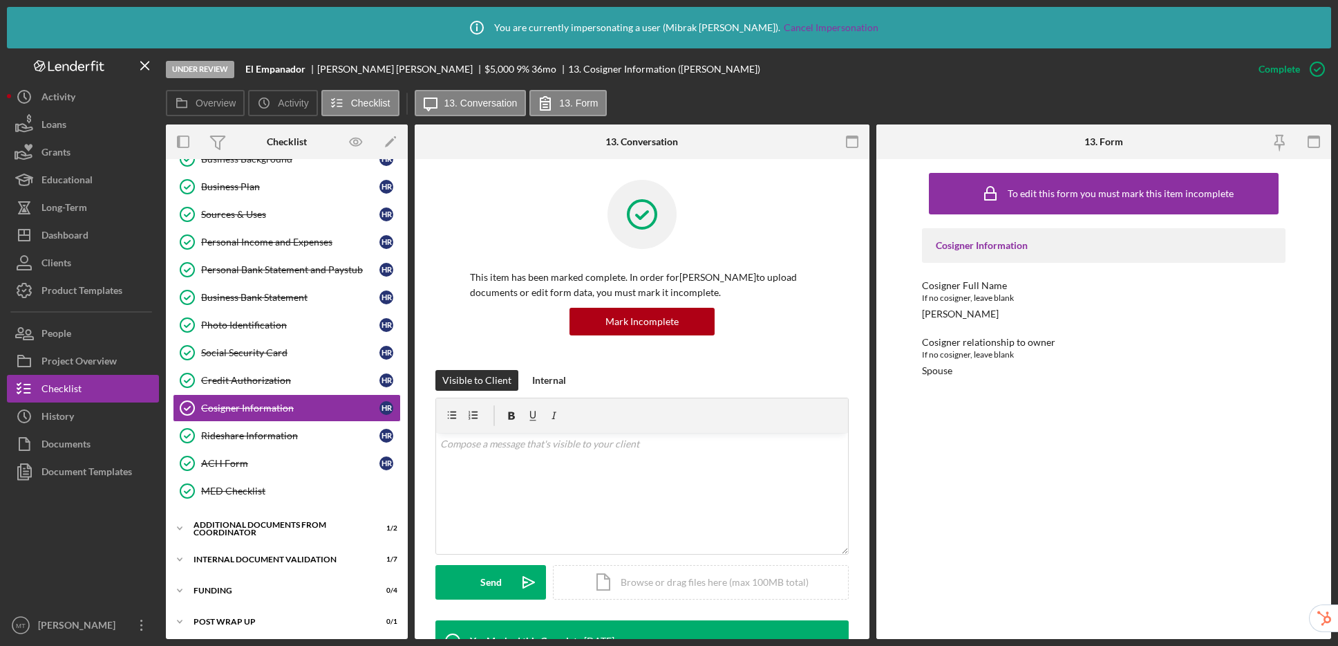
scroll to position [141, 0]
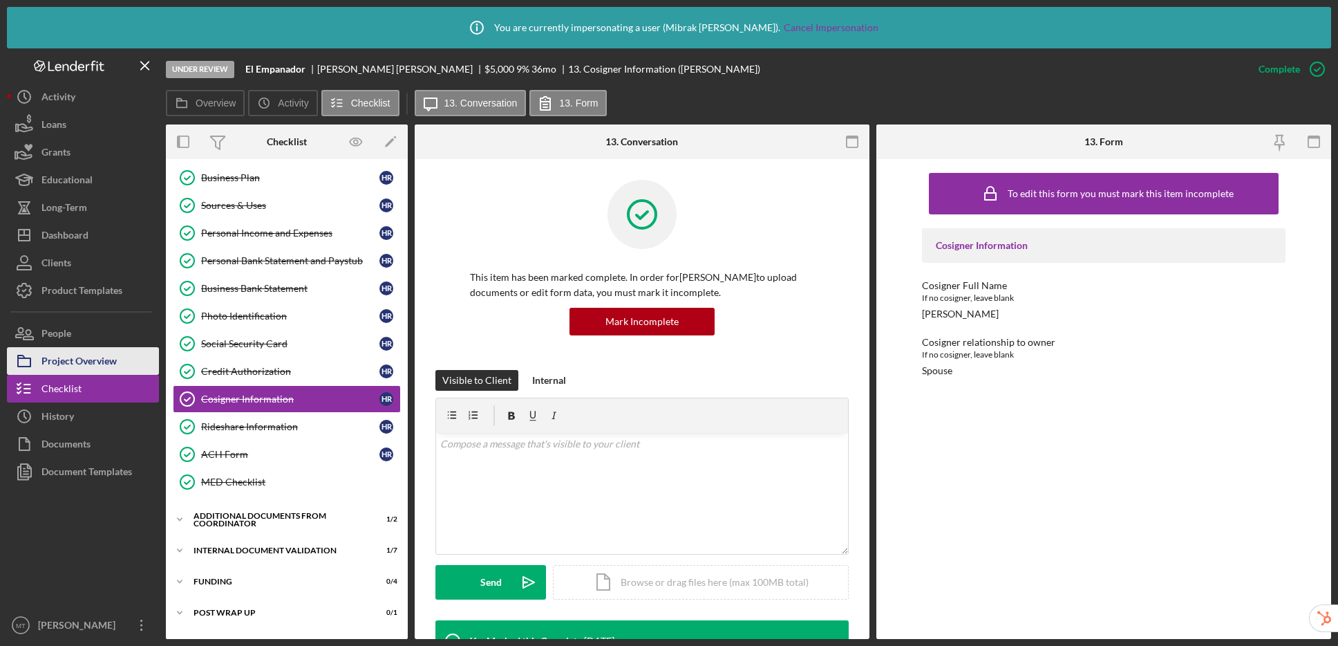
click at [94, 353] on div "Project Overview" at bounding box center [78, 362] width 75 height 31
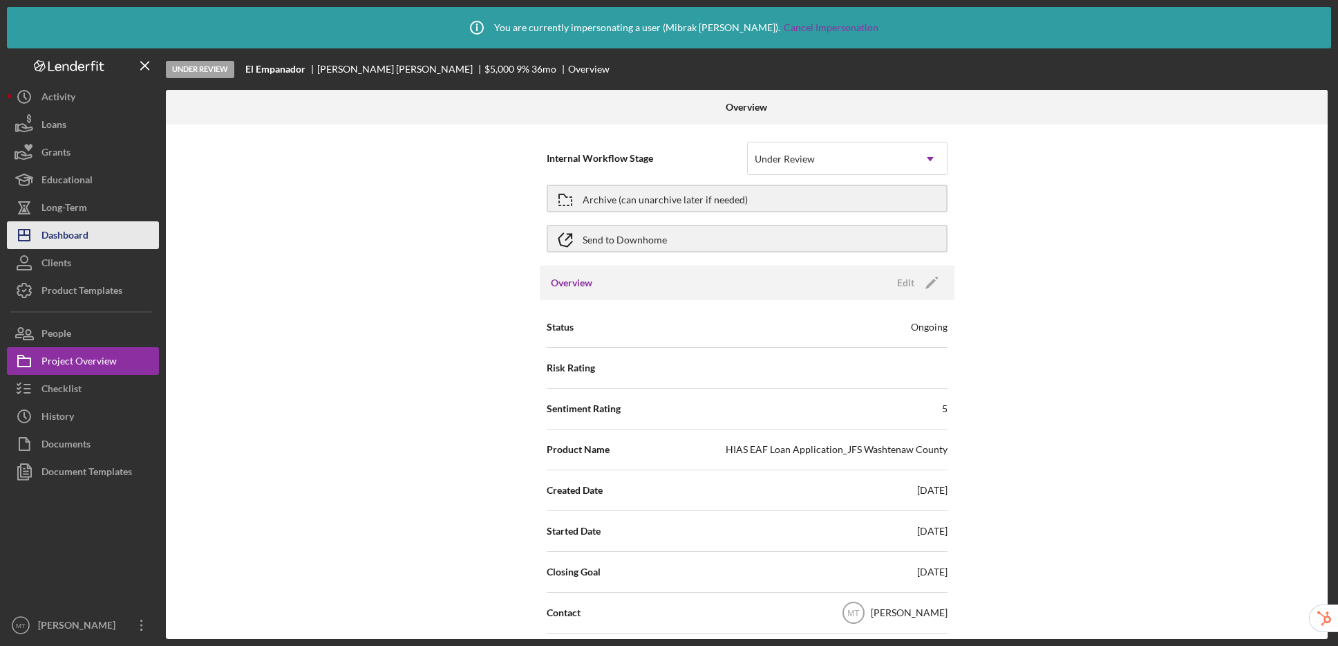
click at [84, 236] on div "Dashboard" at bounding box center [64, 236] width 47 height 31
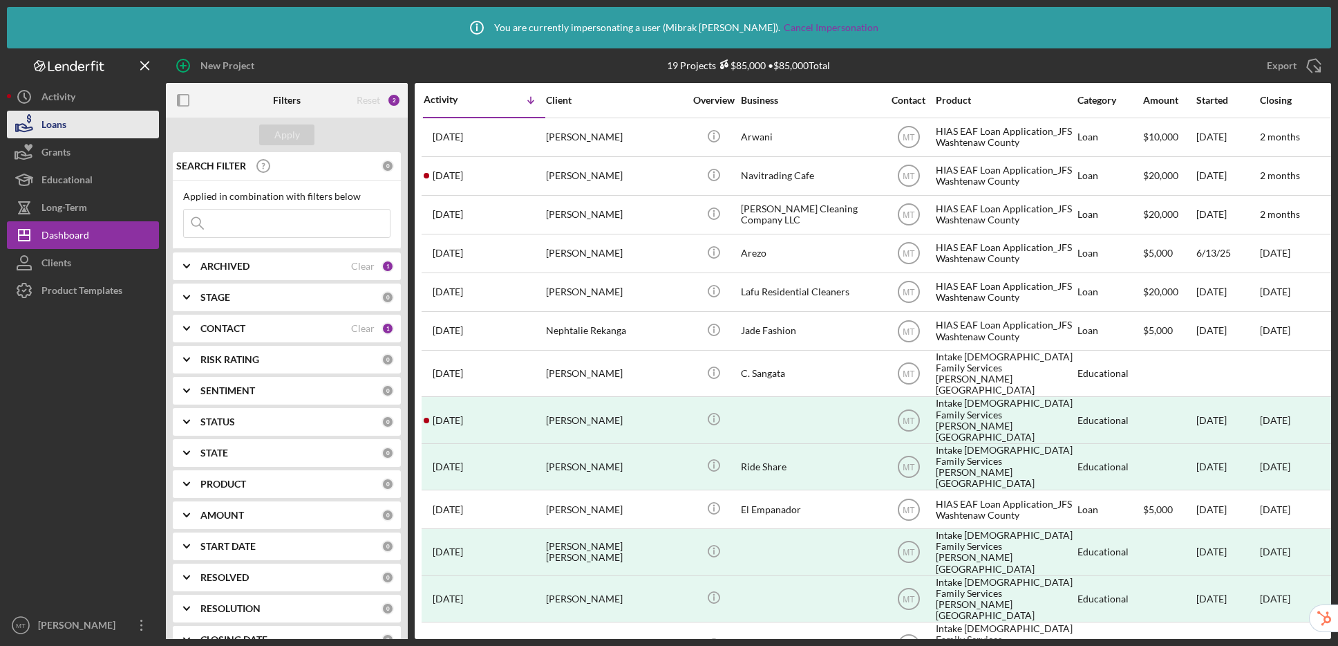
click at [111, 126] on button "Loans" at bounding box center [83, 125] width 152 height 28
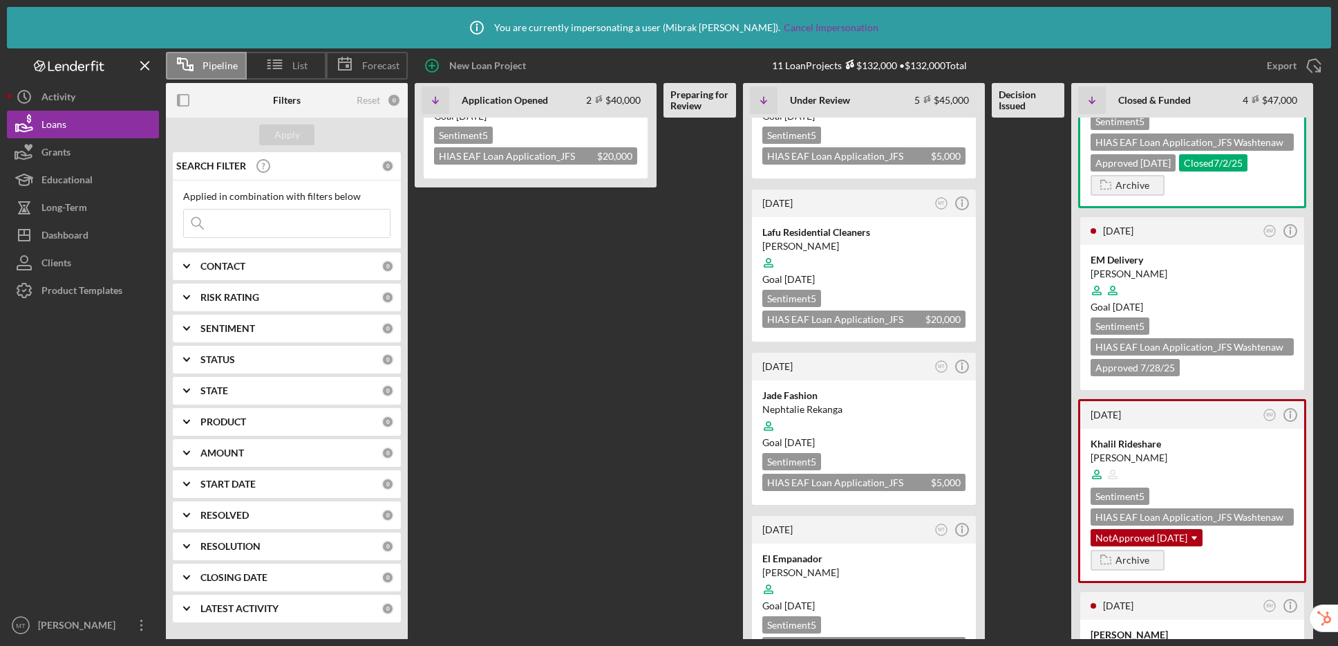
scroll to position [265, 0]
click at [1217, 301] on div at bounding box center [1192, 291] width 203 height 26
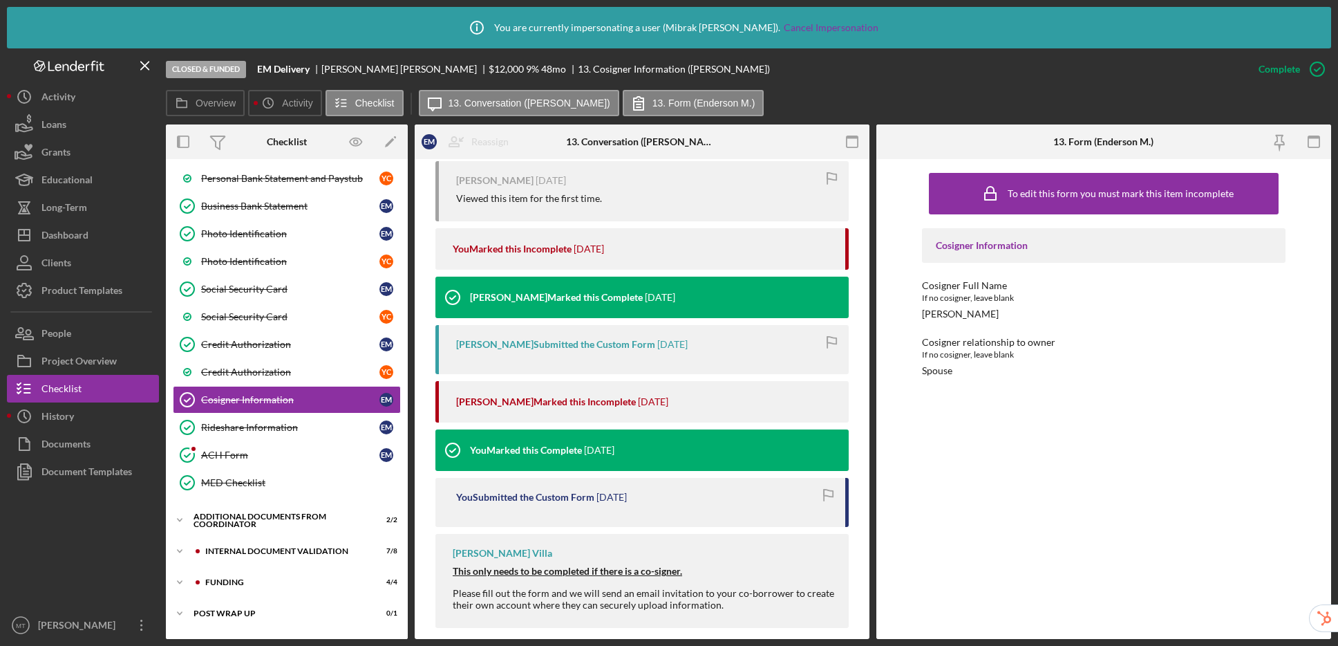
scroll to position [524, 0]
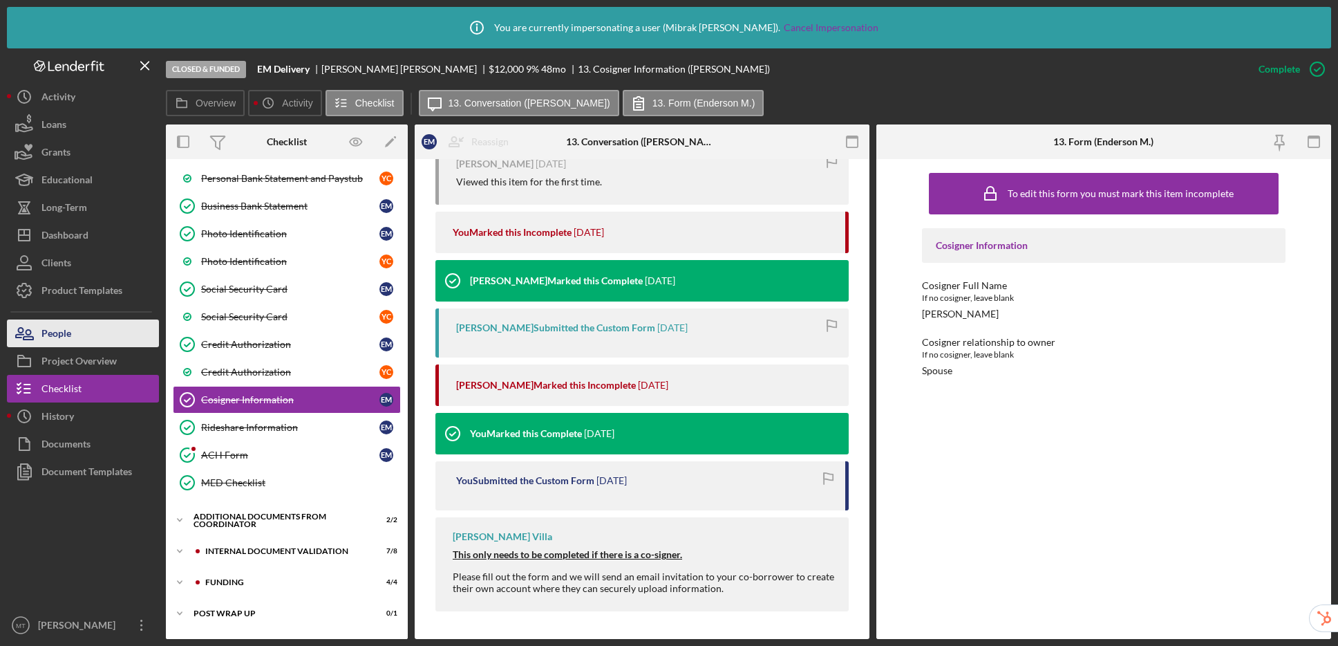
click at [44, 333] on div "People" at bounding box center [56, 334] width 30 height 31
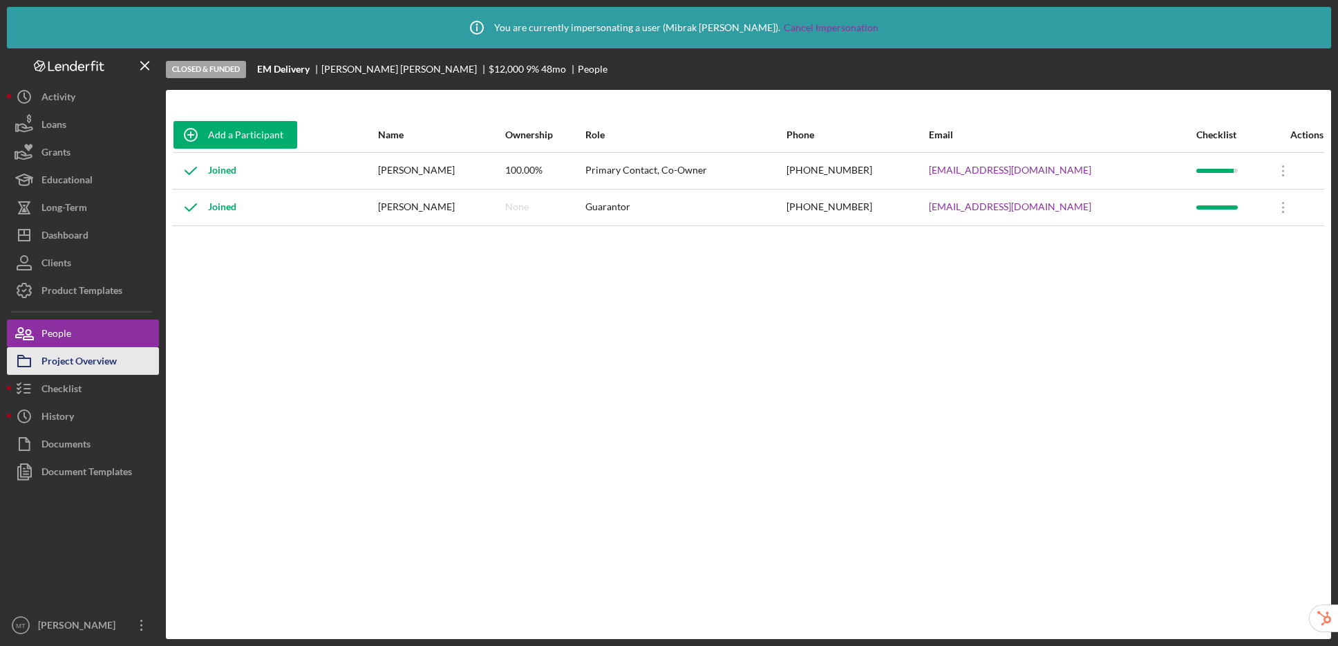
click at [113, 362] on div "Project Overview" at bounding box center [78, 362] width 75 height 31
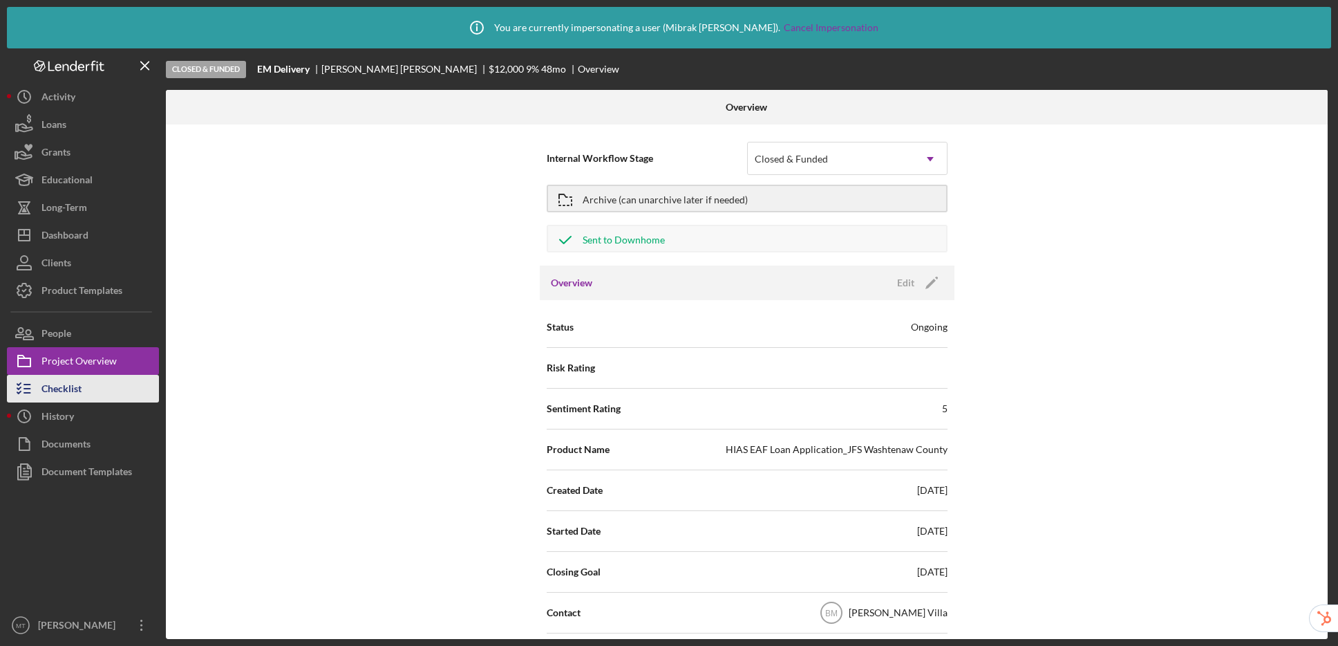
click at [106, 384] on button "Checklist" at bounding box center [83, 389] width 152 height 28
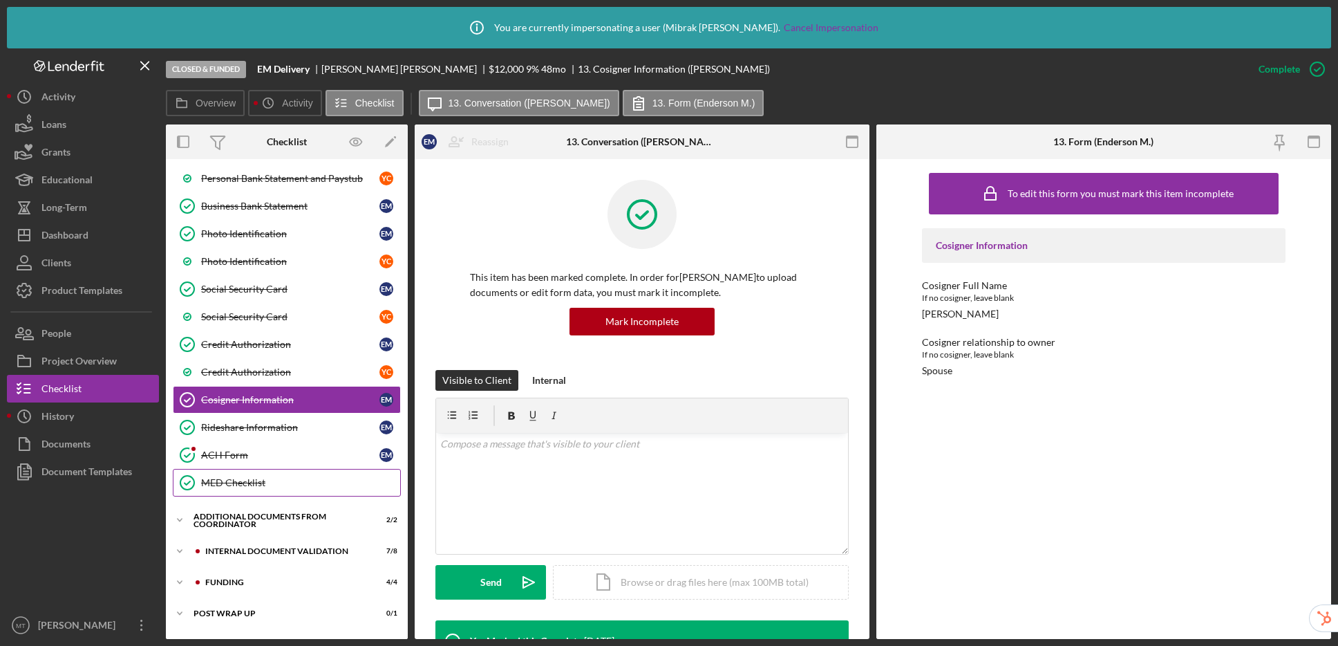
scroll to position [339, 0]
click at [288, 453] on div "ACH Form" at bounding box center [290, 452] width 178 height 11
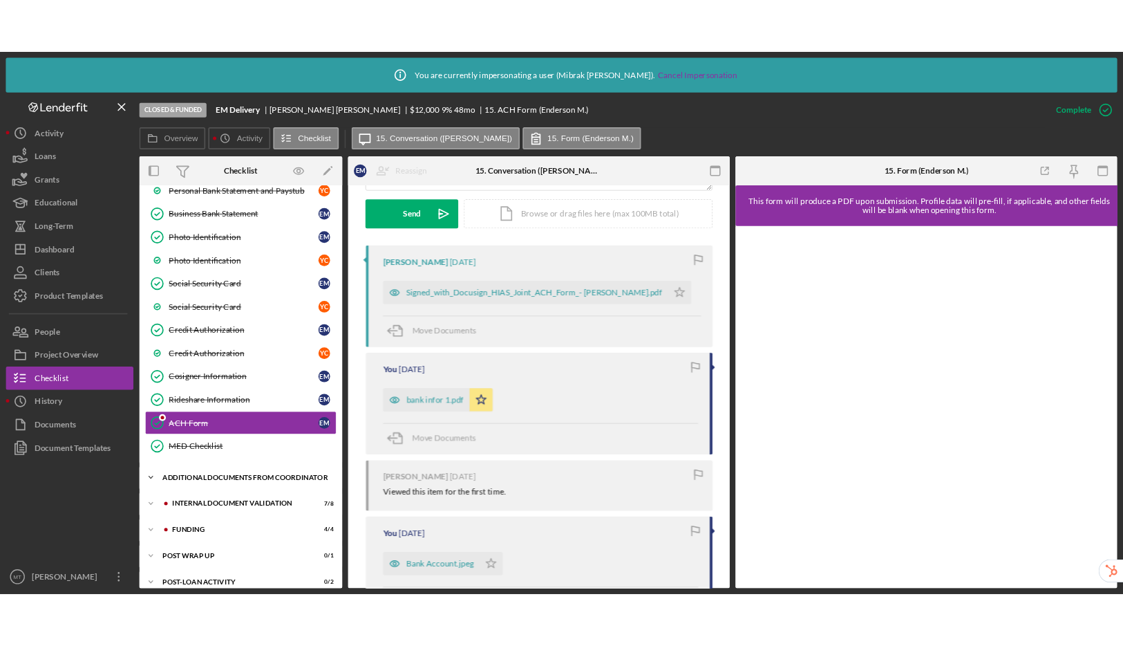
scroll to position [364, 0]
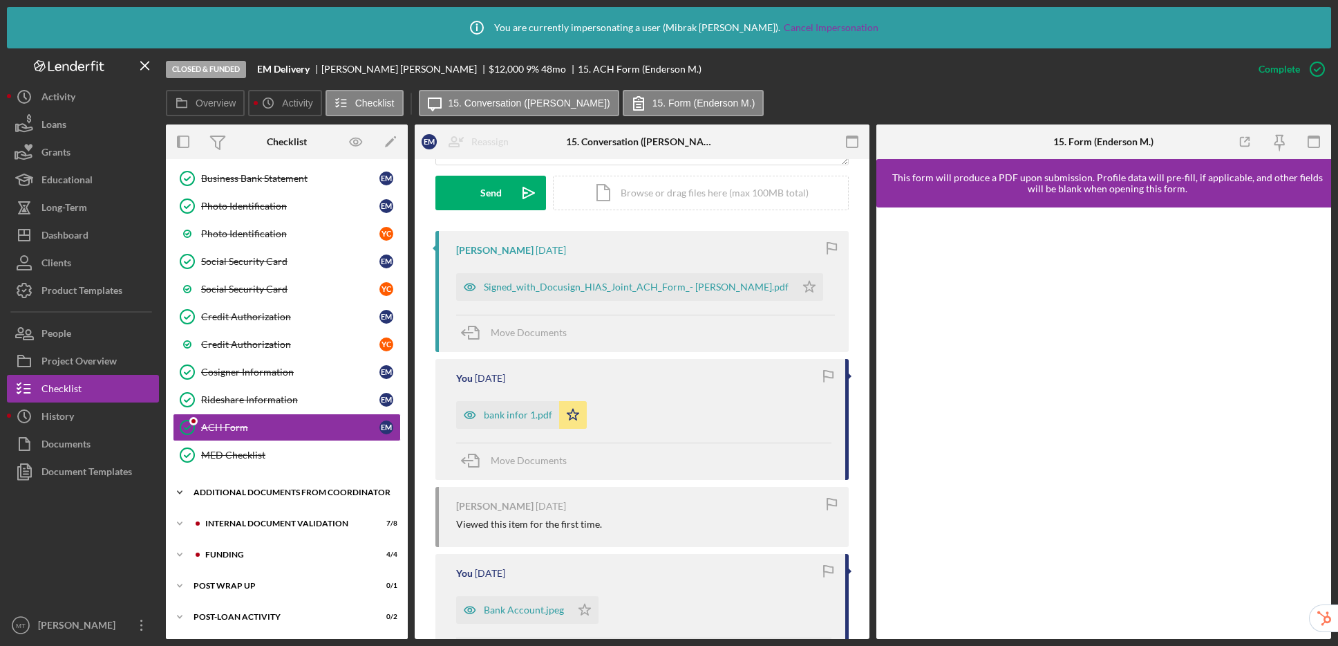
click at [261, 488] on div "Additional Documents from Coordinator" at bounding box center [292, 492] width 197 height 8
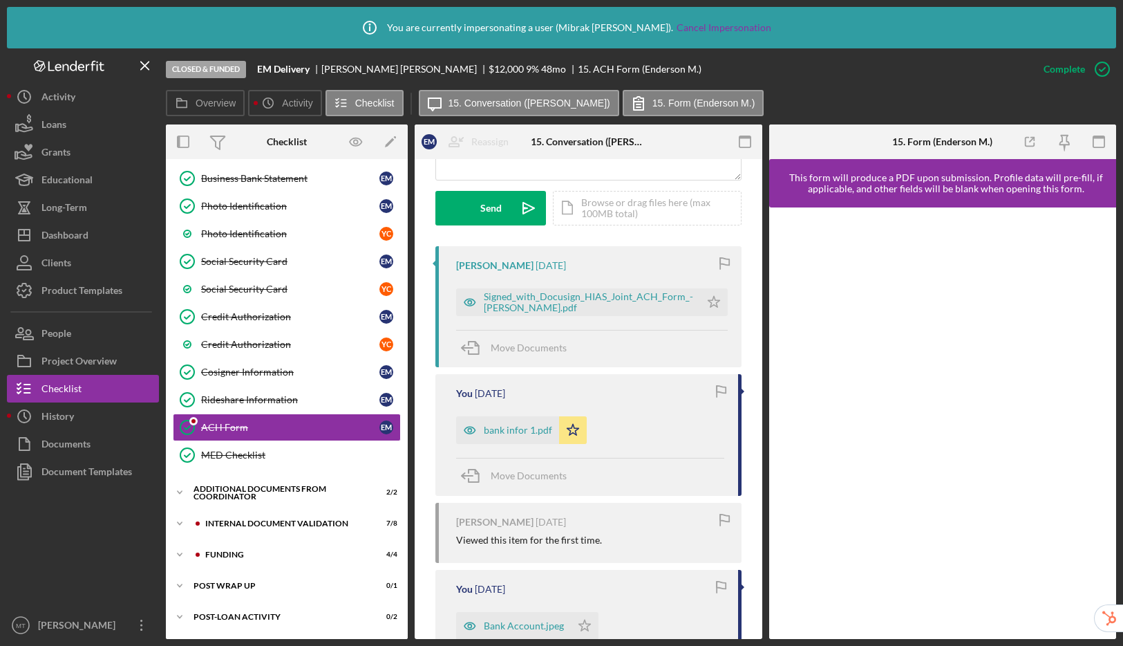
scroll to position [389, 0]
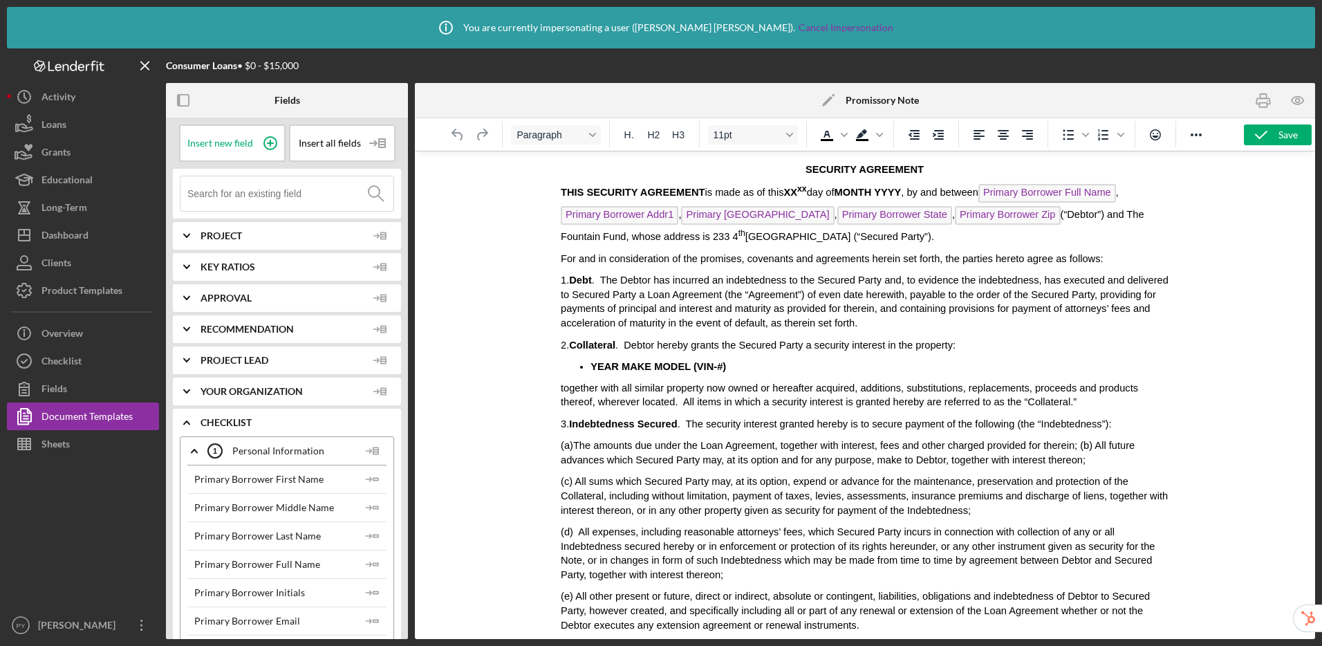
scroll to position [19, 0]
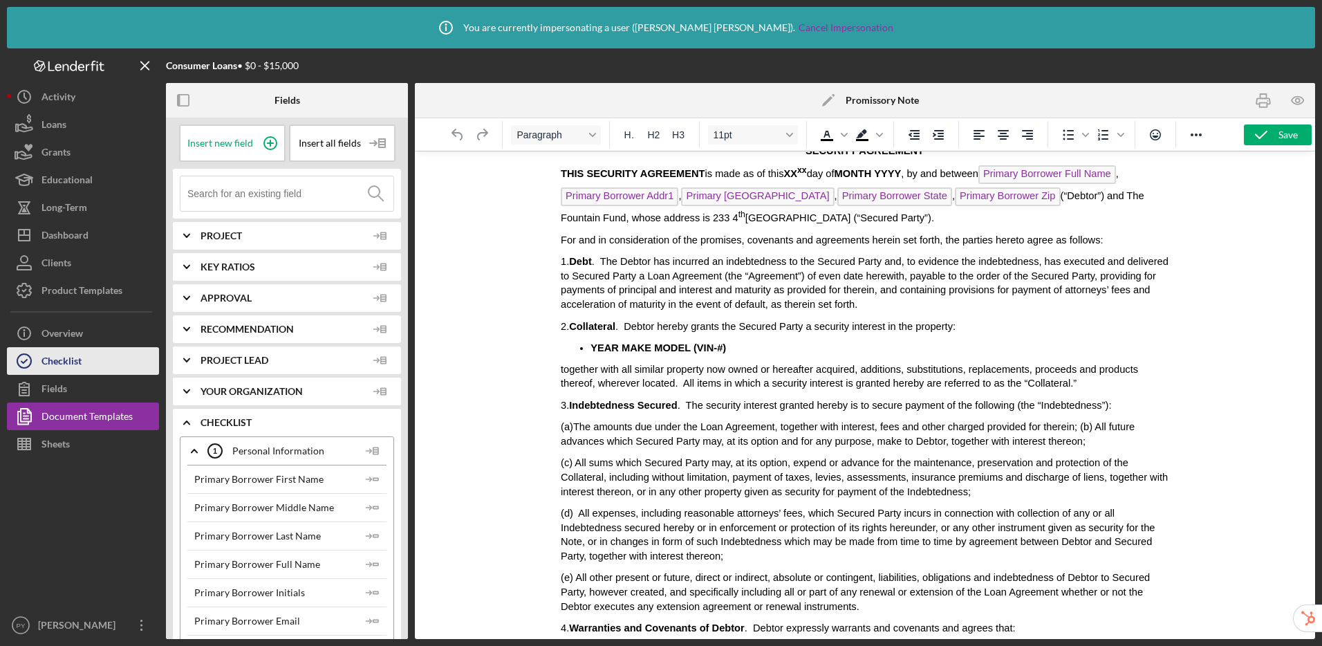
click at [100, 364] on button "Checklist" at bounding box center [83, 361] width 152 height 28
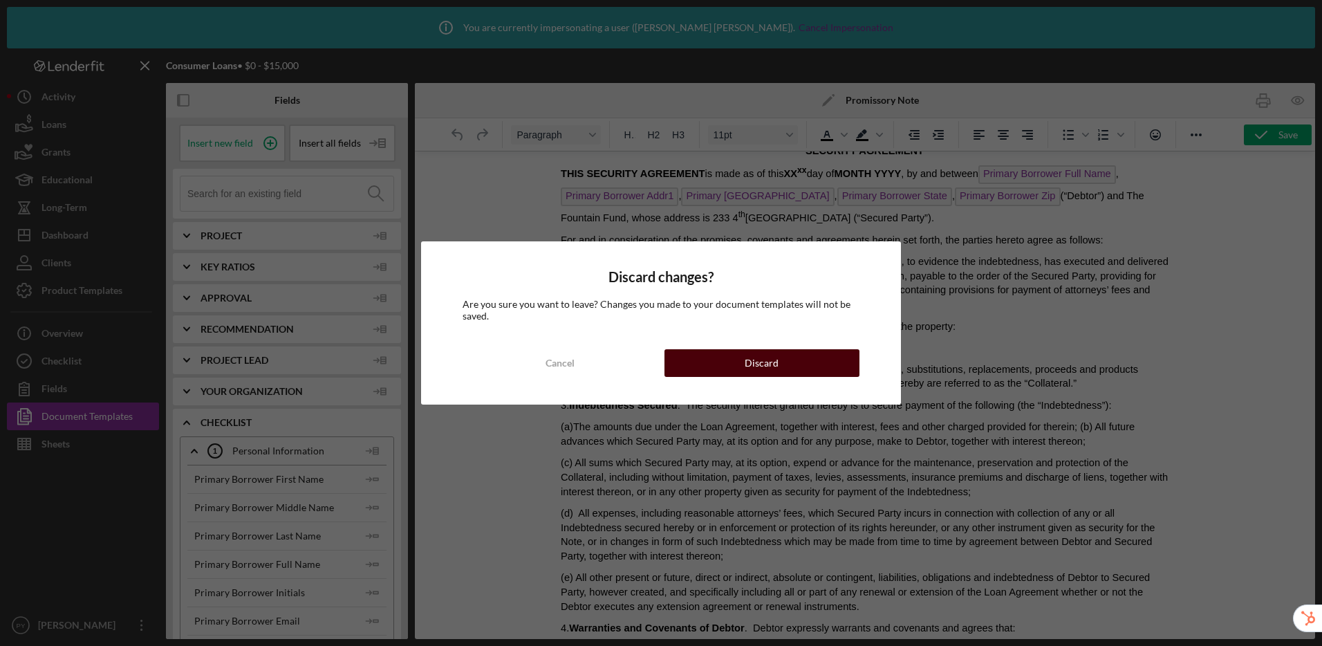
click at [846, 366] on button "Discard" at bounding box center [761, 363] width 195 height 28
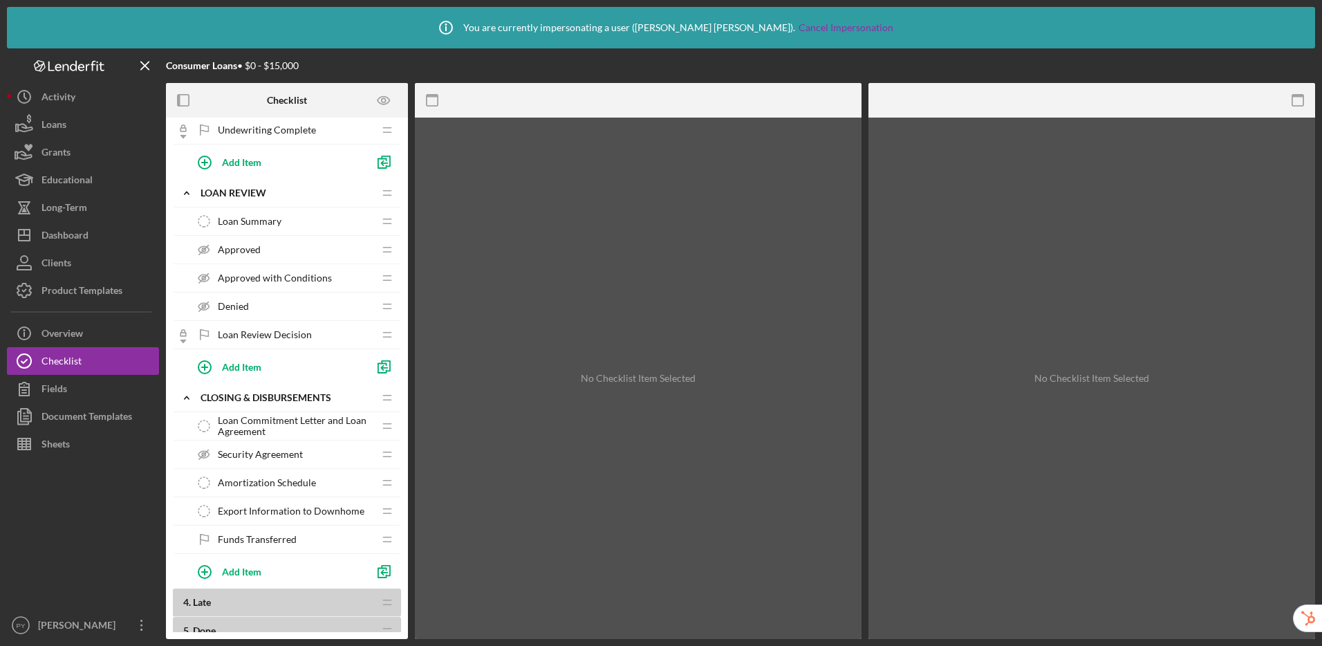
scroll to position [910, 0]
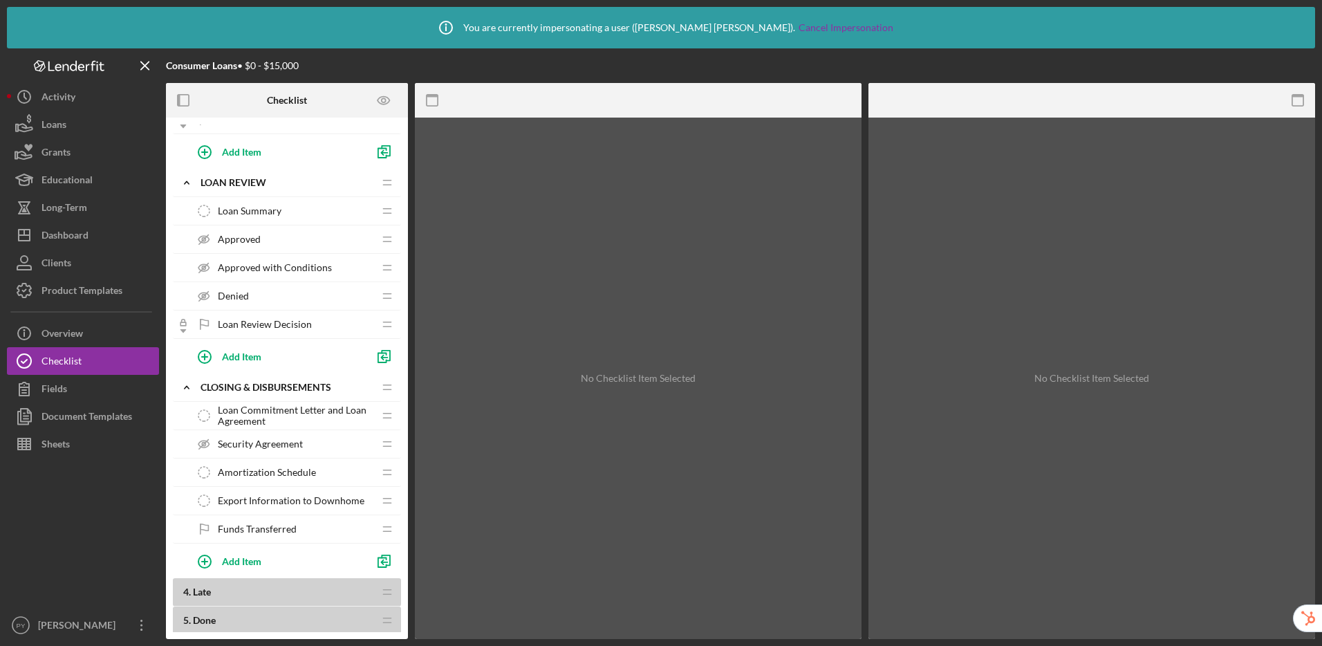
click at [299, 442] on span "Security Agreement" at bounding box center [260, 443] width 85 height 11
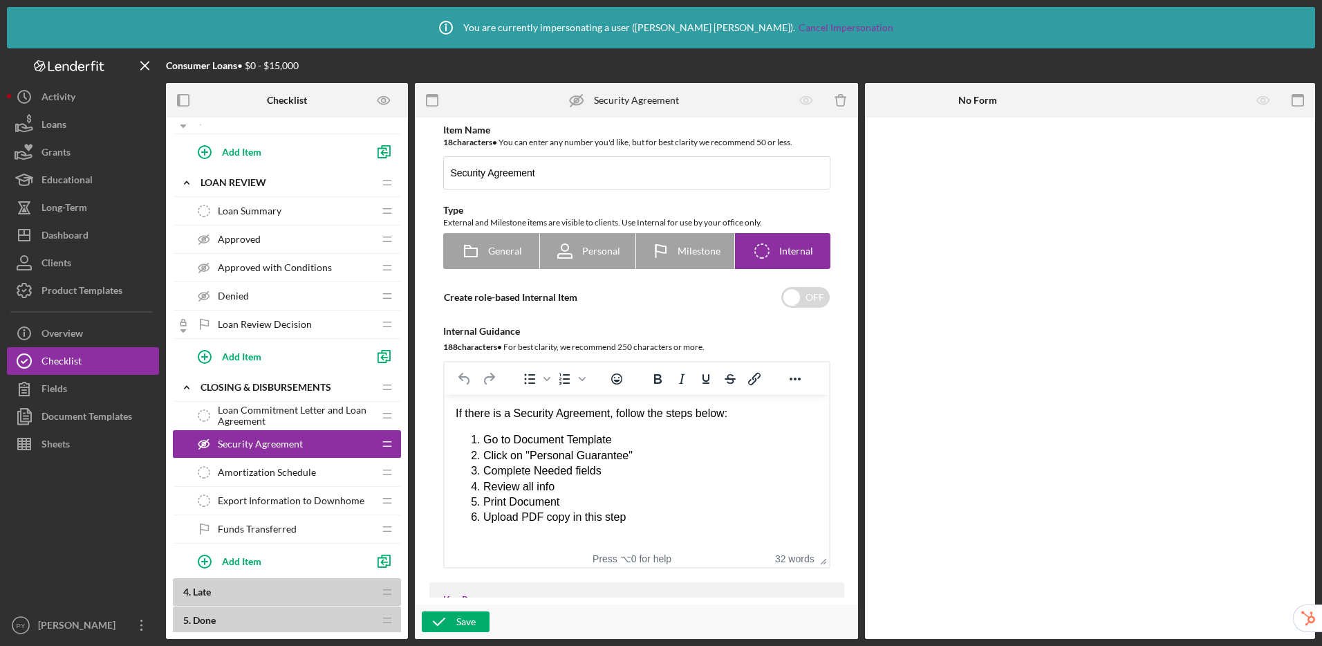
click at [227, 474] on span "Amortization Schedule" at bounding box center [267, 472] width 98 height 11
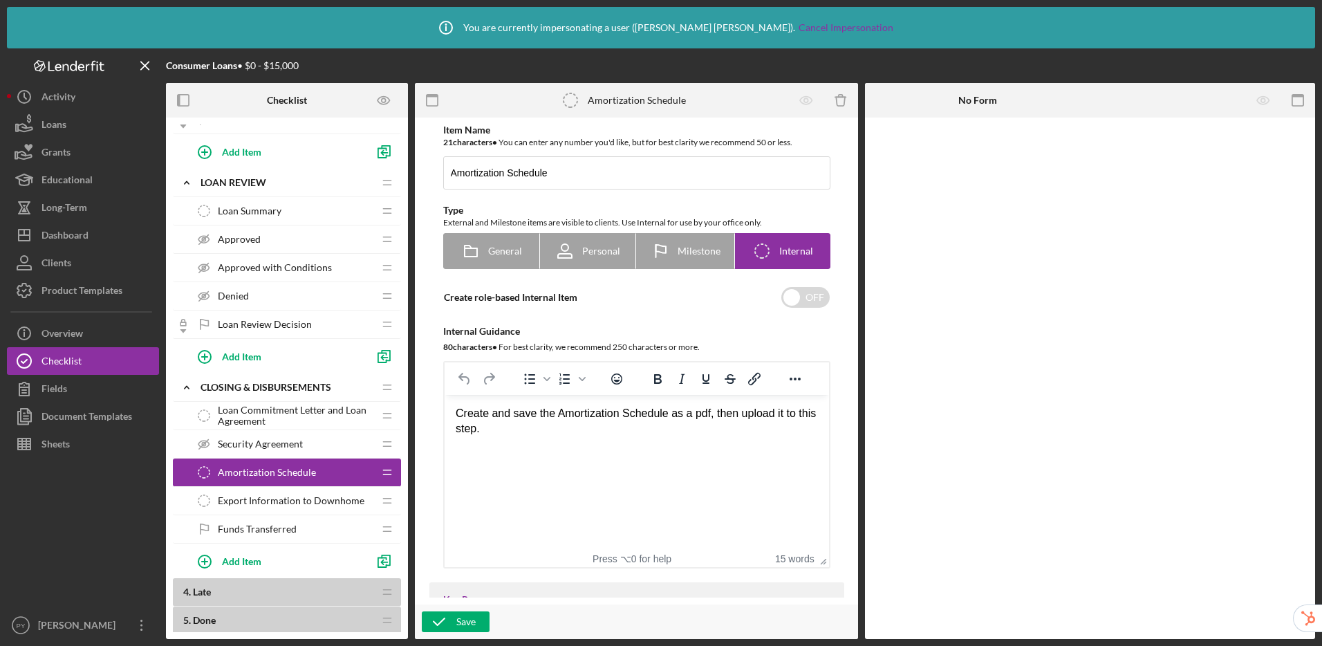
drag, startPoint x: 269, startPoint y: 447, endPoint x: 281, endPoint y: 438, distance: 15.3
click at [269, 447] on span "Security Agreement" at bounding box center [260, 443] width 85 height 11
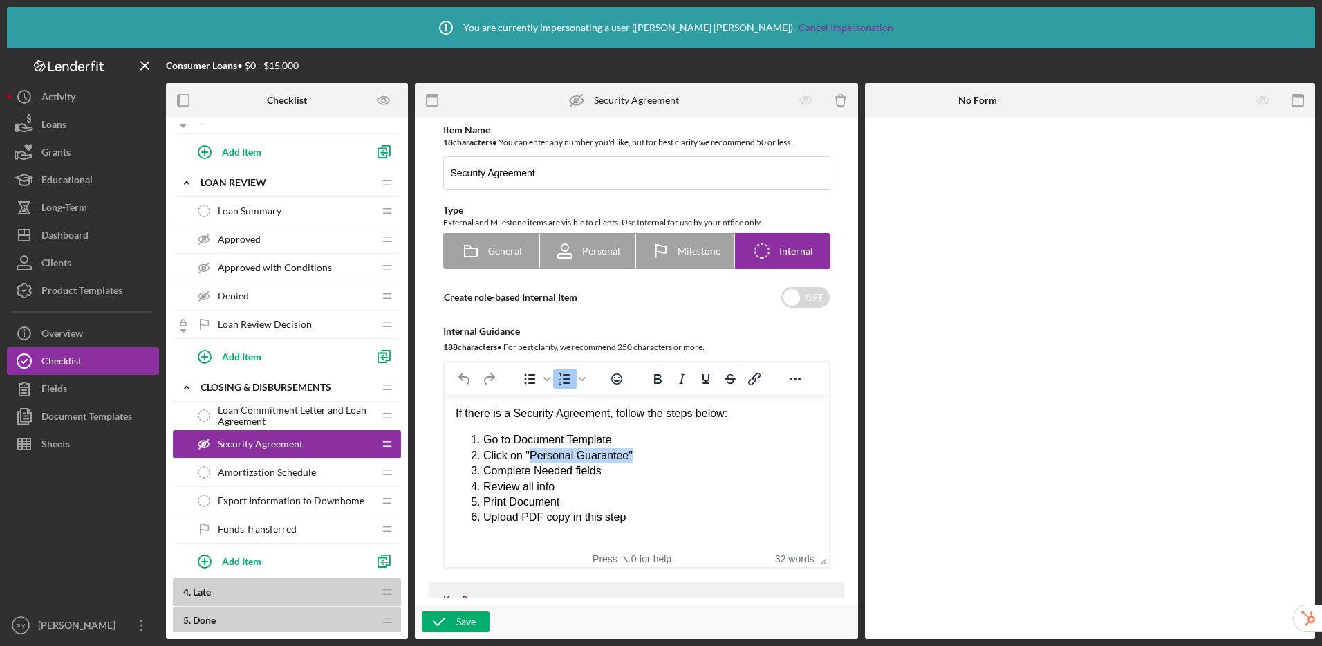
drag, startPoint x: 538, startPoint y: 454, endPoint x: 639, endPoint y: 454, distance: 100.9
click at [639, 454] on li "Click on "Personal Guarantee"" at bounding box center [649, 455] width 335 height 15
click at [264, 470] on span "Amortization Schedule" at bounding box center [267, 472] width 98 height 11
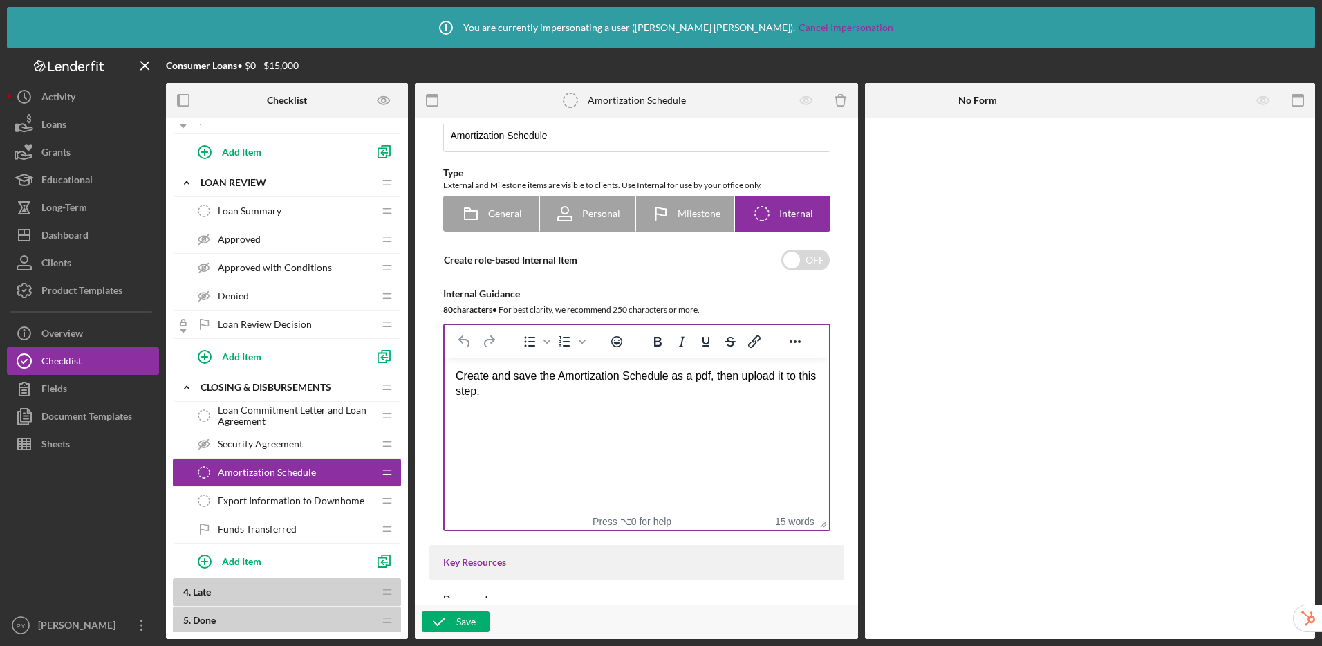
scroll to position [76, 0]
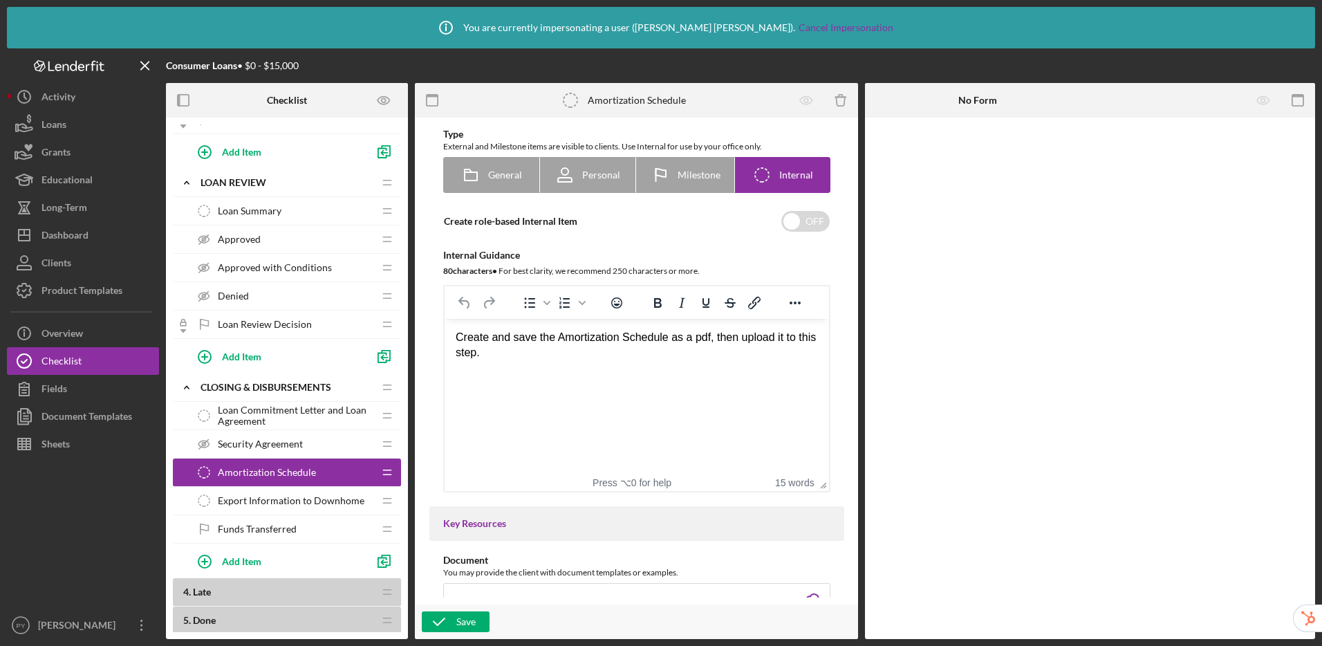
click at [299, 503] on span "Export Information to Downhome" at bounding box center [291, 500] width 147 height 11
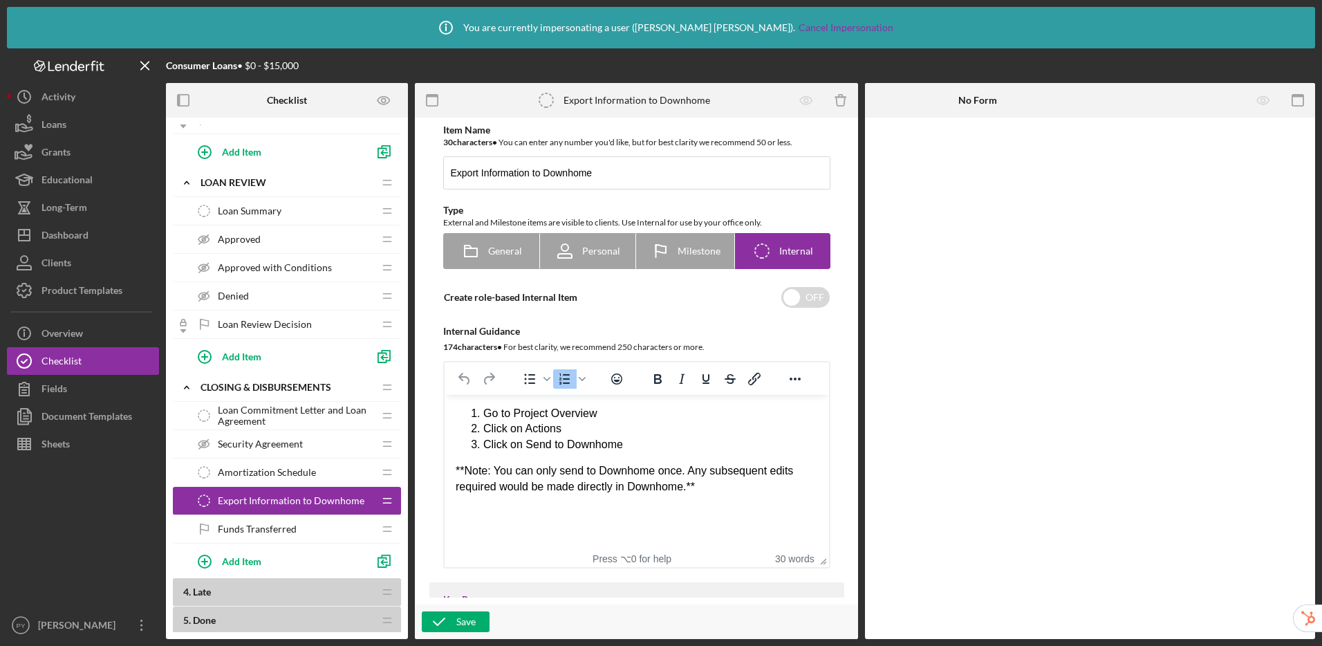
click at [282, 525] on span "Funds Transferred" at bounding box center [257, 528] width 79 height 11
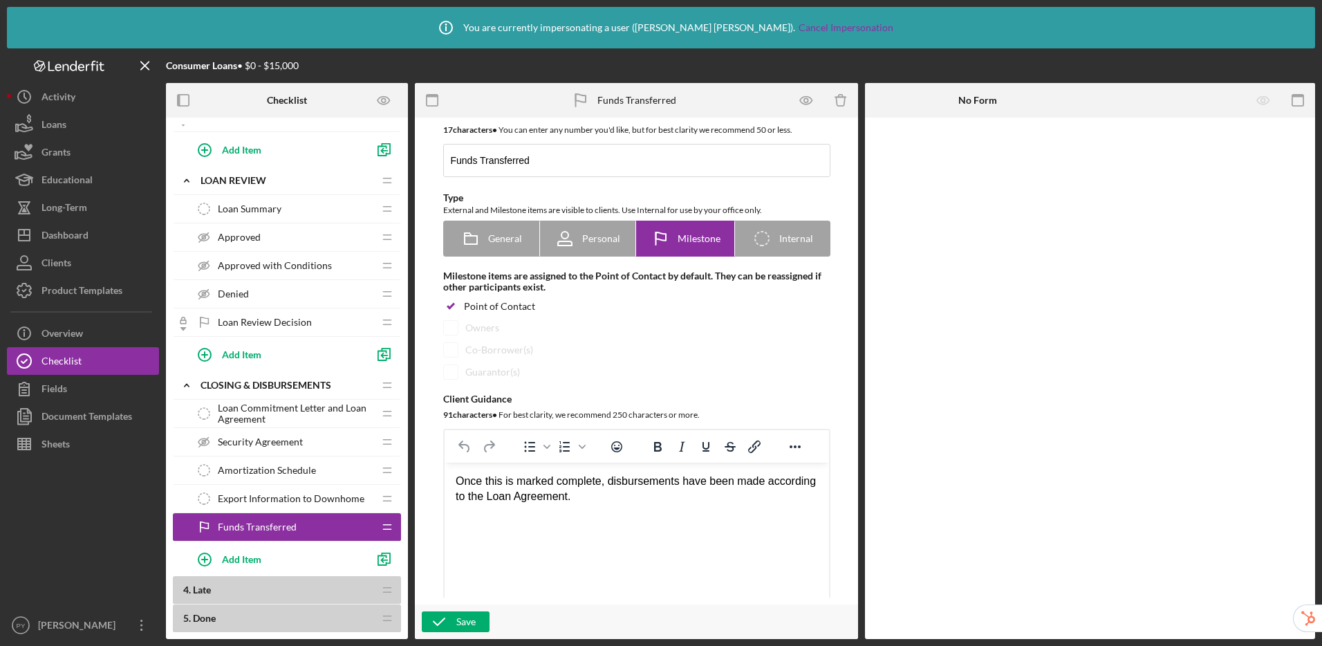
scroll to position [912, 0]
click at [277, 214] on div "Loan Summary Loan Summary" at bounding box center [281, 208] width 183 height 28
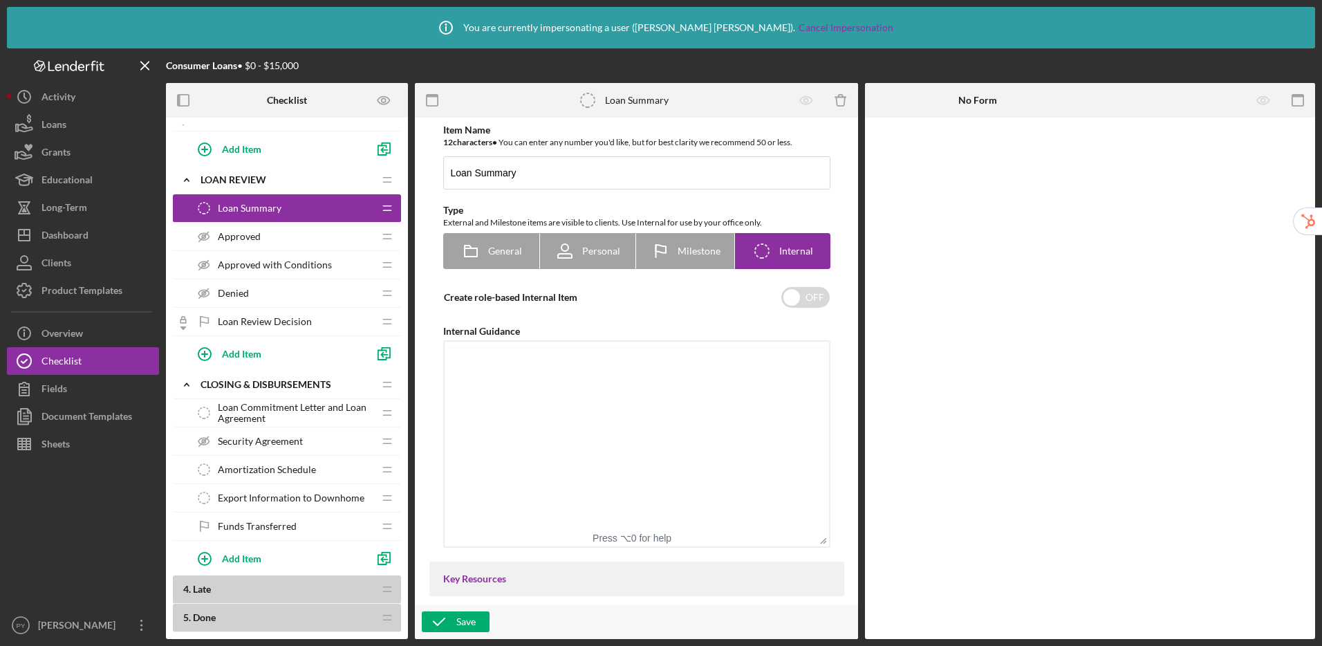
click at [292, 207] on div "Loan Summary Loan Summary" at bounding box center [281, 208] width 183 height 28
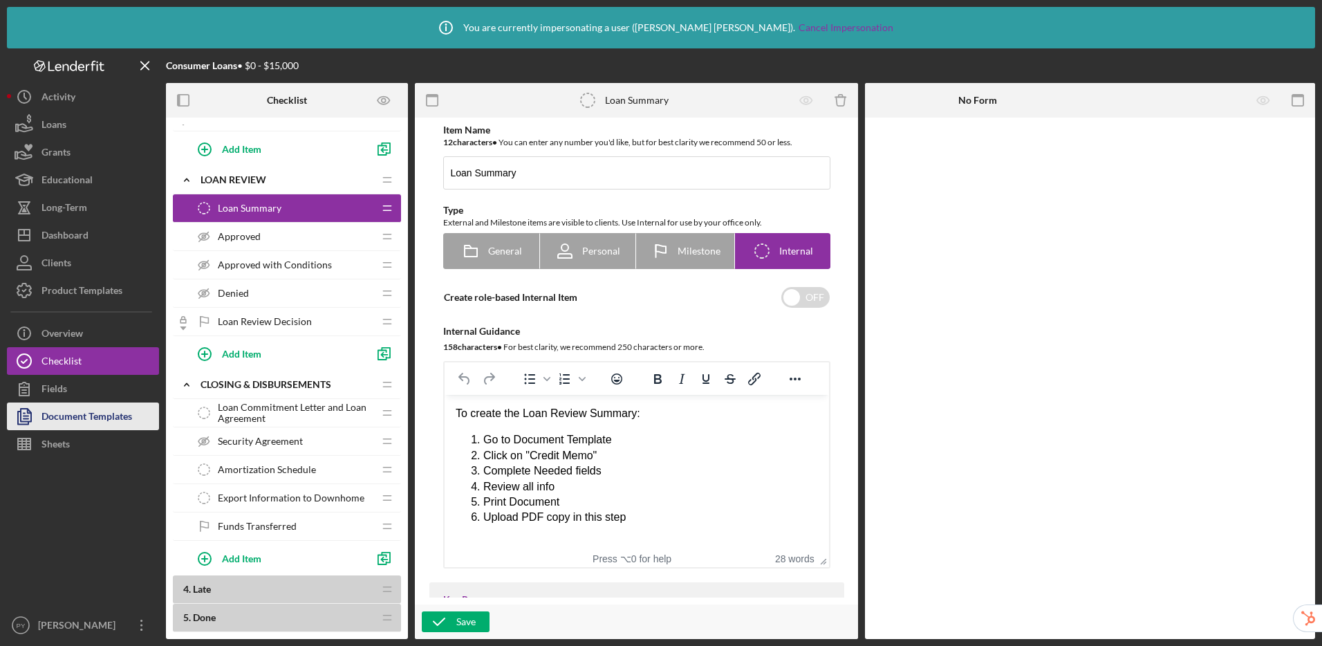
click at [73, 422] on div "Document Templates" at bounding box center [86, 417] width 91 height 31
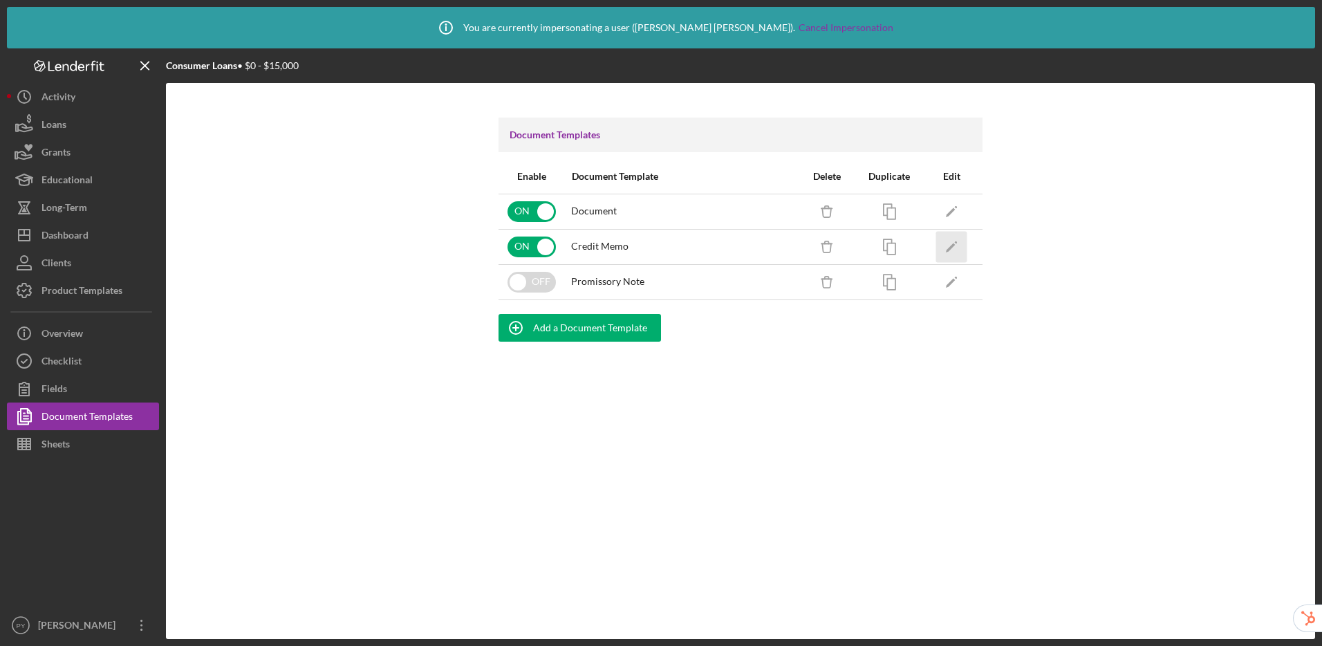
click at [966, 245] on icon "Icon/Edit" at bounding box center [951, 246] width 31 height 31
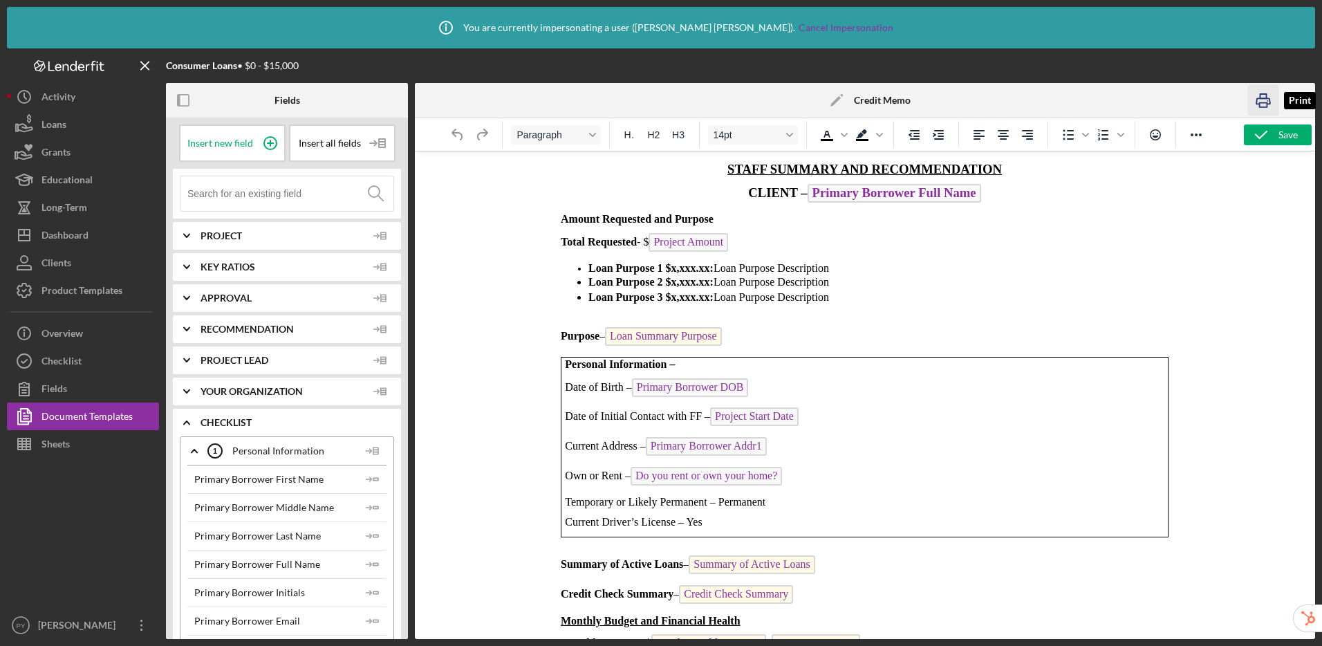
drag, startPoint x: 1270, startPoint y: 108, endPoint x: 462, endPoint y: 386, distance: 854.5
click at [1270, 108] on icon "button" at bounding box center [1263, 100] width 31 height 31
click at [1260, 102] on icon "button" at bounding box center [1263, 100] width 31 height 31
click at [77, 364] on div "Checklist" at bounding box center [61, 362] width 40 height 31
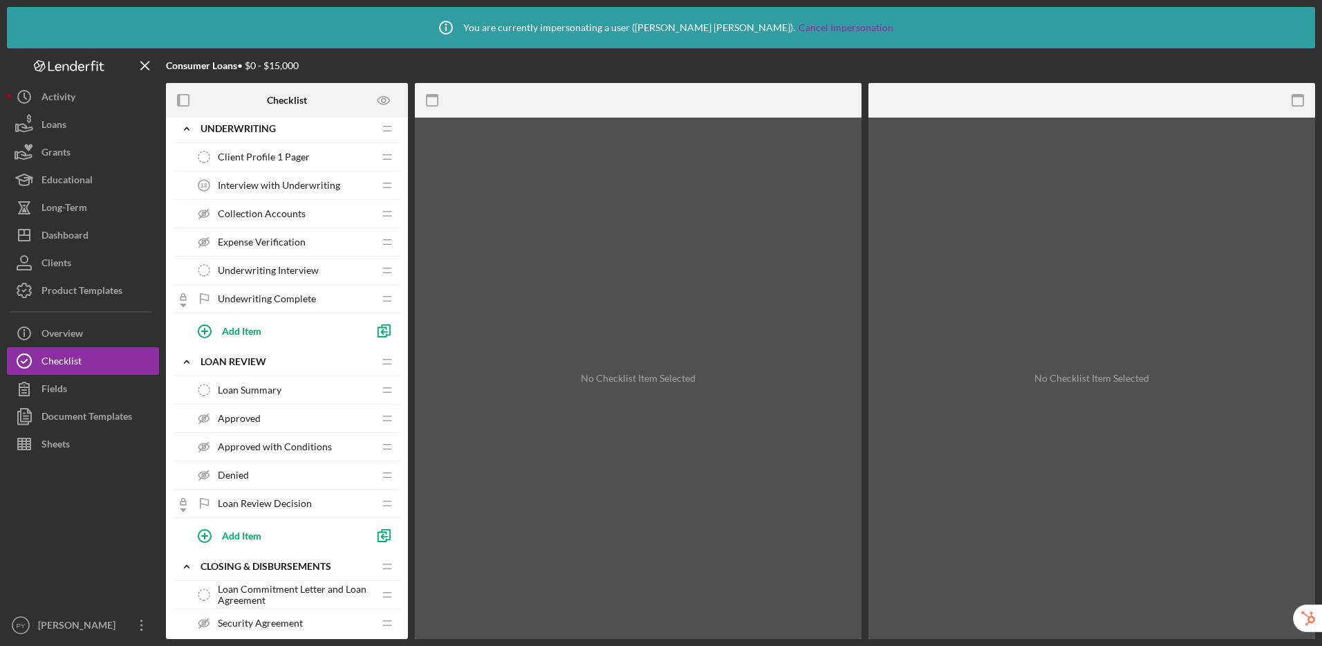
scroll to position [975, 0]
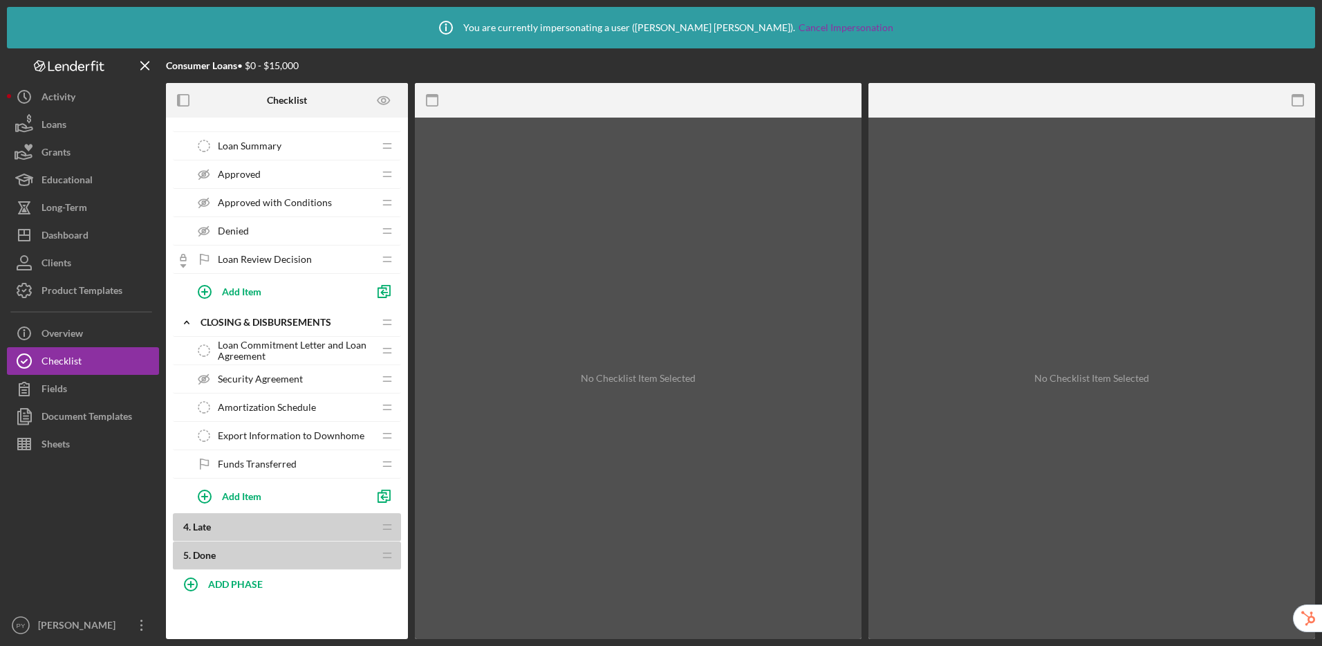
click at [256, 150] on span "Loan Summary" at bounding box center [250, 145] width 64 height 11
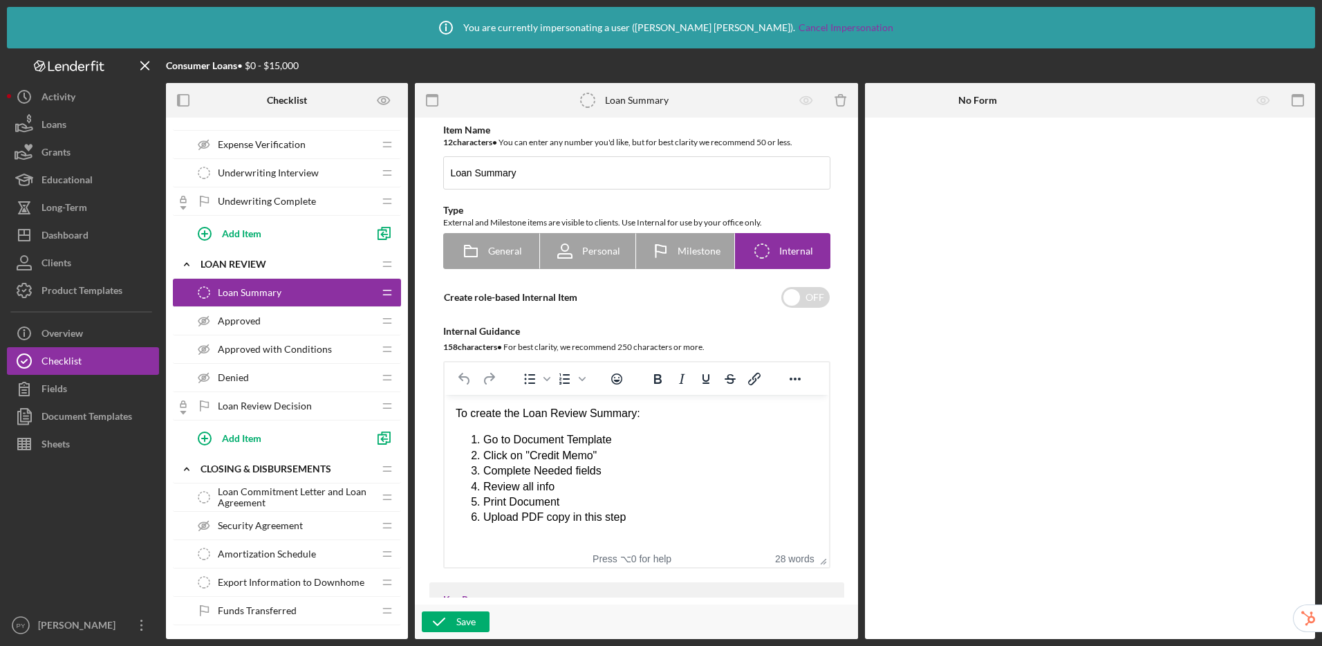
scroll to position [975, 0]
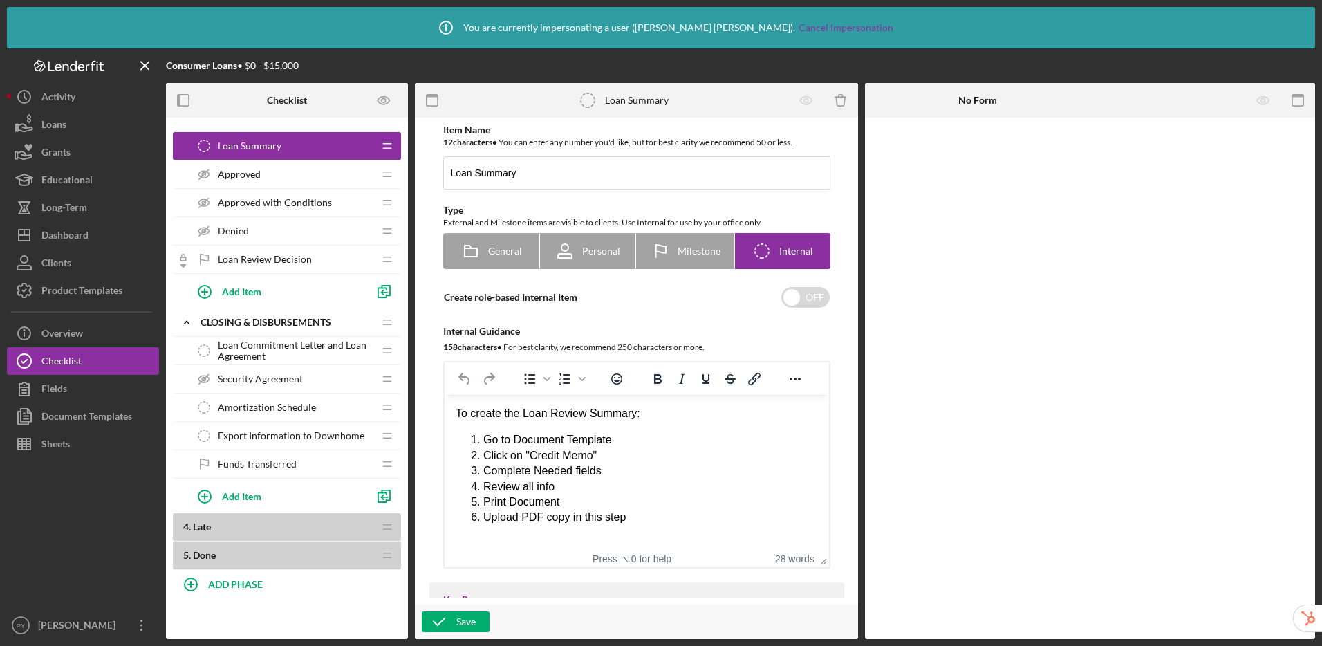
click at [315, 433] on span "Export Information to Downhome" at bounding box center [291, 435] width 147 height 11
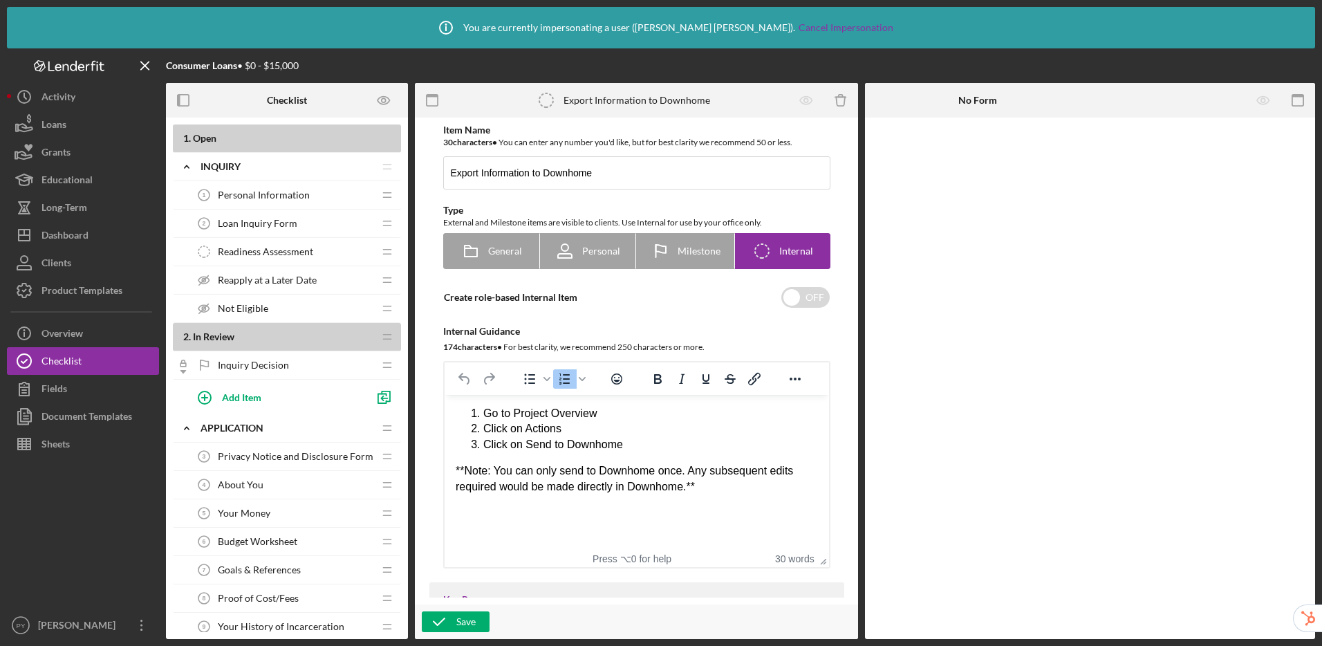
scroll to position [3, 0]
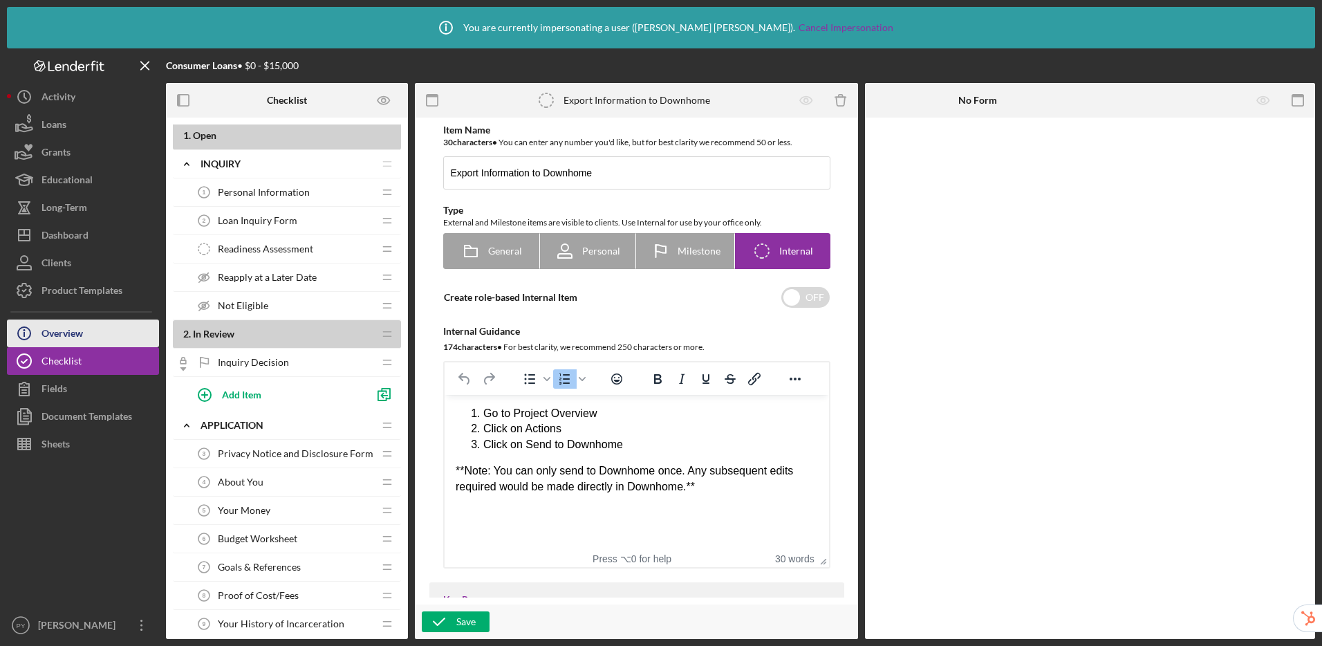
click at [91, 337] on button "Icon/Info Overview" at bounding box center [83, 333] width 152 height 28
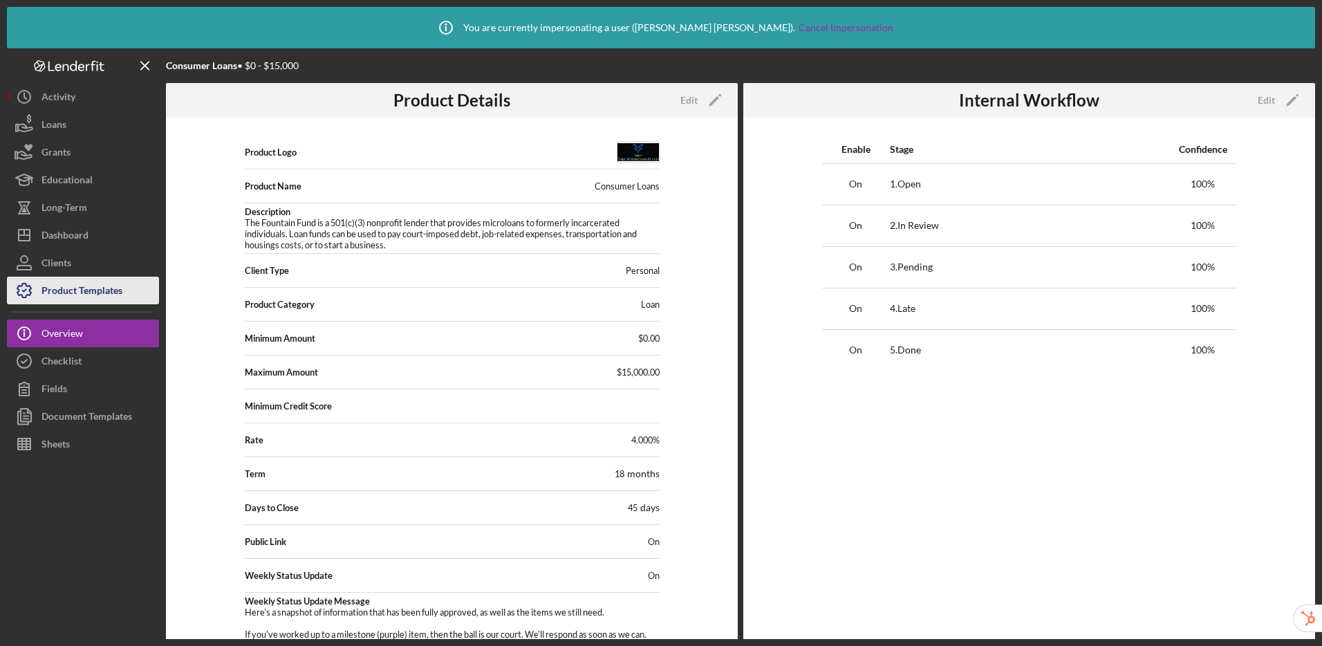
click at [69, 293] on div "Product Templates" at bounding box center [81, 292] width 81 height 31
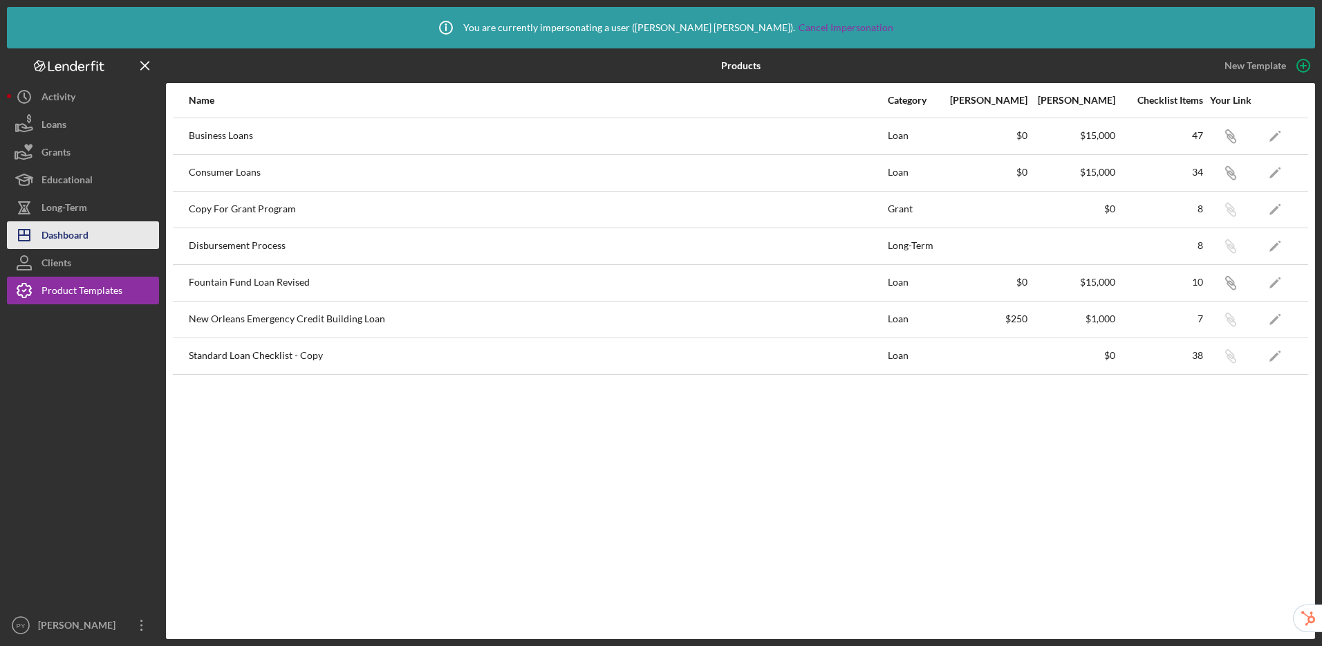
click at [64, 243] on div "Dashboard" at bounding box center [64, 236] width 47 height 31
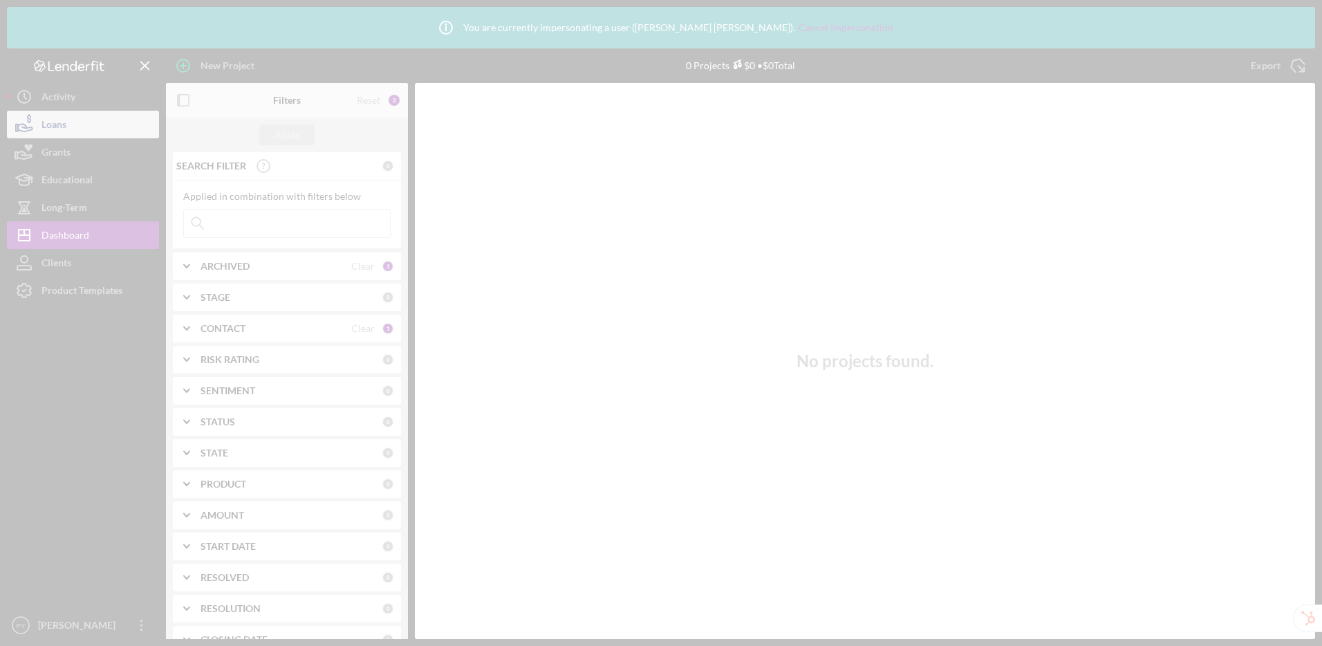
click at [68, 117] on div at bounding box center [661, 323] width 1322 height 646
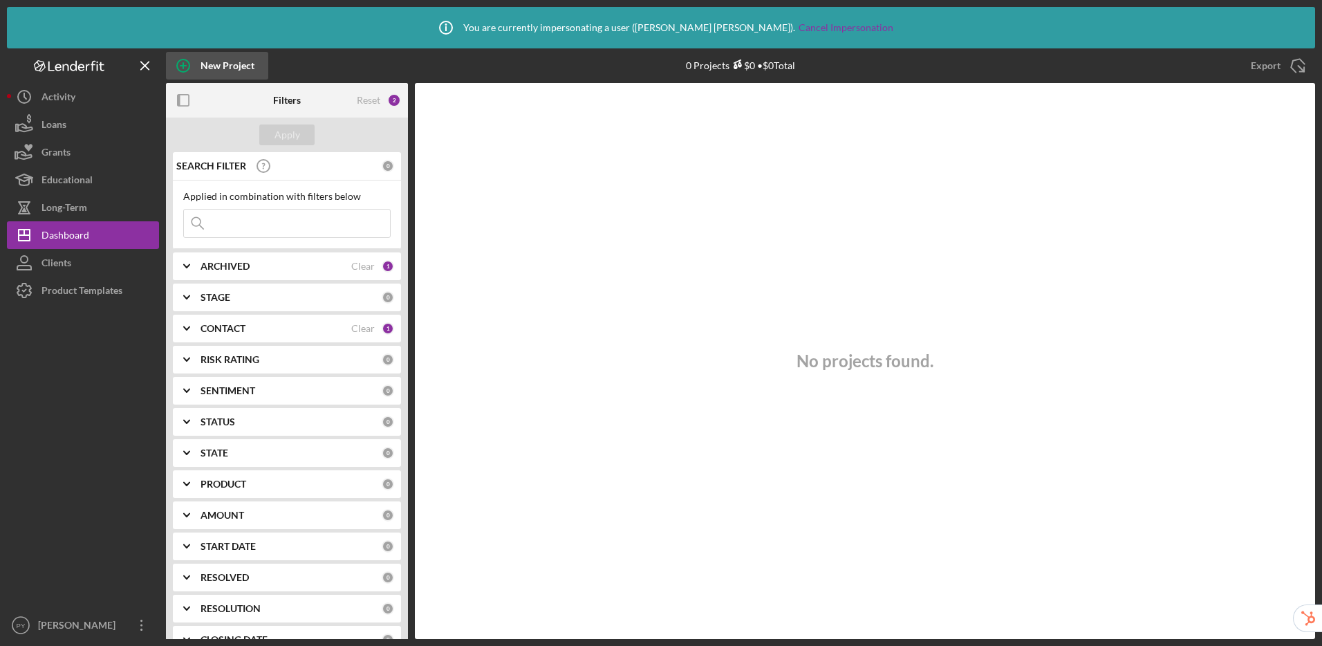
click at [224, 67] on div "New Project" at bounding box center [227, 66] width 54 height 28
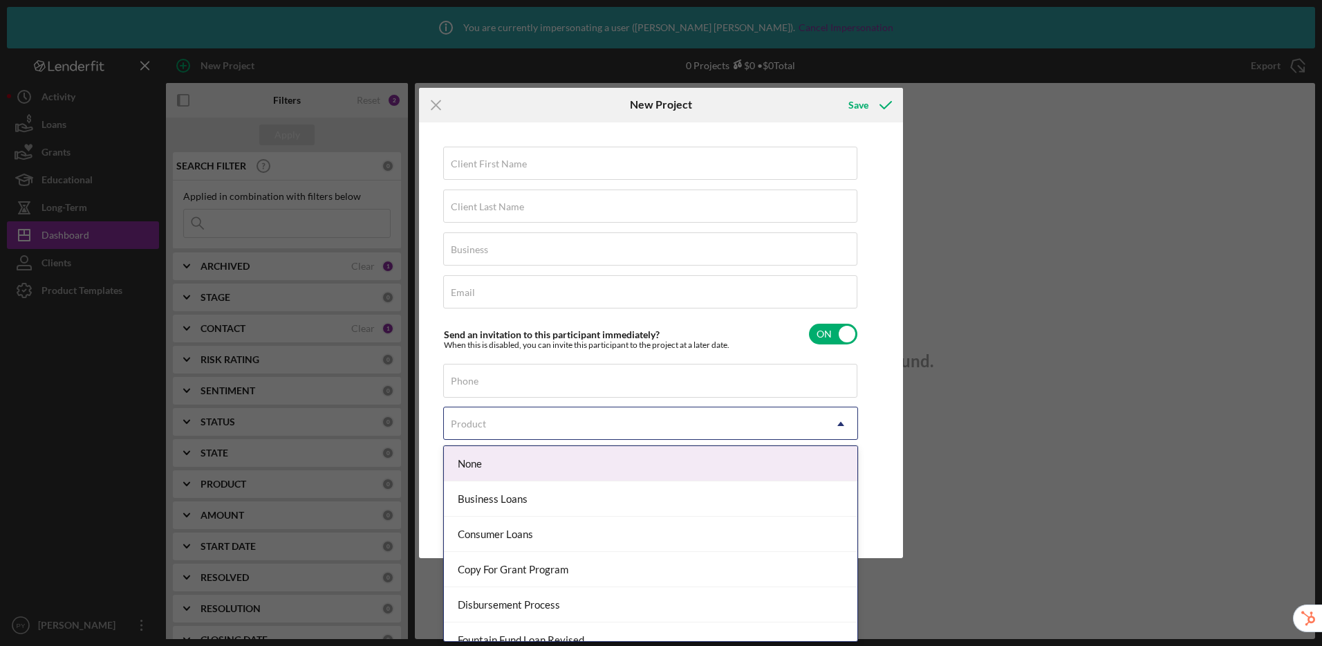
click at [823, 422] on div "Product" at bounding box center [634, 424] width 380 height 32
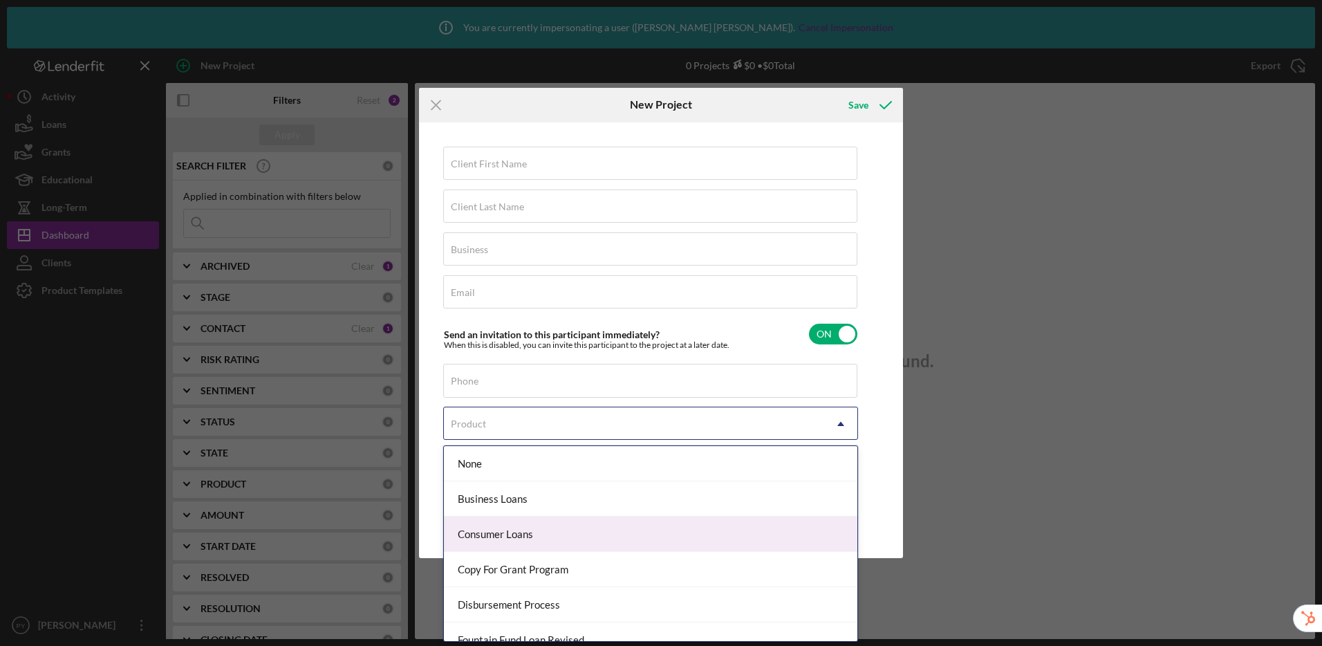
click at [694, 536] on div "Consumer Loans" at bounding box center [650, 533] width 413 height 35
checkbox input "true"
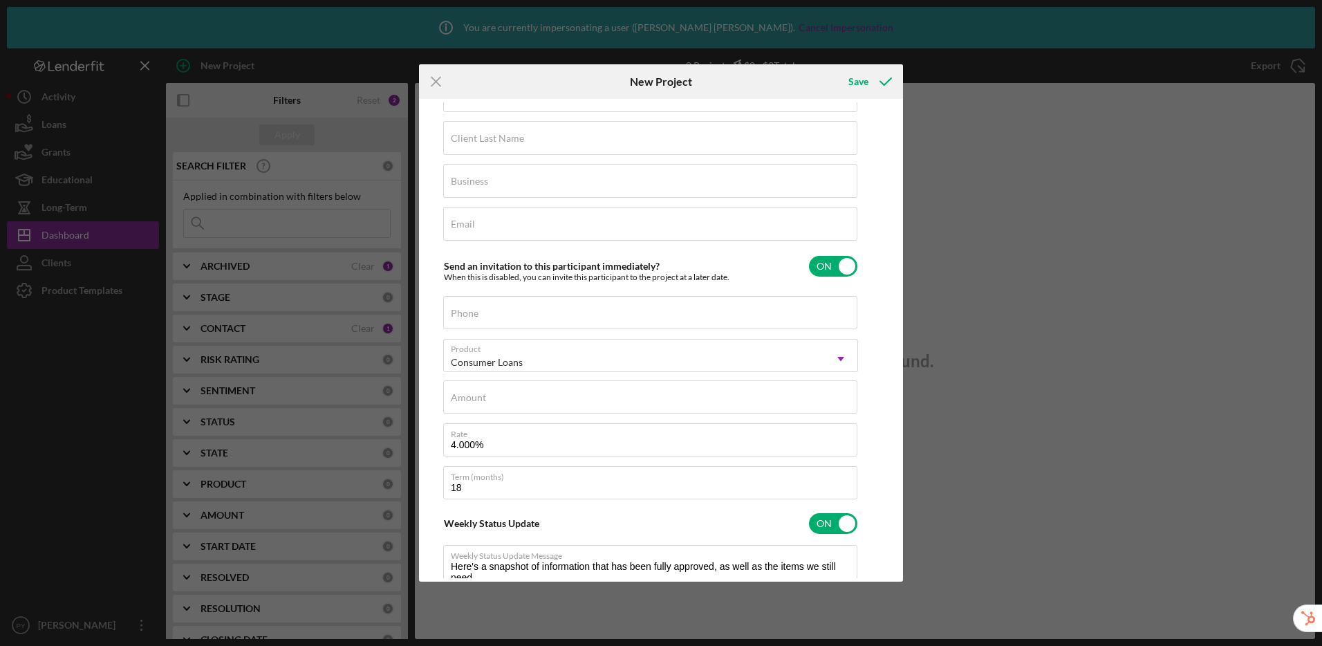
scroll to position [231, 0]
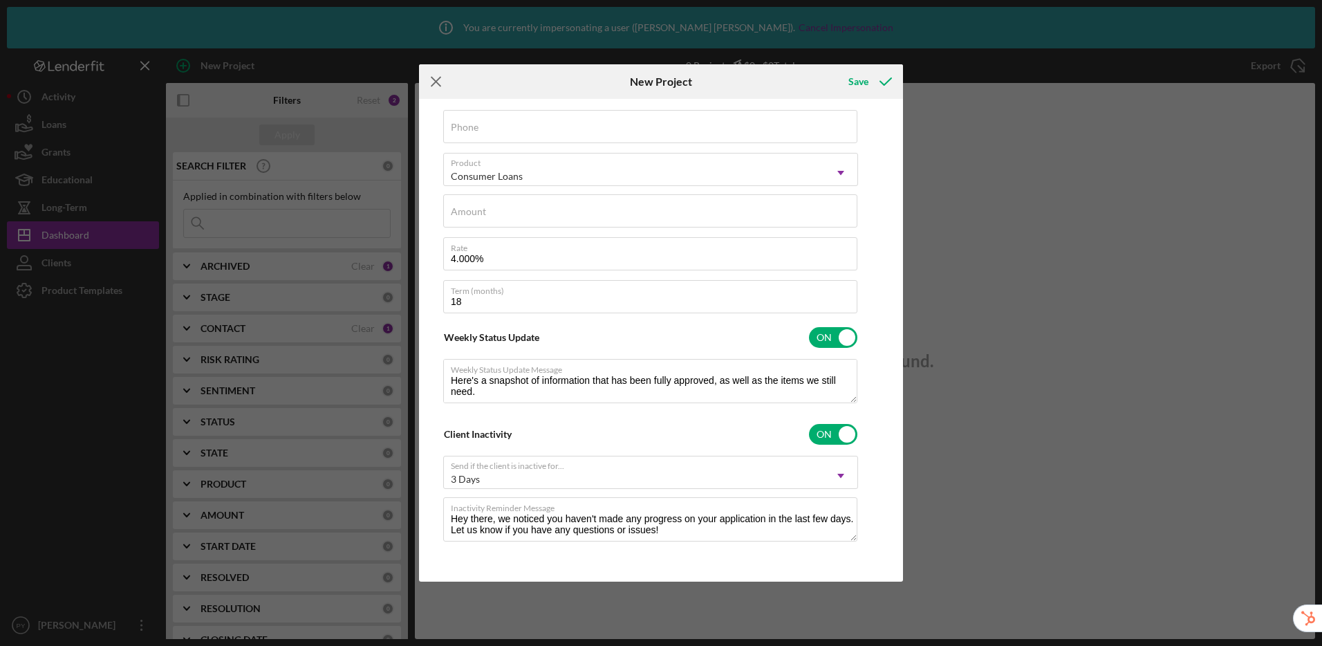
click at [433, 86] on icon "Icon/Menu Close" at bounding box center [436, 81] width 35 height 35
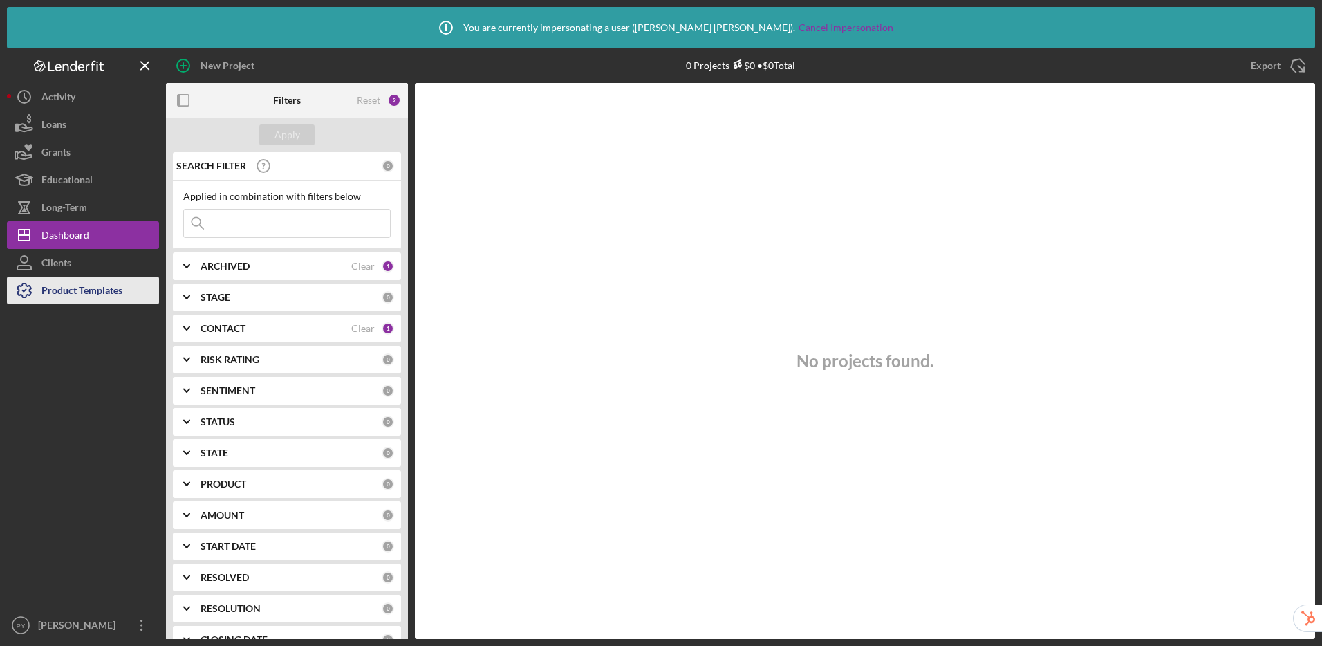
click at [77, 289] on div "Product Templates" at bounding box center [81, 292] width 81 height 31
